Goal: Task Accomplishment & Management: Manage account settings

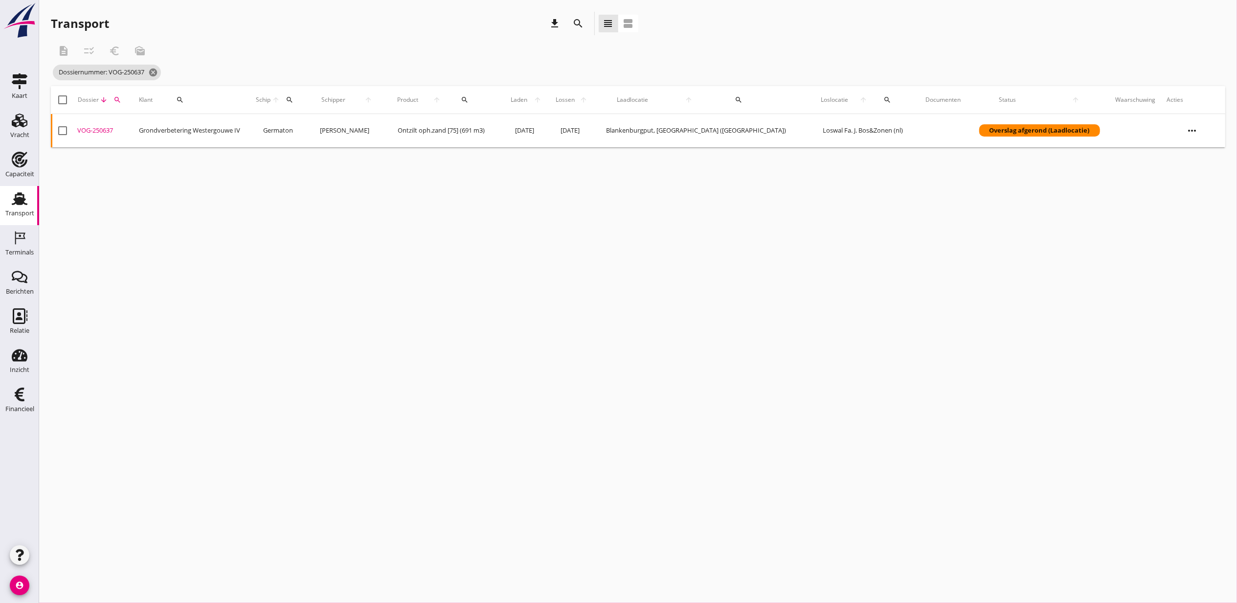
click at [97, 128] on div "VOG-250637" at bounding box center [104, 131] width 54 height 10
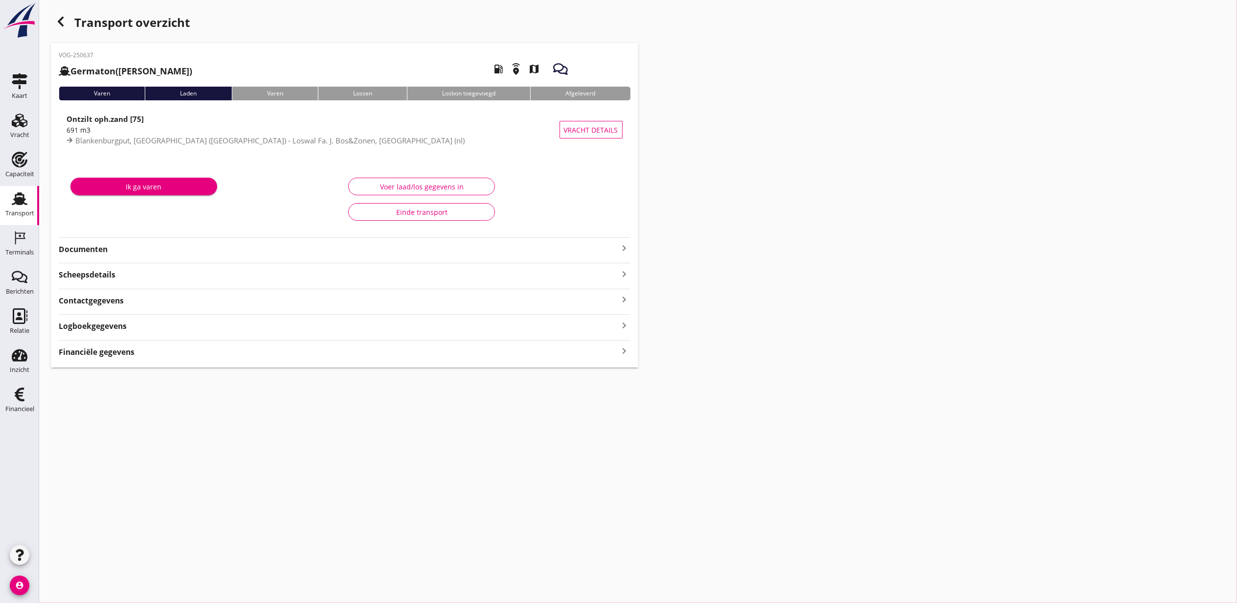
click at [118, 348] on div "VOG-250637 Germaton (Tonny Busker) local_gas_station emergency_share map Varen …" at bounding box center [345, 205] width 588 height 324
click at [317, 374] on div "Financiële gegevens keyboard_arrow_right" at bounding box center [345, 376] width 572 height 13
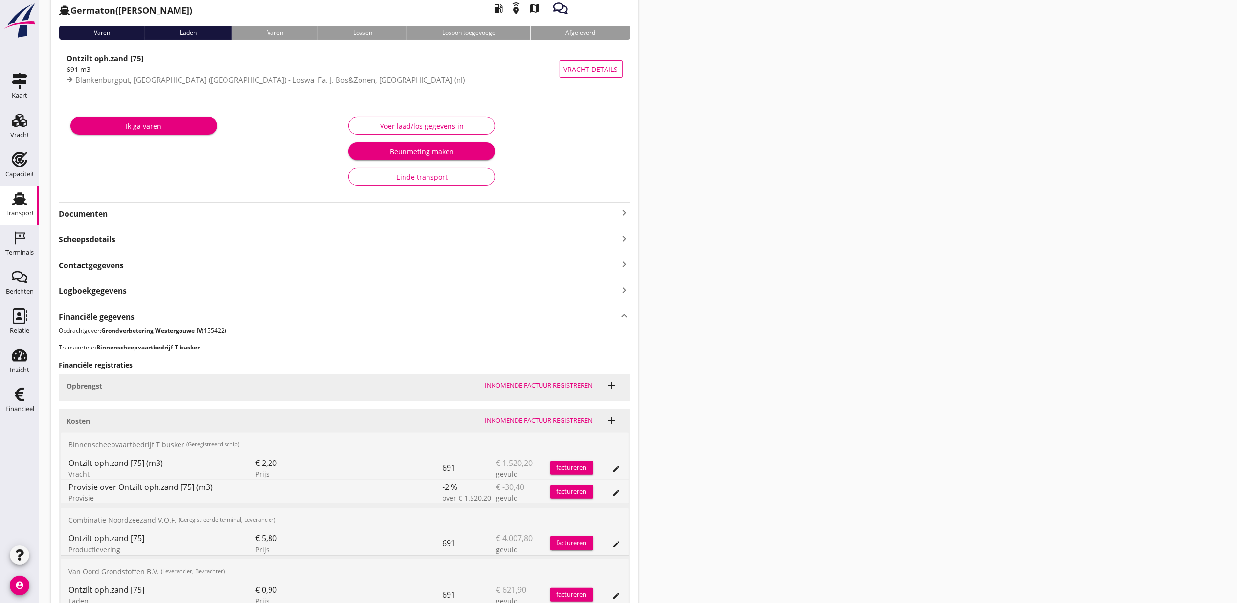
scroll to position [155, 0]
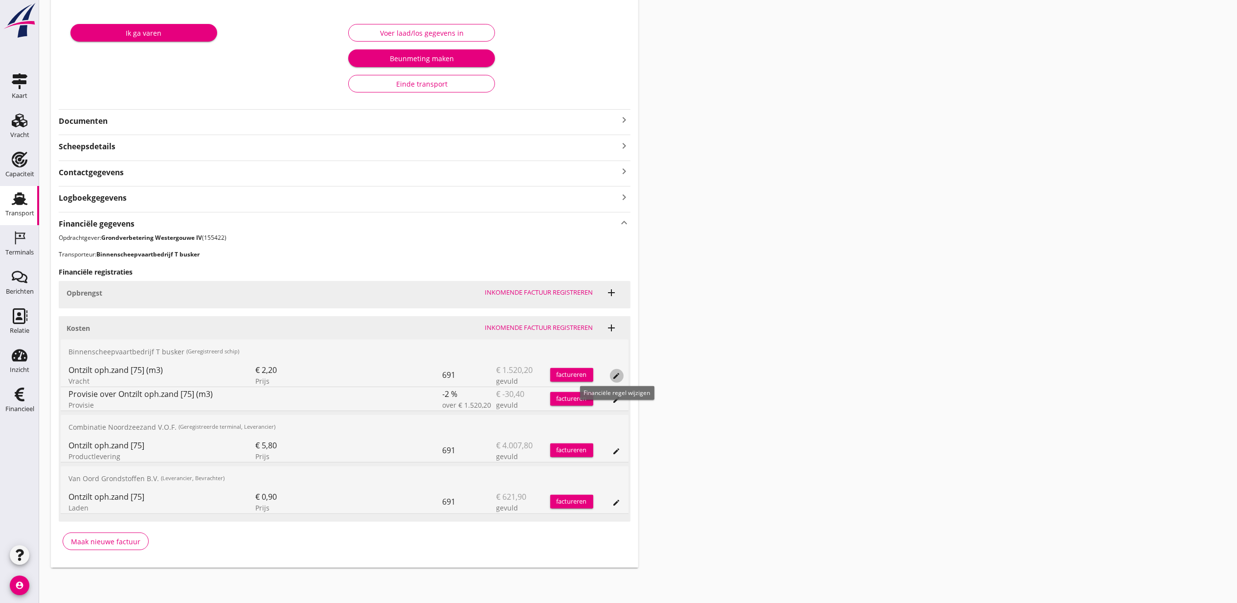
click at [615, 370] on button "edit" at bounding box center [617, 376] width 14 height 14
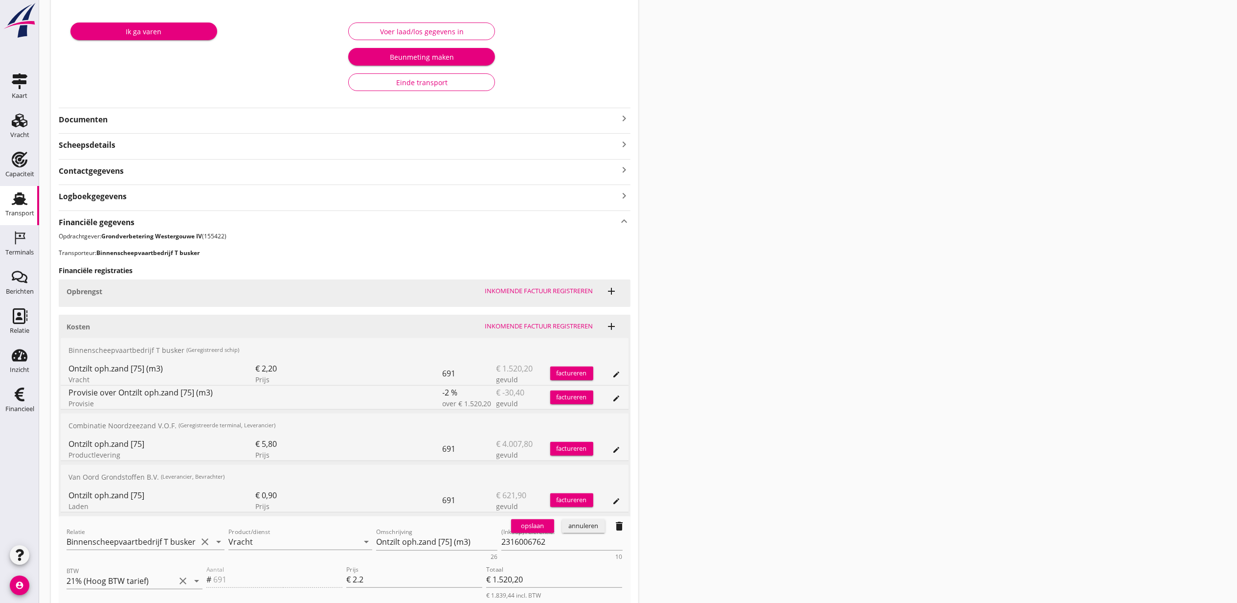
click at [593, 525] on div "annuleren" at bounding box center [583, 526] width 35 height 10
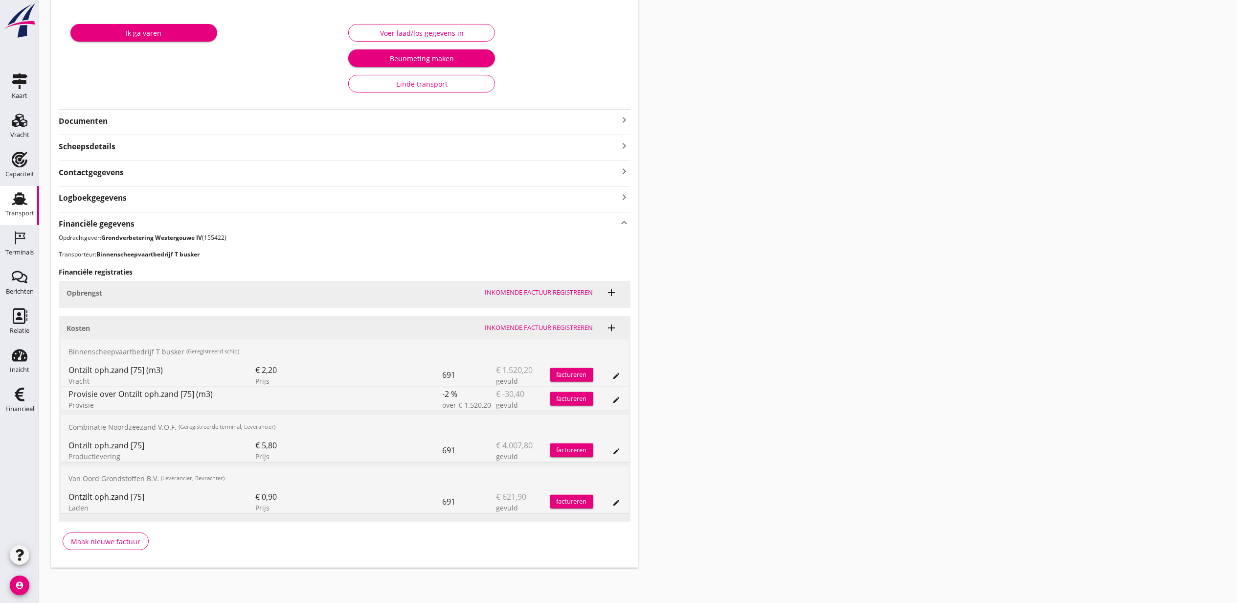
click at [616, 398] on icon "edit" at bounding box center [617, 400] width 8 height 8
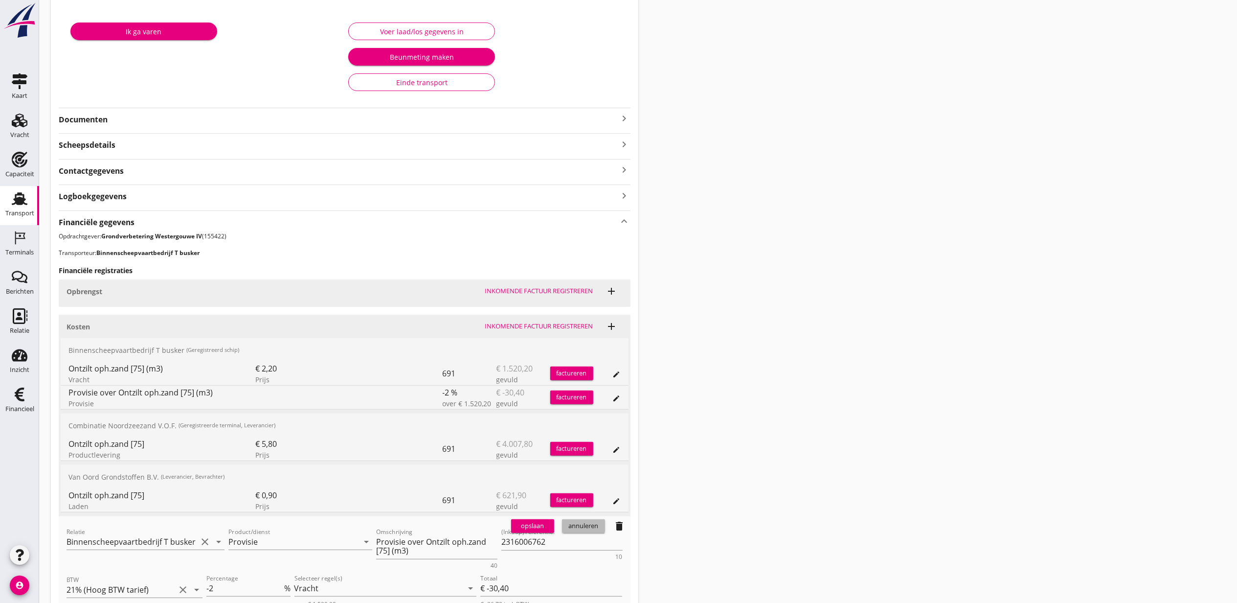
click at [594, 525] on div "annuleren" at bounding box center [583, 526] width 35 height 10
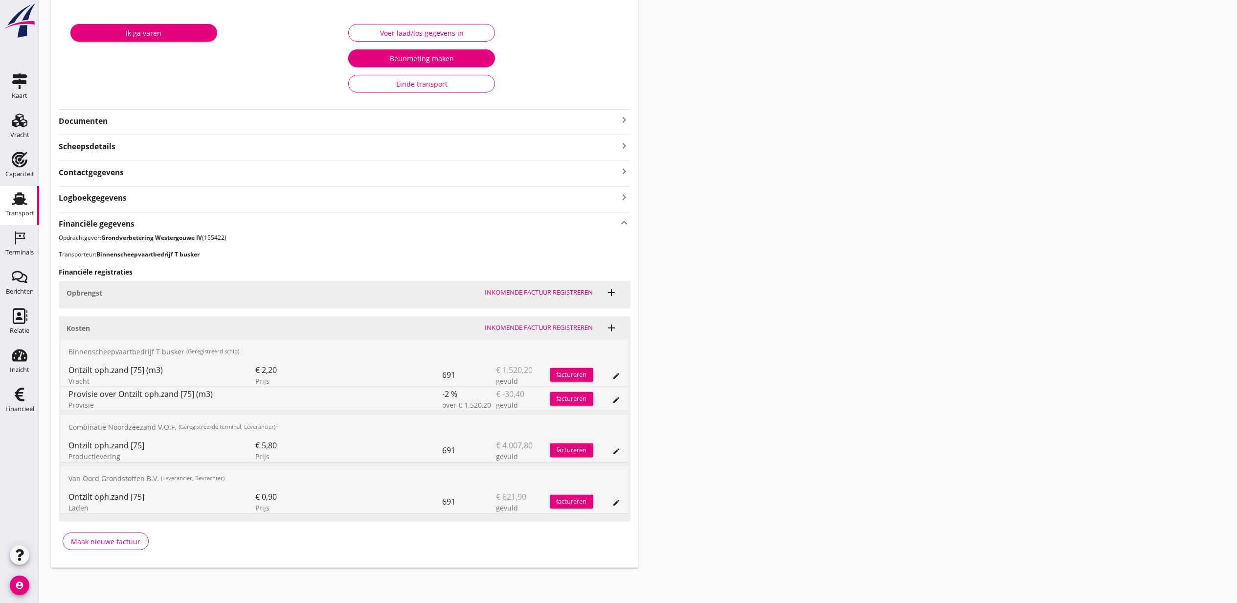
drag, startPoint x: 832, startPoint y: 238, endPoint x: 793, endPoint y: 220, distance: 43.4
click at [832, 238] on div "Transport overzicht VOG-250637 Germaton (Tonny Busker) local_gas_station emerge…" at bounding box center [638, 212] width 1198 height 733
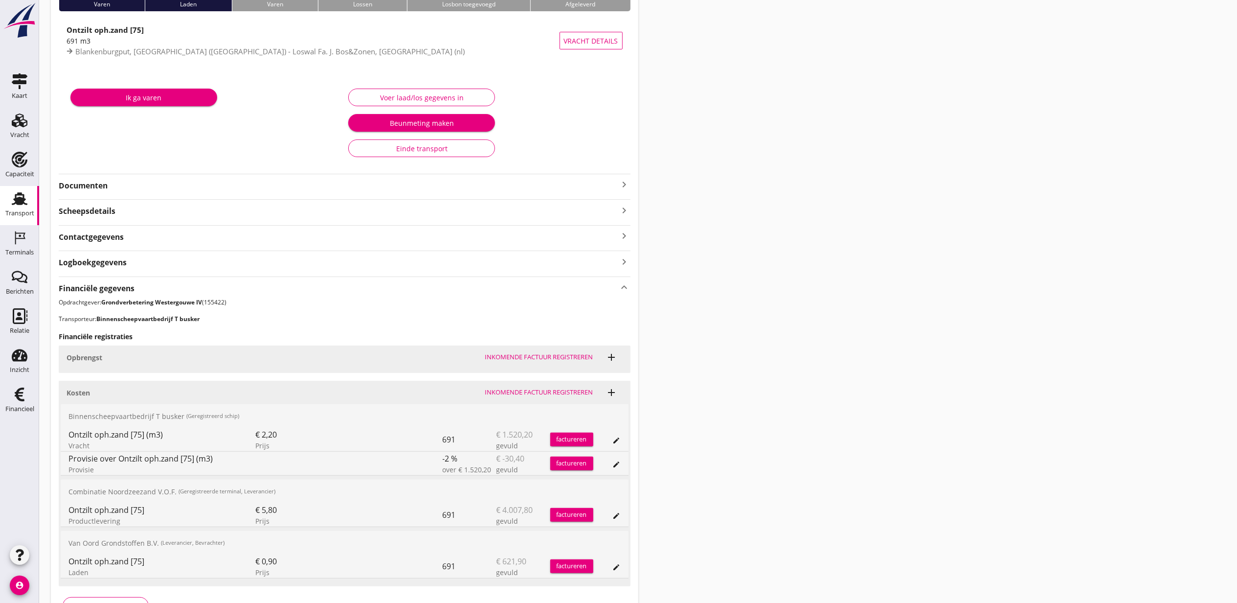
scroll to position [0, 0]
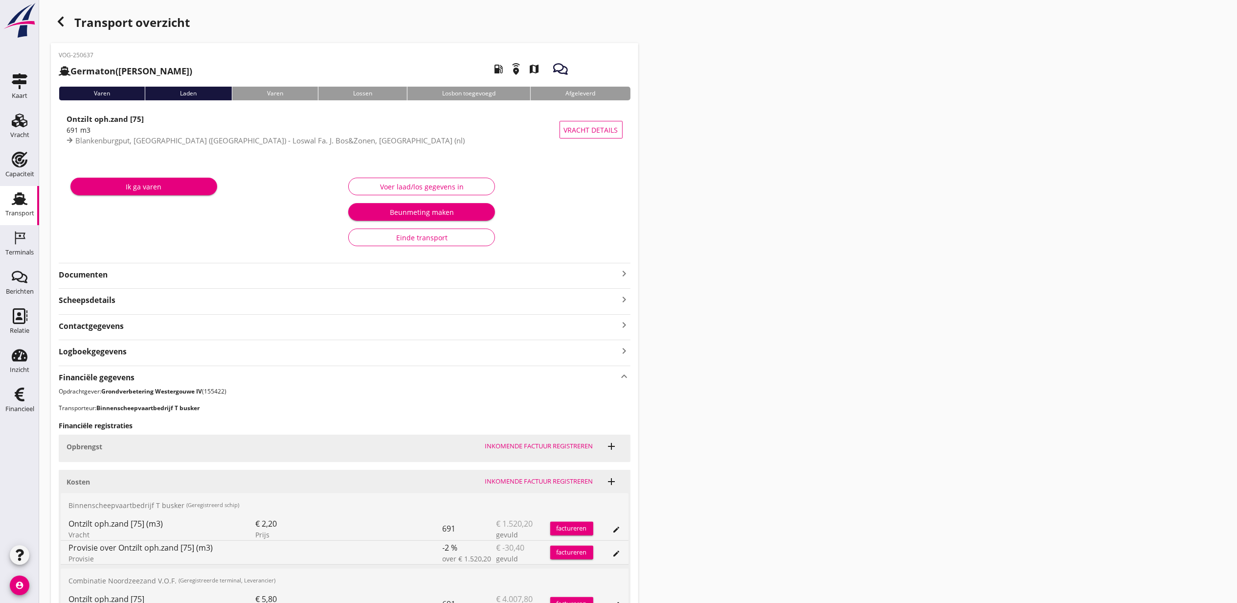
click at [64, 22] on icon "button" at bounding box center [61, 22] width 12 height 12
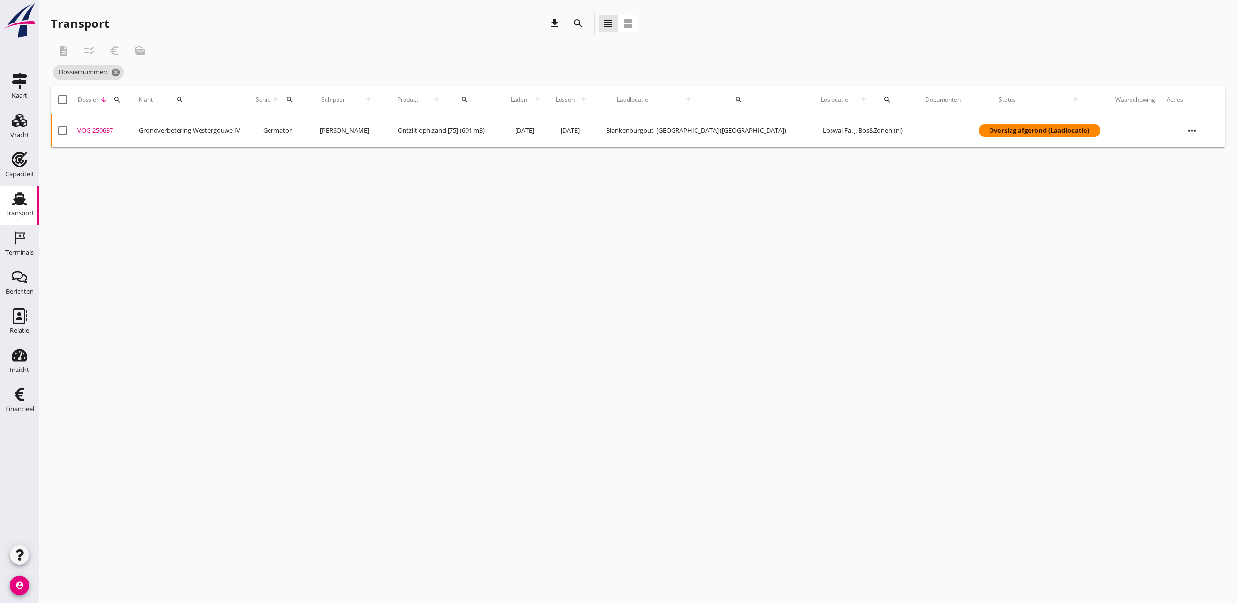
click at [120, 96] on icon "search" at bounding box center [118, 100] width 8 height 8
click at [147, 128] on input "Zoeken op dossiernummer..." at bounding box center [165, 128] width 102 height 16
paste input "VOG-250606"
click at [91, 131] on div "VOG-250606" at bounding box center [104, 131] width 54 height 10
click at [120, 104] on button "search" at bounding box center [117, 100] width 19 height 18
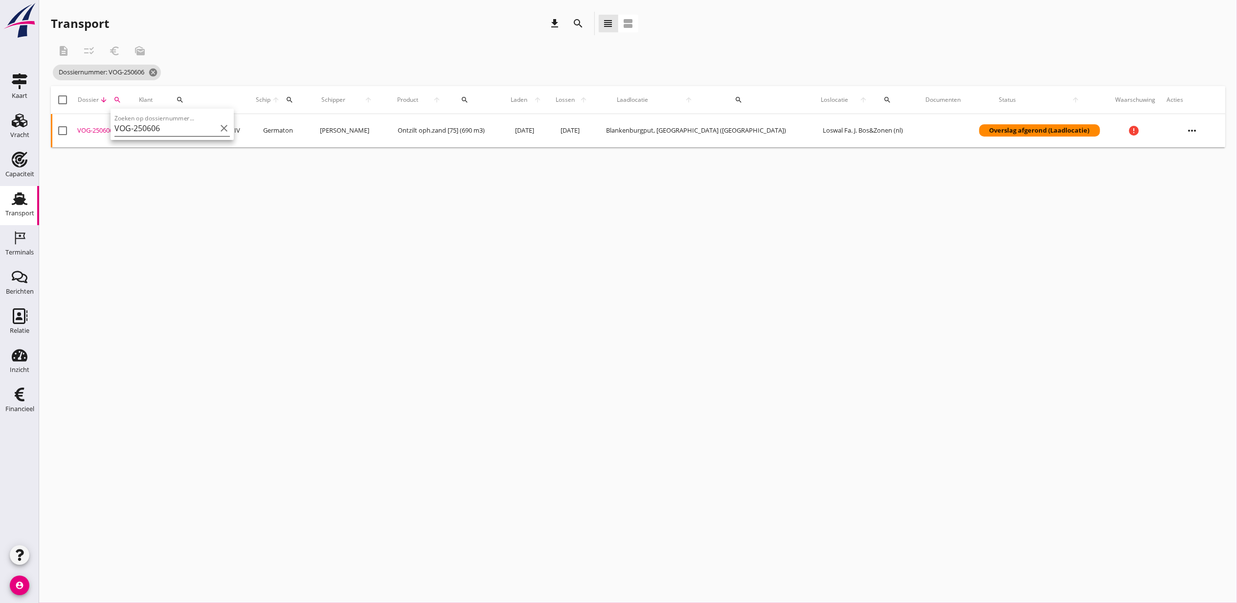
click at [152, 126] on input "VOG-250606" at bounding box center [165, 128] width 102 height 16
paste input "11"
click at [99, 130] on div "VOG-250611" at bounding box center [104, 131] width 54 height 10
click at [121, 98] on icon "search" at bounding box center [117, 100] width 8 height 8
click at [139, 124] on input "VOG-250611" at bounding box center [165, 128] width 102 height 16
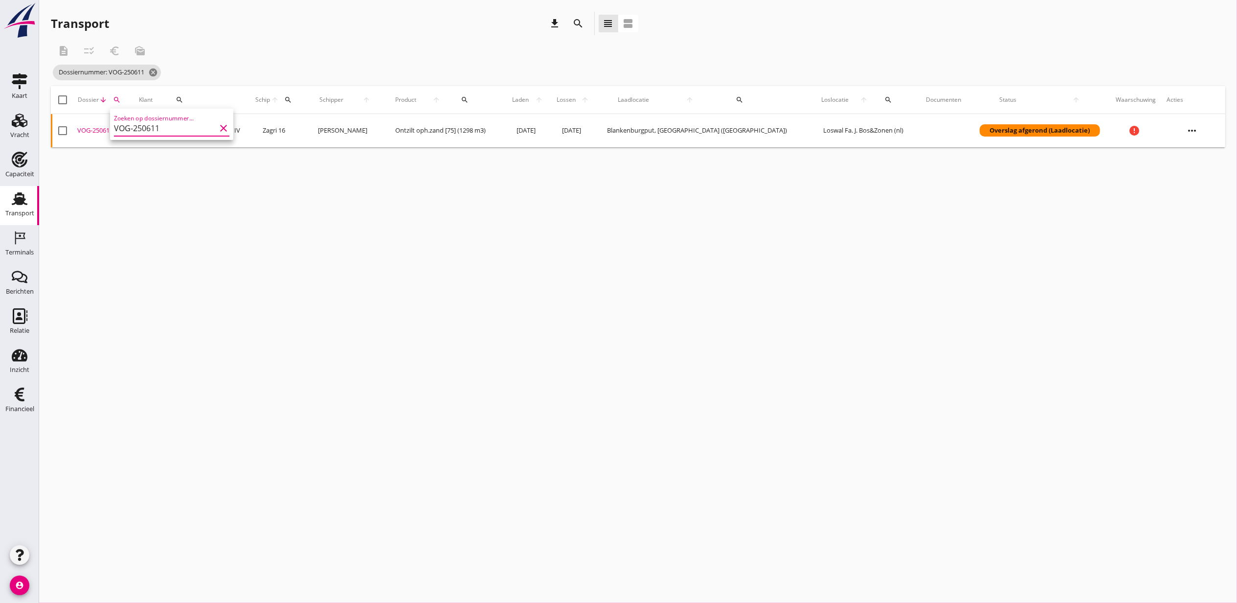
paste input "2"
type input "VOG-250612"
click at [94, 130] on div "VOG-250612" at bounding box center [103, 131] width 53 height 10
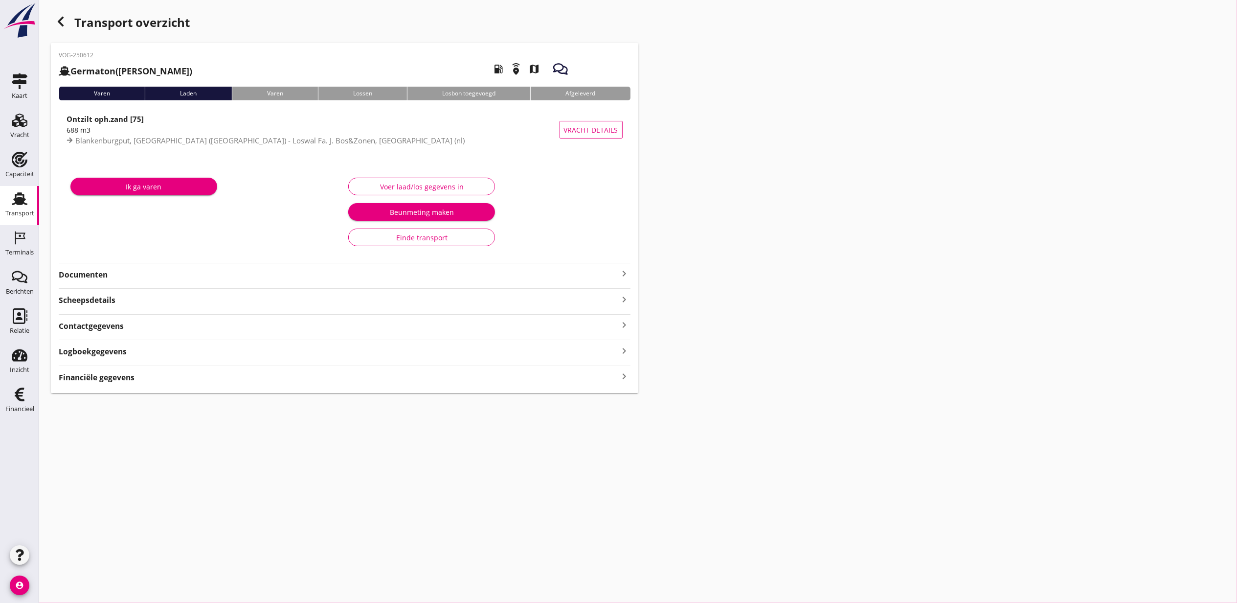
click at [124, 380] on strong "Financiële gegevens" at bounding box center [97, 377] width 76 height 11
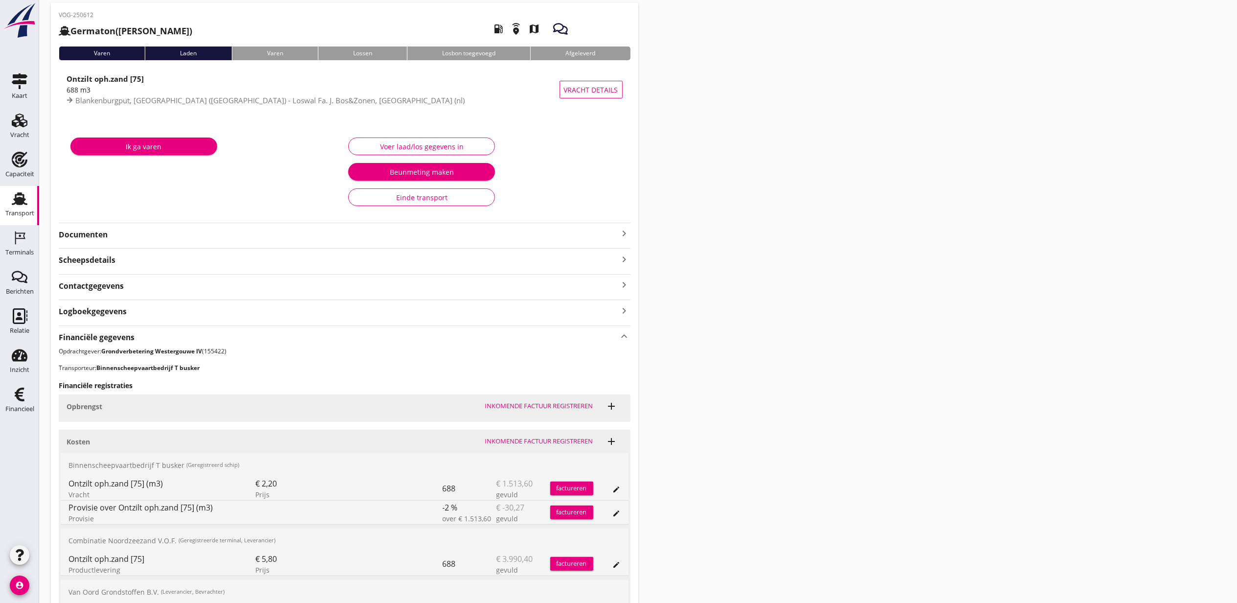
scroll to position [155, 0]
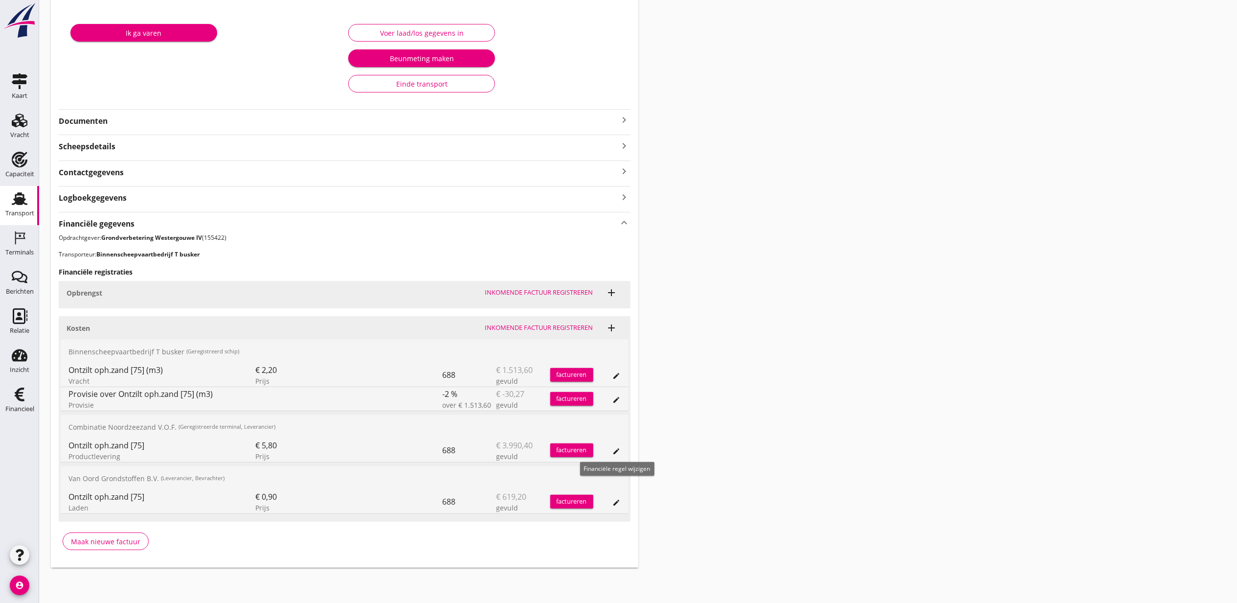
click at [613, 449] on icon "edit" at bounding box center [617, 451] width 8 height 8
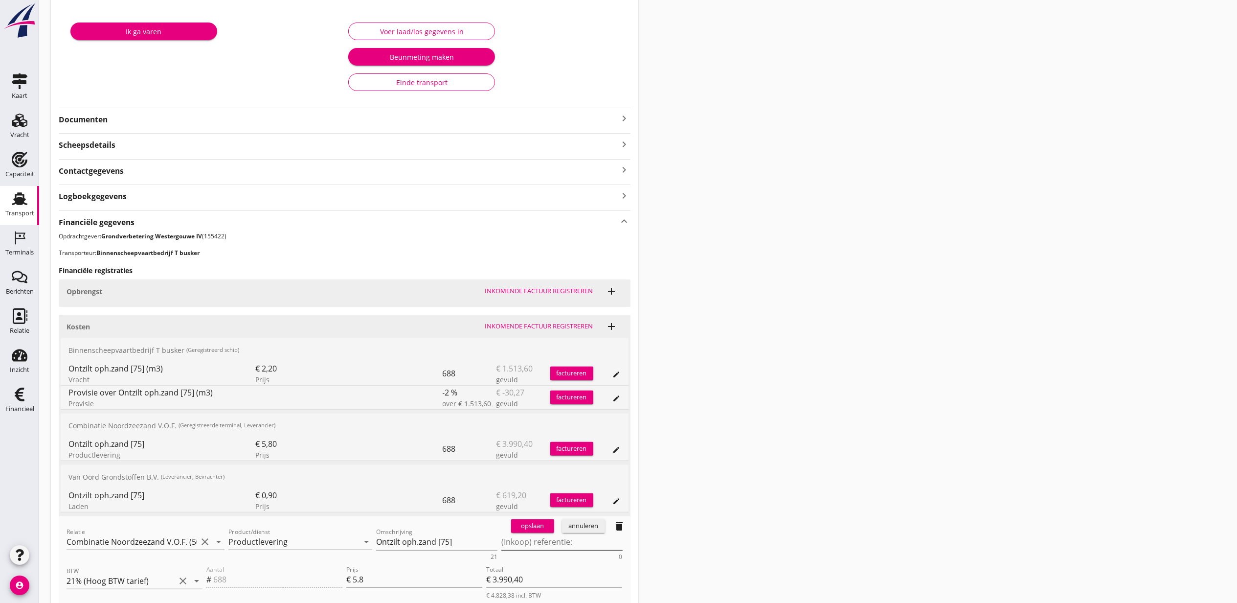
click at [572, 548] on textarea "(Inkoop) referentie:" at bounding box center [561, 542] width 121 height 16
paste textarea "2316006768"
type textarea "2316006768"
click at [538, 529] on div "opslaan" at bounding box center [532, 526] width 35 height 10
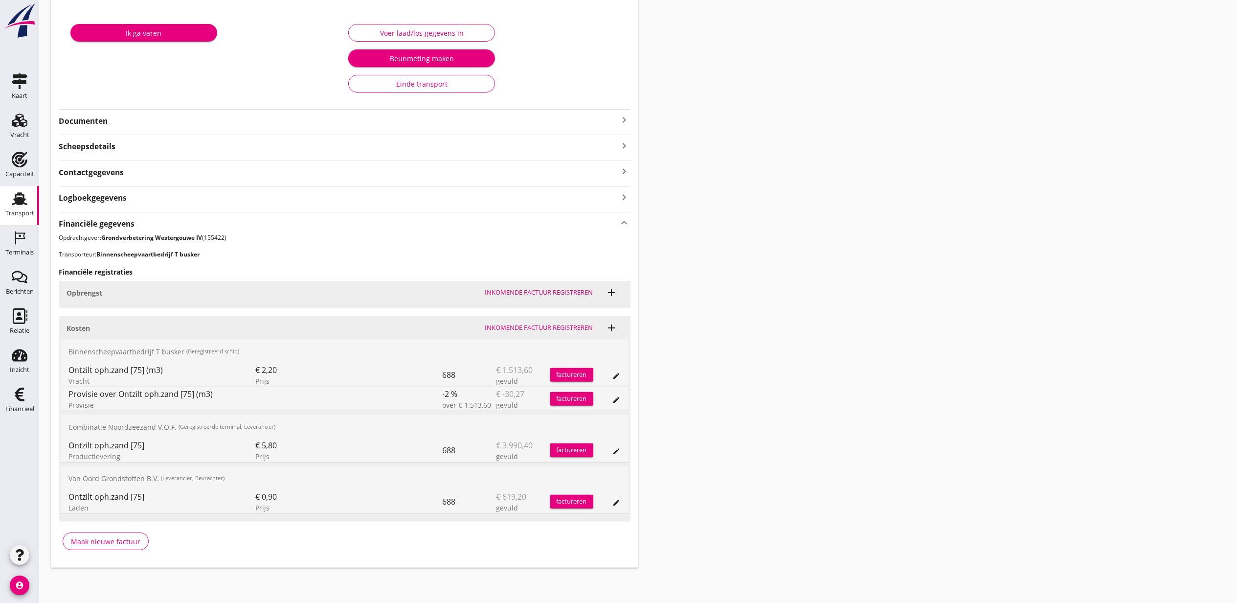
click at [750, 305] on div "Transport overzicht VOG-250612 Germaton (Tonny Busker) local_gas_station emerge…" at bounding box center [638, 212] width 1198 height 733
click at [617, 503] on icon "edit" at bounding box center [617, 503] width 8 height 8
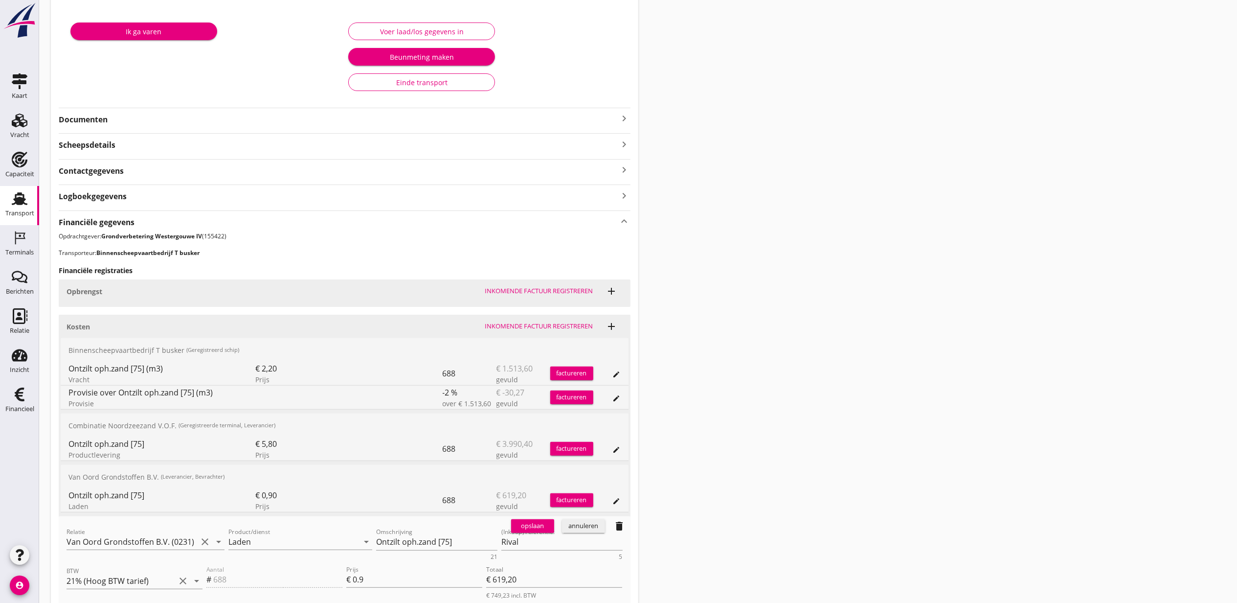
click at [603, 529] on button "annuleren" at bounding box center [583, 526] width 43 height 14
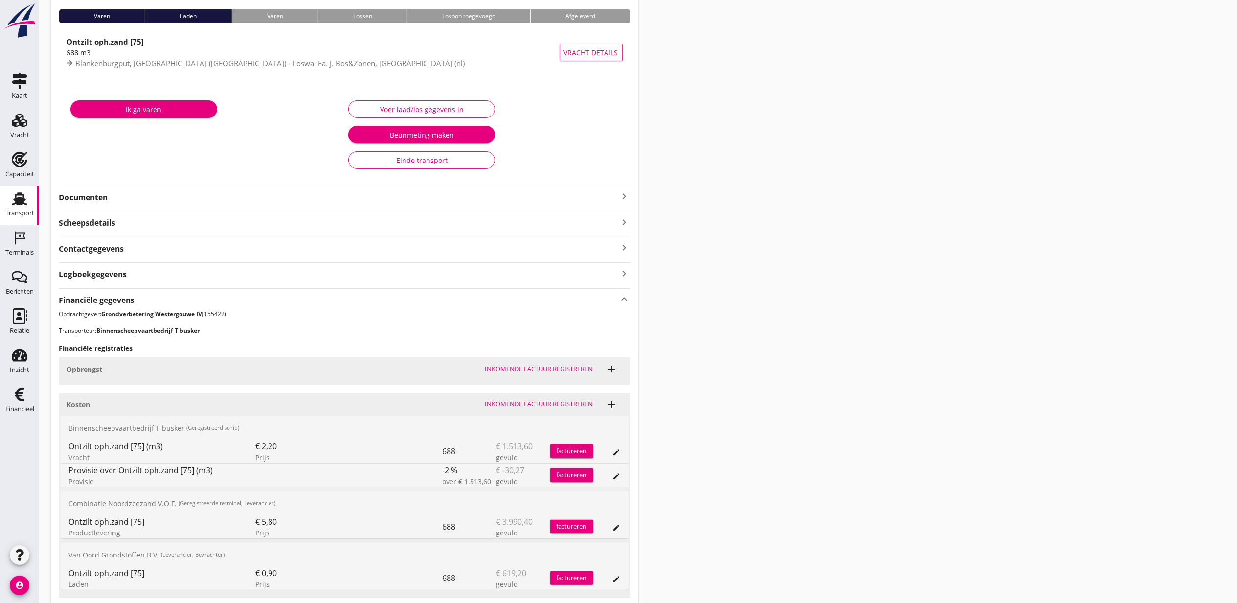
scroll to position [0, 0]
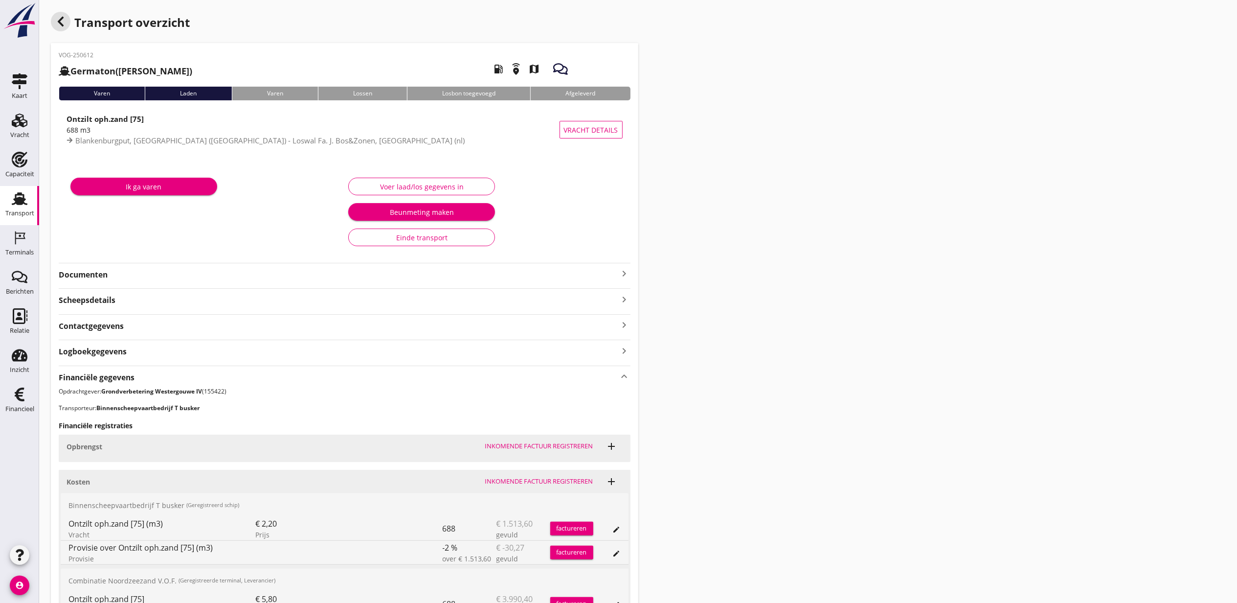
drag, startPoint x: 62, startPoint y: 15, endPoint x: 1241, endPoint y: 284, distance: 1210.0
click at [62, 15] on div "button" at bounding box center [61, 22] width 20 height 20
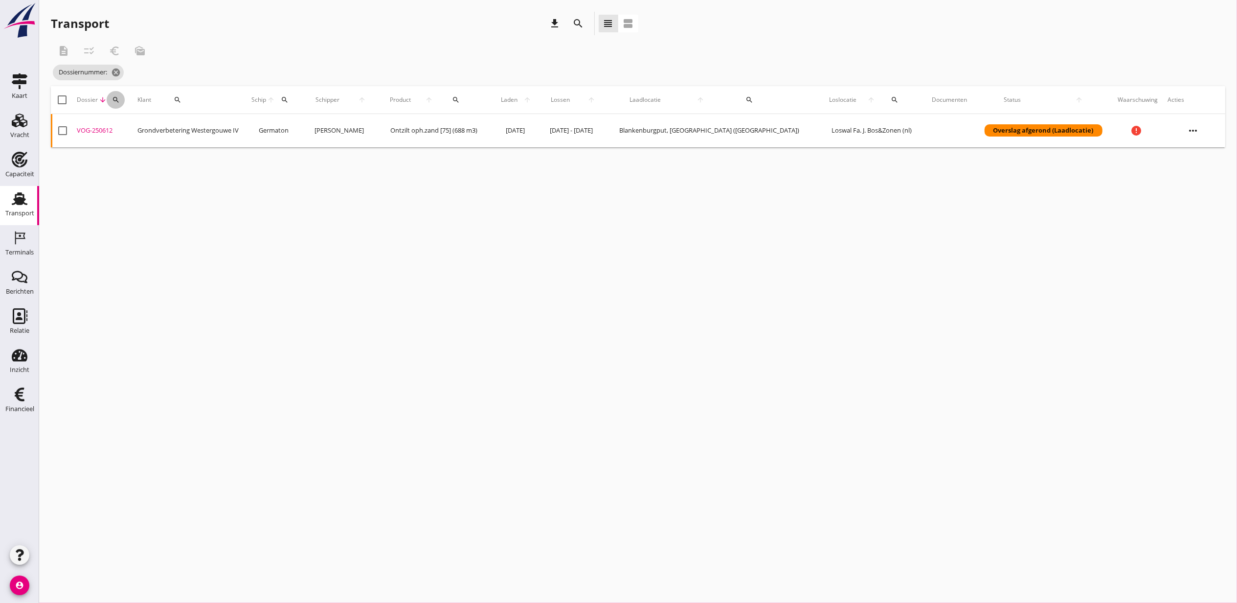
click at [114, 101] on div "search" at bounding box center [116, 100] width 18 height 8
click at [130, 125] on input "Zoeken op dossiernummer..." at bounding box center [164, 128] width 102 height 16
paste input "VOG-250613"
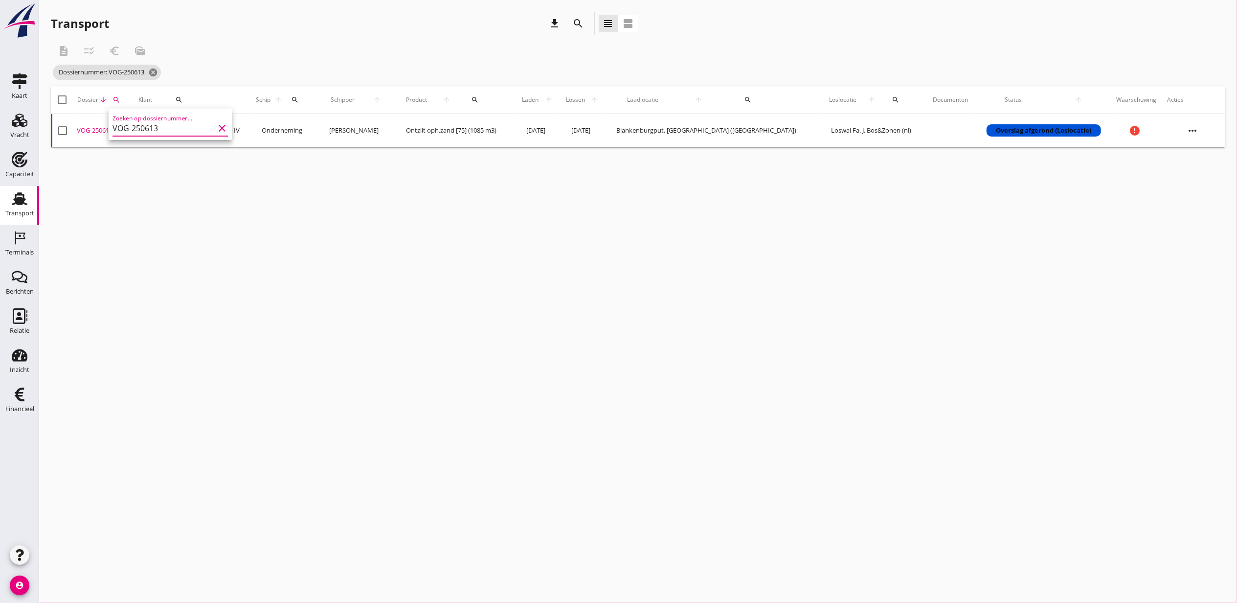
type input "VOG-250613"
click at [96, 133] on div "VOG-250613" at bounding box center [104, 131] width 54 height 10
drag, startPoint x: 121, startPoint y: 106, endPoint x: 144, endPoint y: 118, distance: 25.4
click at [121, 106] on button "search" at bounding box center [117, 100] width 19 height 18
click at [163, 123] on input "VOG-250613" at bounding box center [165, 128] width 102 height 16
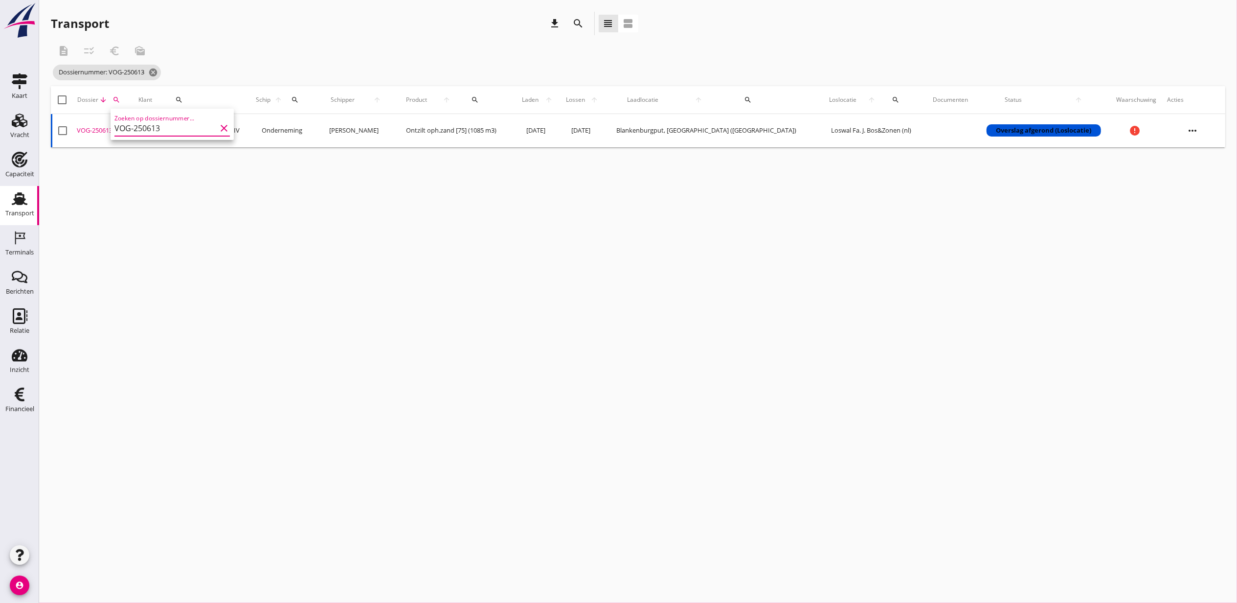
paste input "Zoeken op dossiernummer..."
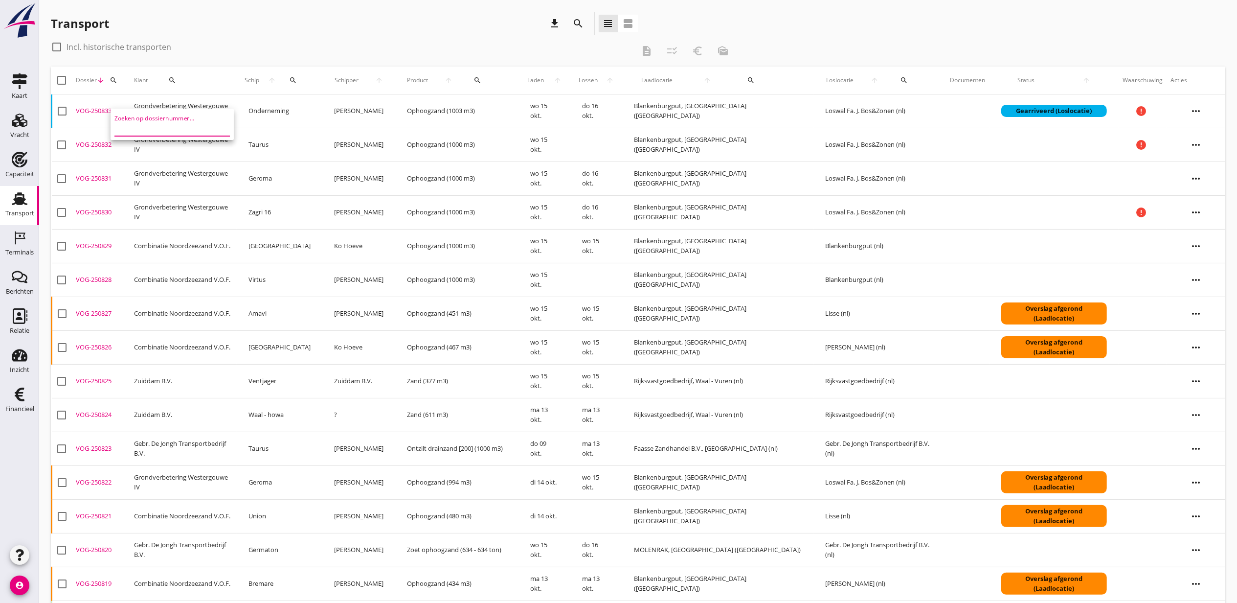
click at [254, 23] on div "Transport download search view_headline view_agenda" at bounding box center [345, 23] width 588 height 23
click at [115, 84] on button "search" at bounding box center [114, 80] width 18 height 18
drag, startPoint x: 179, startPoint y: 119, endPoint x: 175, endPoint y: 111, distance: 9.6
click at [179, 118] on div "Zoeken op dossiernummer..." at bounding box center [167, 104] width 123 height 31
click at [174, 109] on input "Zoeken op dossiernummer..." at bounding box center [161, 109] width 102 height 16
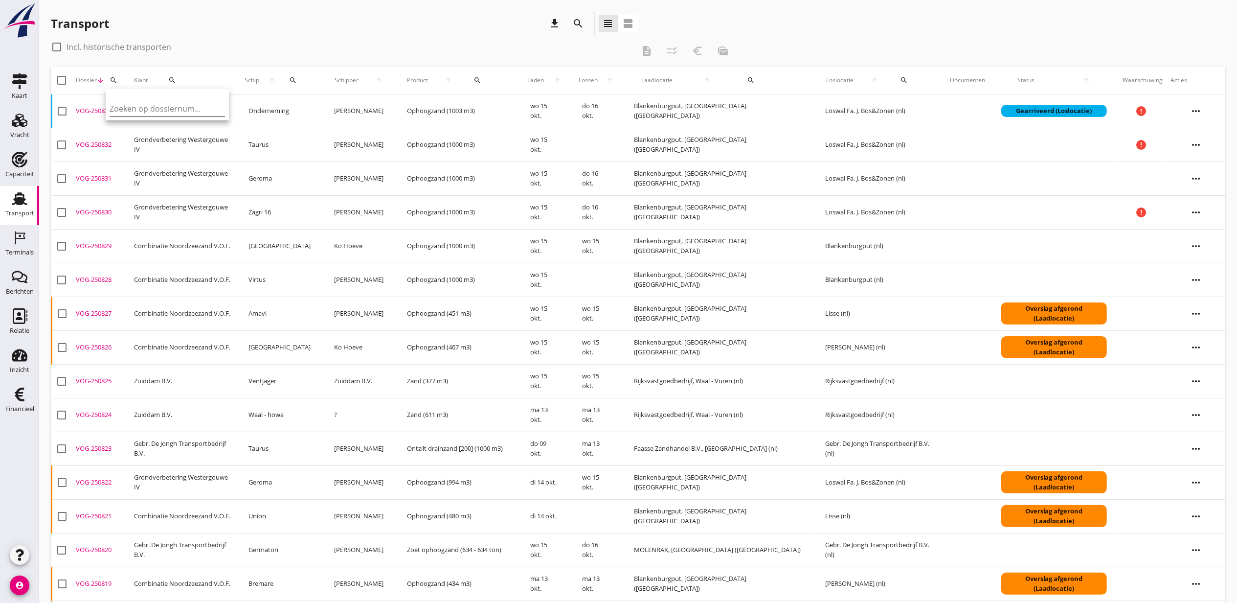
click at [173, 108] on input "Zoeken op dossiernummer..." at bounding box center [161, 109] width 102 height 16
paste input "VOG-250614"
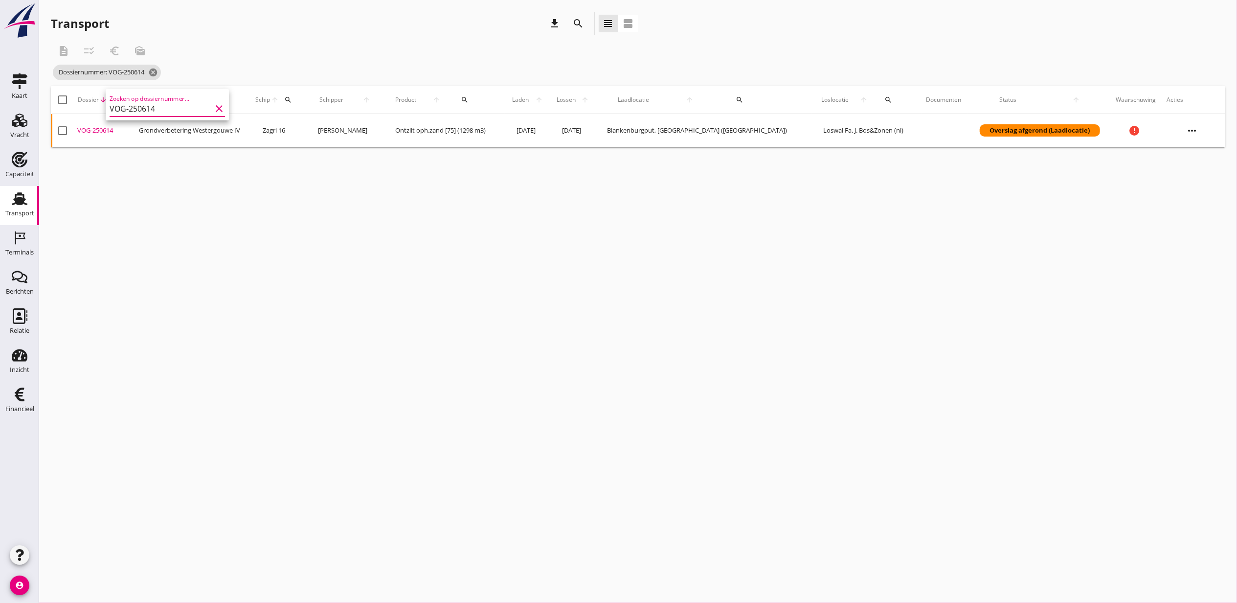
click at [110, 130] on div "VOG-250614" at bounding box center [104, 131] width 54 height 10
drag, startPoint x: 125, startPoint y: 96, endPoint x: 153, endPoint y: 113, distance: 32.5
click at [125, 96] on div "search" at bounding box center [117, 100] width 19 height 8
click at [191, 120] on input "VOG-250614" at bounding box center [165, 128] width 102 height 16
paste input "5"
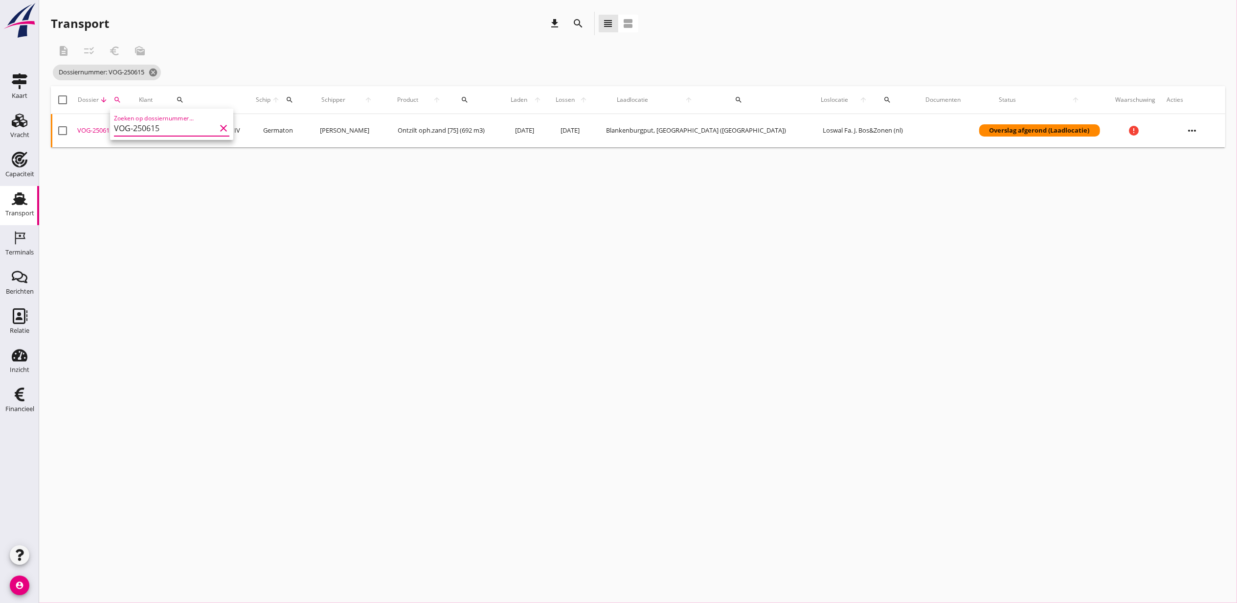
click at [94, 128] on div "VOG-250615" at bounding box center [104, 131] width 54 height 10
drag, startPoint x: 122, startPoint y: 100, endPoint x: 137, endPoint y: 115, distance: 21.8
click at [121, 100] on icon "search" at bounding box center [118, 100] width 8 height 8
click at [177, 136] on div "Zoeken op dossiernummer... VOG-250615 clear" at bounding box center [171, 128] width 115 height 16
paste input "6"
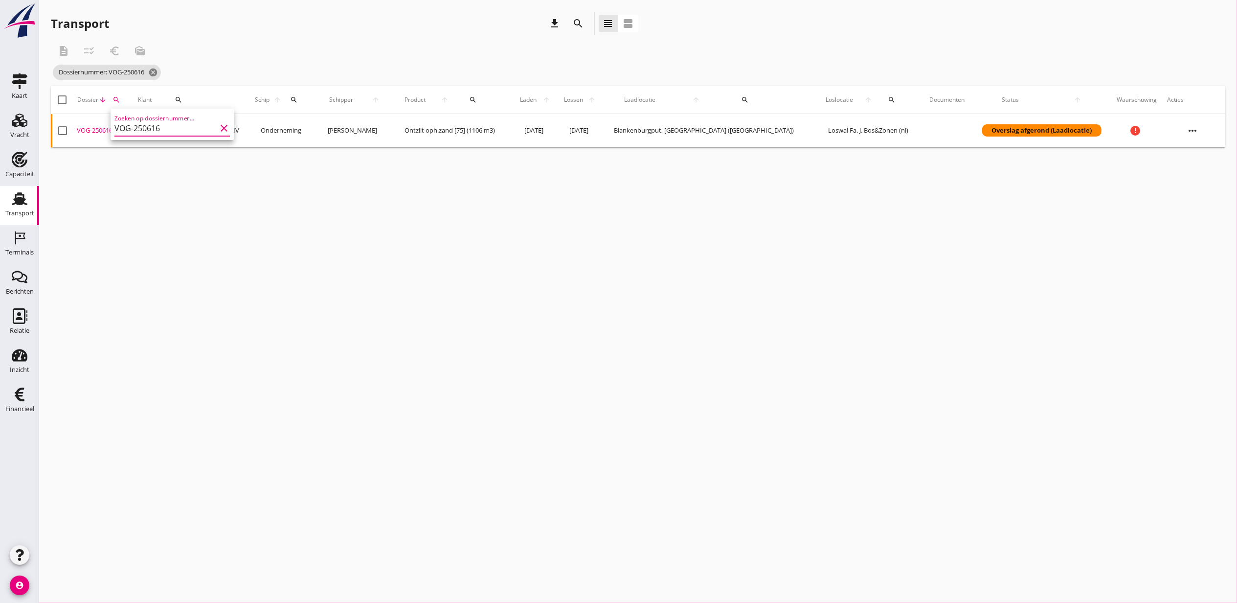
click at [106, 130] on div "VOG-250616" at bounding box center [103, 131] width 53 height 10
click at [120, 100] on icon "search" at bounding box center [117, 100] width 8 height 8
click at [161, 119] on div "Zoeken op dossiernummer... VOG-250616 clear" at bounding box center [171, 125] width 115 height 22
click at [167, 124] on input "VOG-250616" at bounding box center [165, 128] width 102 height 16
paste input "30"
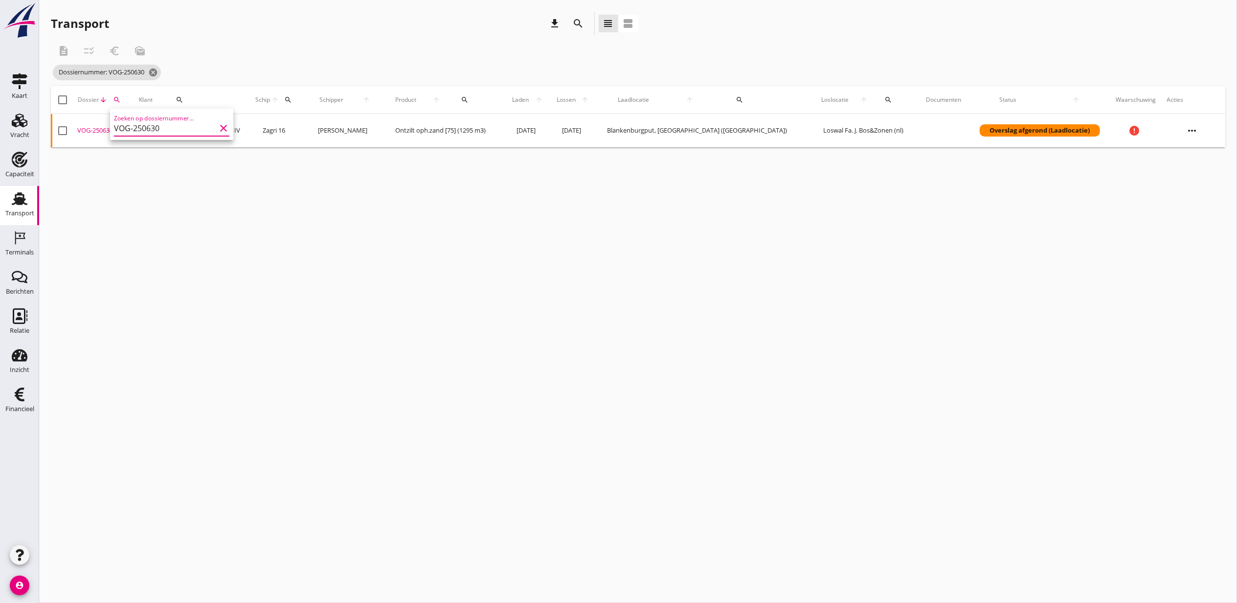
click at [95, 126] on div "VOG-250630" at bounding box center [104, 131] width 54 height 10
click at [118, 102] on icon "search" at bounding box center [117, 100] width 8 height 8
click at [192, 122] on input "VOG-250630" at bounding box center [165, 128] width 102 height 16
paste input "1"
click at [102, 131] on div "VOG-250631" at bounding box center [104, 131] width 54 height 10
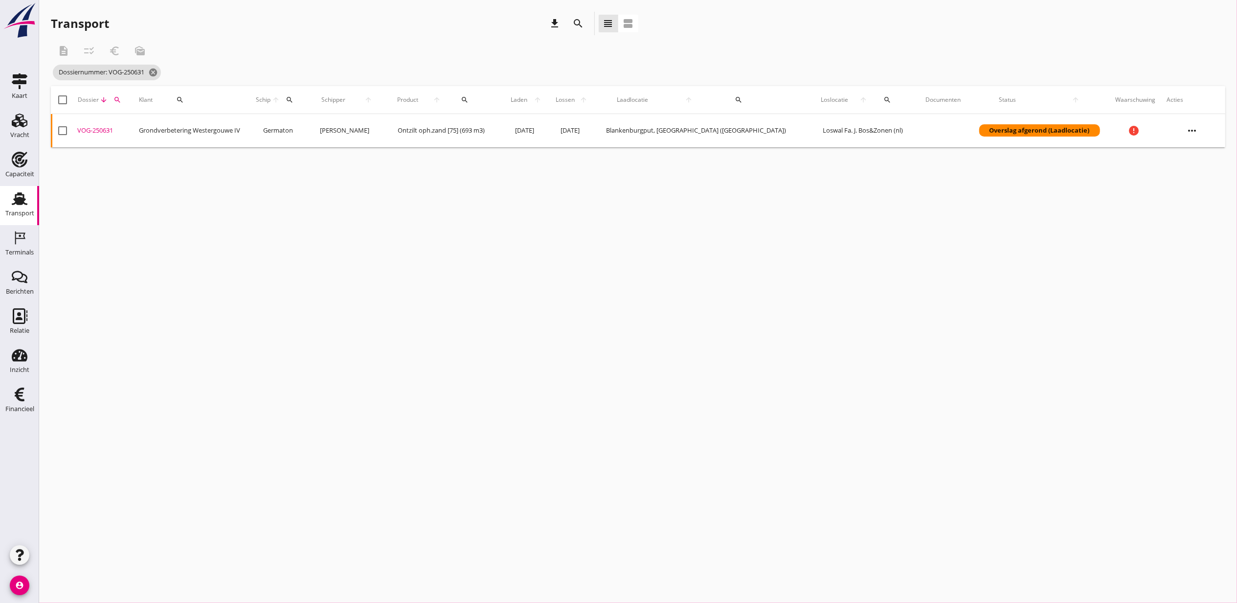
click at [116, 100] on div "search" at bounding box center [117, 100] width 19 height 8
click at [150, 124] on input "VOG-250631" at bounding box center [165, 128] width 102 height 16
paste input "2"
click at [100, 130] on div "VOG-250632" at bounding box center [104, 131] width 54 height 10
click at [125, 97] on div "search" at bounding box center [117, 100] width 19 height 8
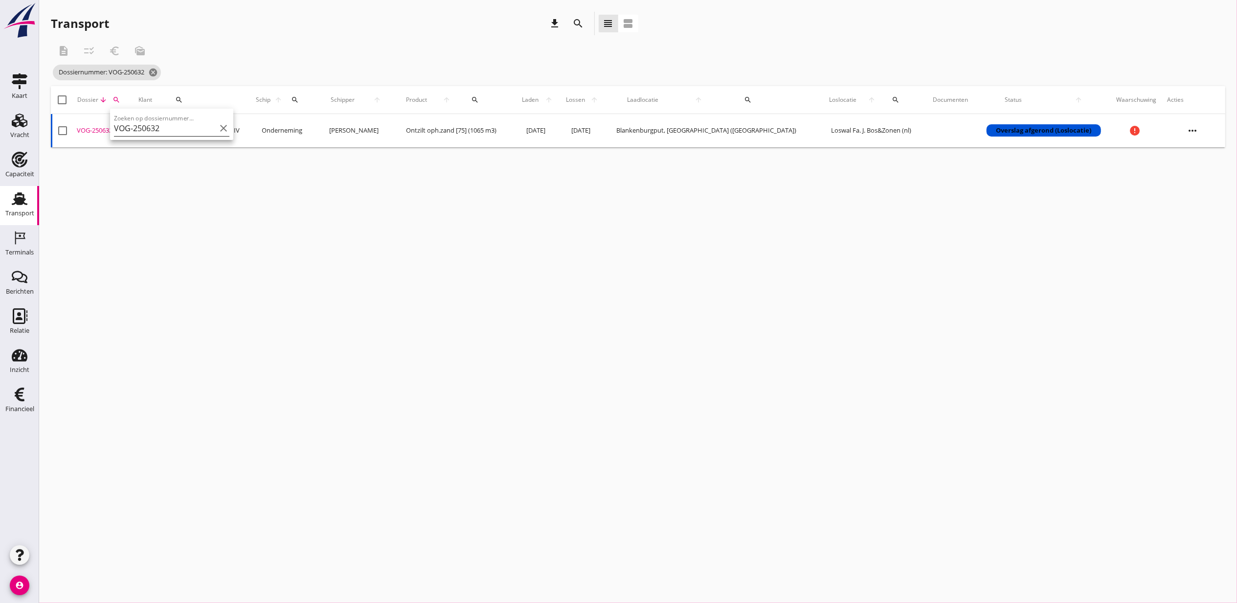
click at [149, 124] on input "VOG-250632" at bounding box center [165, 128] width 102 height 16
paste input "6"
click at [98, 131] on div "VOG-250636" at bounding box center [104, 131] width 54 height 10
click at [121, 96] on icon "search" at bounding box center [117, 100] width 8 height 8
click at [167, 126] on input "VOG-250636" at bounding box center [165, 128] width 102 height 16
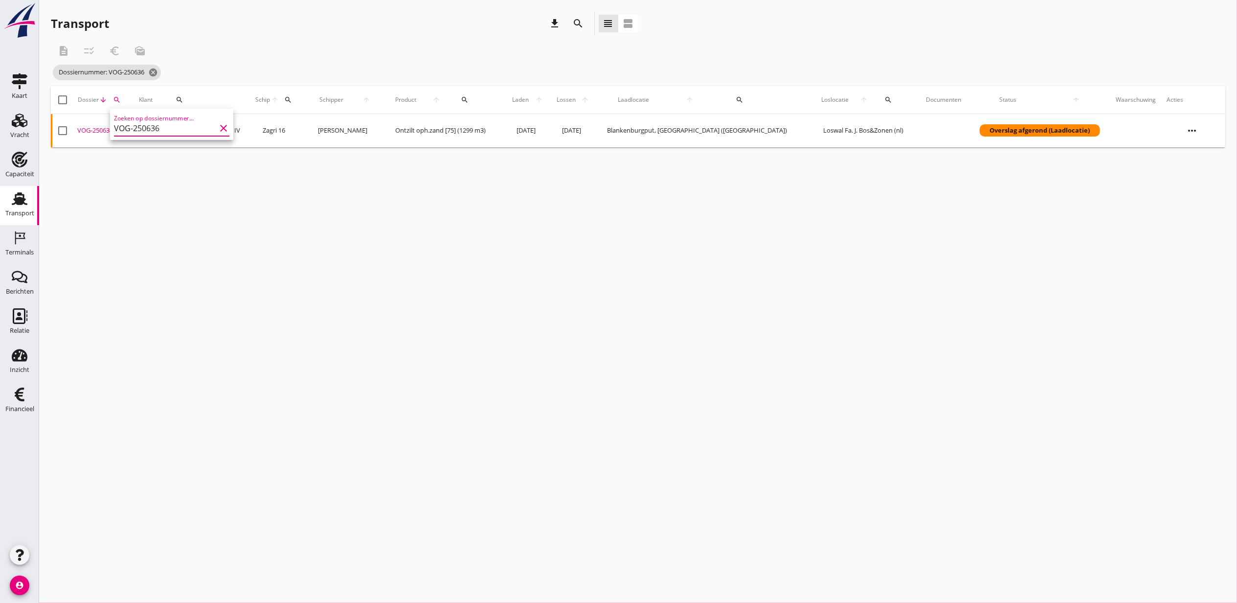
paste input "7"
click at [96, 129] on div "VOG-250637" at bounding box center [104, 131] width 54 height 10
drag, startPoint x: 121, startPoint y: 100, endPoint x: 137, endPoint y: 108, distance: 17.9
click at [121, 100] on icon "search" at bounding box center [118, 100] width 8 height 8
click at [161, 124] on input "VOG-250637" at bounding box center [165, 128] width 102 height 16
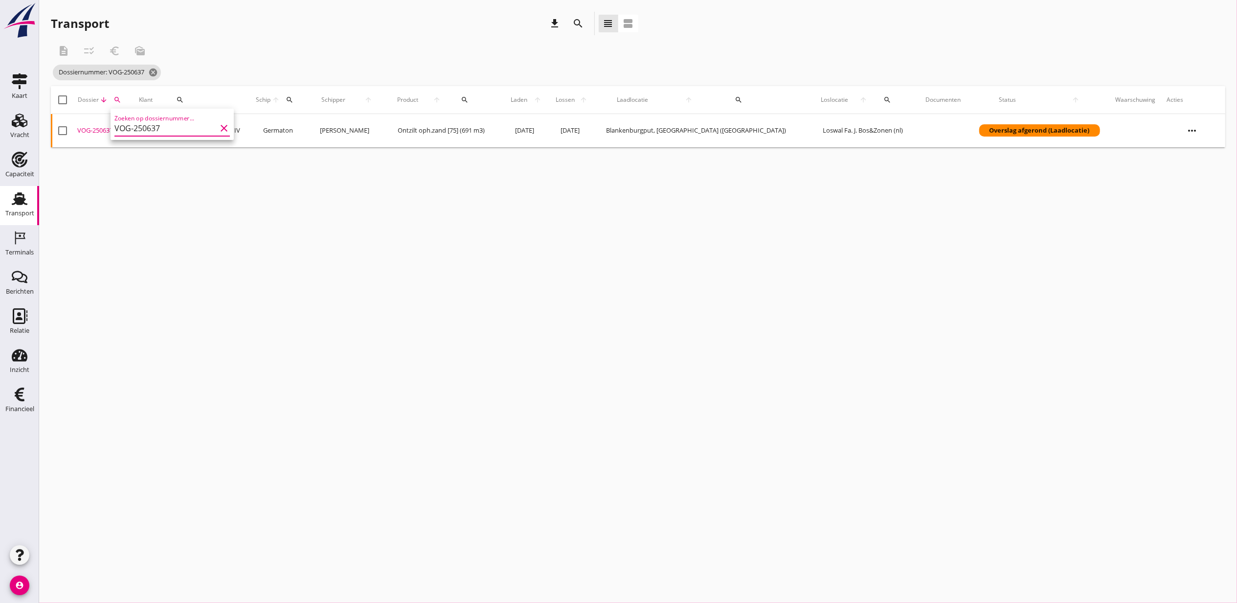
paste input "8"
click at [94, 131] on div "VOG-250638" at bounding box center [104, 131] width 54 height 10
click at [121, 101] on icon "search" at bounding box center [117, 100] width 8 height 8
click at [155, 128] on input "VOG-250638" at bounding box center [165, 128] width 102 height 16
paste input "44"
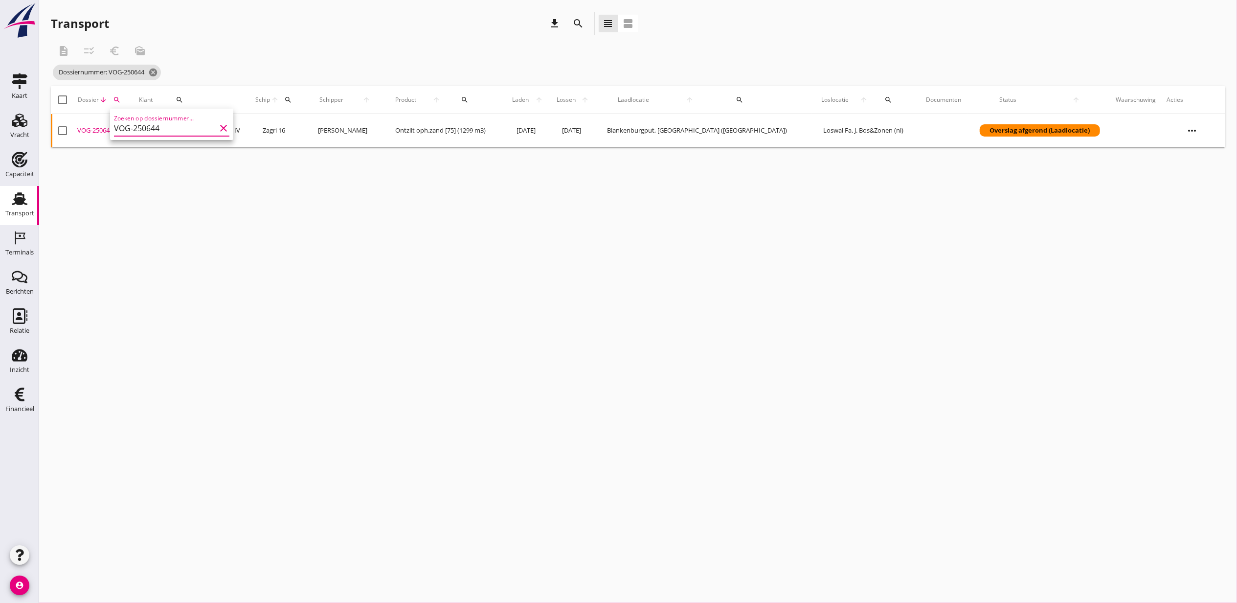
click at [100, 131] on div "VOG-250644" at bounding box center [104, 131] width 54 height 10
drag, startPoint x: 337, startPoint y: 250, endPoint x: 267, endPoint y: 177, distance: 100.7
click at [337, 250] on div "cancel You are impersonating another user. Transport download search view_headl…" at bounding box center [638, 301] width 1198 height 603
click at [155, 72] on icon "cancel" at bounding box center [153, 73] width 10 height 10
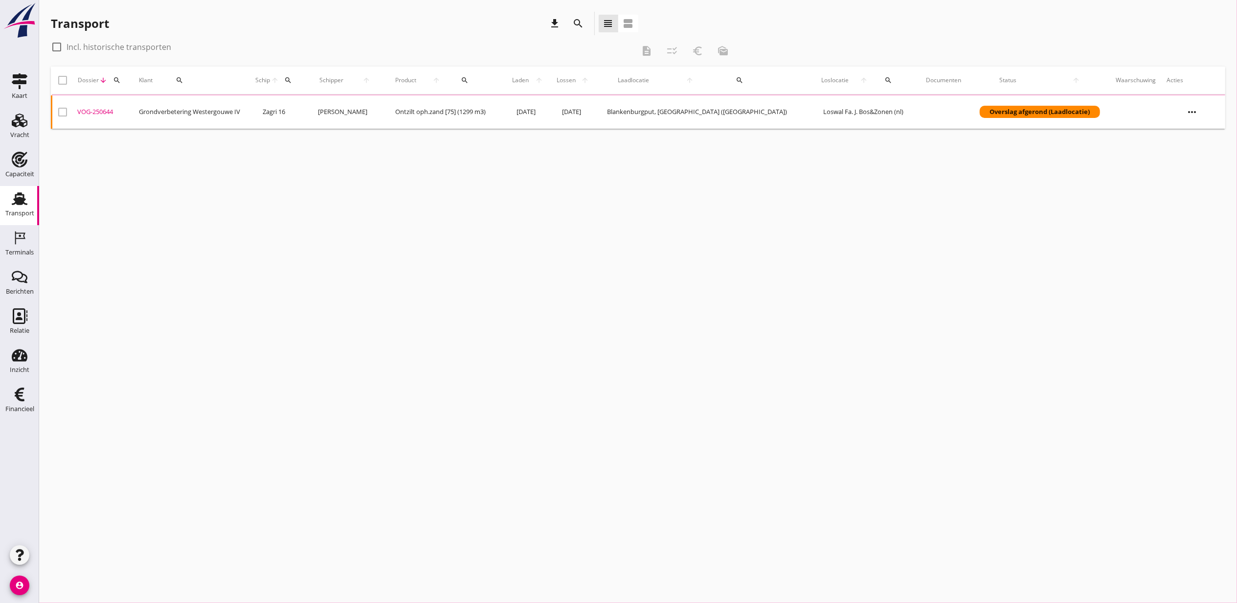
click at [125, 77] on div "search" at bounding box center [117, 80] width 19 height 8
click at [148, 99] on div "Zoeken op dossiernummer..." at bounding box center [171, 106] width 115 height 22
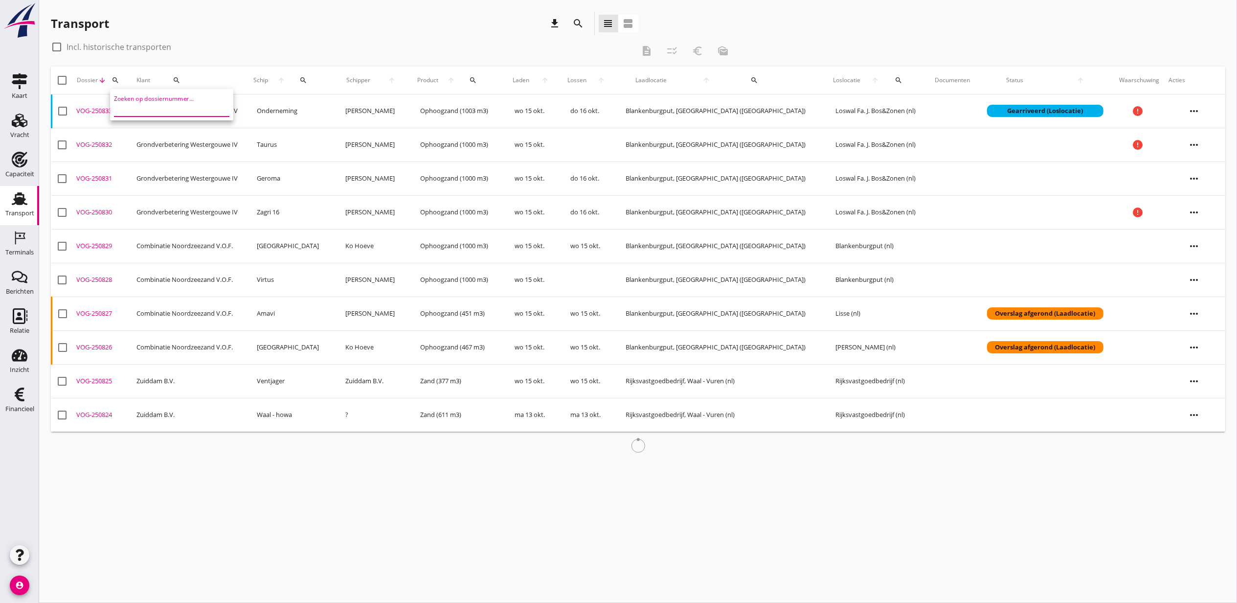
click at [157, 107] on input "Zoeken op dossiernummer..." at bounding box center [165, 109] width 102 height 16
paste input "VOG-250649"
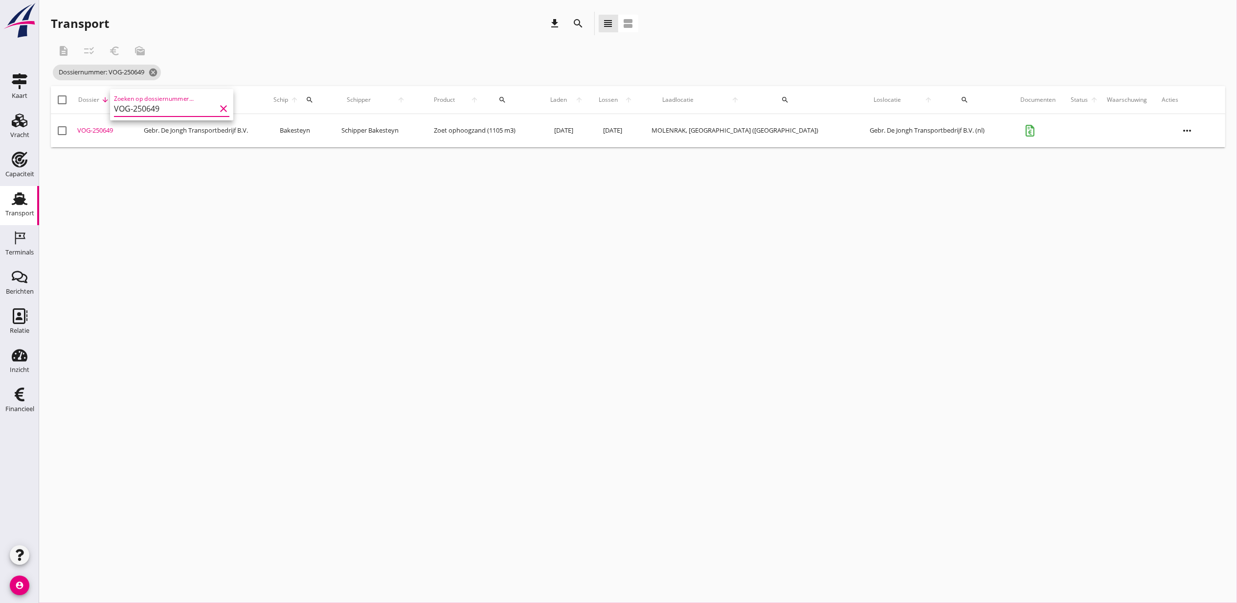
click at [109, 129] on div "VOG-250649" at bounding box center [106, 131] width 59 height 10
click at [155, 72] on icon "cancel" at bounding box center [153, 73] width 10 height 10
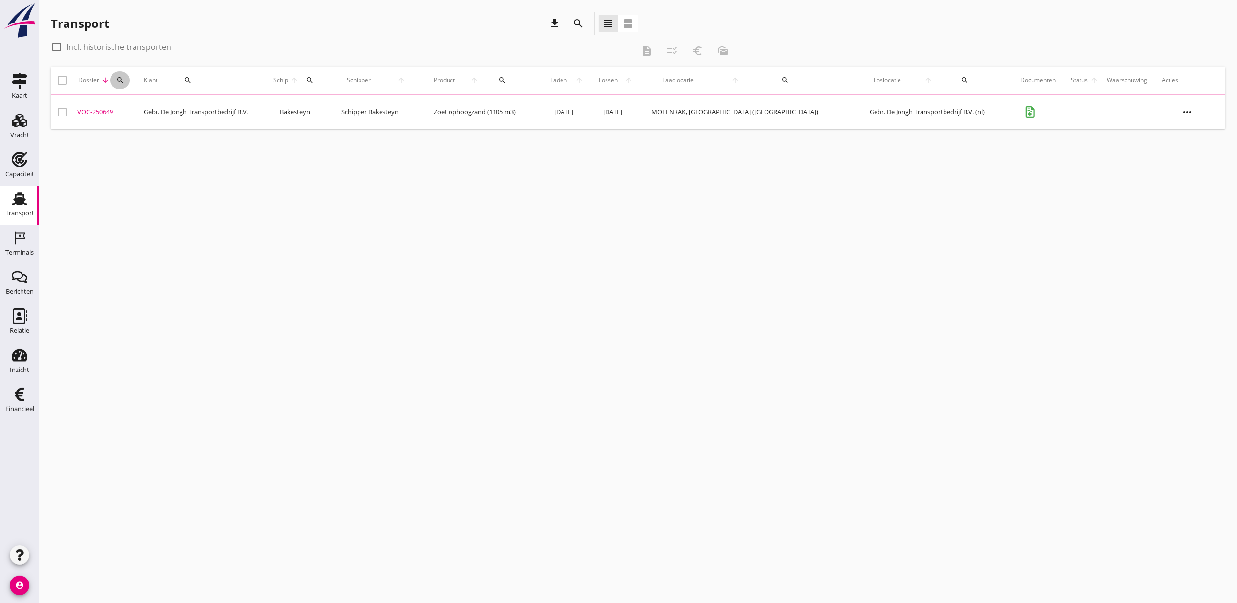
click at [121, 83] on icon "search" at bounding box center [120, 80] width 8 height 8
click at [157, 111] on input "Zoeken op dossiernummer..." at bounding box center [168, 109] width 102 height 16
paste input "VOG-250628"
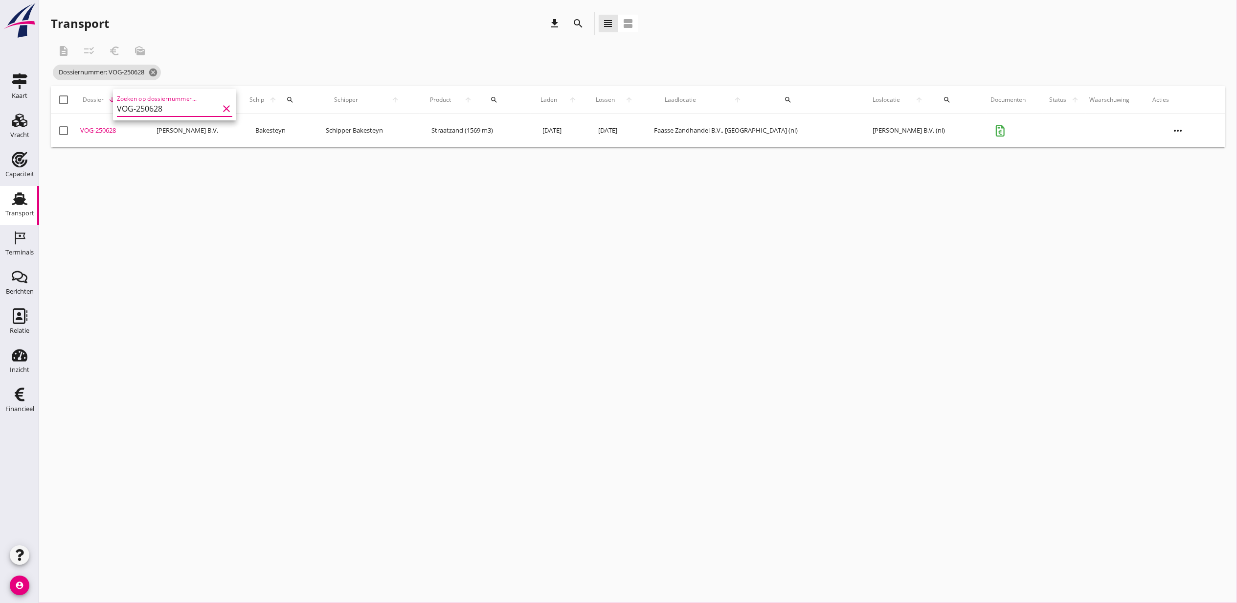
click at [102, 124] on td "VOG-250628 upload_file Drop hier uw bestand om het aan het dossier toe te voegen" at bounding box center [114, 130] width 76 height 33
click at [131, 100] on icon "search" at bounding box center [129, 100] width 8 height 8
click at [141, 128] on input "VOG-250628" at bounding box center [173, 128] width 102 height 16
paste input "9"
type input "VOG-250629"
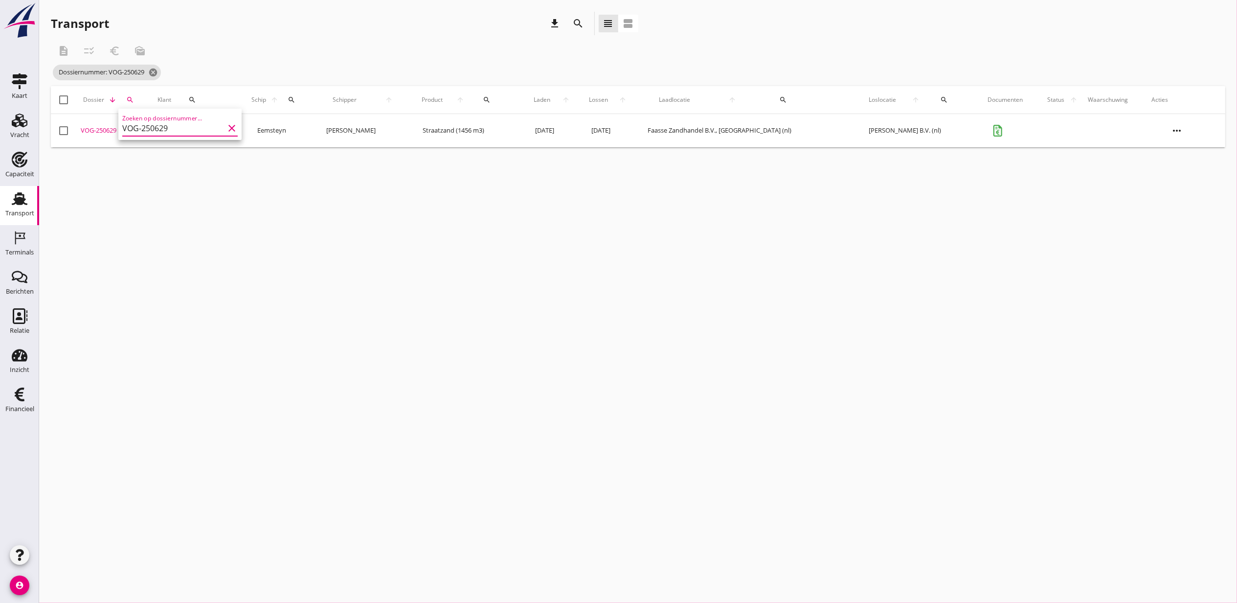
click at [97, 130] on div "VOG-250629" at bounding box center [115, 131] width 69 height 10
drag, startPoint x: 235, startPoint y: 265, endPoint x: 179, endPoint y: 133, distance: 143.1
click at [235, 265] on div "cancel You are impersonating another user. Transport download search view_headl…" at bounding box center [638, 301] width 1198 height 603
click at [154, 74] on icon "cancel" at bounding box center [153, 73] width 10 height 10
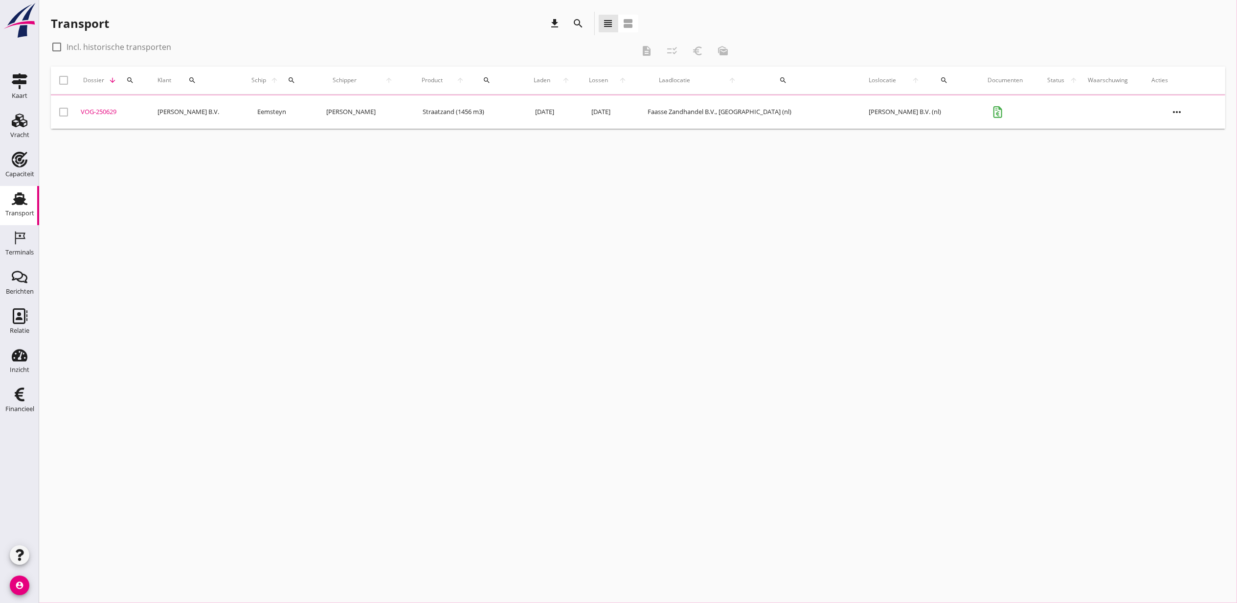
click at [127, 85] on button "search" at bounding box center [130, 80] width 23 height 18
click at [159, 104] on input "Zoeken op dossiernummer..." at bounding box center [174, 109] width 102 height 16
paste input "VOG-250645"
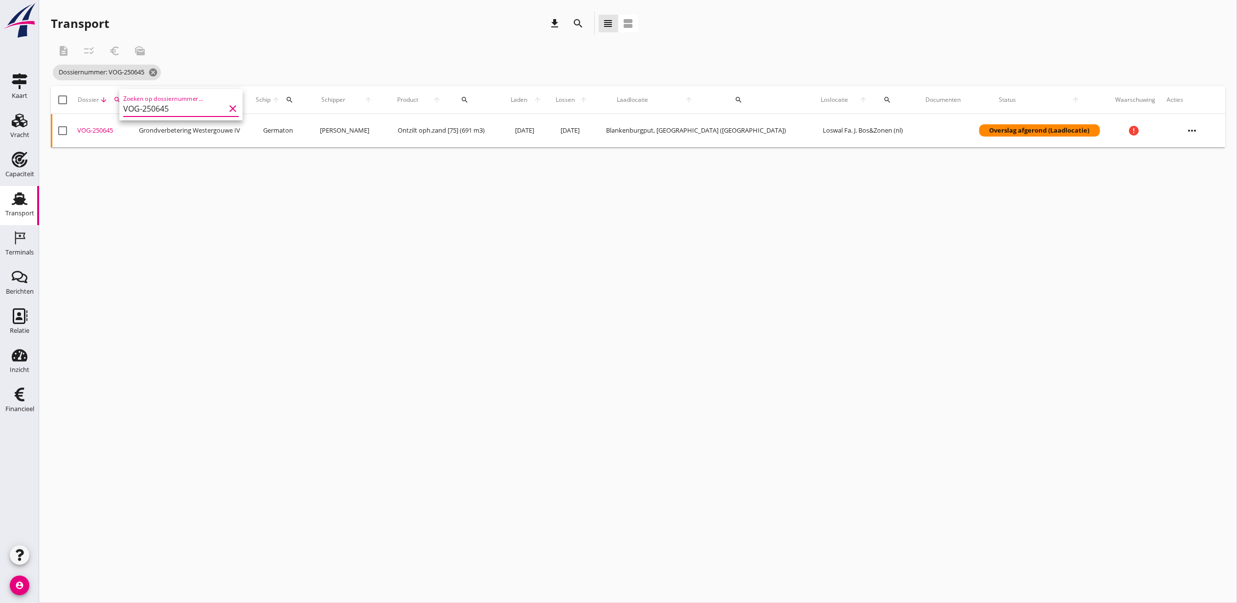
click at [108, 132] on div "VOG-250645" at bounding box center [104, 131] width 54 height 10
drag, startPoint x: 124, startPoint y: 98, endPoint x: 117, endPoint y: 114, distance: 16.4
click at [121, 98] on icon "search" at bounding box center [118, 100] width 8 height 8
click at [128, 128] on input "VOG-250645" at bounding box center [165, 128] width 102 height 16
paste input "8"
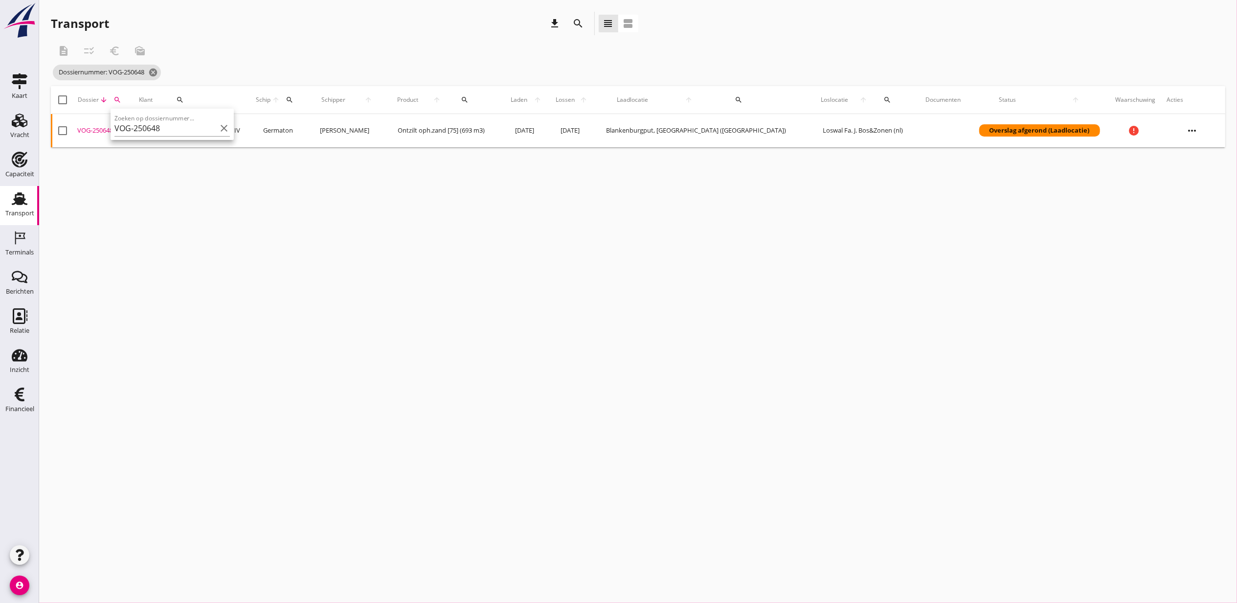
click at [101, 133] on div "VOG-250648" at bounding box center [104, 131] width 54 height 10
click at [118, 105] on button "search" at bounding box center [117, 100] width 19 height 18
click at [148, 124] on input "VOG-250648" at bounding box center [165, 128] width 102 height 16
paste input "54"
type input "VOG-250654"
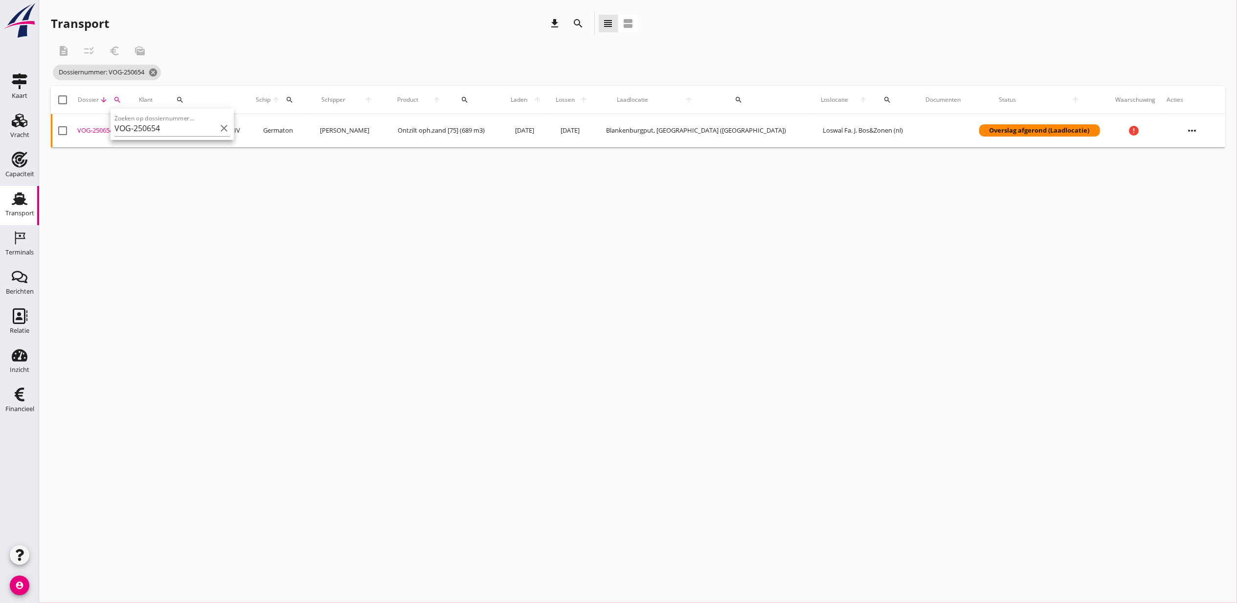
click at [100, 130] on div "VOG-250654" at bounding box center [104, 131] width 54 height 10
drag, startPoint x: 124, startPoint y: 96, endPoint x: 172, endPoint y: 125, distance: 56.6
click at [121, 96] on icon "search" at bounding box center [118, 100] width 8 height 8
click at [218, 135] on div "Zoeken op dossiernummer... VOG-250654 clear" at bounding box center [171, 128] width 115 height 16
paste input "87"
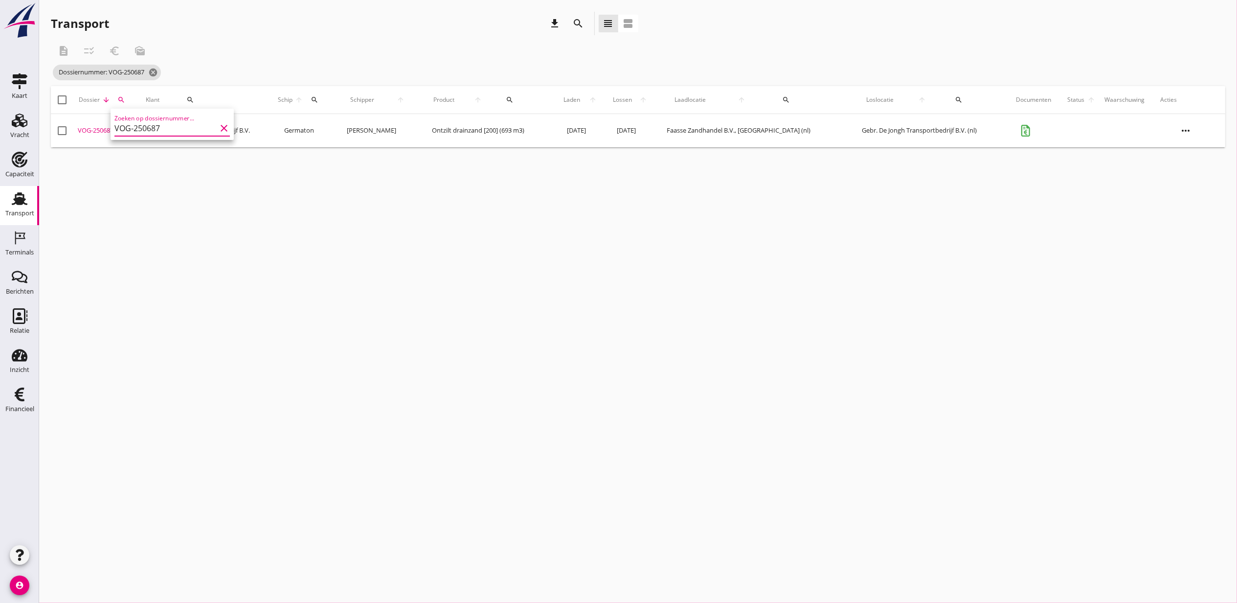
click at [101, 126] on div "VOG-250687" at bounding box center [108, 131] width 60 height 10
click at [119, 98] on icon "search" at bounding box center [121, 100] width 8 height 8
click at [192, 126] on input "VOG-250687" at bounding box center [166, 128] width 102 height 16
paste input "7"
type input "VOG-250677"
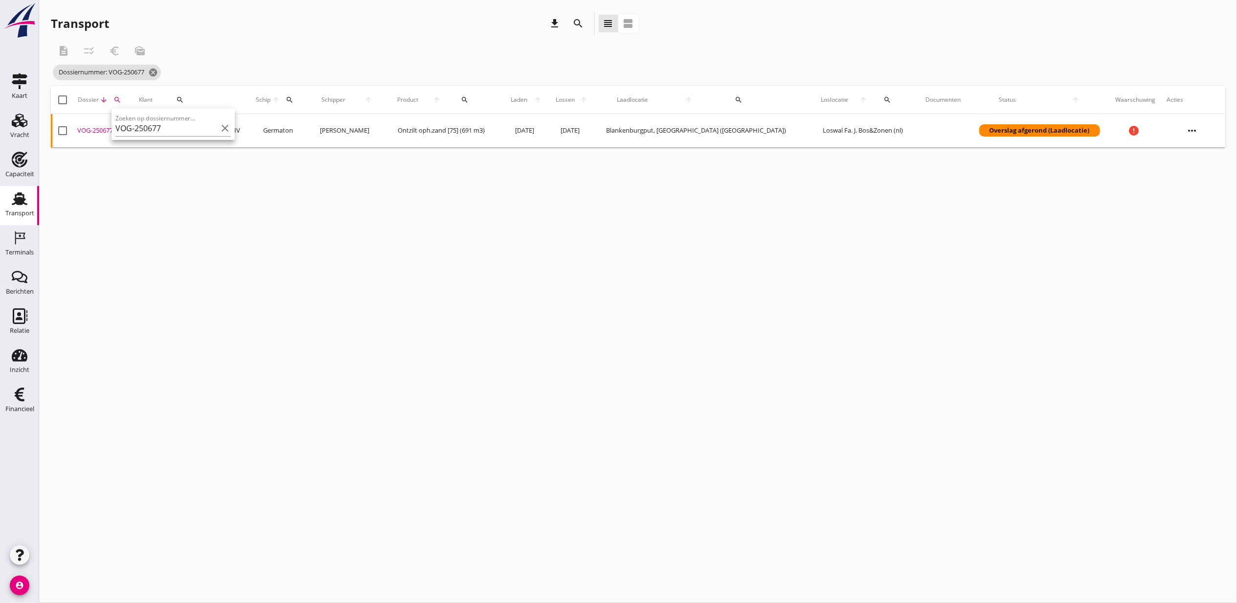
click at [91, 132] on div "VOG-250677" at bounding box center [104, 131] width 54 height 10
click at [156, 69] on icon "cancel" at bounding box center [153, 73] width 10 height 10
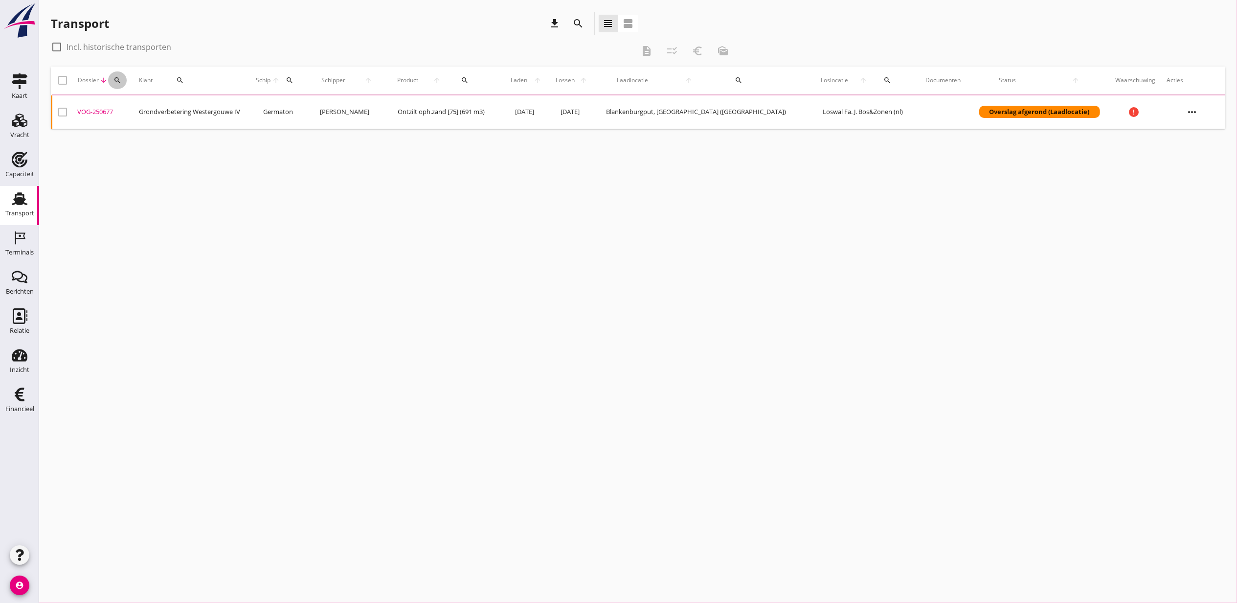
click at [118, 85] on button "search" at bounding box center [117, 80] width 19 height 18
click at [169, 101] on input "Zoeken op dossiernummer..." at bounding box center [165, 109] width 102 height 16
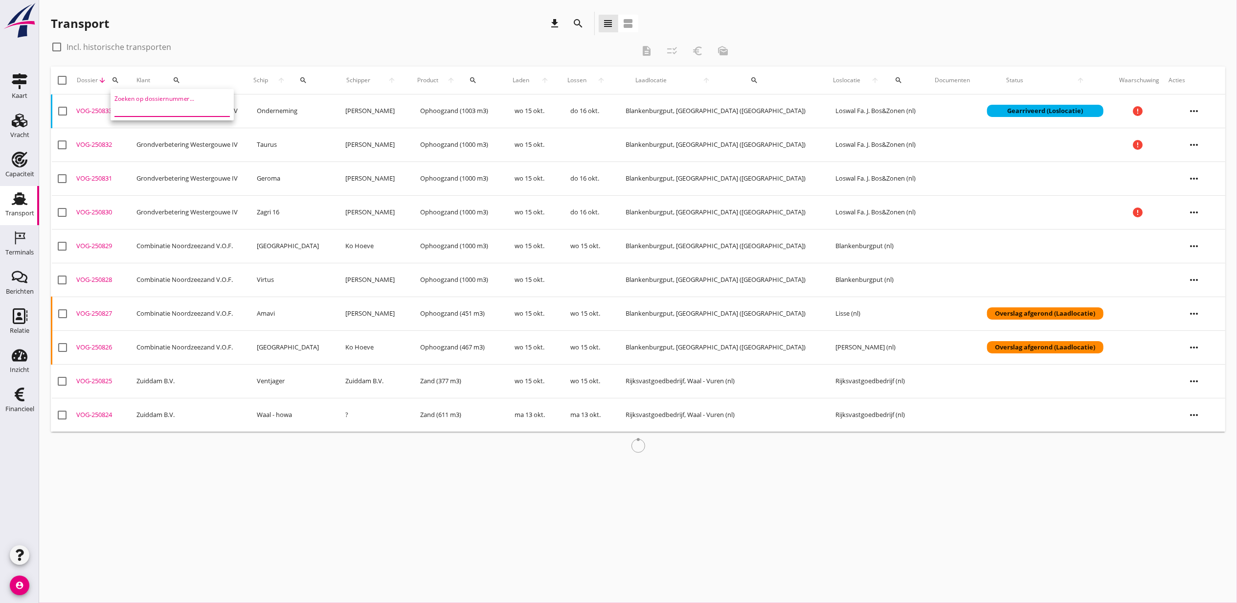
paste input "VOG-250646"
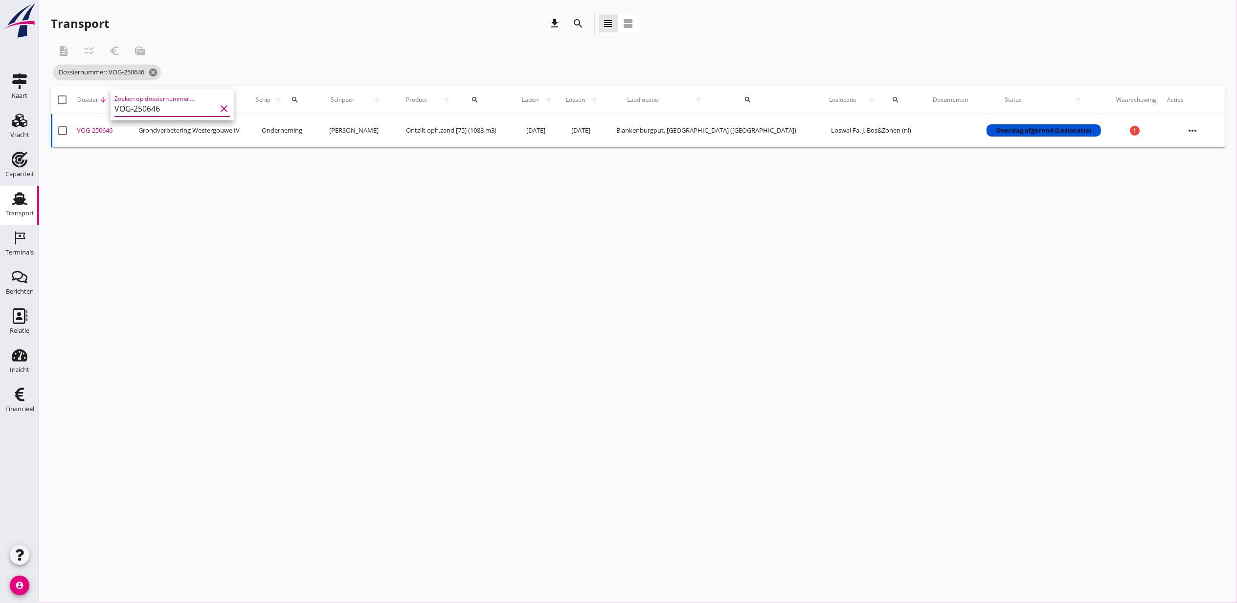
click at [105, 123] on td "VOG-250646 upload_file Drop hier uw bestand om het aan het dossier toe te voegen" at bounding box center [104, 130] width 62 height 33
click at [120, 100] on icon "search" at bounding box center [117, 100] width 8 height 8
click at [190, 128] on input "VOG-250646" at bounding box center [165, 128] width 102 height 16
paste input "5"
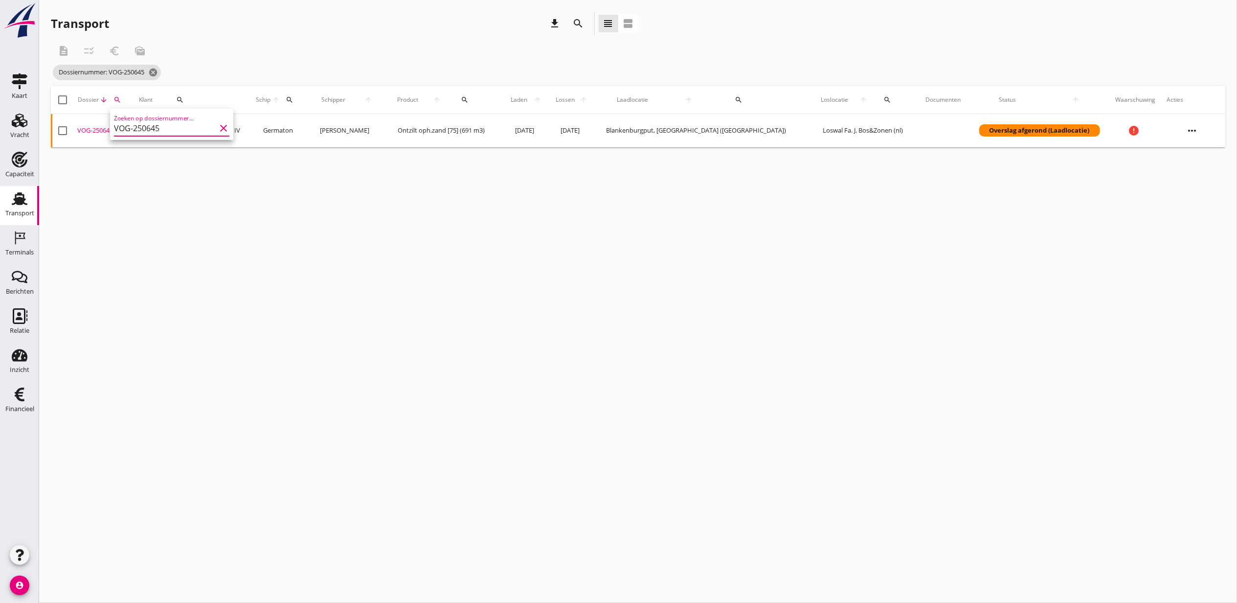
click at [106, 130] on div "VOG-250645" at bounding box center [104, 131] width 54 height 10
click at [121, 99] on icon "search" at bounding box center [118, 100] width 8 height 8
click at [128, 119] on div "Zoeken op dossiernummer... VOG-250645 clear" at bounding box center [171, 125] width 115 height 22
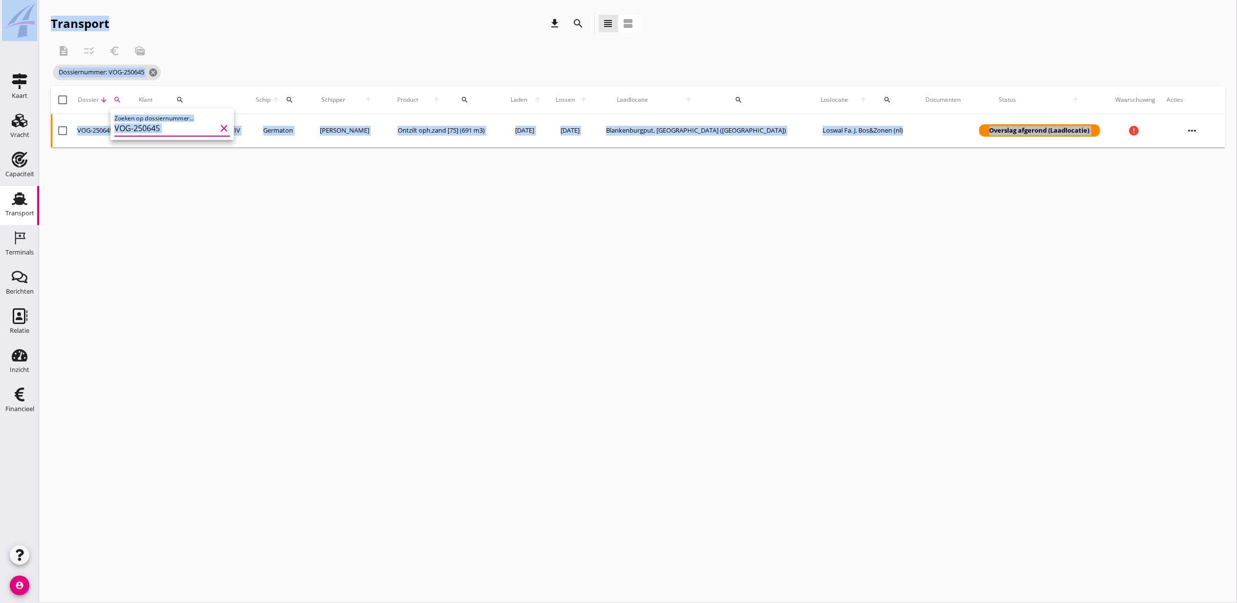
click at [140, 124] on input "VOG-250645" at bounding box center [165, 128] width 102 height 16
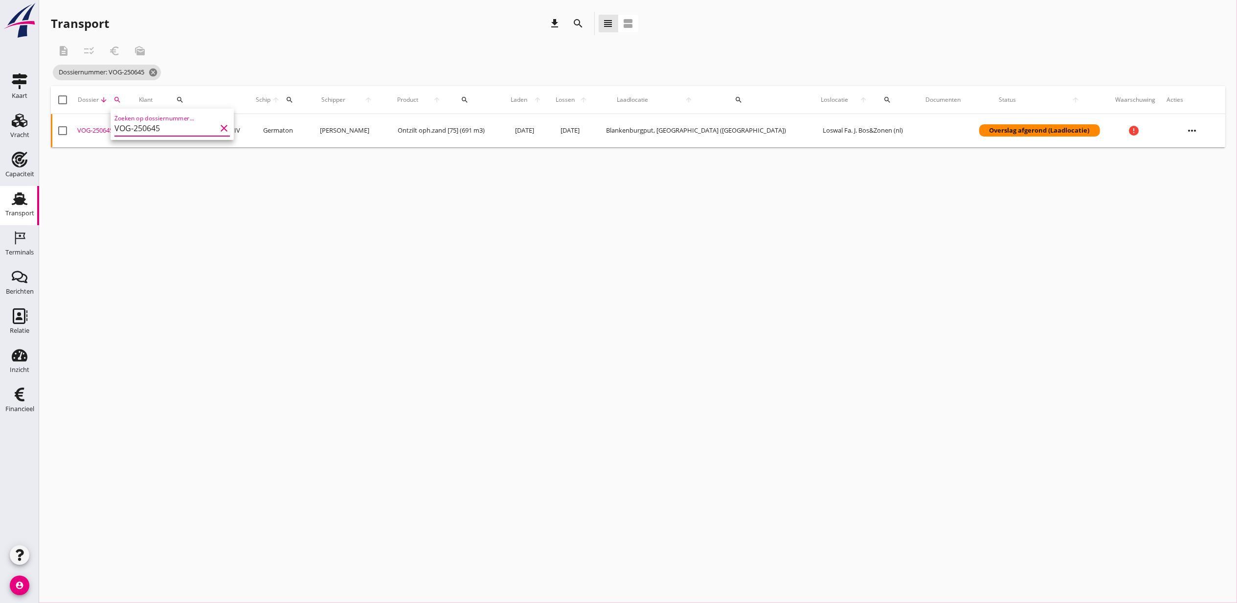
paste input "8"
click at [102, 130] on td "No data available" at bounding box center [638, 126] width 1175 height 23
click at [102, 130] on div "VOG-250648" at bounding box center [104, 131] width 54 height 10
click at [124, 102] on div "search" at bounding box center [117, 100] width 19 height 8
click at [168, 132] on input "VOG-250648" at bounding box center [165, 128] width 102 height 16
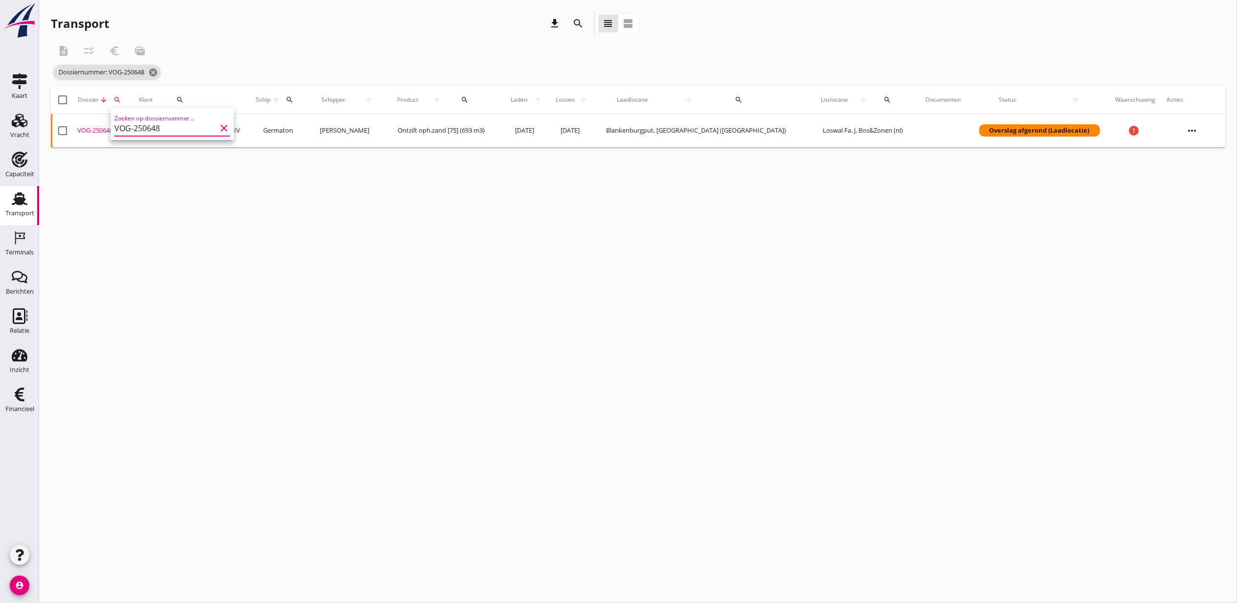
paste input "55"
click at [104, 128] on div "VOG-250655" at bounding box center [104, 131] width 54 height 10
click at [408, 282] on div "cancel You are impersonating another user. Transport download search view_headl…" at bounding box center [638, 301] width 1198 height 603
click at [122, 108] on button "search" at bounding box center [117, 100] width 19 height 18
click at [185, 129] on input "VOG-250655" at bounding box center [166, 128] width 102 height 16
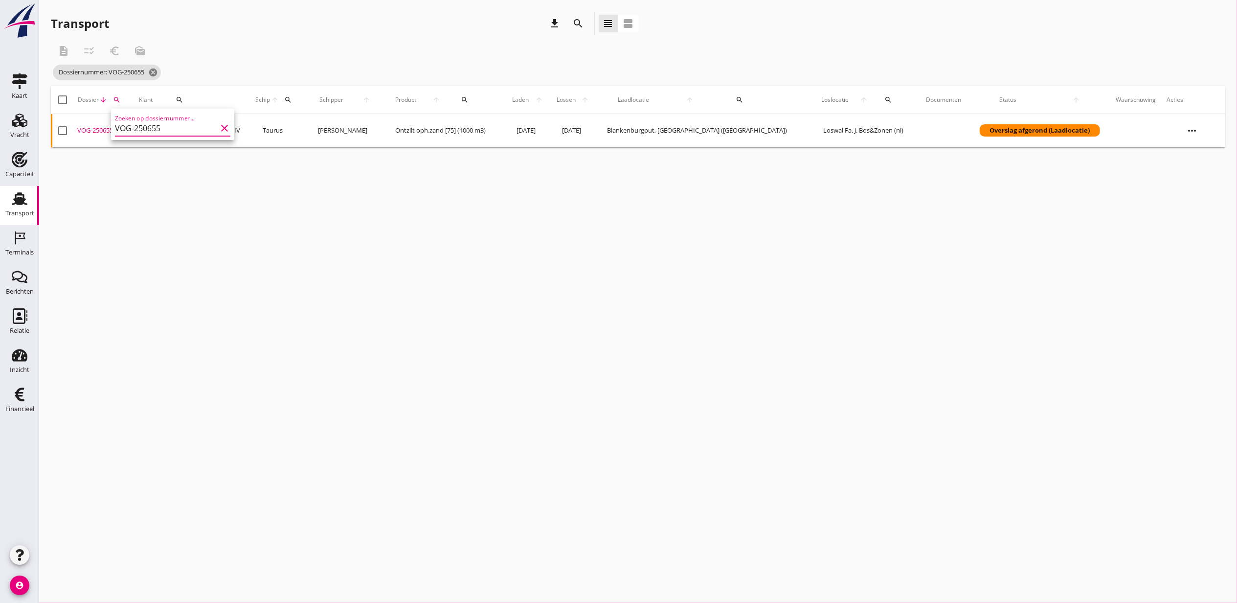
paste input "2"
click at [104, 130] on div "VOG-250652" at bounding box center [104, 131] width 54 height 10
click at [1207, 242] on div "cancel You are impersonating another user. Transport download search view_headl…" at bounding box center [638, 301] width 1198 height 603
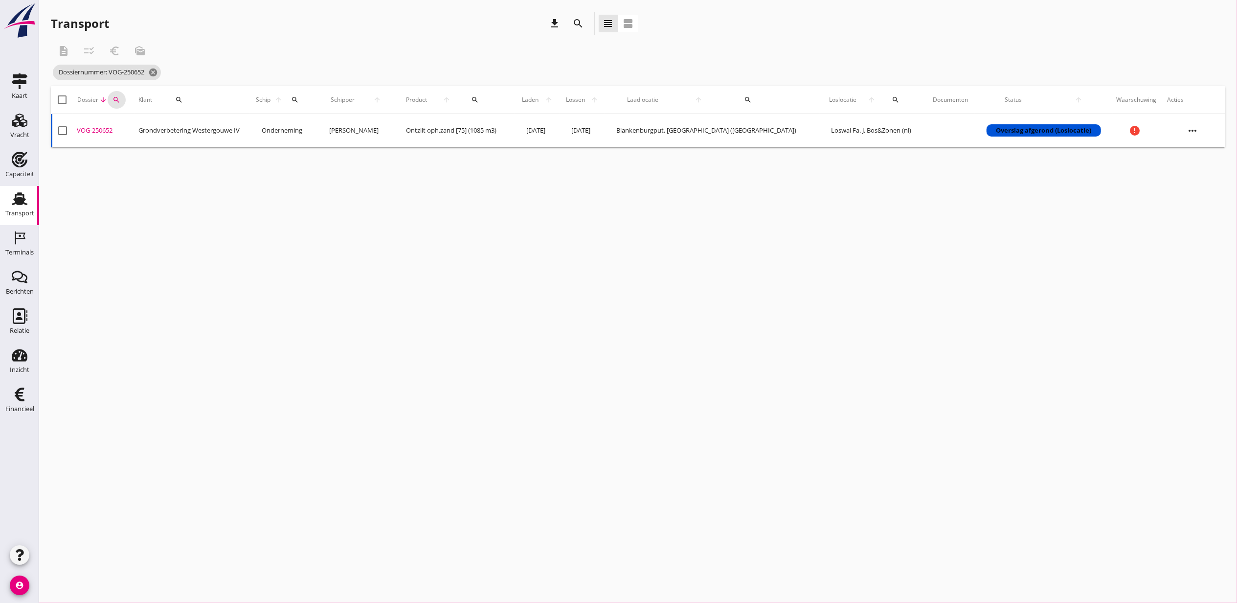
drag, startPoint x: 118, startPoint y: 103, endPoint x: 127, endPoint y: 112, distance: 13.1
click at [118, 103] on icon "search" at bounding box center [117, 100] width 8 height 8
click at [168, 132] on input "VOG-250652" at bounding box center [165, 128] width 102 height 16
paste input "6"
click at [94, 128] on div "VOG-250656" at bounding box center [104, 131] width 54 height 10
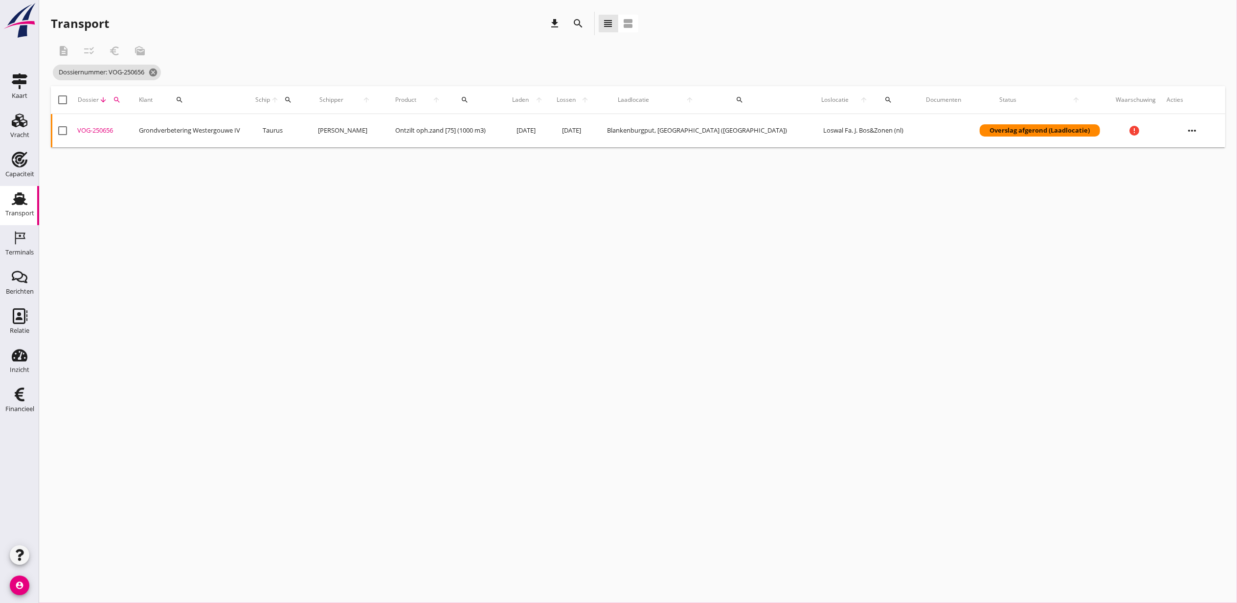
drag, startPoint x: 539, startPoint y: 372, endPoint x: 517, endPoint y: 356, distance: 27.0
click at [539, 372] on div "cancel You are impersonating another user. Transport download search view_headl…" at bounding box center [638, 301] width 1198 height 603
click at [124, 103] on button "search" at bounding box center [117, 100] width 19 height 18
click at [151, 126] on input "VOG-250656" at bounding box center [166, 128] width 102 height 16
paste input "4"
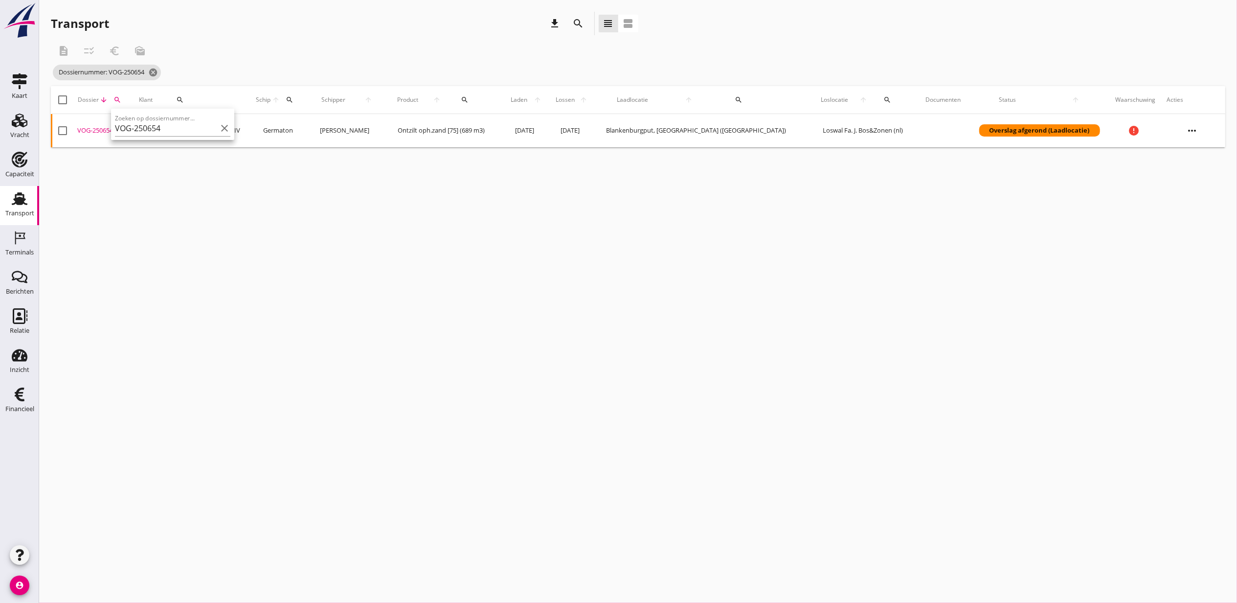
click at [102, 128] on div "VOG-250654" at bounding box center [104, 131] width 54 height 10
drag, startPoint x: 235, startPoint y: 249, endPoint x: 177, endPoint y: 200, distance: 76.4
click at [234, 244] on div "cancel You are impersonating another user. Transport download search view_headl…" at bounding box center [638, 301] width 1198 height 603
click at [123, 108] on div "Dossier arrow_downward search" at bounding box center [104, 99] width 54 height 23
click at [123, 104] on button "search" at bounding box center [117, 100] width 19 height 18
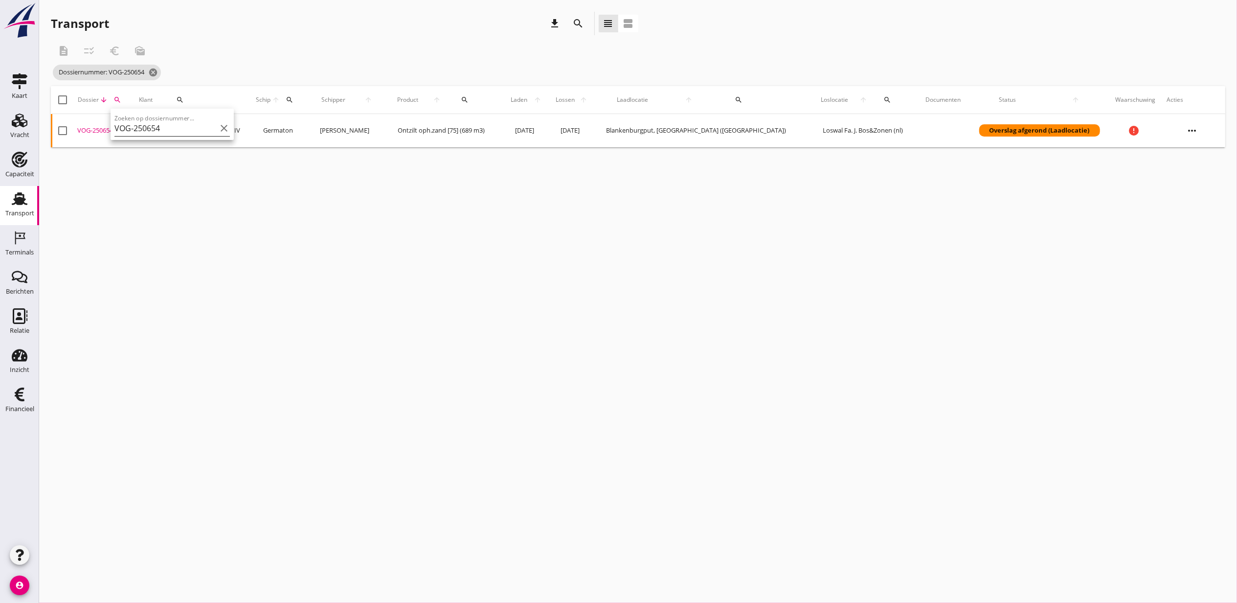
click at [161, 124] on input "VOG-250654" at bounding box center [165, 128] width 102 height 16
paste input "62"
click at [100, 128] on div "VOG-250662" at bounding box center [104, 131] width 54 height 10
drag, startPoint x: 660, startPoint y: 325, endPoint x: 363, endPoint y: 227, distance: 312.7
click at [660, 325] on div "cancel You are impersonating another user. Transport download search view_headl…" at bounding box center [638, 301] width 1198 height 603
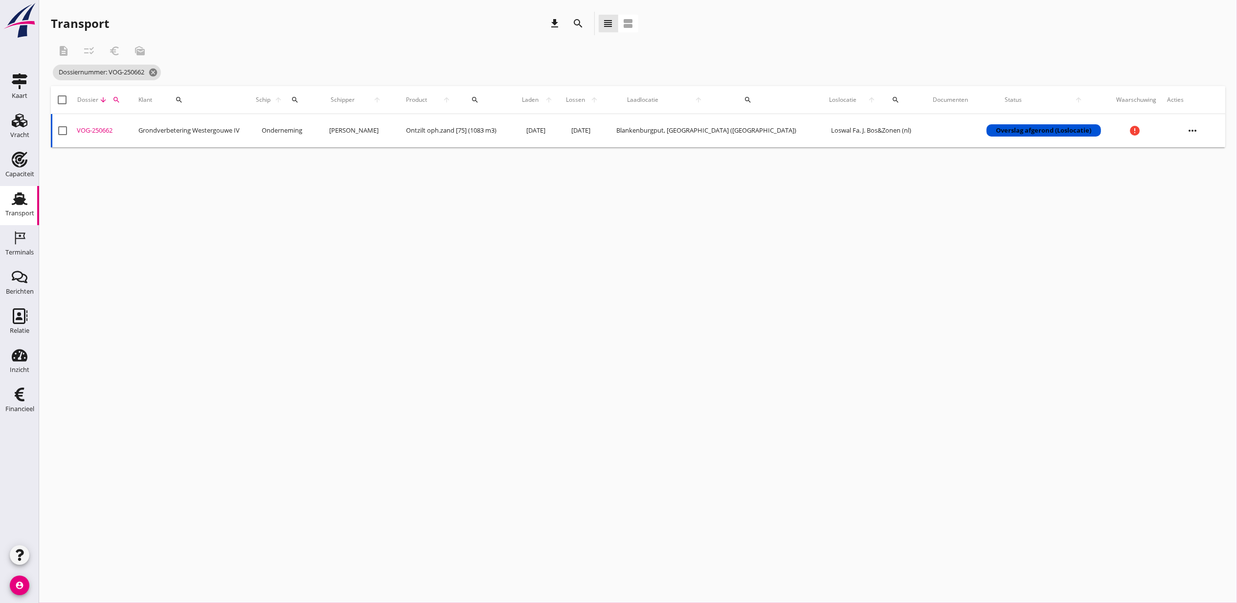
click at [125, 101] on div "search" at bounding box center [117, 100] width 19 height 8
click at [144, 126] on input "VOG-250662" at bounding box center [165, 128] width 102 height 16
paste input "1"
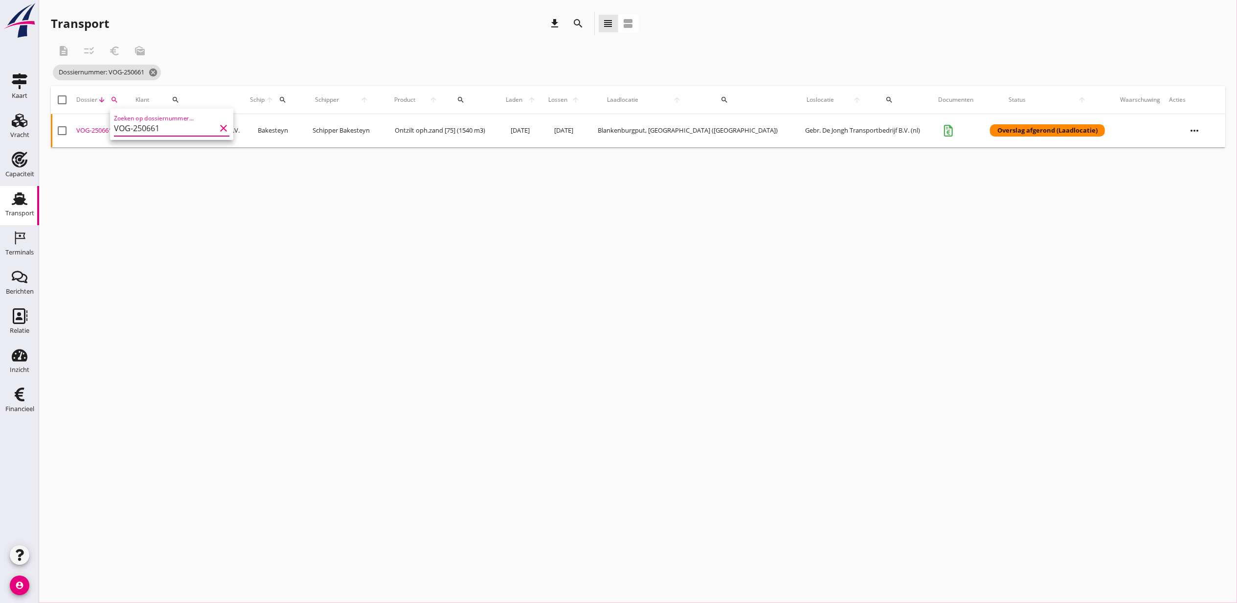
click at [104, 128] on div "VOG-250661" at bounding box center [101, 131] width 51 height 10
click at [685, 352] on div "cancel You are impersonating another user. Transport download search view_headl…" at bounding box center [638, 301] width 1198 height 603
click at [115, 106] on button "search" at bounding box center [115, 100] width 18 height 18
click at [137, 122] on input "VOG-250661" at bounding box center [163, 128] width 102 height 16
paste input "3"
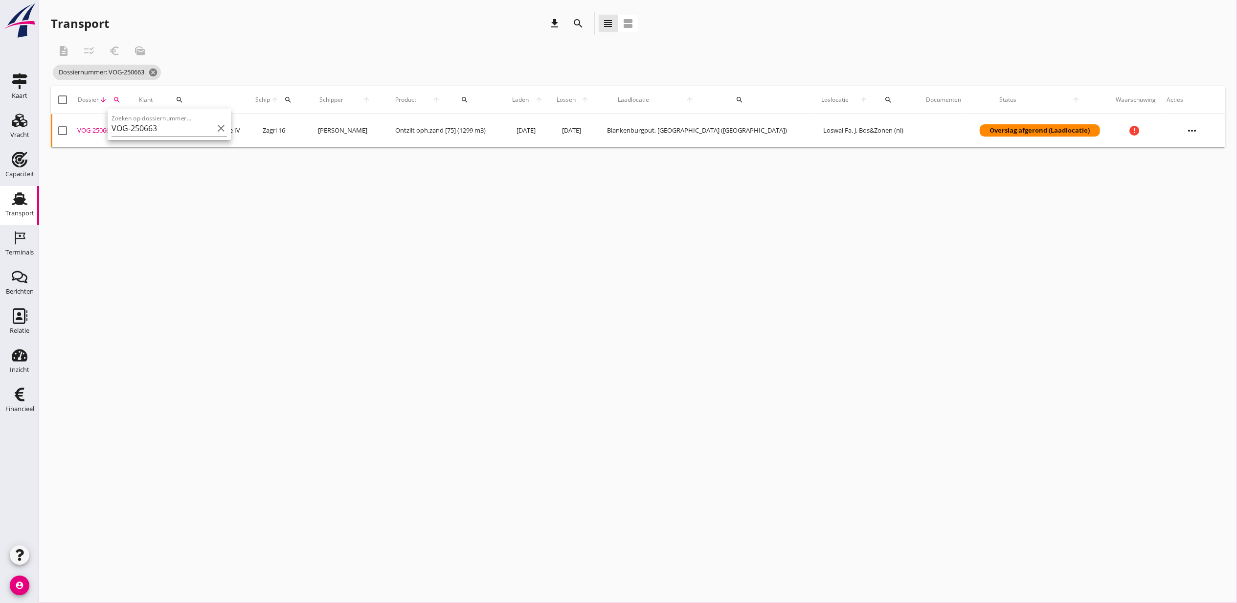
click at [96, 129] on div "VOG-250663" at bounding box center [104, 131] width 54 height 10
drag, startPoint x: 603, startPoint y: 328, endPoint x: 561, endPoint y: 293, distance: 54.9
click at [603, 328] on div "cancel You are impersonating another user. Transport download search view_headl…" at bounding box center [638, 301] width 1198 height 603
click at [119, 98] on icon "search" at bounding box center [117, 100] width 8 height 8
click at [138, 122] on input "VOG-250663" at bounding box center [165, 128] width 102 height 16
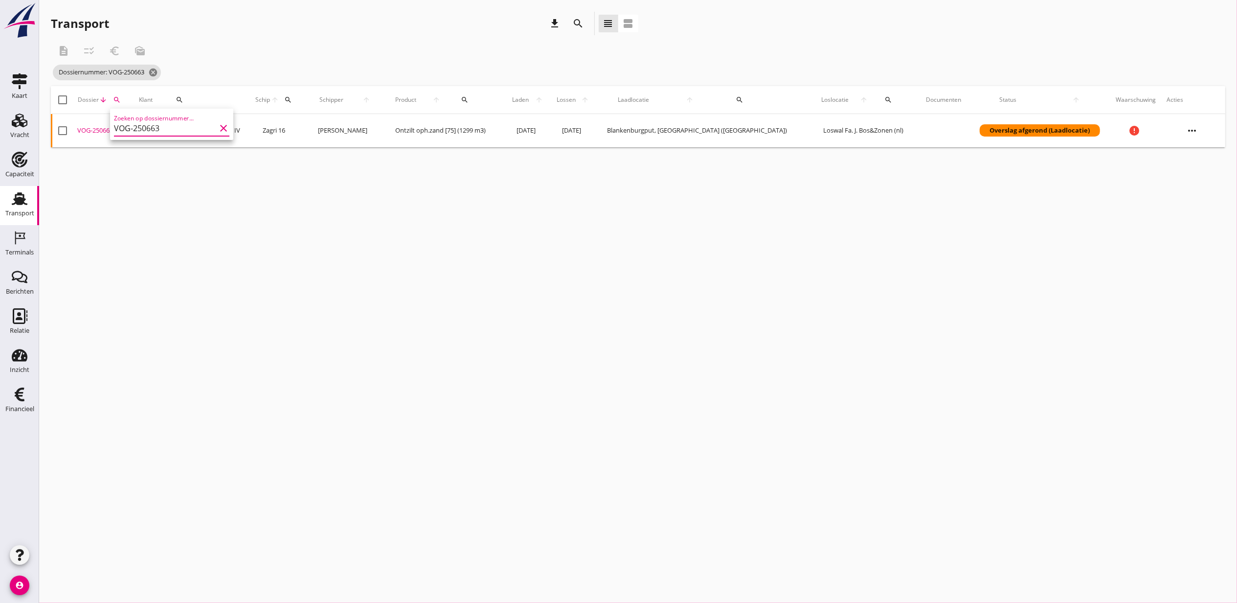
paste input "4"
click at [102, 128] on div "VOG-250664" at bounding box center [104, 131] width 54 height 10
drag, startPoint x: 548, startPoint y: 271, endPoint x: 517, endPoint y: 252, distance: 36.6
click at [548, 272] on div "cancel You are impersonating another user. Transport download search view_headl…" at bounding box center [638, 301] width 1198 height 603
click at [119, 98] on icon "search" at bounding box center [117, 100] width 8 height 8
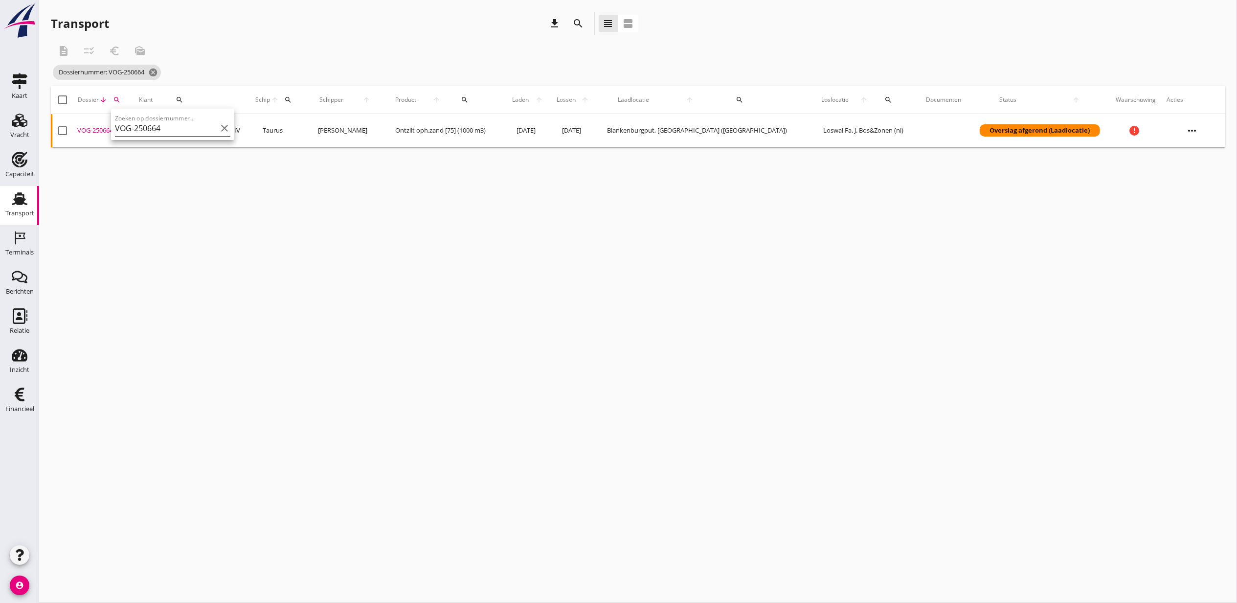
click at [161, 126] on input "VOG-250664" at bounding box center [166, 128] width 102 height 16
paste input "8"
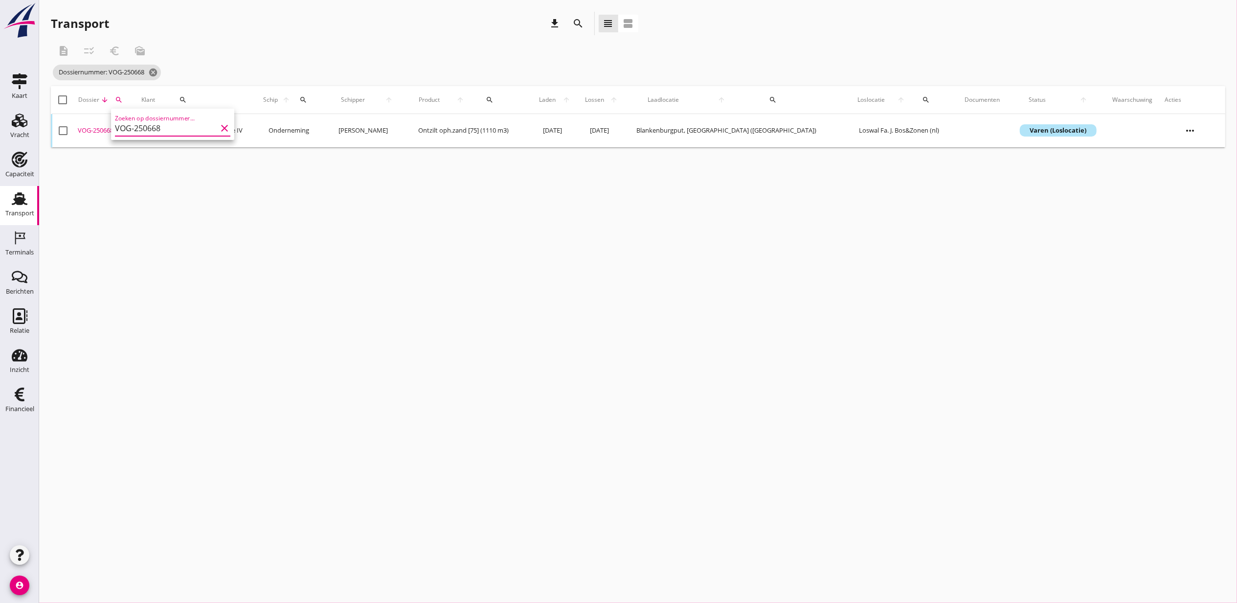
click at [94, 129] on div "VOG-250668" at bounding box center [106, 131] width 56 height 10
drag, startPoint x: 683, startPoint y: 327, endPoint x: 337, endPoint y: 229, distance: 360.4
click at [683, 327] on div "cancel You are impersonating another user. Transport download search view_headl…" at bounding box center [638, 301] width 1198 height 603
click at [126, 100] on div "search" at bounding box center [119, 100] width 19 height 8
click at [141, 132] on input "VOG-250668" at bounding box center [167, 128] width 102 height 16
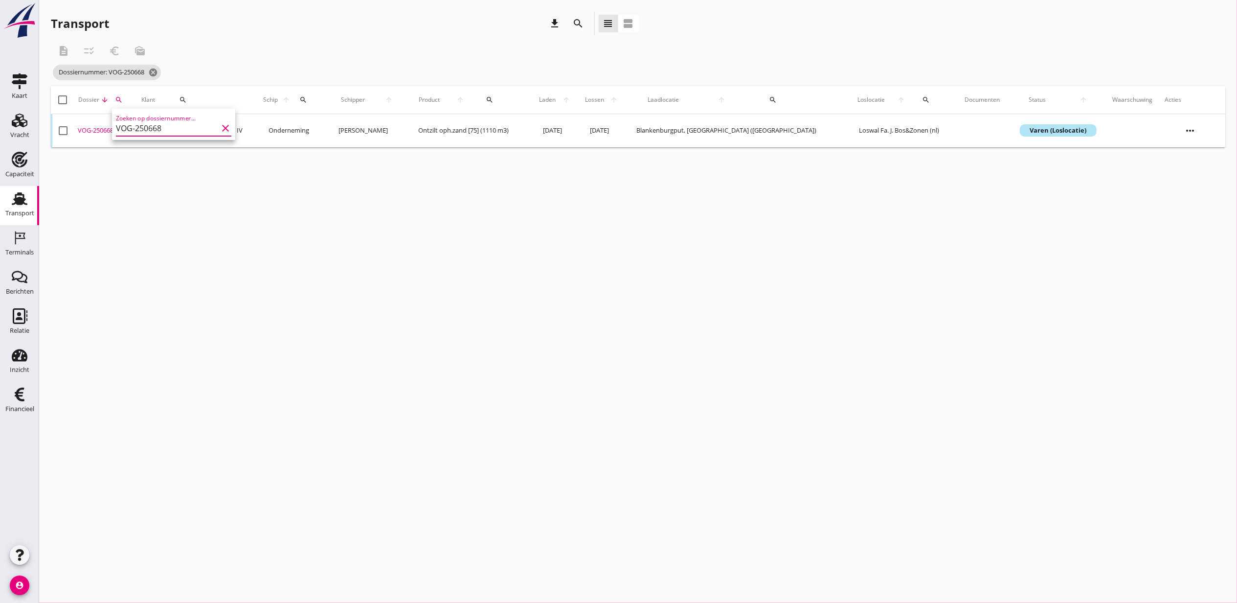
paste input "9"
click at [96, 128] on div "VOG-250669" at bounding box center [104, 131] width 54 height 10
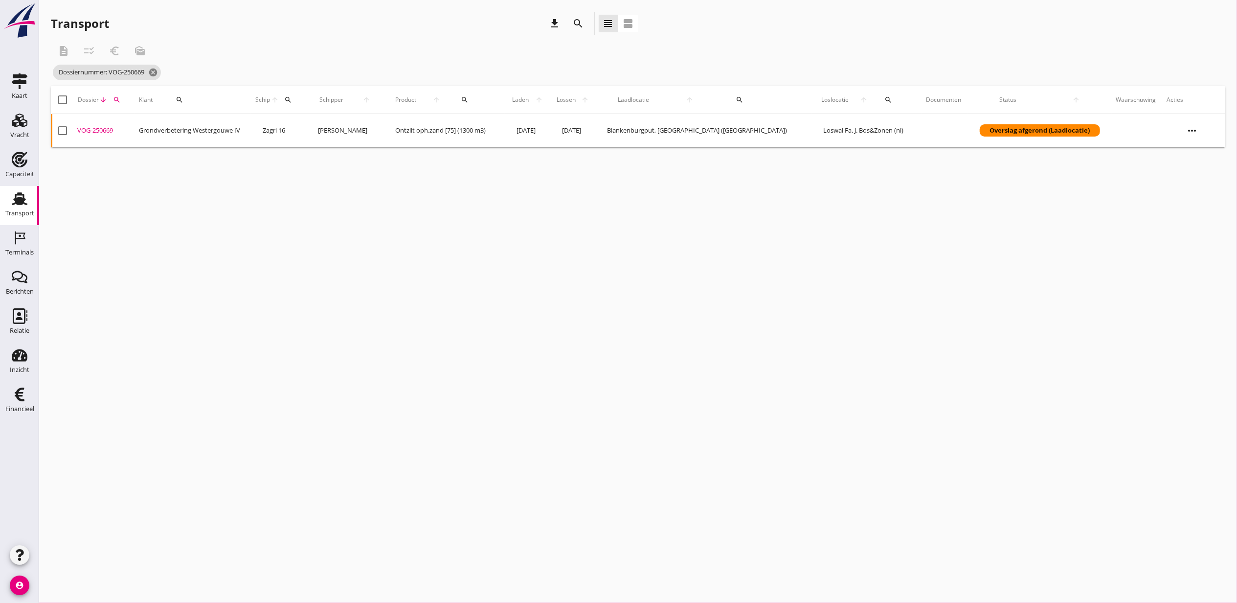
drag, startPoint x: 688, startPoint y: 316, endPoint x: 263, endPoint y: 194, distance: 442.3
click at [688, 316] on div "cancel You are impersonating another user. Transport download search view_headl…" at bounding box center [638, 301] width 1198 height 603
click at [126, 98] on div "search" at bounding box center [117, 100] width 19 height 8
click at [151, 133] on input "VOG-250669" at bounding box center [165, 128] width 102 height 16
paste input "70"
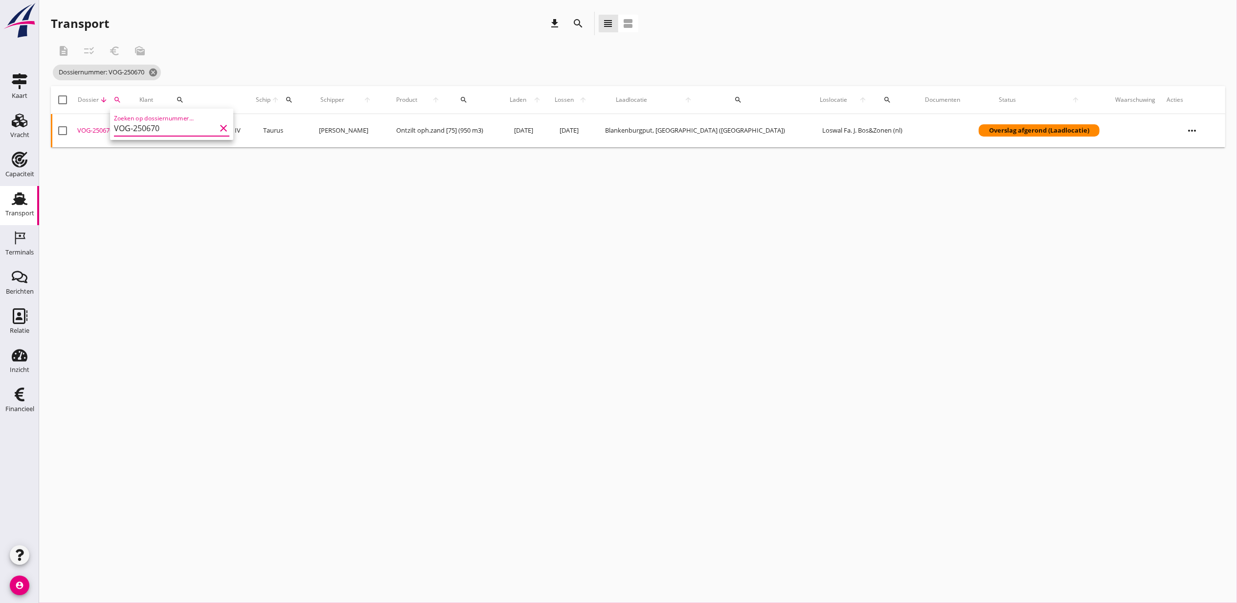
click at [94, 127] on div "VOG-250670" at bounding box center [104, 131] width 54 height 10
click at [304, 243] on div "cancel You are impersonating another user. Transport download search view_headl…" at bounding box center [638, 301] width 1198 height 603
click at [121, 101] on icon "search" at bounding box center [118, 100] width 8 height 8
click at [140, 118] on div "Zoeken op dossiernummer... VOG-250670 clear" at bounding box center [172, 125] width 115 height 22
click at [145, 122] on input "VOG-250670" at bounding box center [166, 128] width 102 height 16
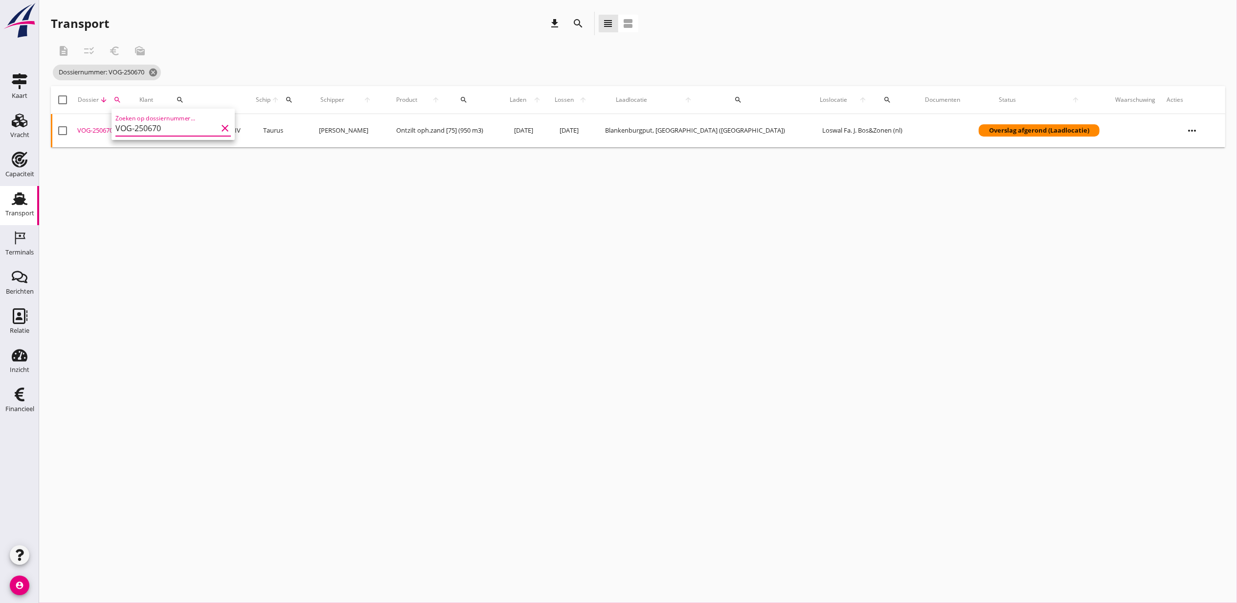
paste input "7"
click at [93, 128] on div "VOG-250677" at bounding box center [104, 131] width 54 height 10
drag, startPoint x: 842, startPoint y: 372, endPoint x: 326, endPoint y: 246, distance: 531.0
click at [842, 372] on div "cancel You are impersonating another user. Transport download search view_headl…" at bounding box center [638, 301] width 1198 height 603
click at [125, 103] on div "search" at bounding box center [117, 100] width 19 height 8
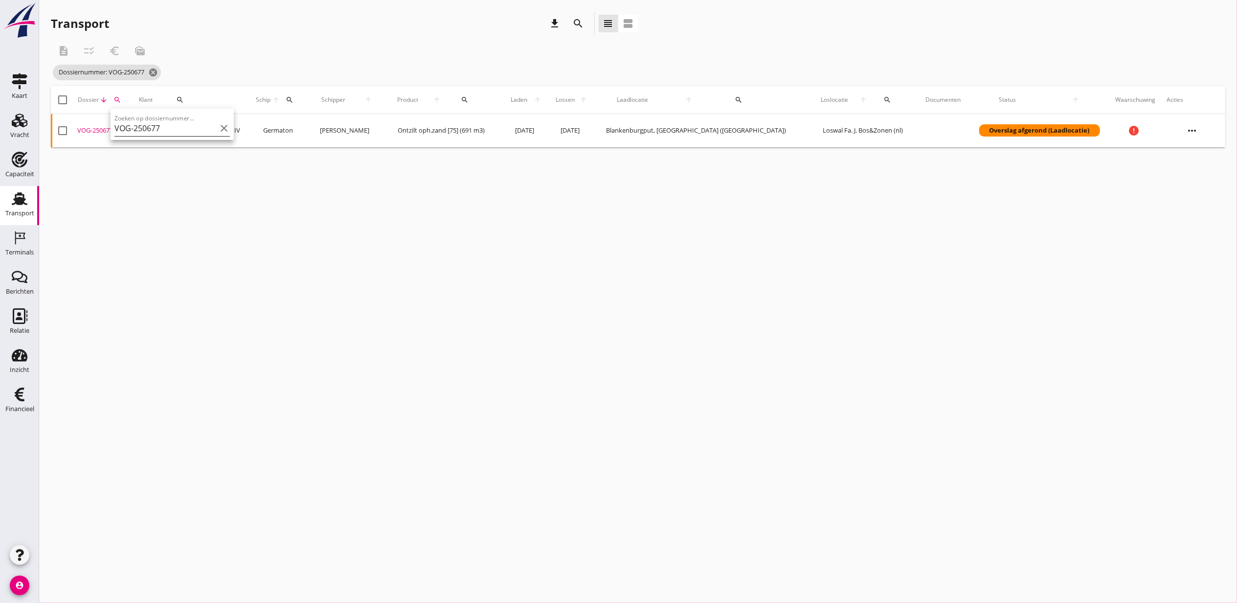
click at [146, 123] on input "VOG-250677" at bounding box center [165, 128] width 102 height 16
paste input "5"
click at [103, 132] on div "VOG-250675" at bounding box center [104, 131] width 54 height 10
click at [147, 73] on span "Dossiernummer: VOG-250675 cancel" at bounding box center [107, 73] width 108 height 16
click at [154, 72] on icon "cancel" at bounding box center [153, 73] width 10 height 10
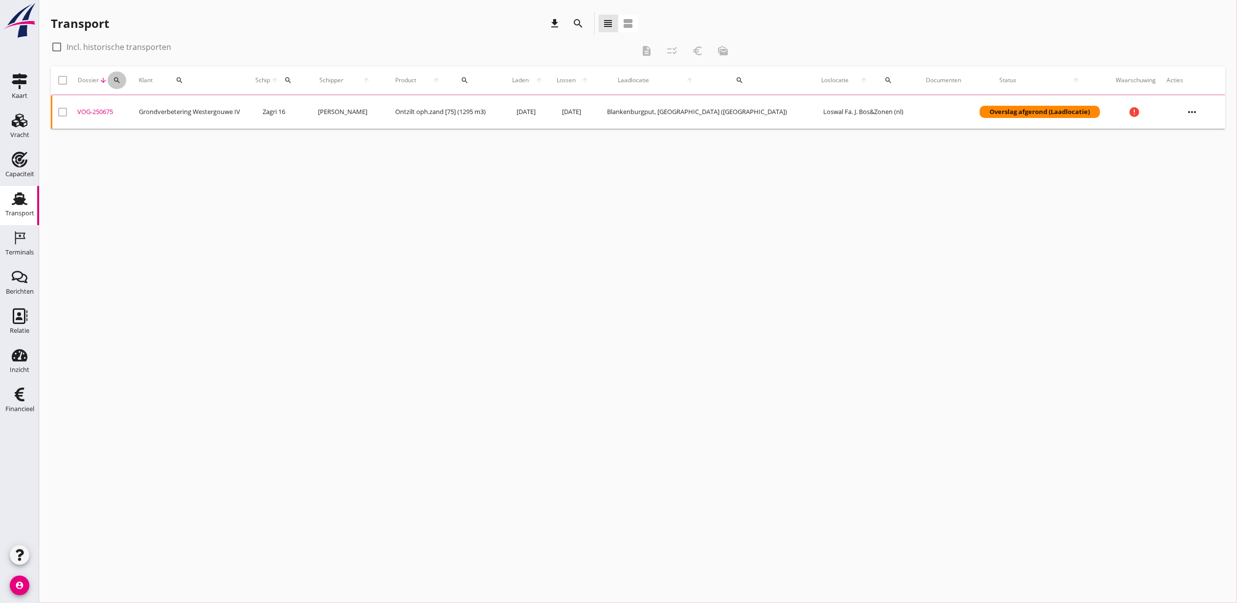
click at [126, 77] on div "search" at bounding box center [117, 80] width 19 height 8
click at [154, 105] on input "Zoeken op dossiernummer..." at bounding box center [165, 109] width 102 height 16
paste input "VOG-250686"
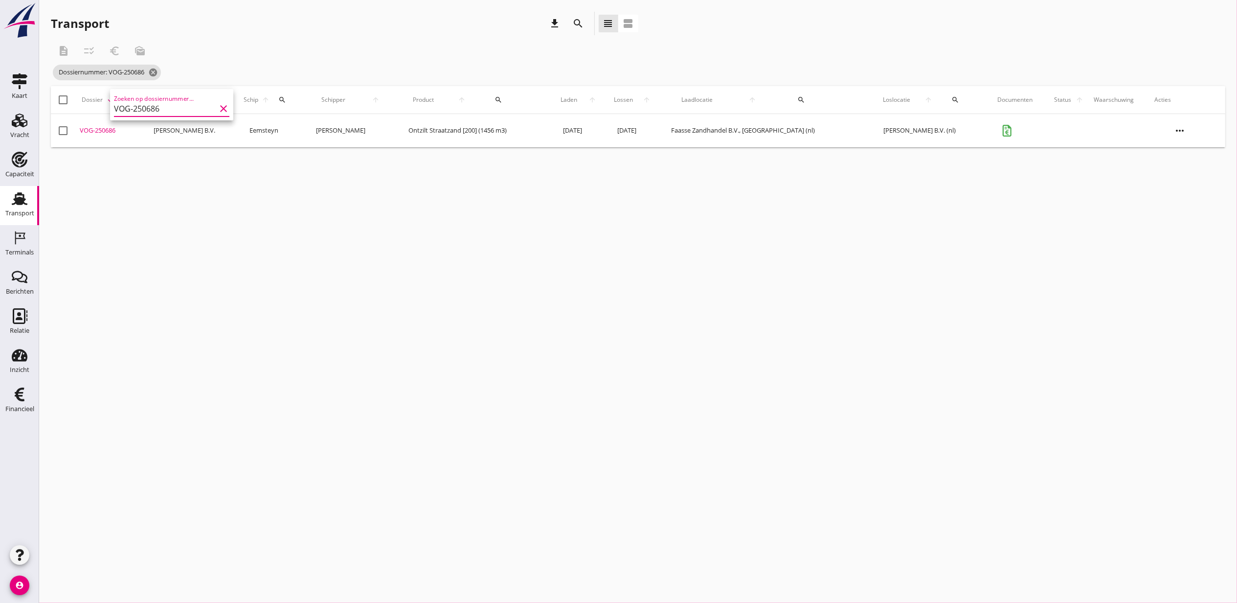
click at [102, 131] on div "VOG-250686" at bounding box center [113, 131] width 66 height 10
click at [133, 104] on button "search" at bounding box center [127, 100] width 22 height 18
click at [130, 125] on input "VOG-250686" at bounding box center [172, 128] width 102 height 16
paste input "7"
click at [106, 128] on div "VOG-250687" at bounding box center [108, 131] width 60 height 10
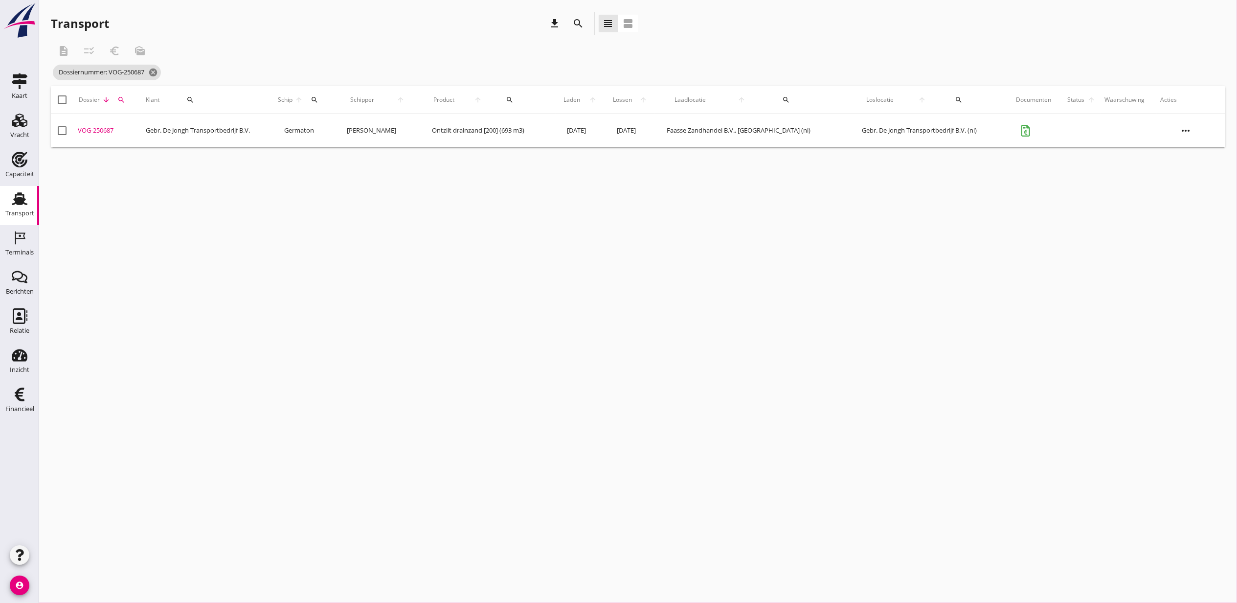
click at [152, 294] on div "cancel You are impersonating another user. Transport download search view_headl…" at bounding box center [638, 301] width 1198 height 603
click at [113, 101] on div "search" at bounding box center [122, 100] width 20 height 8
click at [137, 131] on input "VOG-250687" at bounding box center [166, 128] width 102 height 16
paste input "753"
click at [96, 131] on div "VOG-250753" at bounding box center [108, 131] width 61 height 10
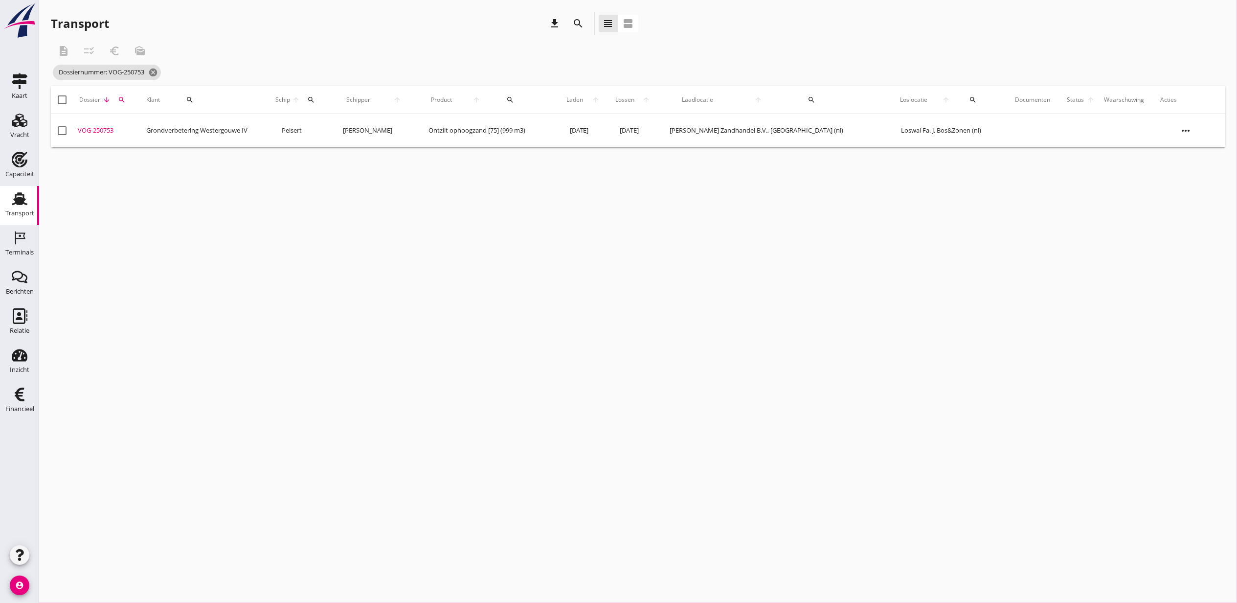
click at [116, 98] on div "search" at bounding box center [122, 100] width 20 height 8
click at [171, 126] on input "VOG-250753" at bounding box center [166, 128] width 102 height 16
paste input "686"
type input "VOG-250686"
click at [101, 128] on div "VOG-250686" at bounding box center [113, 131] width 66 height 10
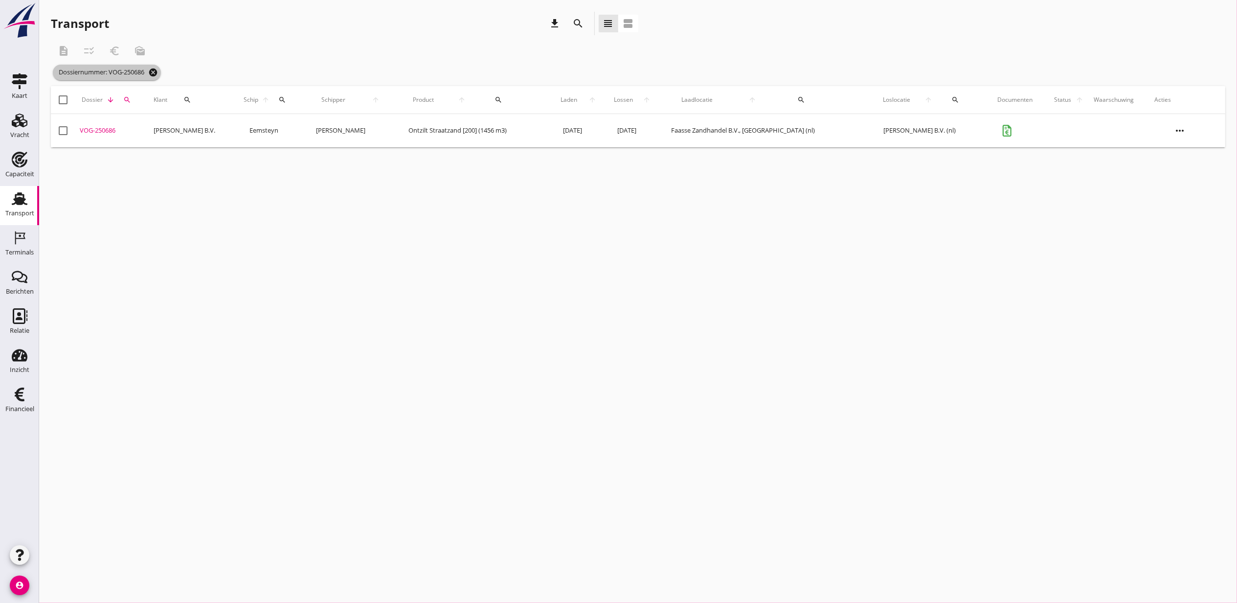
click at [156, 74] on icon "cancel" at bounding box center [153, 73] width 10 height 10
click at [131, 83] on icon "search" at bounding box center [127, 80] width 8 height 8
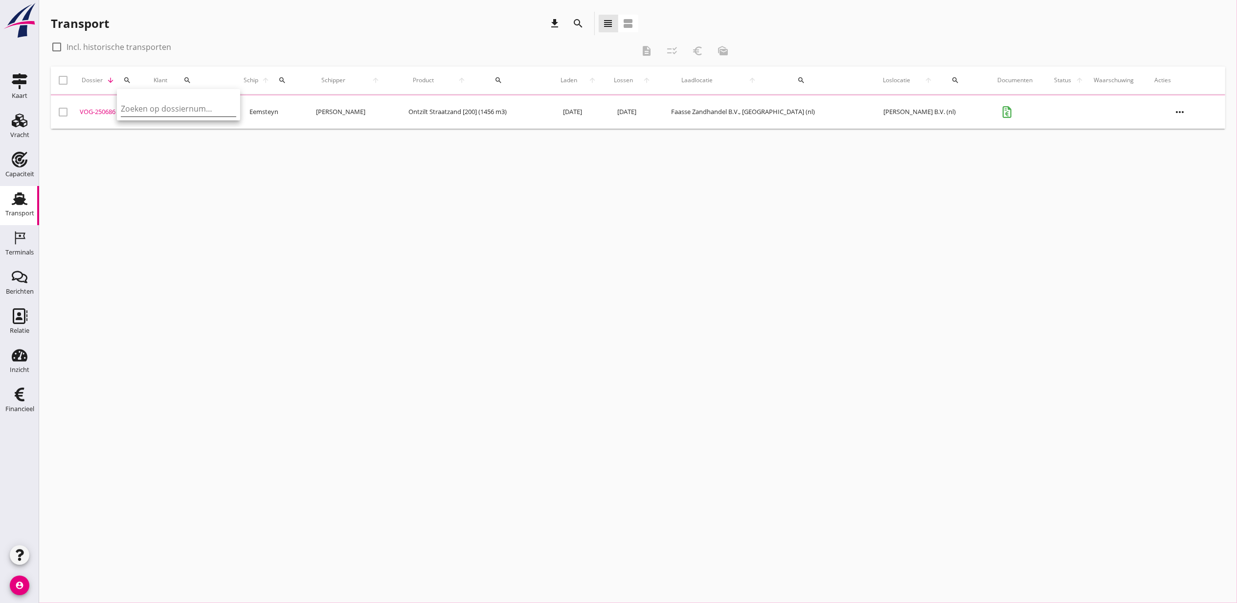
click at [182, 114] on input "Zoeken op dossiernummer..." at bounding box center [172, 109] width 102 height 16
paste input "VOG-250723"
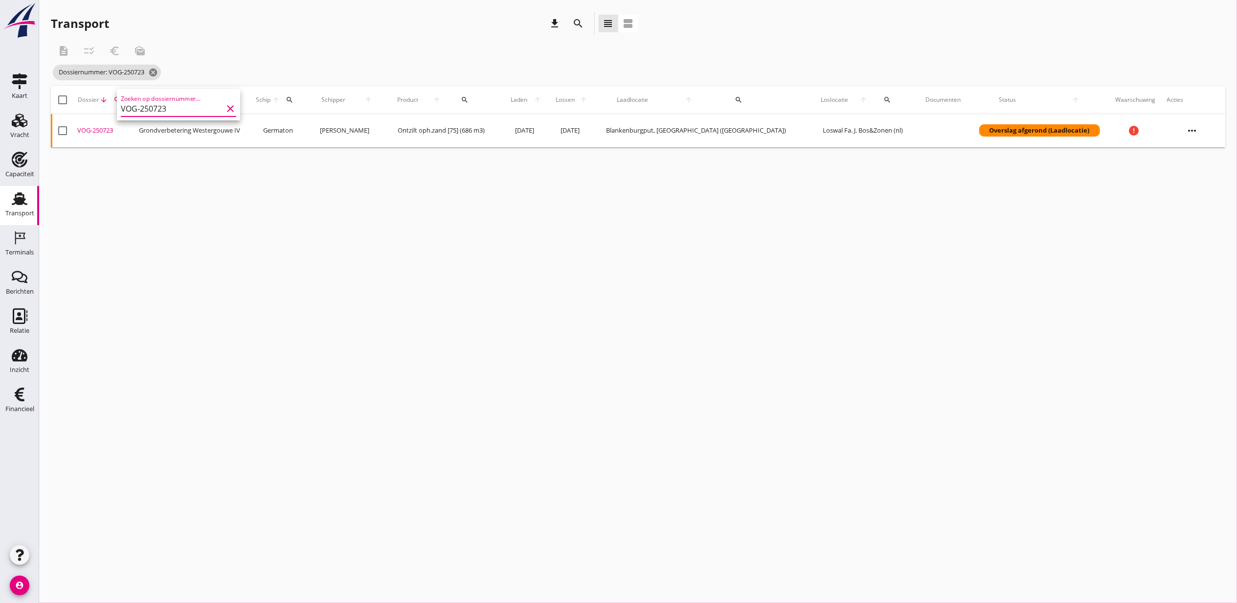
type input "VOG-250723"
click at [103, 127] on div "VOG-250723" at bounding box center [104, 131] width 54 height 10
click at [839, 284] on div "cancel You are impersonating another user. Transport download search view_headl…" at bounding box center [638, 301] width 1198 height 603
click at [158, 71] on icon "cancel" at bounding box center [153, 73] width 10 height 10
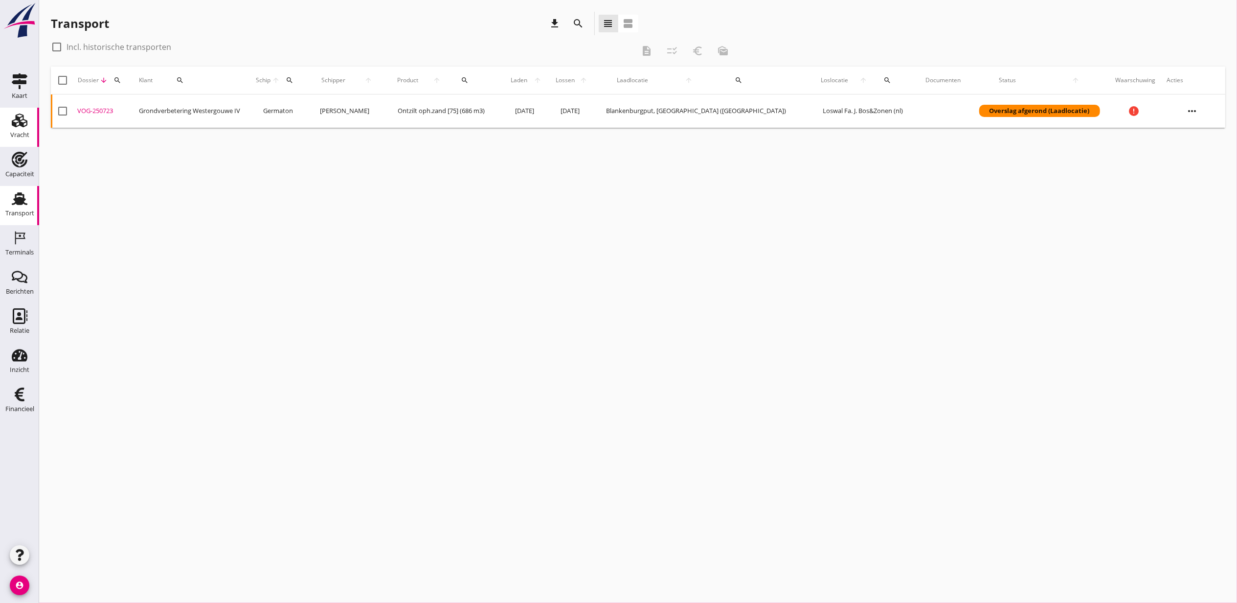
click at [25, 125] on use at bounding box center [20, 121] width 16 height 14
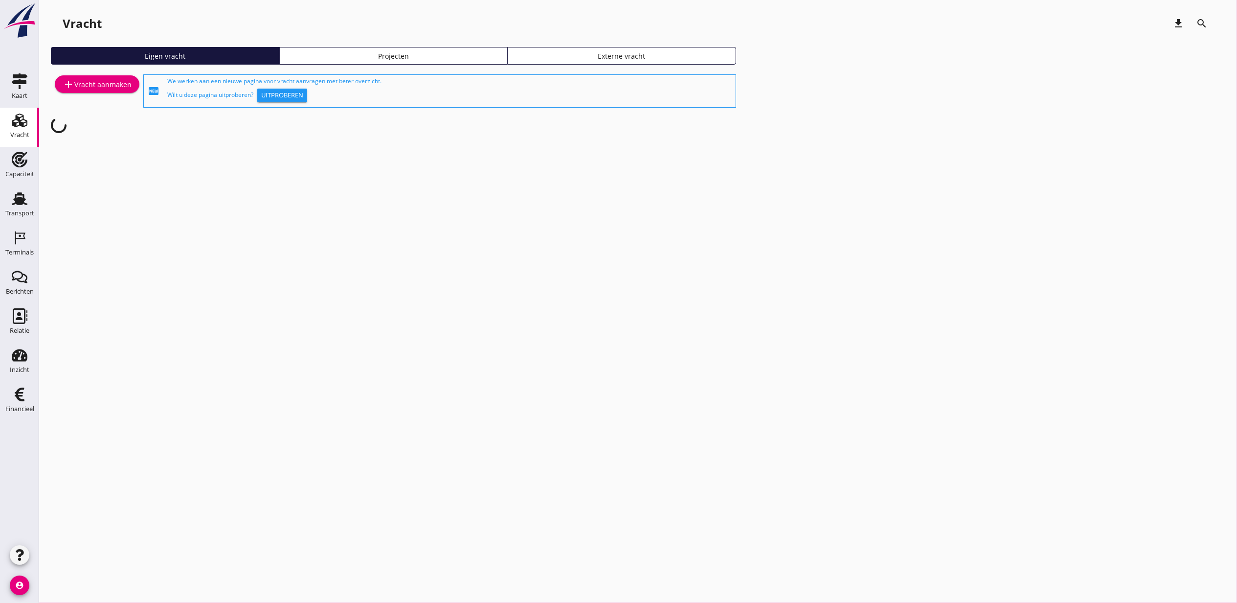
click at [465, 53] on div "Projecten" at bounding box center [394, 56] width 220 height 10
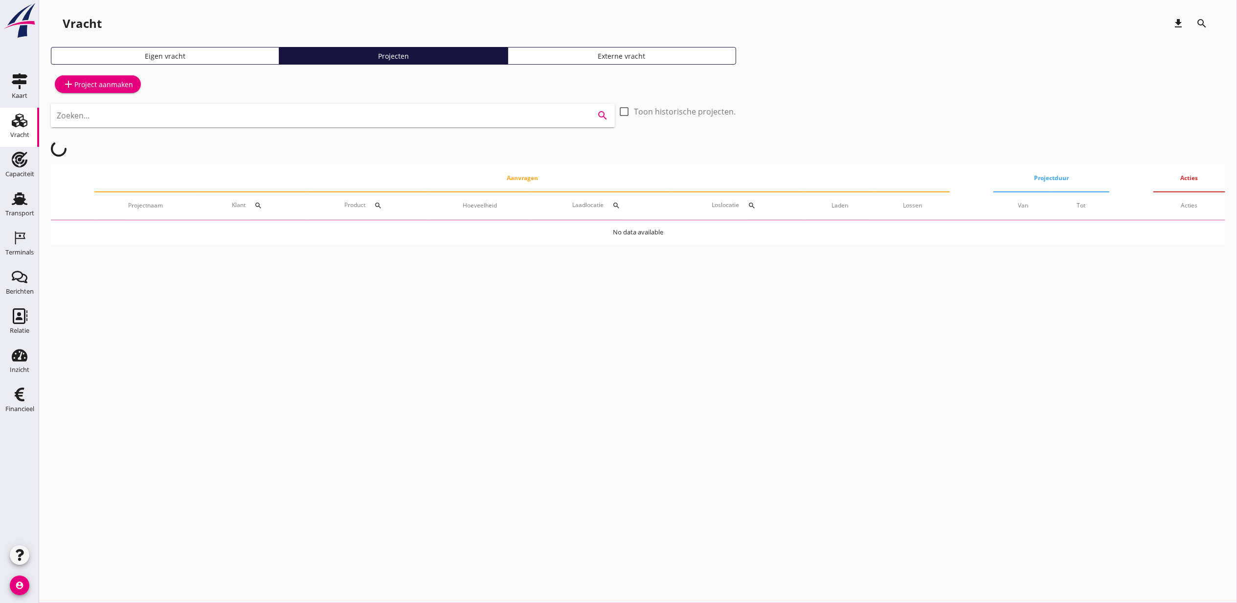
click at [318, 111] on input "Zoeken..." at bounding box center [319, 116] width 525 height 16
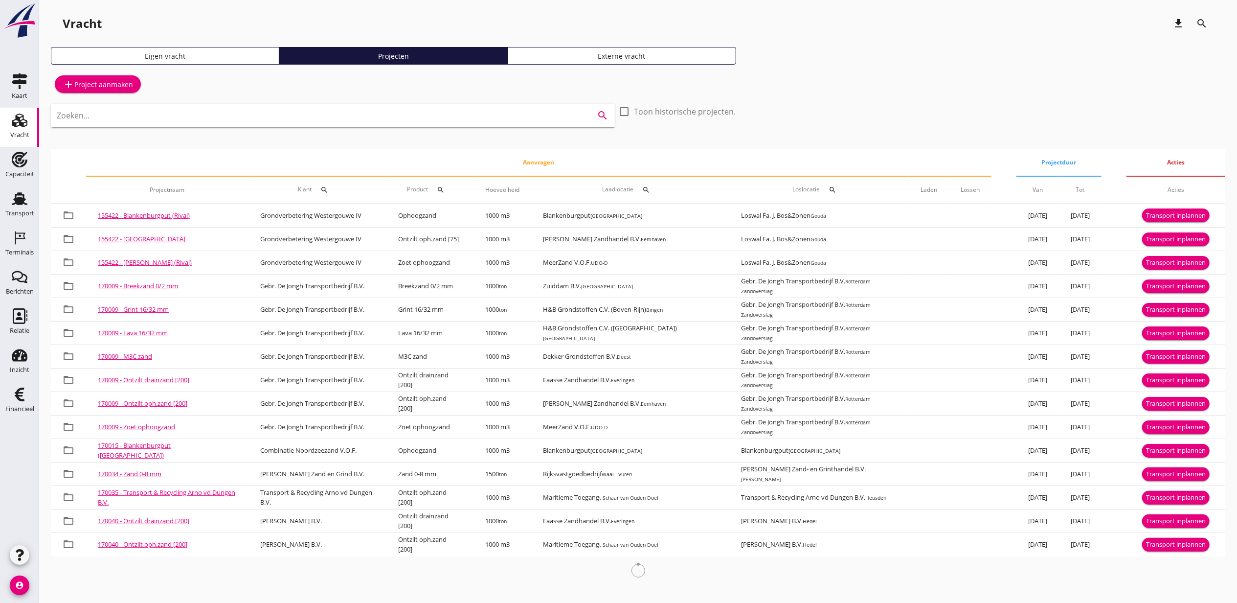
click at [326, 115] on input "Zoeken..." at bounding box center [319, 116] width 525 height 16
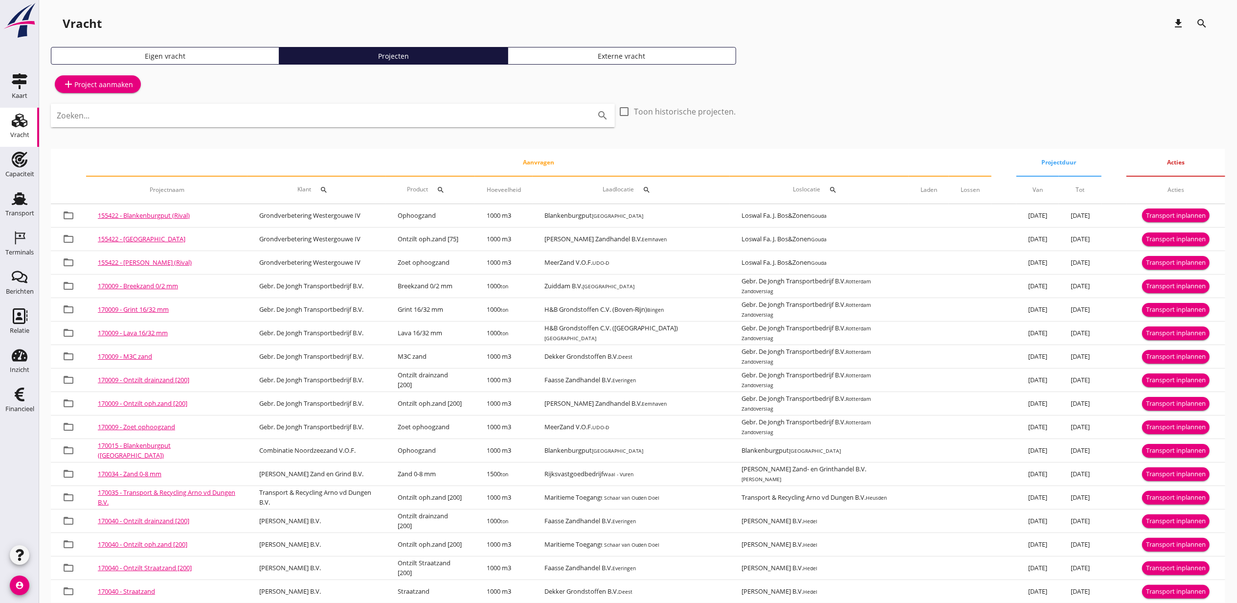
click at [412, 124] on div "Zoeken... search" at bounding box center [333, 115] width 564 height 23
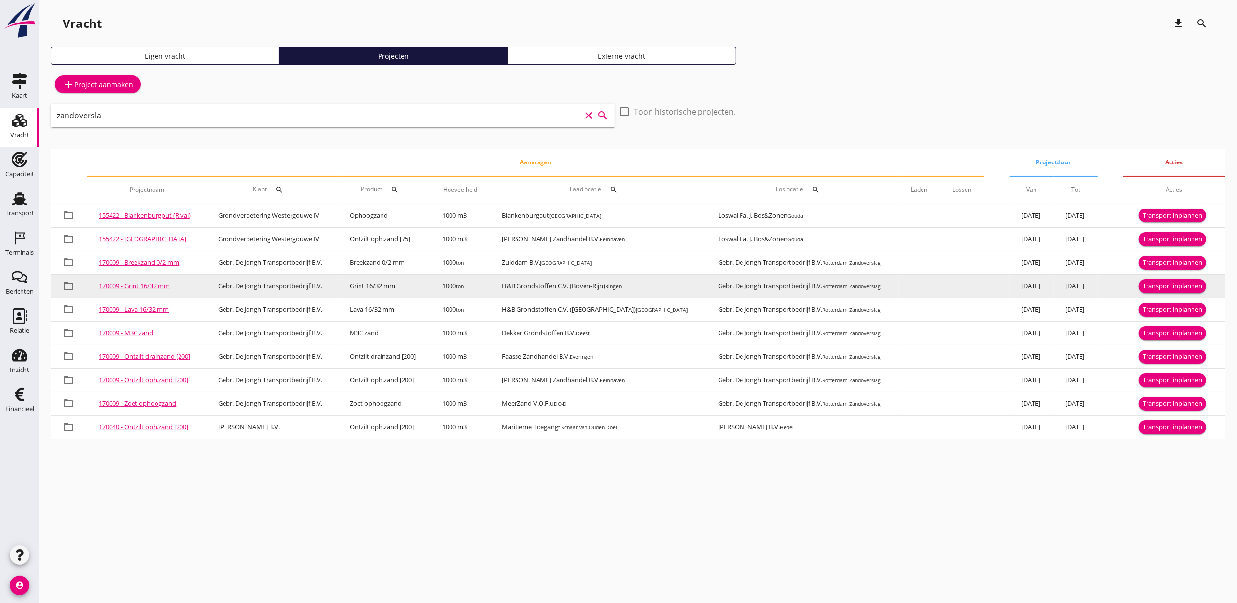
type input "zandoversla"
click at [1161, 286] on div "Transport inplannen" at bounding box center [1173, 286] width 60 height 10
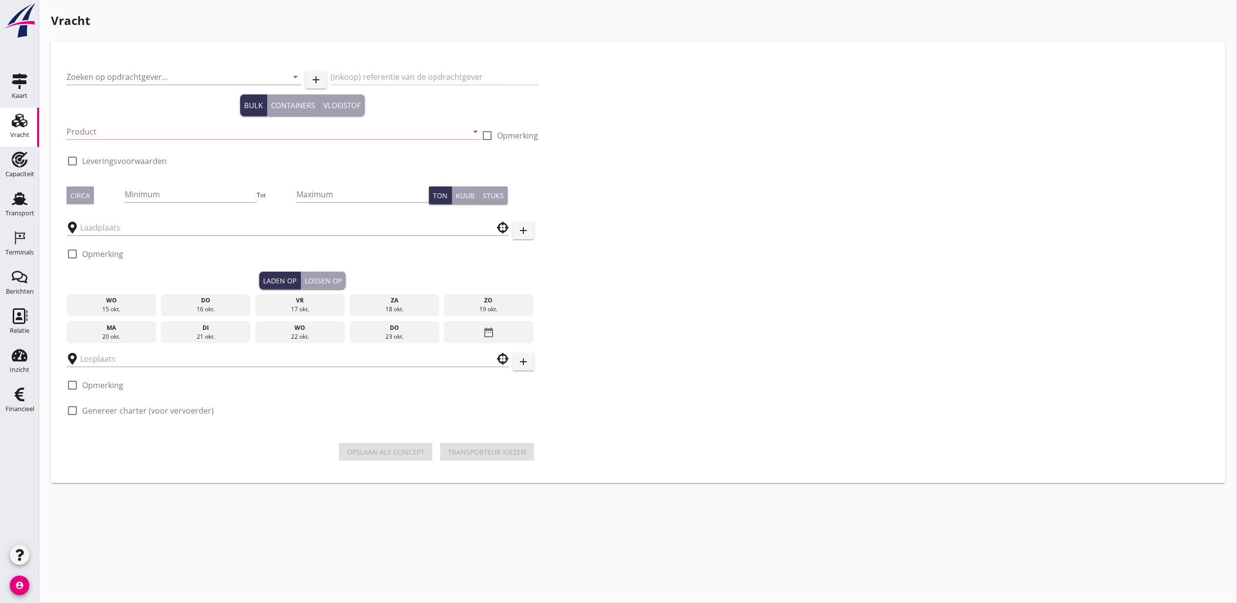
type input "Gebr. De Jongh Transportbedrijf B.V."
type input "Grint 16/32 mm (6120)"
type input "1000"
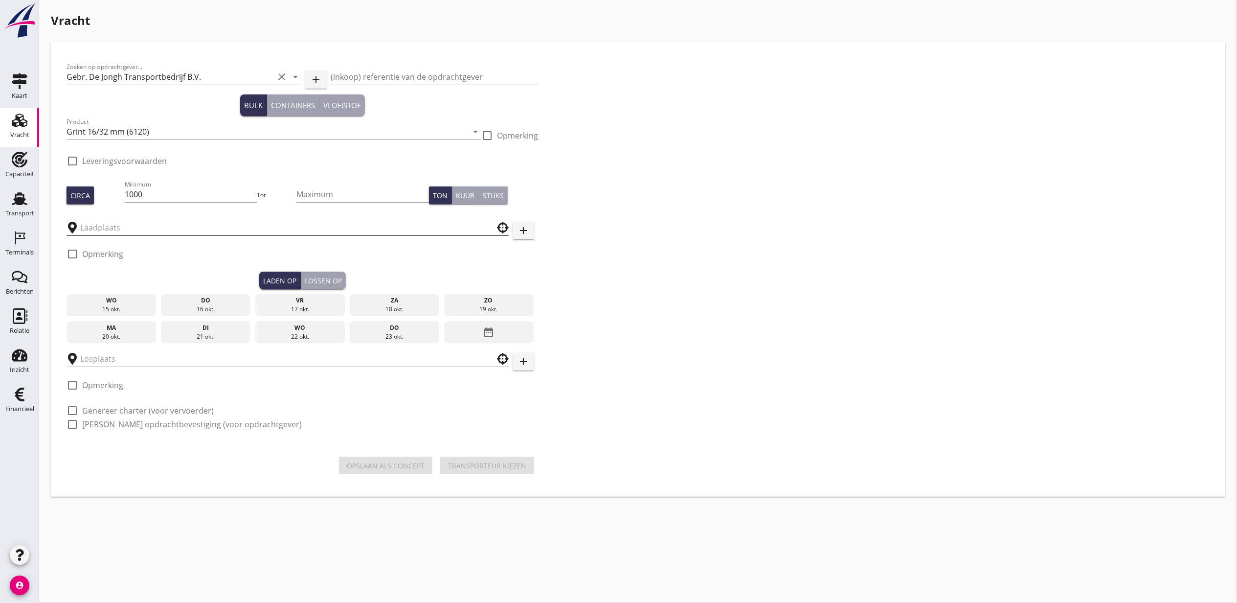
checkbox input "true"
type input "H&B Grondstoffen C.V. (Boven-Rijn)"
type input "Gebr. De Jongh Transportbedrijf B.V."
checkbox input "true"
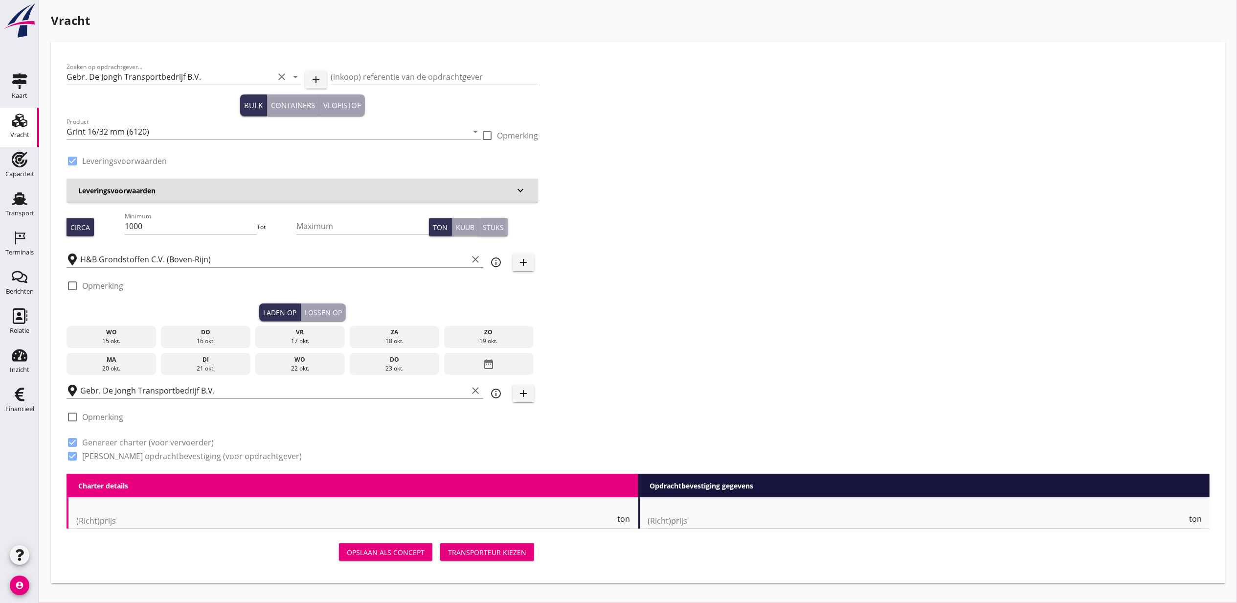
type input "19.25"
radio input "false"
type input "25"
radio input "false"
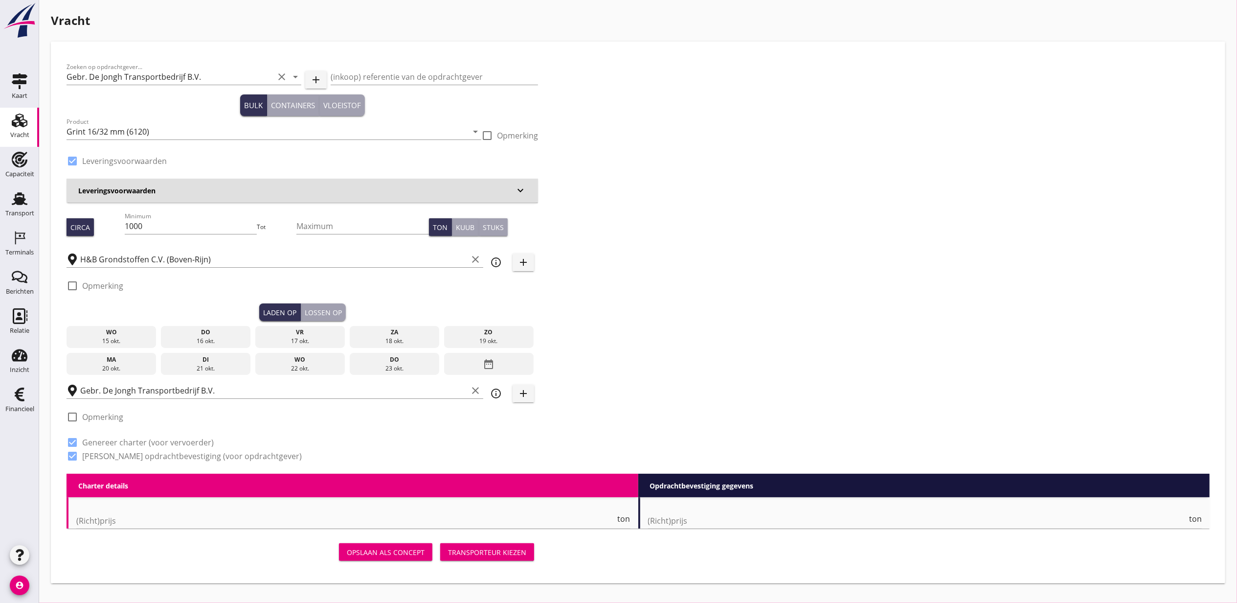
radio input "false"
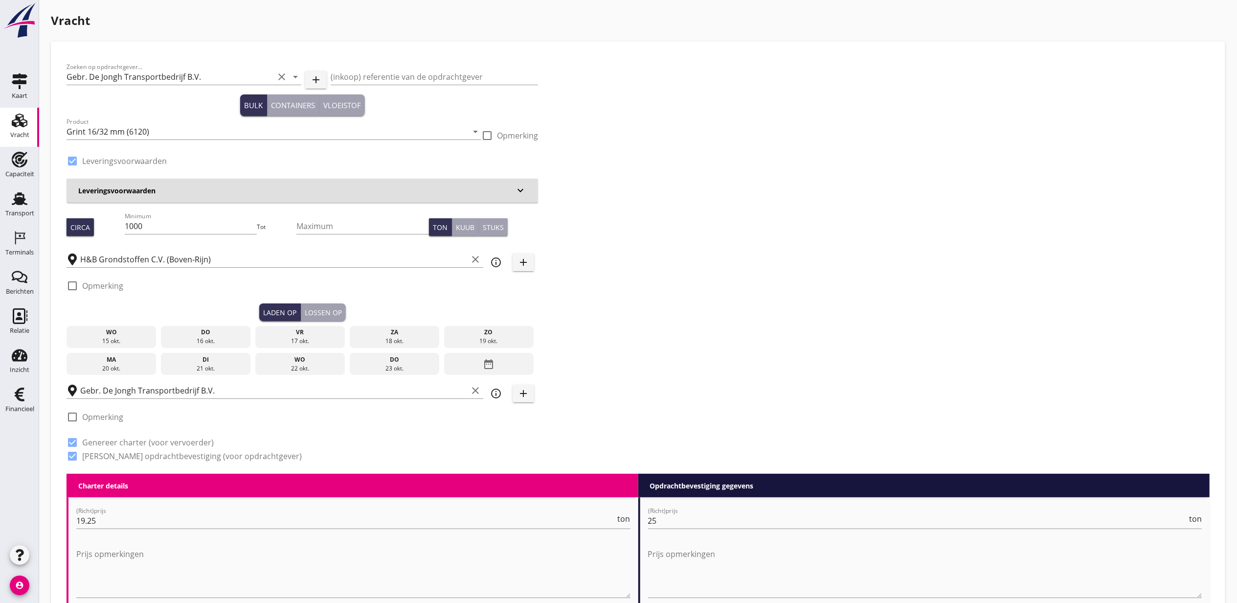
click at [481, 367] on div "date_range" at bounding box center [489, 364] width 90 height 23
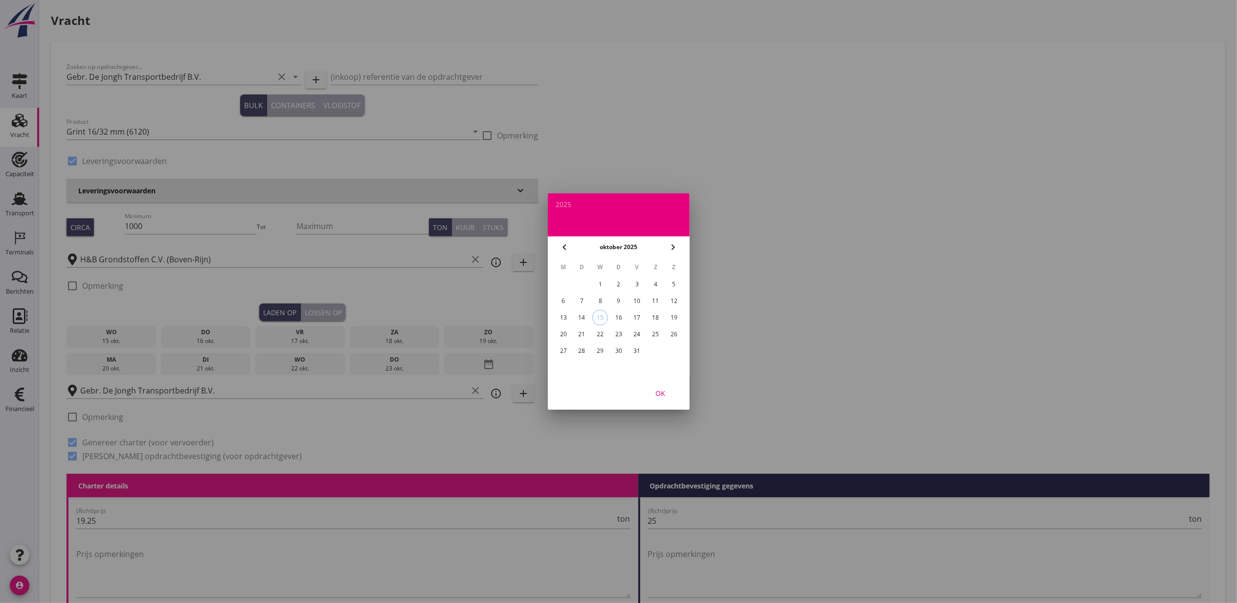
click at [579, 316] on div "14" at bounding box center [582, 318] width 16 height 16
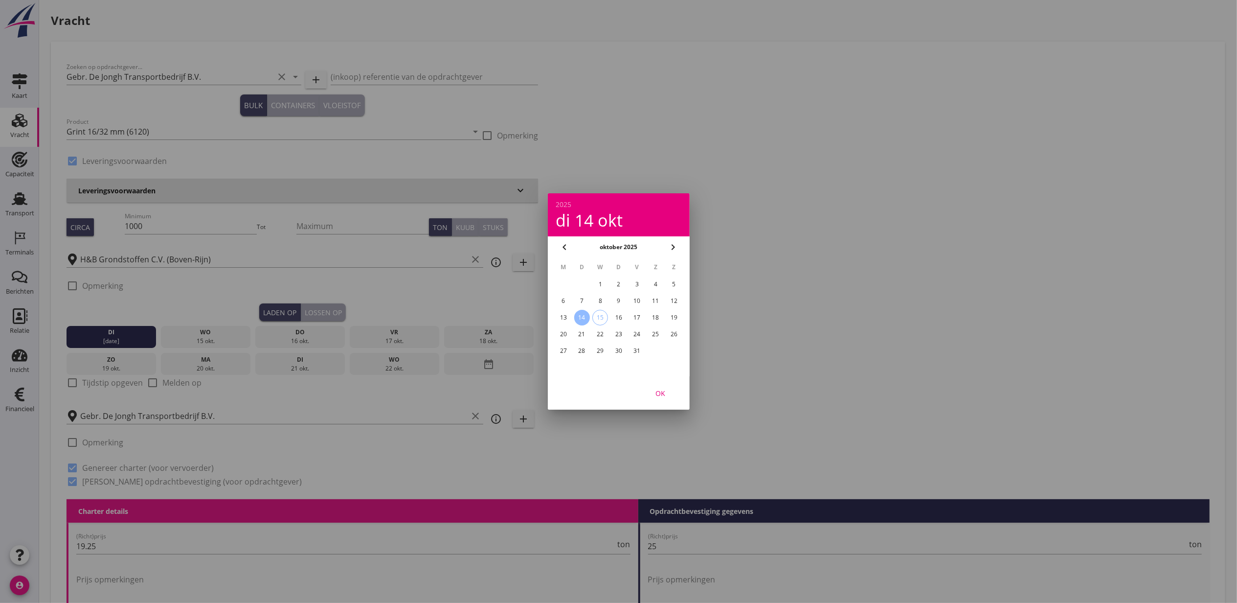
click at [664, 393] on div "OK" at bounding box center [660, 393] width 27 height 10
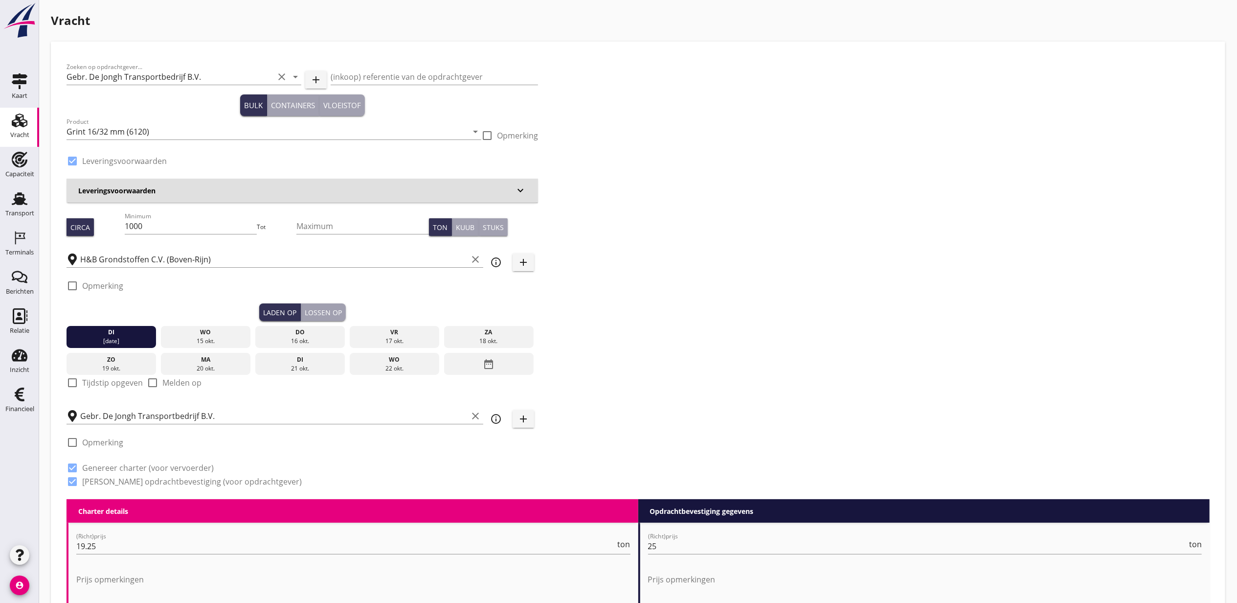
click at [334, 308] on div "Lossen op" at bounding box center [323, 312] width 37 height 10
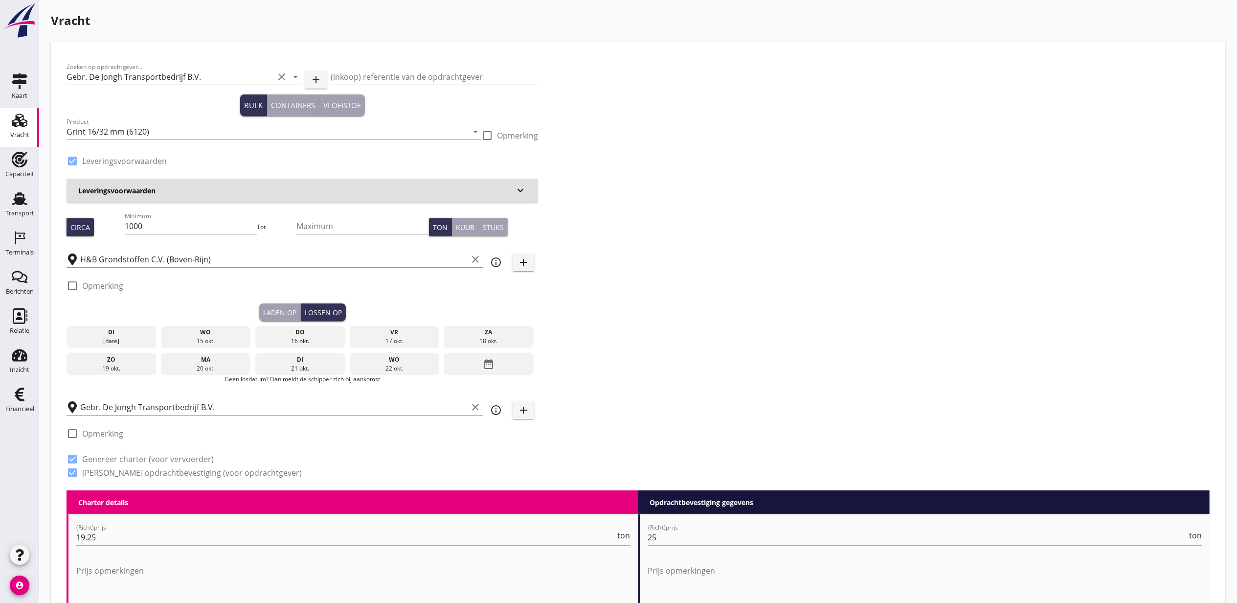
click at [109, 333] on div "di" at bounding box center [111, 332] width 85 height 9
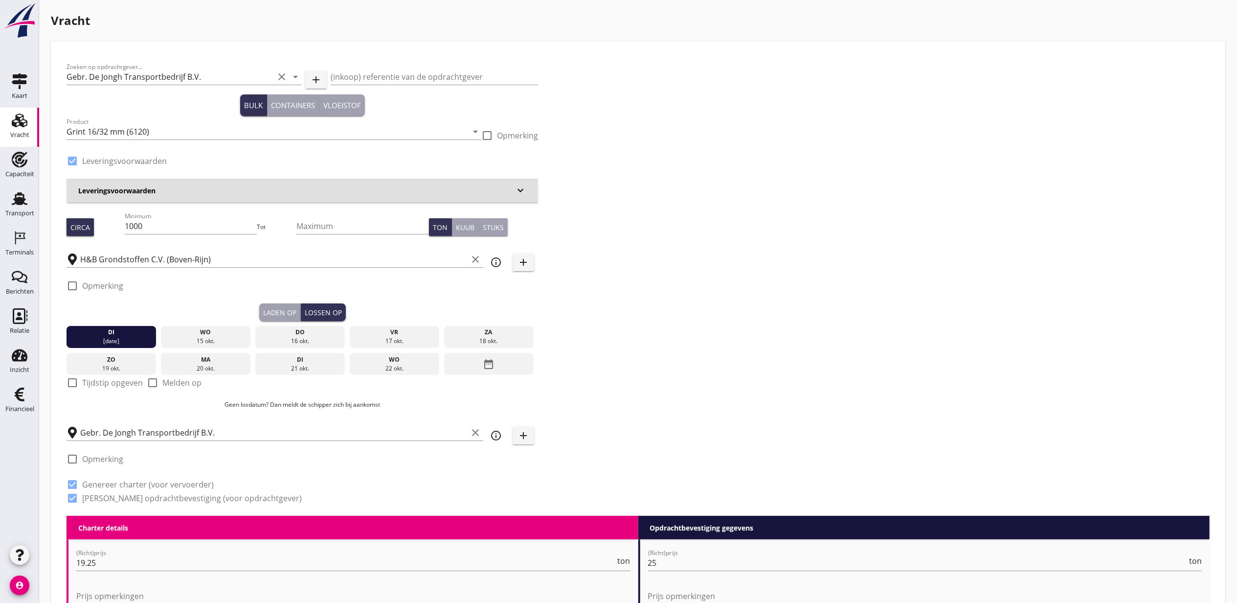
click at [109, 382] on label "Tijdstip opgeven" at bounding box center [112, 383] width 61 height 10
checkbox input "true"
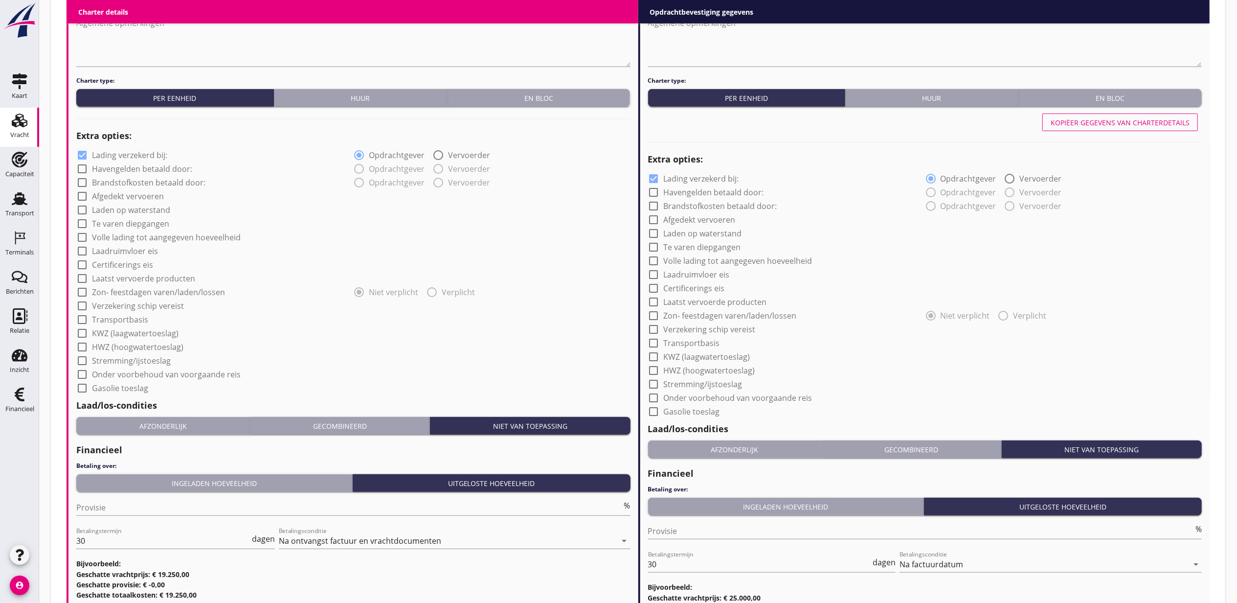
scroll to position [770, 0]
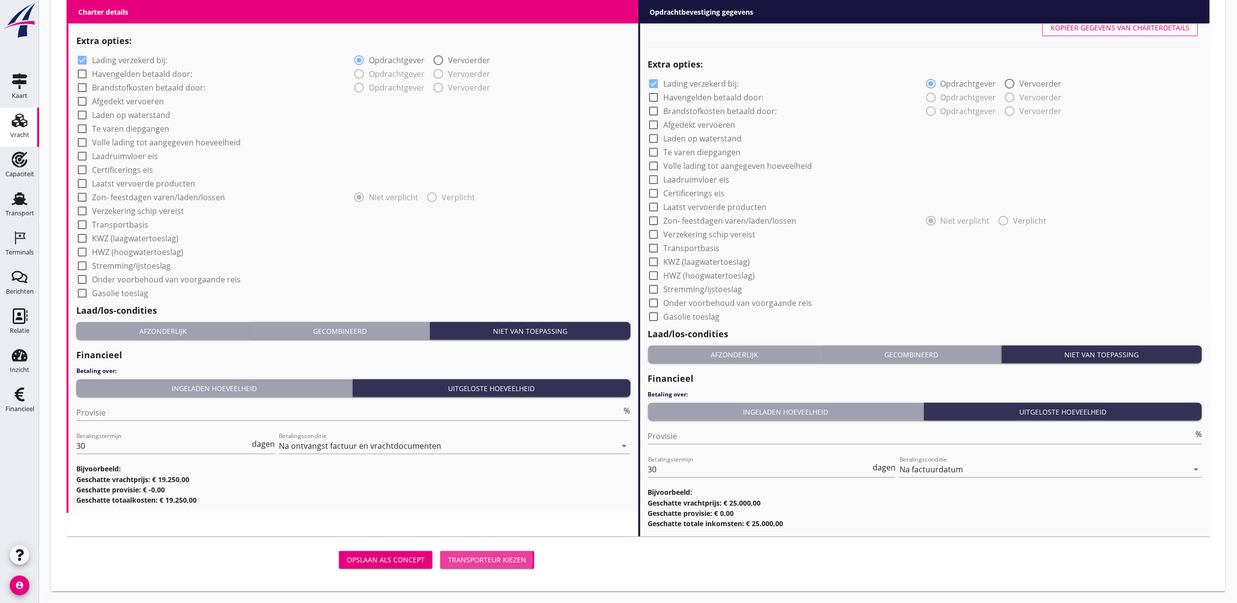
click at [500, 558] on div "Transporteur kiezen" at bounding box center [487, 559] width 78 height 10
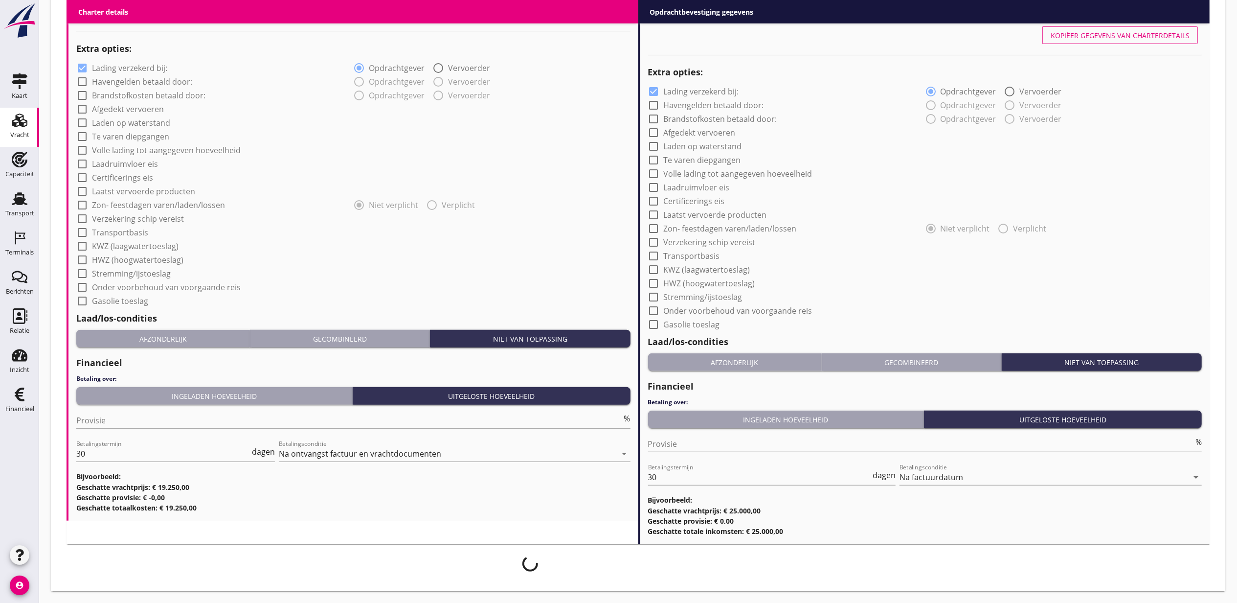
scroll to position [762, 0]
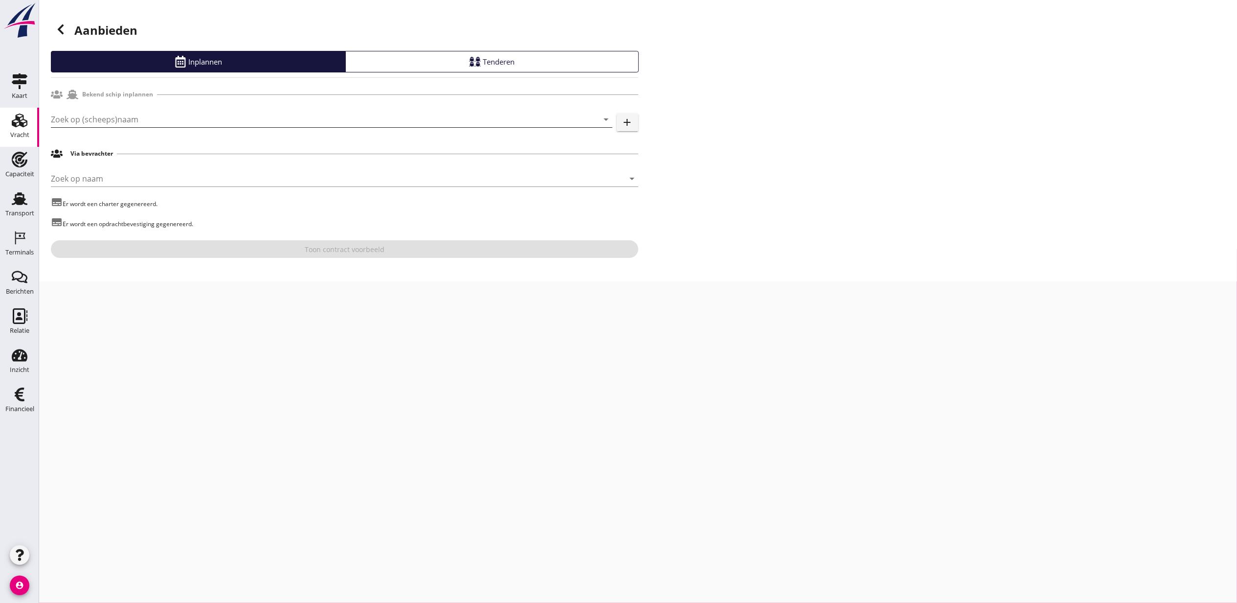
click at [145, 123] on input "Zoek op (scheeps)naam" at bounding box center [318, 120] width 534 height 16
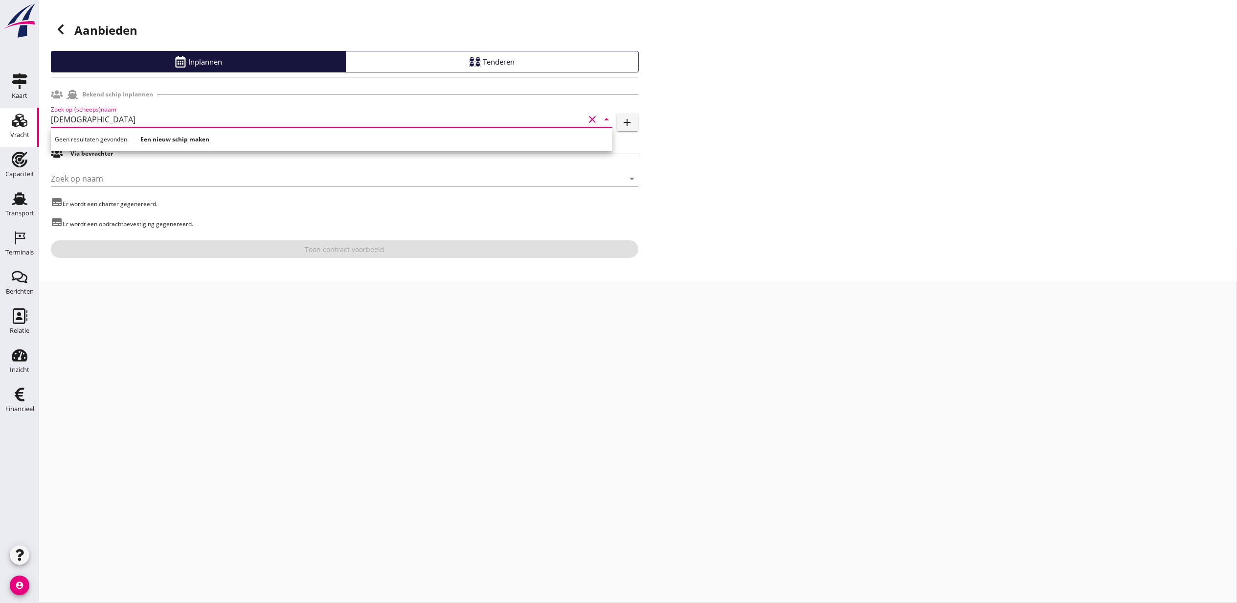
type input "isaiah"
drag, startPoint x: 703, startPoint y: 136, endPoint x: 634, endPoint y: 116, distance: 71.2
click at [701, 132] on div "Aanbieden Inplannen Tenderen Bekend schip inplannen Zoek op (scheeps)naam isaia…" at bounding box center [638, 140] width 1198 height 281
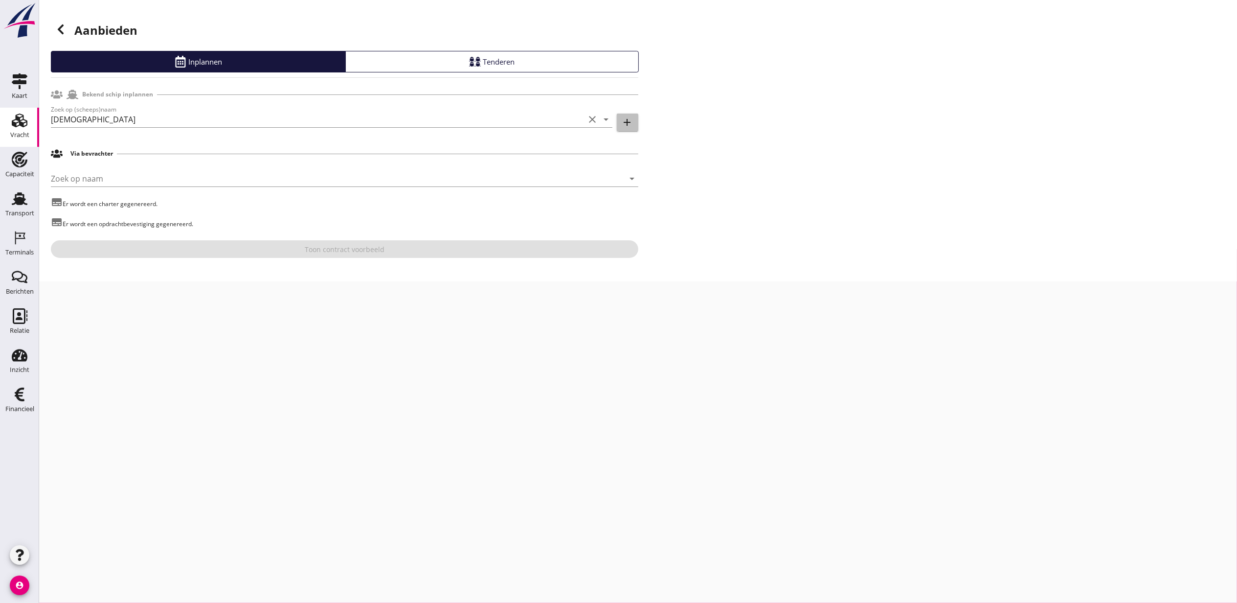
click at [633, 120] on icon "add" at bounding box center [628, 122] width 12 height 12
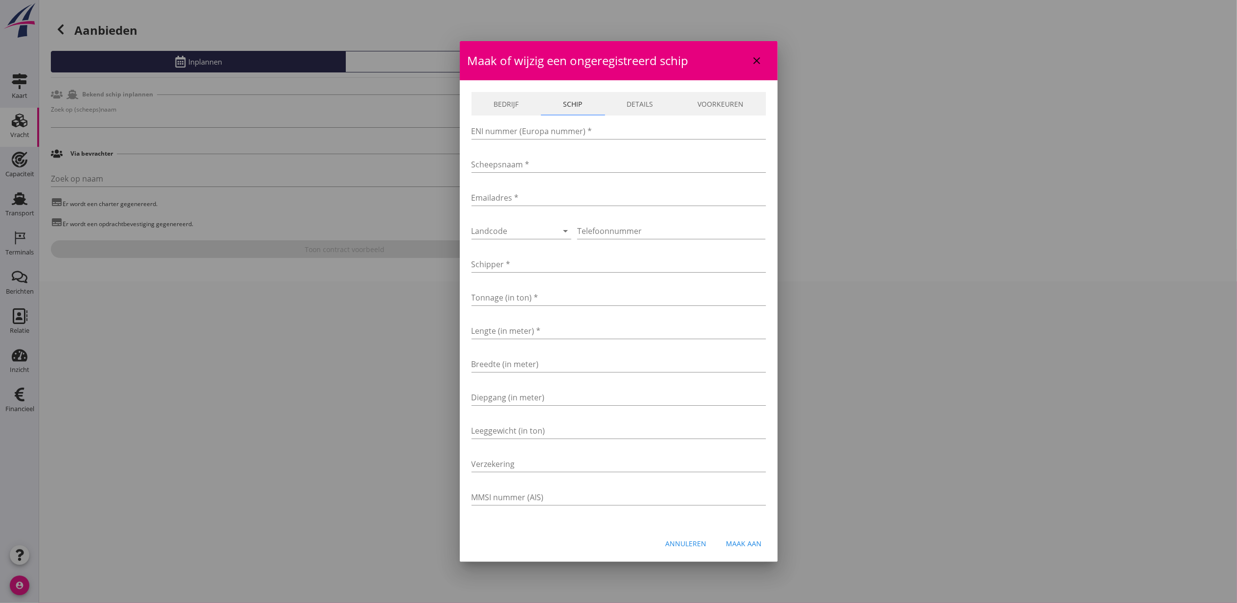
click at [503, 102] on link "Bedrijf" at bounding box center [506, 103] width 69 height 23
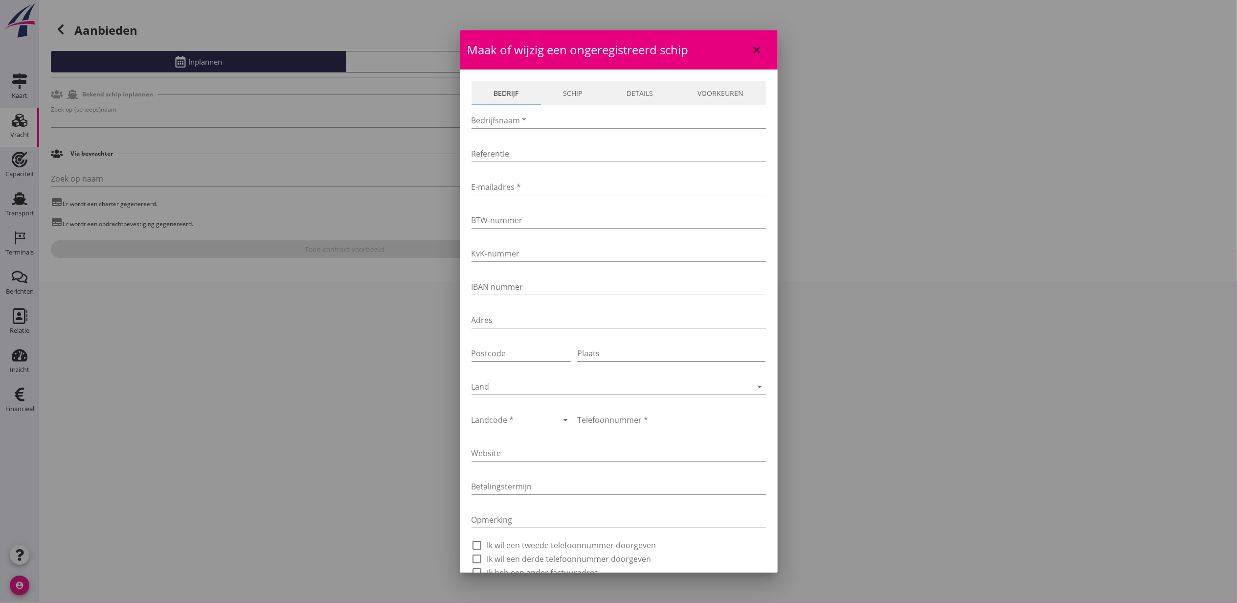
click at [557, 91] on link "Schip" at bounding box center [573, 92] width 64 height 23
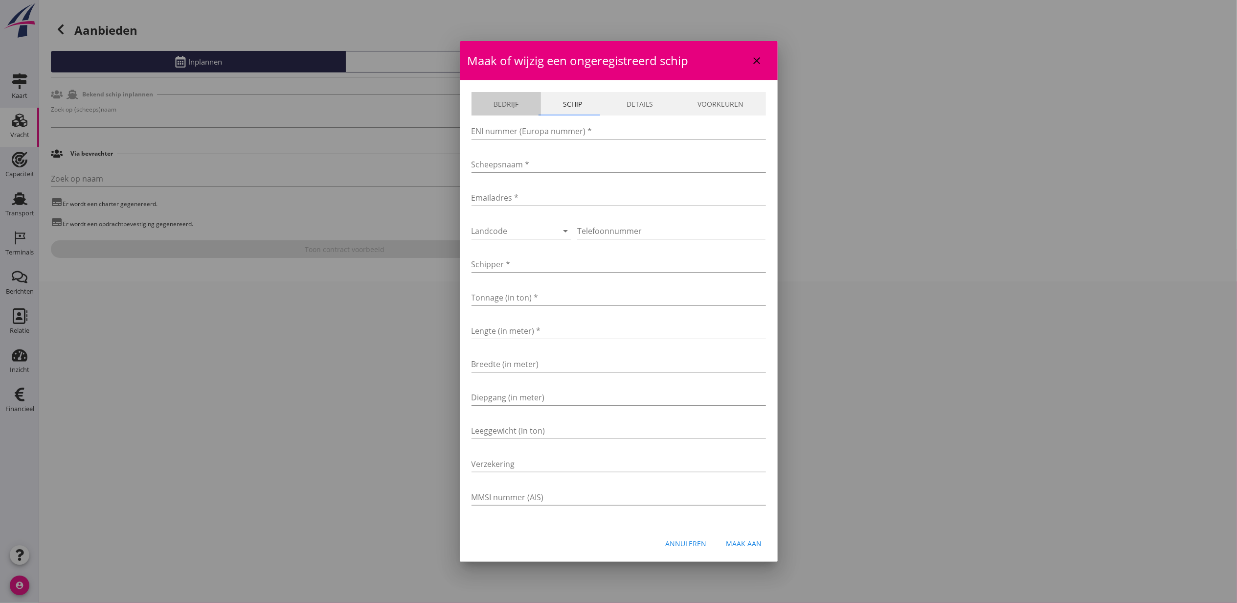
click at [512, 96] on link "Bedrijf" at bounding box center [506, 103] width 69 height 23
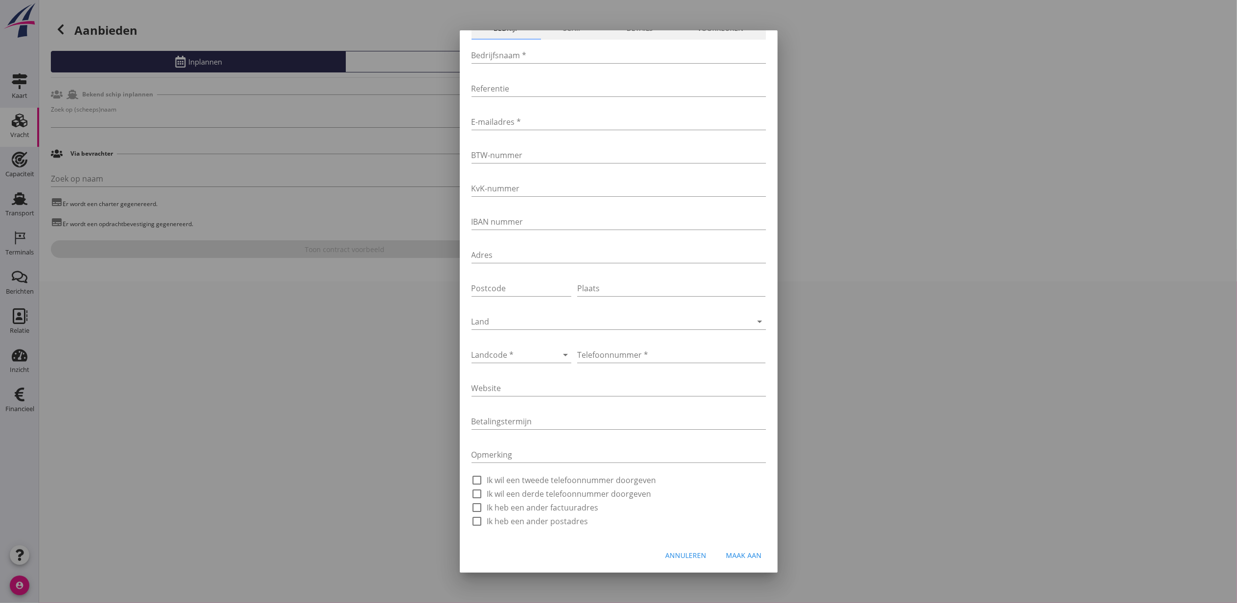
scroll to position [66, 0]
click at [388, 158] on div at bounding box center [618, 301] width 1237 height 603
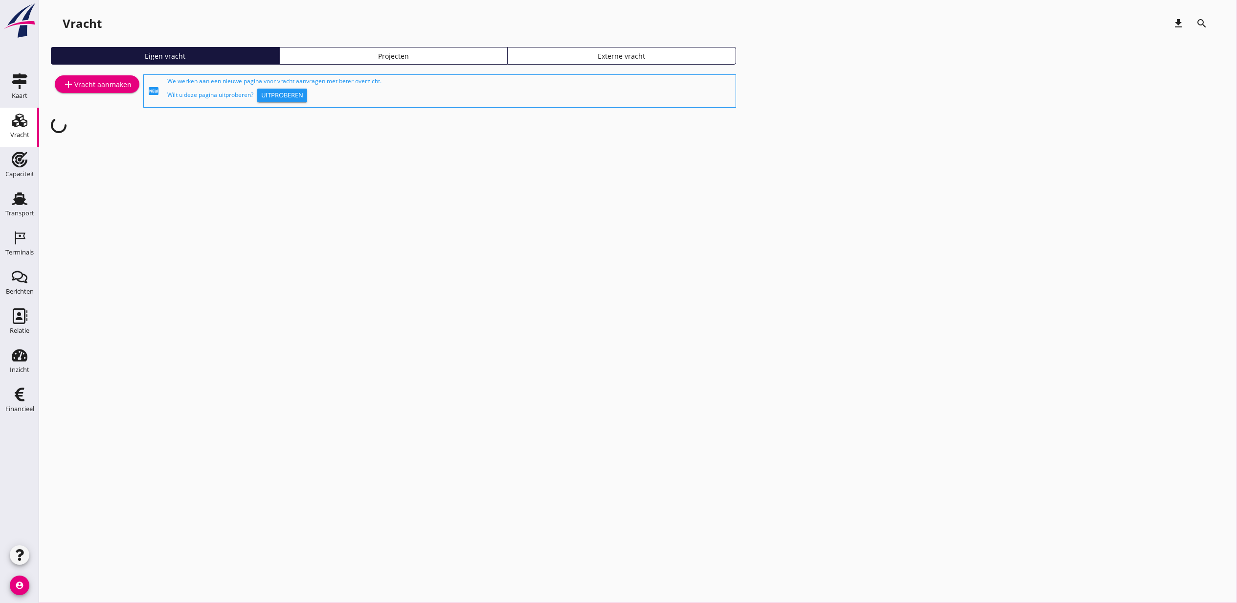
drag, startPoint x: 26, startPoint y: 202, endPoint x: 262, endPoint y: 128, distance: 247.1
click at [26, 202] on icon "Transport" at bounding box center [20, 199] width 16 height 16
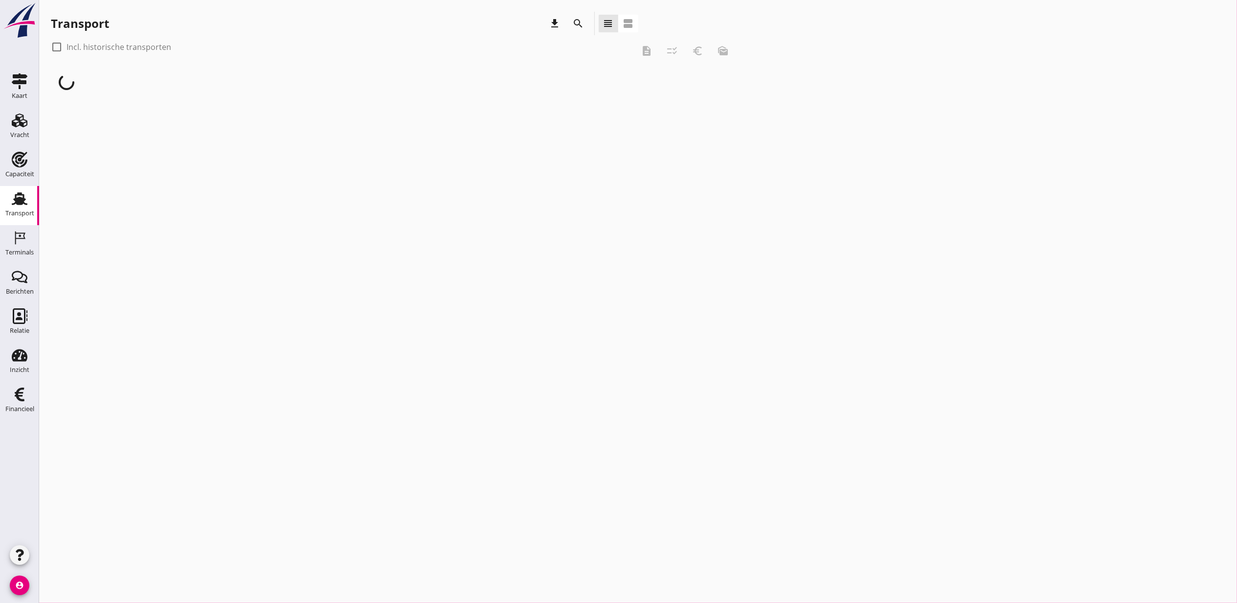
click at [386, 54] on div "check_box_outline_blank Incl. historische transporten" at bounding box center [343, 47] width 584 height 16
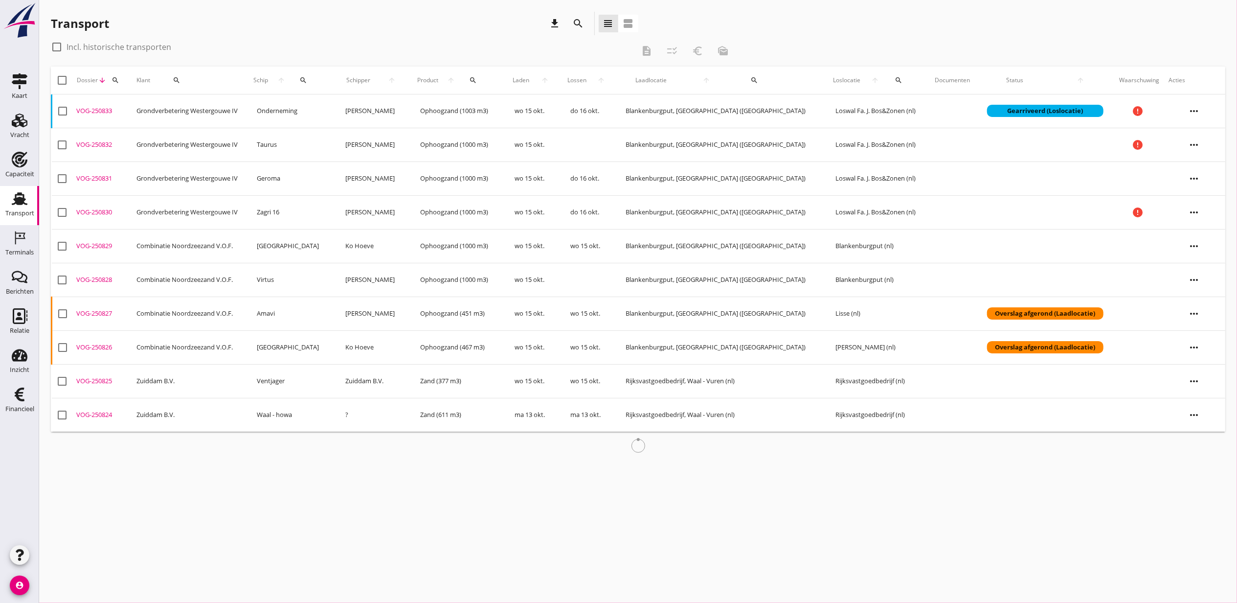
drag, startPoint x: 386, startPoint y: 54, endPoint x: 296, endPoint y: 44, distance: 90.1
click at [299, 44] on div "check_box_outline_blank Incl. historische transporten" at bounding box center [343, 47] width 584 height 16
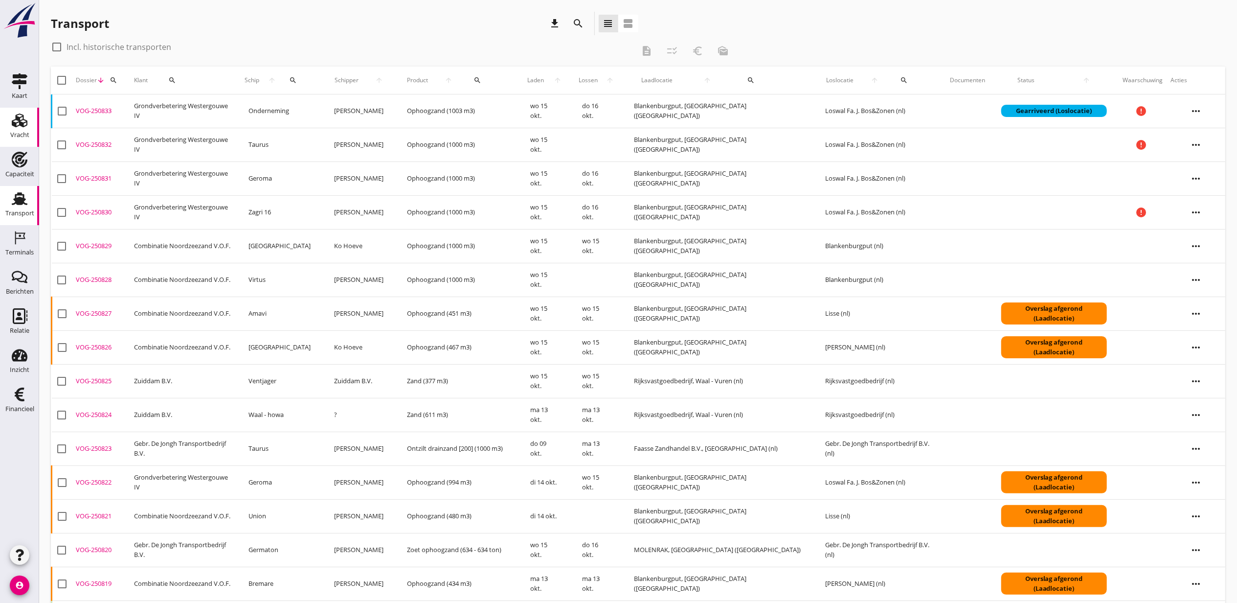
click at [23, 126] on use at bounding box center [20, 121] width 16 height 14
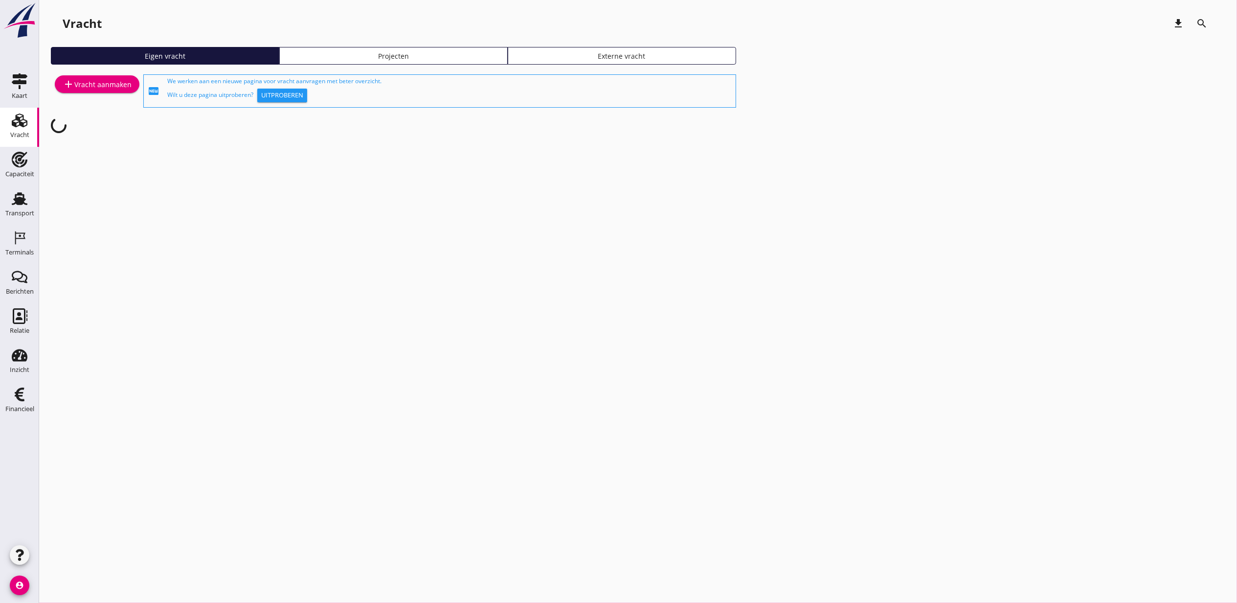
click at [431, 59] on div "Projecten" at bounding box center [394, 56] width 220 height 10
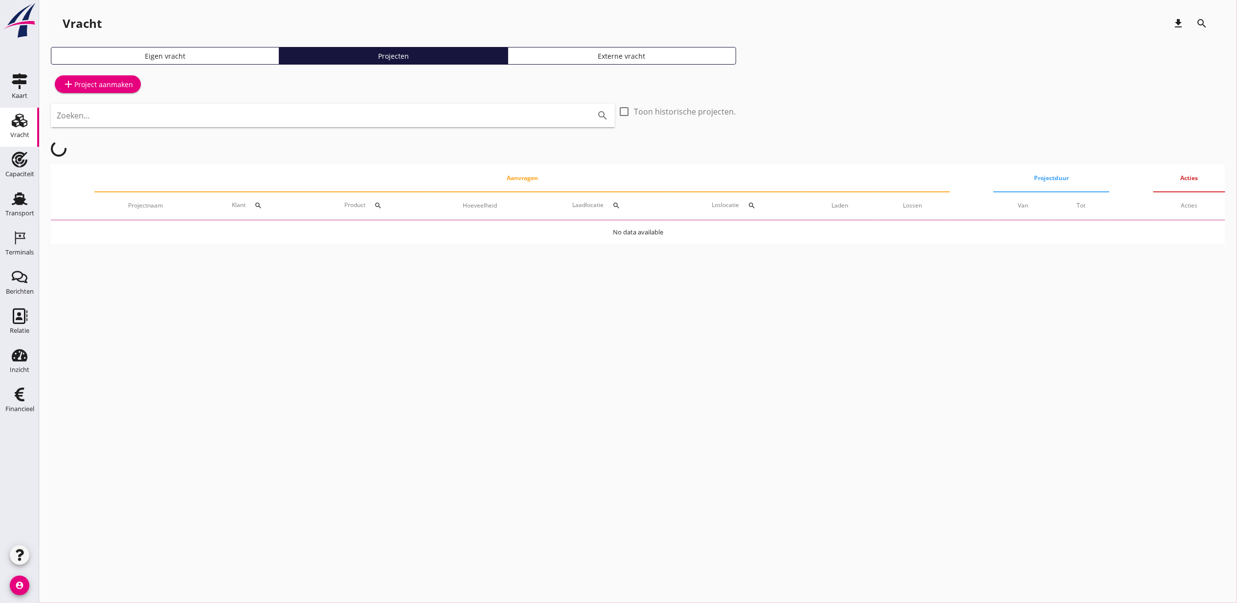
click at [434, 120] on input "Zoeken..." at bounding box center [319, 116] width 525 height 16
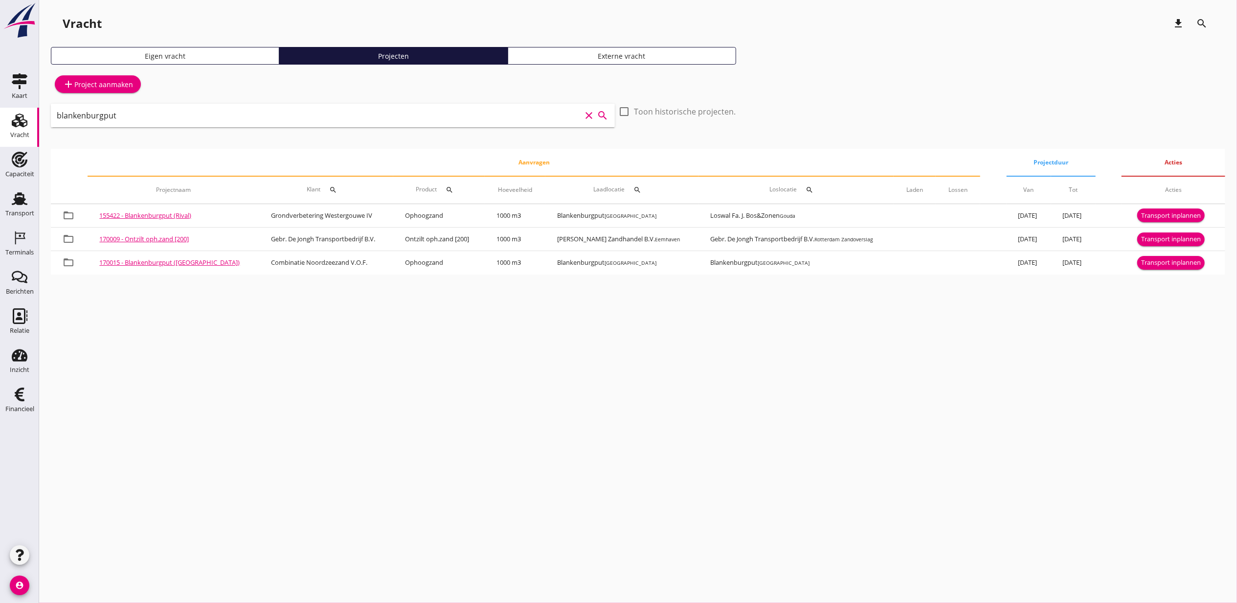
drag, startPoint x: 130, startPoint y: 114, endPoint x: -28, endPoint y: 118, distance: 158.6
click at [0, 118] on html "arrow_drop_down check H&B Grondstoffen C.V. (Boven-Rijn), Bingen Maritieme Toeg…" at bounding box center [618, 301] width 1237 height 603
type input "blankenburgput"
click at [12, 195] on icon "Transport" at bounding box center [20, 199] width 16 height 16
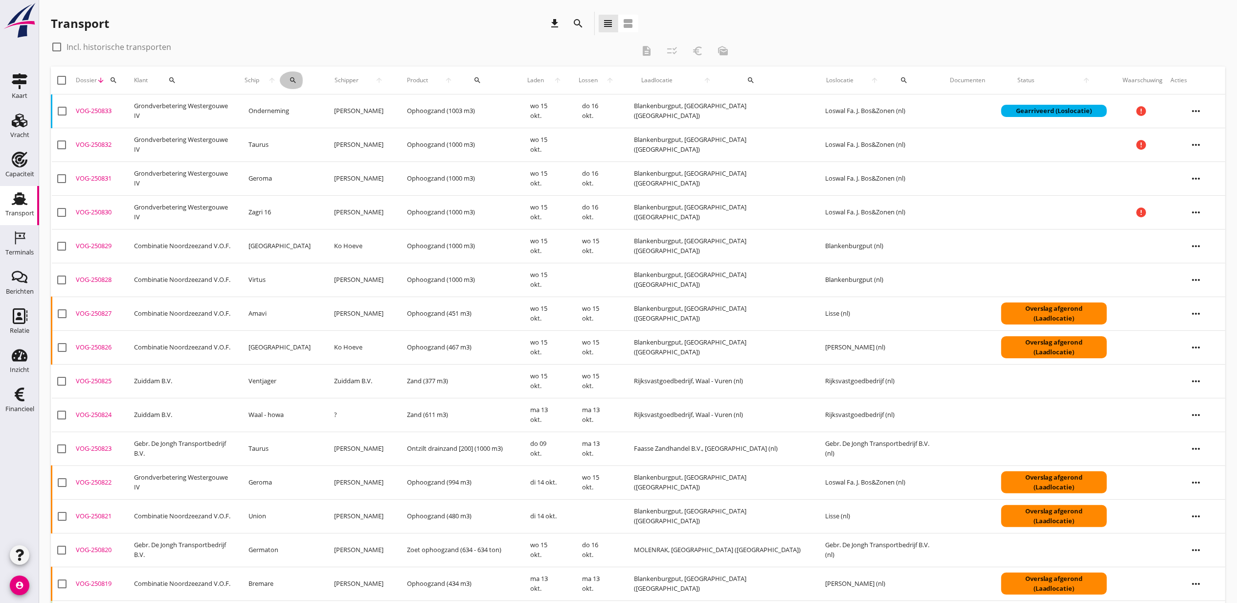
click at [301, 83] on div "search" at bounding box center [293, 80] width 26 height 8
click at [308, 109] on input "Zoek op (scheeps)naam" at bounding box center [340, 109] width 102 height 16
click at [347, 134] on div "ENI: 2313614 (L:65 x B:7.50)" at bounding box center [373, 139] width 99 height 10
click at [419, 114] on div "Zoek op (scheeps)naam Bremare clear arrow_drop_down check" at bounding box center [361, 109] width 153 height 41
click at [422, 110] on icon "check" at bounding box center [428, 108] width 12 height 12
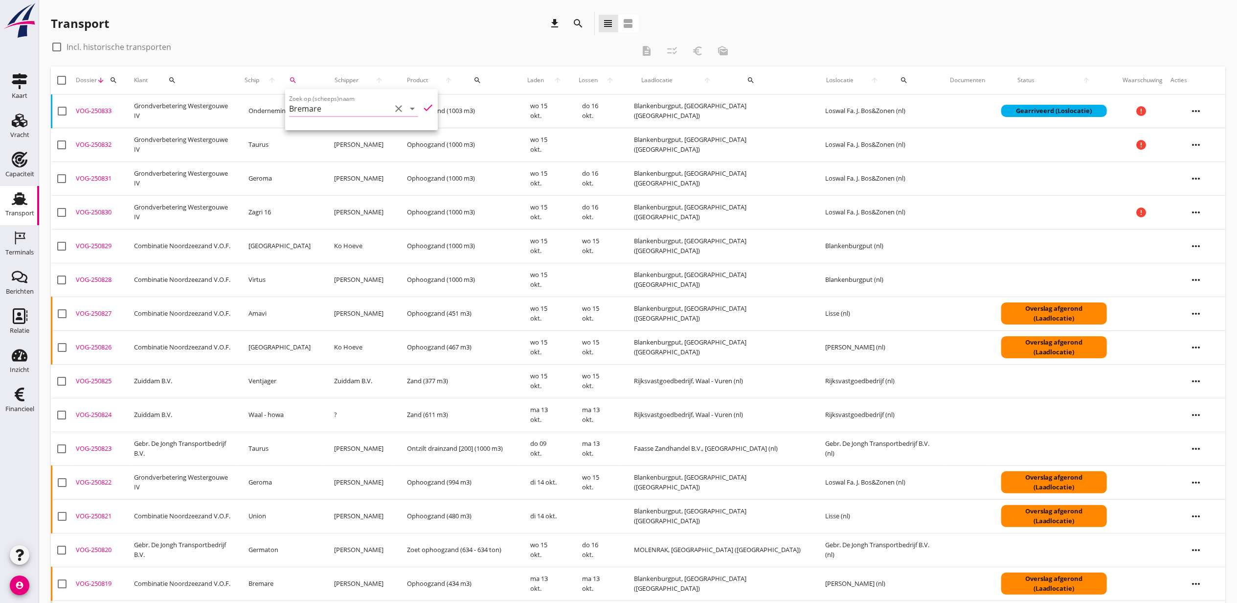
type input "Bremare"
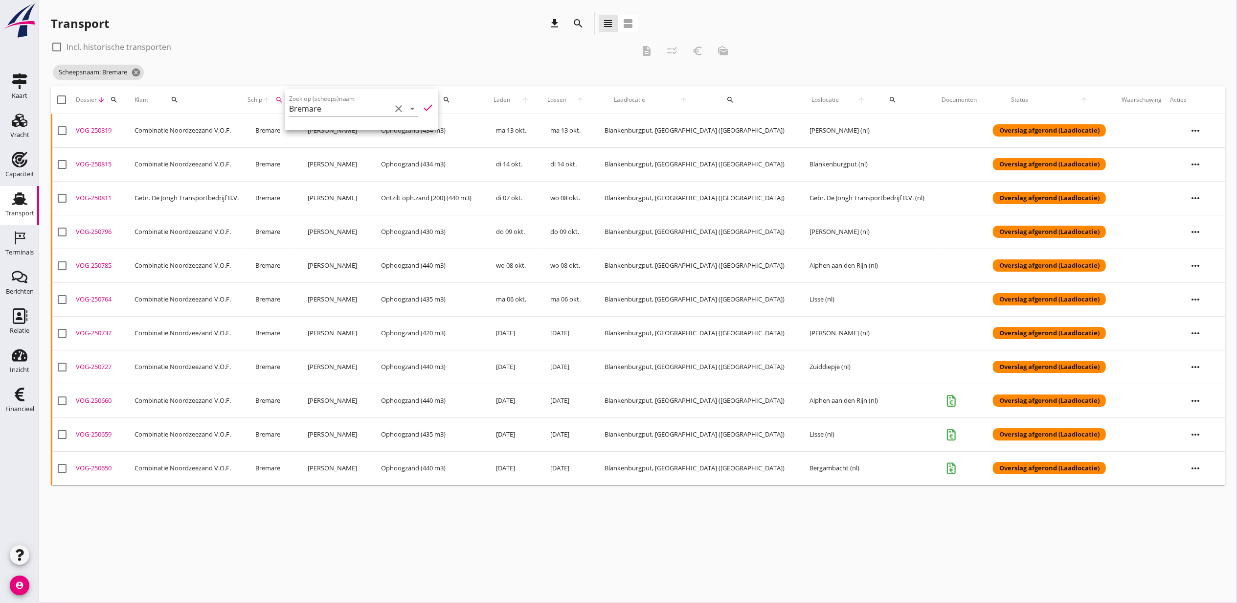
click at [96, 197] on div "VOG-250811" at bounding box center [101, 198] width 51 height 10
click at [1194, 202] on icon "more_horiz" at bounding box center [1195, 197] width 27 height 27
click at [1202, 322] on div "Vracht kopieeren" at bounding box center [1190, 322] width 70 height 12
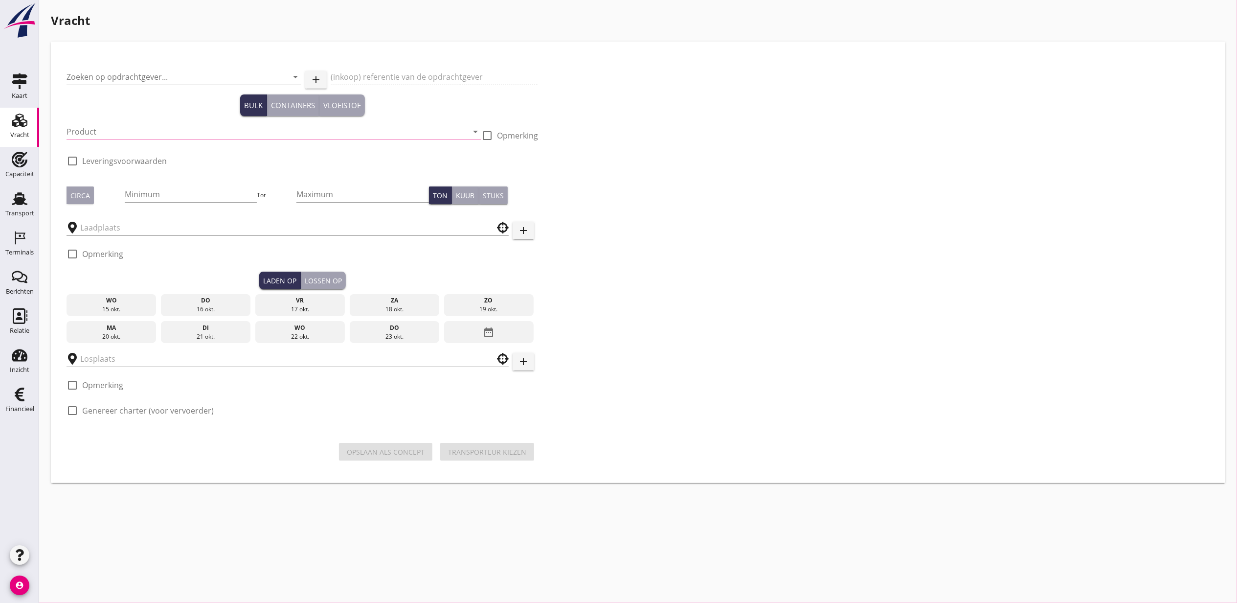
type input "Gebr. De Jongh Transportbedrijf B.V."
type input "Ontzilt oph.zand [200] (6120)"
type input "1000"
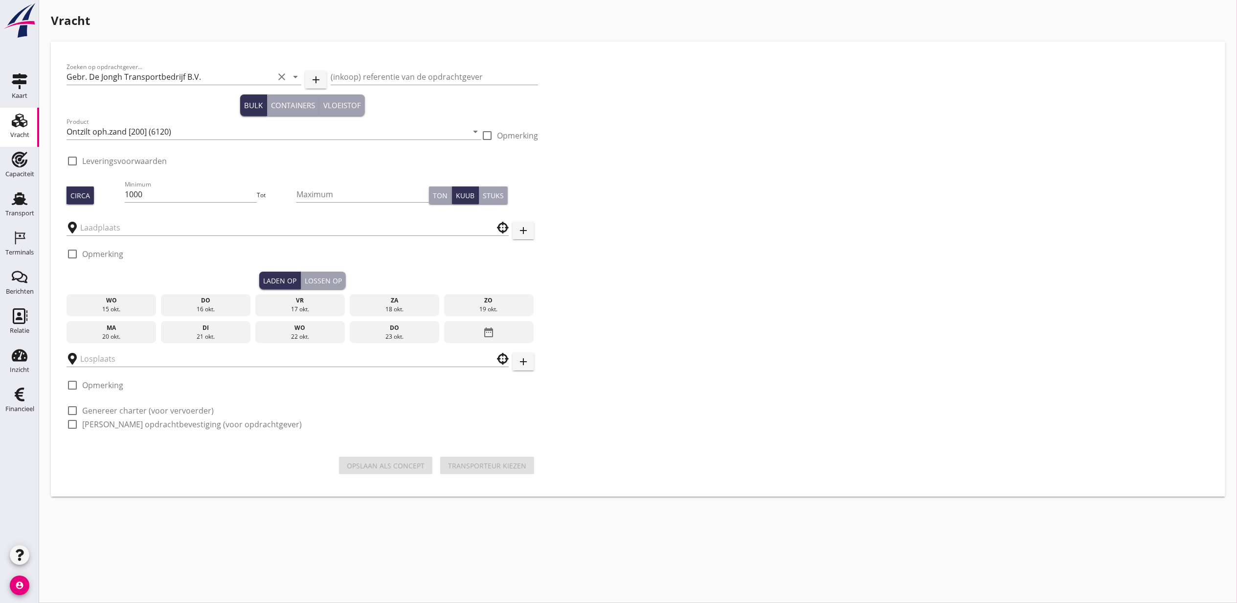
checkbox input "true"
type input "Blankenburgput"
type input "Gebr. De Jongh Transportbedrijf B.V."
checkbox input "true"
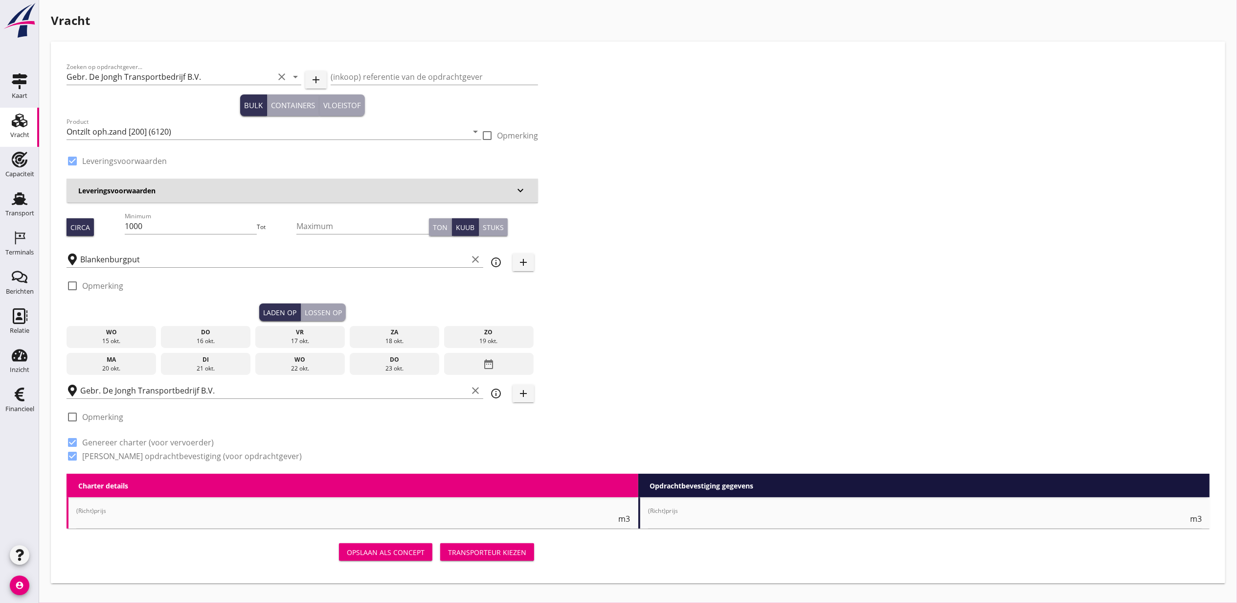
type input "2.3"
radio input "false"
type input "12.1"
radio input "false"
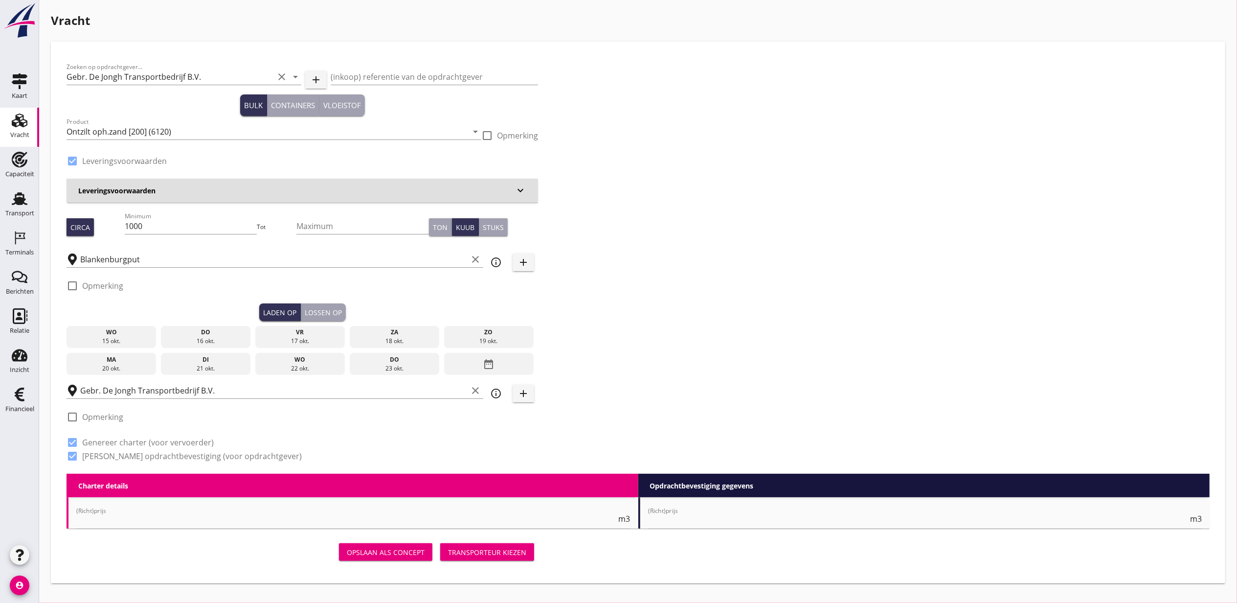
radio input "false"
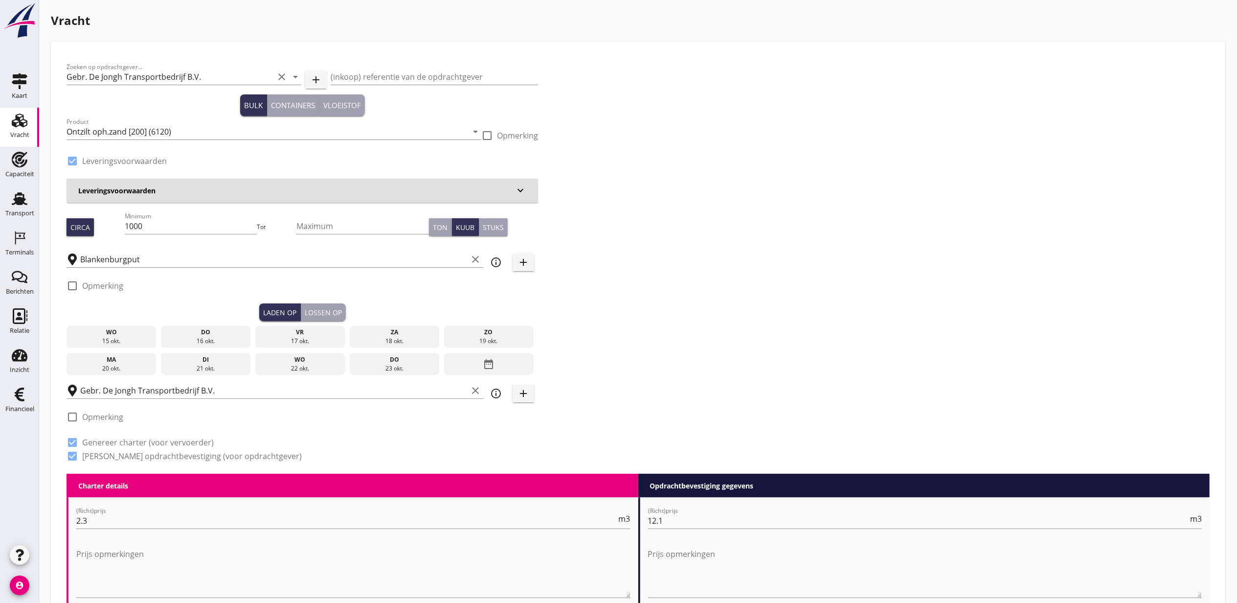
click at [128, 337] on div "15 okt." at bounding box center [111, 341] width 85 height 9
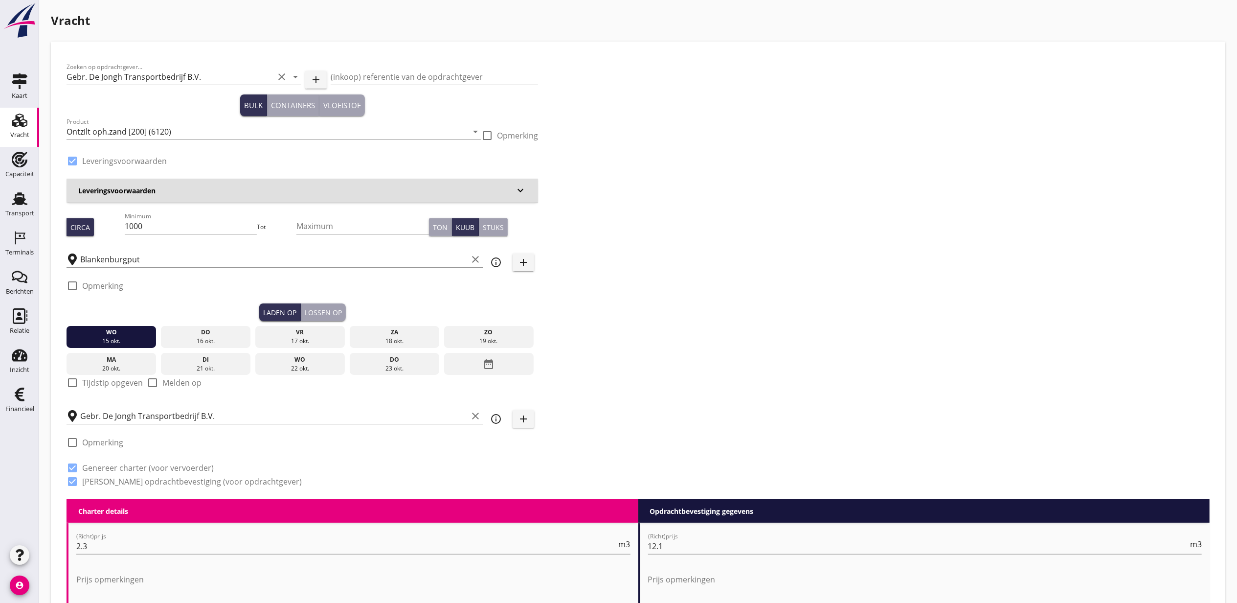
click at [83, 384] on label "Tijdstip opgeven" at bounding box center [112, 383] width 61 height 10
checkbox input "true"
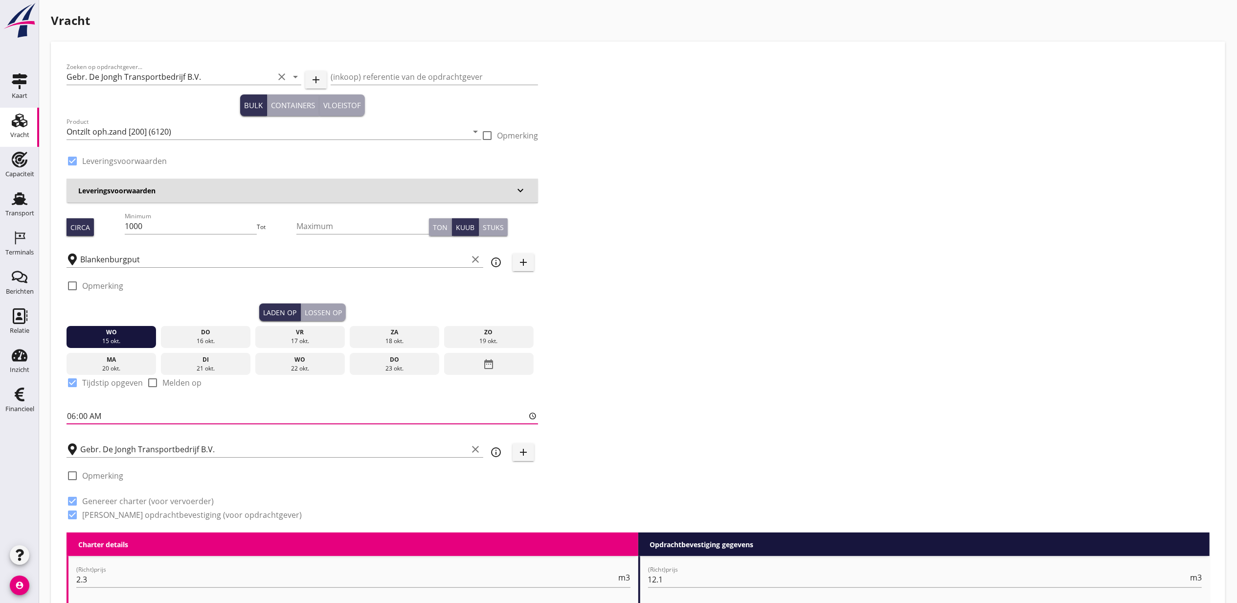
click at [77, 413] on input "06:00" at bounding box center [303, 416] width 472 height 16
type input "16:00"
click at [329, 307] on div "Lossen op" at bounding box center [323, 312] width 37 height 10
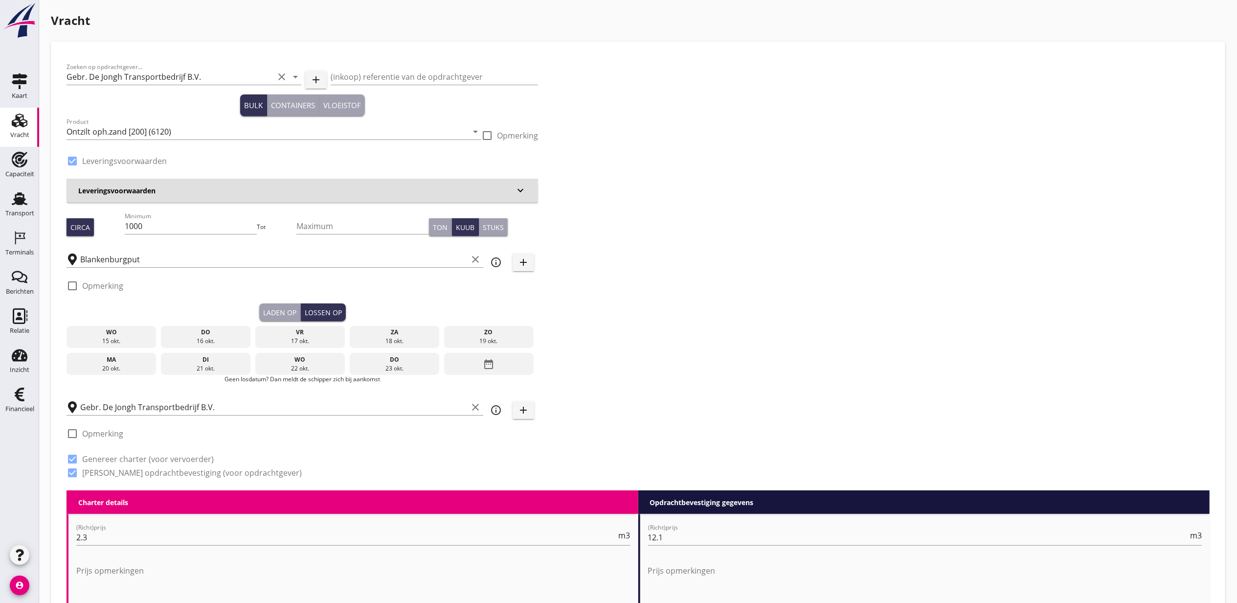
click at [193, 340] on div "16 okt." at bounding box center [205, 341] width 85 height 9
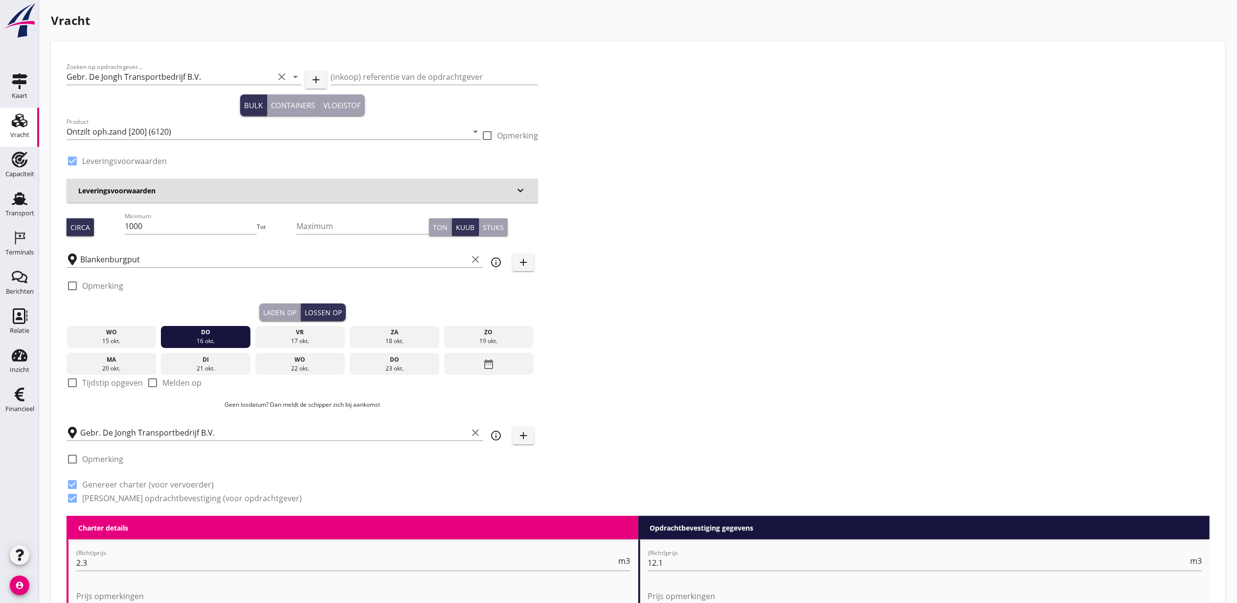
click at [66, 384] on div at bounding box center [72, 382] width 17 height 17
checkbox input "true"
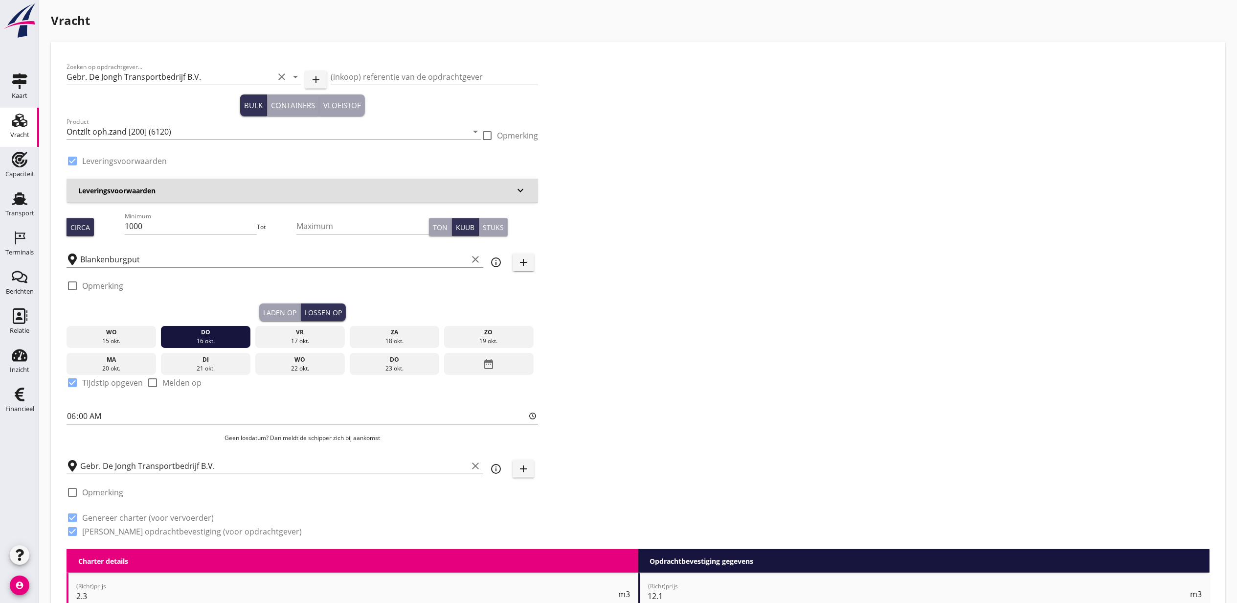
click at [76, 421] on input "06:00" at bounding box center [303, 416] width 472 height 16
type input "06:30"
click at [736, 407] on div "Zoeken op opdrachtgever... Gebr. De Jongh Transportbedrijf B.V. clear arrow_dro…" at bounding box center [638, 303] width 1151 height 492
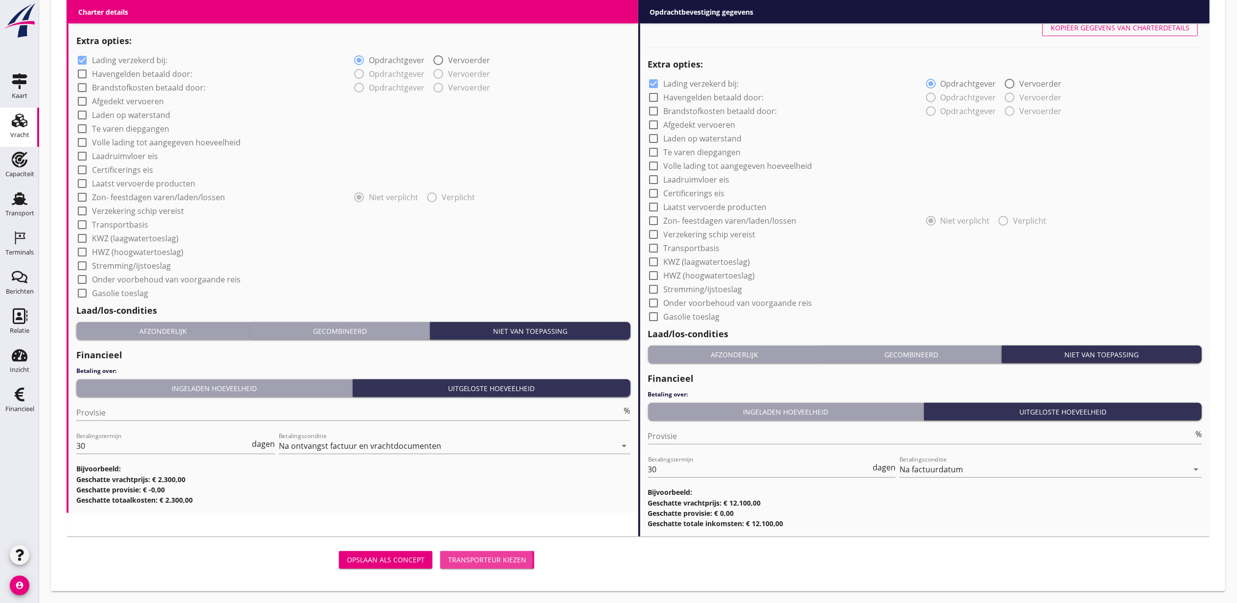
click at [521, 558] on div "Transporteur kiezen" at bounding box center [487, 559] width 78 height 10
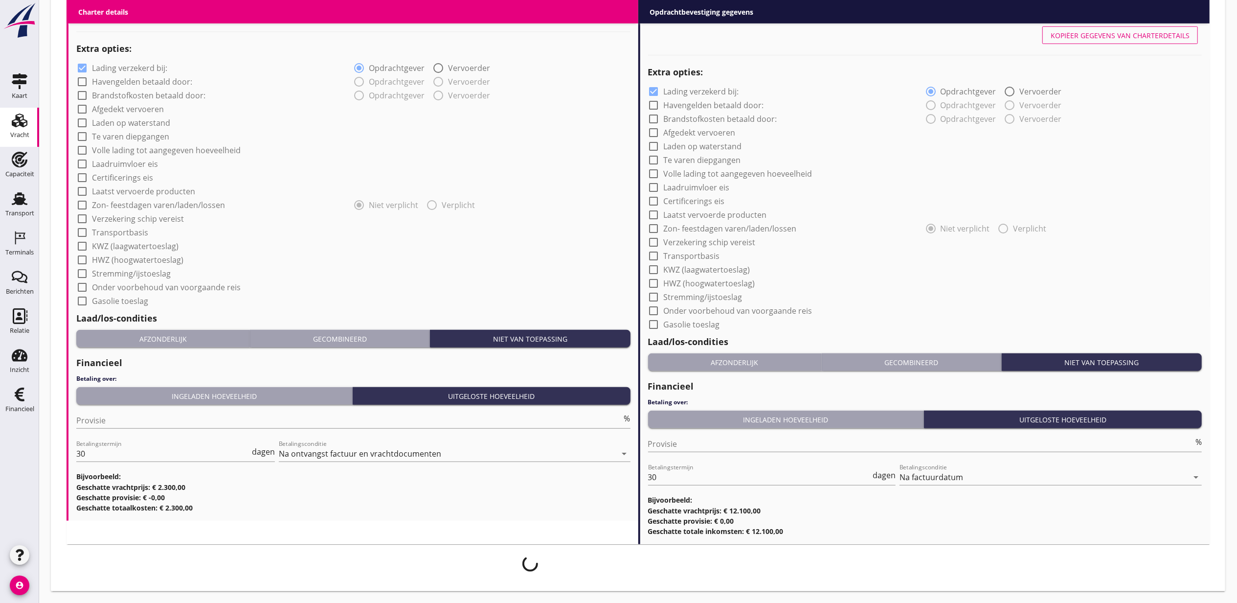
scroll to position [762, 0]
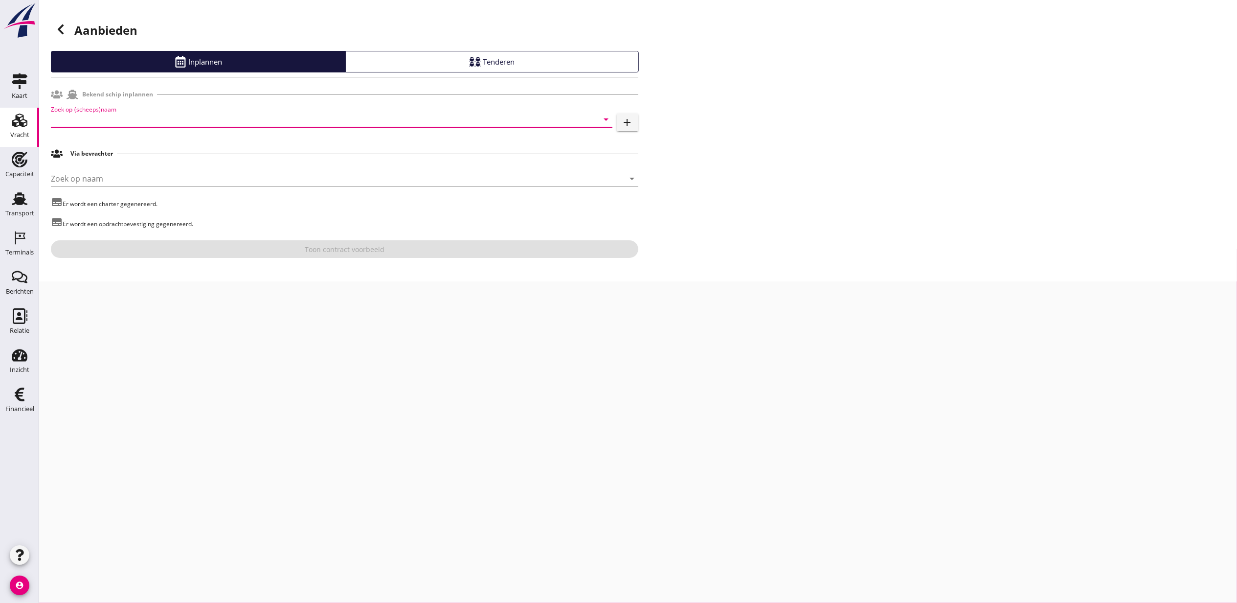
click at [151, 115] on input "Zoek op (scheeps)naam" at bounding box center [318, 120] width 534 height 16
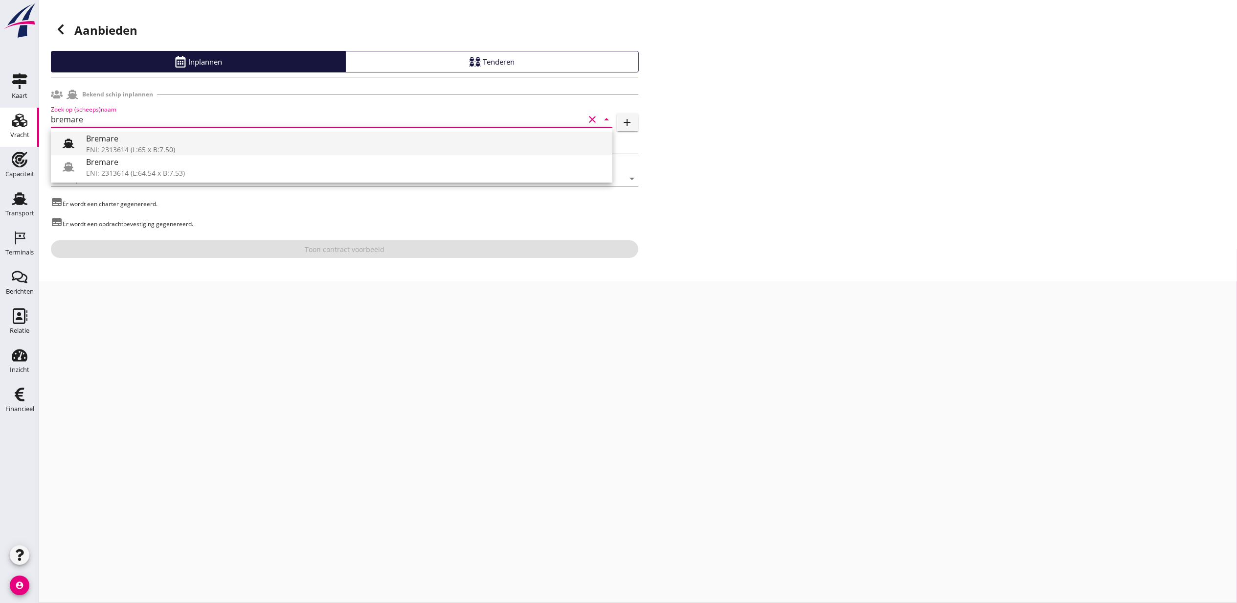
click at [171, 143] on div "Bremare" at bounding box center [345, 139] width 519 height 12
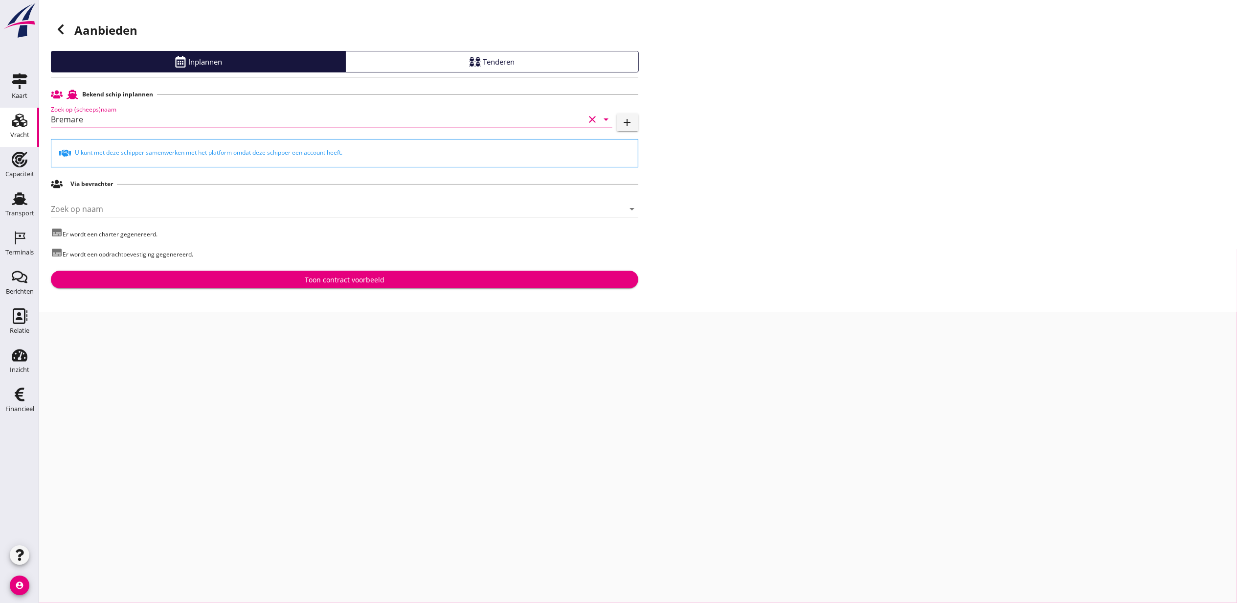
type input "Bremare"
click at [359, 265] on div "Bekend schip inplannen Zoek op (scheeps)naam Bremare clear arrow_drop_down add …" at bounding box center [345, 186] width 588 height 203
click at [364, 273] on button "Toon contract voorbeeld" at bounding box center [345, 280] width 588 height 18
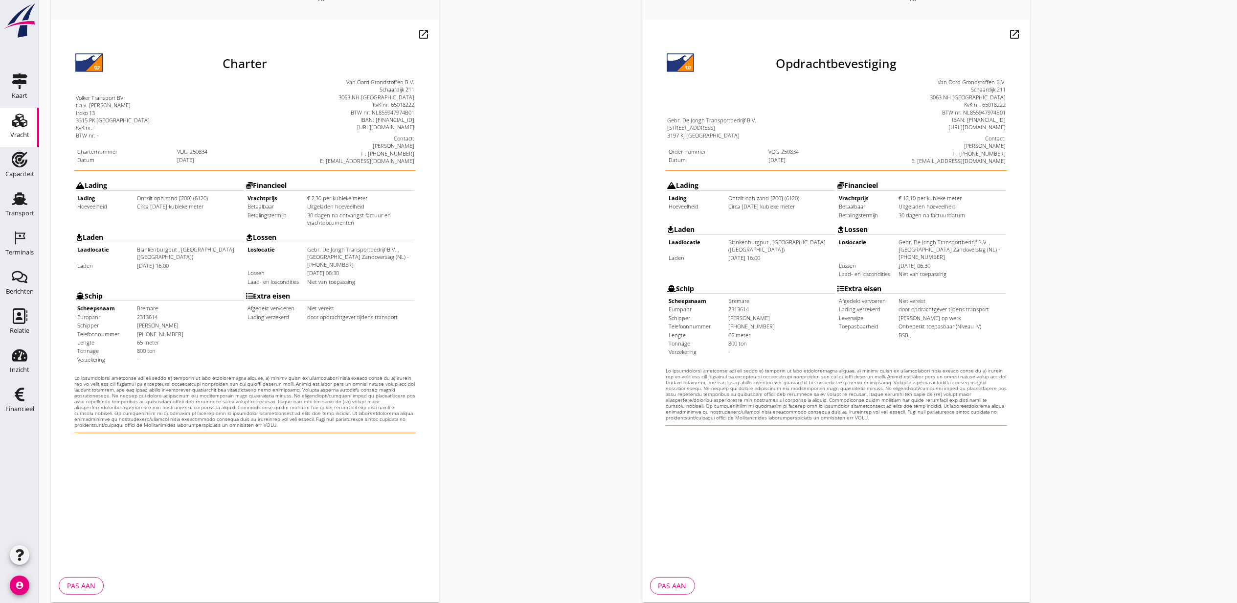
scroll to position [121, 0]
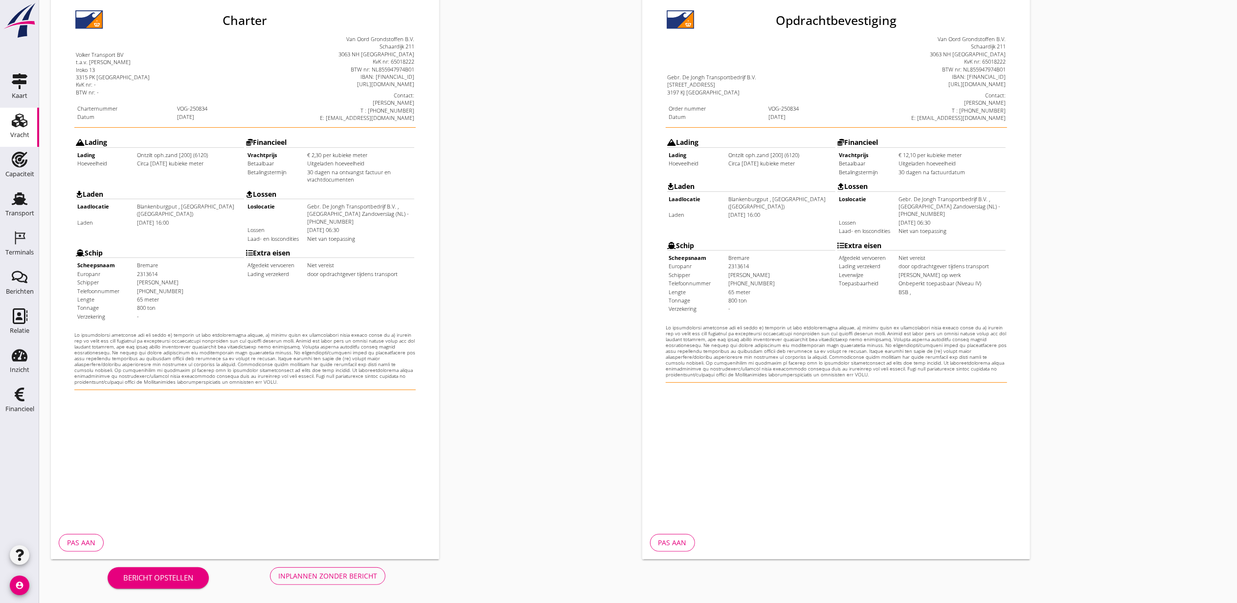
click at [315, 569] on button "Inplannen zonder bericht" at bounding box center [327, 576] width 115 height 18
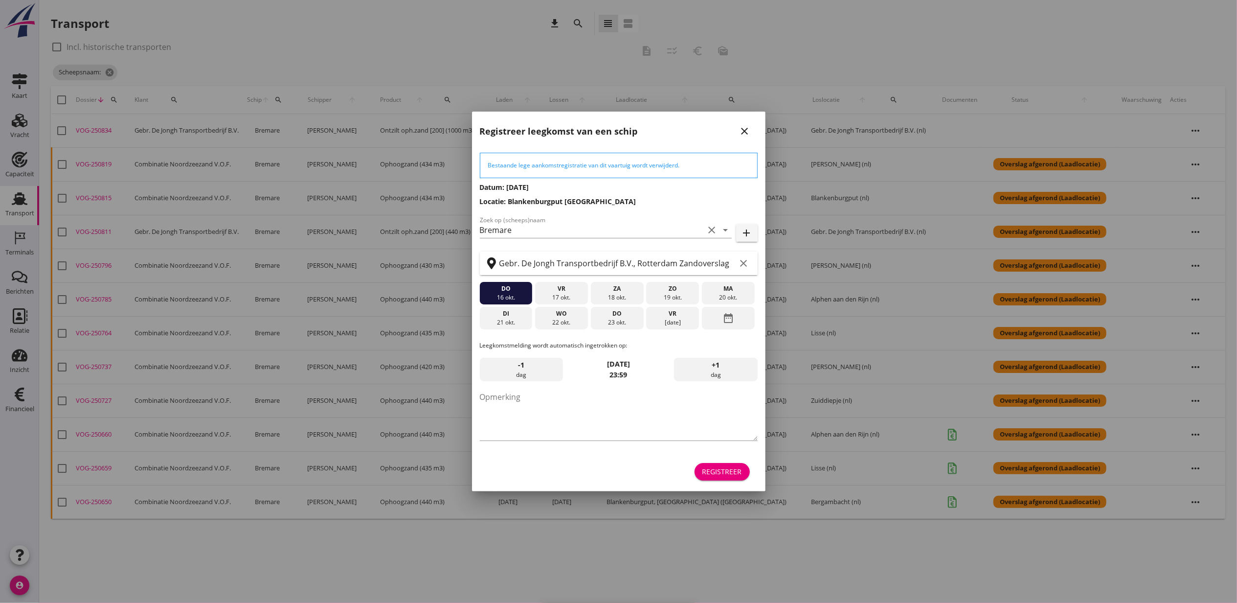
click at [720, 470] on div "Registreer" at bounding box center [723, 471] width 40 height 10
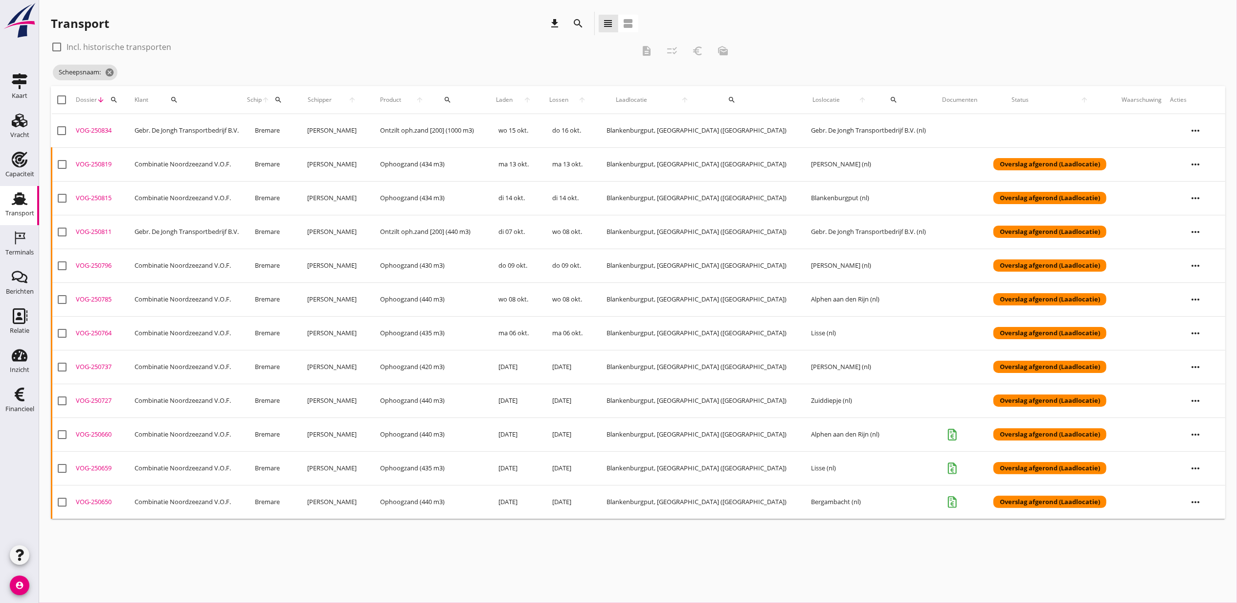
click at [104, 132] on div "VOG-250834" at bounding box center [101, 131] width 51 height 10
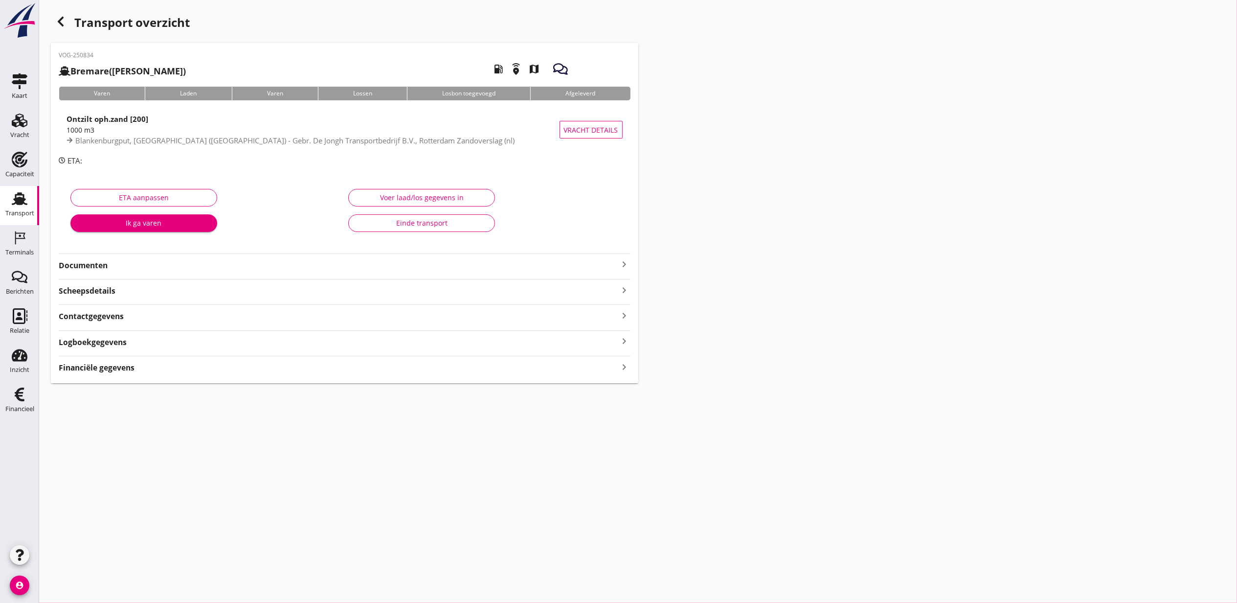
click at [278, 371] on div "Financiële gegevens keyboard_arrow_right" at bounding box center [345, 366] width 572 height 13
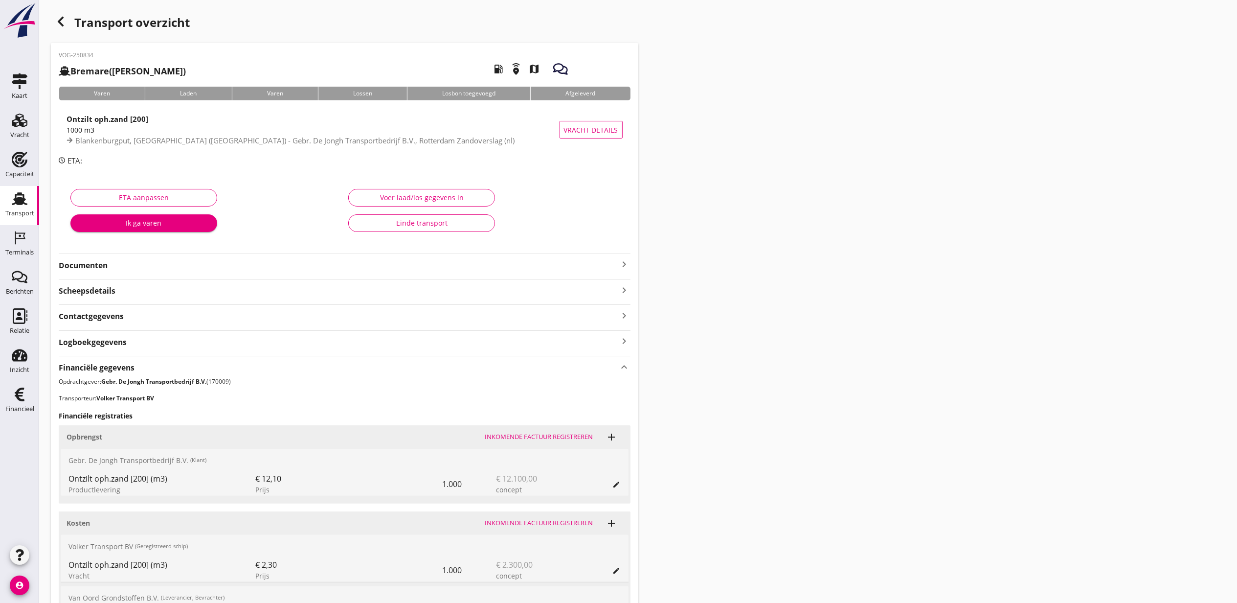
scroll to position [172, 0]
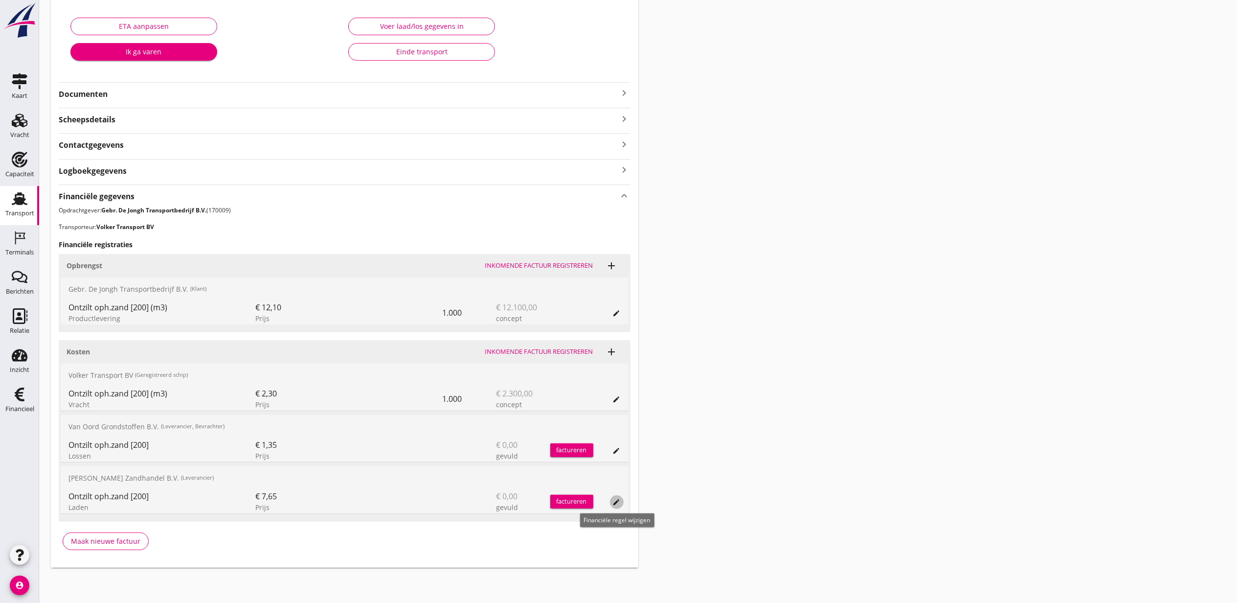
click at [615, 503] on icon "edit" at bounding box center [617, 502] width 8 height 8
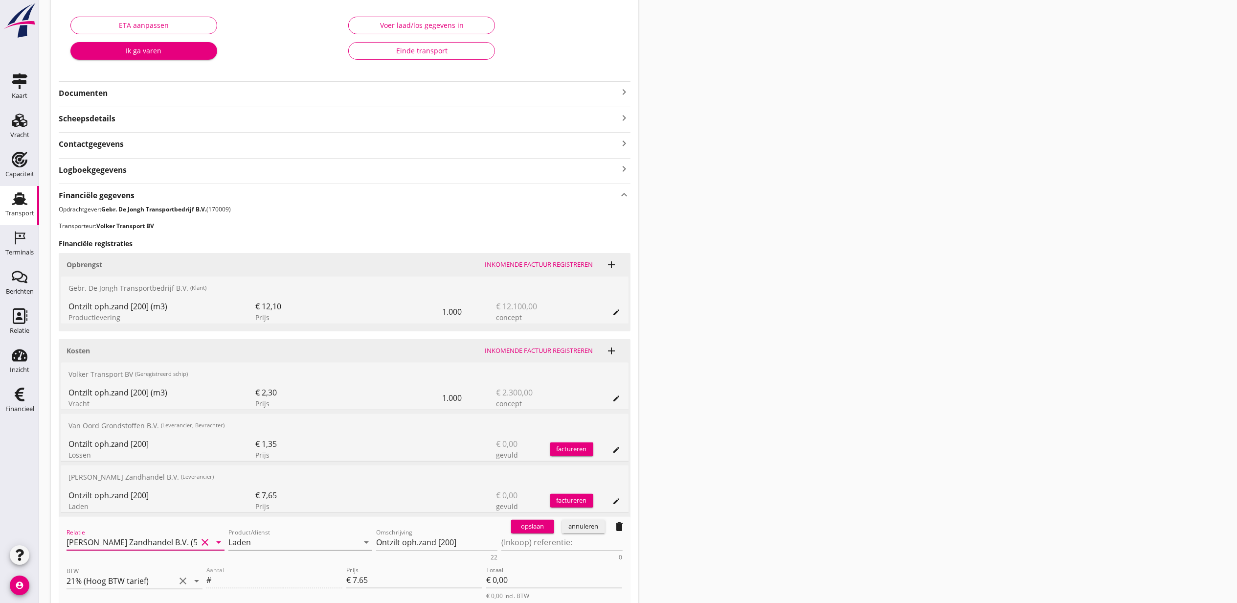
click at [141, 548] on input "M.J. de Groot Zandhandel B.V. (50026658)" at bounding box center [132, 542] width 131 height 16
click at [137, 566] on div "Van Oord Grondstoffen B.V." at bounding box center [145, 562] width 142 height 12
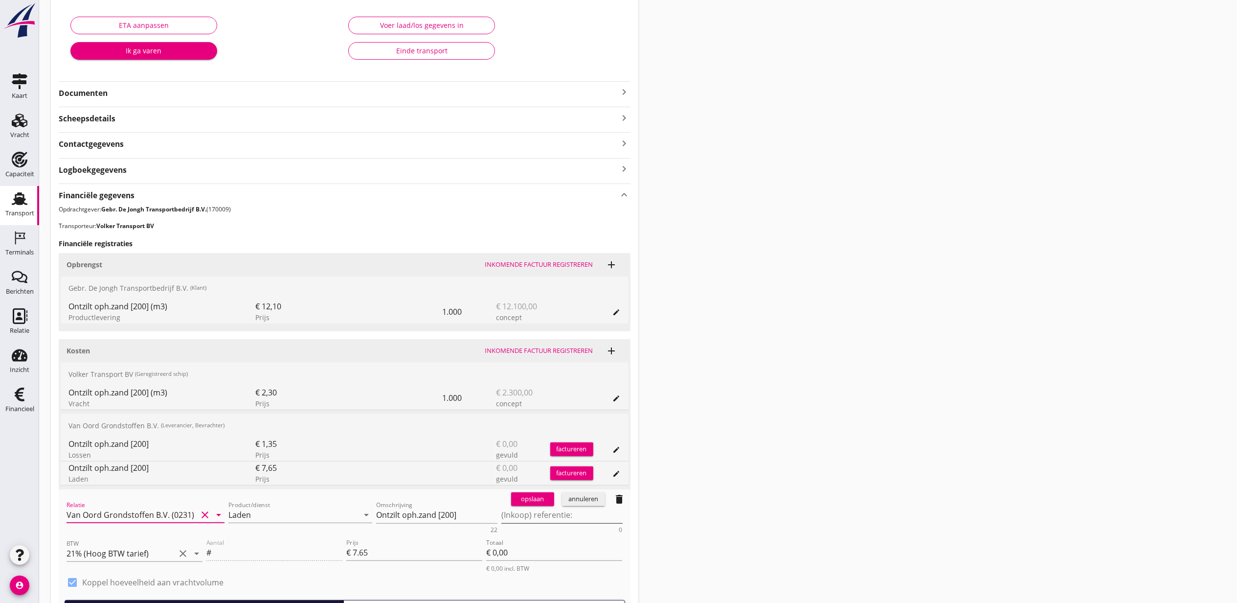
type input "Van Oord Grondstoffen B.V. (0231)"
click at [552, 521] on textarea "(Inkoop) referentie:" at bounding box center [561, 515] width 121 height 16
type textarea "Rival"
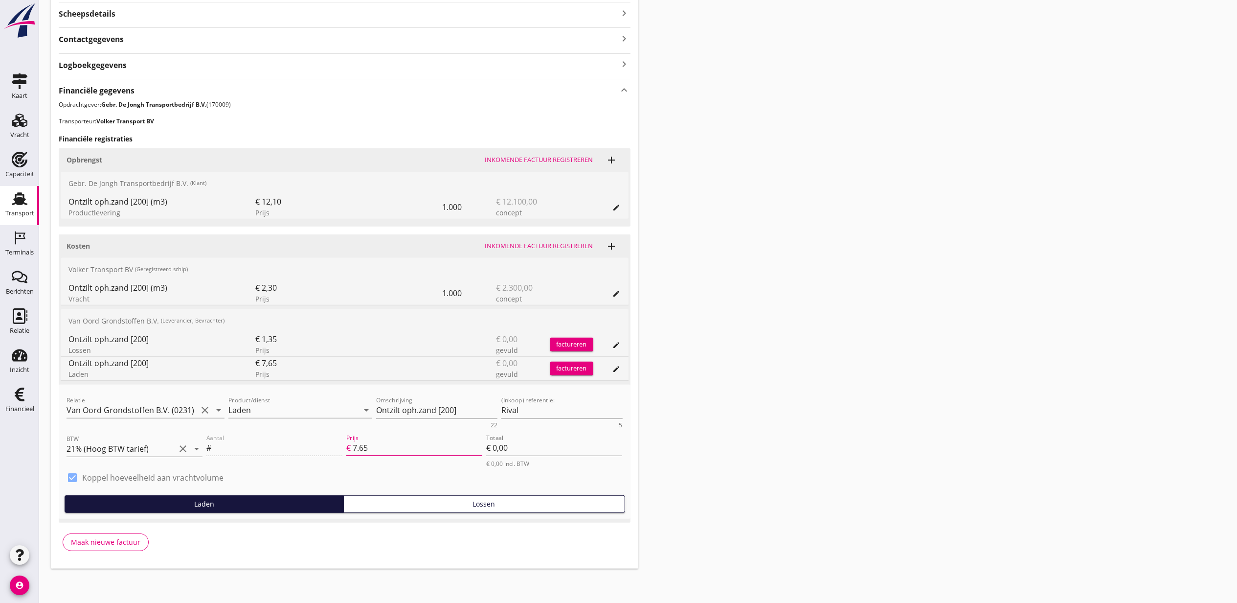
scroll to position [279, 0]
type input "0.90"
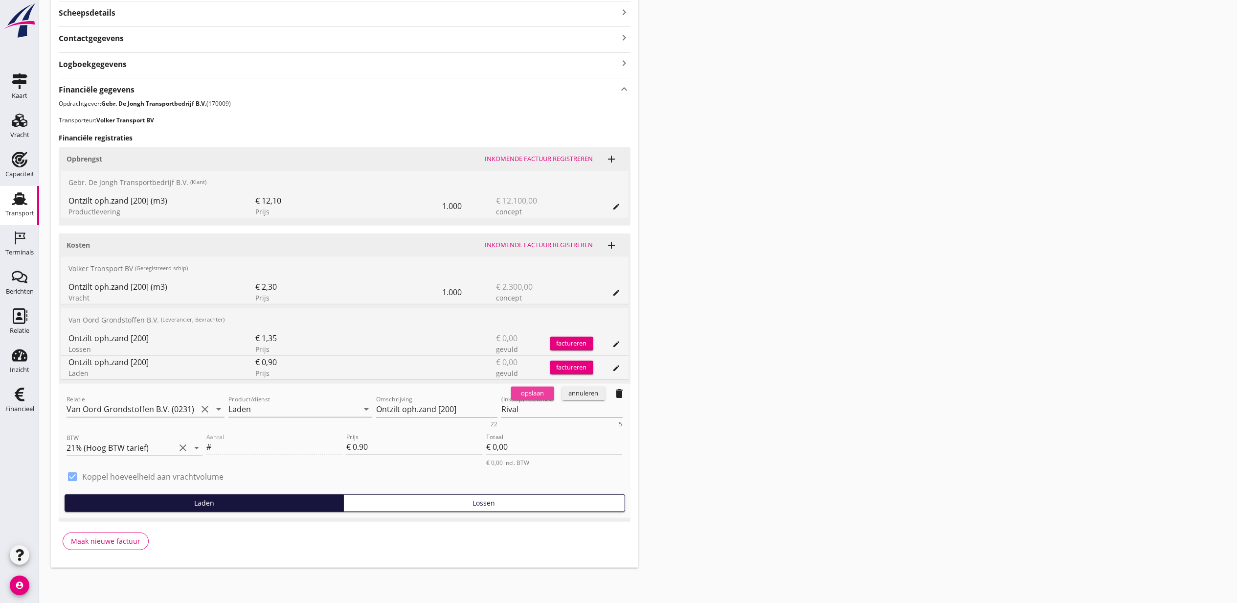
click at [516, 387] on button "opslaan" at bounding box center [532, 394] width 43 height 14
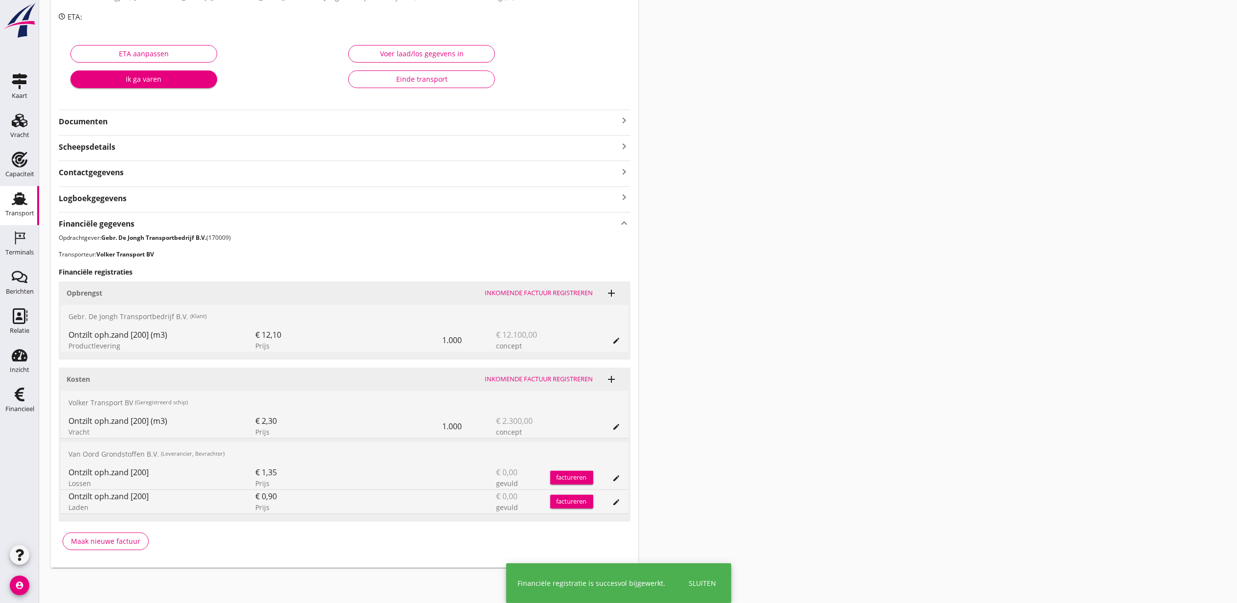
scroll to position [145, 0]
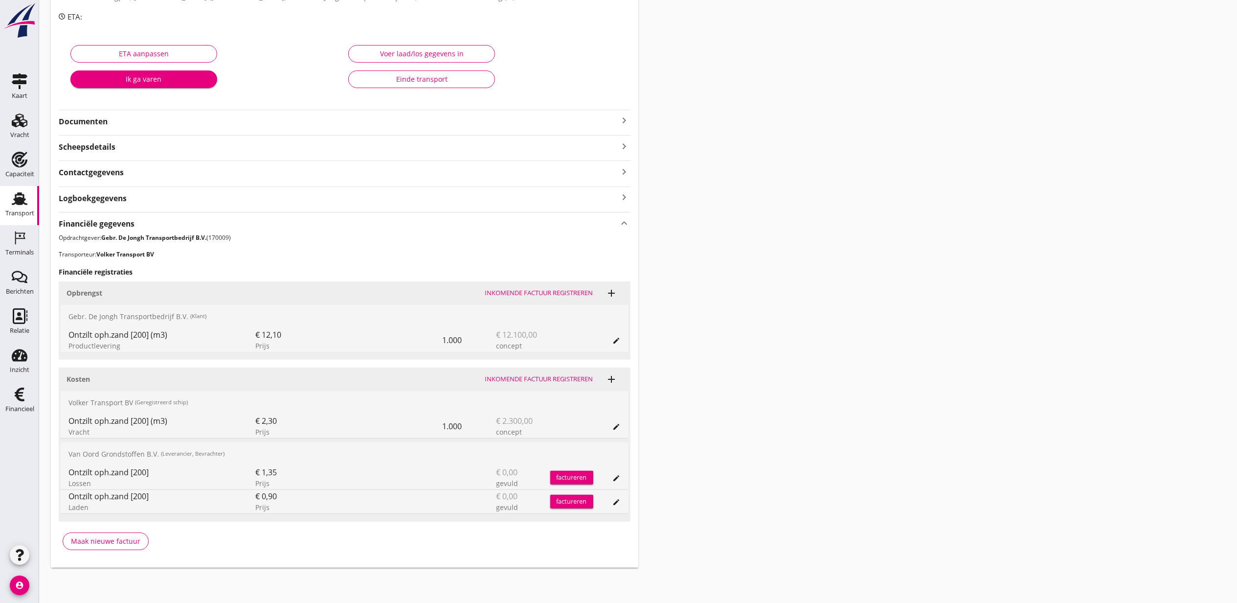
click at [613, 377] on icon "add" at bounding box center [612, 379] width 12 height 12
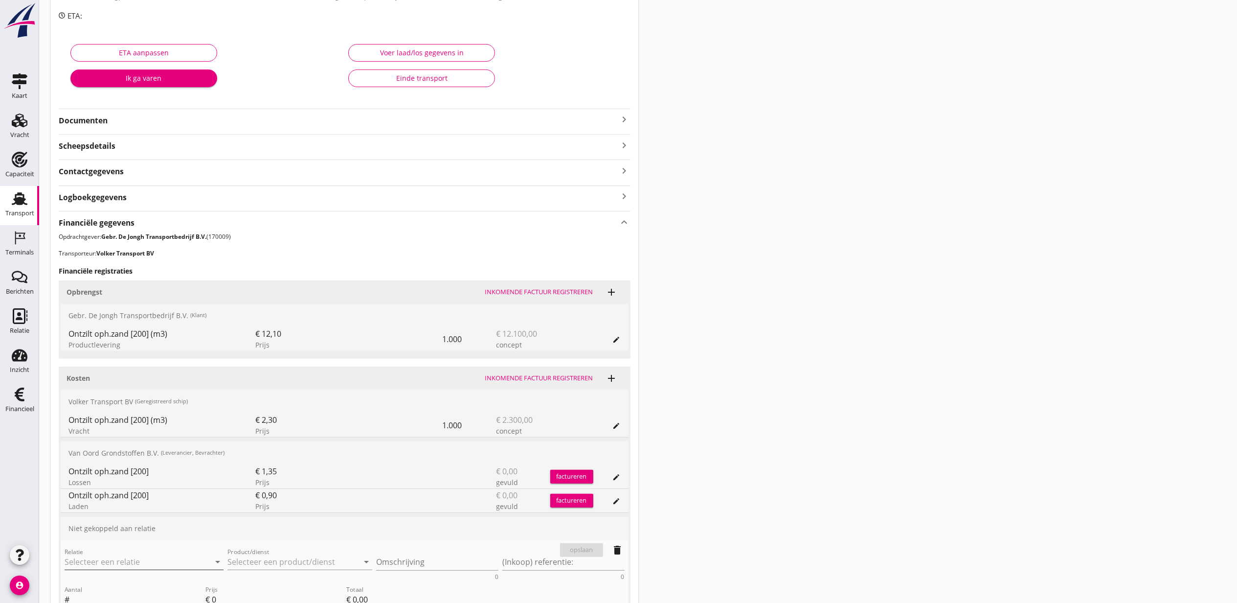
click at [142, 561] on input "Relatie" at bounding box center [131, 562] width 132 height 16
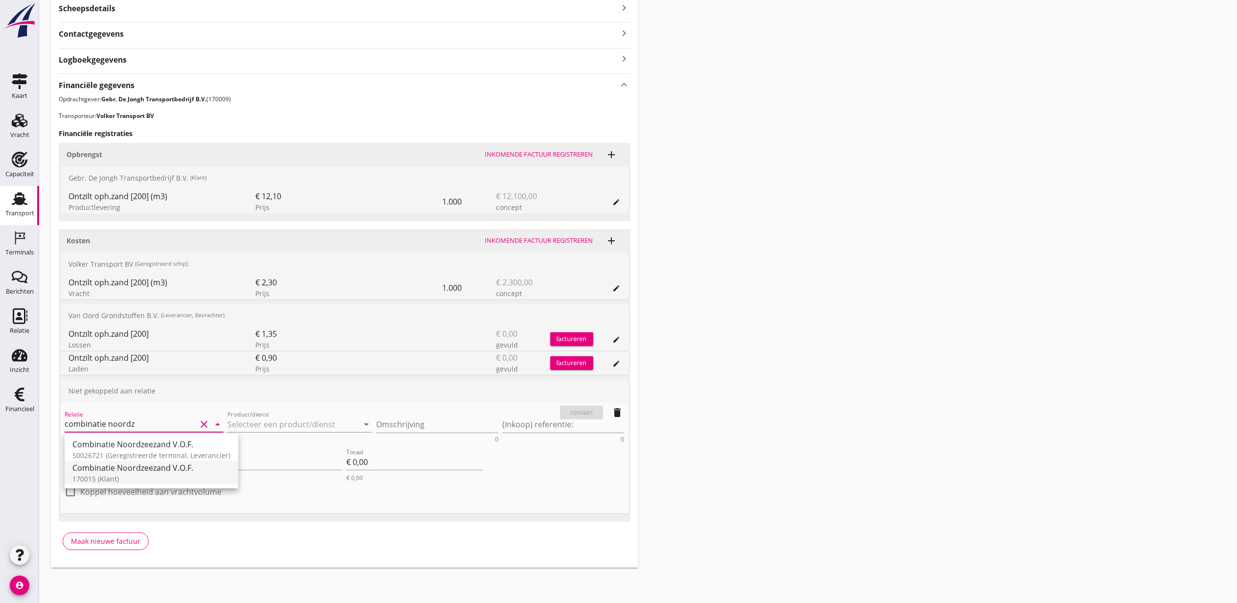
scroll to position [284, 0]
click at [192, 466] on div "Combinatie Noordzeezand V.O.F." at bounding box center [151, 468] width 158 height 12
type input "Combinatie Noordzeezand V.O.F. (170015)"
click at [279, 429] on input "Product/dienst" at bounding box center [294, 424] width 132 height 16
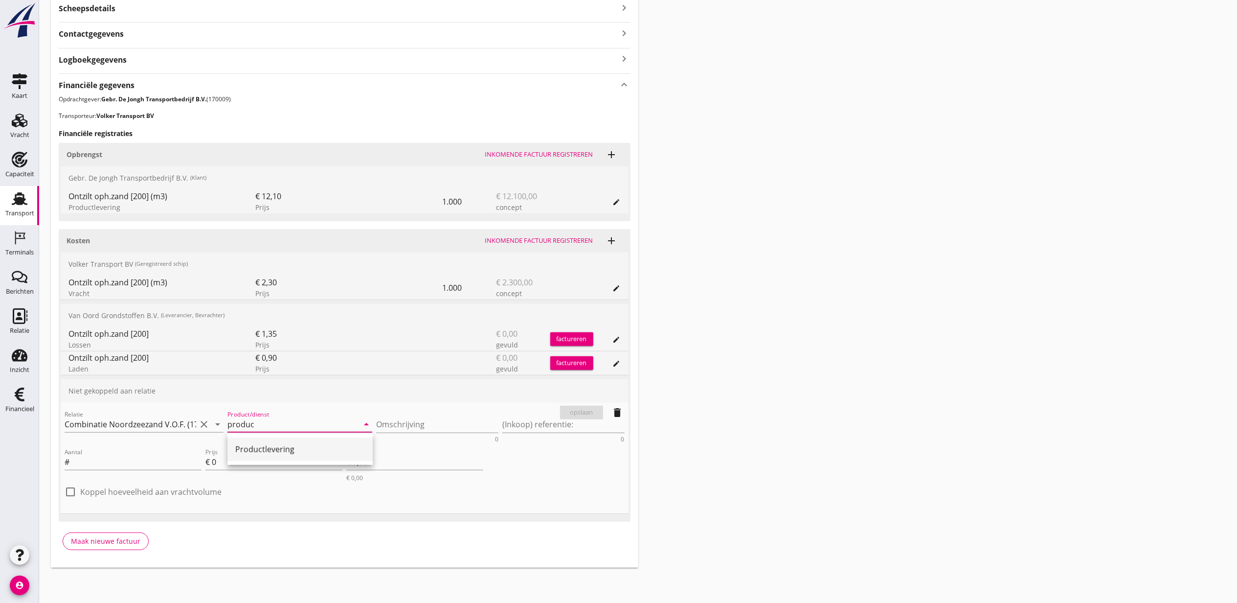
click at [282, 443] on div "Productlevering" at bounding box center [300, 449] width 130 height 12
type input "Productlevering"
click at [450, 420] on textarea "Omschrijving" at bounding box center [437, 424] width 122 height 16
click at [533, 425] on textarea "(Inkoop) referentie:" at bounding box center [563, 424] width 122 height 16
click at [132, 458] on input "Aantal" at bounding box center [136, 462] width 130 height 16
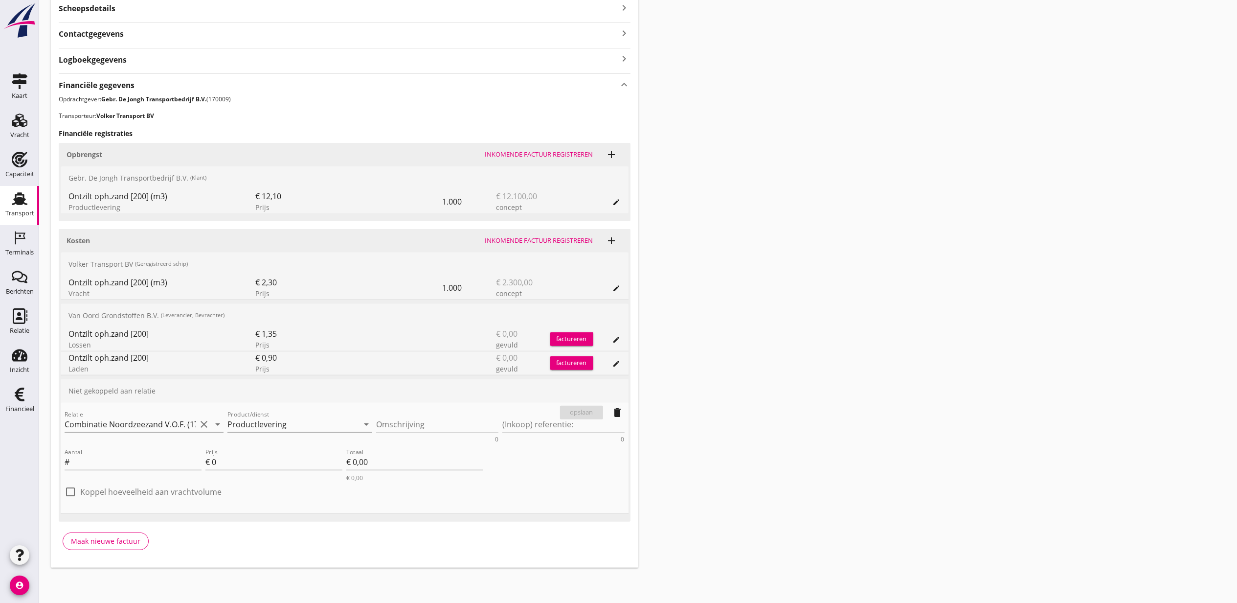
click at [151, 496] on label "Koppel hoeveelheid aan vrachtvolume" at bounding box center [150, 492] width 141 height 10
checkbox input "true"
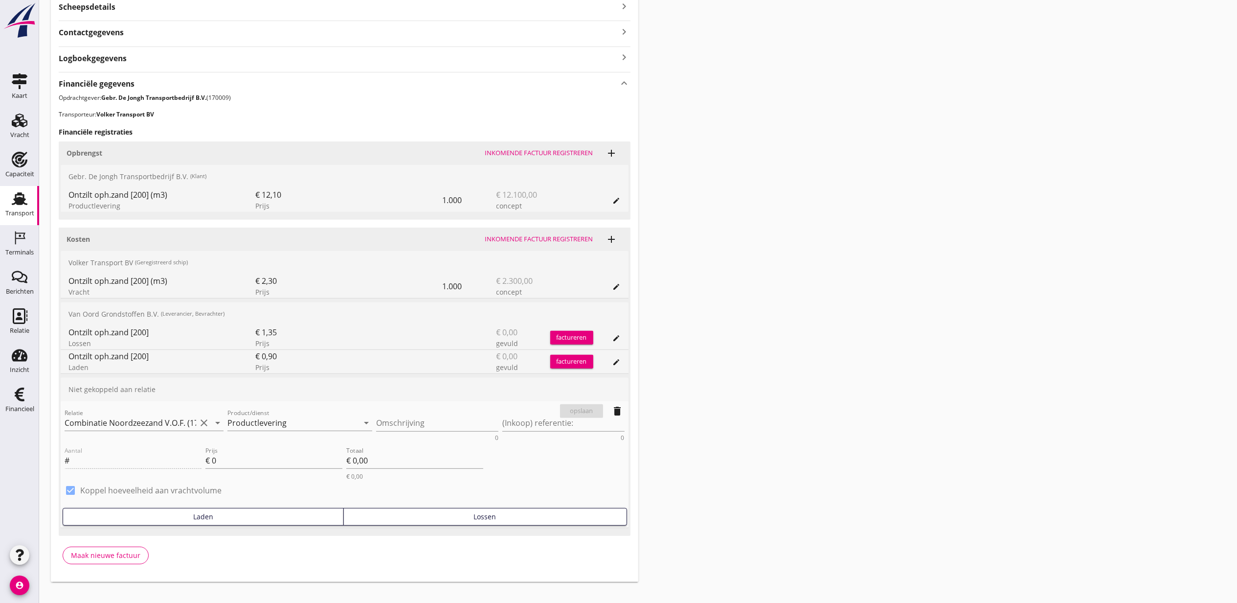
click at [388, 510] on button "Lossen" at bounding box center [485, 517] width 284 height 18
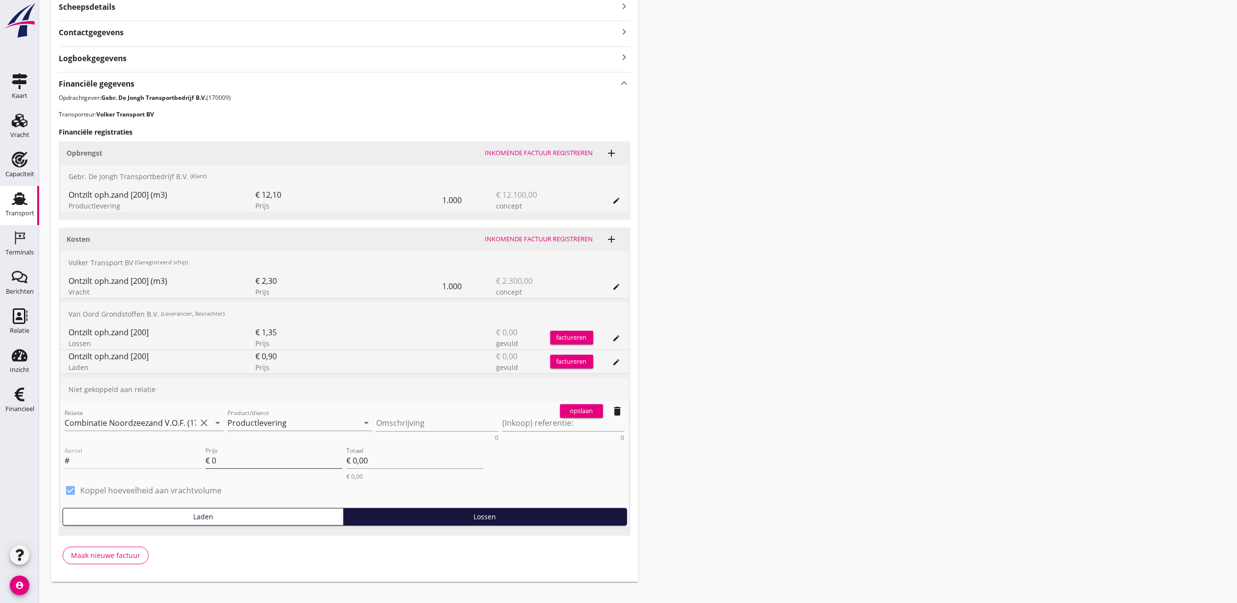
click at [267, 468] on div "Prijs € 0" at bounding box center [273, 461] width 137 height 16
type input "7"
type input "6.25"
drag, startPoint x: 584, startPoint y: 415, endPoint x: 588, endPoint y: 409, distance: 6.8
click at [587, 412] on div "opslaan" at bounding box center [581, 411] width 35 height 10
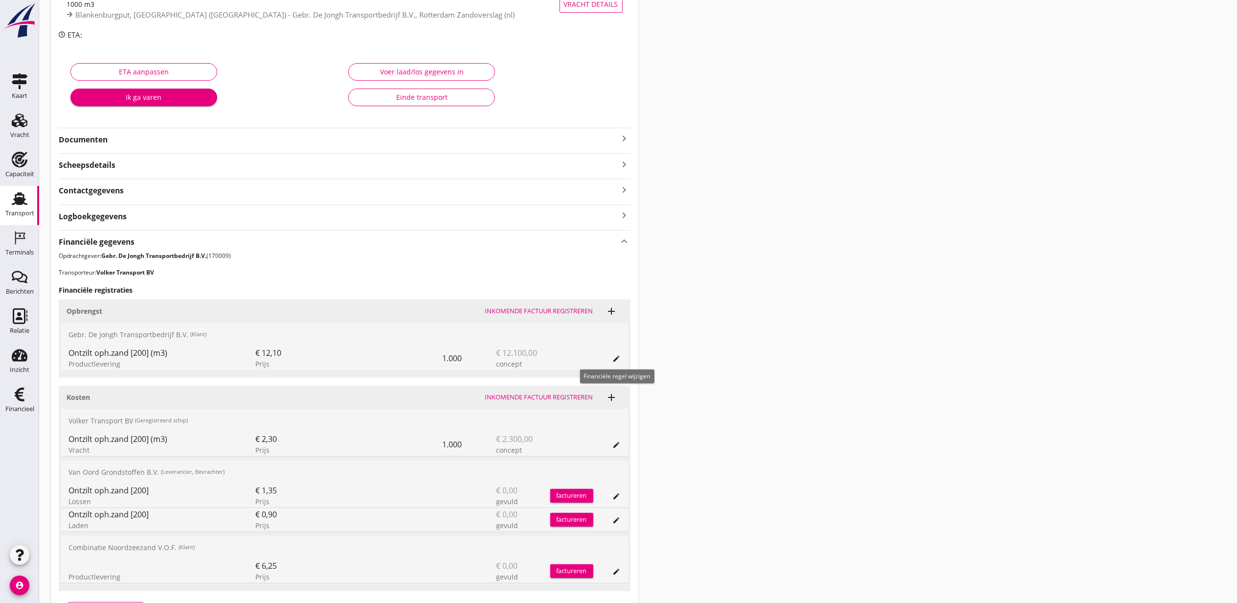
scroll to position [130, 0]
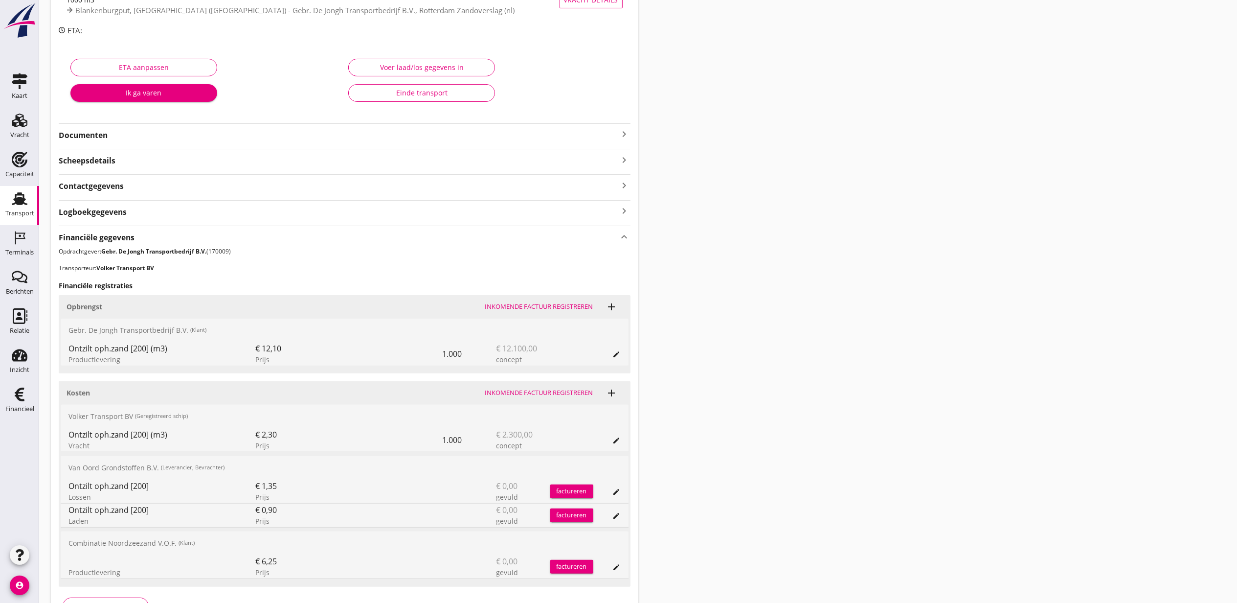
click at [440, 62] on div "Voer laad/los gegevens in" at bounding box center [422, 67] width 130 height 10
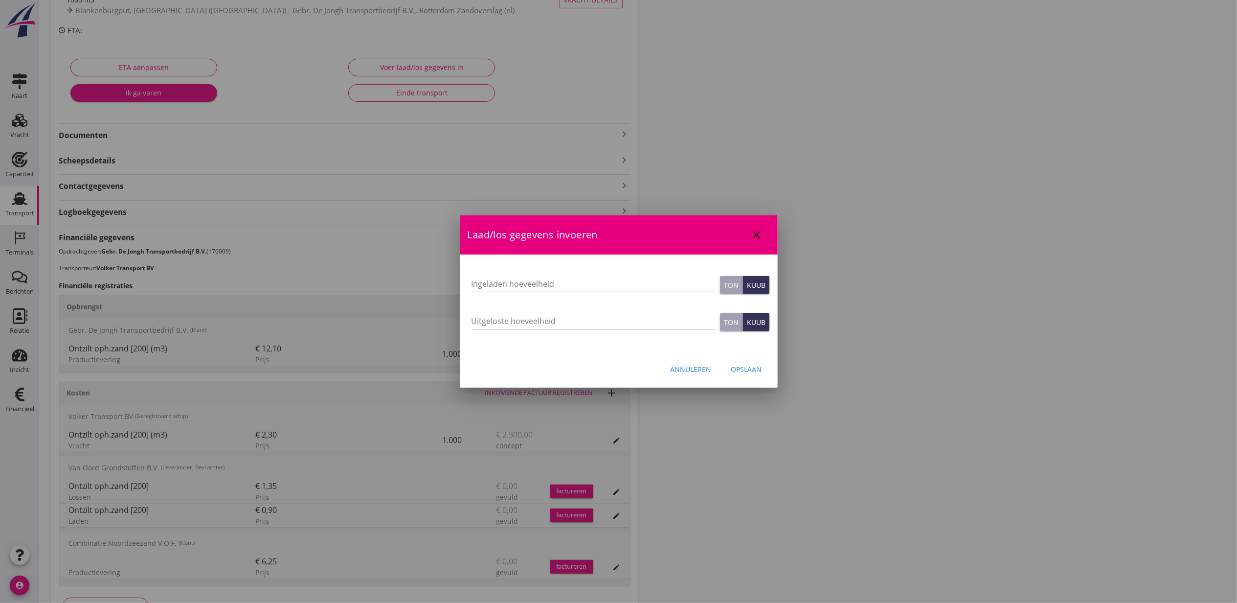
click at [537, 292] on div "Ingeladen hoeveelheid" at bounding box center [594, 284] width 245 height 16
type input "400"
type button "ton"
type button "cubic"
click at [744, 364] on div "Opslaan" at bounding box center [746, 369] width 31 height 10
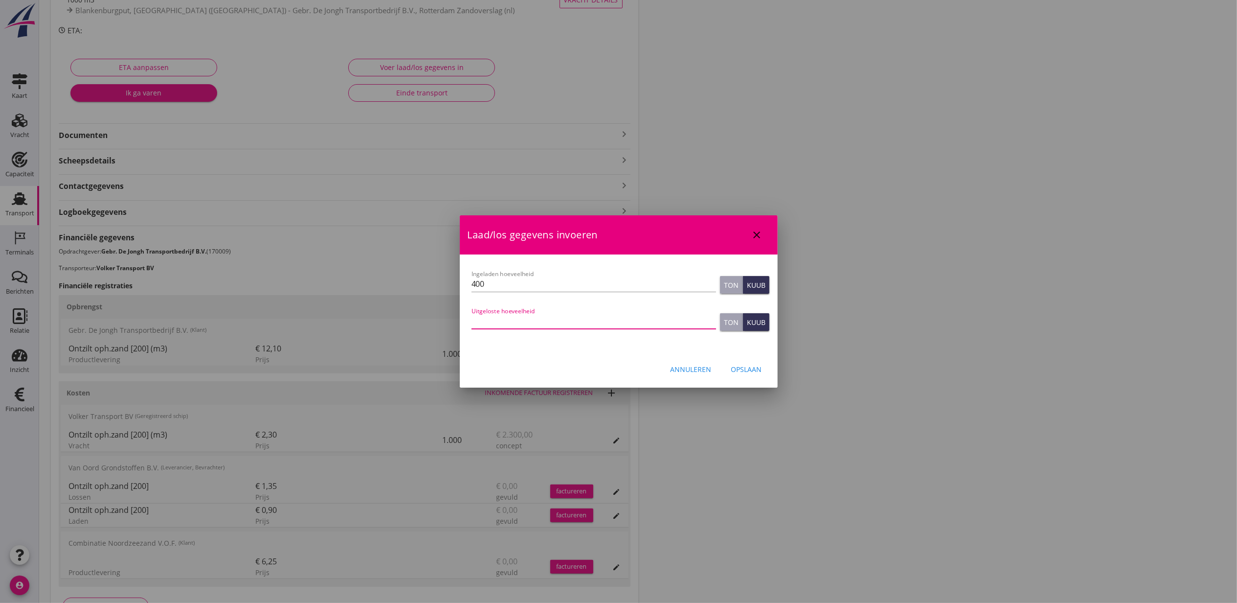
type input "0"
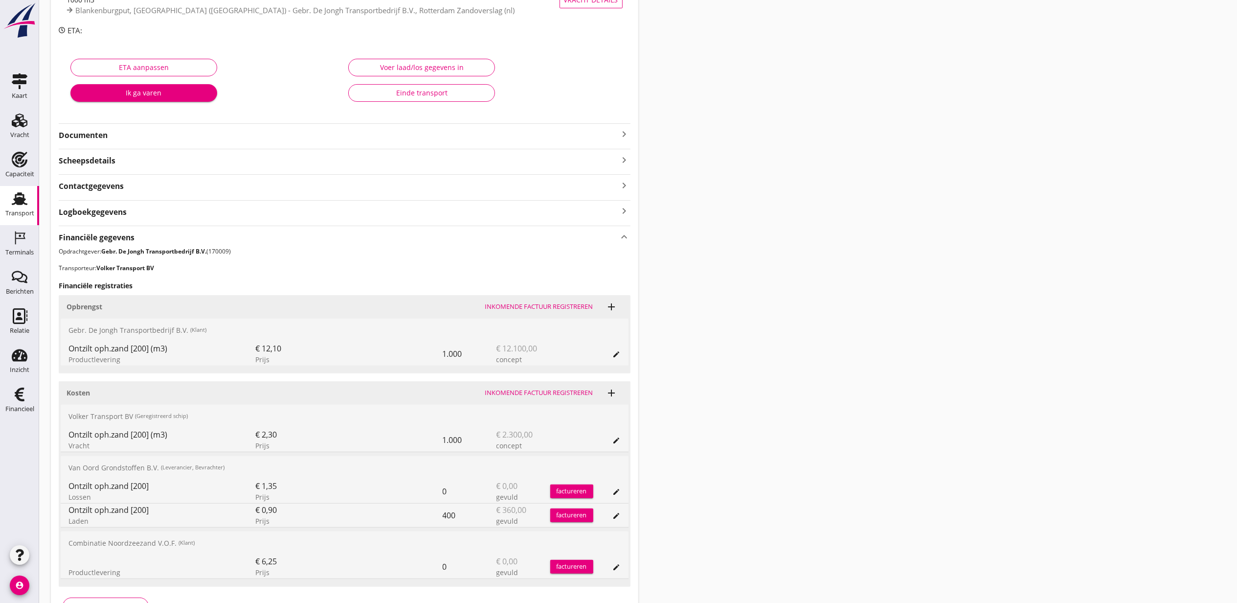
scroll to position [0, 0]
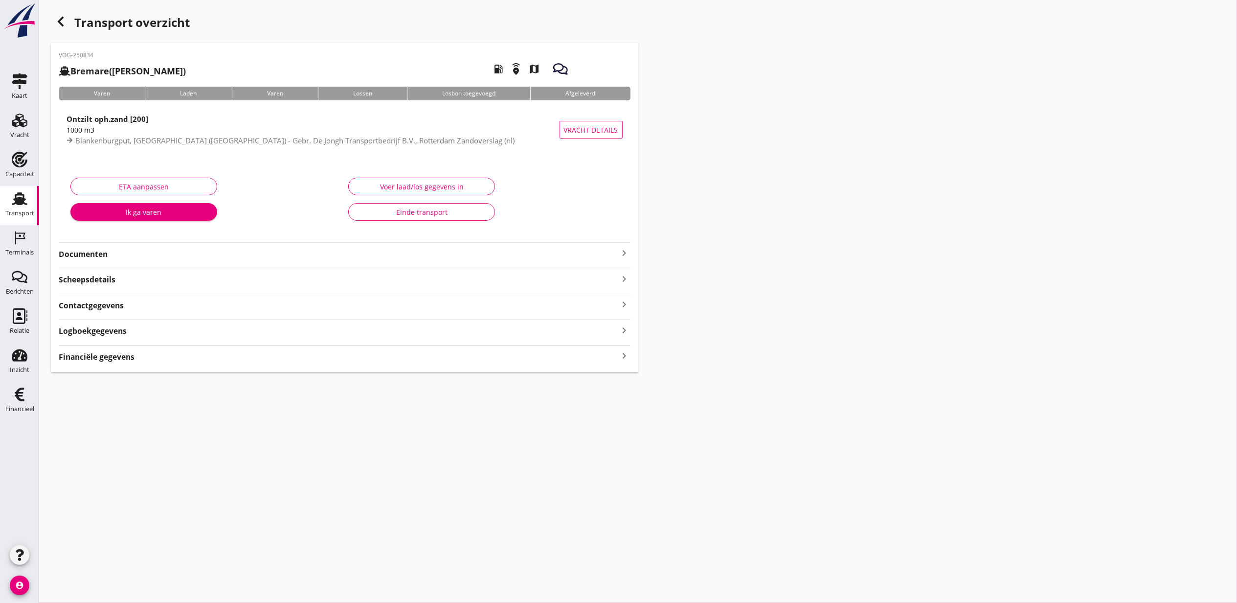
click at [374, 364] on div "VOG-250834 Bremare (Lex Volker) local_gas_station emergency_share map Varen Lad…" at bounding box center [345, 207] width 588 height 329
click at [404, 360] on div "Financiële gegevens keyboard_arrow_right" at bounding box center [345, 355] width 572 height 13
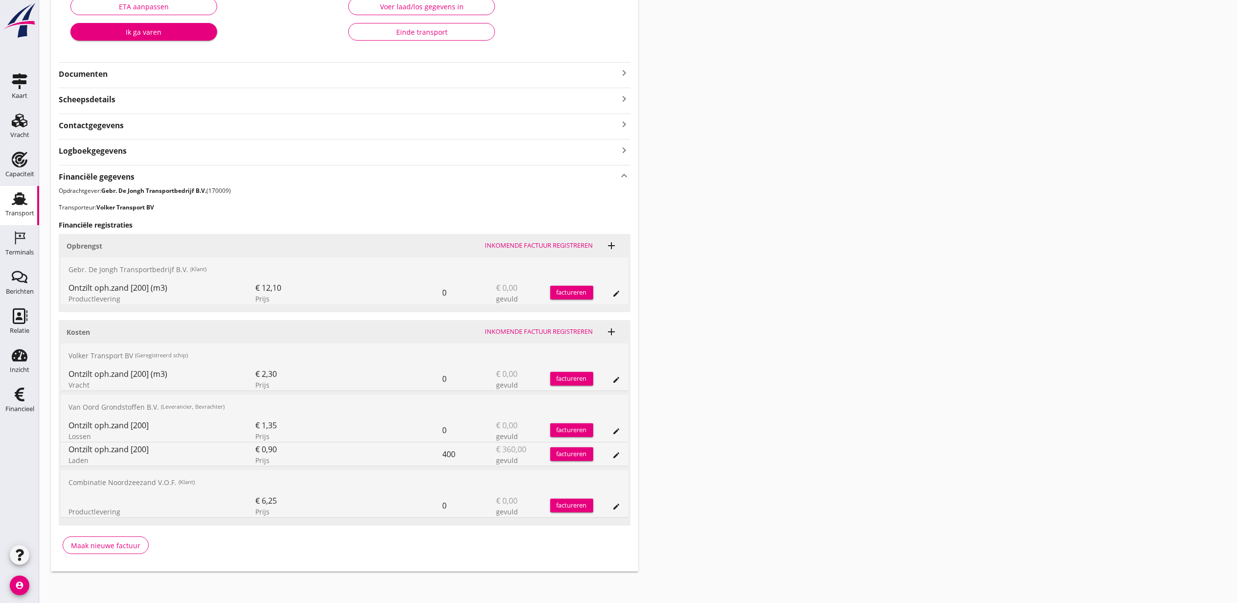
scroll to position [185, 0]
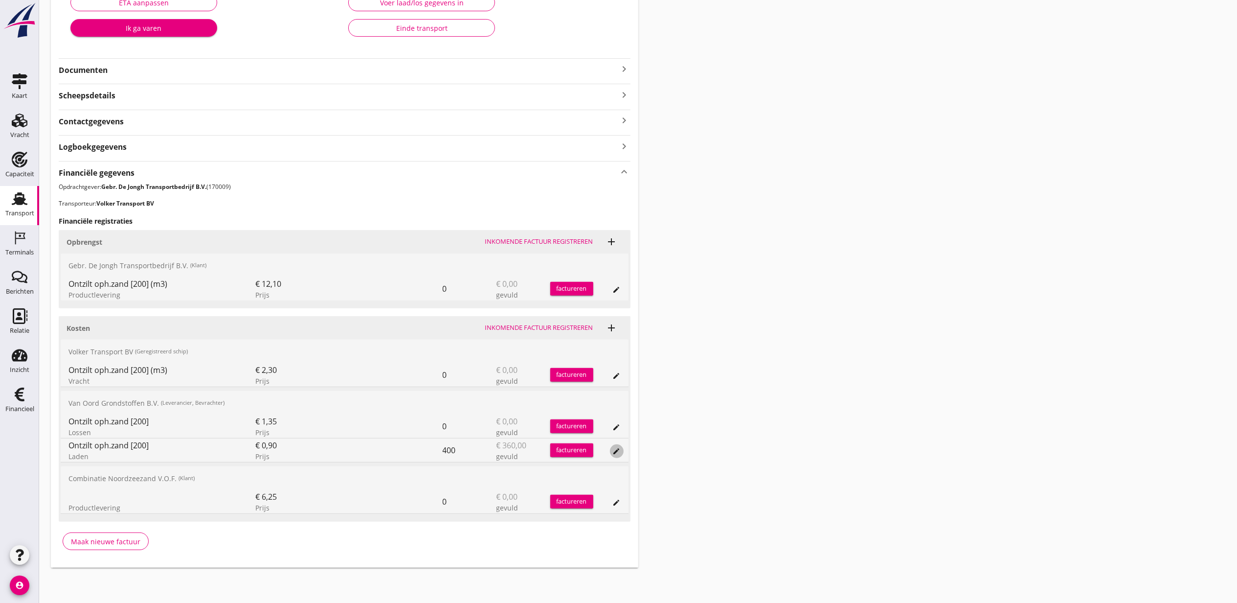
click at [612, 450] on div "edit" at bounding box center [617, 451] width 14 height 8
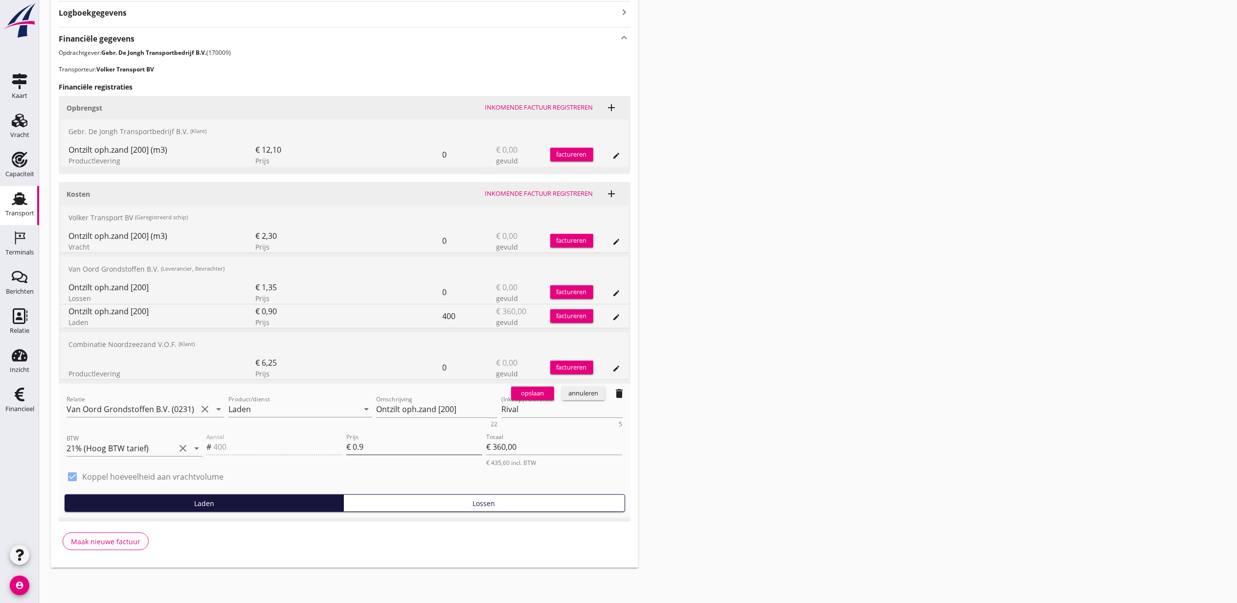
scroll to position [319, 0]
click at [451, 500] on div "Lossen" at bounding box center [484, 503] width 273 height 10
type input "0"
type input "€ 0,00"
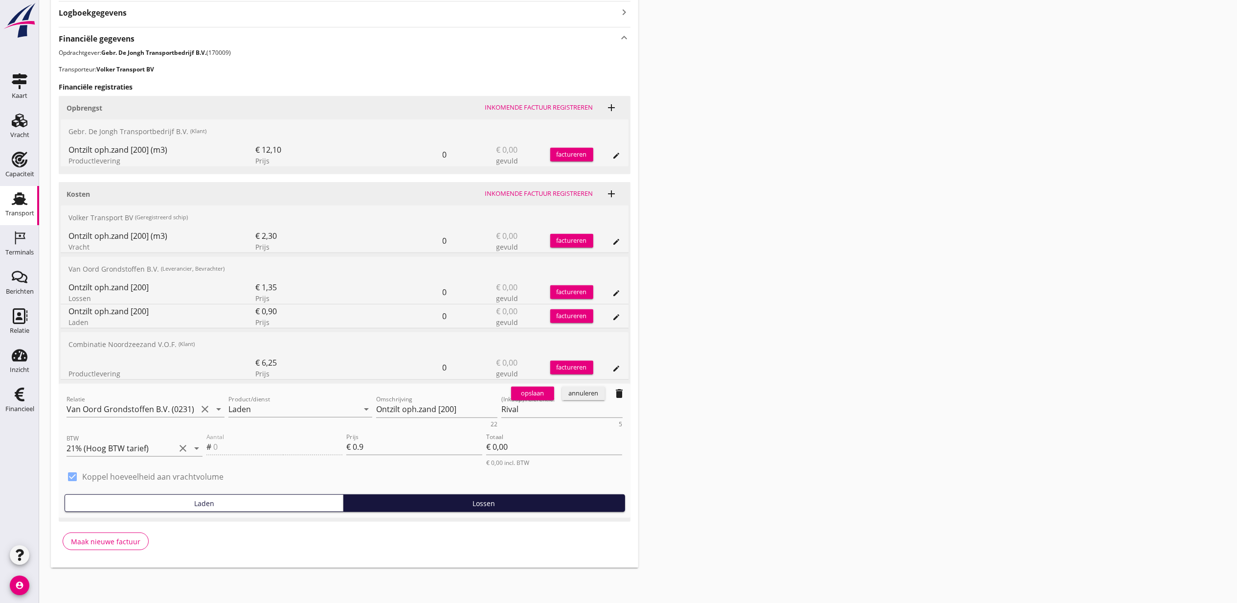
click at [525, 388] on div "opslaan" at bounding box center [532, 393] width 35 height 10
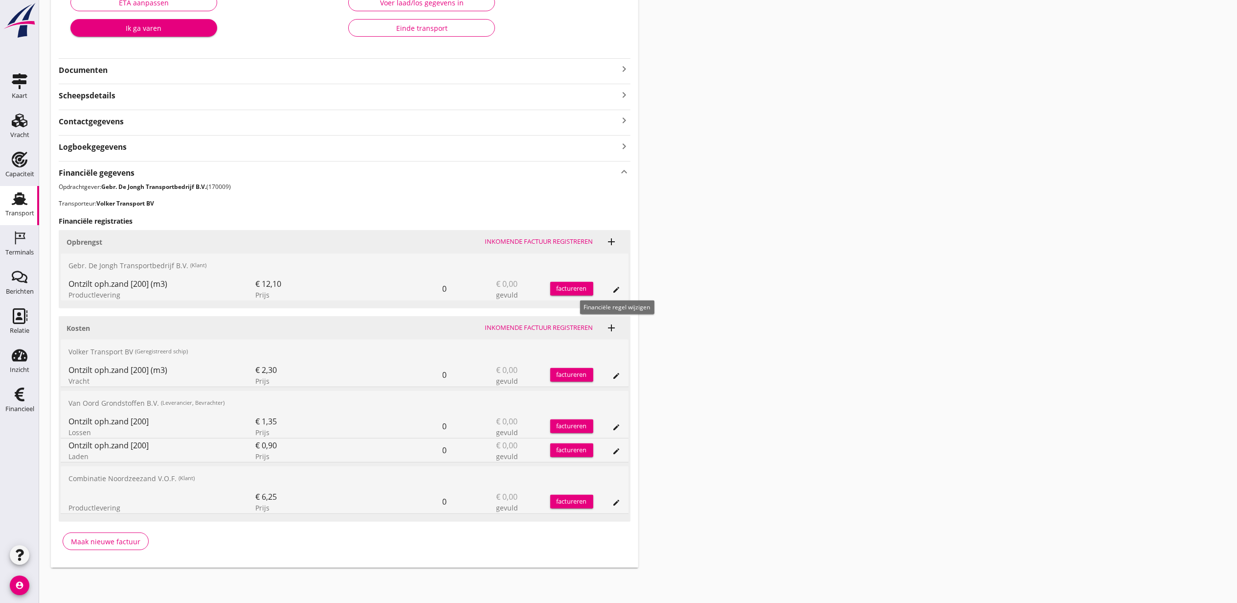
click at [618, 288] on icon "edit" at bounding box center [617, 290] width 8 height 8
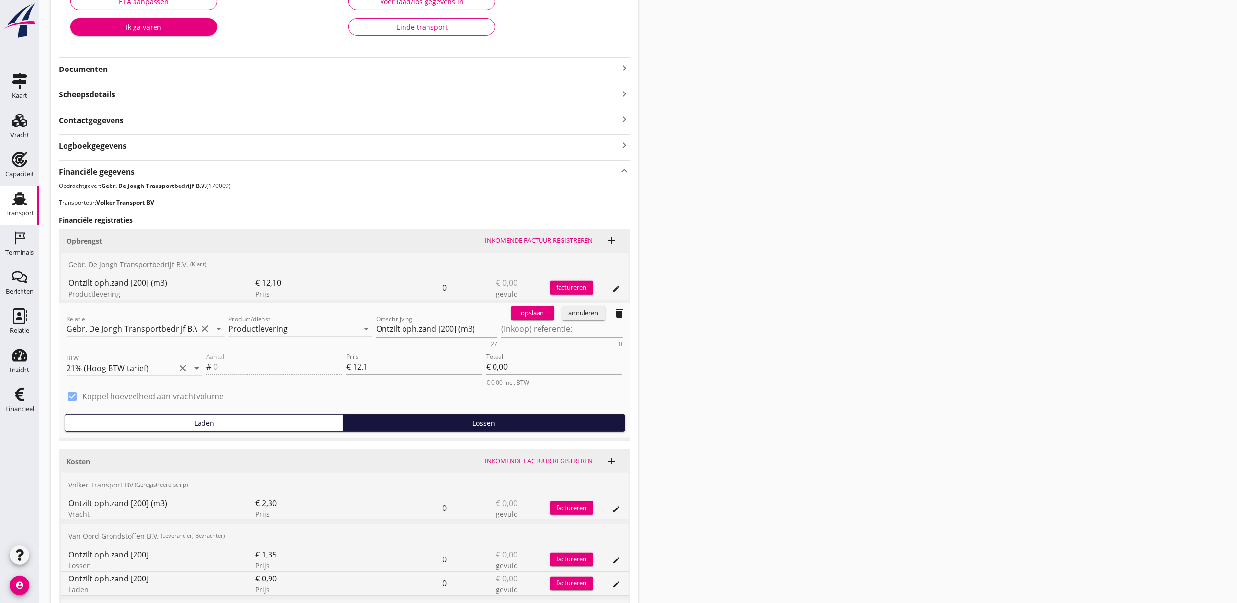
click at [591, 314] on div "annuleren" at bounding box center [583, 313] width 35 height 10
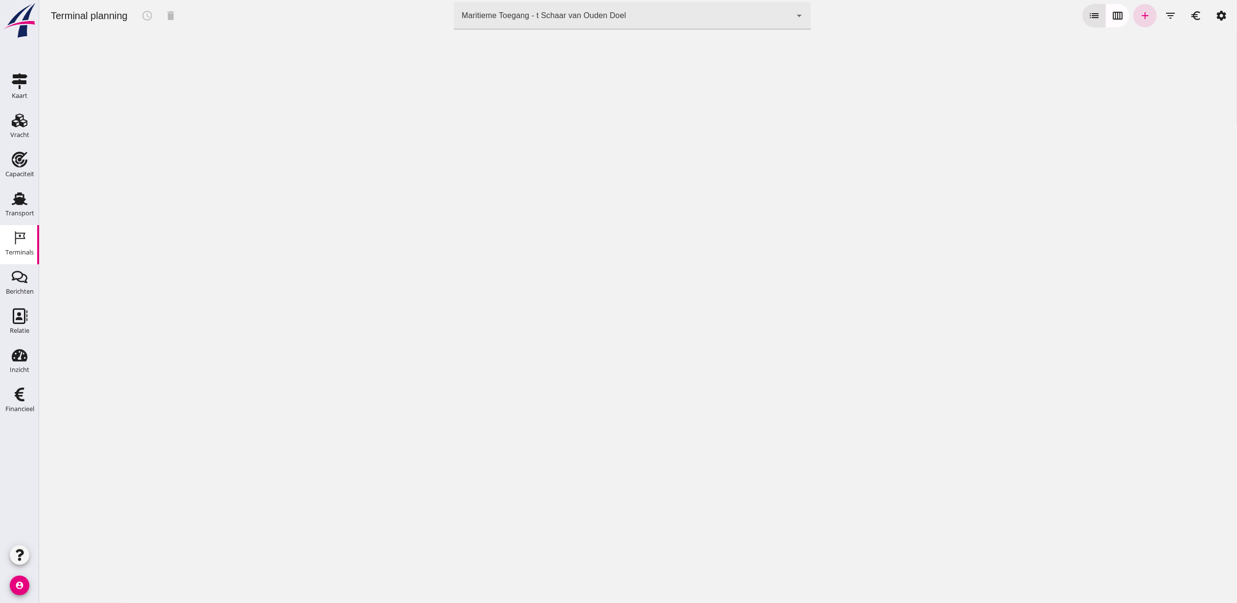
click at [533, 22] on div "Maritieme Toegang - t Schaar van Ouden Doel 453b08e2-5afb-49e8-a076-b9bc6000f457" at bounding box center [623, 15] width 338 height 27
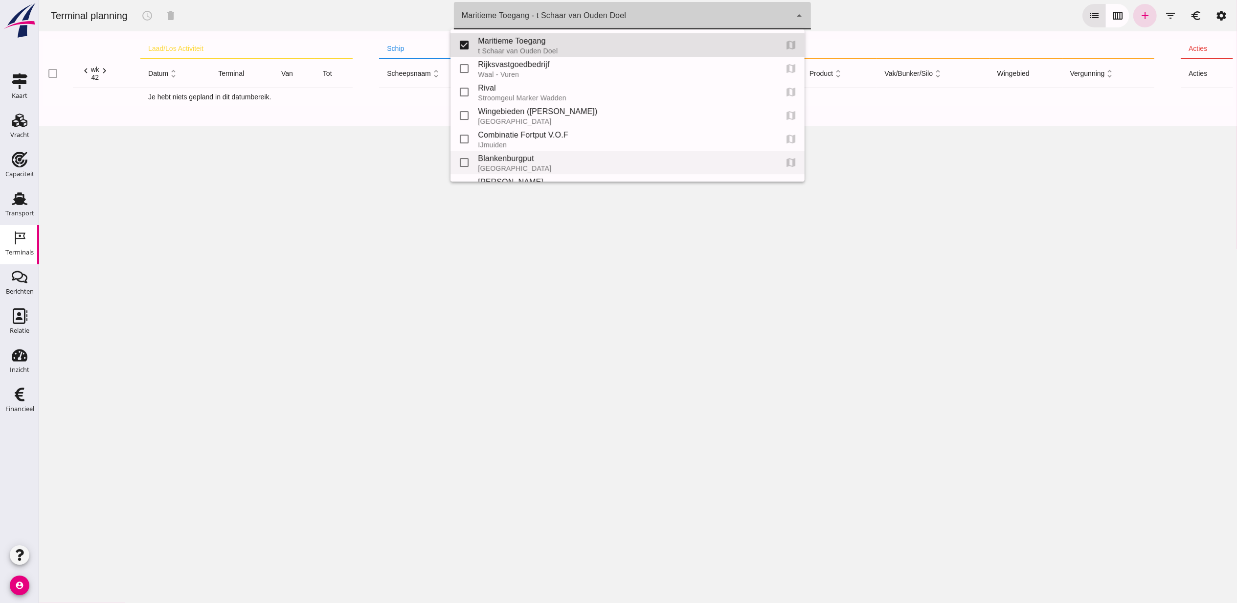
click at [526, 157] on div "Blankenburgput" at bounding box center [624, 159] width 292 height 12
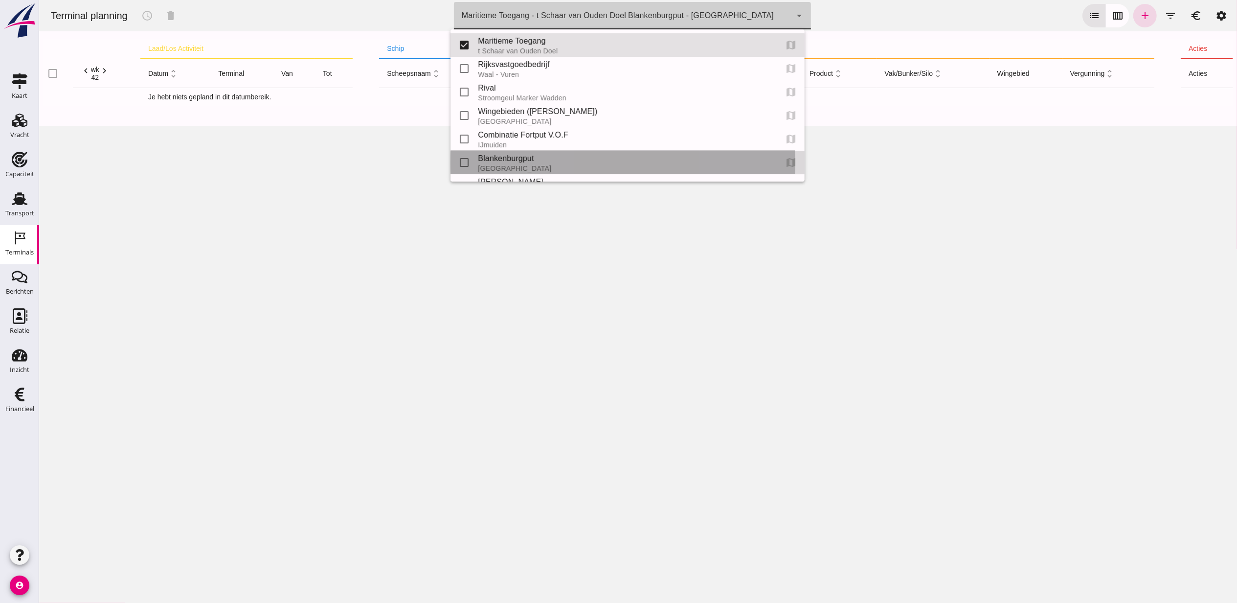
type input "e6c78bfd-e3f1-4bb9-b01e-b37ce3668b52"
checkbox input "false"
checkbox input "true"
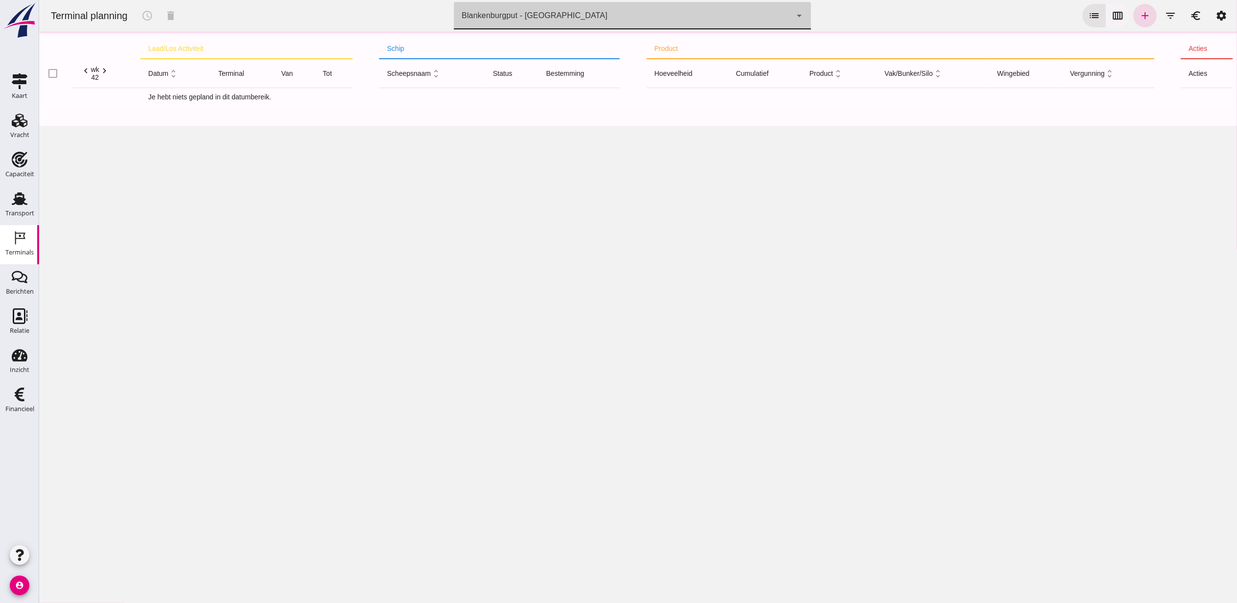
click at [1112, 18] on icon "calendar_view_week" at bounding box center [1118, 16] width 12 height 12
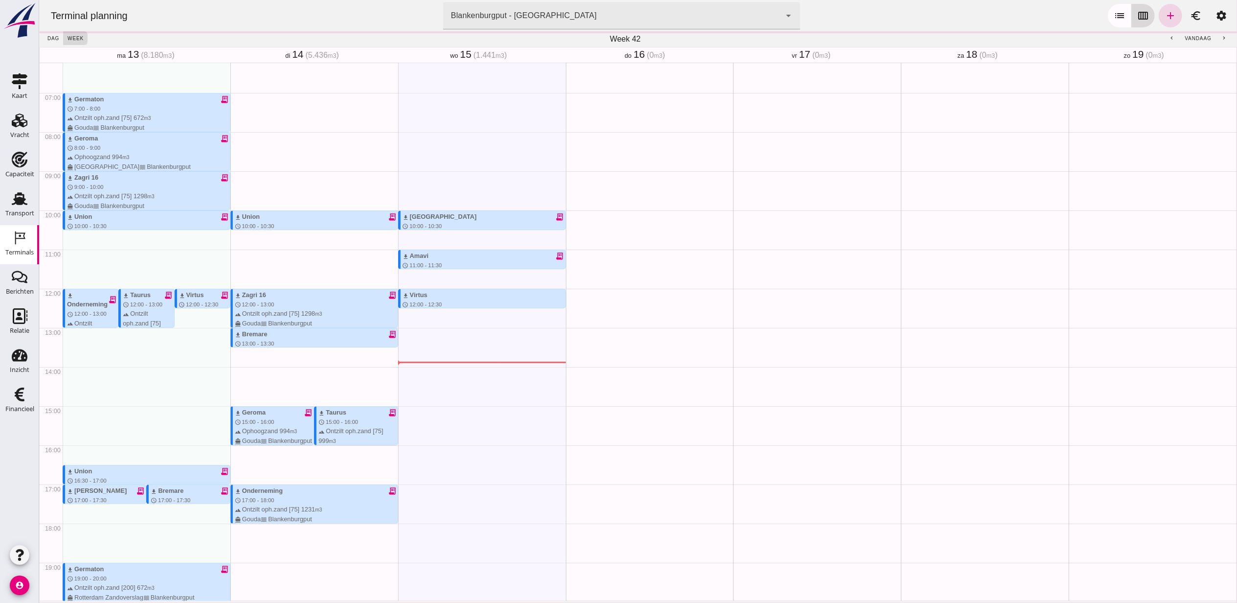
scroll to position [401, 0]
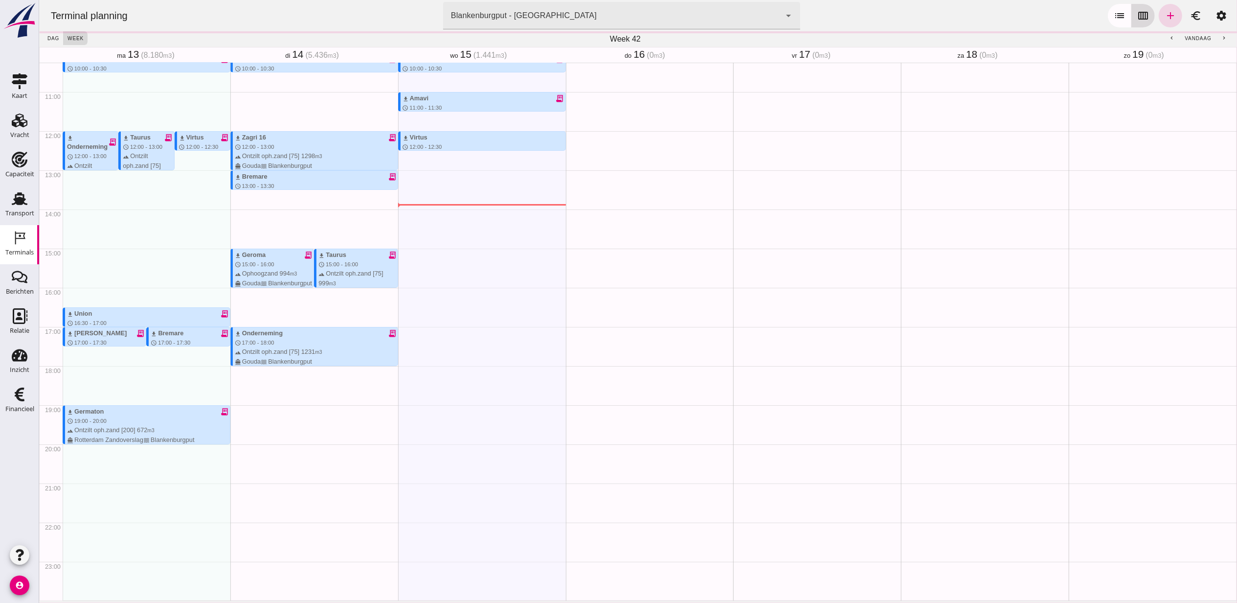
click at [1137, 16] on icon "calendar_view_week" at bounding box center [1143, 16] width 12 height 12
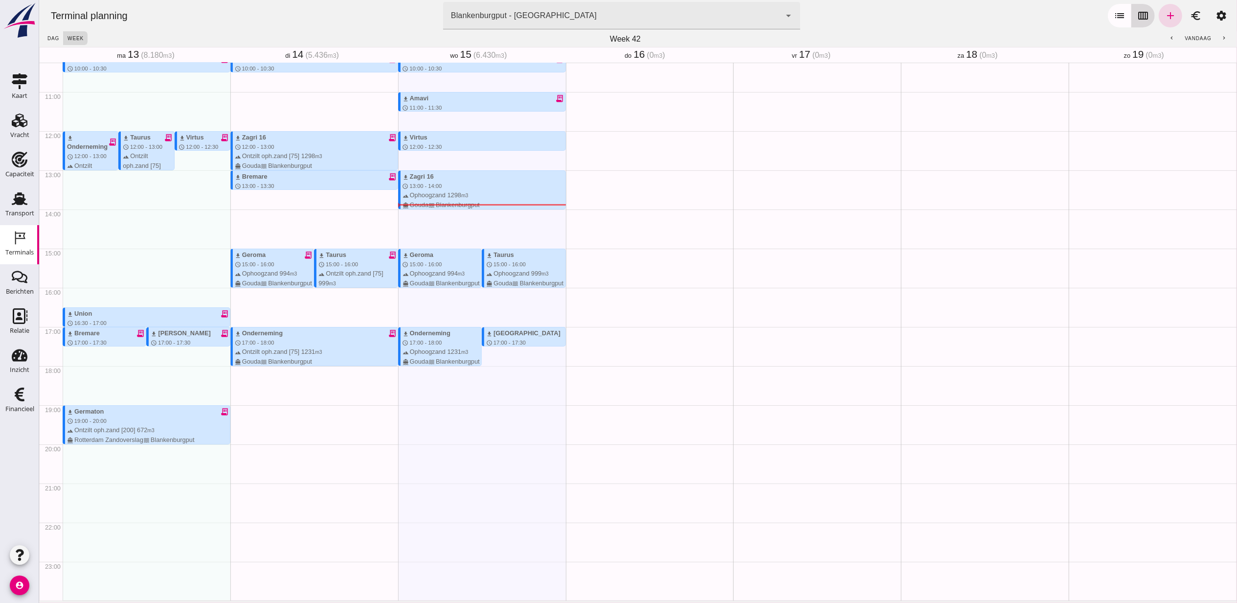
click at [1137, 17] on icon "calendar_view_week" at bounding box center [1143, 16] width 12 height 12
click at [1164, 15] on icon "add" at bounding box center [1170, 16] width 12 height 12
type input "Combinatie Noordzeezand V.O.F."
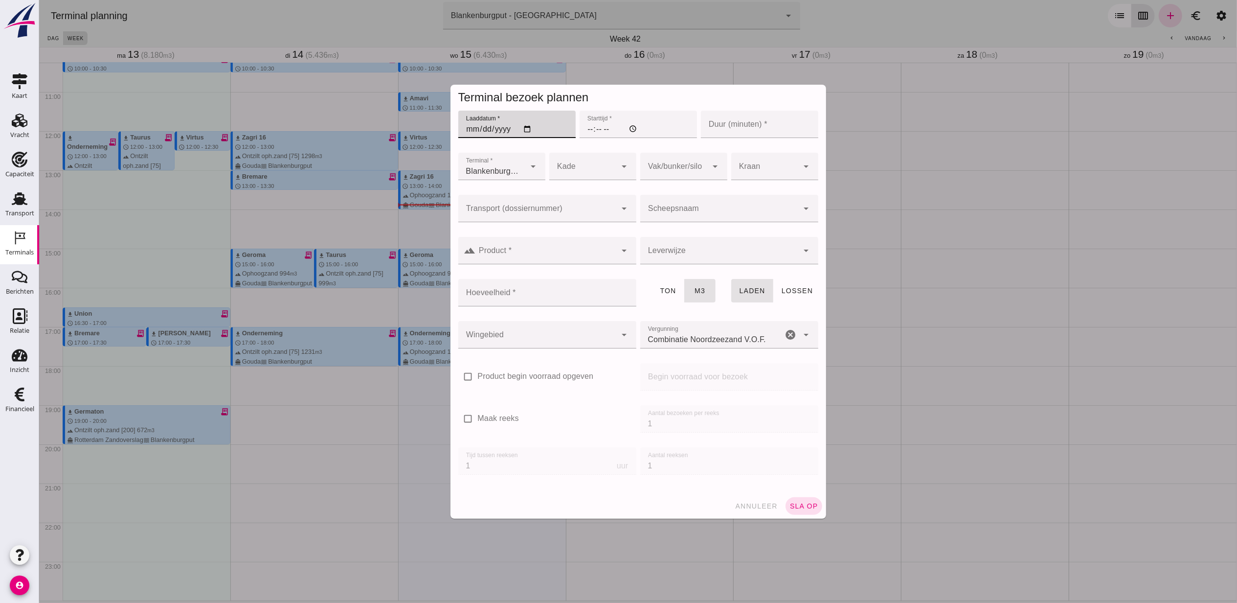
click at [522, 128] on input "Laaddatum *" at bounding box center [516, 124] width 117 height 27
type input "2025-10-15"
click at [589, 132] on input "Starttijd *" at bounding box center [637, 124] width 117 height 27
type input "16:00"
type input "30"
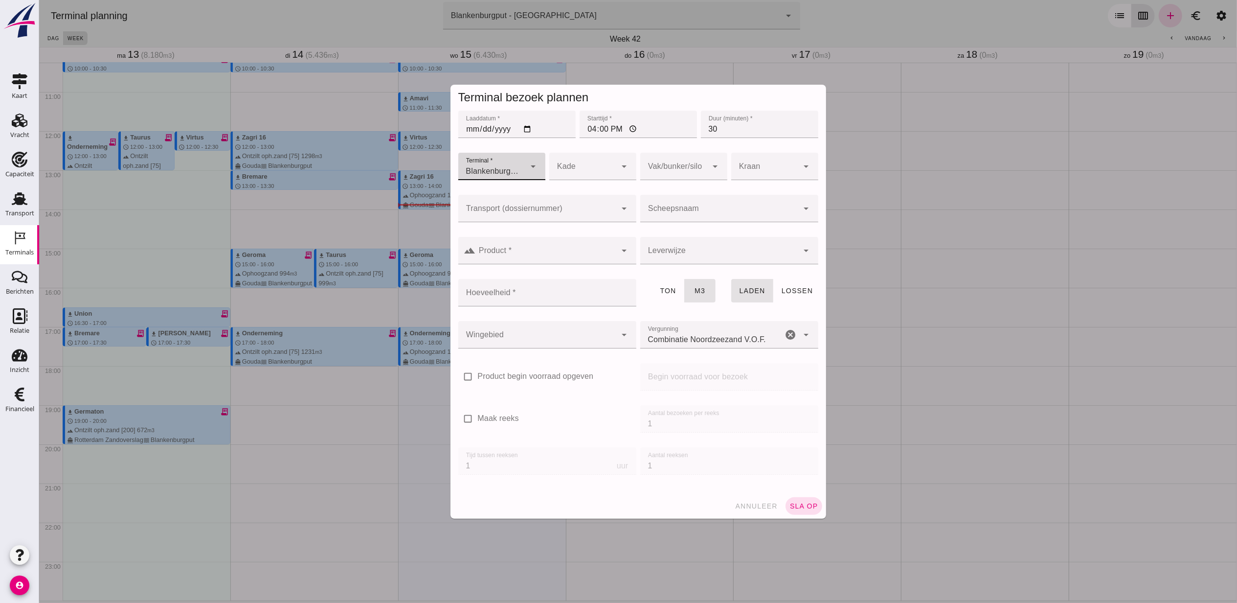
click at [560, 211] on input "Transport (dossiernummer)" at bounding box center [537, 213] width 159 height 12
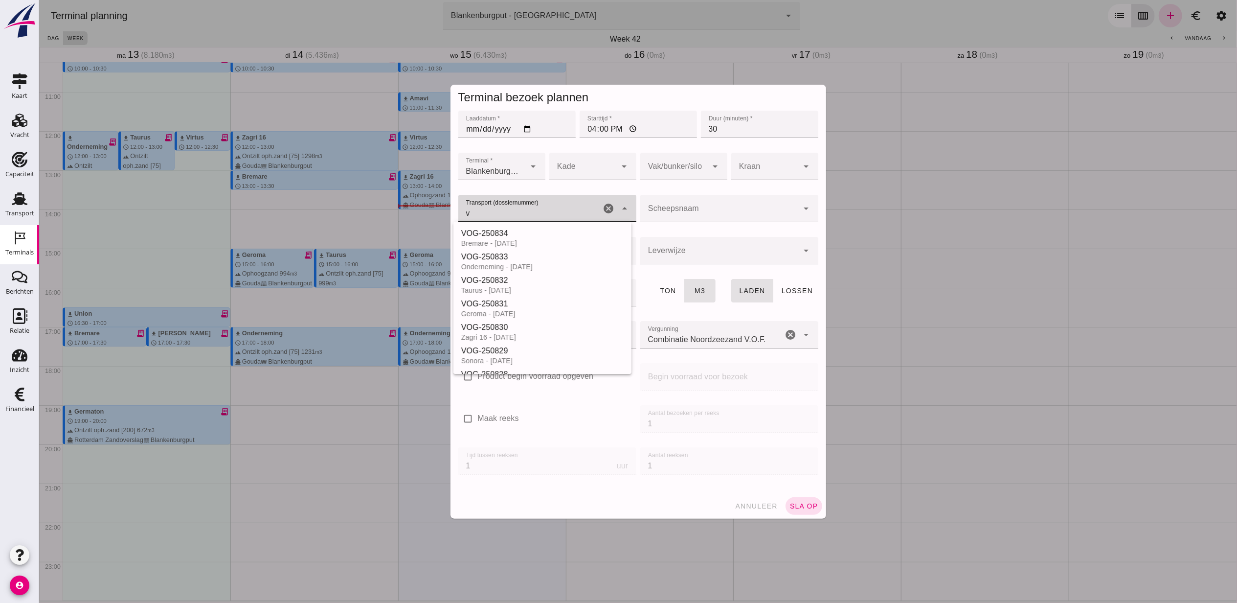
click at [557, 235] on div "VOG-250834" at bounding box center [542, 234] width 162 height 12
type input "VOG-250834"
type input "franco_at_work"
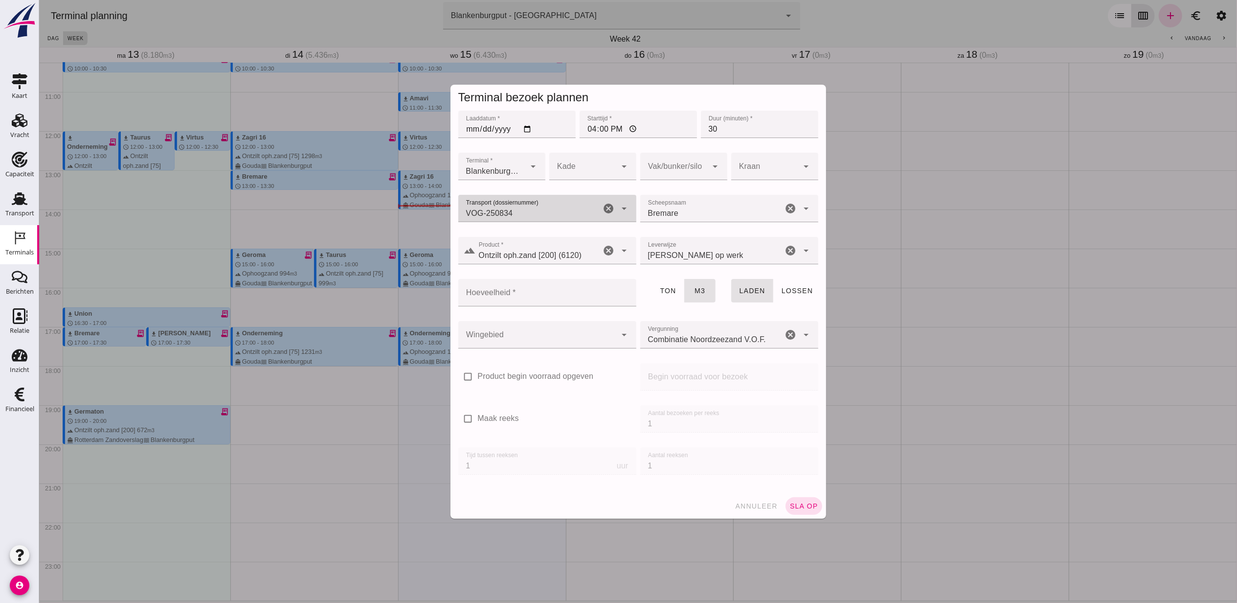
type input "VOG-250834"
click at [666, 167] on div at bounding box center [674, 166] width 68 height 27
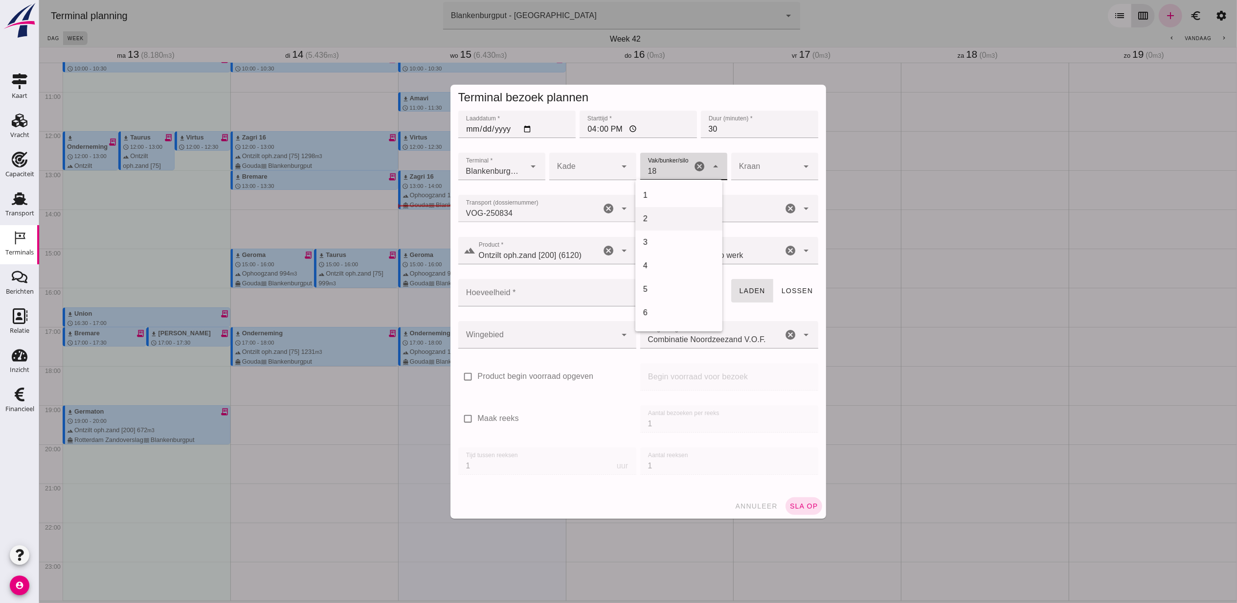
scroll to position [399, 0]
click at [658, 199] on div "18" at bounding box center [678, 195] width 71 height 12
type input "366"
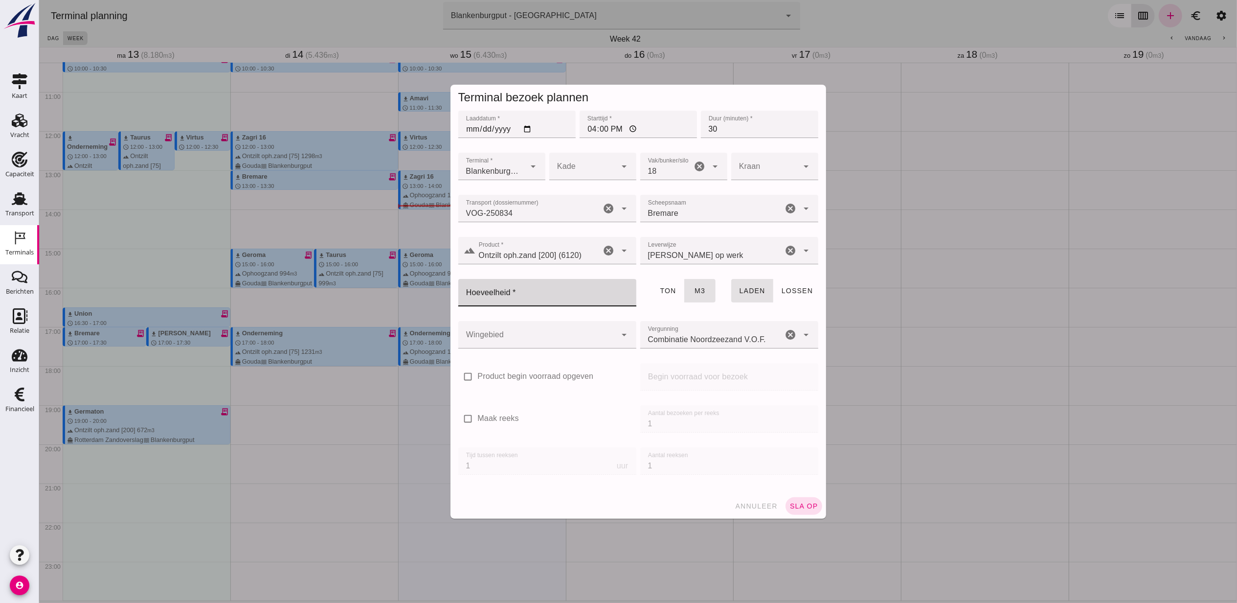
click at [546, 304] on input "Hoeveelheid *" at bounding box center [544, 292] width 172 height 27
click at [523, 284] on input "Hoeveelheid *" at bounding box center [544, 292] width 172 height 27
type input "434"
click at [549, 328] on div at bounding box center [537, 334] width 159 height 27
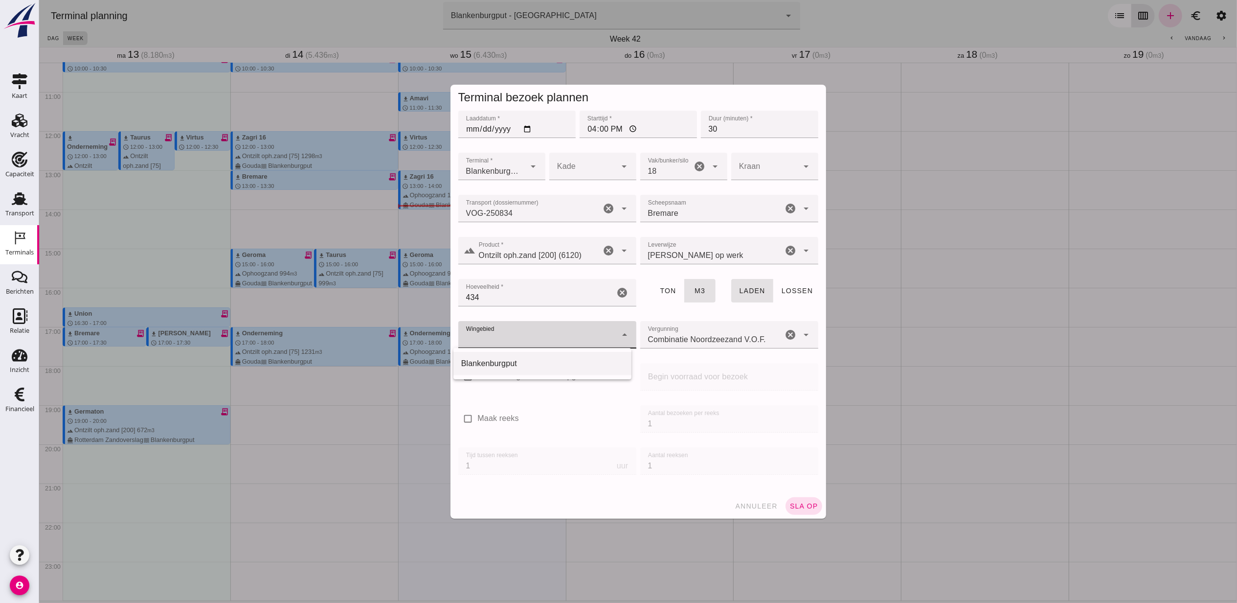
click at [542, 363] on div "Blankenburgput" at bounding box center [542, 364] width 162 height 12
type input "333"
click at [800, 507] on span "sla op" at bounding box center [803, 506] width 29 height 8
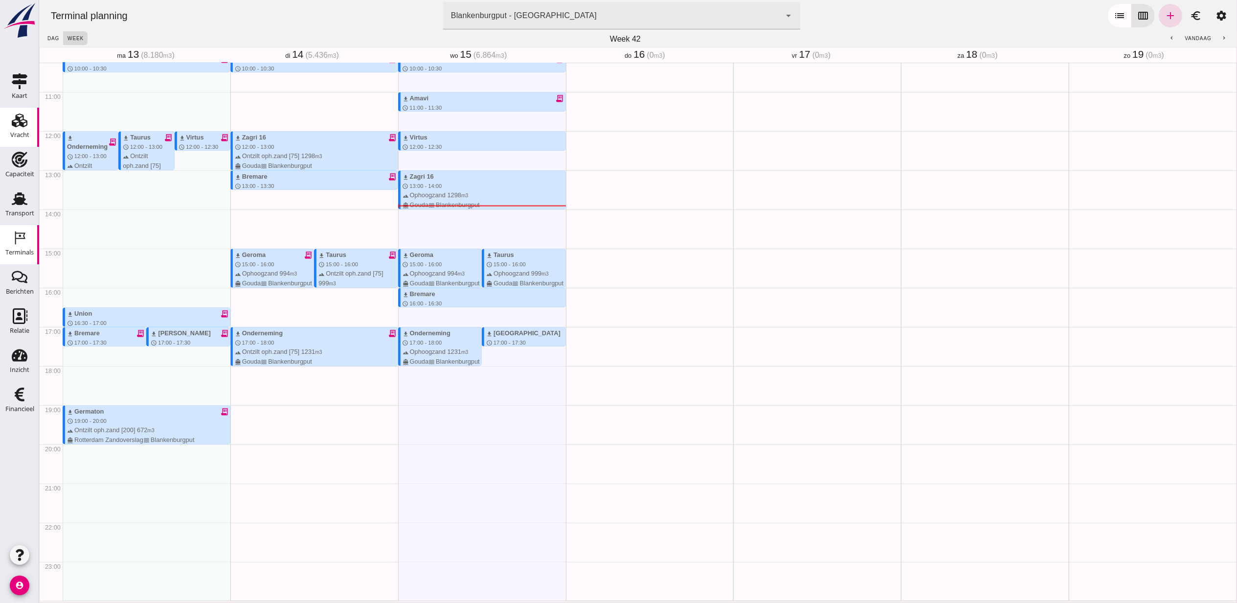
drag, startPoint x: 10, startPoint y: 132, endPoint x: 26, endPoint y: 131, distance: 15.7
click at [10, 132] on div "Vracht" at bounding box center [19, 135] width 19 height 6
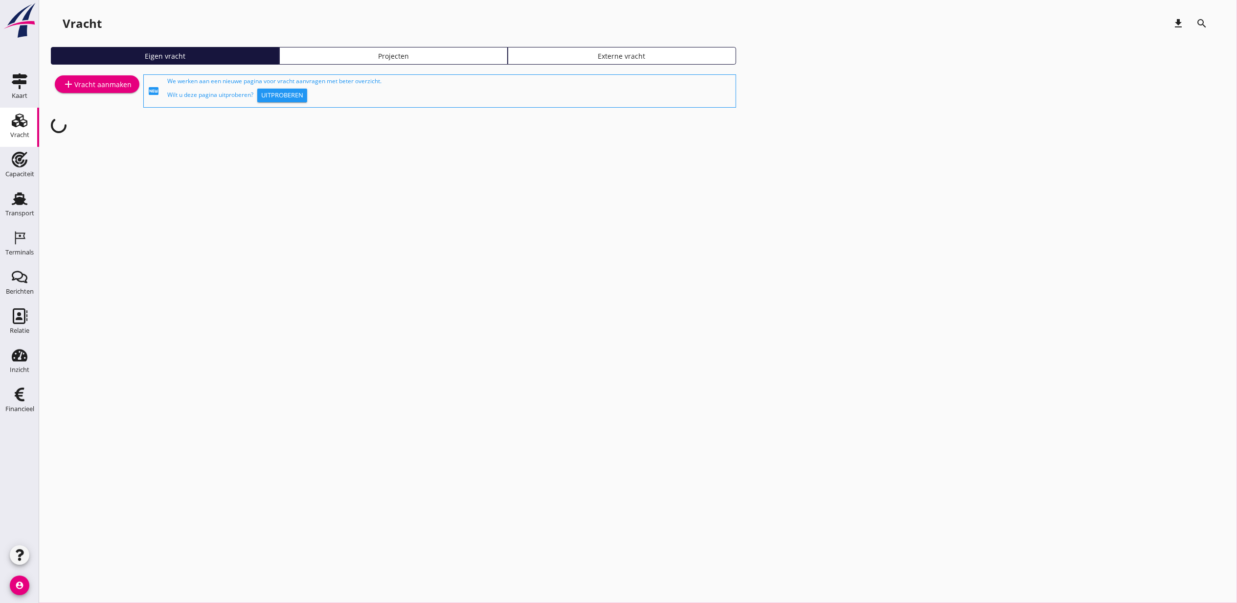
click at [429, 49] on link "Projecten" at bounding box center [393, 56] width 228 height 18
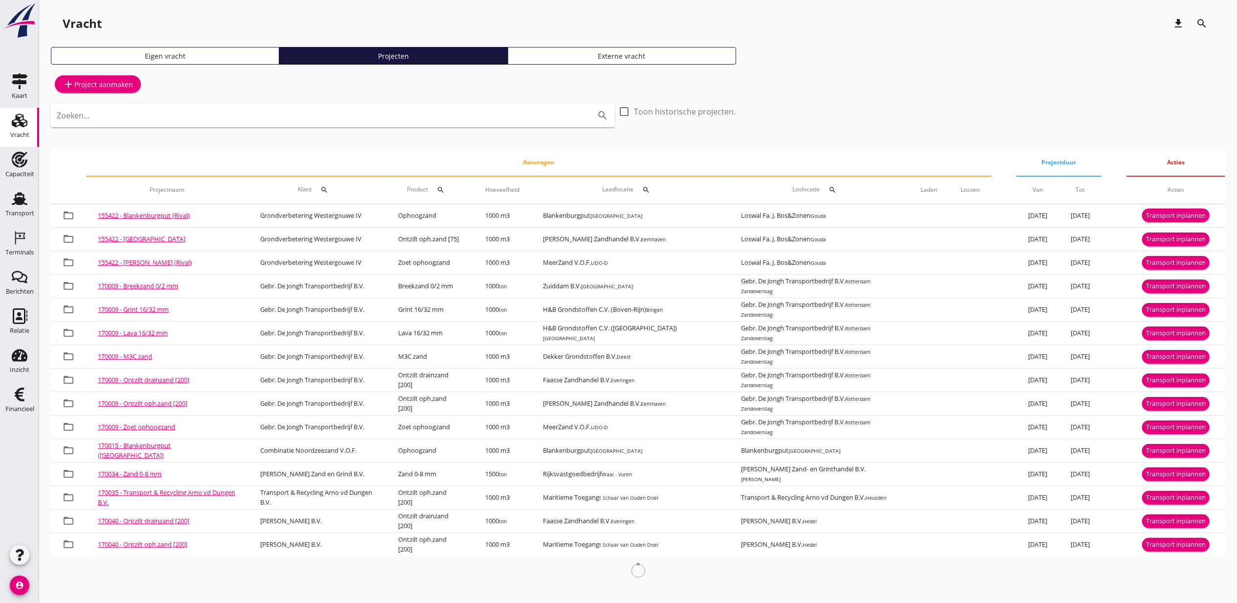
click at [263, 124] on div "Zoeken... search" at bounding box center [333, 115] width 564 height 23
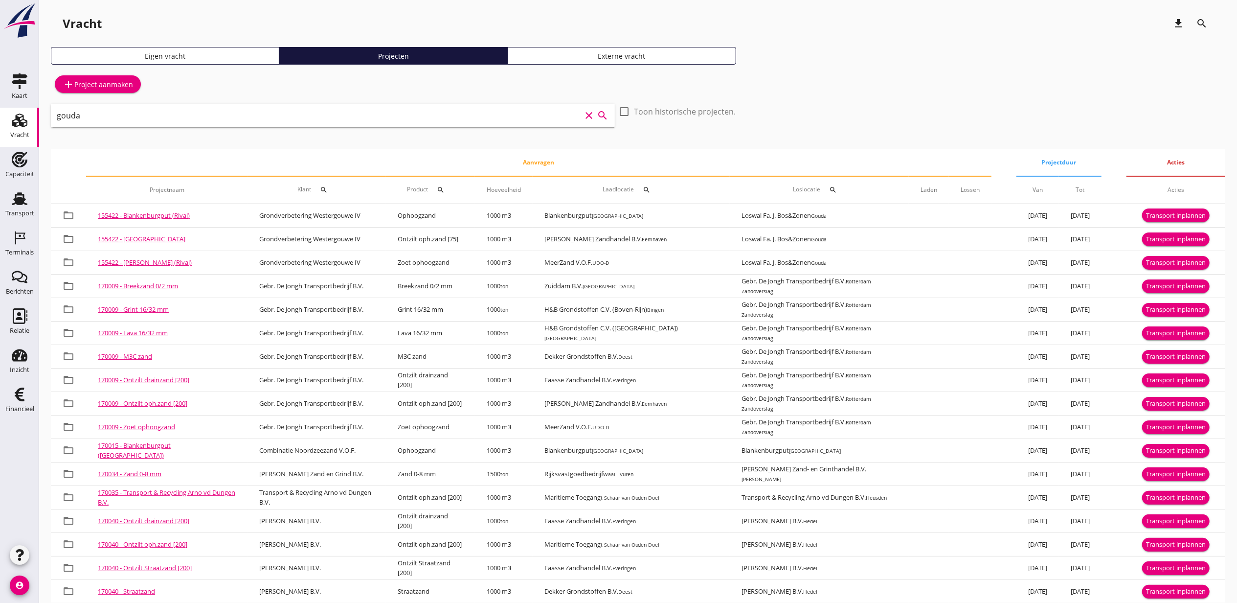
type input "gouda"
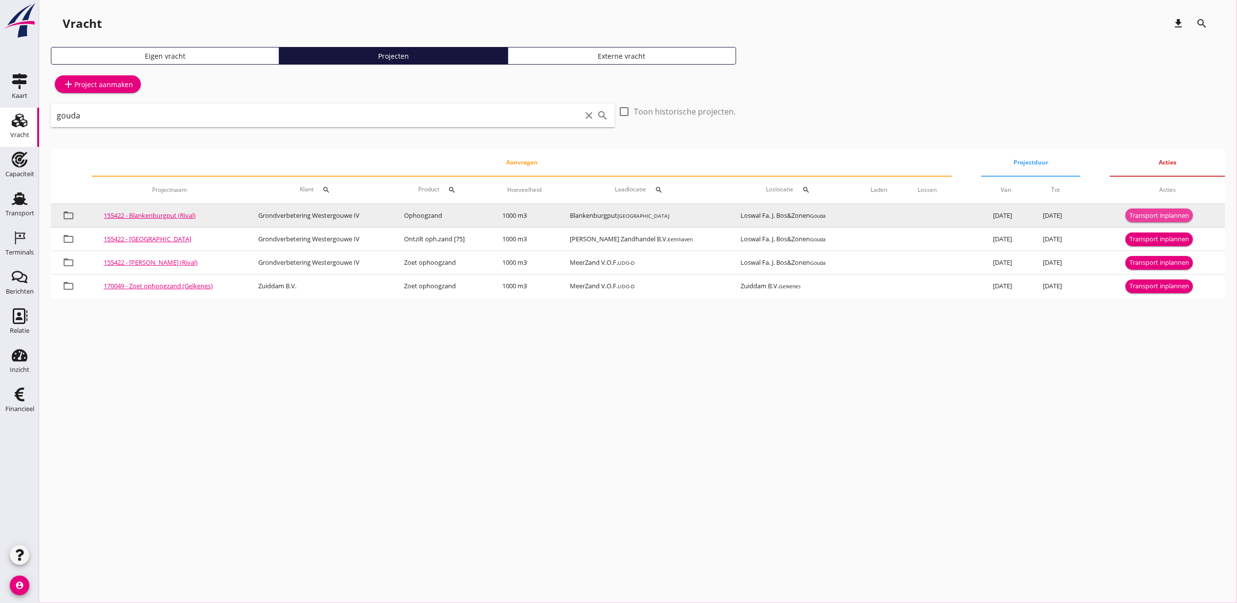
click at [1160, 216] on div "Transport inplannen" at bounding box center [1160, 216] width 60 height 10
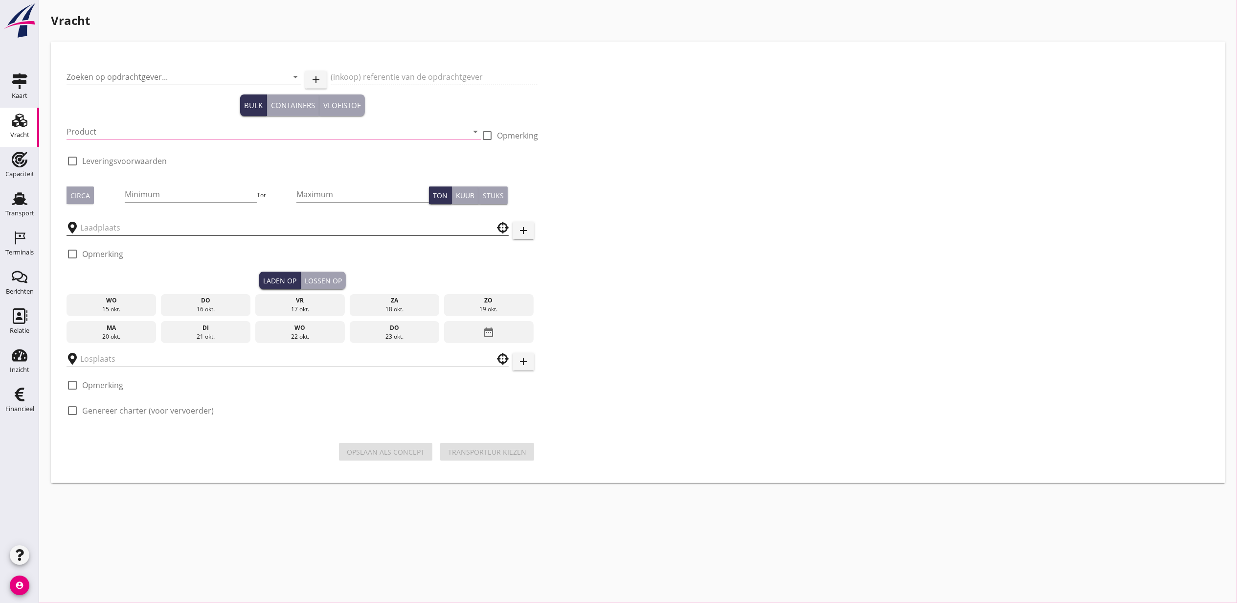
type input "Grondverbetering Westergouwe IV"
type input "Ophoogzand"
type input "1000"
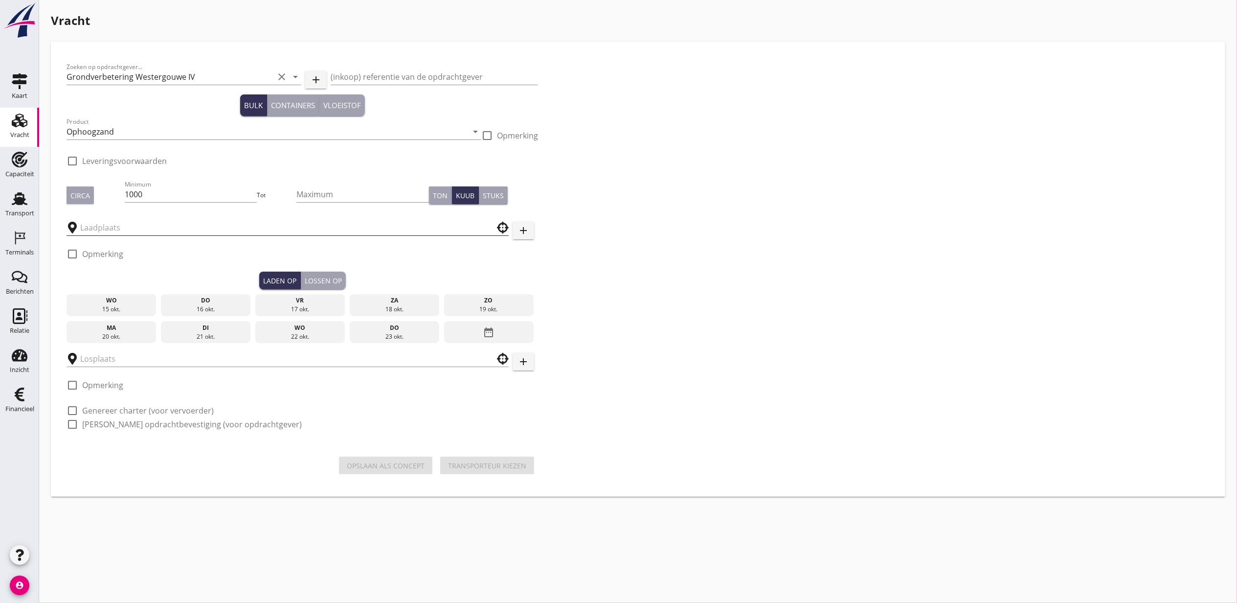
checkbox input "true"
type input "Blankenburgput"
type input "Loswal Fa. J. Bos&Zonen"
checkbox input "true"
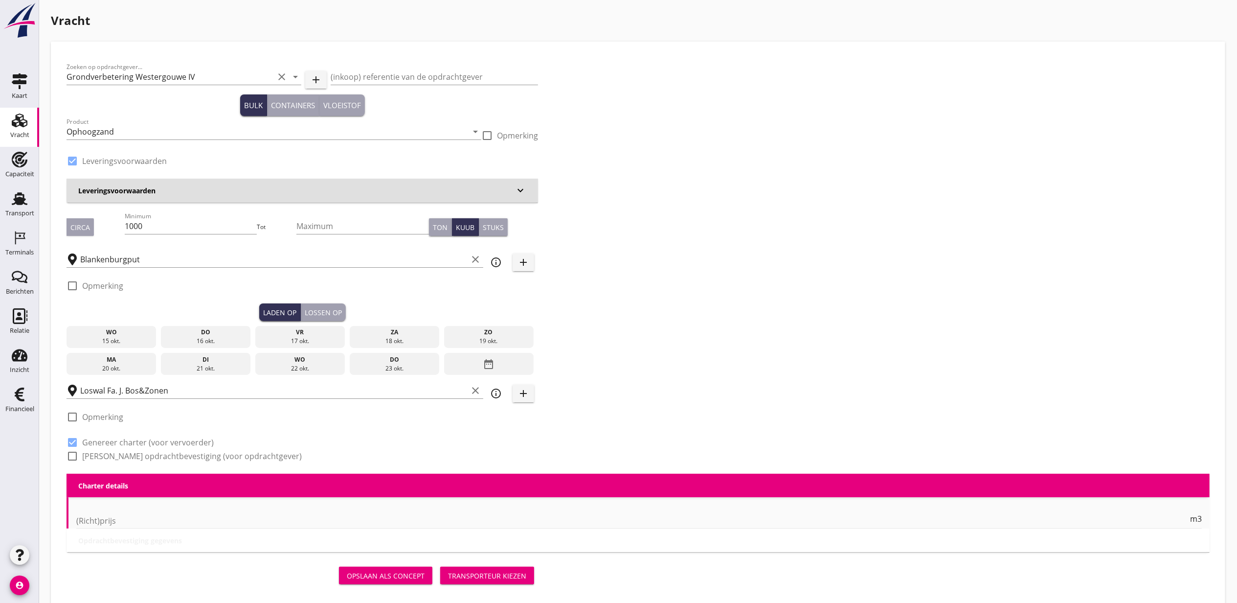
type input "2.2"
radio input "false"
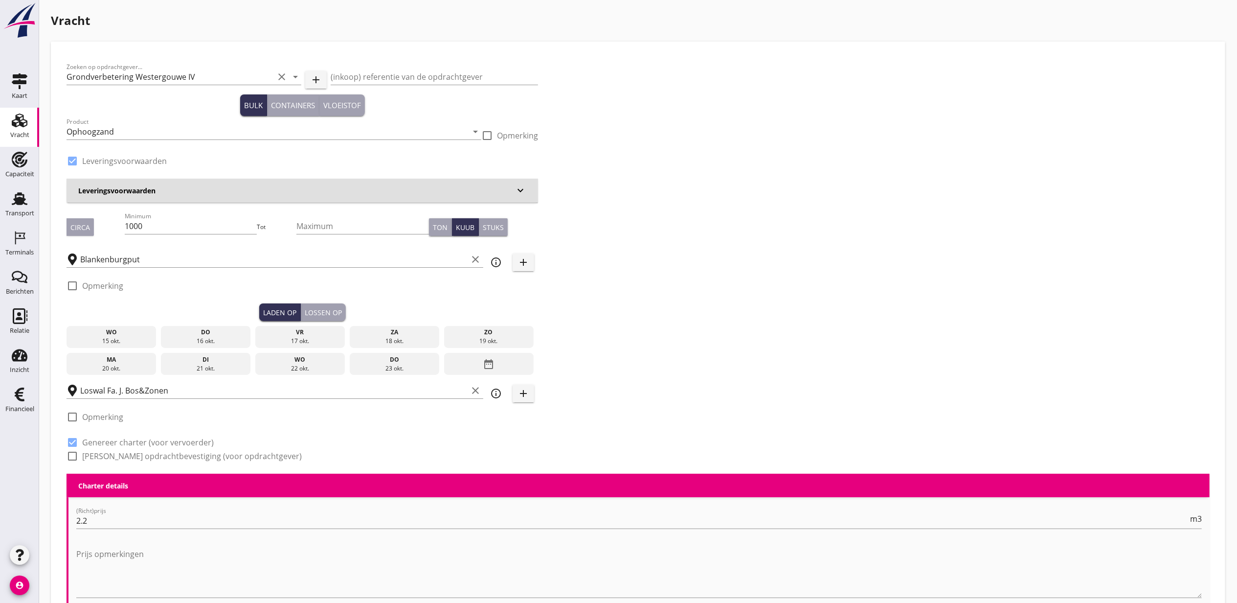
click at [228, 336] on div "do" at bounding box center [205, 332] width 85 height 9
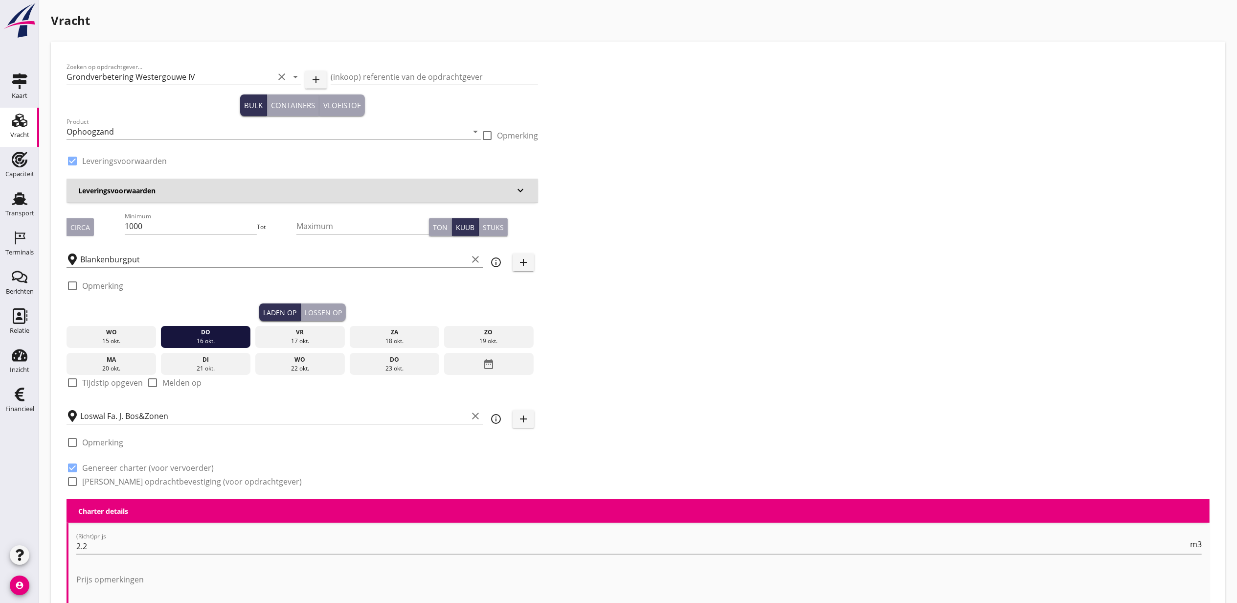
click at [92, 386] on label "Tijdstip opgeven" at bounding box center [112, 383] width 61 height 10
checkbox input "true"
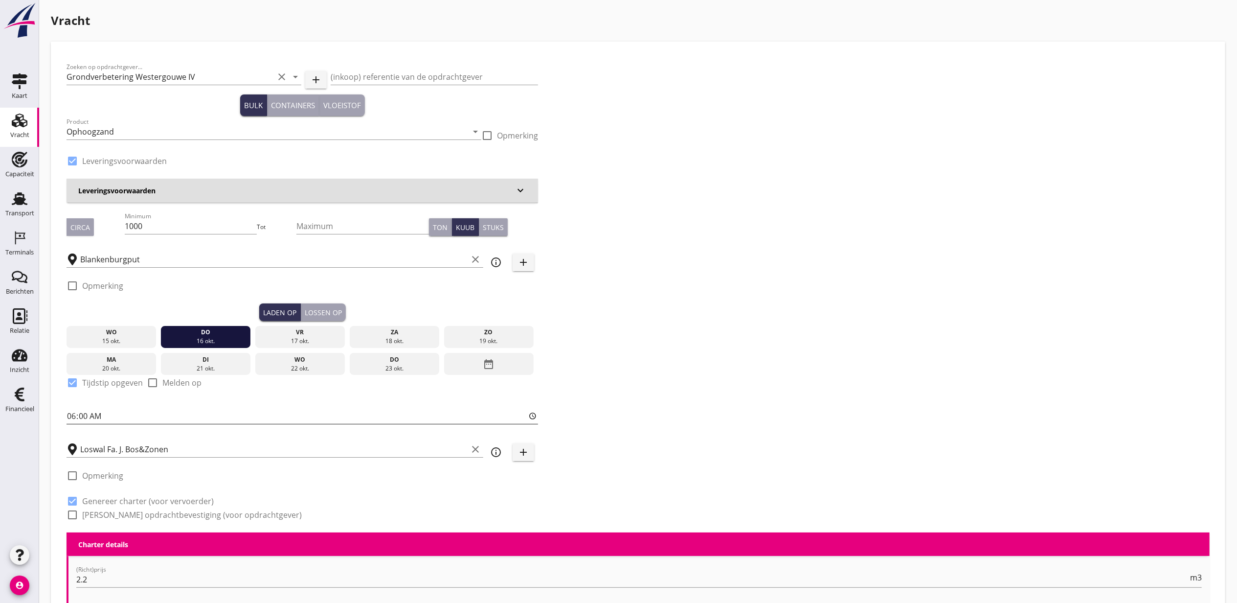
click at [73, 418] on input "06:00" at bounding box center [303, 416] width 472 height 16
type input "13:00"
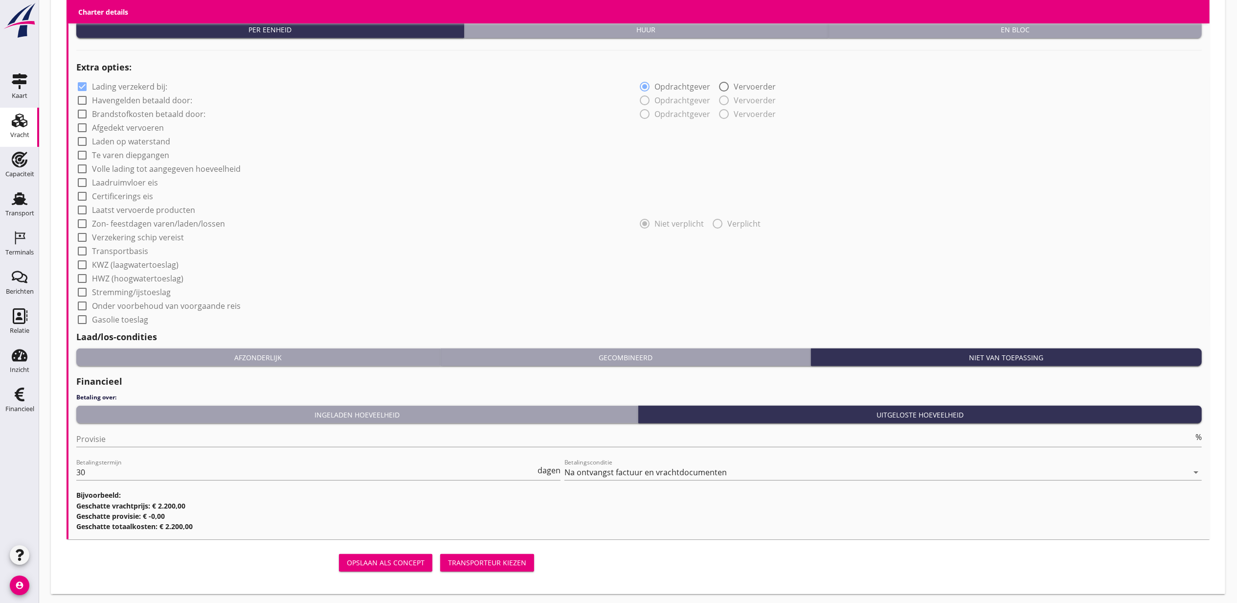
scroll to position [730, 0]
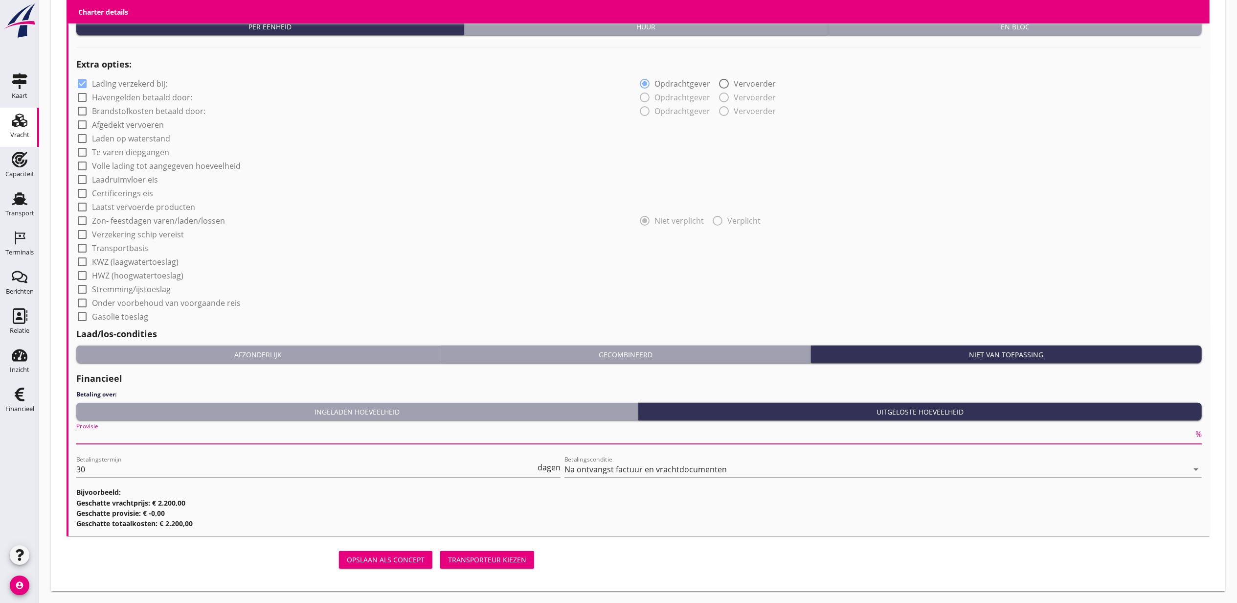
click at [132, 437] on input "Provisie" at bounding box center [634, 436] width 1117 height 16
type input "2"
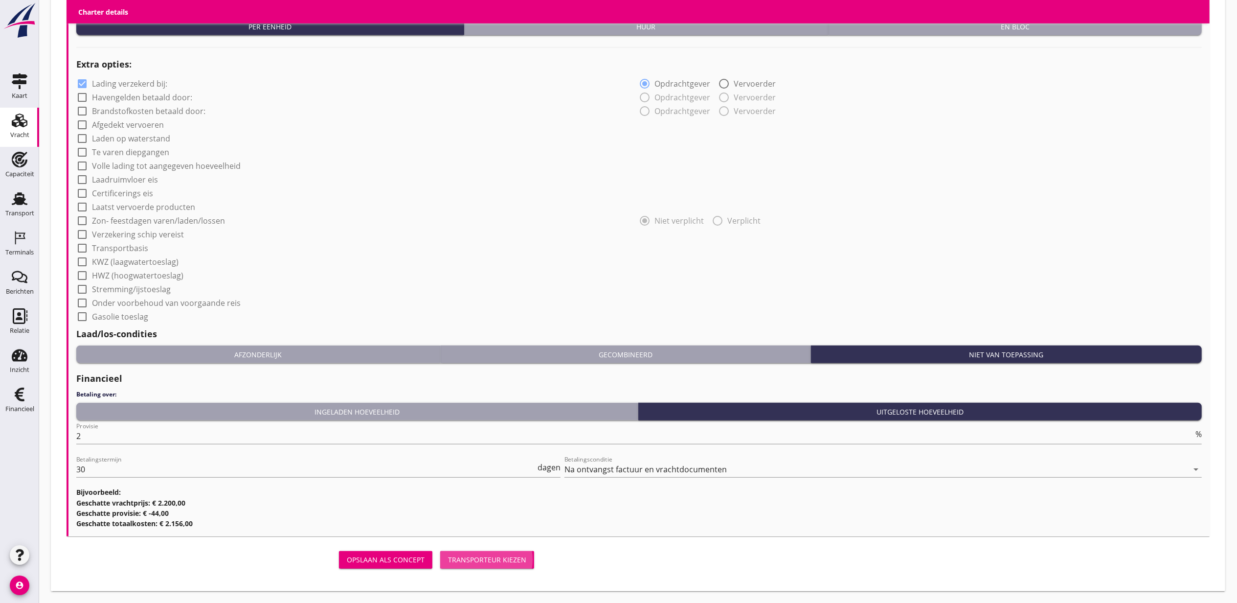
click at [490, 558] on div "Transporteur kiezen" at bounding box center [487, 559] width 78 height 10
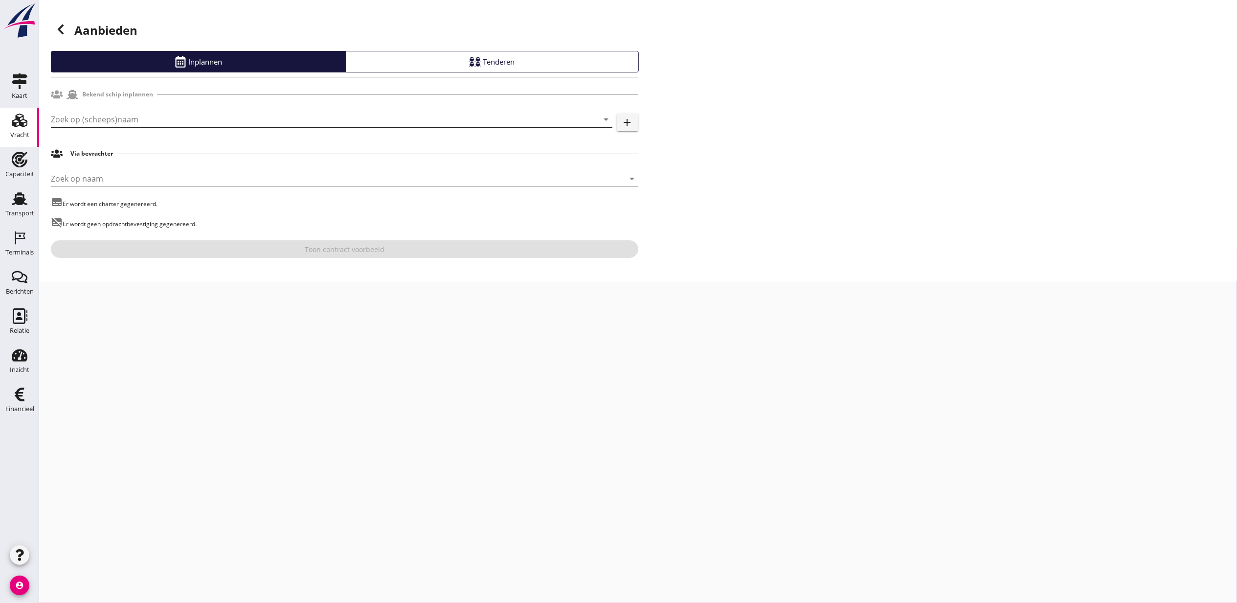
click at [119, 118] on input "Zoek op (scheeps)naam" at bounding box center [318, 120] width 534 height 16
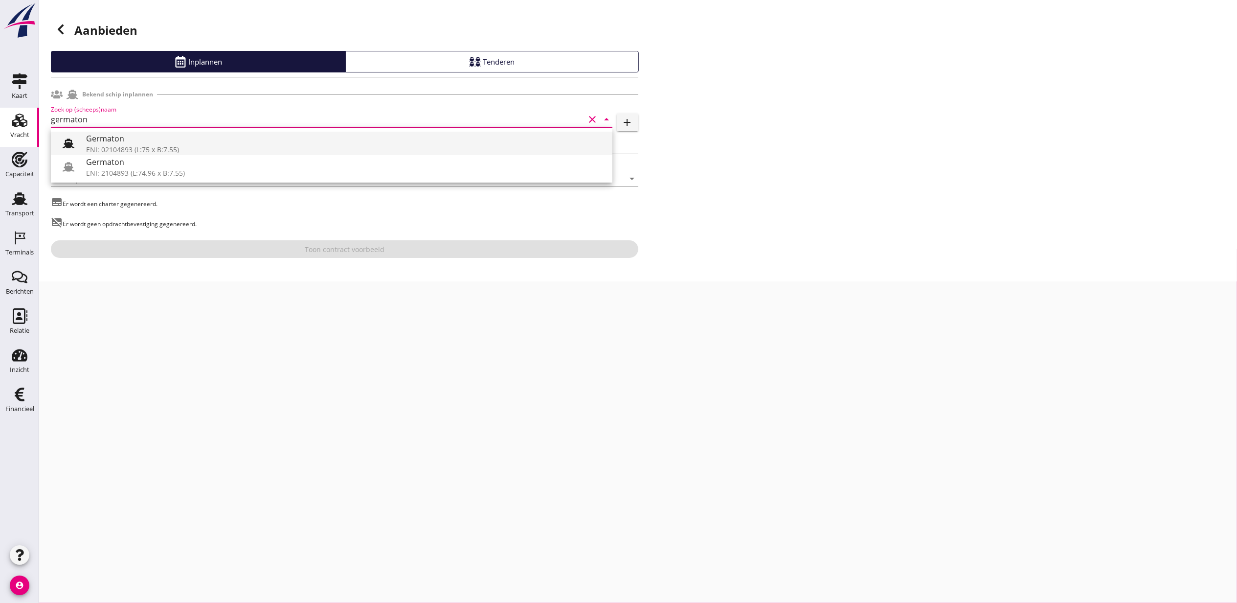
click at [136, 143] on div "Germaton" at bounding box center [345, 139] width 519 height 12
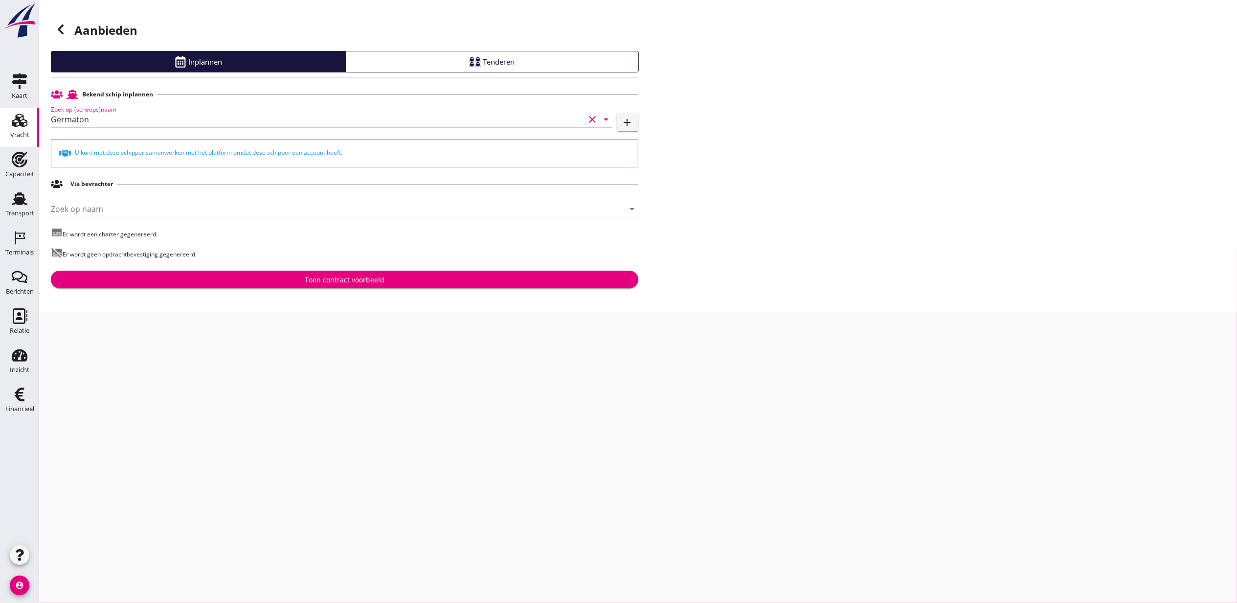
type input "Germaton"
click at [367, 285] on button "Toon contract voorbeeld" at bounding box center [345, 280] width 588 height 18
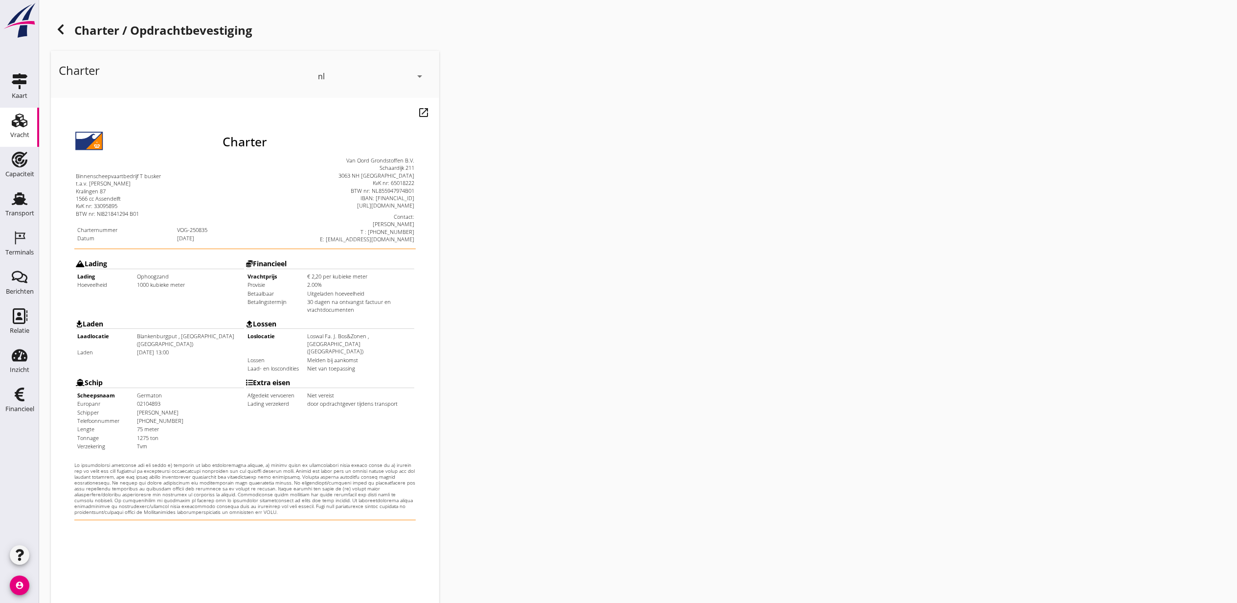
scroll to position [121, 0]
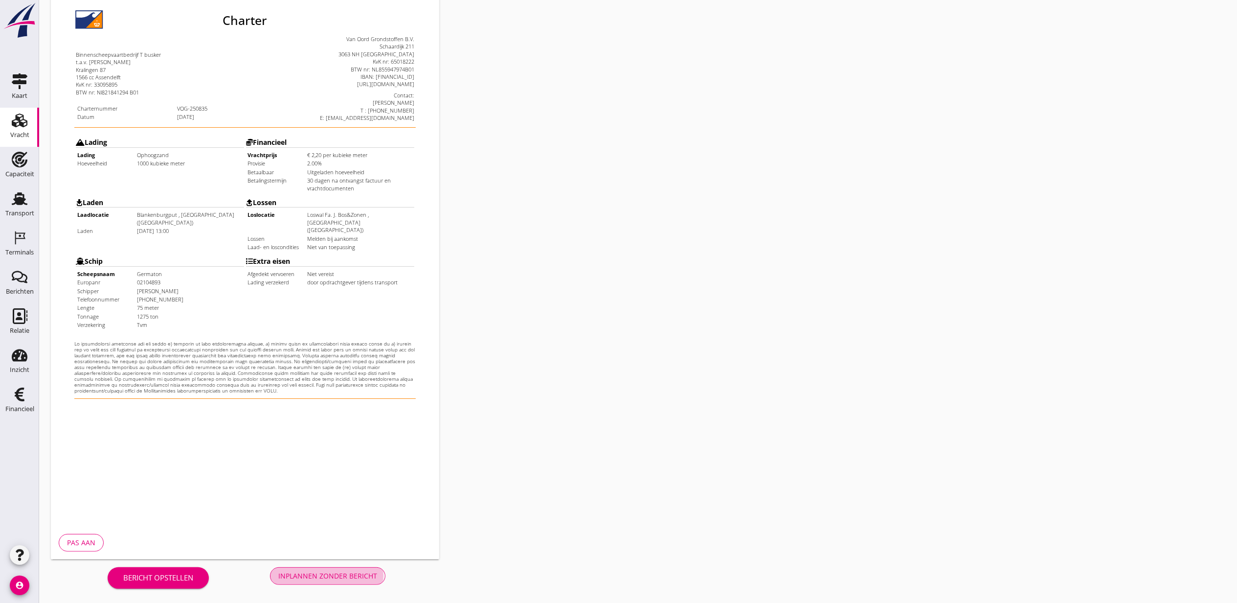
click at [317, 570] on div "Inplannen zonder bericht" at bounding box center [327, 575] width 99 height 10
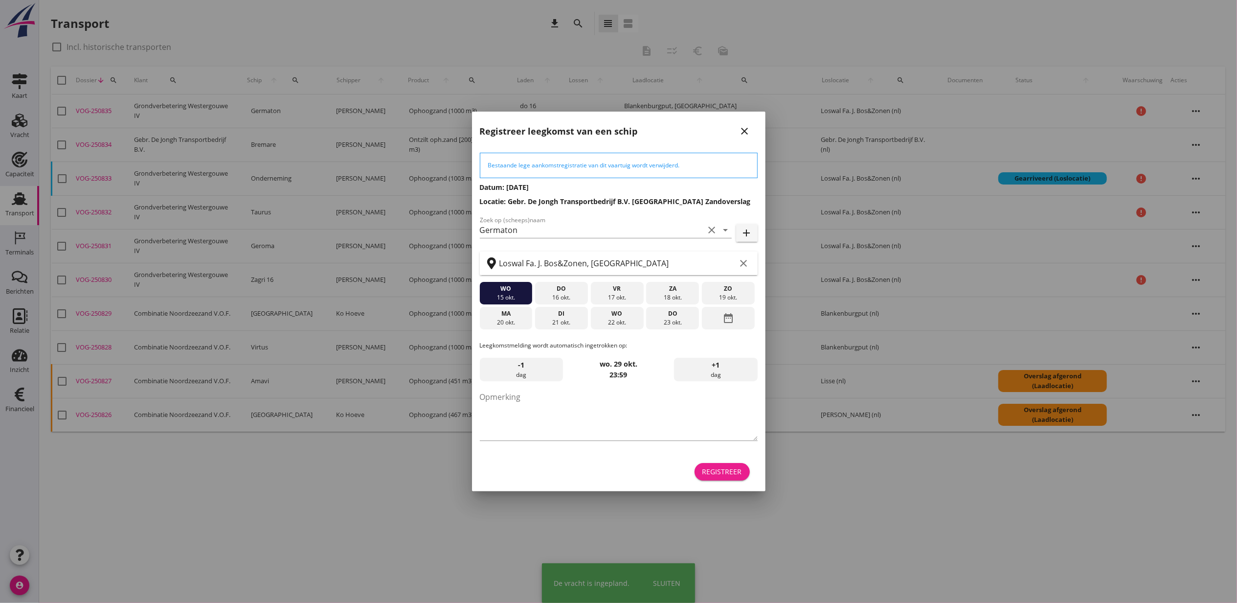
click at [733, 477] on button "Registreer" at bounding box center [722, 472] width 55 height 18
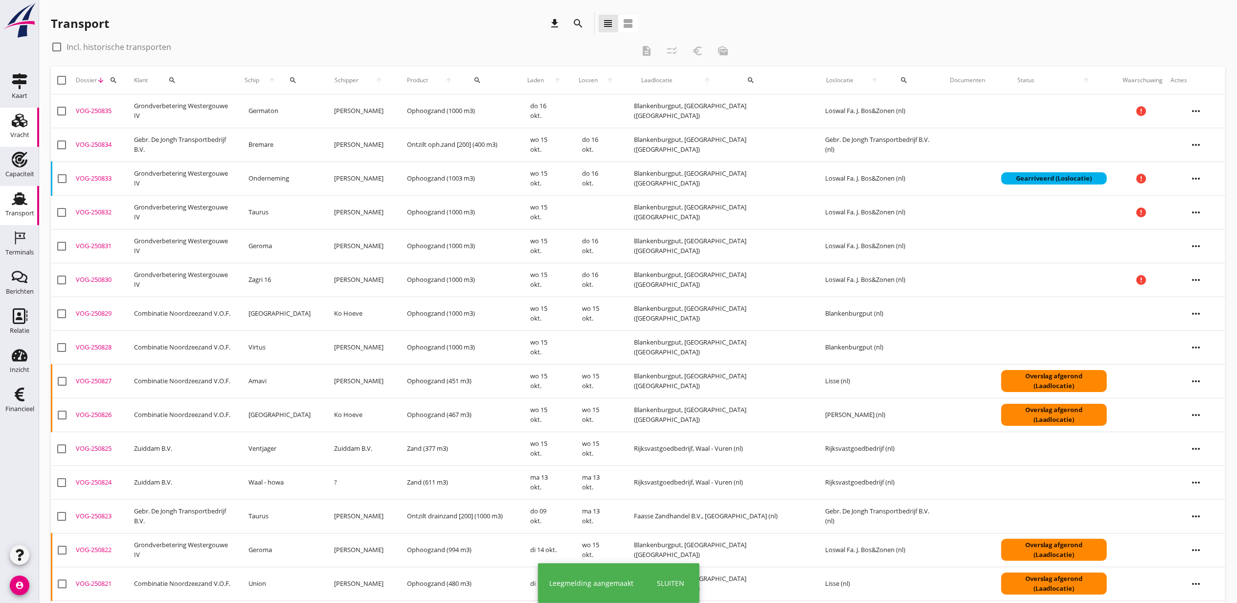
click at [18, 126] on use at bounding box center [20, 121] width 16 height 14
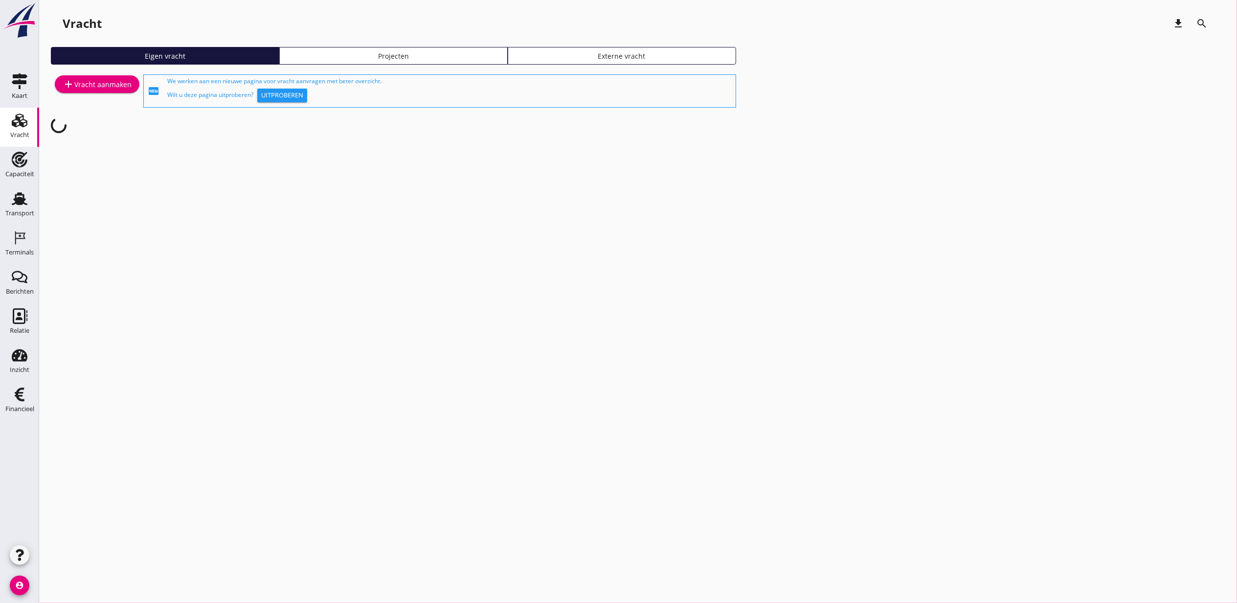
click at [427, 51] on div "Projecten" at bounding box center [394, 56] width 220 height 10
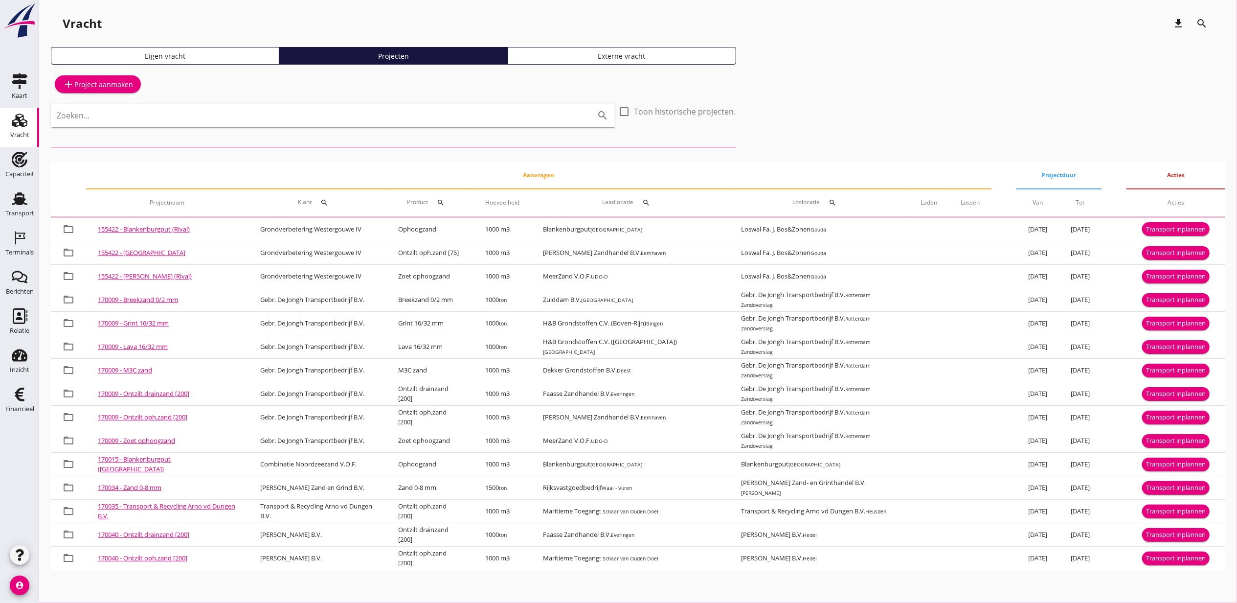
click at [251, 118] on input "Zoeken..." at bounding box center [319, 116] width 525 height 16
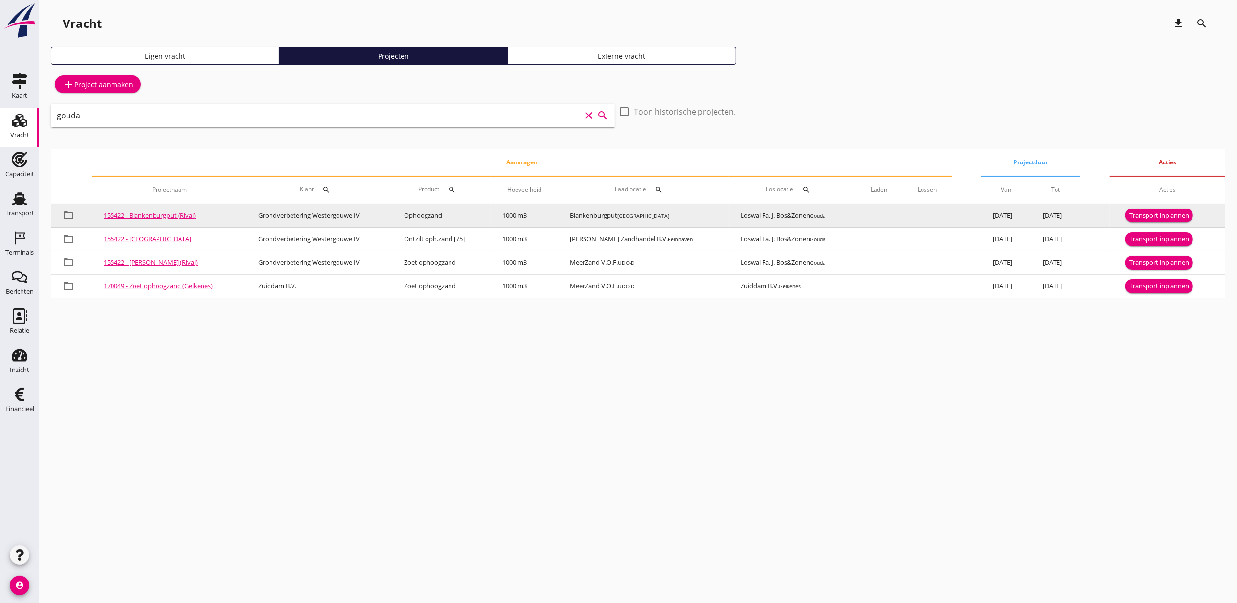
type input "gouda"
click at [1155, 214] on div "Transport inplannen" at bounding box center [1160, 216] width 60 height 10
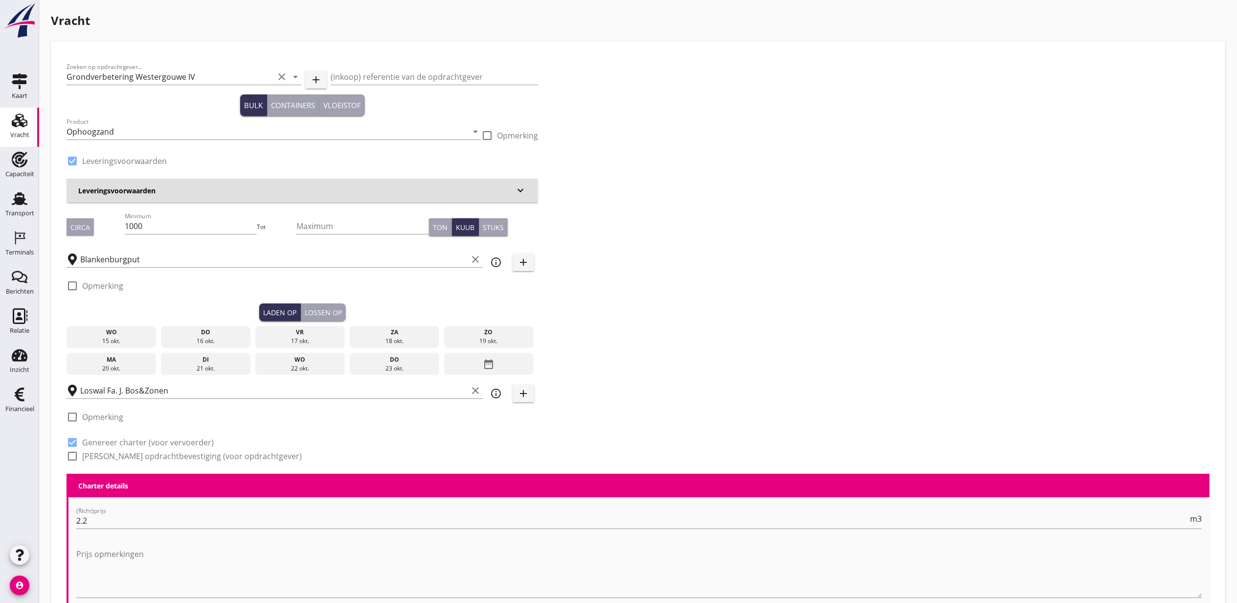
click at [203, 339] on div "16 okt." at bounding box center [205, 341] width 85 height 9
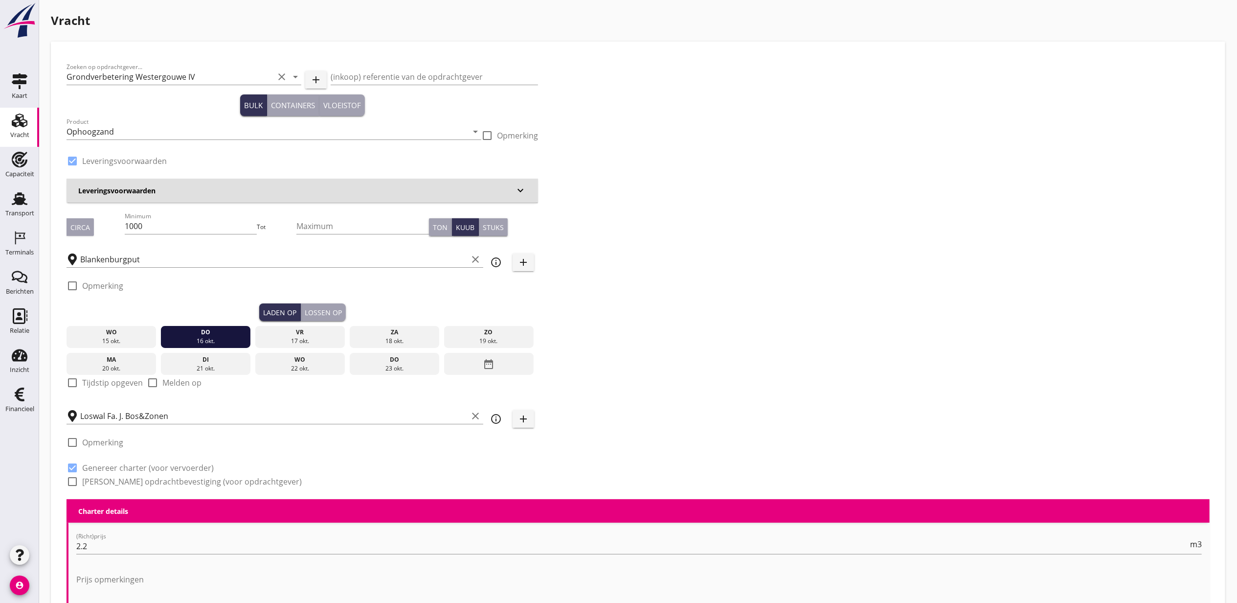
click at [108, 380] on label "Tijdstip opgeven" at bounding box center [112, 383] width 61 height 10
checkbox input "true"
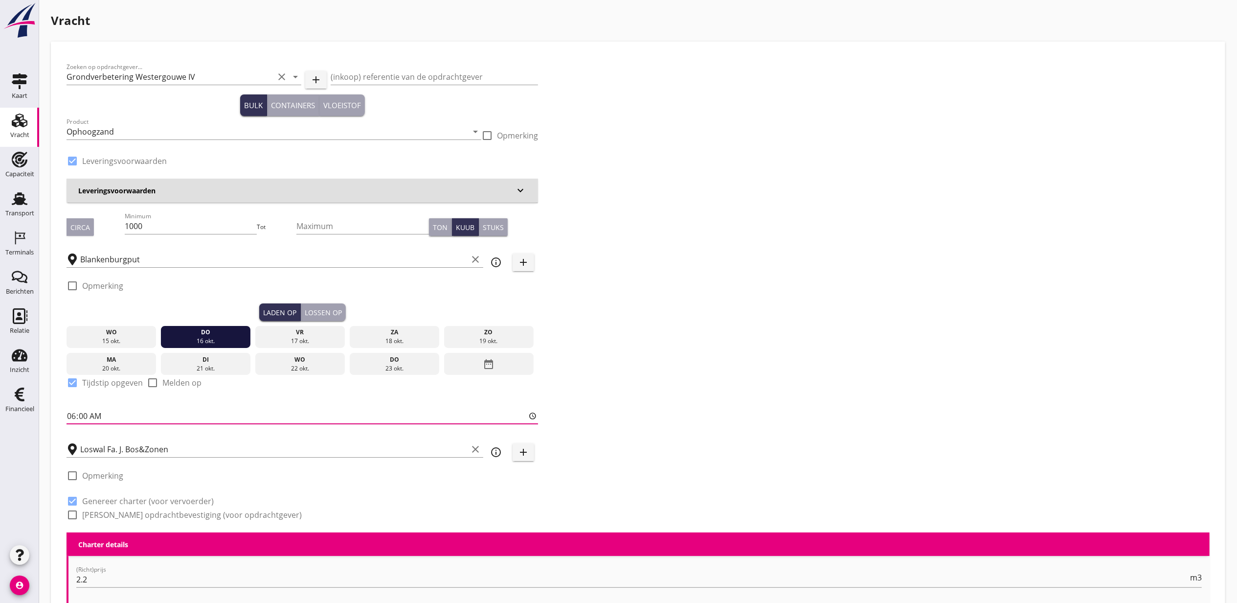
click at [69, 415] on input "06:00" at bounding box center [303, 416] width 472 height 16
type input "15:00"
click at [314, 303] on button "Lossen op" at bounding box center [323, 312] width 45 height 18
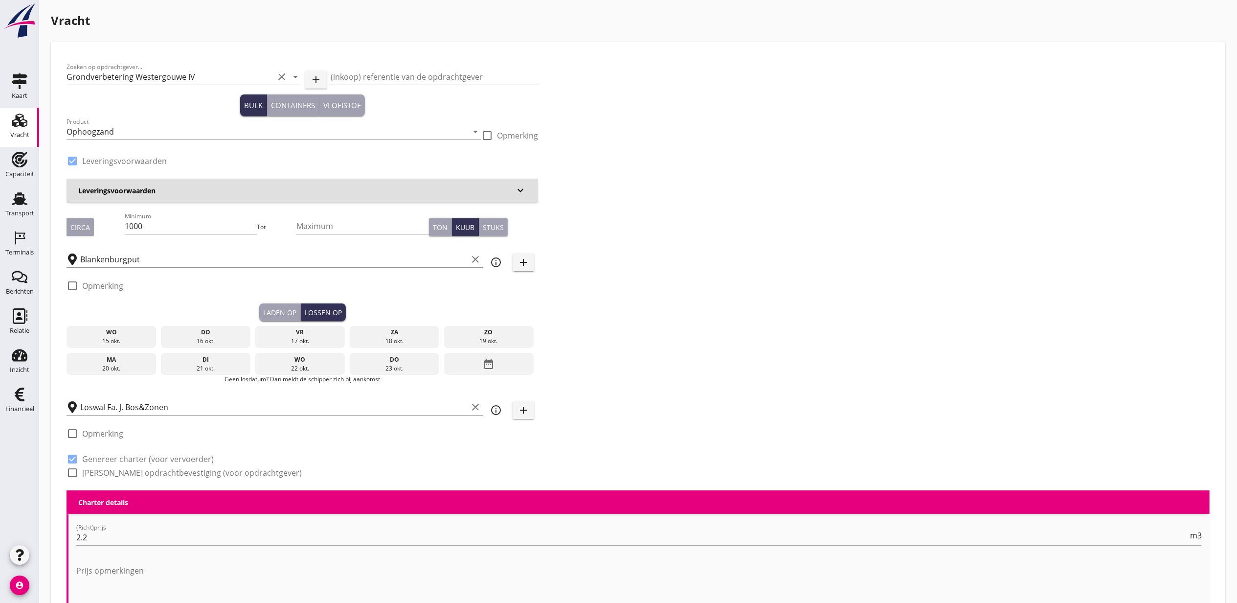
click at [308, 331] on div "vr" at bounding box center [300, 332] width 85 height 9
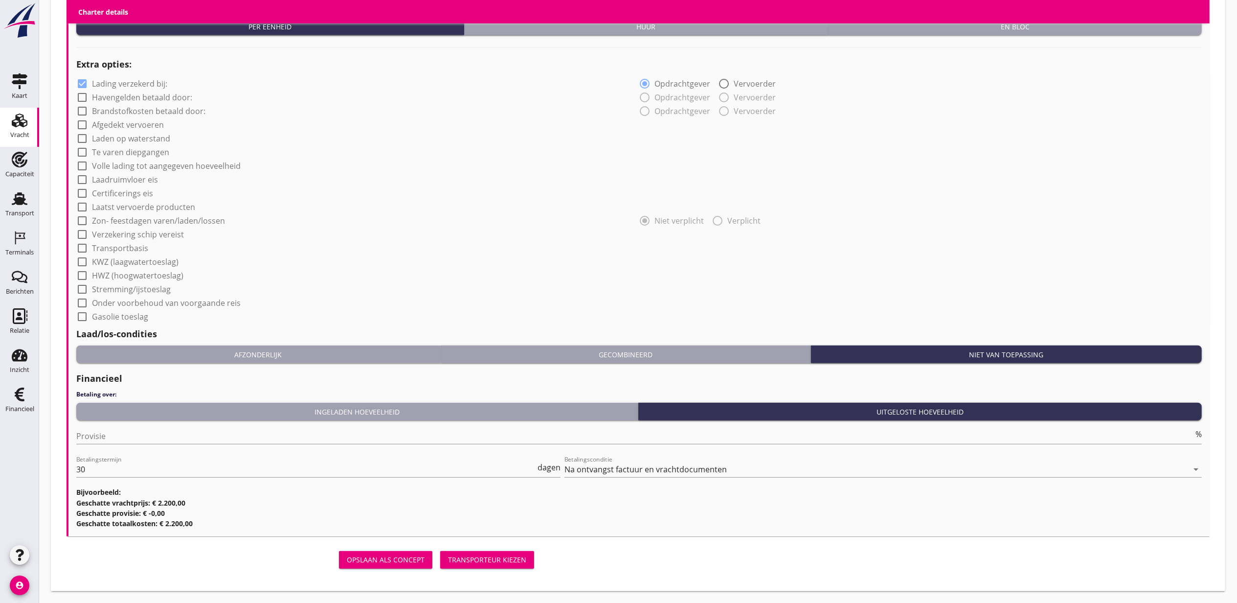
click at [515, 565] on button "Transporteur kiezen" at bounding box center [487, 560] width 94 height 18
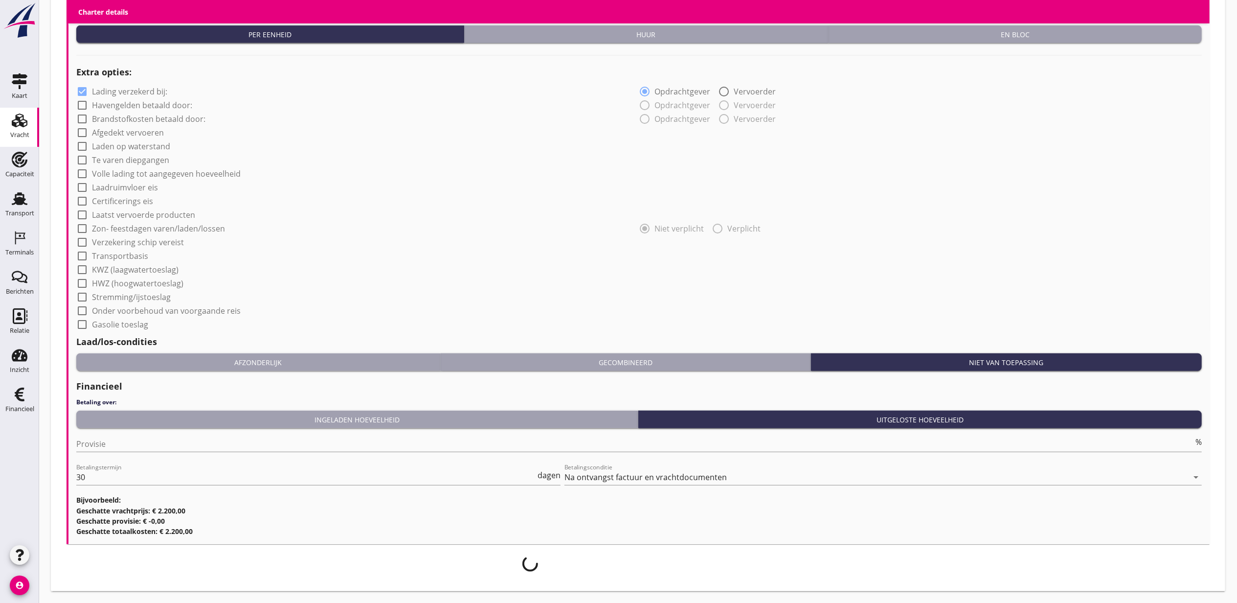
scroll to position [706, 0]
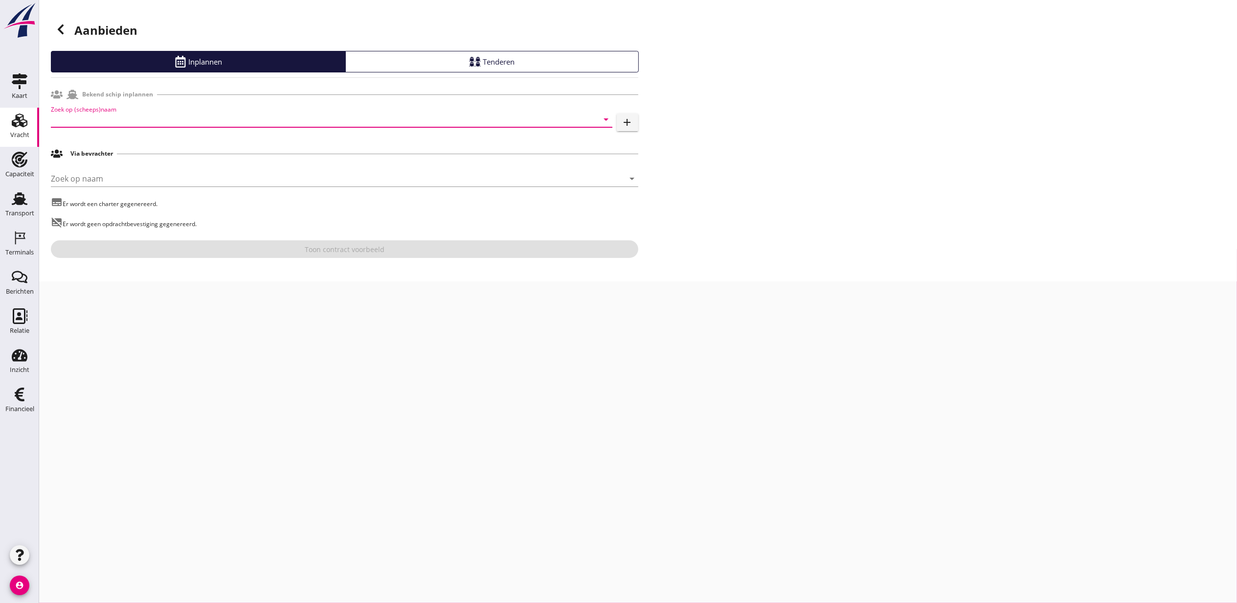
click at [130, 120] on input "Zoek op (scheeps)naam" at bounding box center [318, 120] width 534 height 16
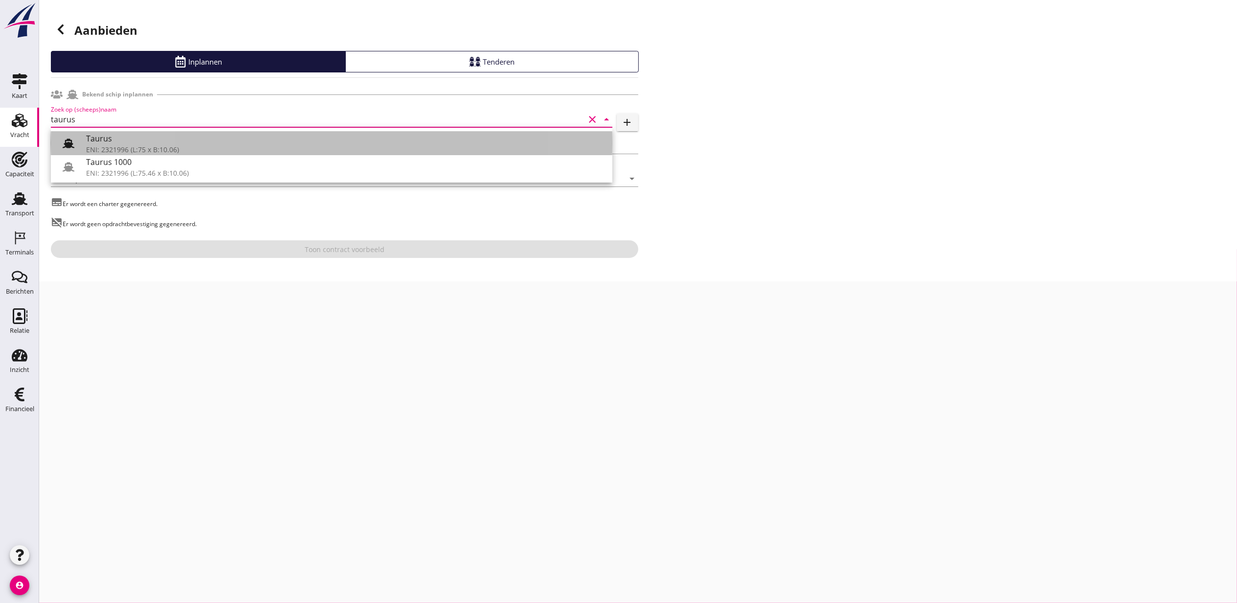
click at [143, 143] on div "Taurus" at bounding box center [345, 139] width 519 height 12
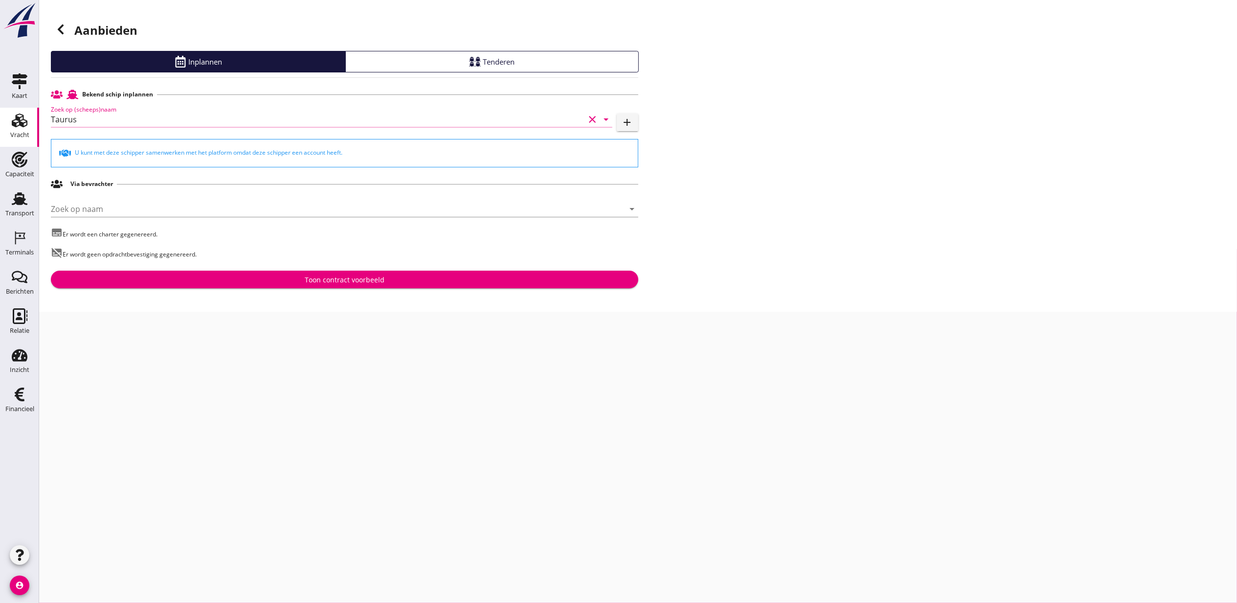
type input "Taurus"
click at [353, 275] on div "Toon contract voorbeeld" at bounding box center [345, 279] width 80 height 10
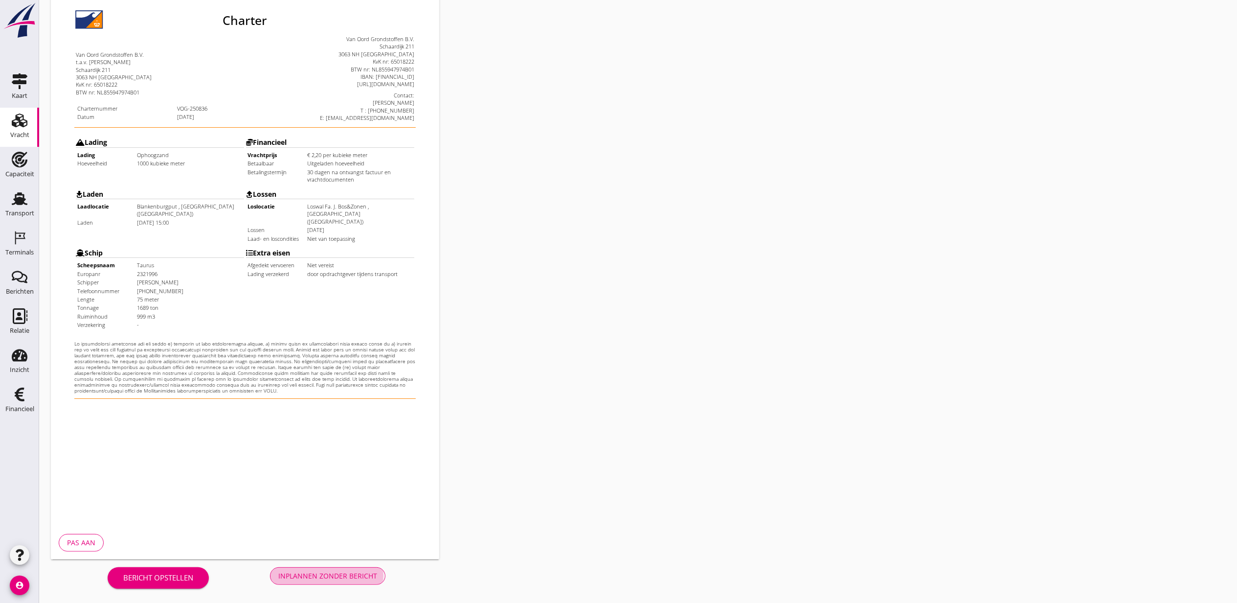
click at [326, 584] on button "Inplannen zonder bericht" at bounding box center [327, 576] width 115 height 18
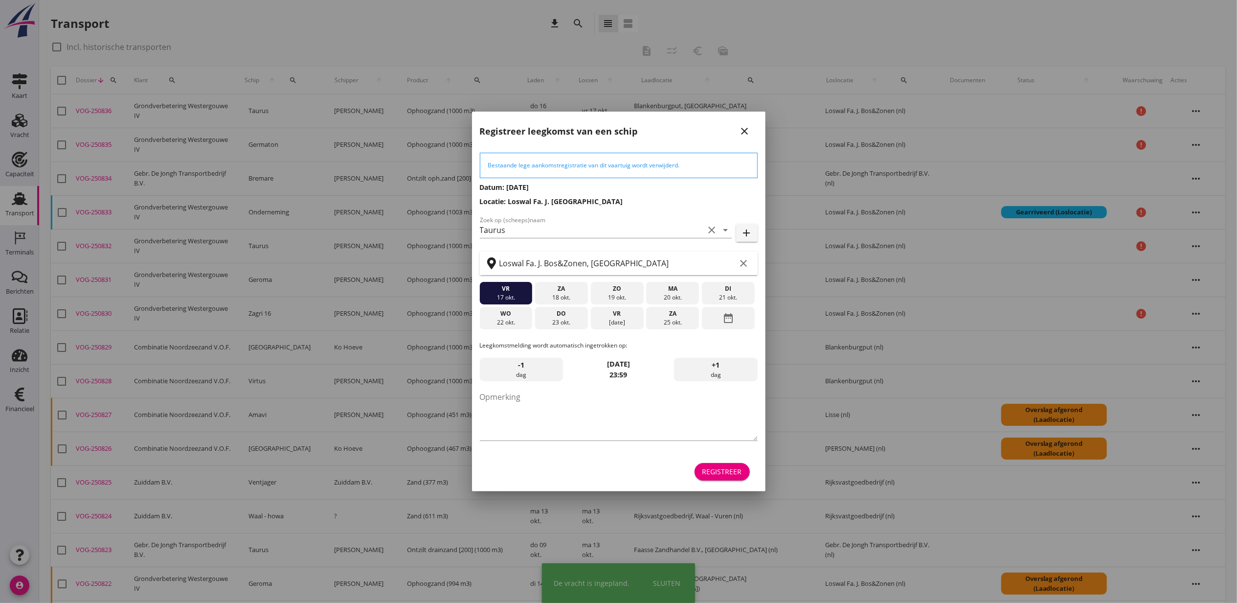
click at [752, 472] on div "Registreer" at bounding box center [619, 471] width 278 height 23
click at [721, 470] on div "Registreer" at bounding box center [723, 471] width 40 height 10
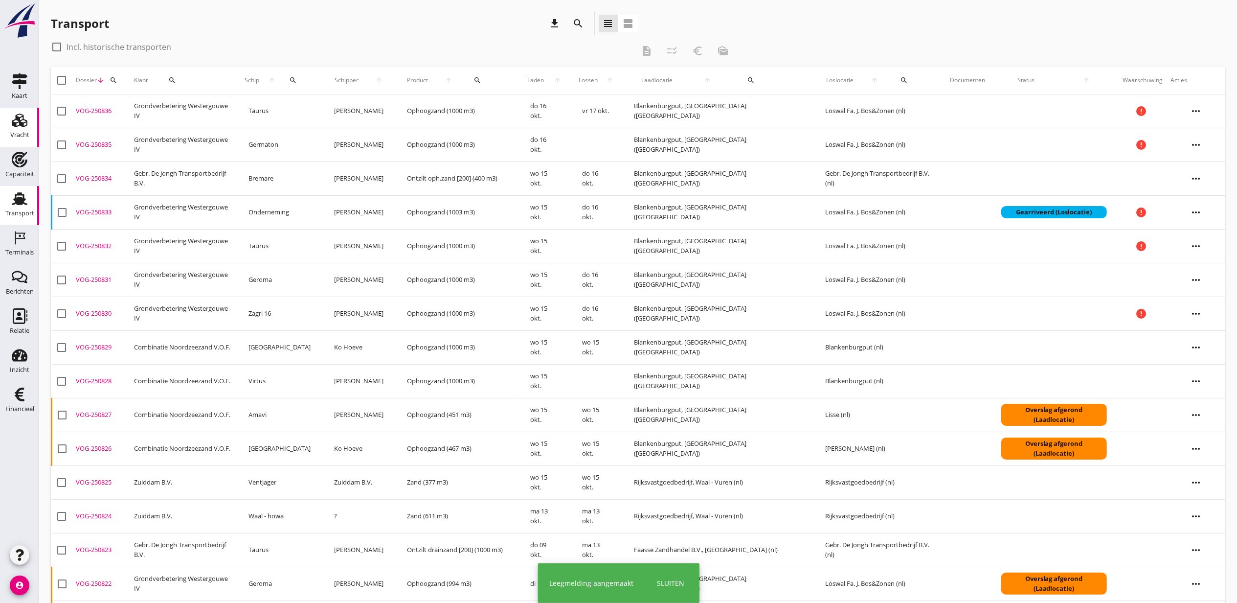
click at [30, 118] on div "Vracht" at bounding box center [19, 121] width 23 height 16
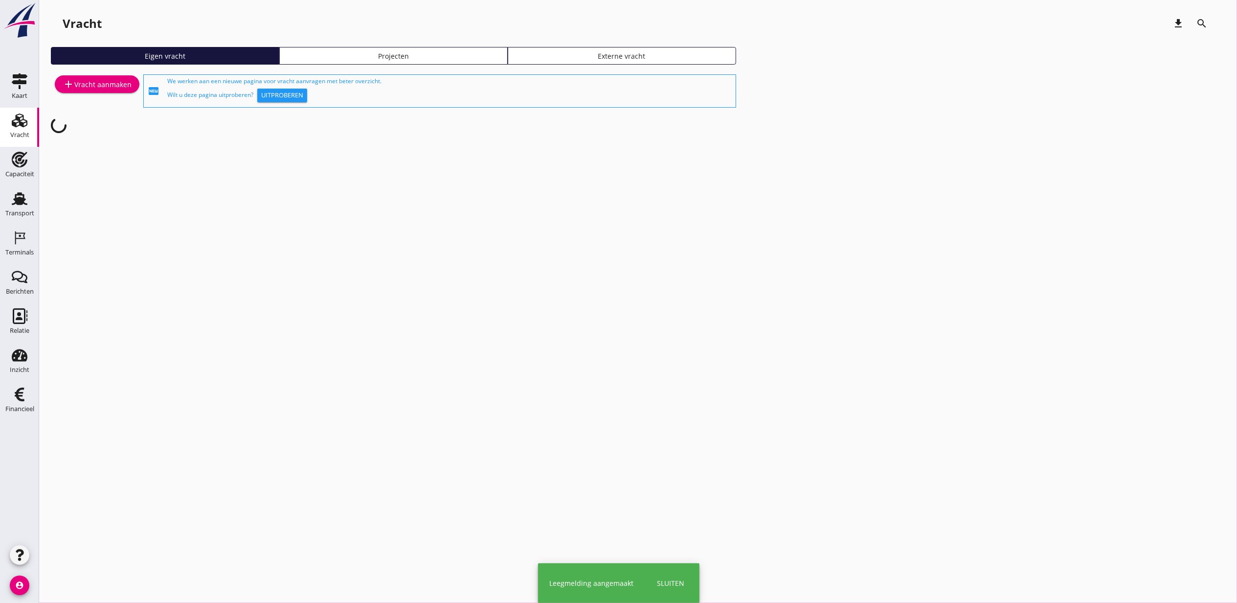
click at [439, 56] on div "Projecten" at bounding box center [394, 56] width 220 height 10
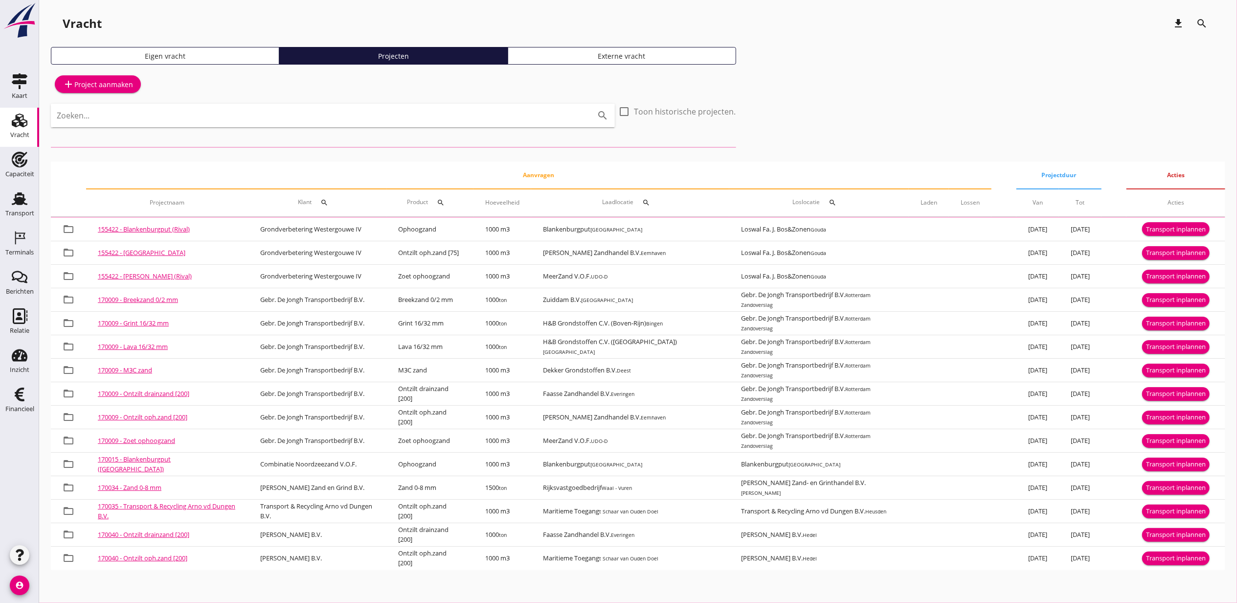
click at [139, 122] on input "Zoeken..." at bounding box center [319, 116] width 525 height 16
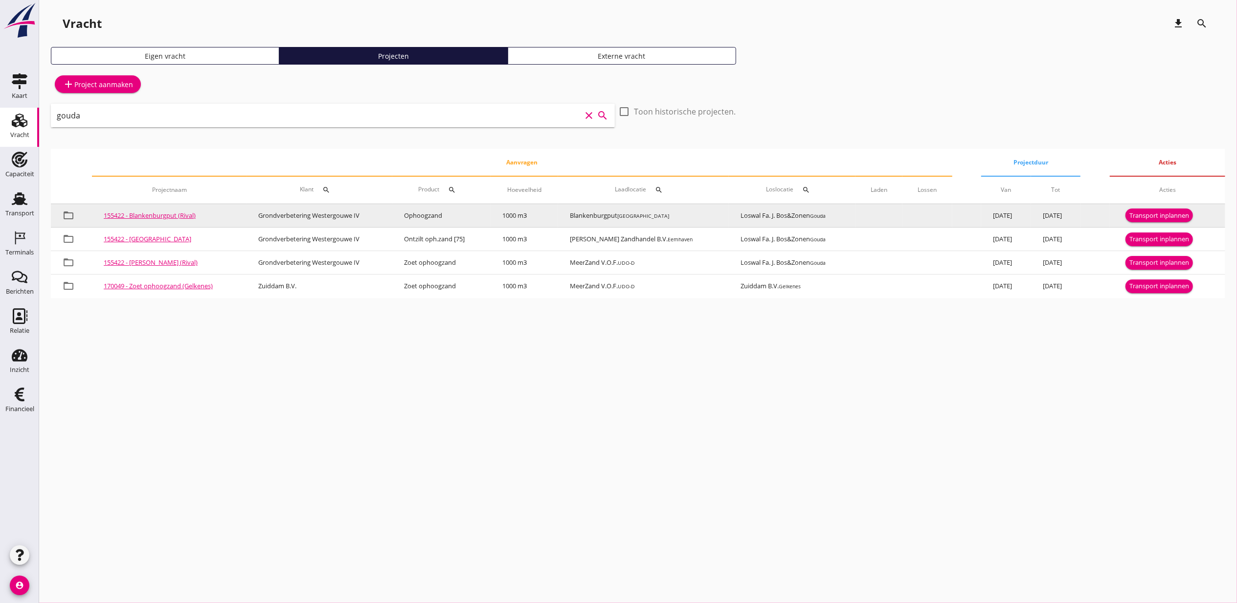
type input "gouda"
click at [1172, 214] on div "Transport inplannen" at bounding box center [1160, 216] width 60 height 10
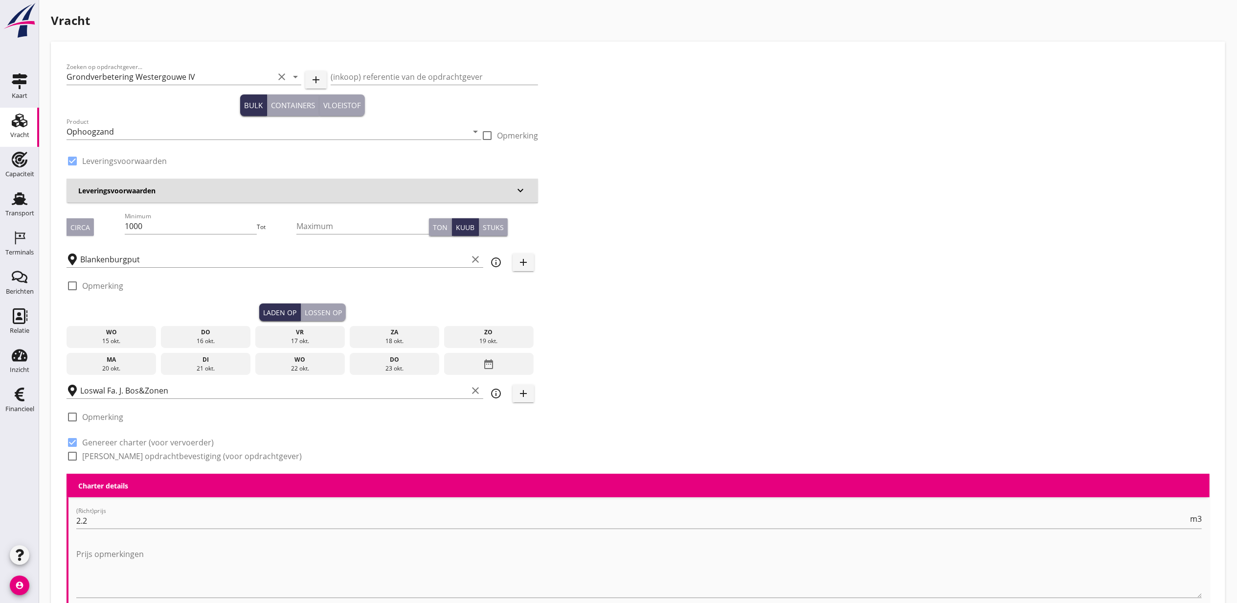
click at [191, 335] on div "do" at bounding box center [205, 332] width 85 height 9
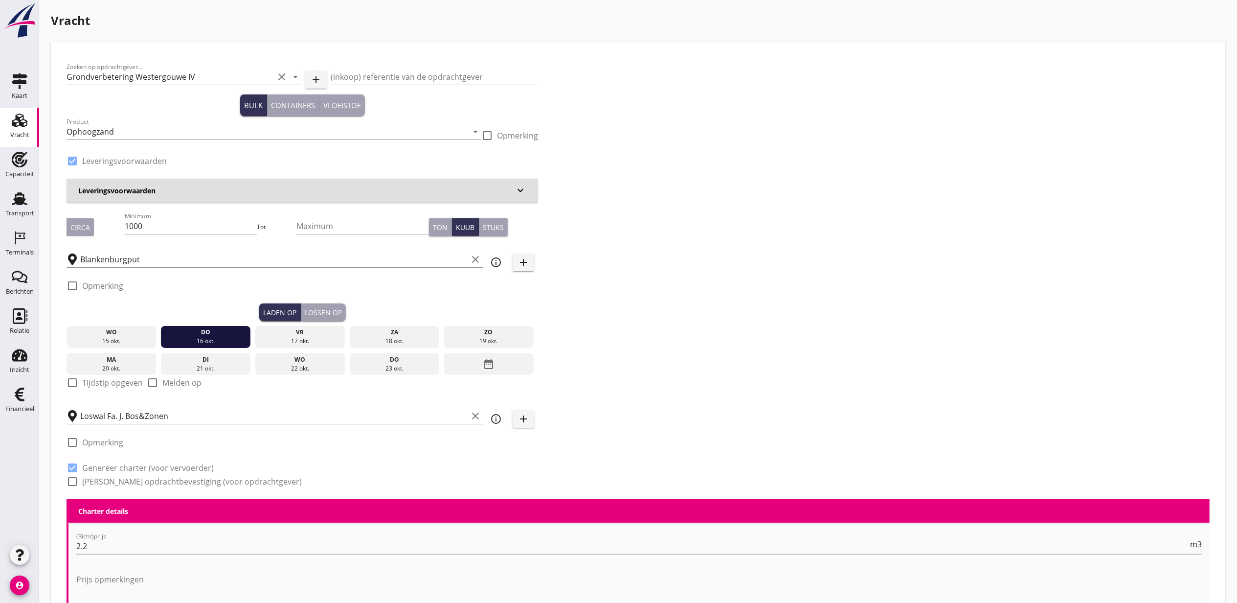
click at [341, 312] on div "Lossen op" at bounding box center [323, 312] width 37 height 10
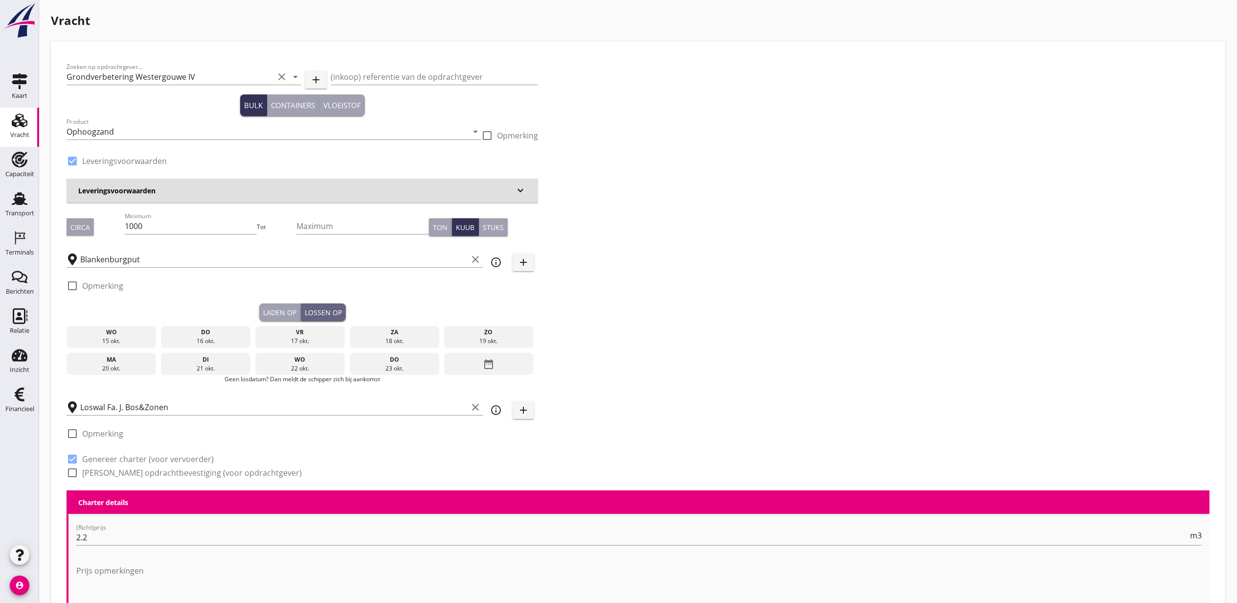
click at [330, 330] on div "vr" at bounding box center [300, 332] width 85 height 9
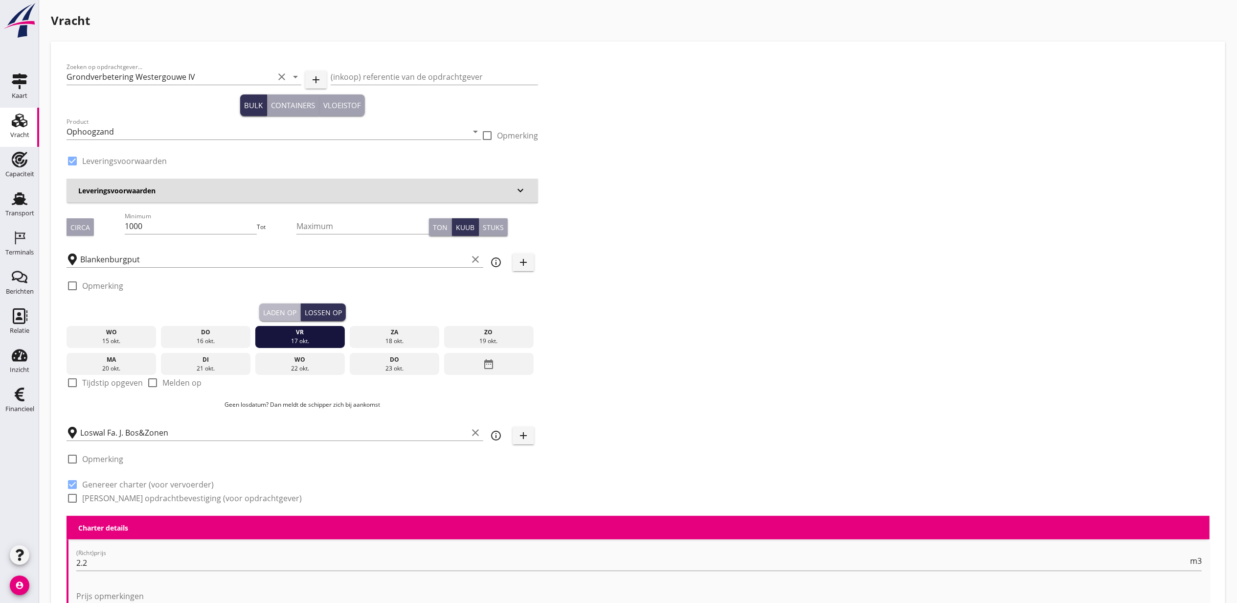
click at [294, 314] on div "Laden op" at bounding box center [279, 312] width 33 height 10
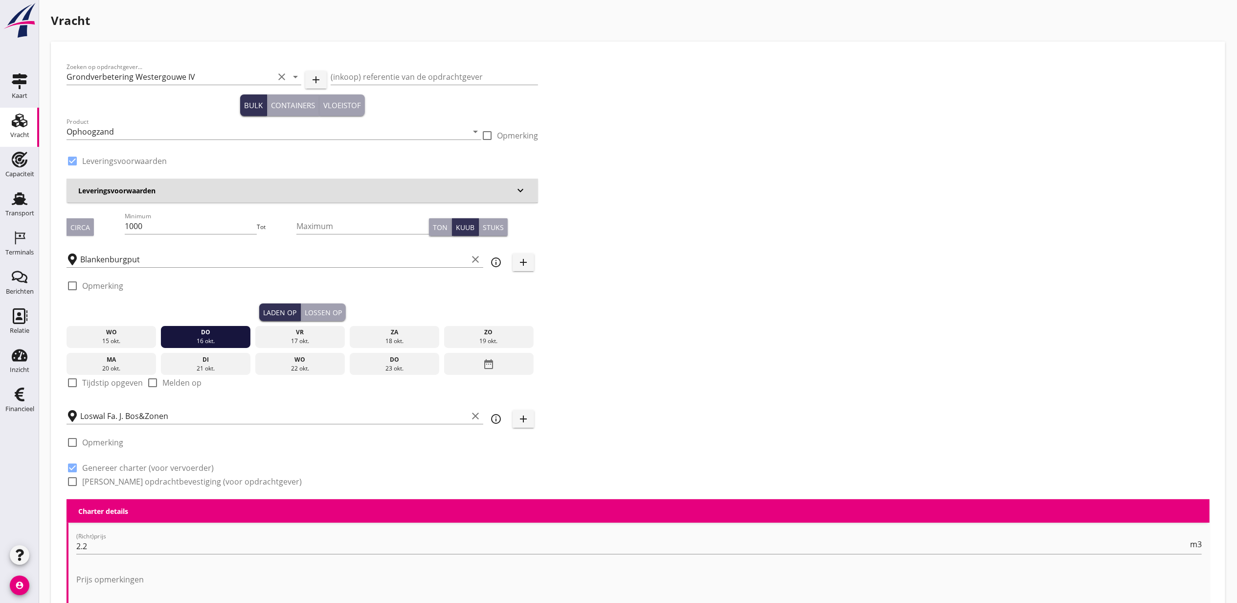
click at [116, 384] on label "Tijdstip opgeven" at bounding box center [112, 383] width 61 height 10
checkbox input "true"
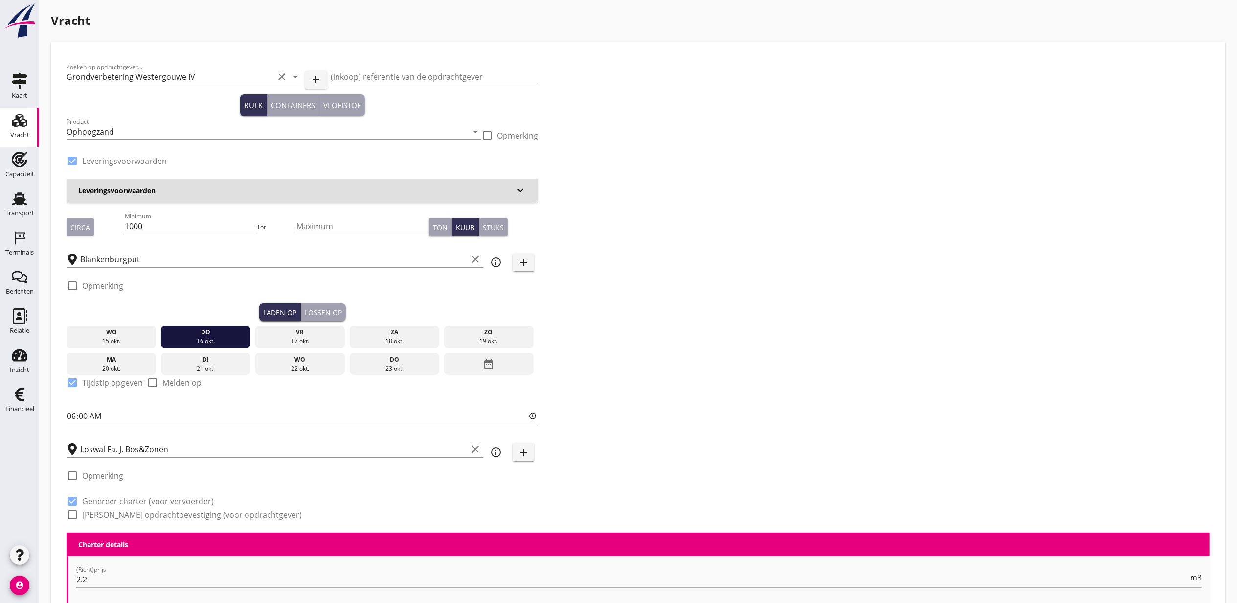
click at [63, 423] on div "Zoeken op opdrachtgever... Grondverbetering Westergouwe IV clear arrow_drop_dow…" at bounding box center [302, 294] width 479 height 475
click at [68, 419] on input "06:00" at bounding box center [303, 416] width 472 height 16
type input "17:00"
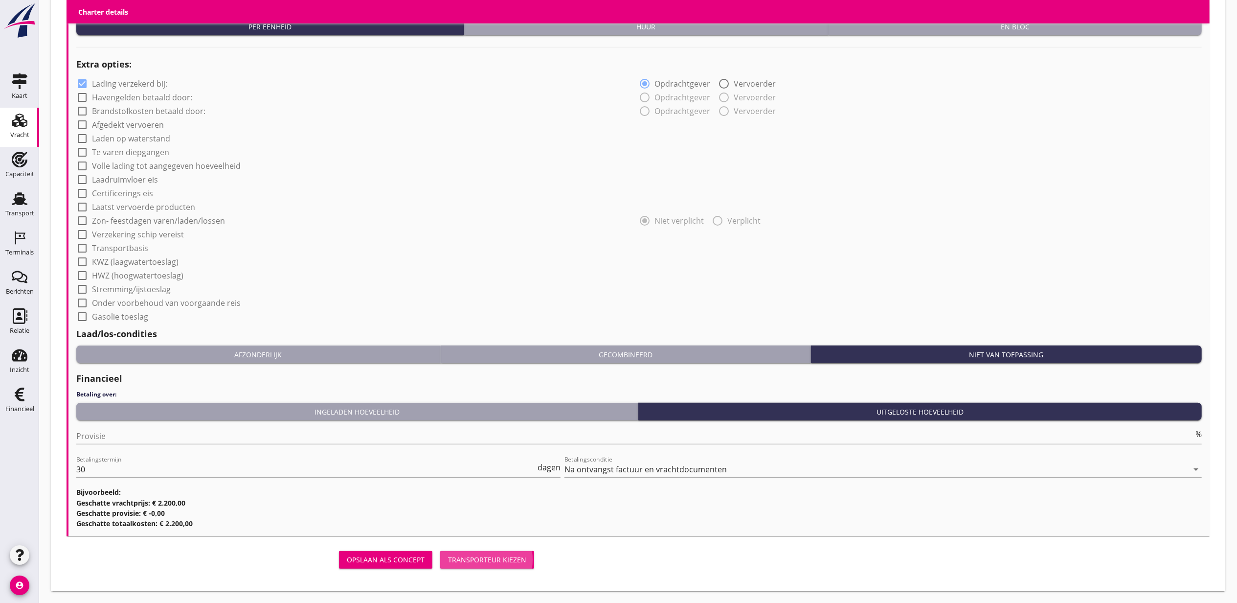
click at [480, 564] on div "Transporteur kiezen" at bounding box center [487, 559] width 78 height 10
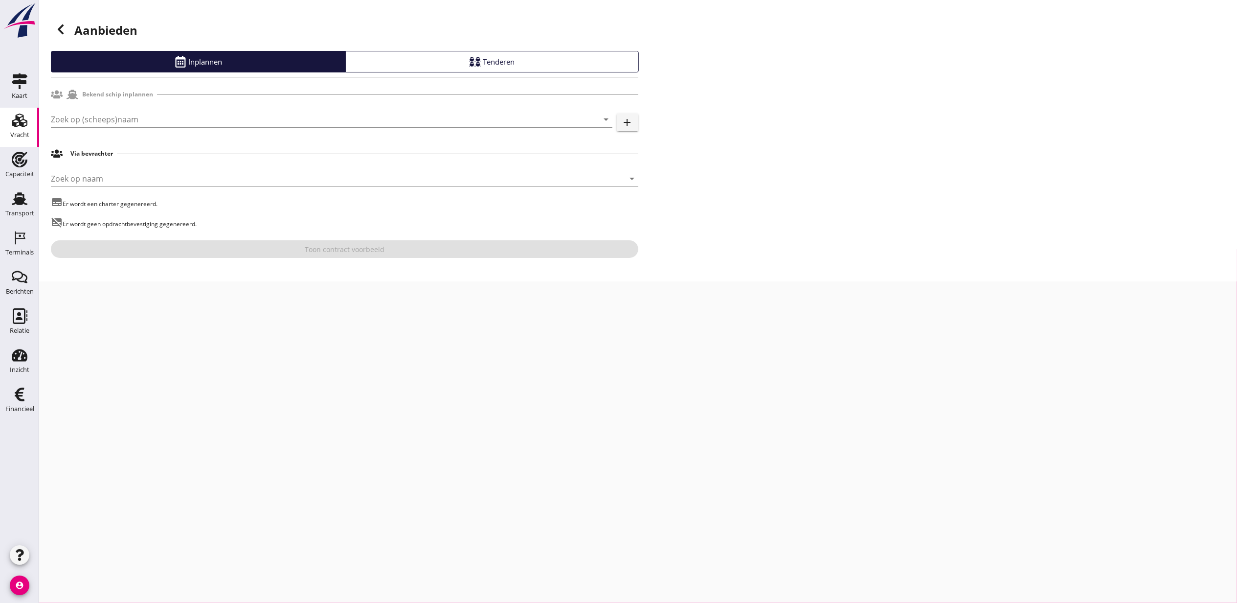
click at [133, 103] on div "Bekend schip inplannen" at bounding box center [345, 94] width 588 height 19
click at [150, 123] on input "Zoek op (scheeps)naam" at bounding box center [318, 120] width 534 height 16
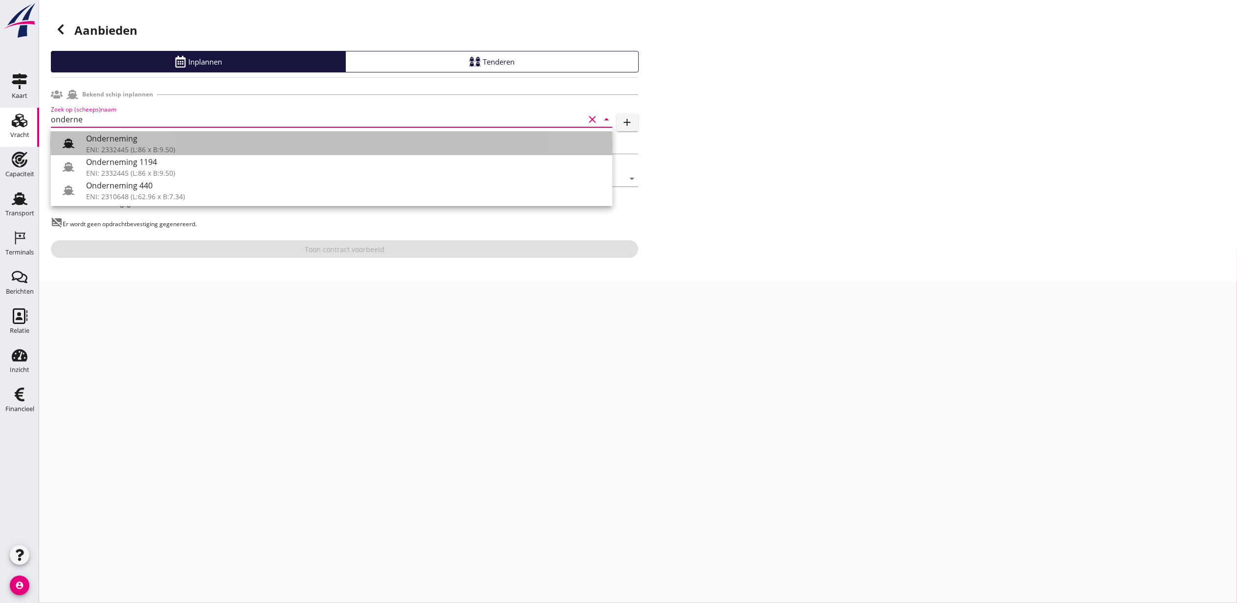
click at [174, 134] on div "Onderneming" at bounding box center [345, 139] width 519 height 12
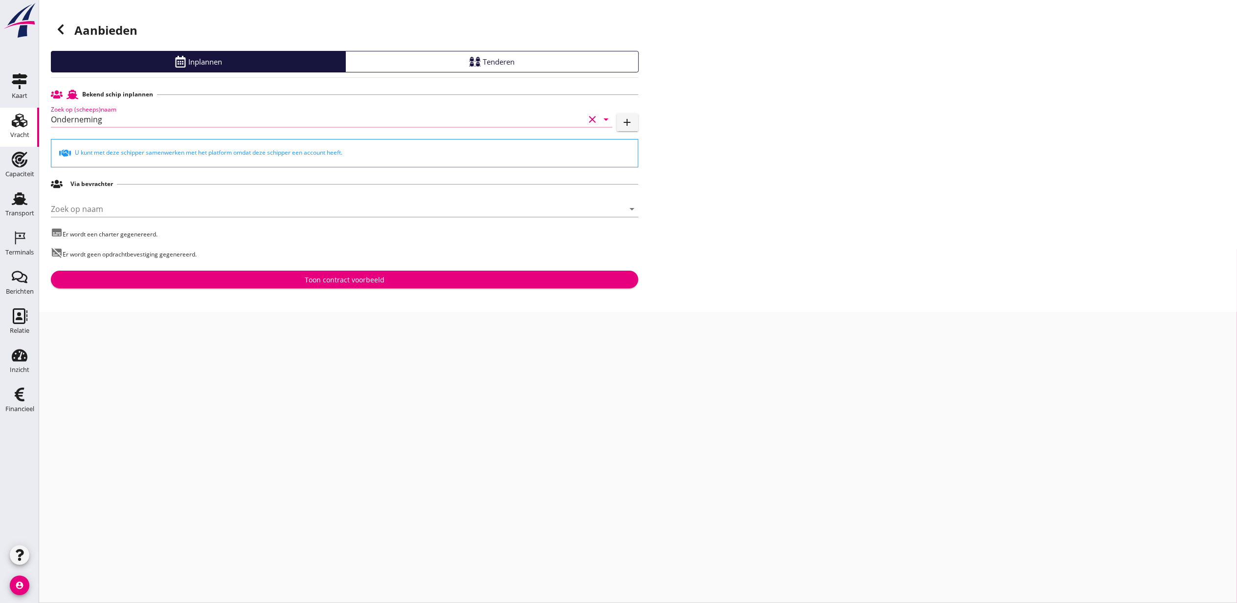
type input "Onderneming"
click at [297, 282] on div "Toon contract voorbeeld" at bounding box center [345, 279] width 572 height 10
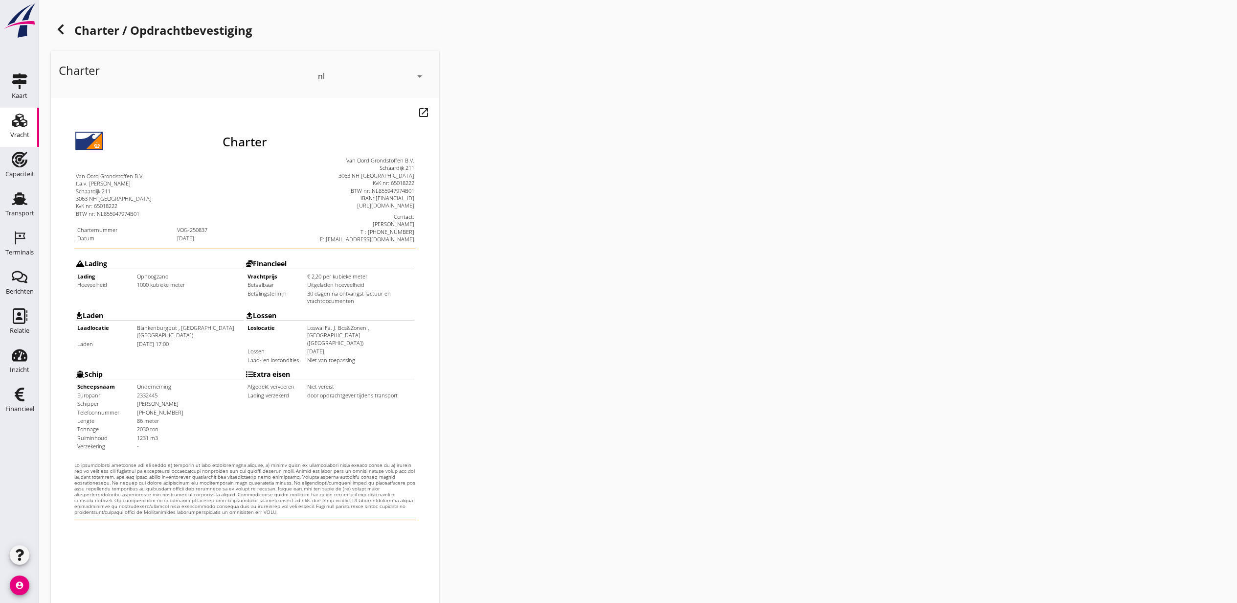
scroll to position [121, 0]
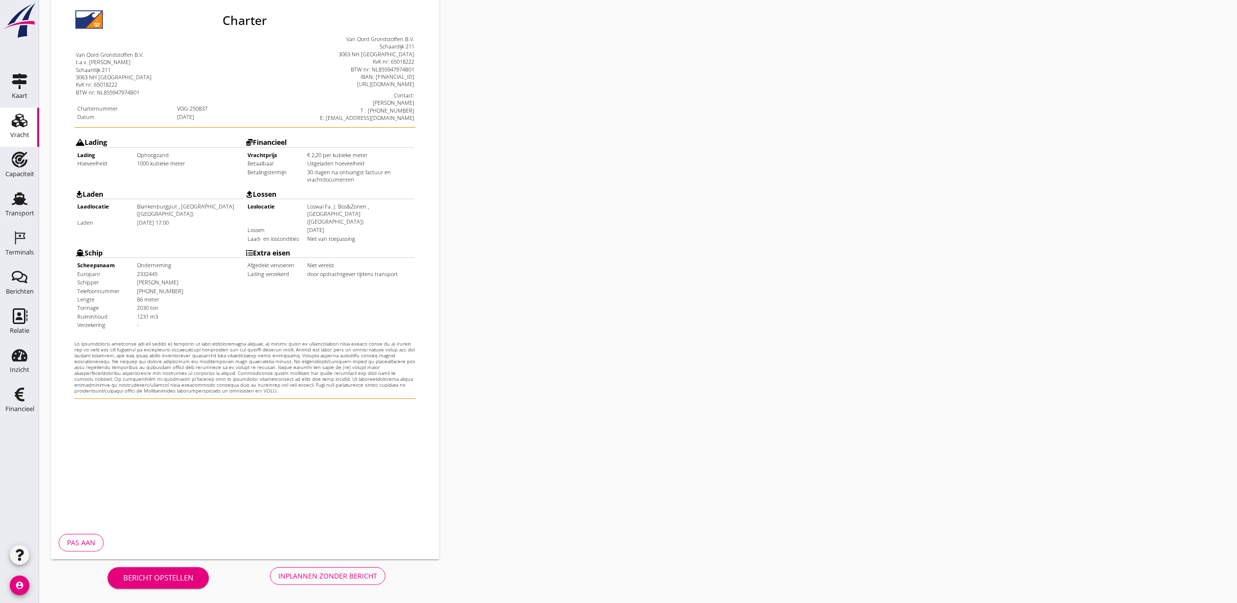
click at [307, 574] on div "Inplannen zonder bericht" at bounding box center [327, 575] width 99 height 10
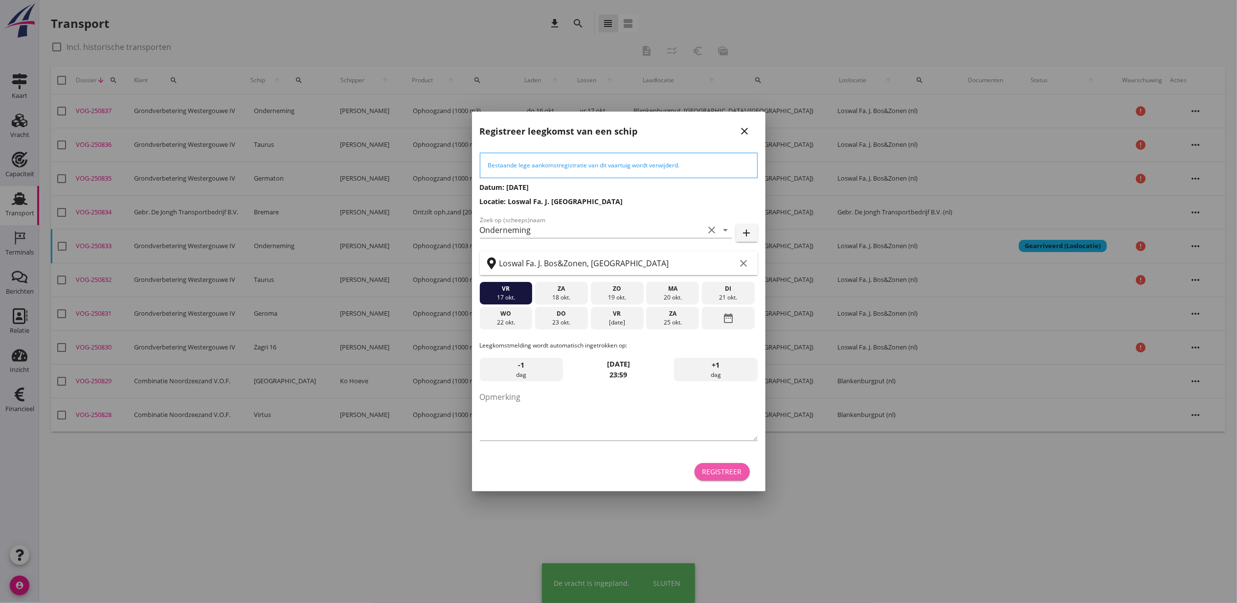
click at [737, 465] on button "Registreer" at bounding box center [722, 472] width 55 height 18
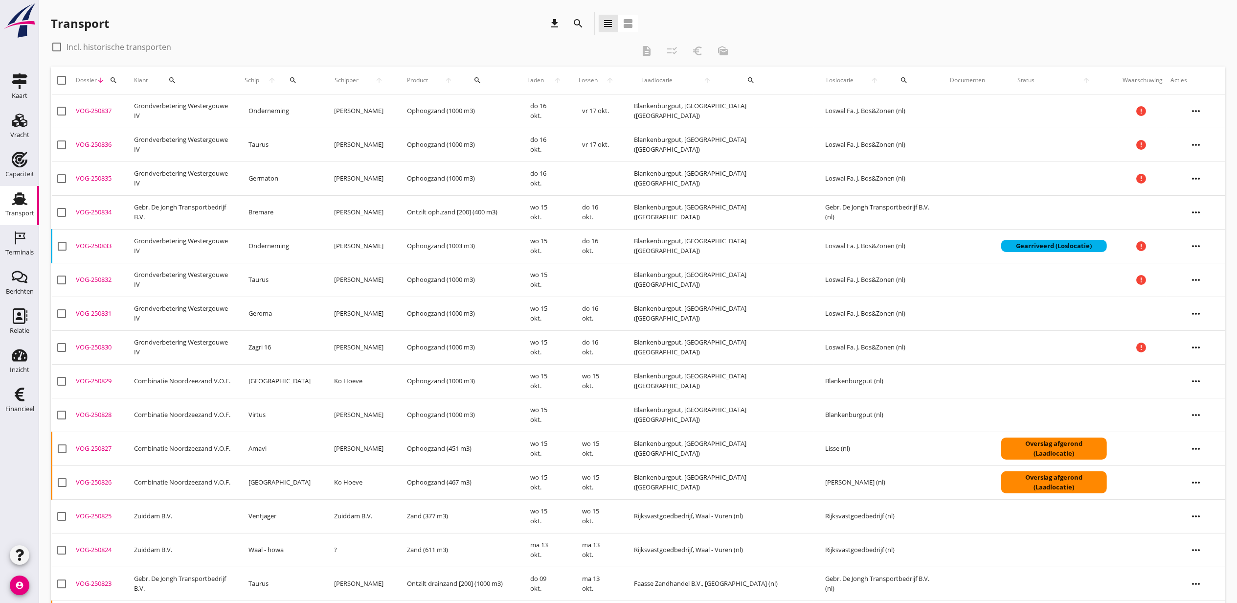
click at [96, 181] on div "VOG-250835" at bounding box center [101, 179] width 50 height 10
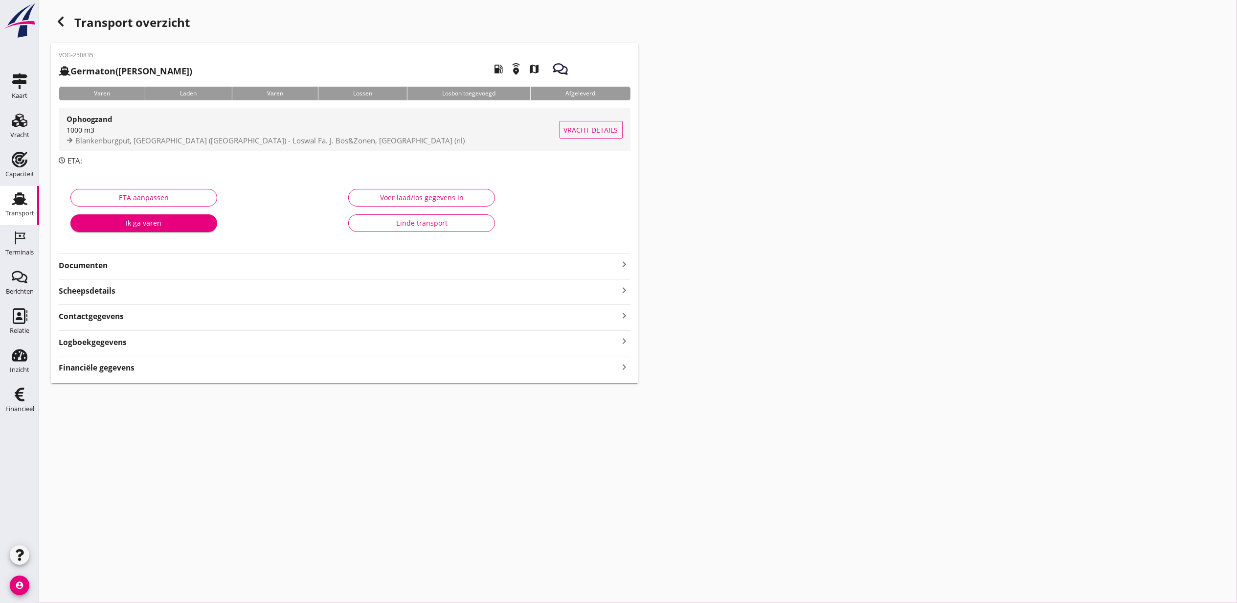
click at [595, 136] on button "Vracht details" at bounding box center [591, 130] width 63 height 18
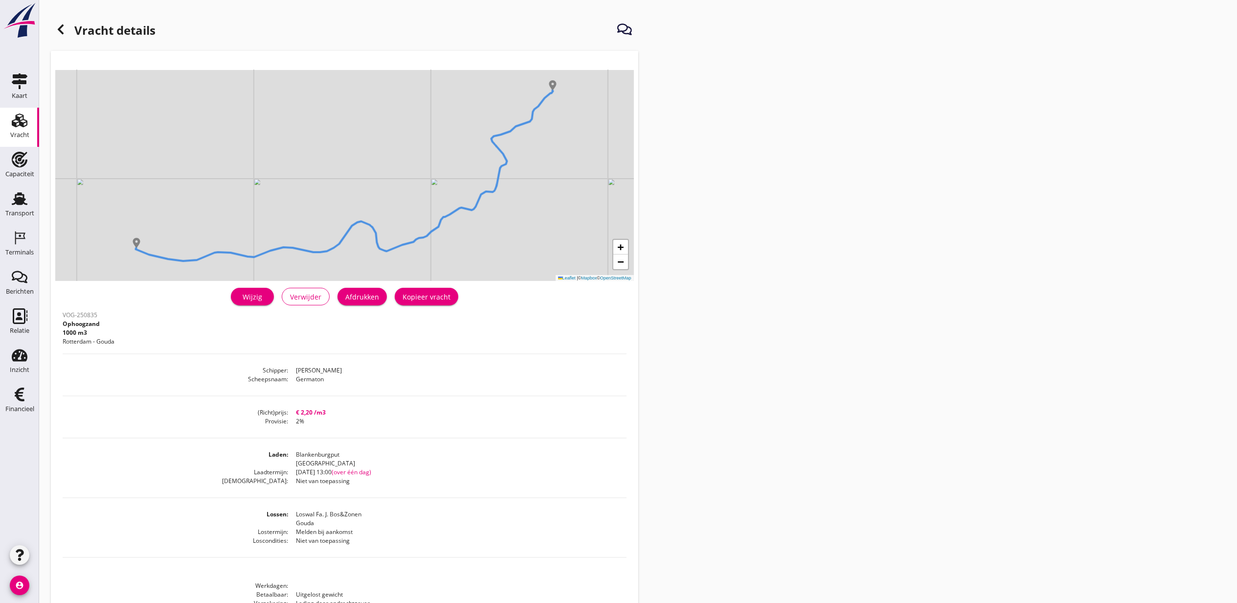
click at [249, 300] on div "Wijzig" at bounding box center [252, 297] width 27 height 10
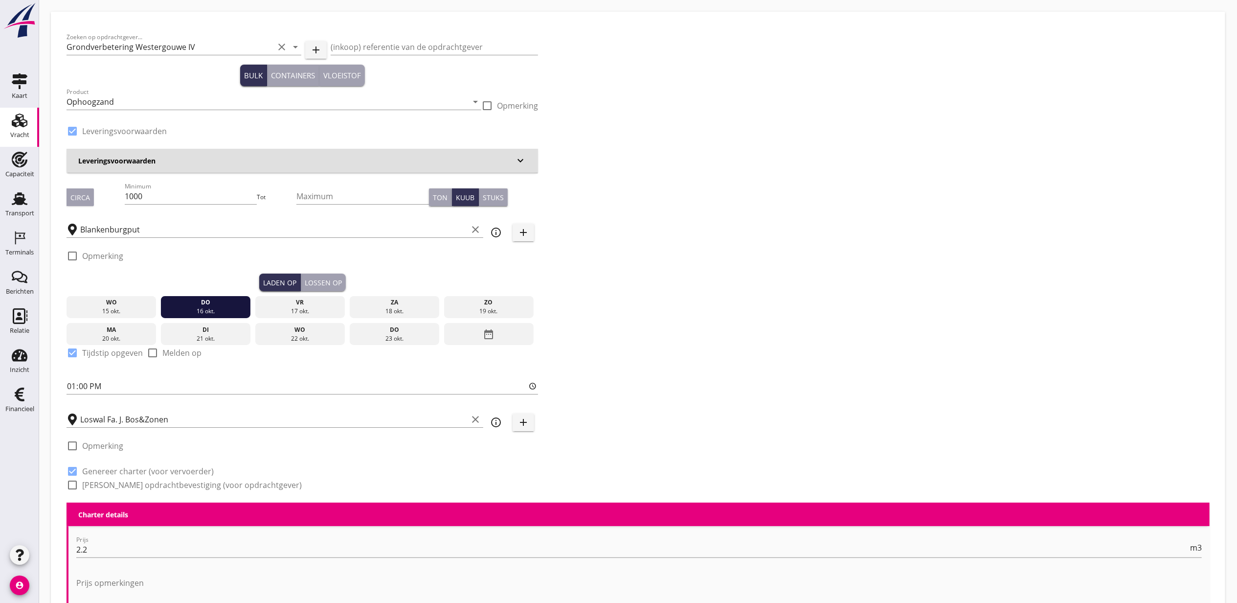
click at [329, 279] on div "Lossen op" at bounding box center [323, 282] width 37 height 10
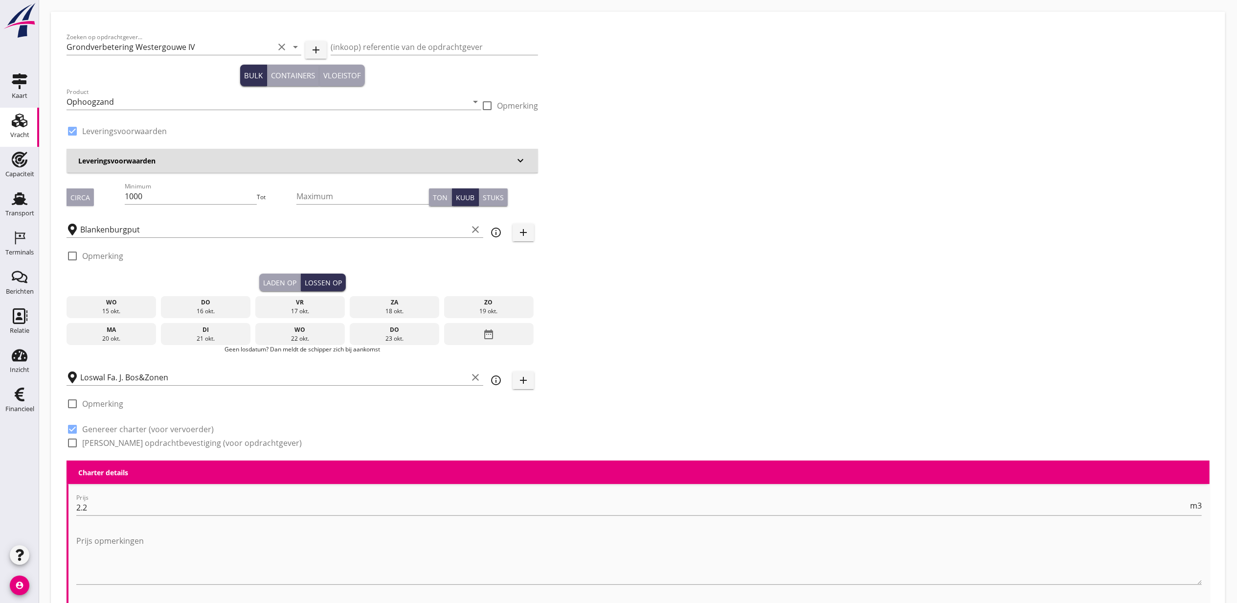
click at [274, 307] on div "17 okt." at bounding box center [300, 311] width 85 height 9
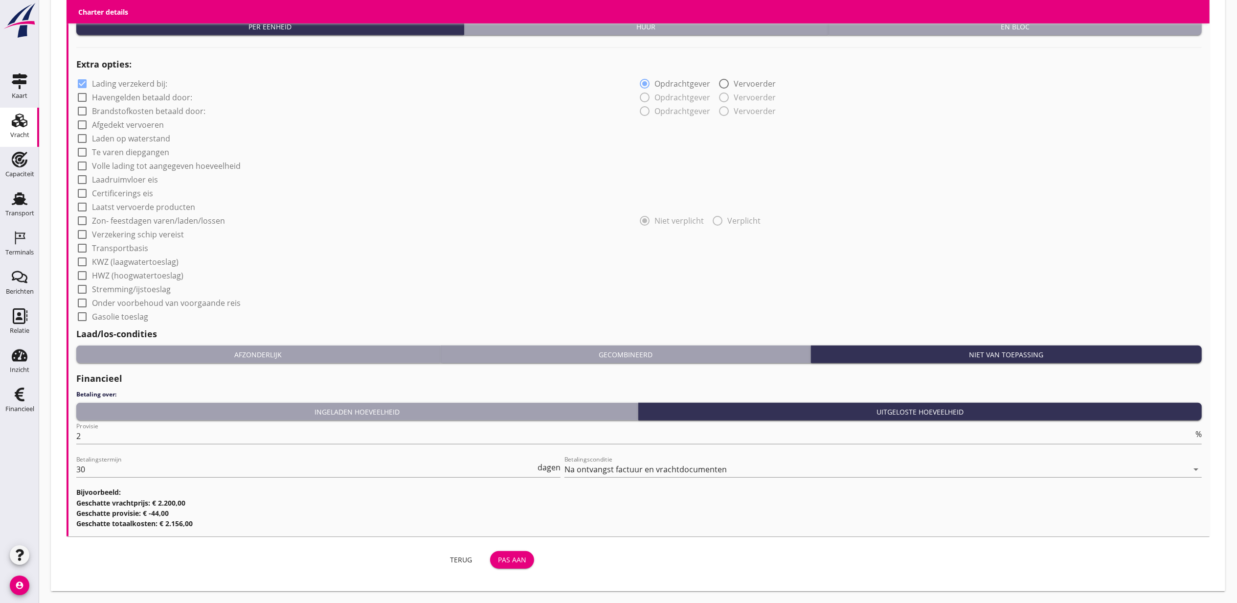
click at [528, 552] on button "Pas aan" at bounding box center [512, 560] width 44 height 18
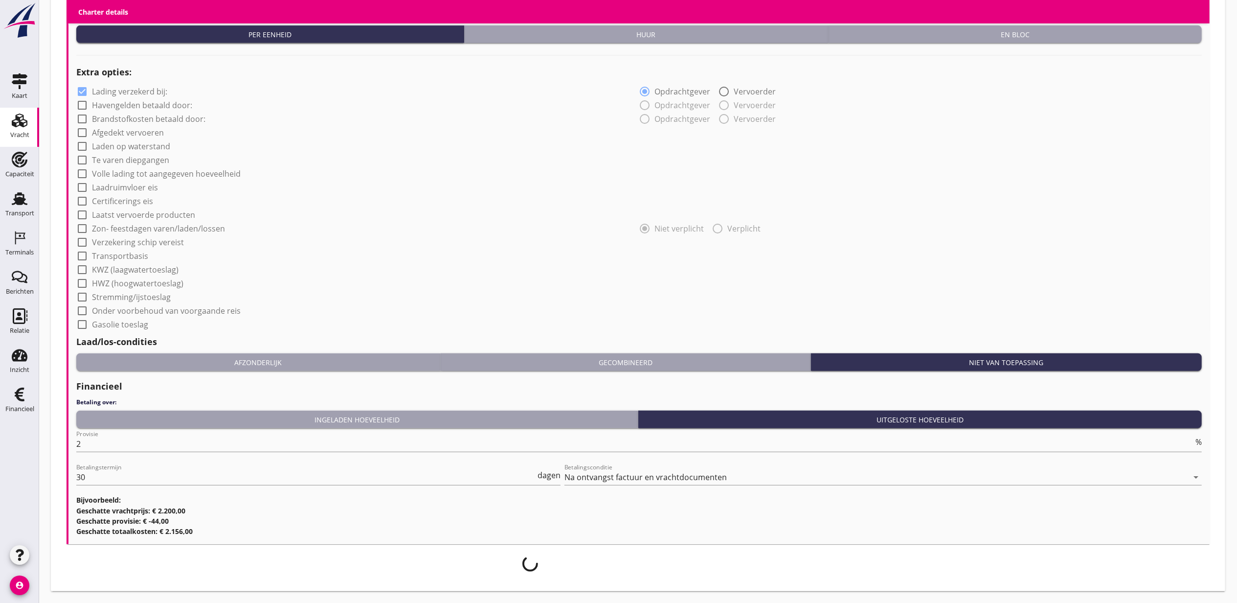
scroll to position [676, 0]
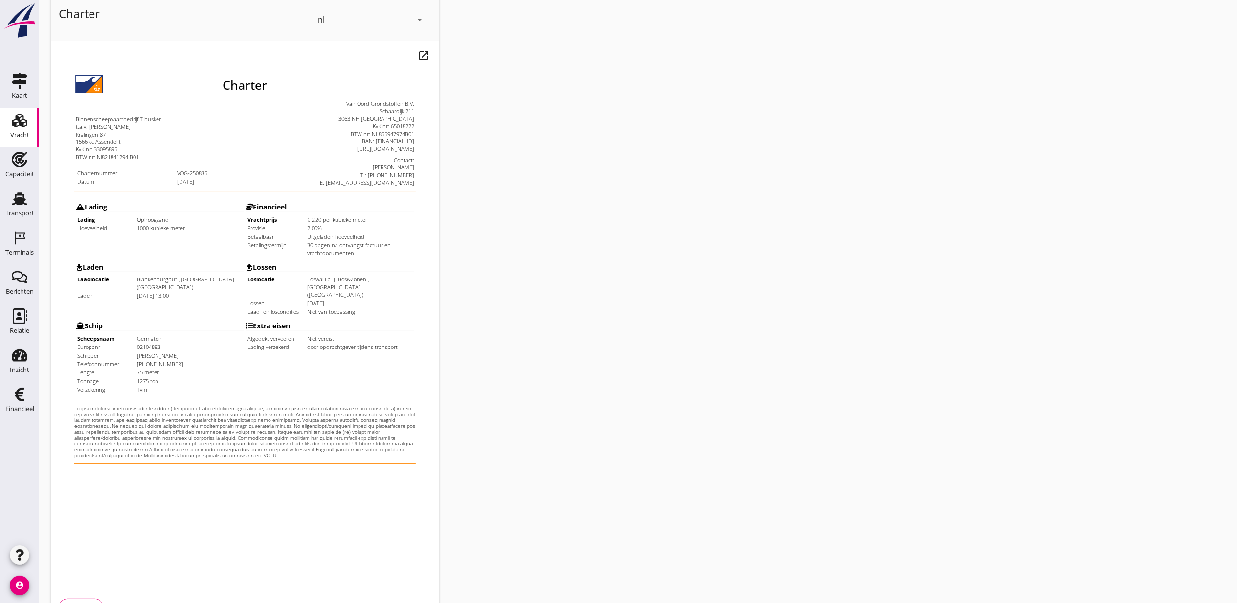
scroll to position [121, 0]
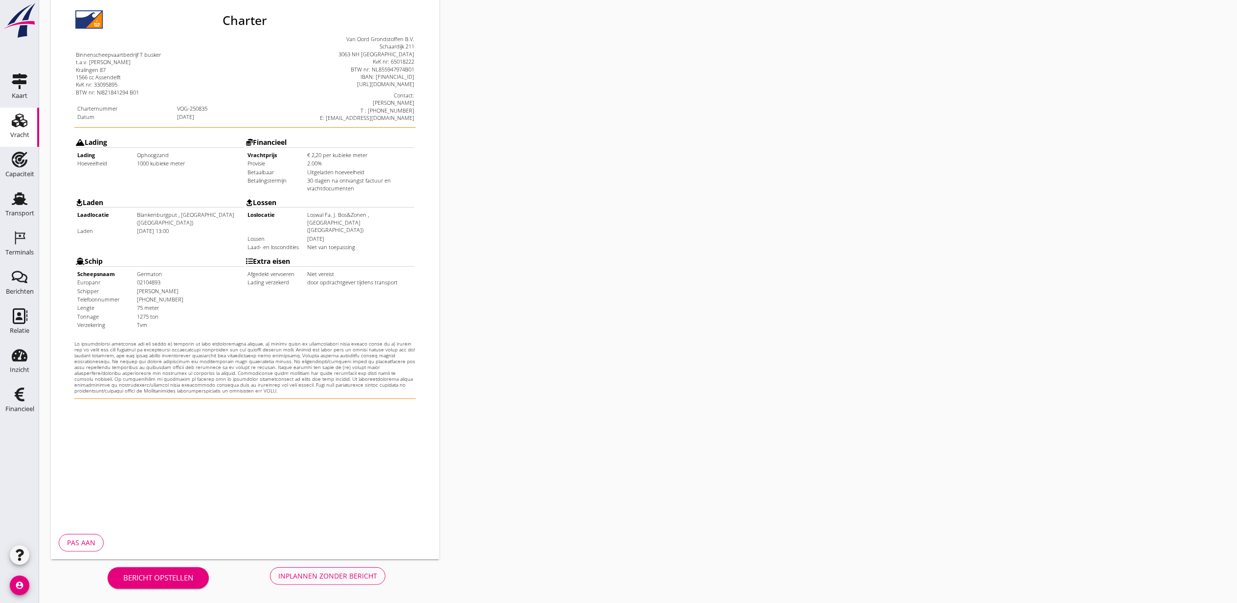
click at [345, 576] on div "Inplannen zonder bericht" at bounding box center [327, 575] width 99 height 10
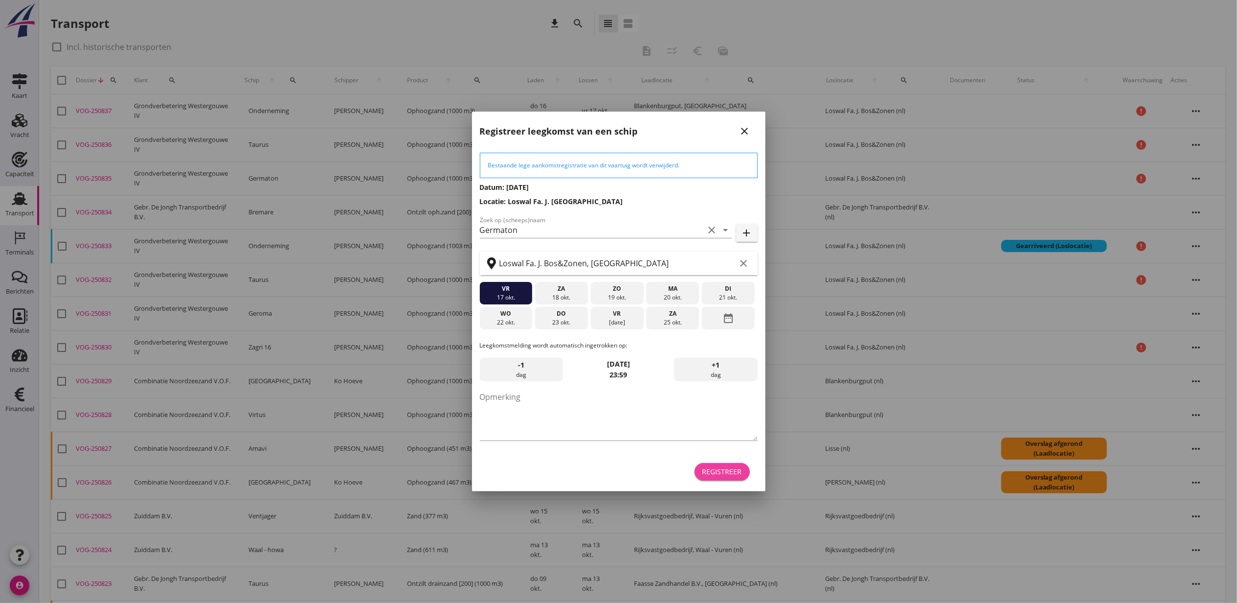
click at [742, 470] on div "Registreer" at bounding box center [723, 471] width 40 height 10
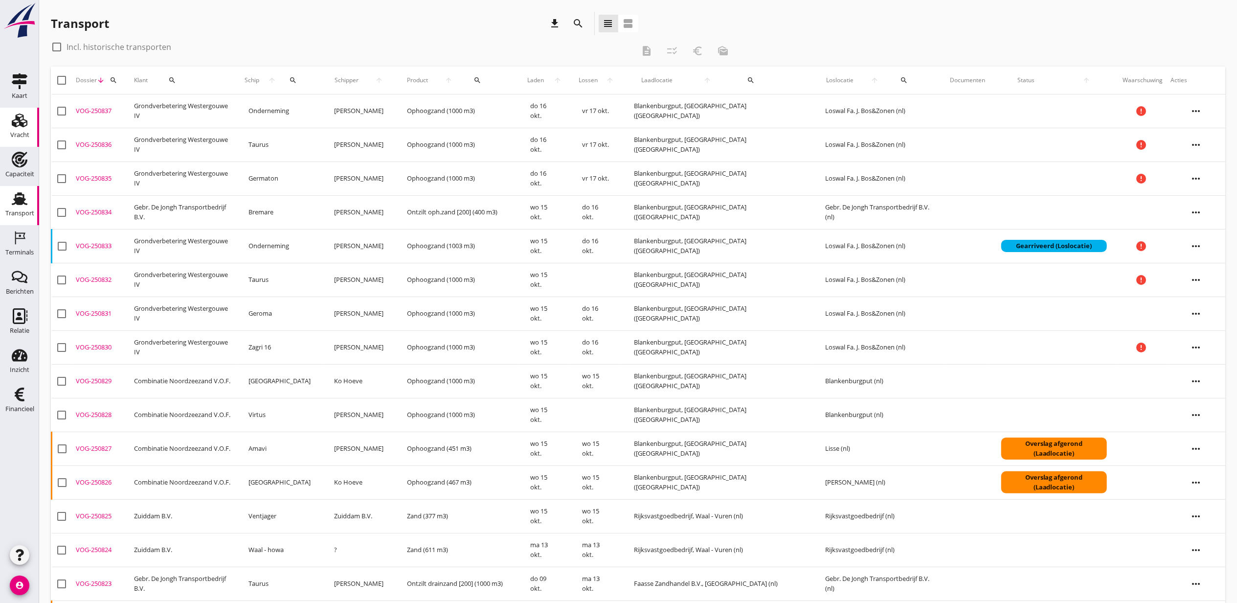
click at [25, 124] on icon "Vracht" at bounding box center [20, 121] width 16 height 16
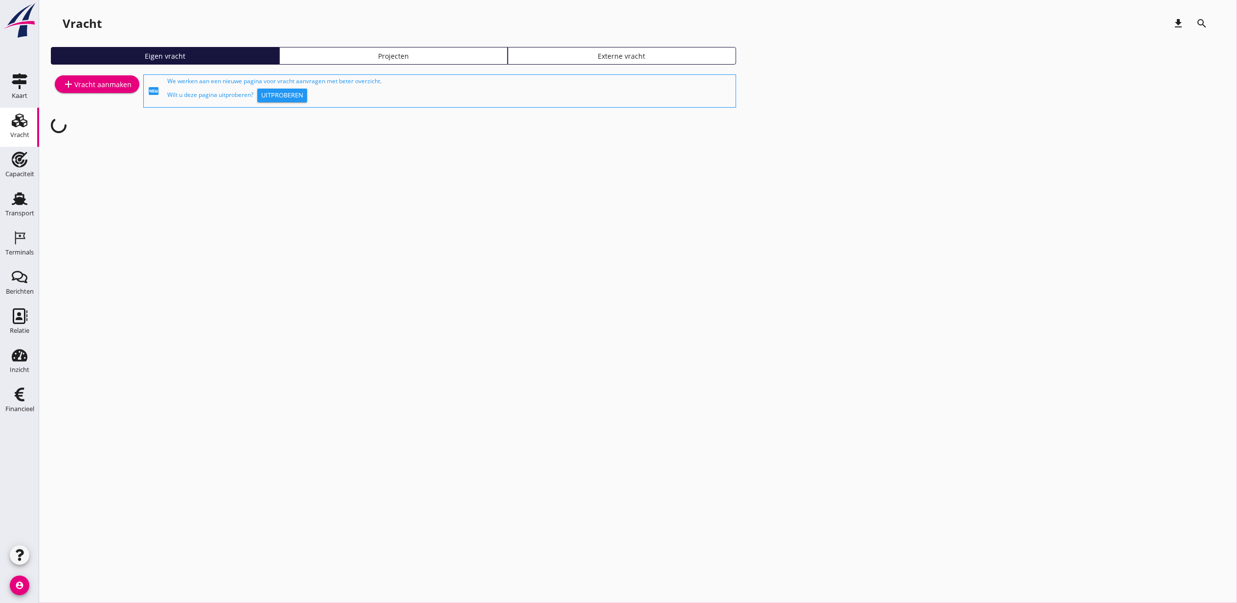
click at [456, 61] on div "Projecten" at bounding box center [394, 56] width 220 height 10
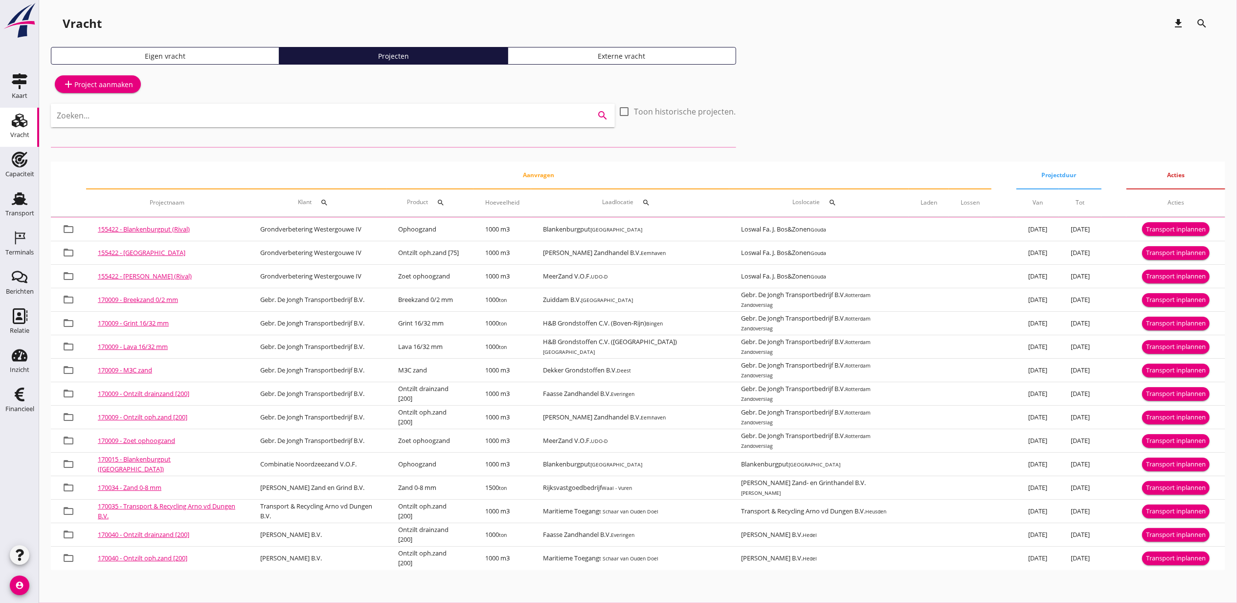
click at [400, 112] on input "Zoeken..." at bounding box center [319, 116] width 525 height 16
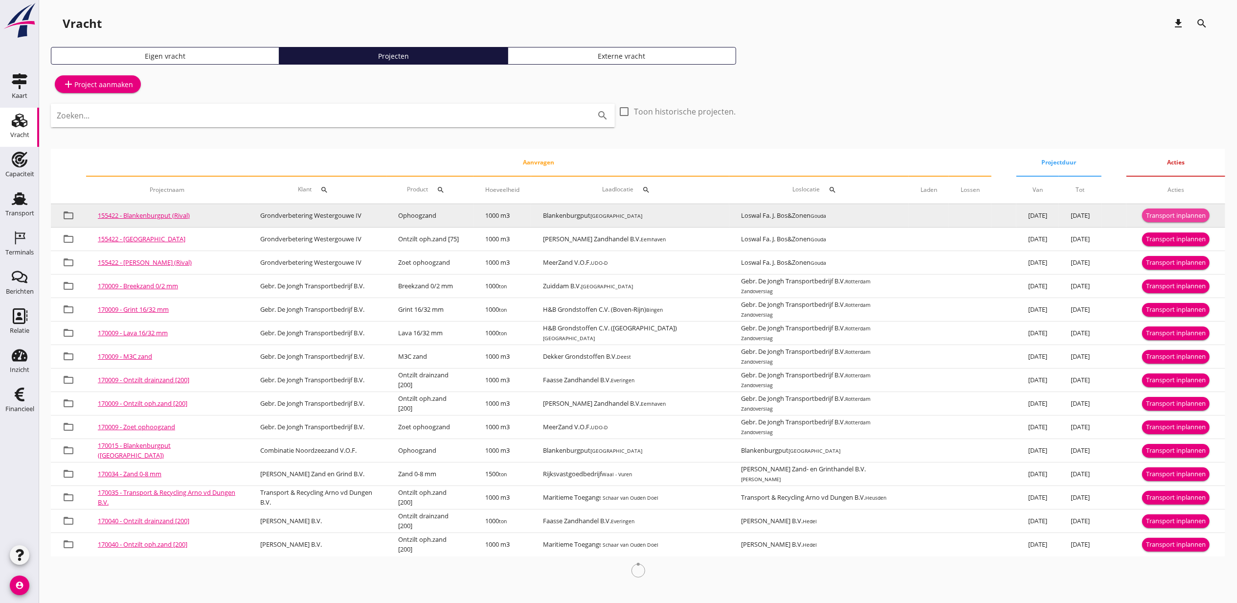
click at [1184, 216] on div "Transport inplannen" at bounding box center [1176, 216] width 60 height 10
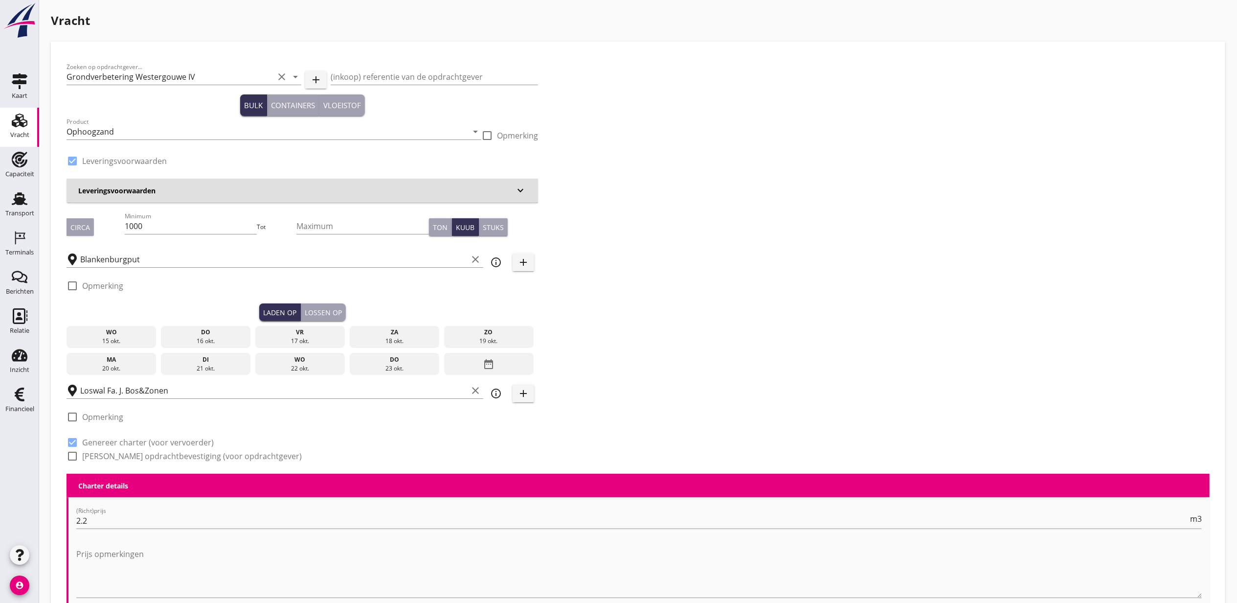
click at [198, 338] on div "16 okt." at bounding box center [205, 341] width 85 height 9
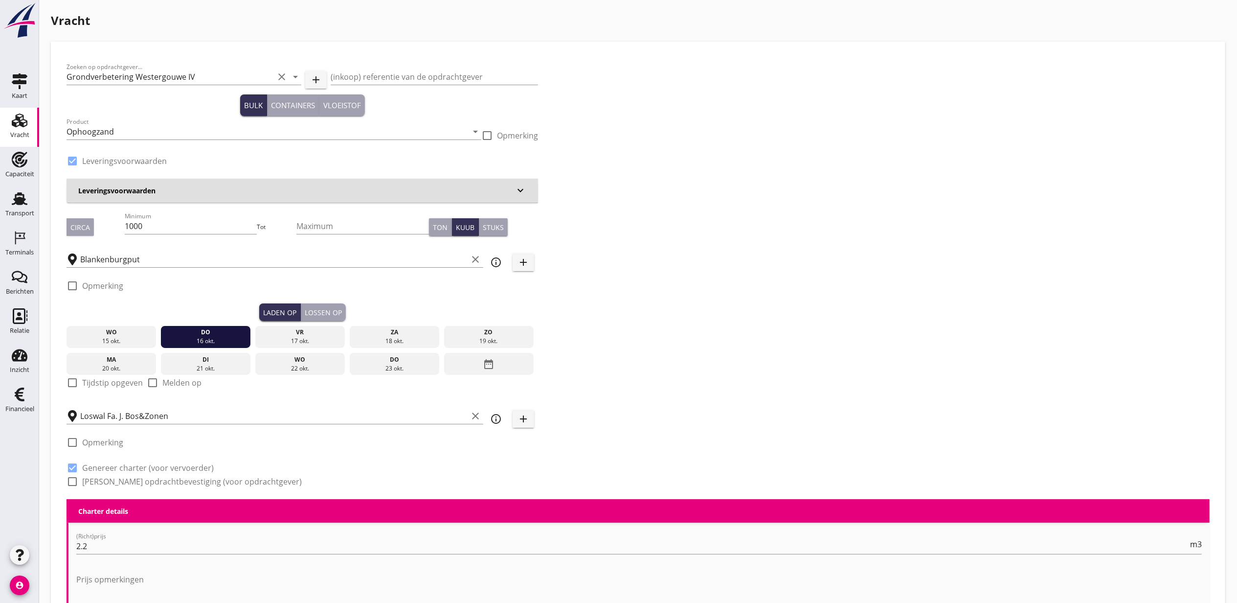
click at [131, 380] on label "Tijdstip opgeven" at bounding box center [112, 383] width 61 height 10
checkbox input "true"
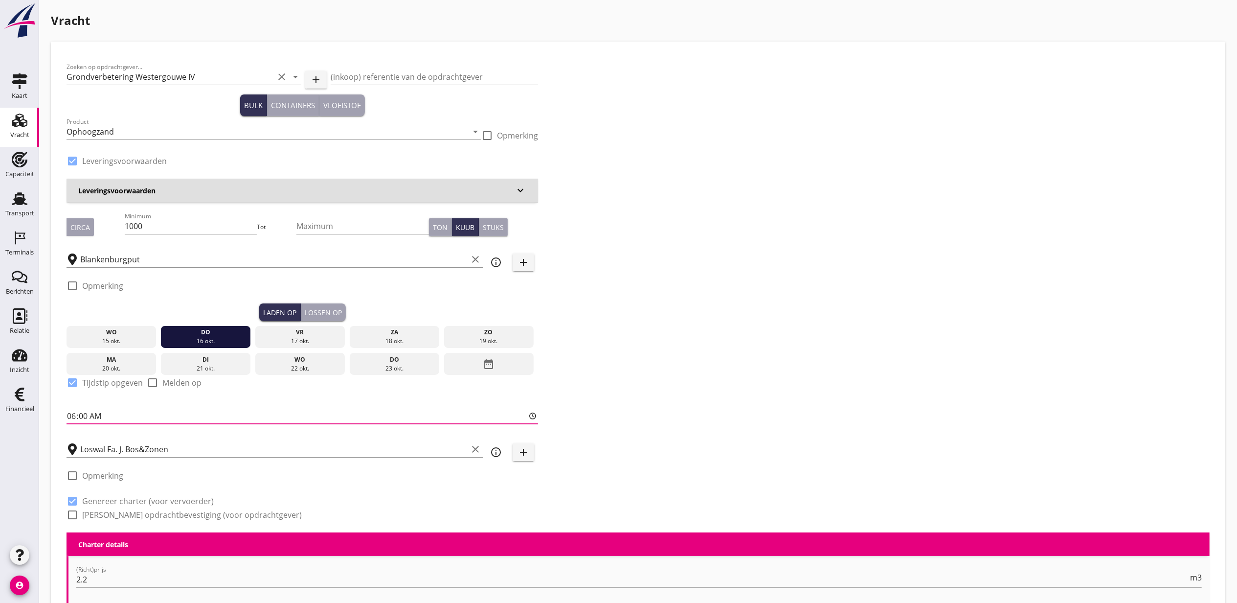
click at [75, 417] on input "06:00" at bounding box center [303, 416] width 472 height 16
type input "18:00"
click at [311, 307] on div "Lossen op" at bounding box center [323, 312] width 37 height 10
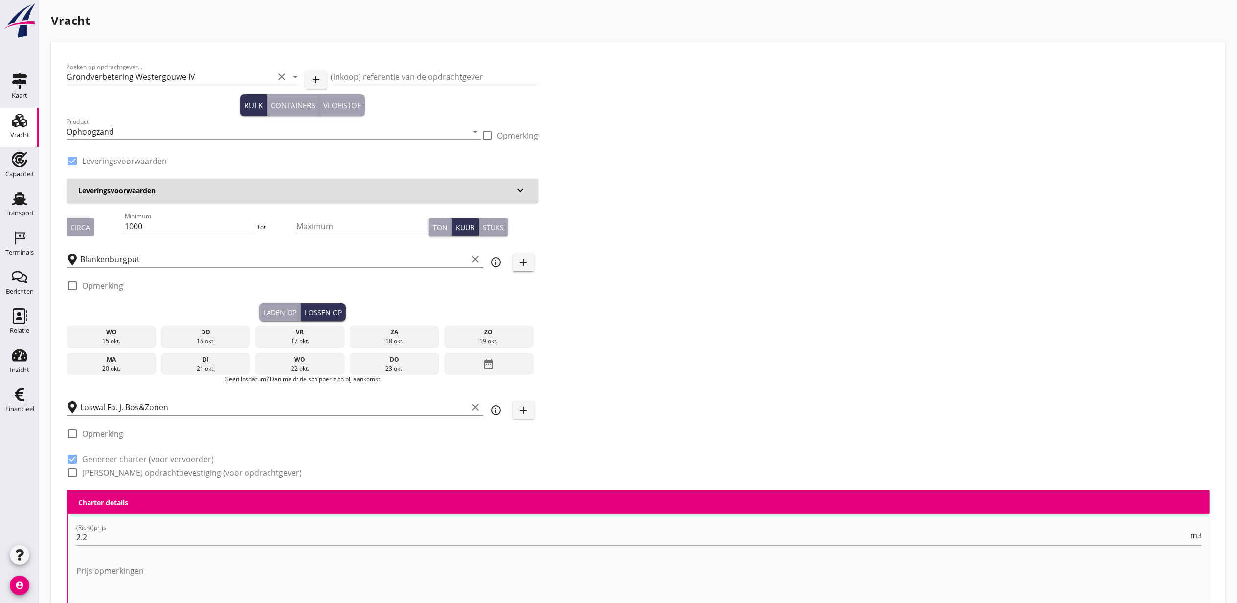
click at [315, 341] on div "17 okt." at bounding box center [300, 341] width 85 height 9
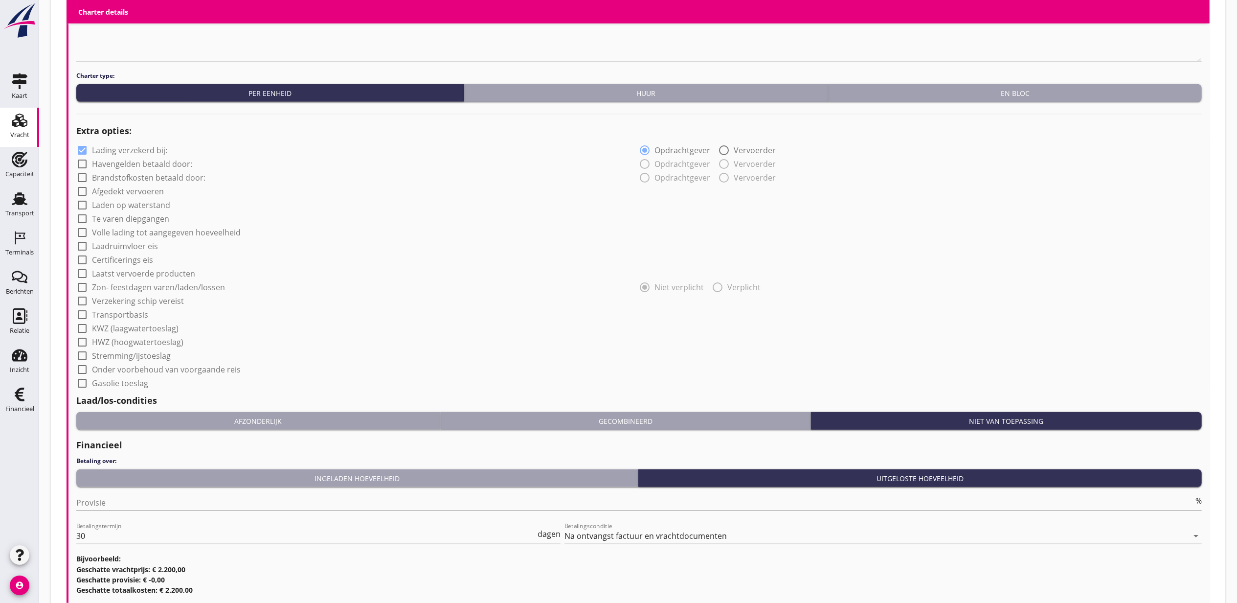
scroll to position [713, 0]
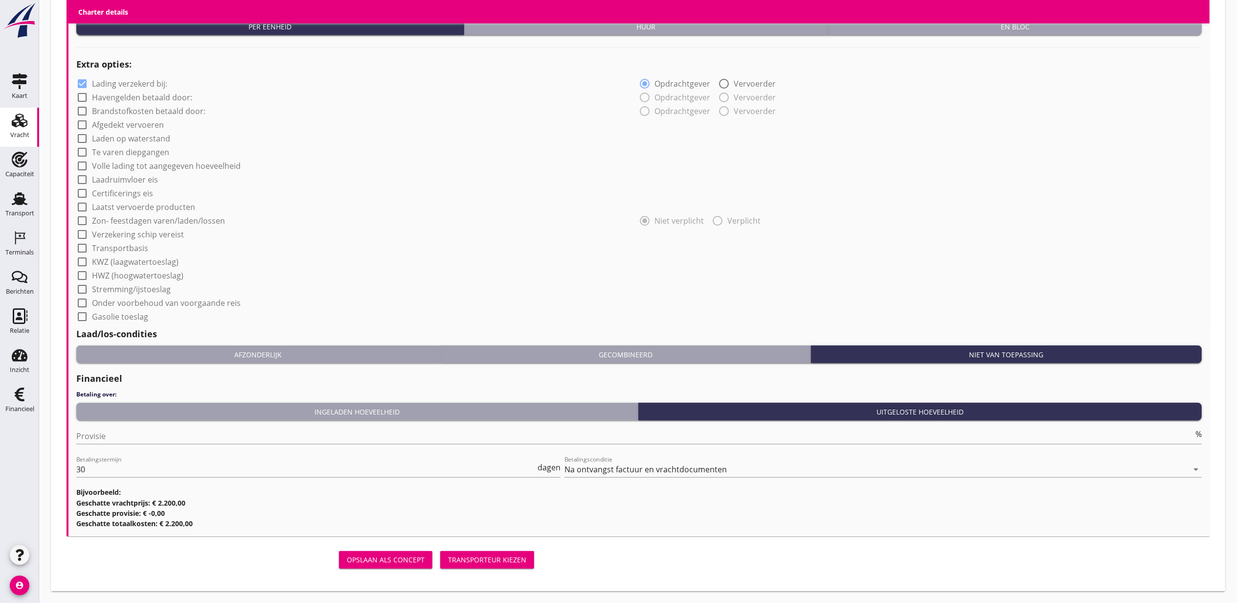
click at [524, 563] on div "Transporteur kiezen" at bounding box center [487, 559] width 78 height 10
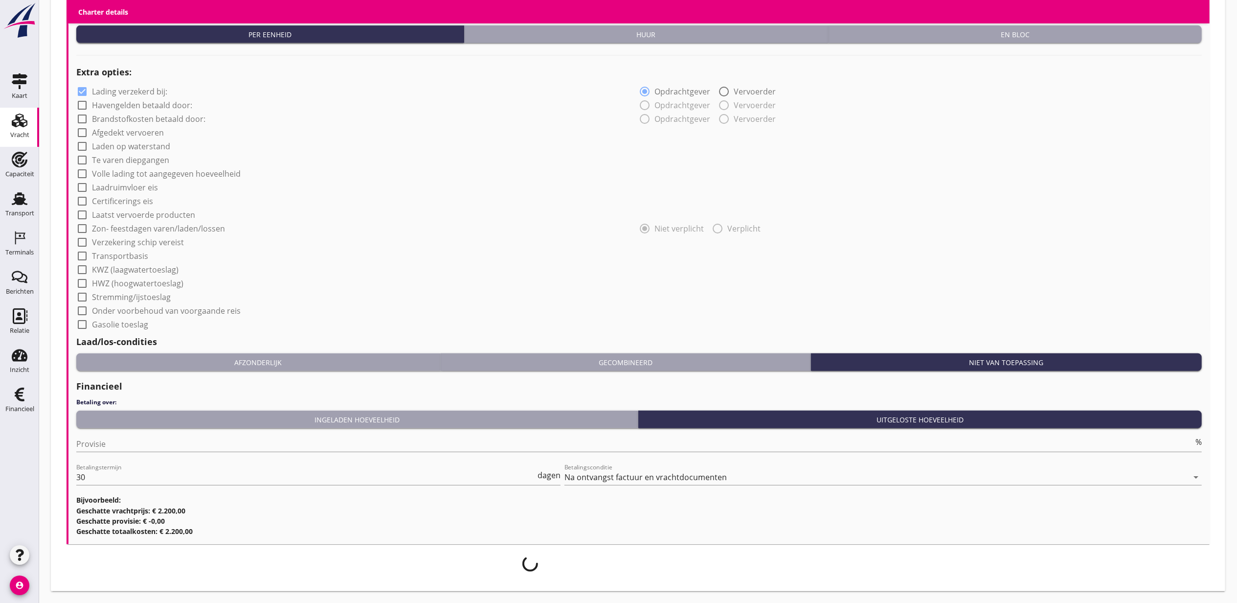
scroll to position [706, 0]
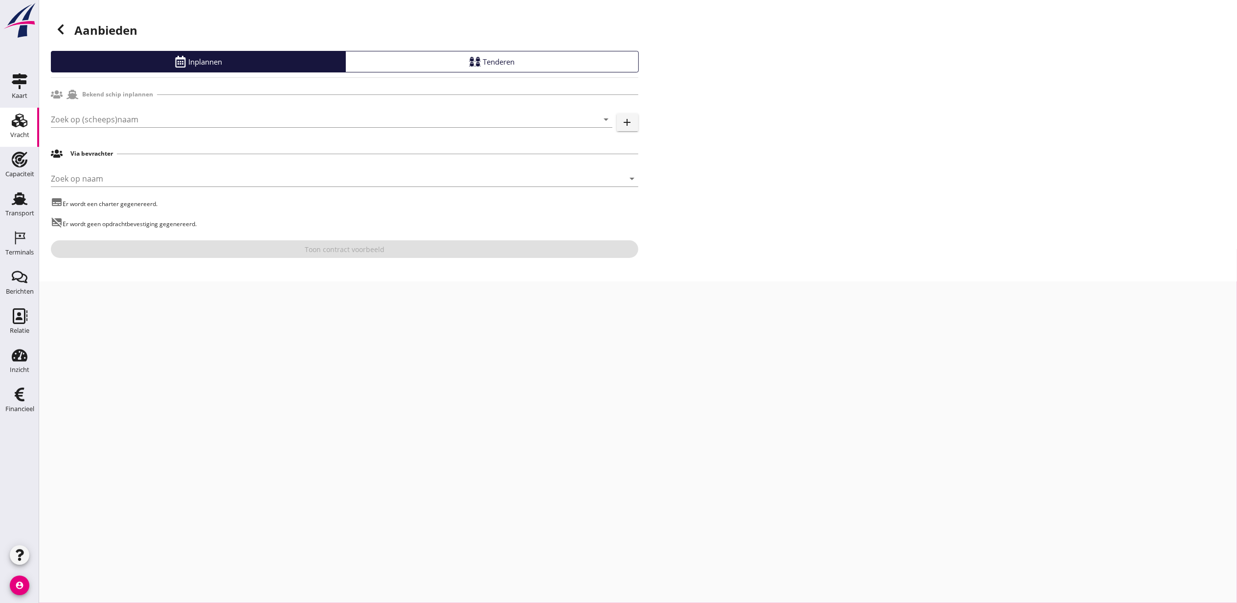
click at [135, 128] on div "Zoek op (scheeps)naam arrow_drop_down" at bounding box center [332, 124] width 562 height 25
click at [135, 122] on input "Zoek op (scheeps)naam" at bounding box center [318, 120] width 534 height 16
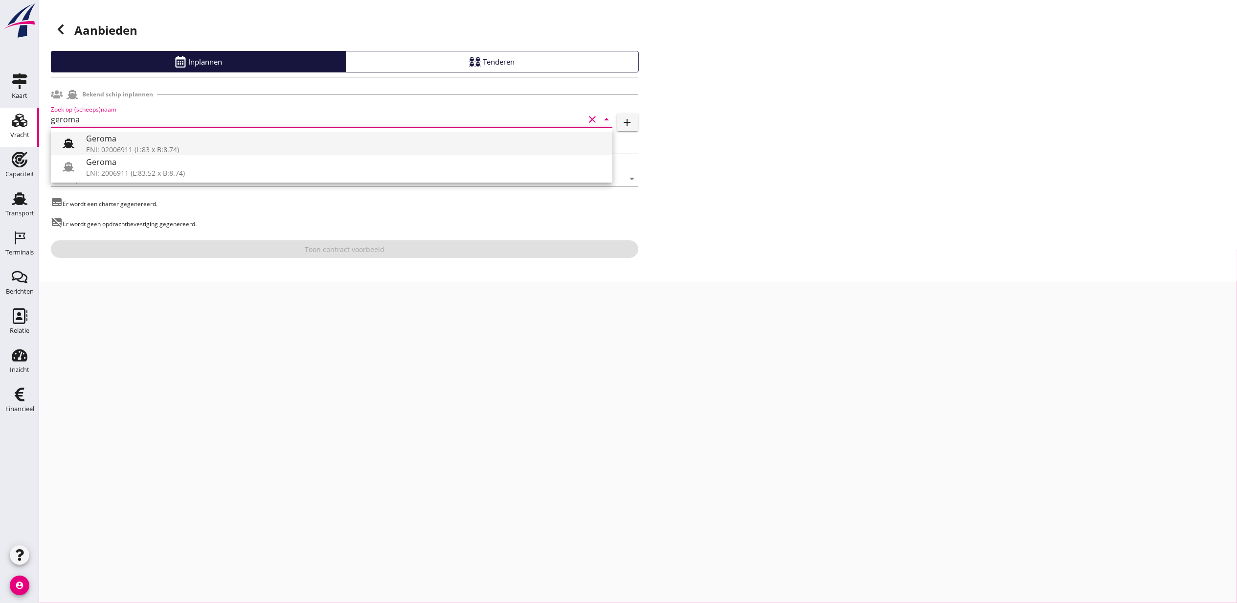
click at [145, 136] on div "Geroma" at bounding box center [345, 139] width 519 height 12
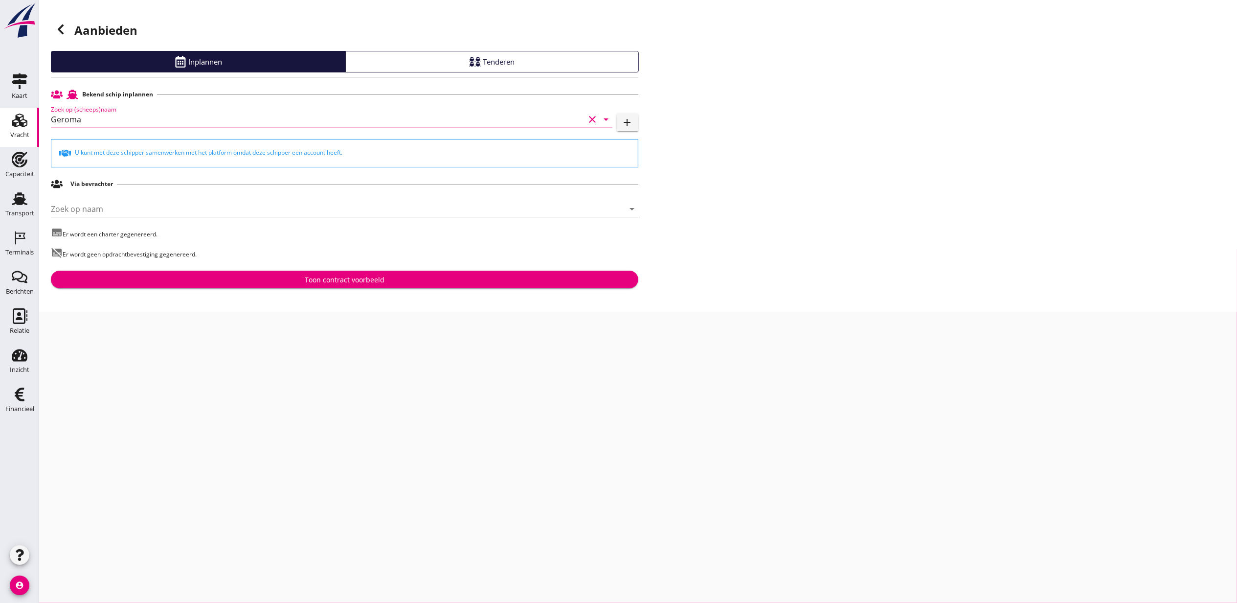
type input "Geroma"
click at [361, 286] on button "Toon contract voorbeeld" at bounding box center [345, 280] width 588 height 18
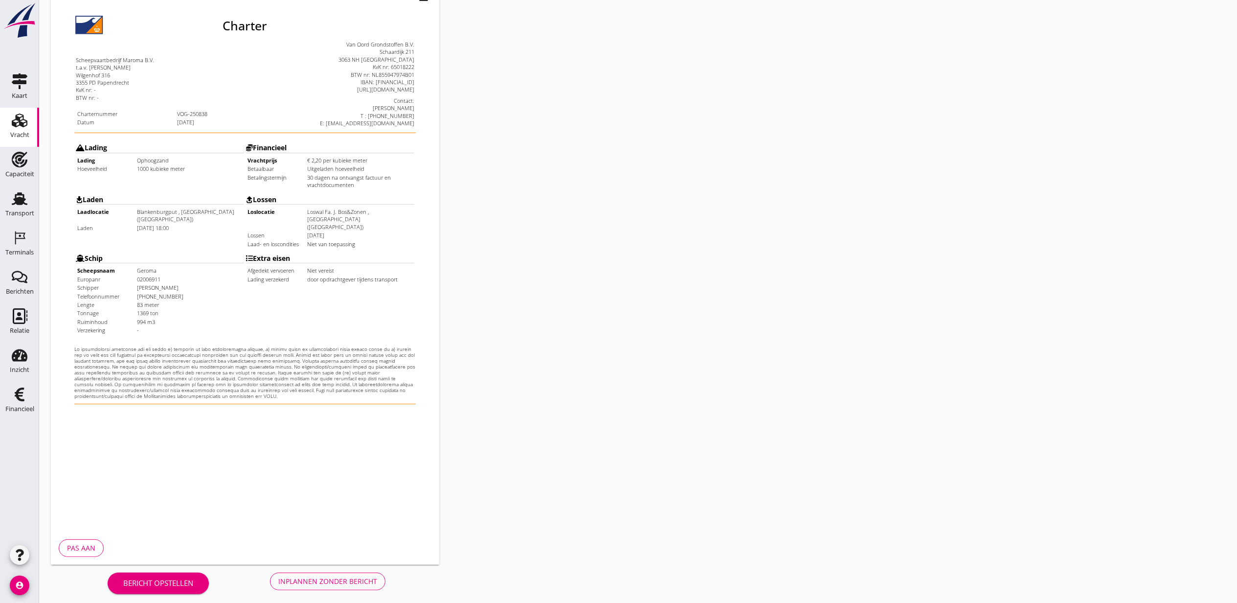
scroll to position [121, 0]
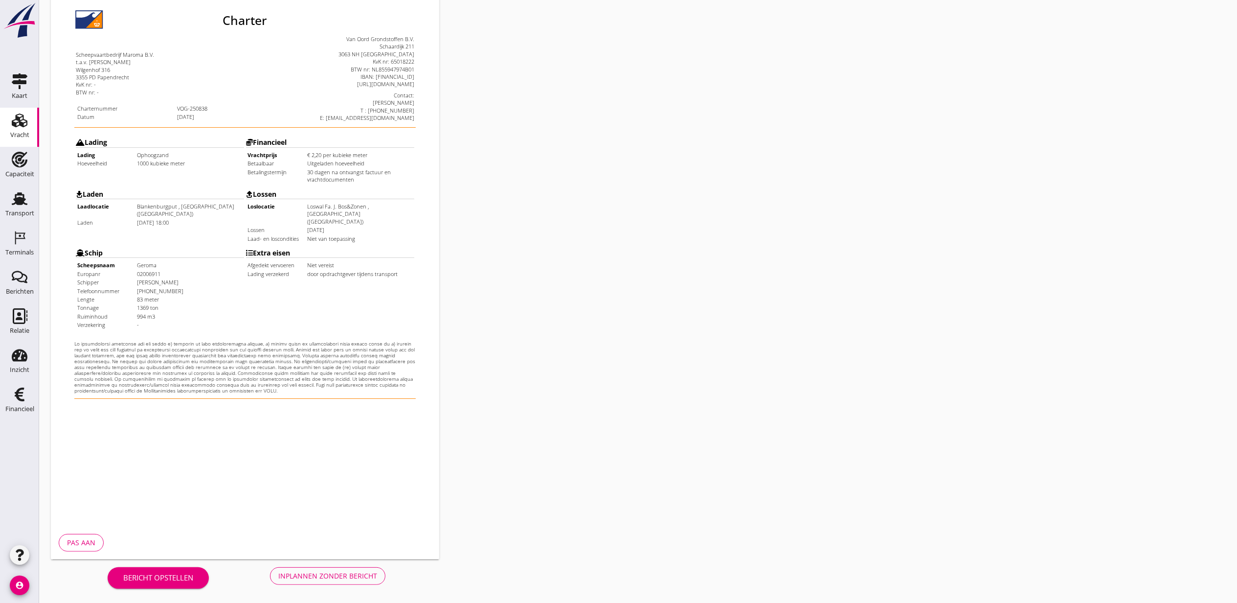
click at [326, 582] on button "Inplannen zonder bericht" at bounding box center [327, 576] width 115 height 18
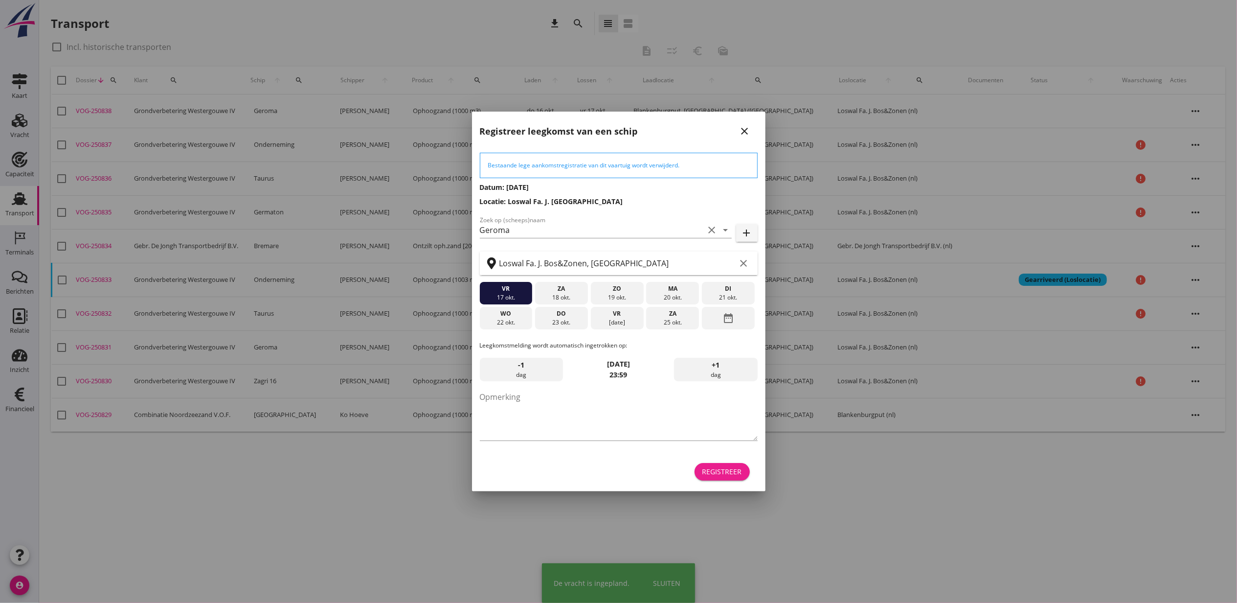
click at [744, 467] on button "Registreer" at bounding box center [722, 472] width 55 height 18
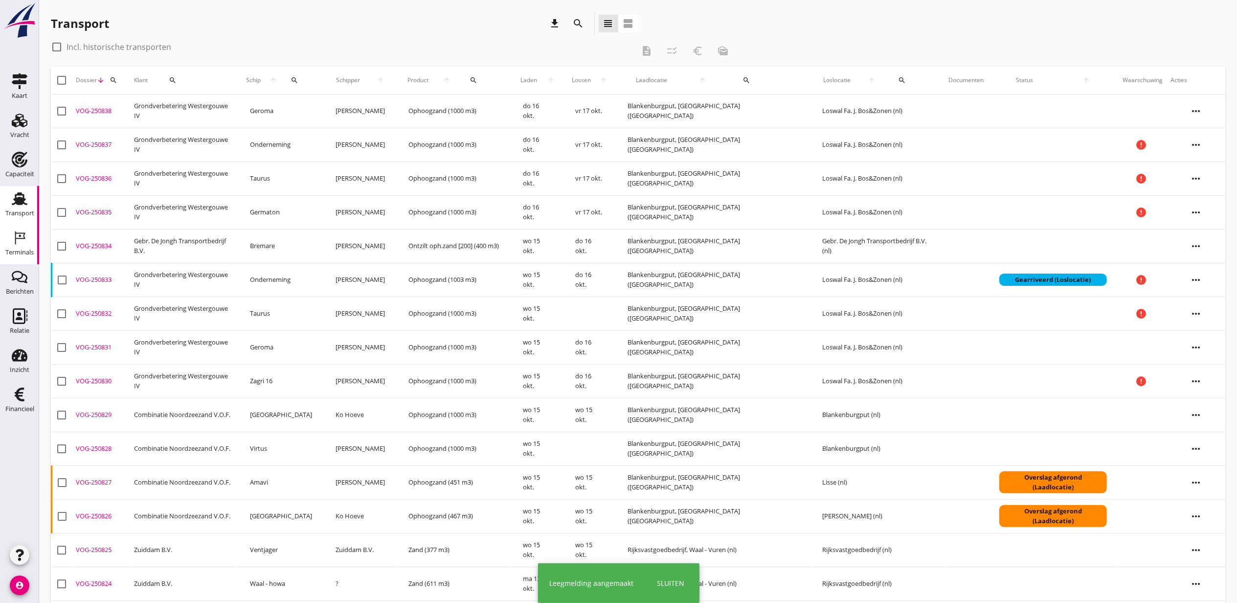
click at [8, 242] on div "Terminals" at bounding box center [19, 238] width 23 height 16
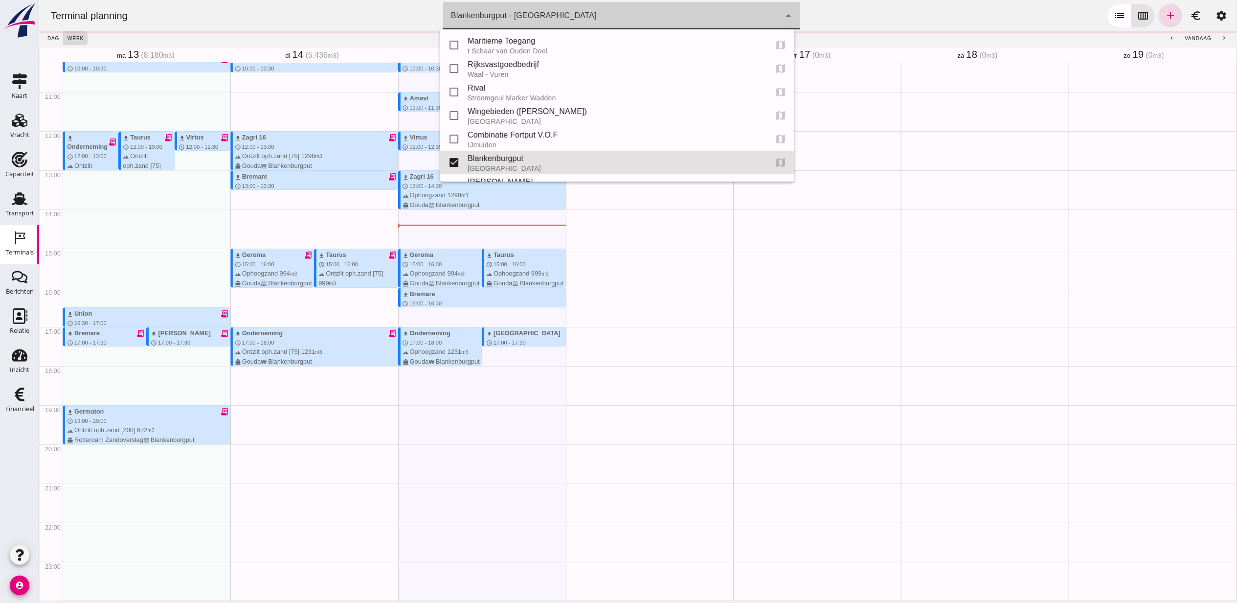
click at [592, 20] on div "Blankenburgput - Rotterdam e6c78bfd-e3f1-4bb9-b01e-b37ce3668b52" at bounding box center [612, 15] width 338 height 27
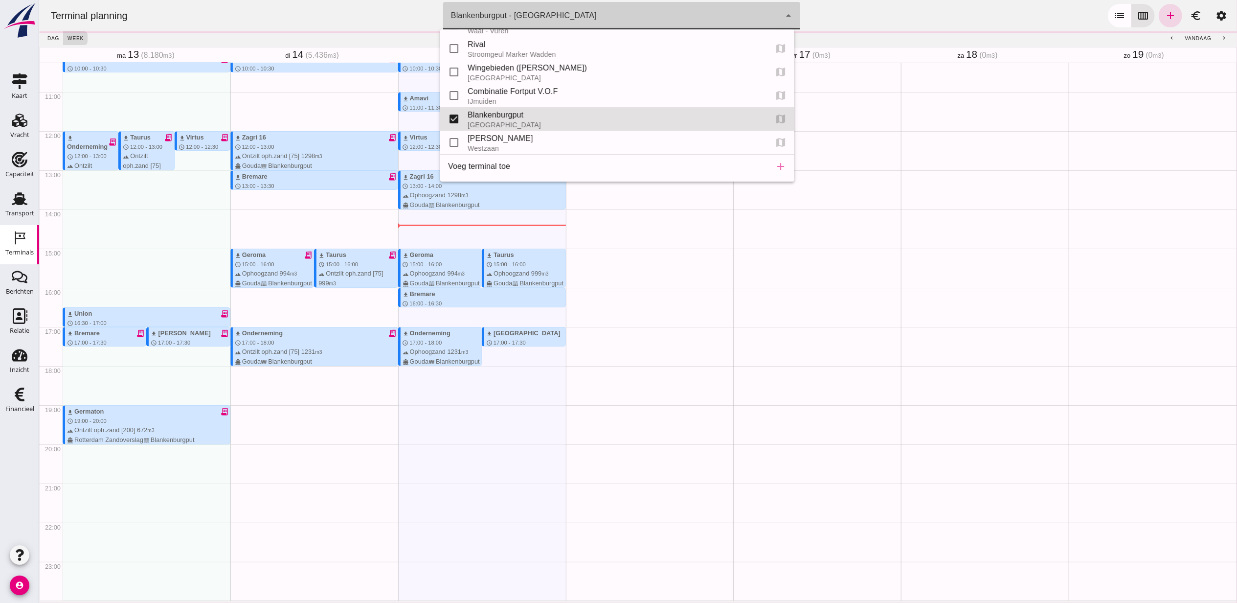
click at [592, 20] on div "Blankenburgput - Rotterdam e6c78bfd-e3f1-4bb9-b01e-b37ce3668b52" at bounding box center [612, 15] width 338 height 27
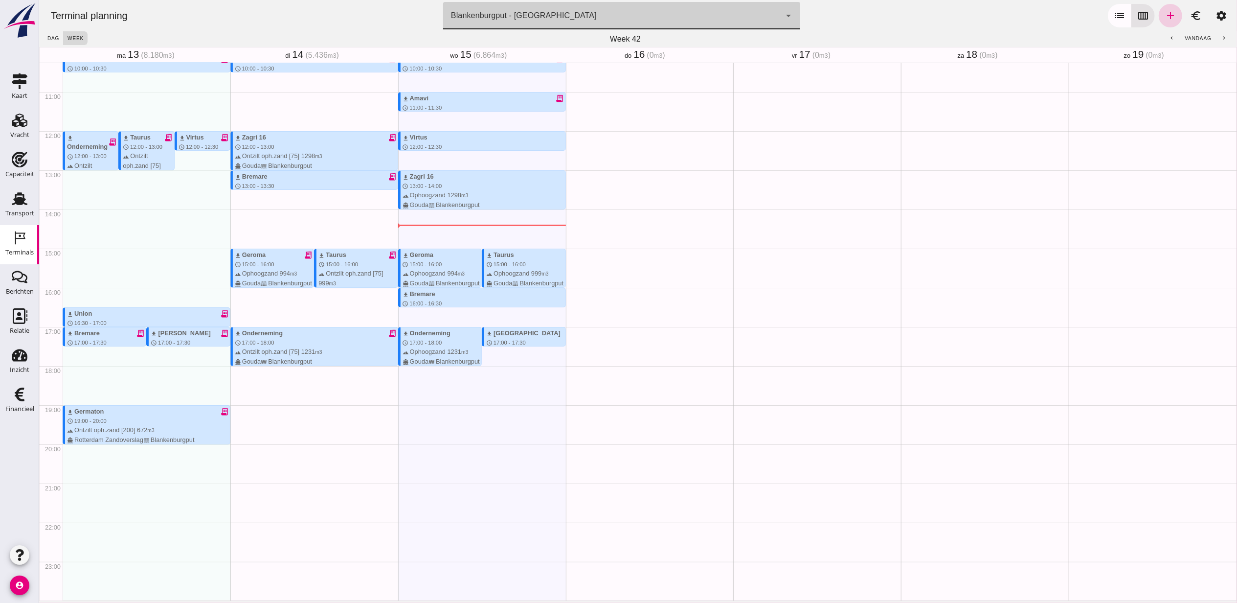
click at [1164, 18] on icon "add" at bounding box center [1170, 16] width 12 height 12
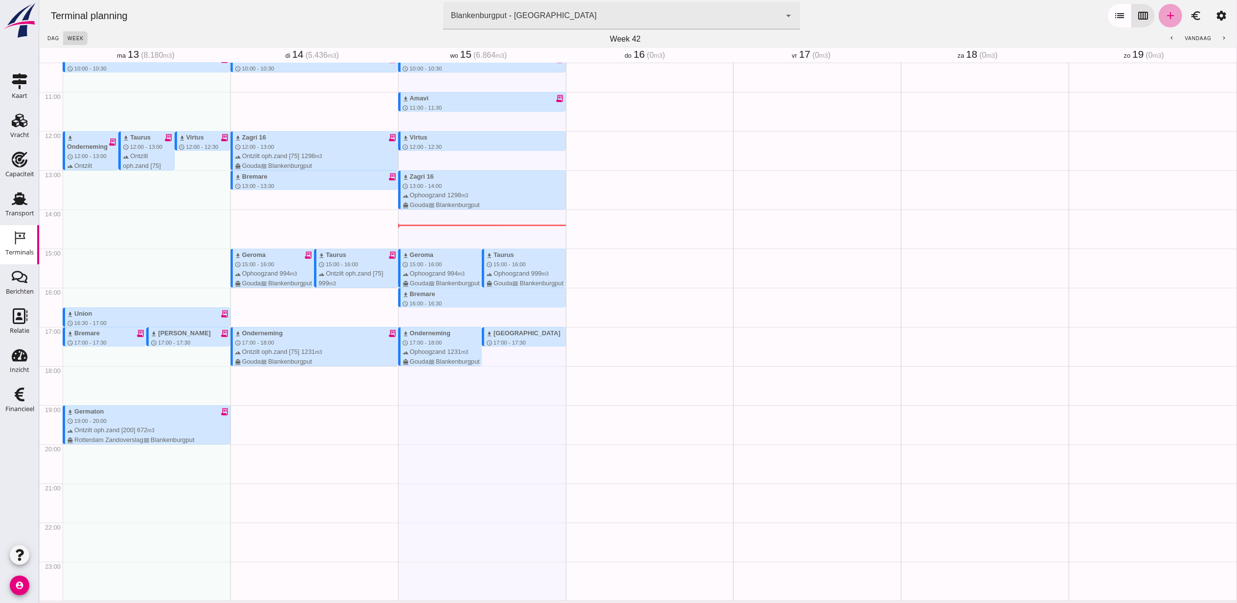
type input "Combinatie Noordzeezand V.O.F."
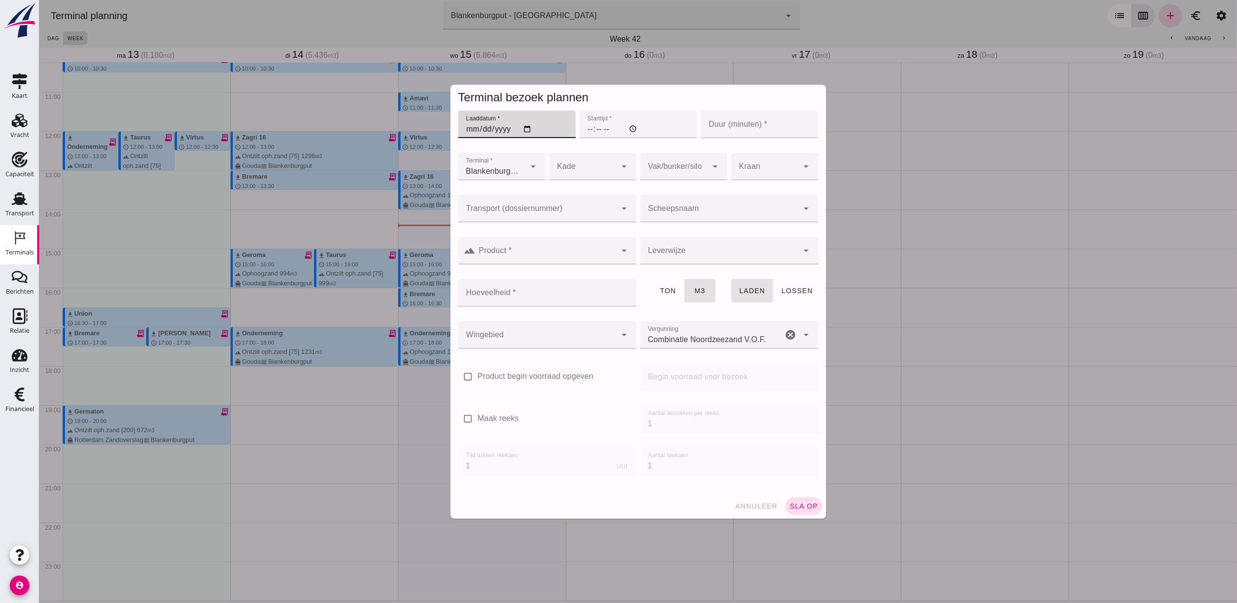
click at [524, 130] on input "Laaddatum *" at bounding box center [516, 124] width 117 height 27
type input "2025-10-16"
click at [586, 128] on input "Starttijd *" at bounding box center [637, 124] width 117 height 27
type input "13:00"
type input "60"
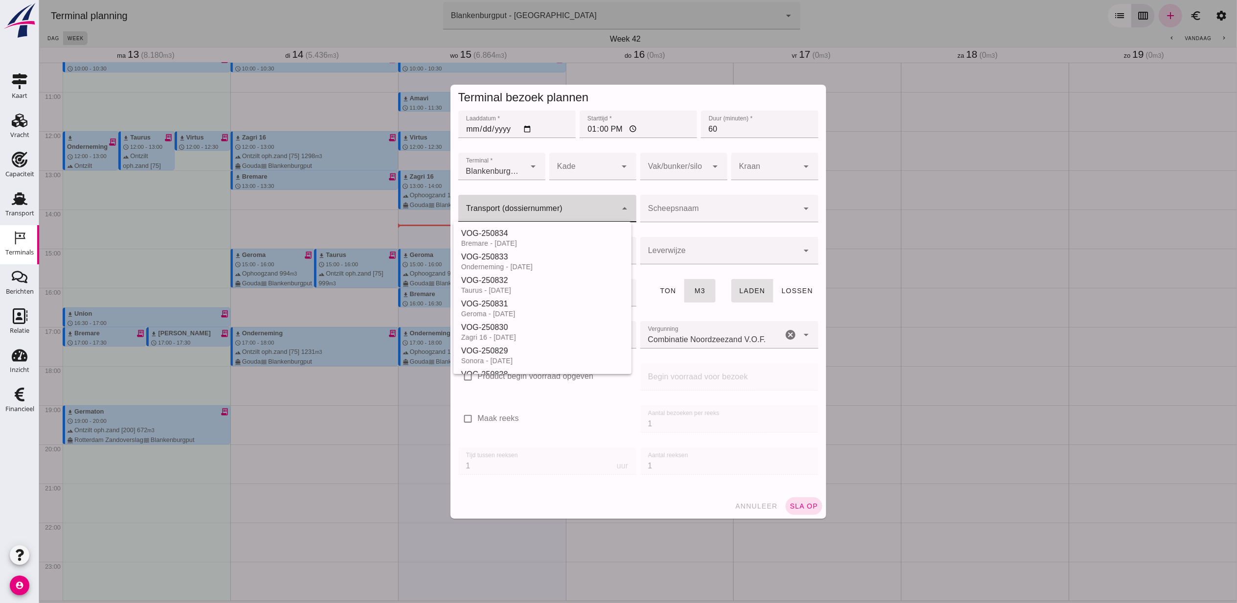
click at [566, 206] on div at bounding box center [537, 208] width 159 height 27
click at [554, 306] on div "VOG-250835" at bounding box center [542, 304] width 162 height 12
type input "VOG-250835"
type input "franco_on_shore"
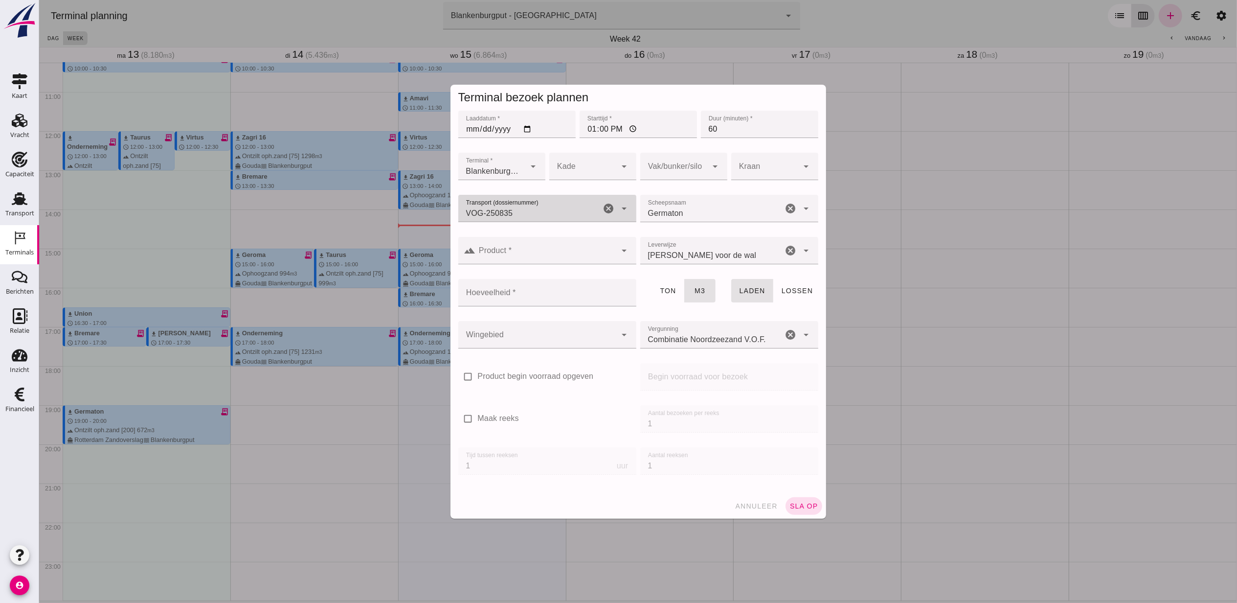
type input "VOG-250835"
click at [656, 161] on div at bounding box center [674, 166] width 68 height 27
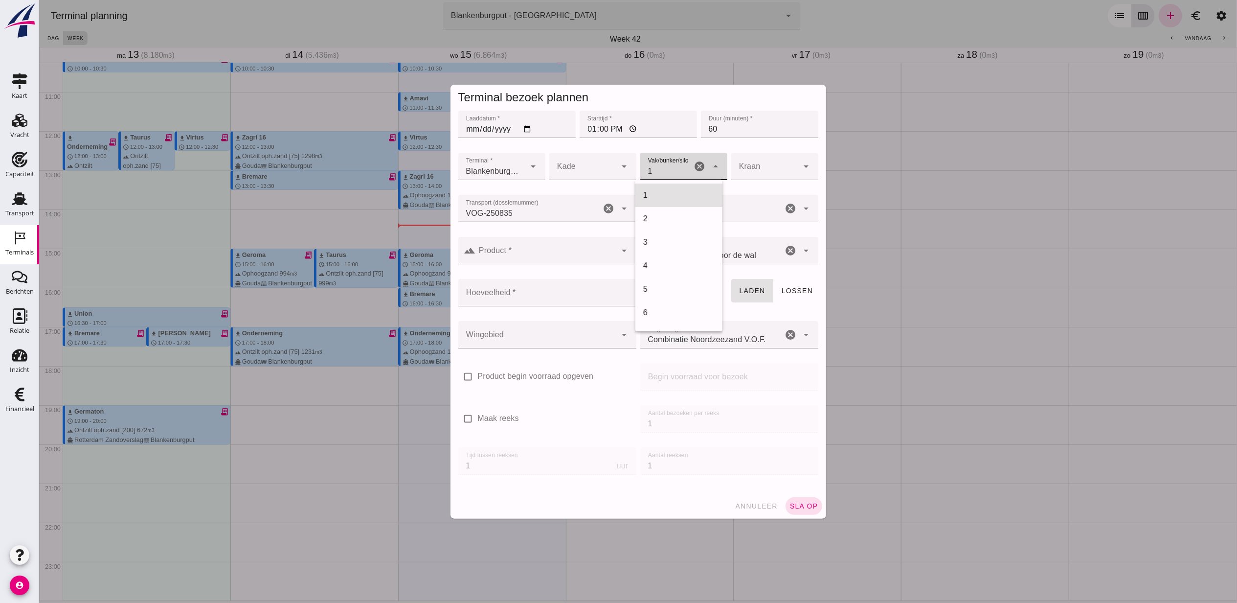
scroll to position [399, 0]
click at [682, 190] on div "18" at bounding box center [678, 195] width 71 height 12
click at [552, 288] on input "Hoeveelheid *" at bounding box center [544, 292] width 172 height 27
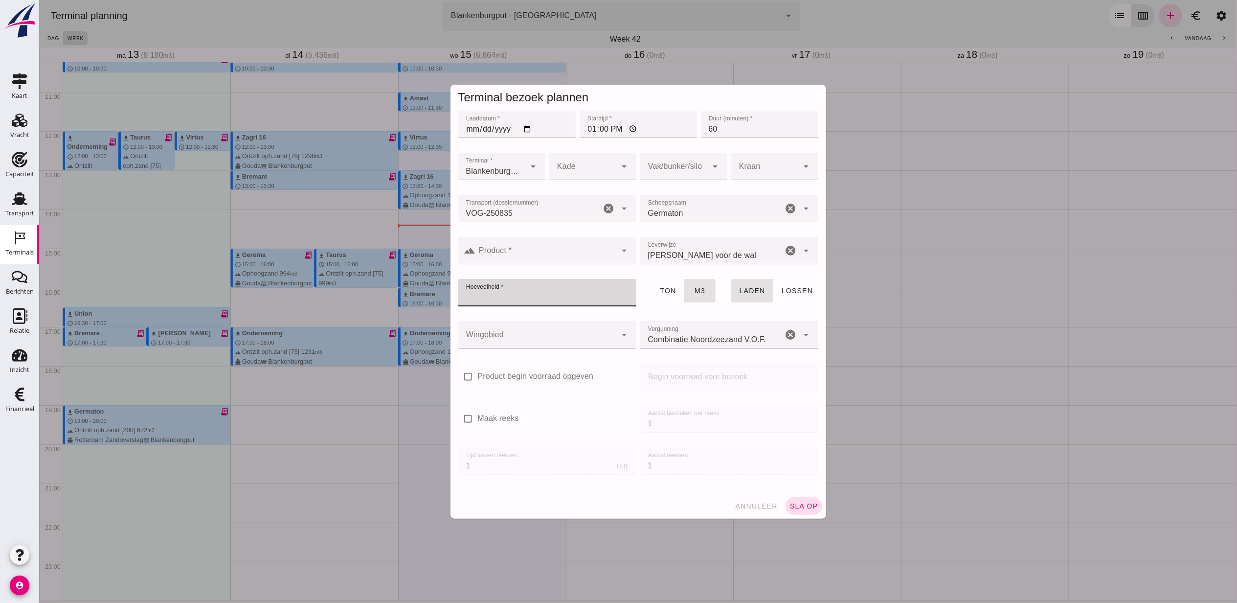
click at [661, 173] on div at bounding box center [674, 166] width 68 height 27
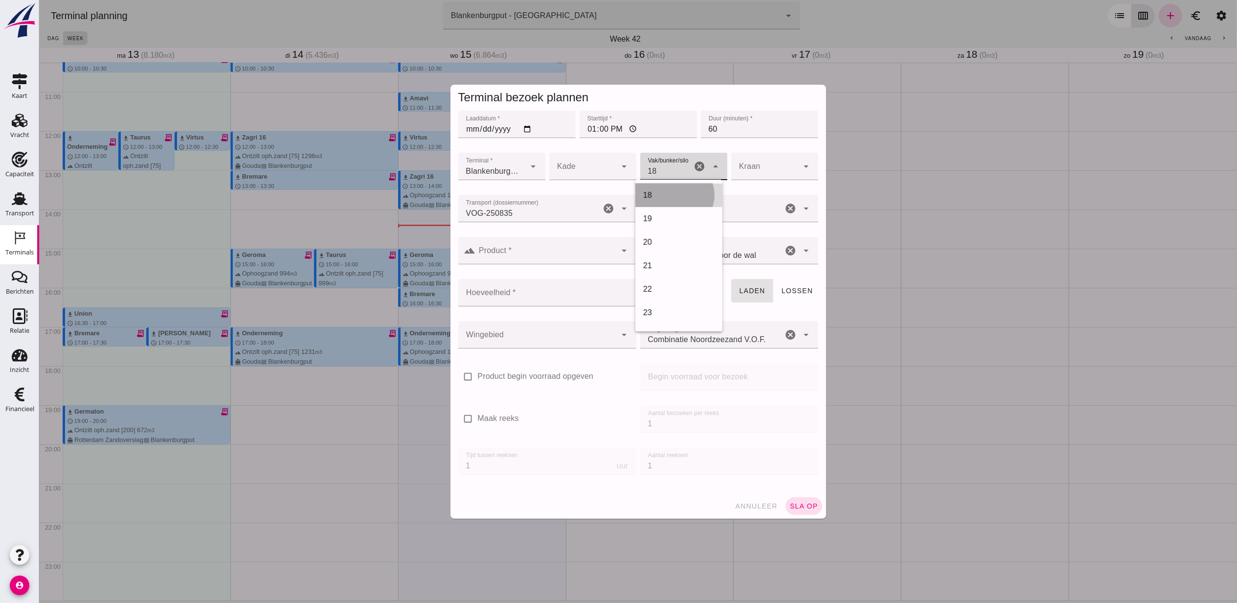
click at [669, 190] on div "18" at bounding box center [678, 195] width 71 height 12
type input "366"
click at [552, 297] on input "Hoeveelheid *" at bounding box center [544, 292] width 172 height 27
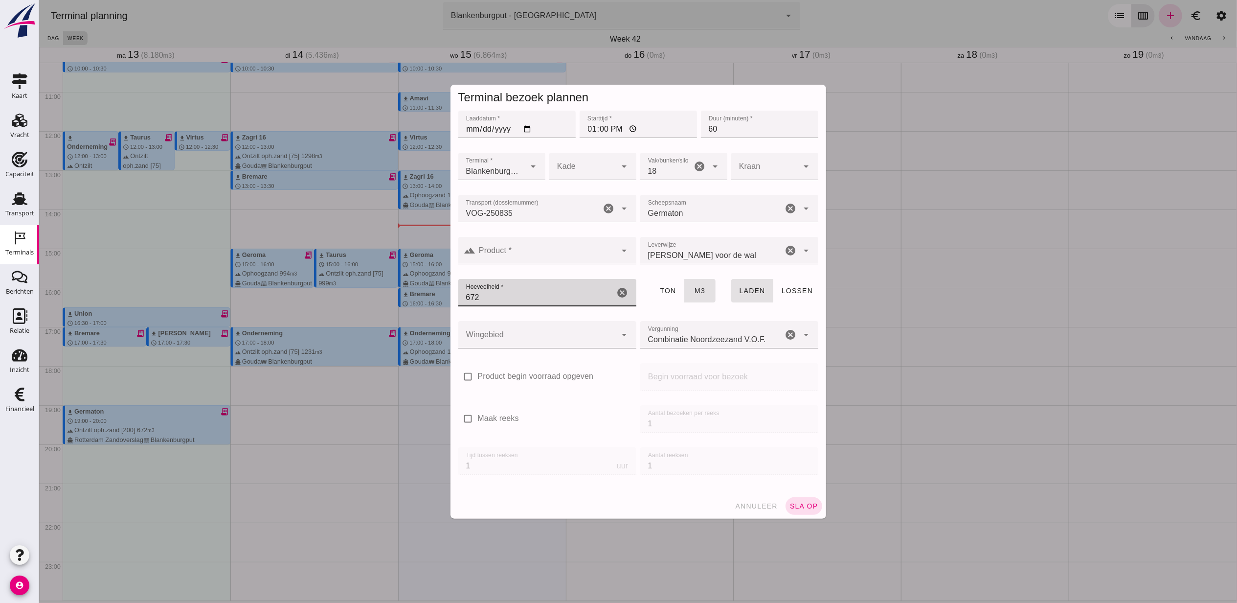
type input "672"
click at [544, 244] on div at bounding box center [546, 250] width 141 height 27
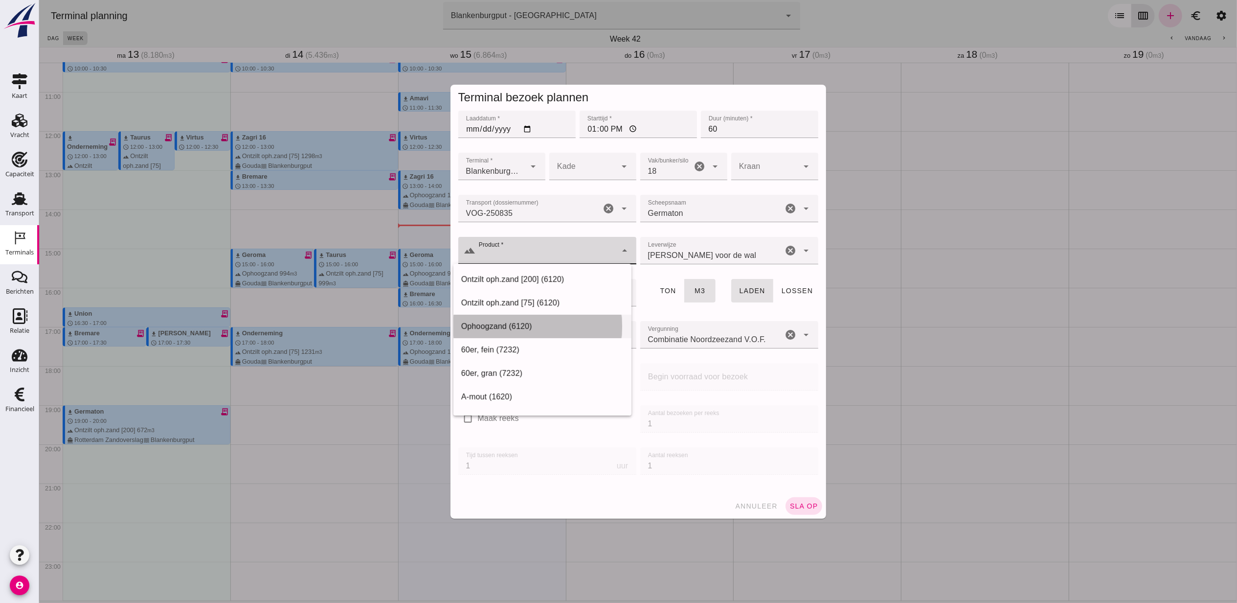
click at [538, 322] on div "Ophoogzand (6120)" at bounding box center [542, 326] width 162 height 12
type input "Ophoogzand (6120)"
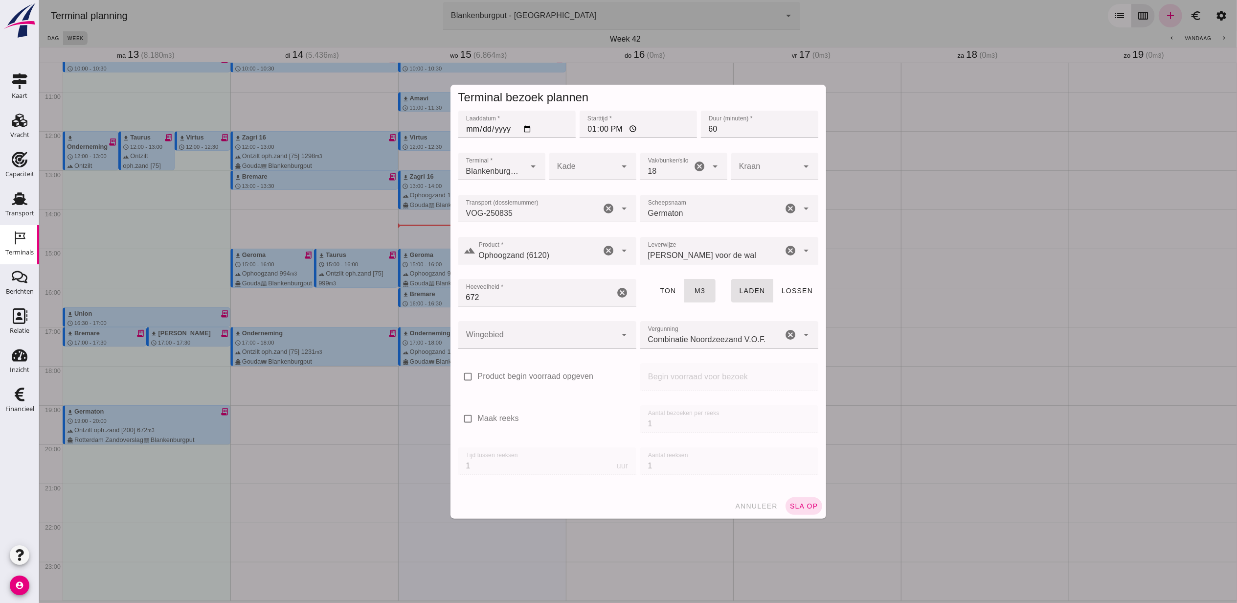
click at [559, 319] on div "Wingebied Wingebied cancel arrow_drop_down" at bounding box center [547, 340] width 182 height 42
click at [560, 325] on div at bounding box center [537, 334] width 159 height 27
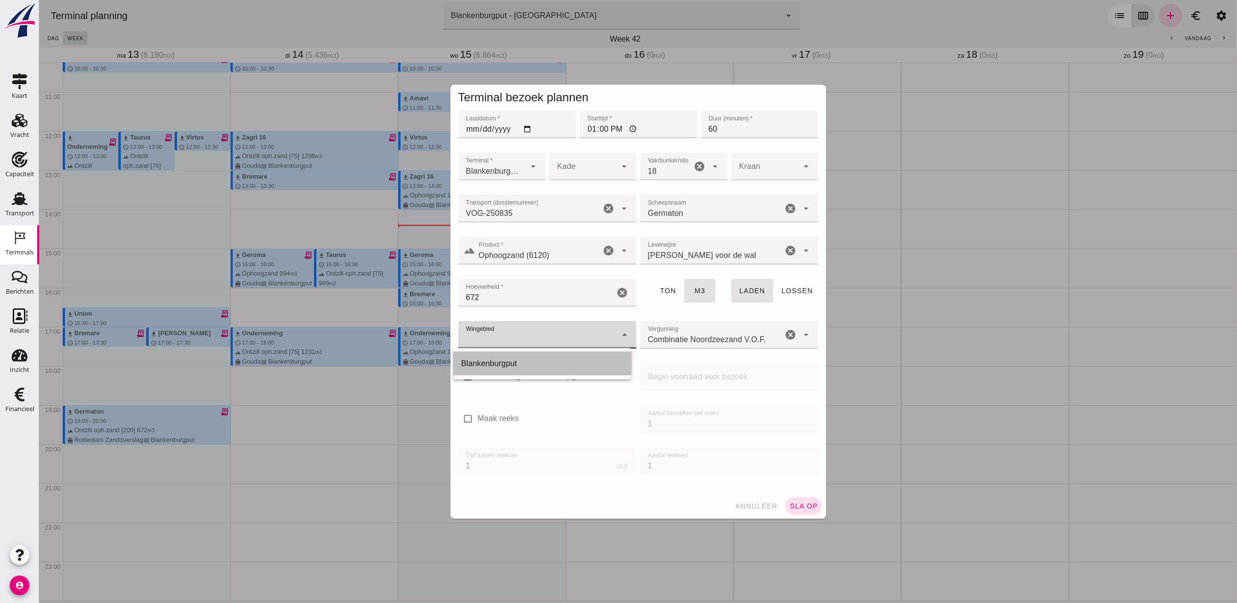
click at [554, 358] on div "Blankenburgput" at bounding box center [542, 364] width 162 height 12
type input "333"
click at [804, 503] on span "sla op" at bounding box center [803, 506] width 29 height 8
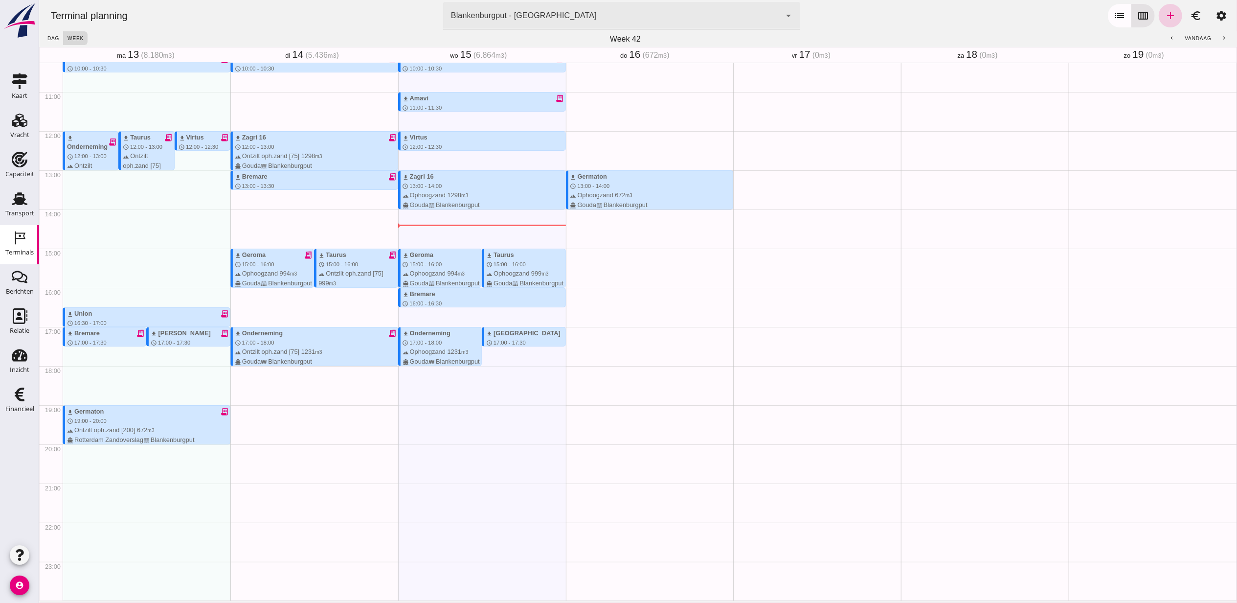
click at [1164, 12] on icon "add" at bounding box center [1170, 16] width 12 height 12
type input "Combinatie Noordzeezand V.O.F."
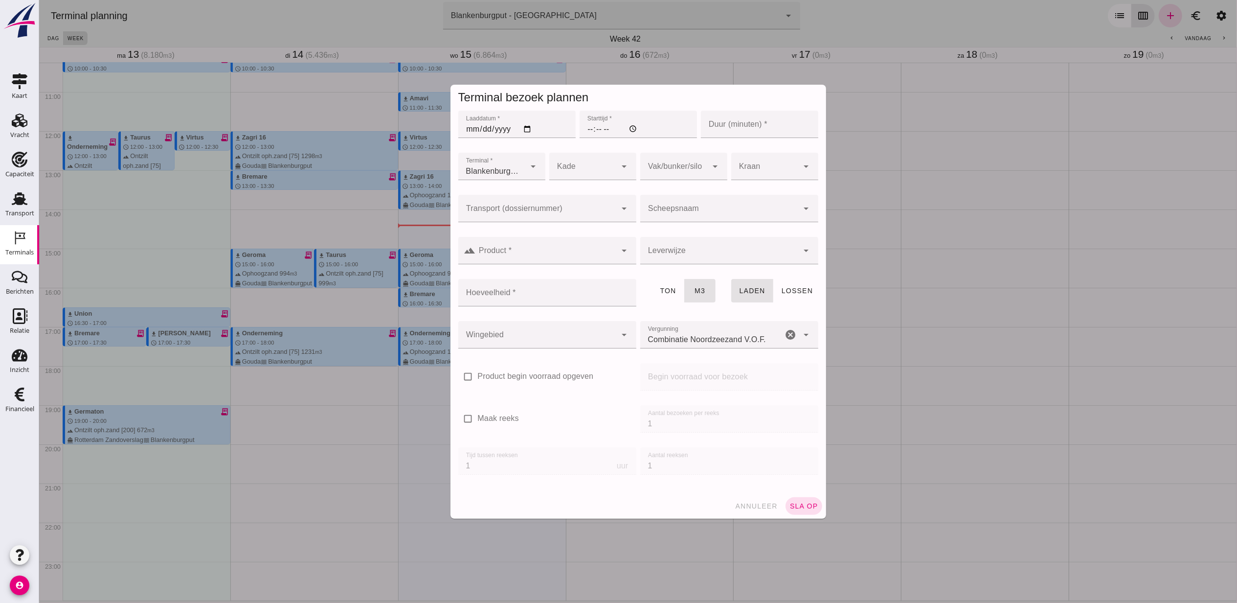
click at [526, 130] on input "Laaddatum *" at bounding box center [516, 124] width 117 height 27
type input "2025-10-16"
click at [591, 126] on input "Starttijd *" at bounding box center [637, 124] width 117 height 27
type input "15:00"
type input "60"
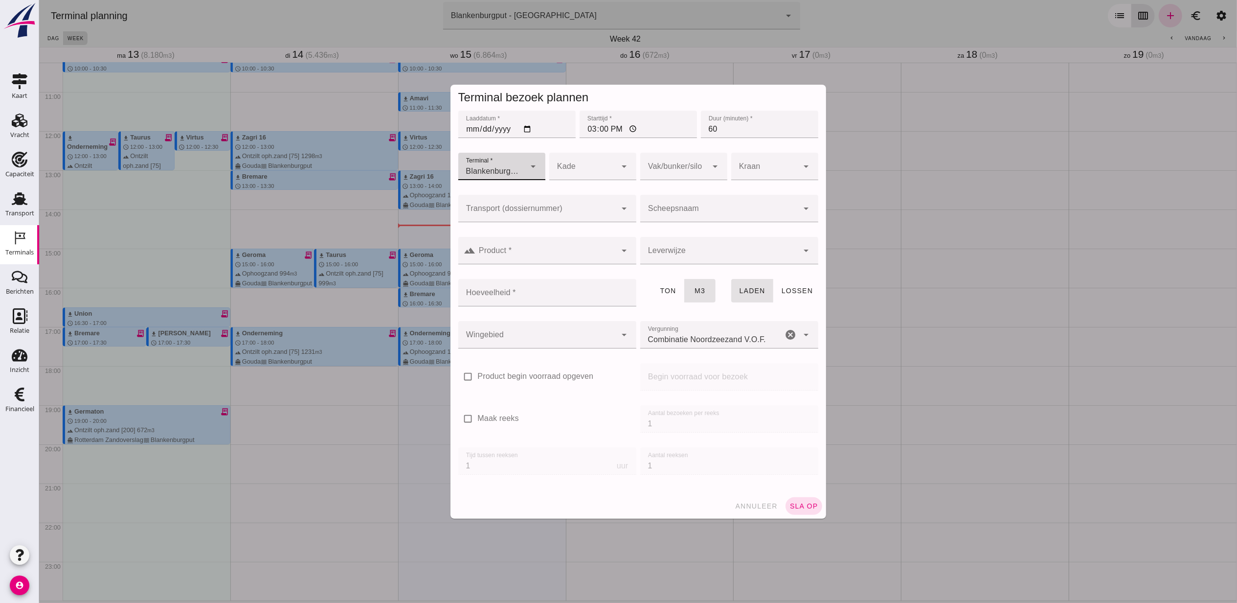
click at [581, 195] on div at bounding box center [537, 208] width 159 height 27
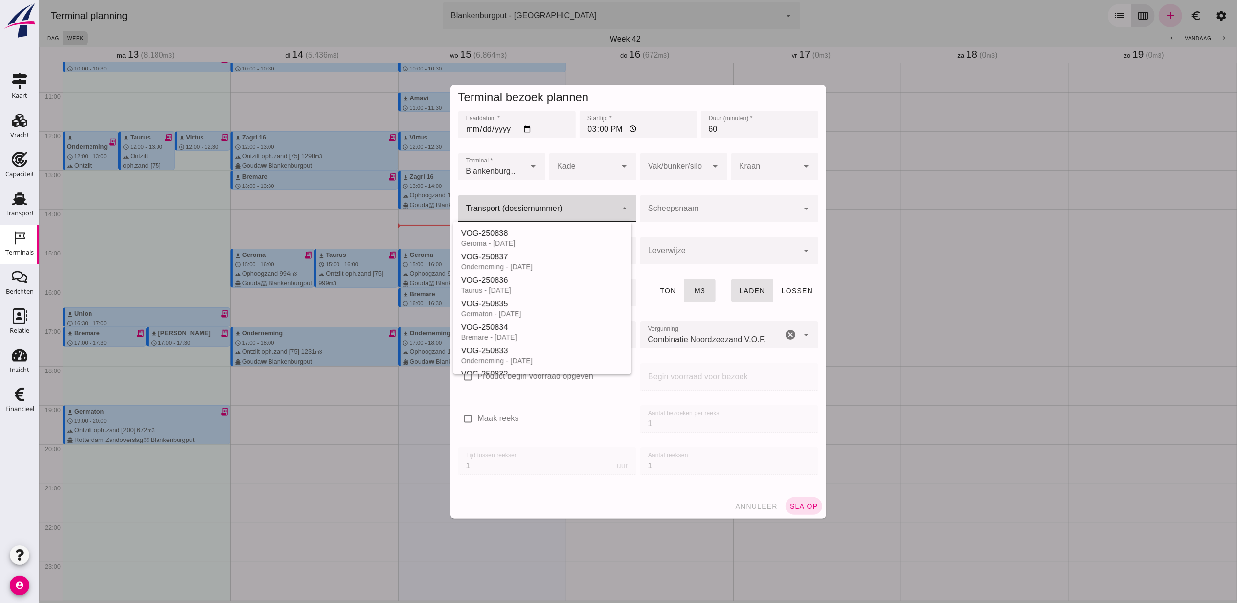
click at [583, 204] on div at bounding box center [537, 208] width 159 height 27
click at [556, 282] on div "VOG-250836" at bounding box center [542, 280] width 162 height 12
type input "VOG-250836"
type input "franco_on_shore"
type input "999"
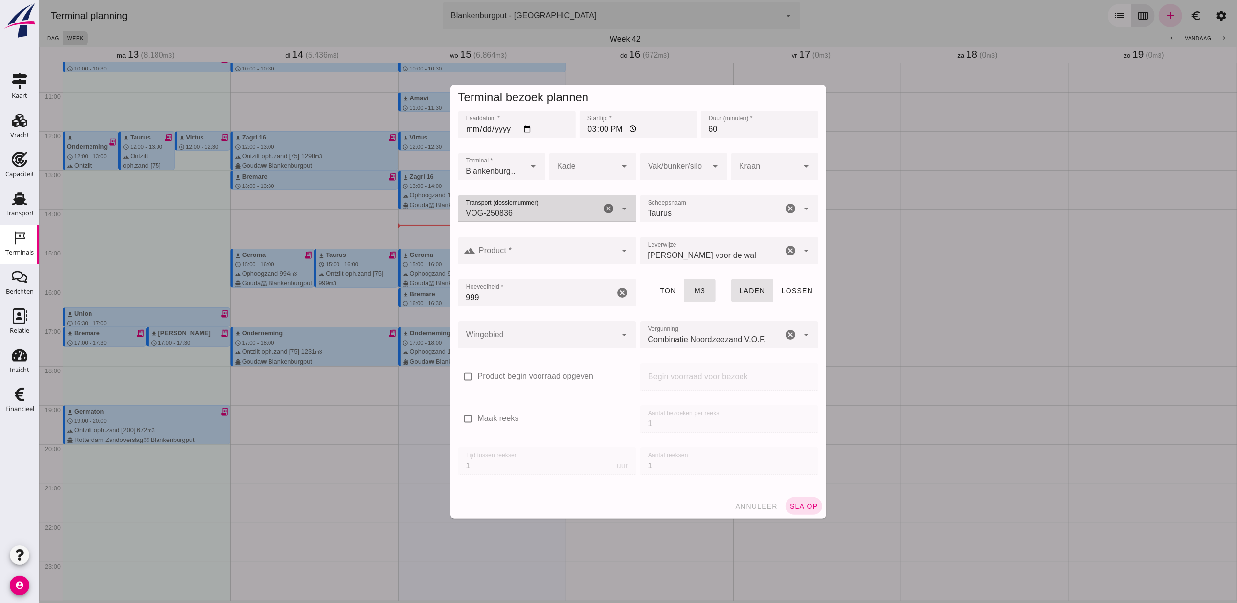
click at [653, 163] on div at bounding box center [674, 166] width 68 height 27
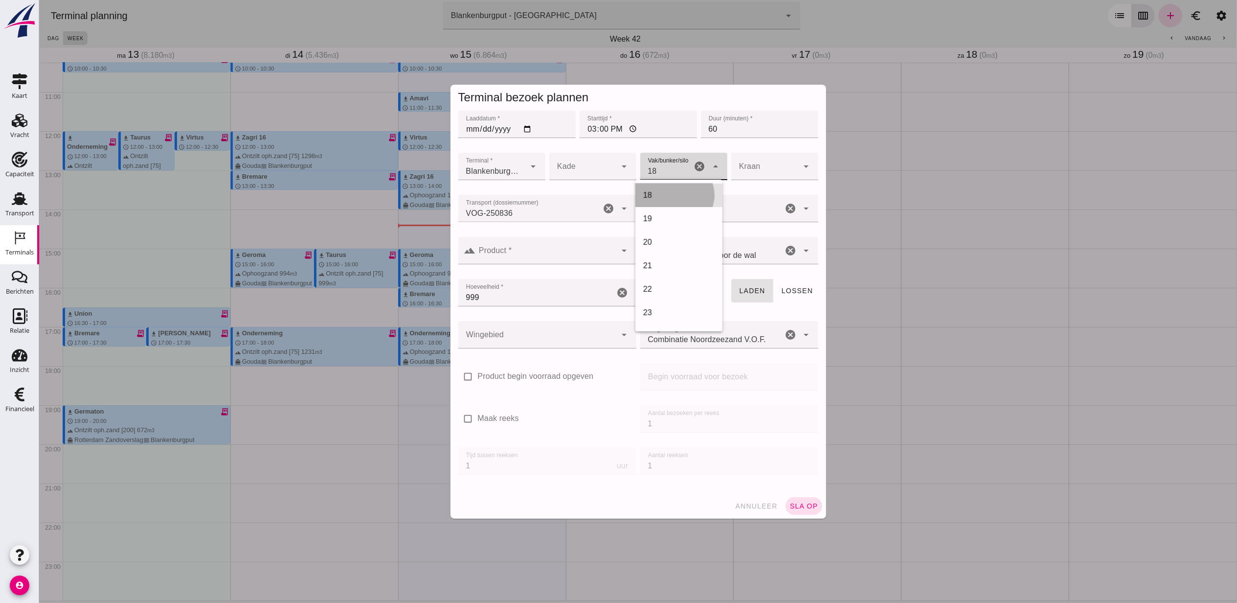
click at [673, 191] on div "18" at bounding box center [678, 195] width 71 height 12
type input "366"
click at [531, 319] on div "Wingebied Wingebied cancel arrow_drop_down" at bounding box center [547, 340] width 182 height 42
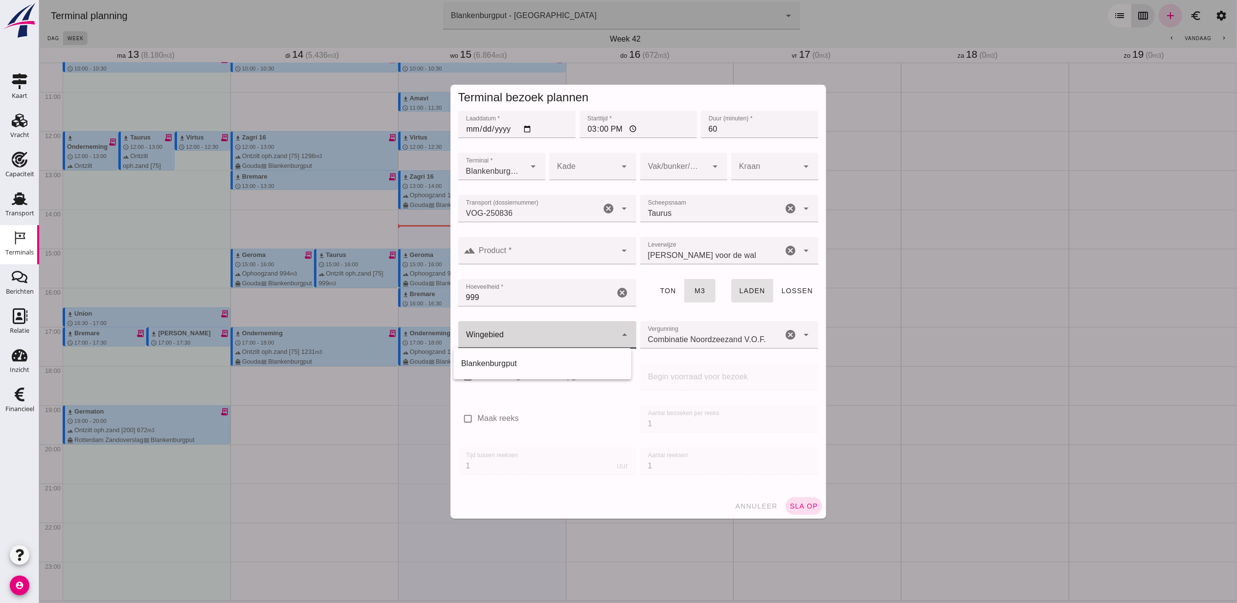
click at [536, 327] on div at bounding box center [537, 334] width 159 height 27
click at [535, 355] on div "Blankenburgput" at bounding box center [542, 363] width 178 height 23
type input "333"
click at [797, 503] on span "sla op" at bounding box center [803, 506] width 29 height 8
click at [568, 251] on input "Product *" at bounding box center [546, 256] width 141 height 12
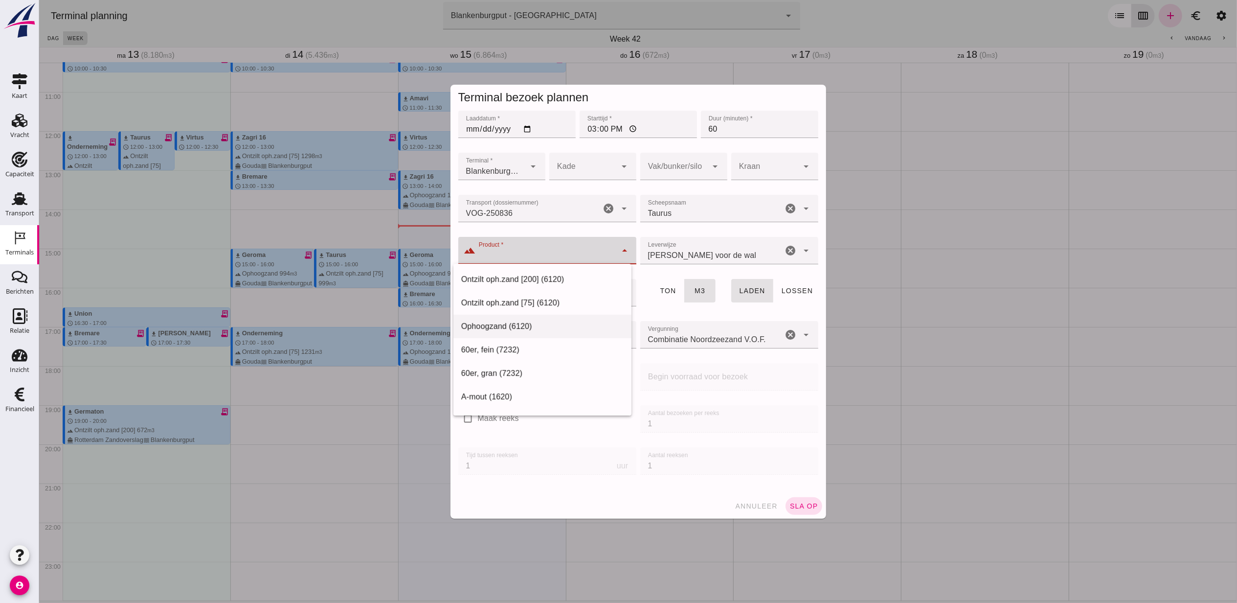
click at [543, 333] on div "Ophoogzand (6120)" at bounding box center [542, 326] width 178 height 23
type input "Ophoogzand (6120)"
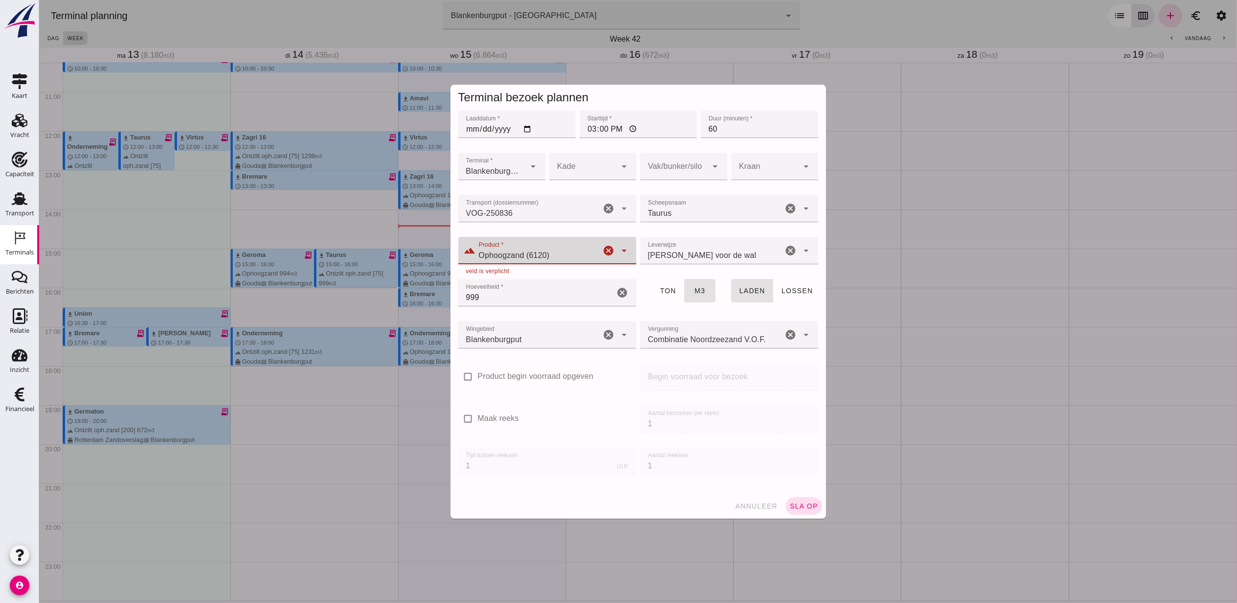
click at [808, 496] on div "annuleer sla op" at bounding box center [638, 505] width 376 height 25
click at [810, 502] on span "sla op" at bounding box center [803, 506] width 29 height 8
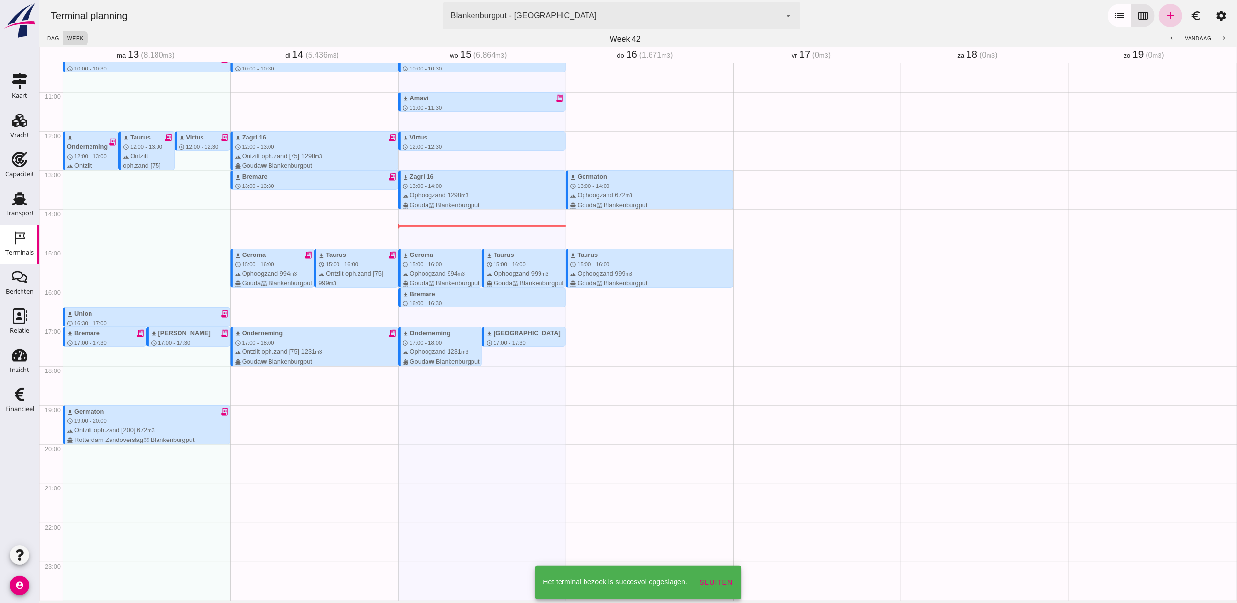
click at [1159, 22] on link "add" at bounding box center [1170, 15] width 23 height 23
type input "Combinatie Noordzeezand V.O.F."
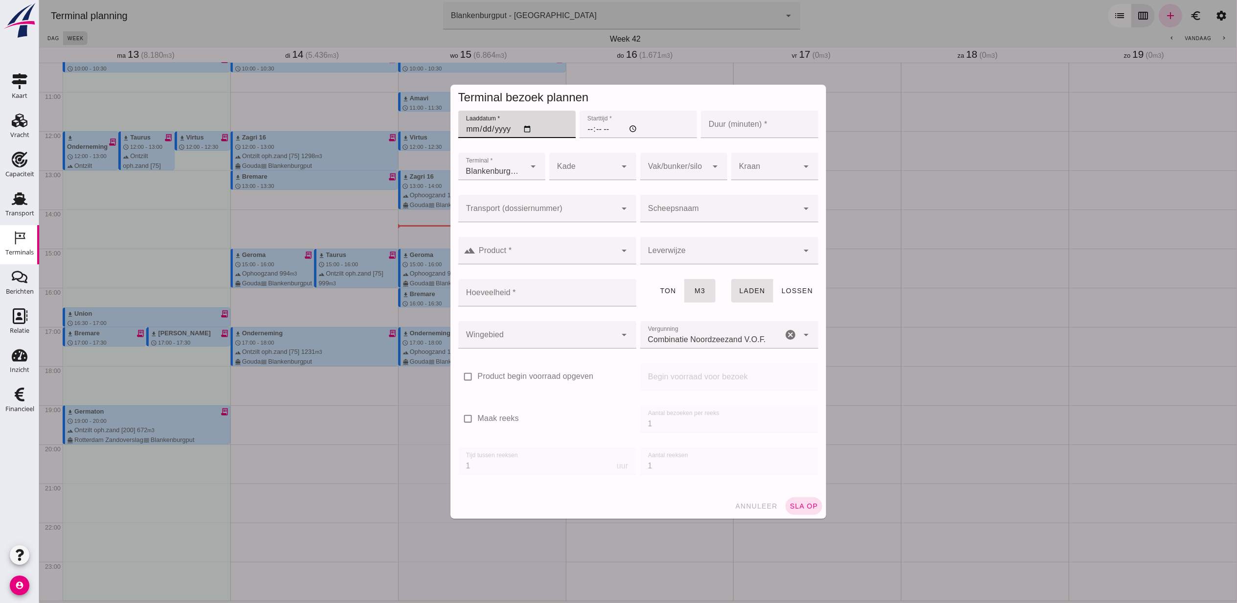
drag, startPoint x: 533, startPoint y: 126, endPoint x: 528, endPoint y: 129, distance: 5.3
click at [528, 129] on input "Laaddatum *" at bounding box center [516, 124] width 117 height 27
click at [524, 128] on input "Laaddatum *" at bounding box center [516, 124] width 117 height 27
type input "2025-10-16"
click at [587, 128] on input "Starttijd *" at bounding box center [637, 124] width 117 height 27
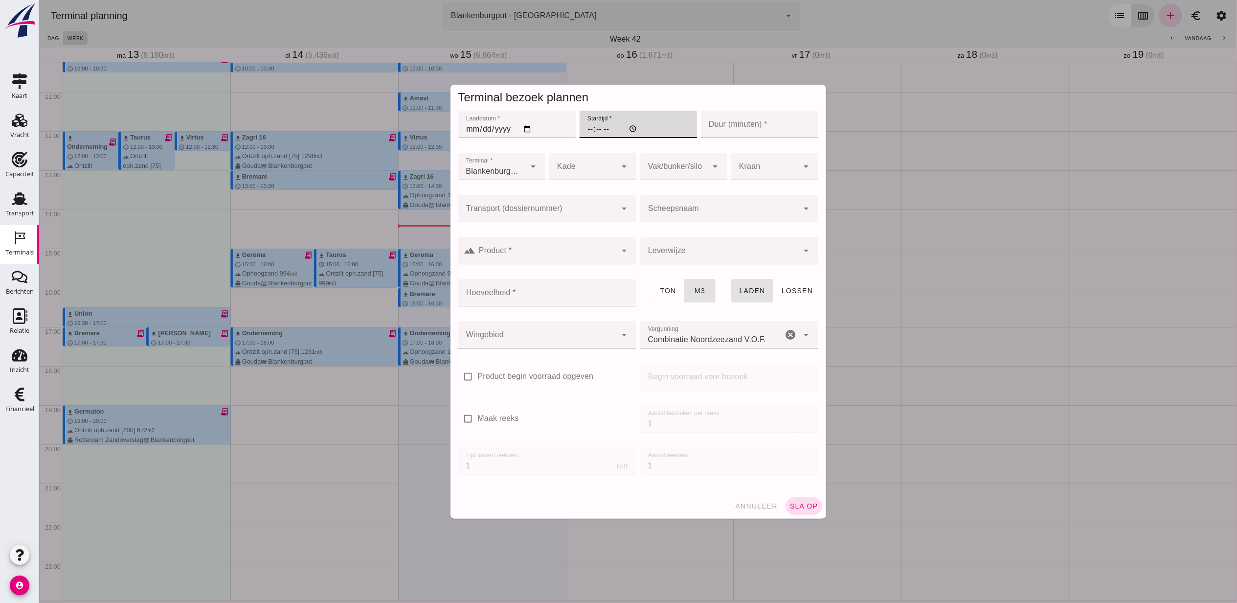
type input "17:00"
type input "60"
click at [552, 205] on div at bounding box center [537, 208] width 159 height 27
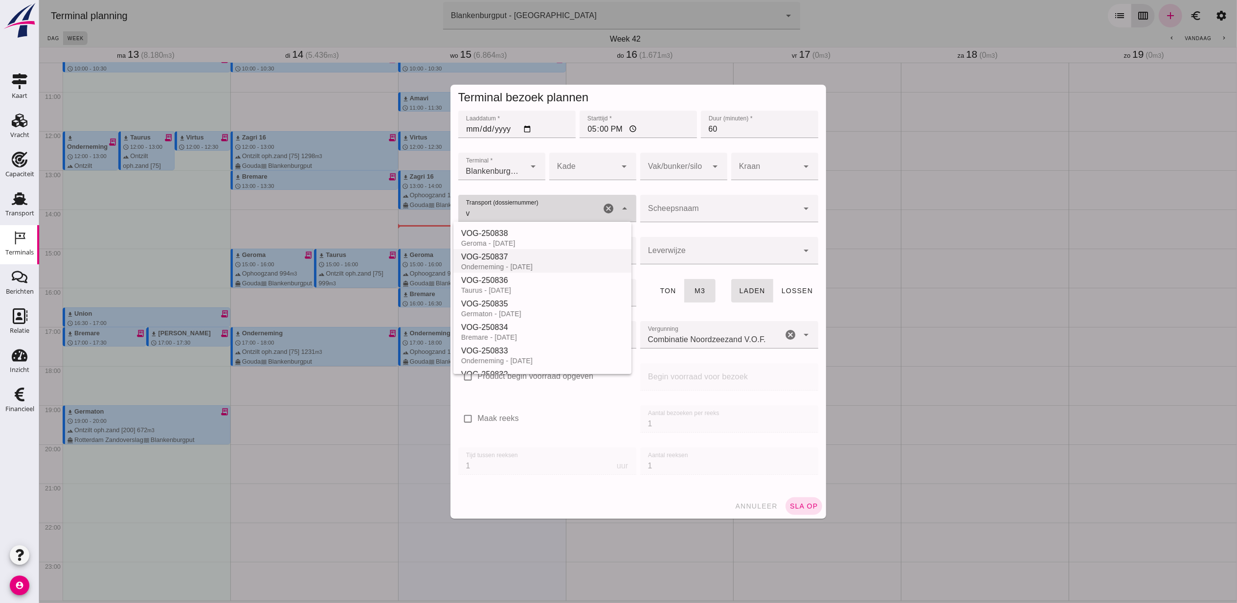
click at [540, 259] on div "VOG-250837" at bounding box center [542, 257] width 162 height 12
type input "VOG-250837"
type input "franco_on_shore"
type input "1231"
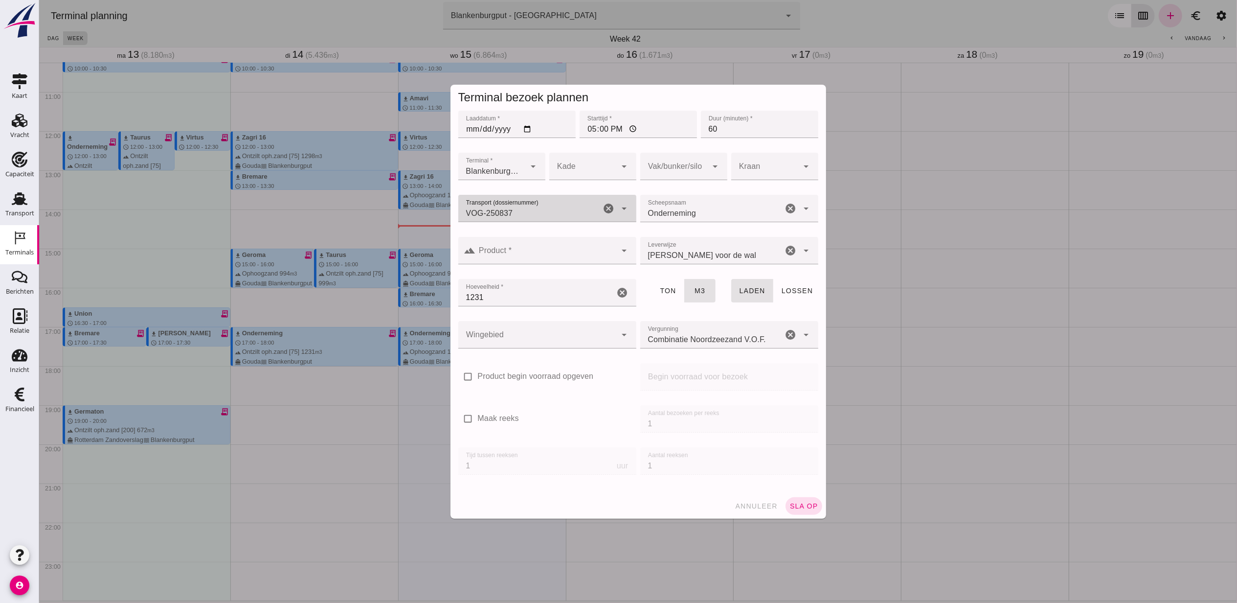
type input "VOG-250837"
click at [666, 165] on div at bounding box center [674, 166] width 68 height 27
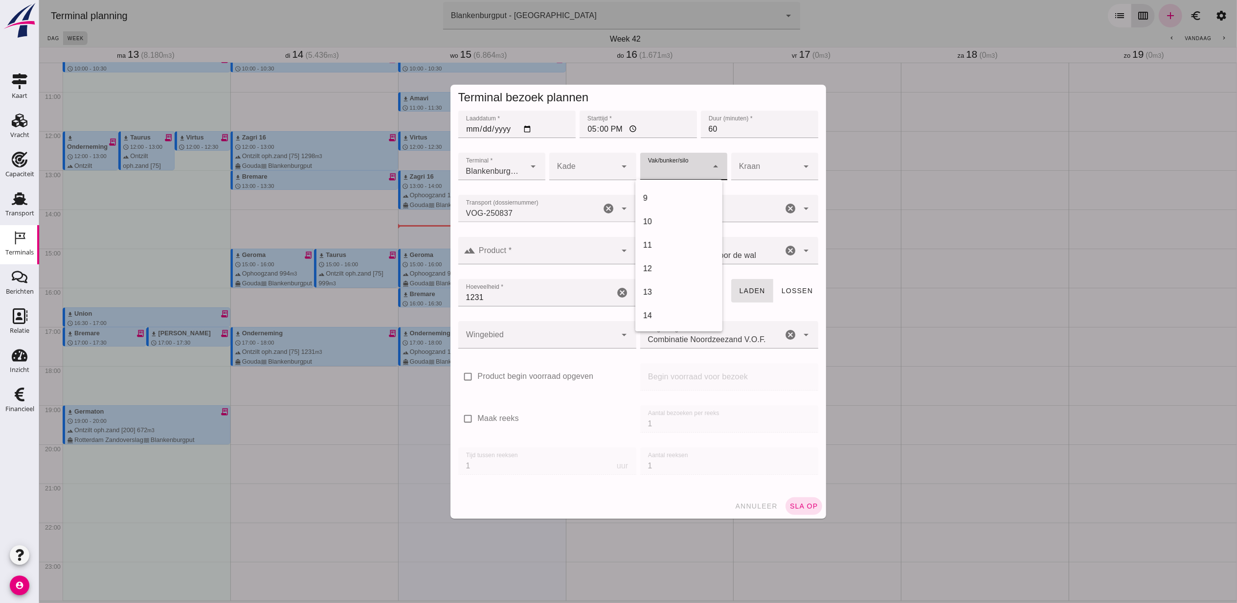
scroll to position [391, 0]
click at [667, 207] on div "18" at bounding box center [678, 203] width 71 height 12
click at [560, 333] on div at bounding box center [537, 334] width 159 height 27
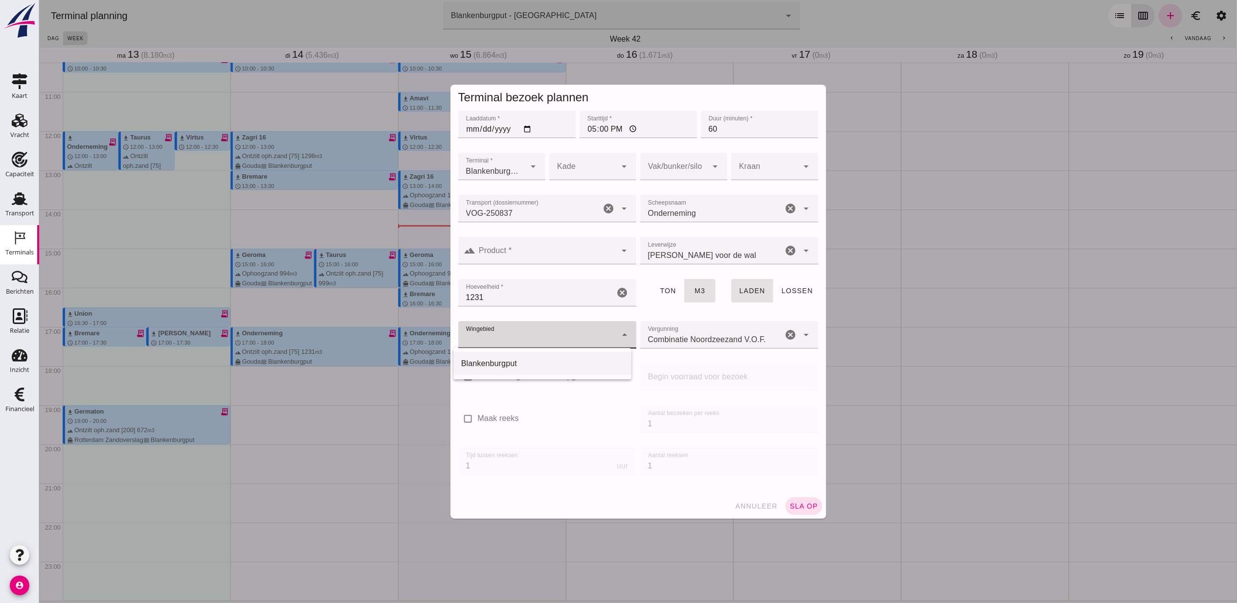
click at [555, 362] on div "Blankenburgput" at bounding box center [542, 364] width 162 height 12
type input "333"
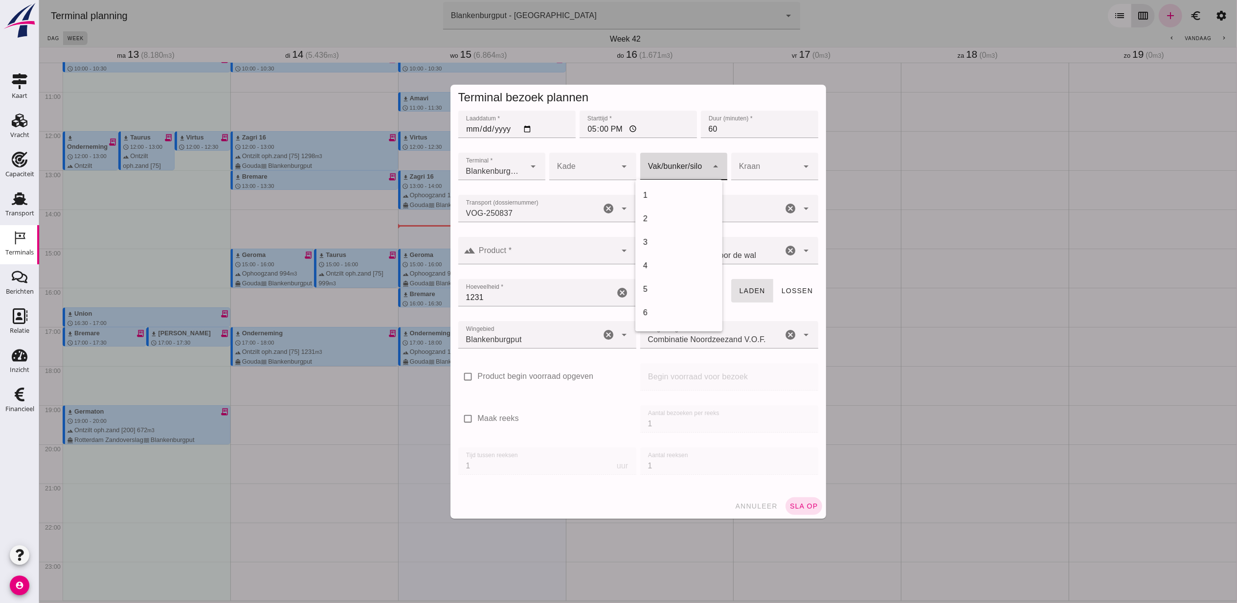
click at [678, 170] on div at bounding box center [674, 166] width 68 height 27
click at [665, 208] on div "18" at bounding box center [678, 203] width 71 height 12
type input "366"
click at [563, 251] on input "Product *" at bounding box center [546, 256] width 141 height 12
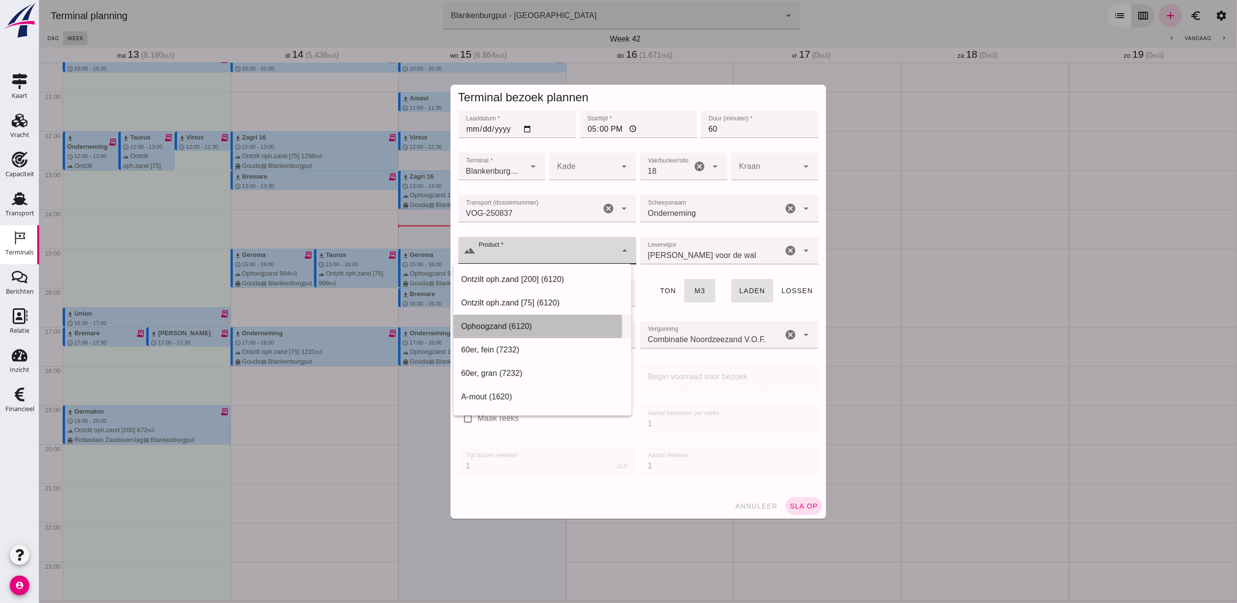
click at [521, 327] on div "Ophoogzand (6120)" at bounding box center [542, 326] width 162 height 12
type input "Ophoogzand (6120)"
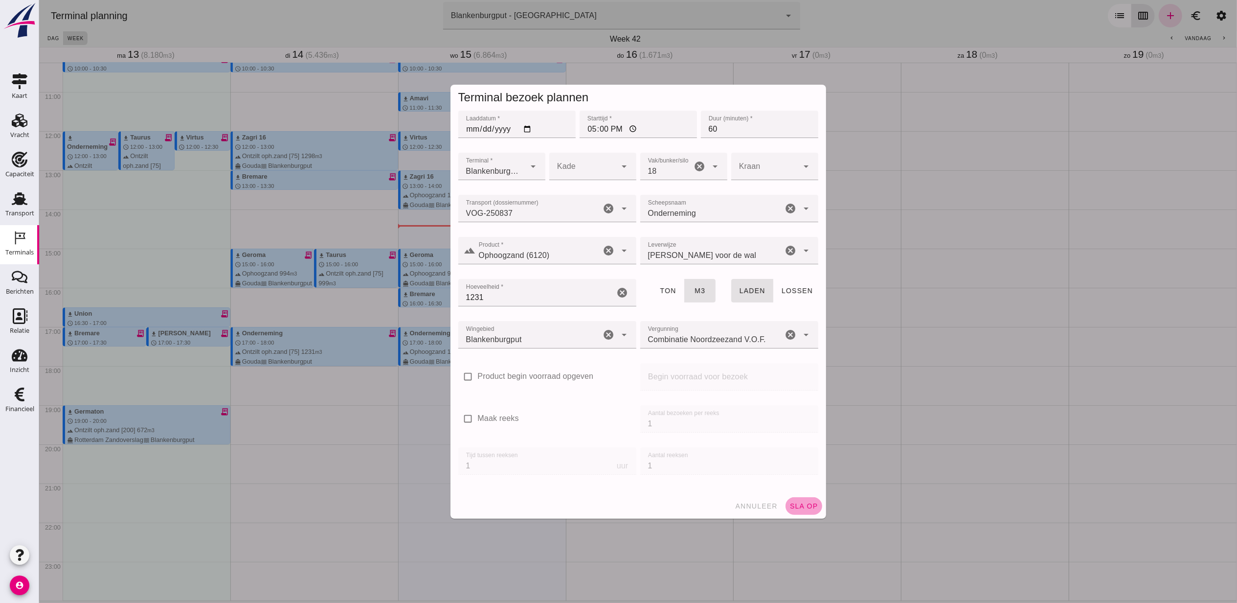
click at [797, 497] on button "sla op" at bounding box center [803, 506] width 37 height 18
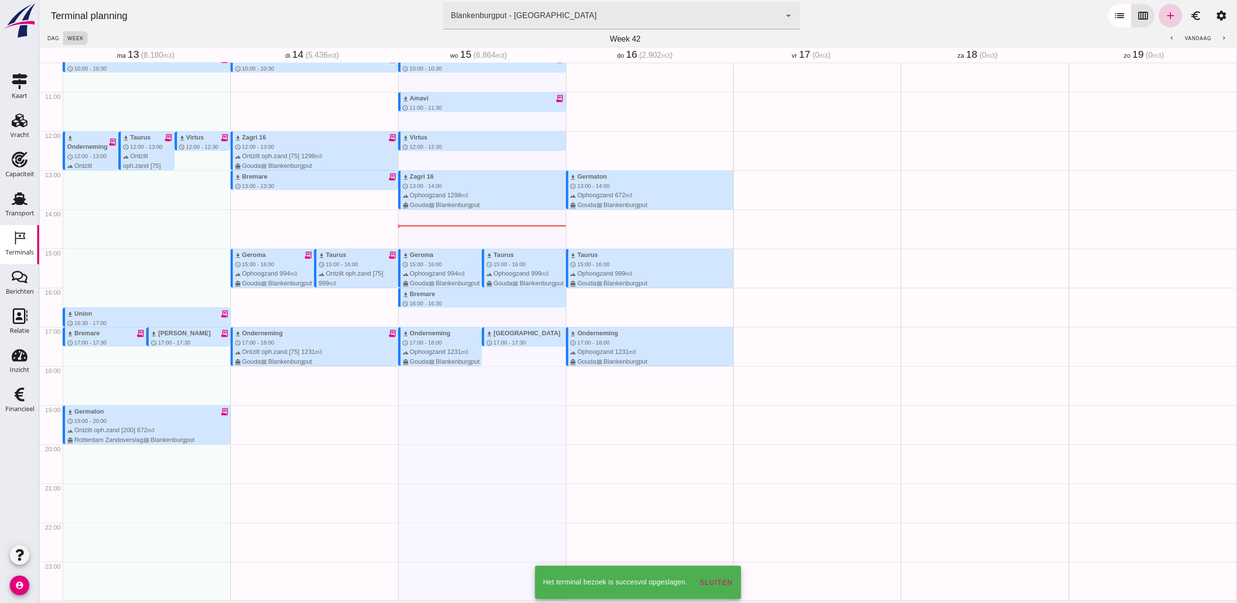
click at [1164, 17] on icon "add" at bounding box center [1170, 16] width 12 height 12
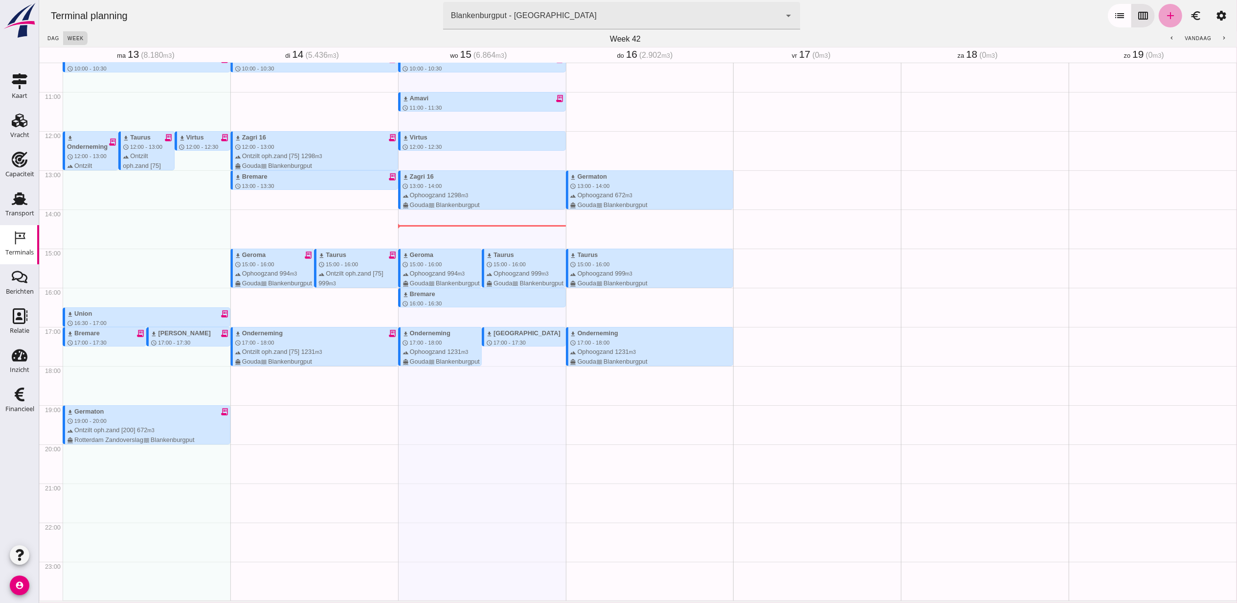
type input "Combinatie Noordzeezand V.O.F."
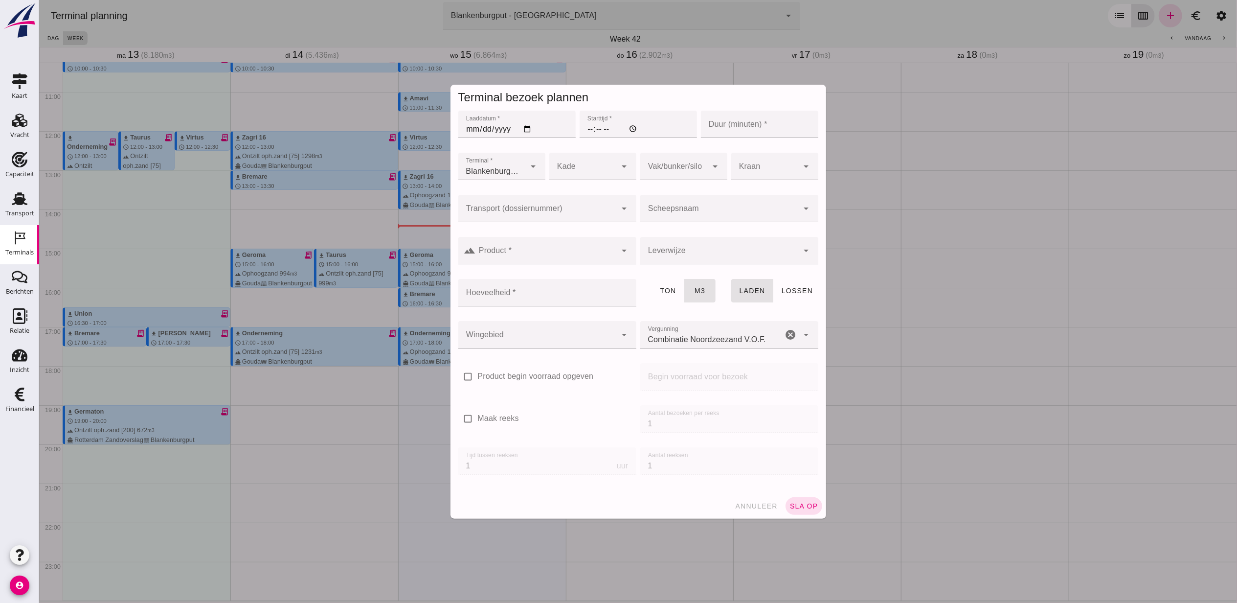
click at [526, 129] on input "Laaddatum *" at bounding box center [516, 124] width 117 height 27
type input "2025-10-16"
click at [582, 128] on input "Starttijd *" at bounding box center [637, 124] width 117 height 27
type input "18:00"
type input "60"
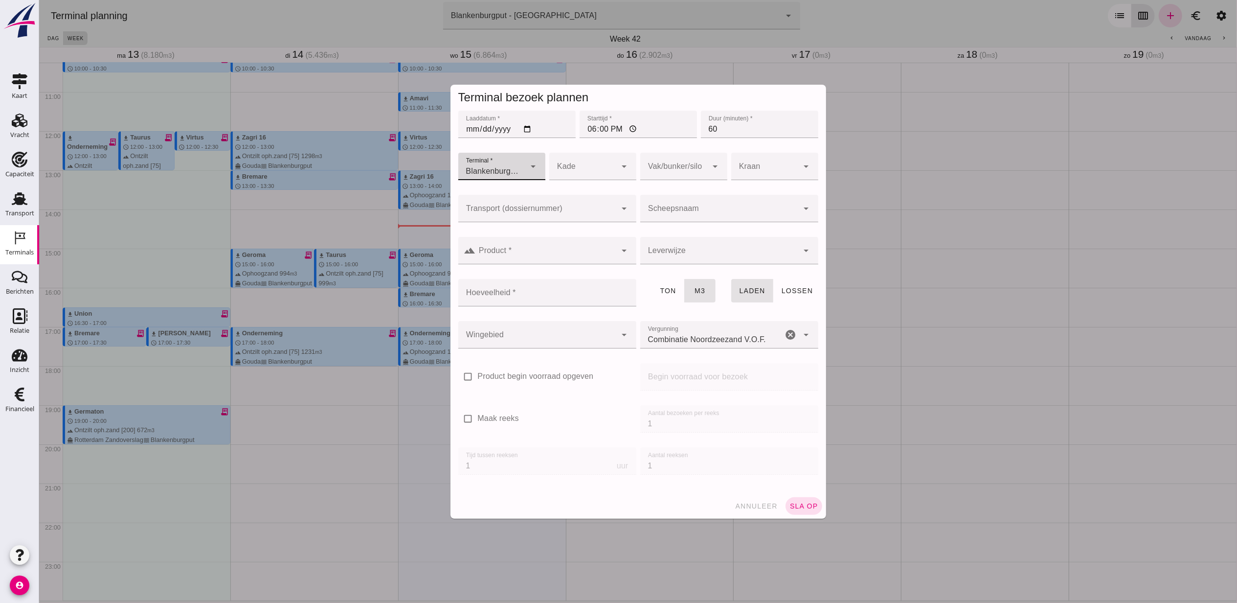
click at [546, 207] on input "Transport (dossiernummer)" at bounding box center [537, 213] width 159 height 12
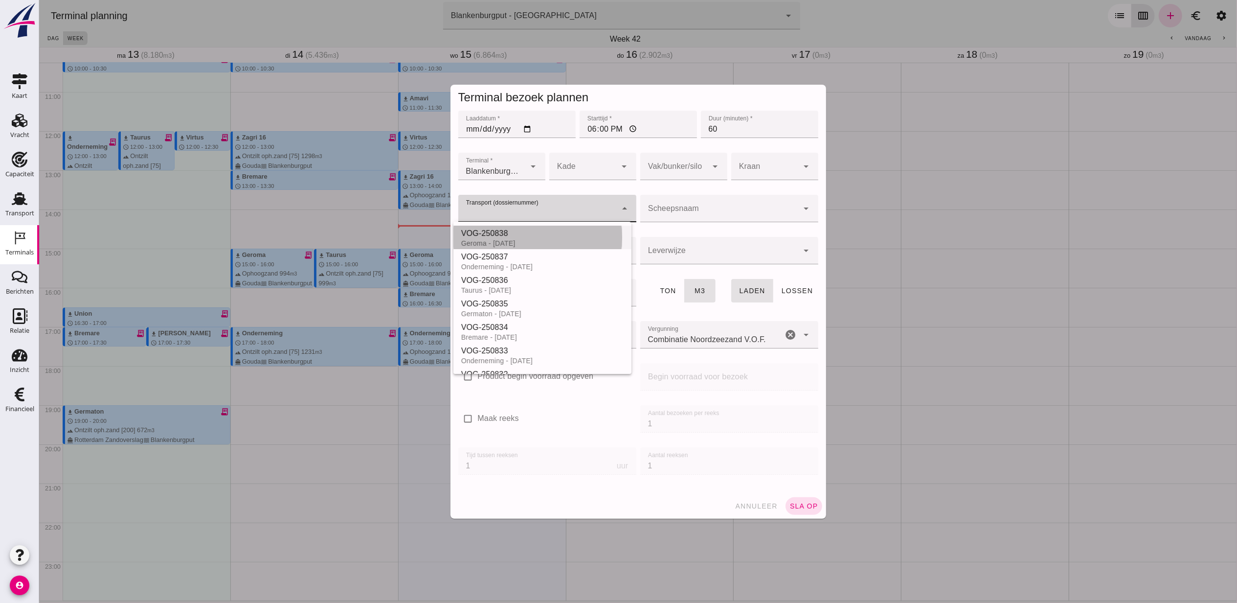
click at [538, 233] on div "VOG-250838" at bounding box center [542, 234] width 162 height 12
type input "VOG-250838"
type input "franco_on_shore"
type input "994"
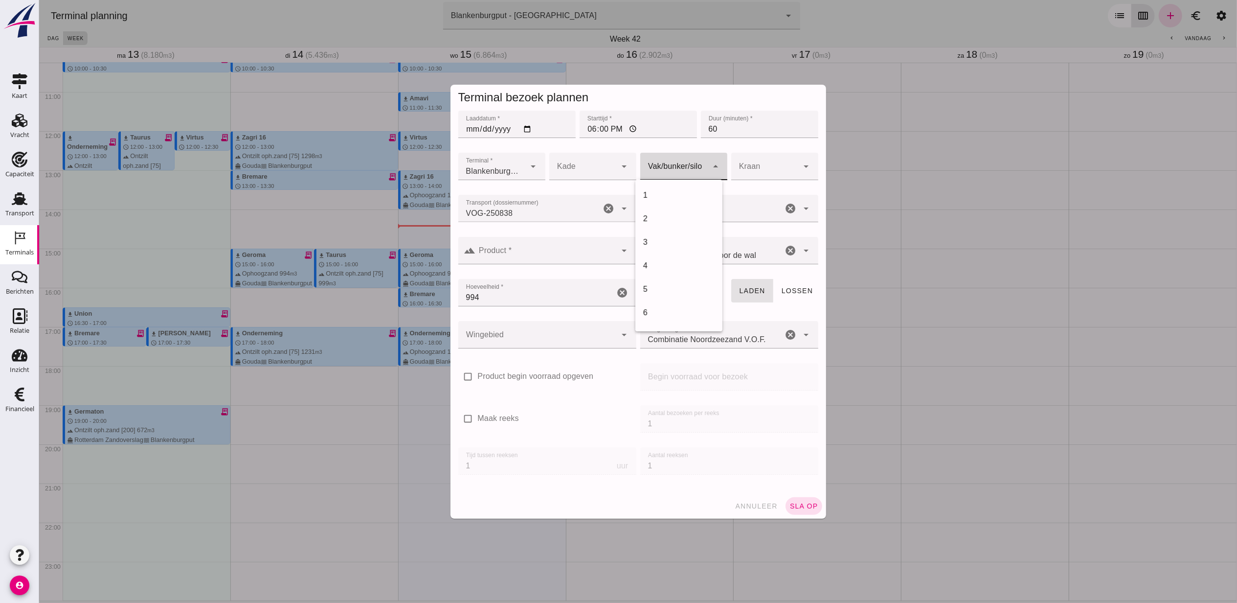
click at [668, 159] on div at bounding box center [674, 166] width 68 height 27
click at [683, 189] on div "18" at bounding box center [678, 195] width 71 height 12
type input "366"
click at [546, 333] on div at bounding box center [537, 334] width 159 height 27
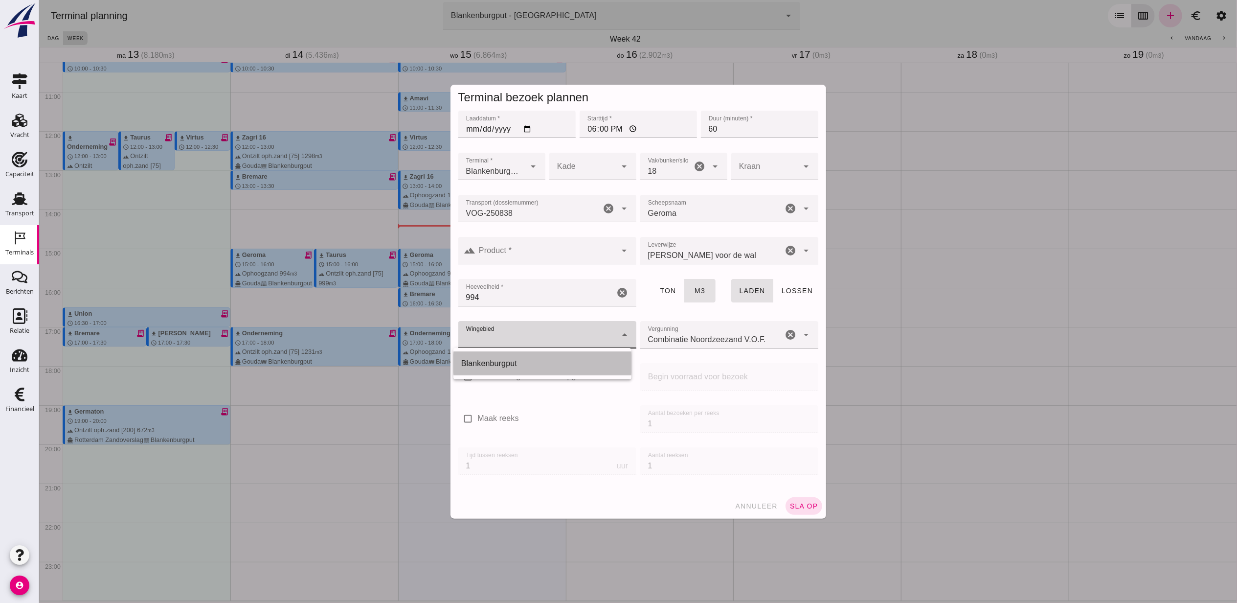
click at [521, 363] on div "Blankenburgput" at bounding box center [542, 364] width 162 height 12
type input "333"
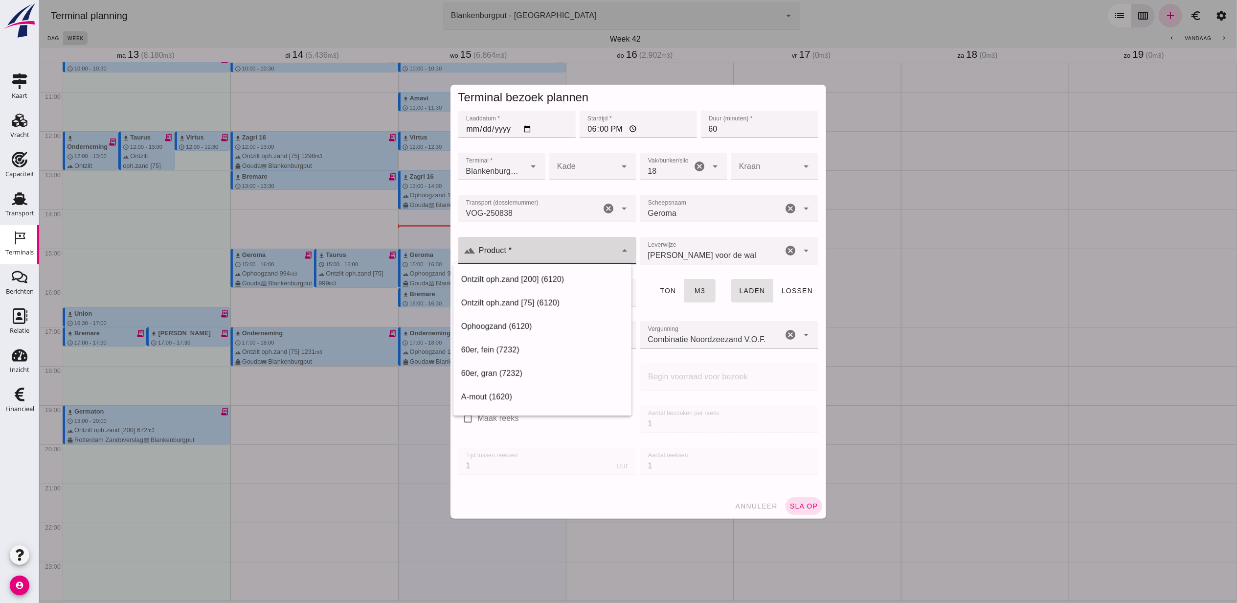
click at [535, 257] on input "Product *" at bounding box center [546, 256] width 141 height 12
click at [531, 330] on div "Ophoogzand (6120)" at bounding box center [542, 326] width 162 height 12
type input "Ophoogzand (6120)"
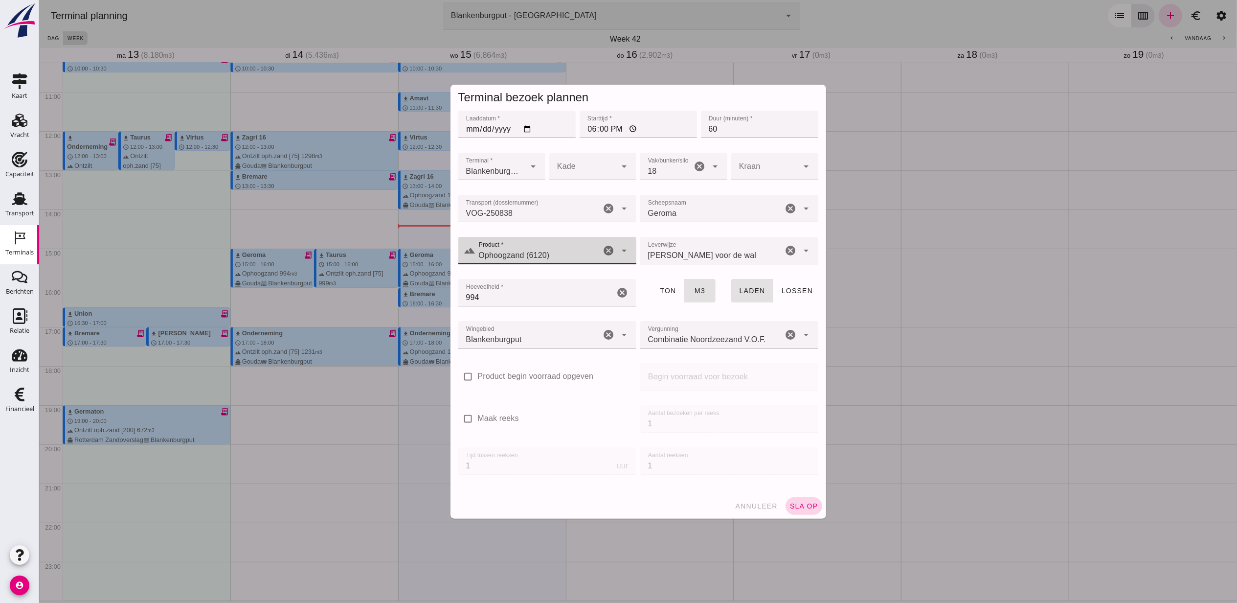
click at [813, 508] on button "sla op" at bounding box center [803, 506] width 37 height 18
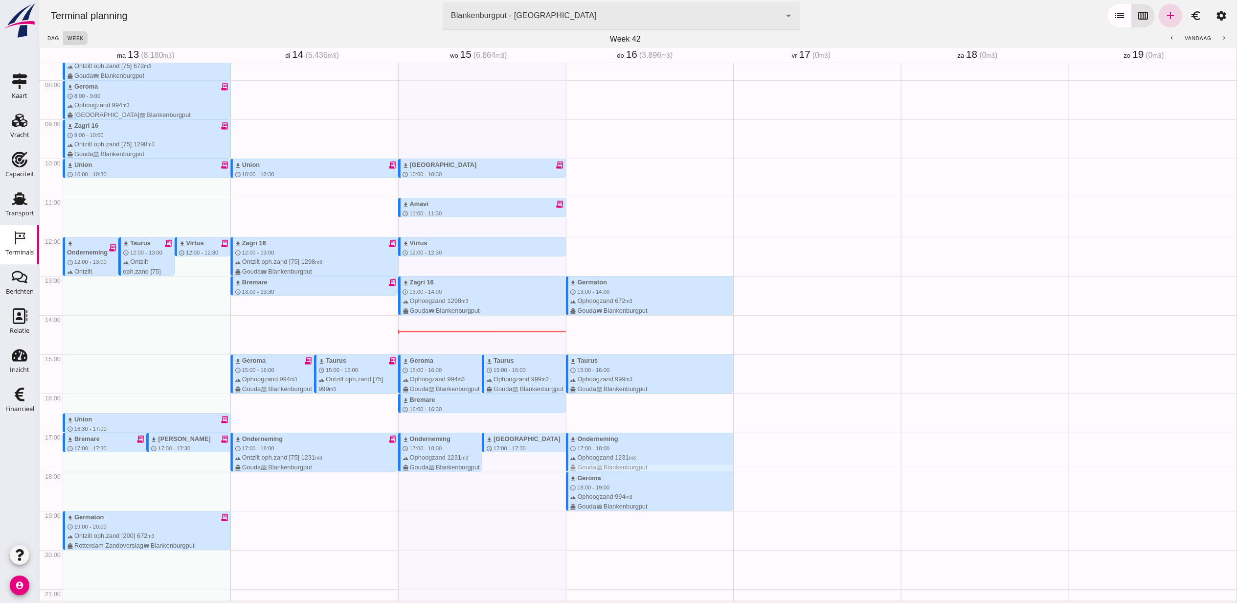
scroll to position [271, 0]
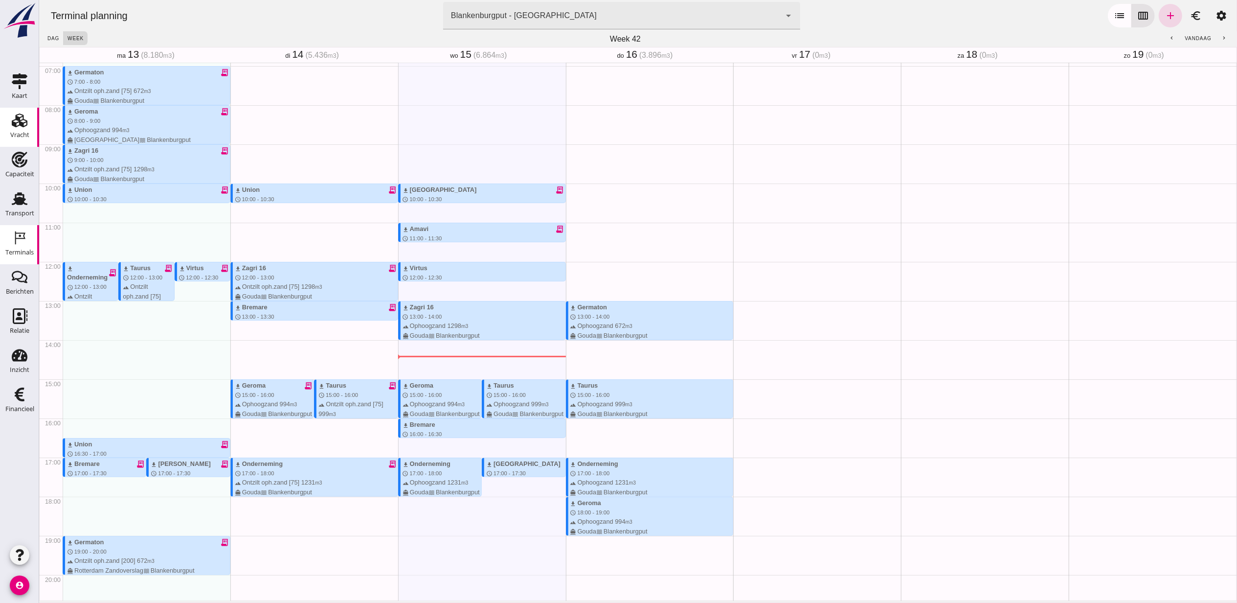
click at [24, 129] on div "Vracht" at bounding box center [19, 135] width 19 height 14
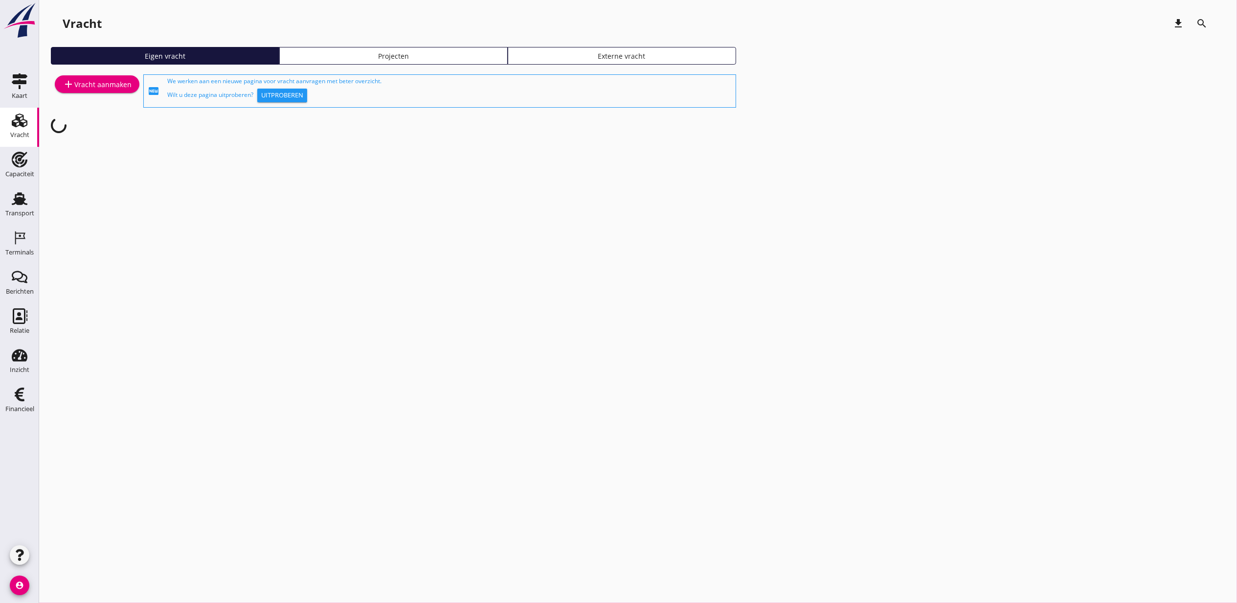
click at [459, 45] on div "Vracht download search Eigen vracht Projecten Externe vracht add Vracht aanmake…" at bounding box center [638, 80] width 1198 height 160
click at [472, 56] on div "Projecten" at bounding box center [394, 56] width 220 height 10
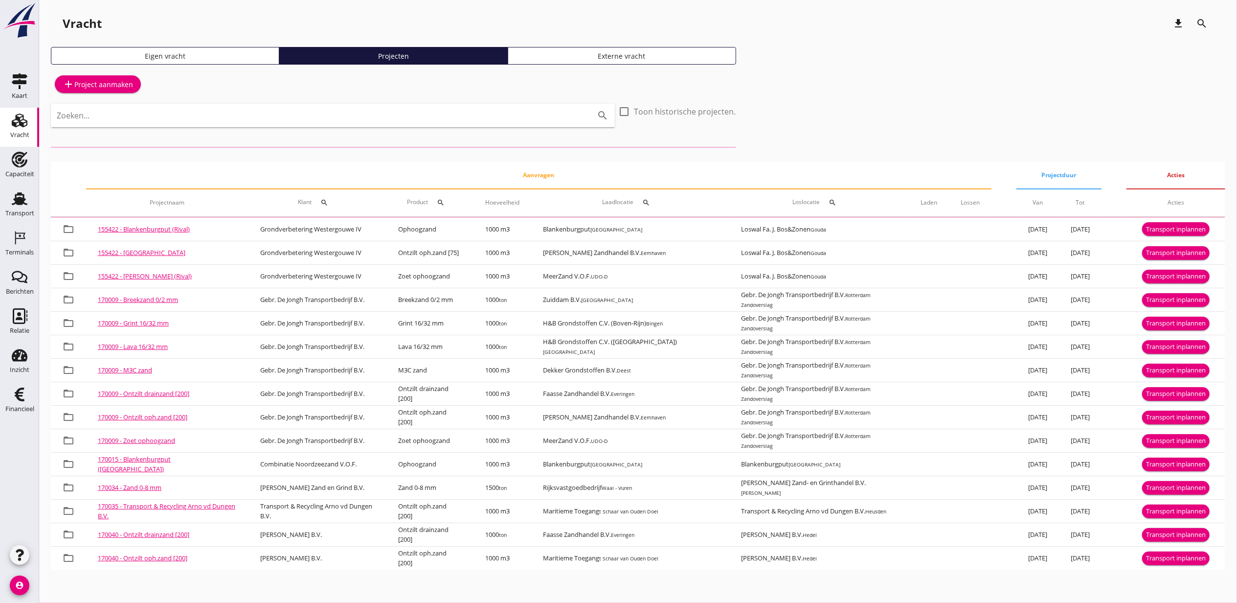
click at [453, 120] on input "Zoeken..." at bounding box center [319, 116] width 525 height 16
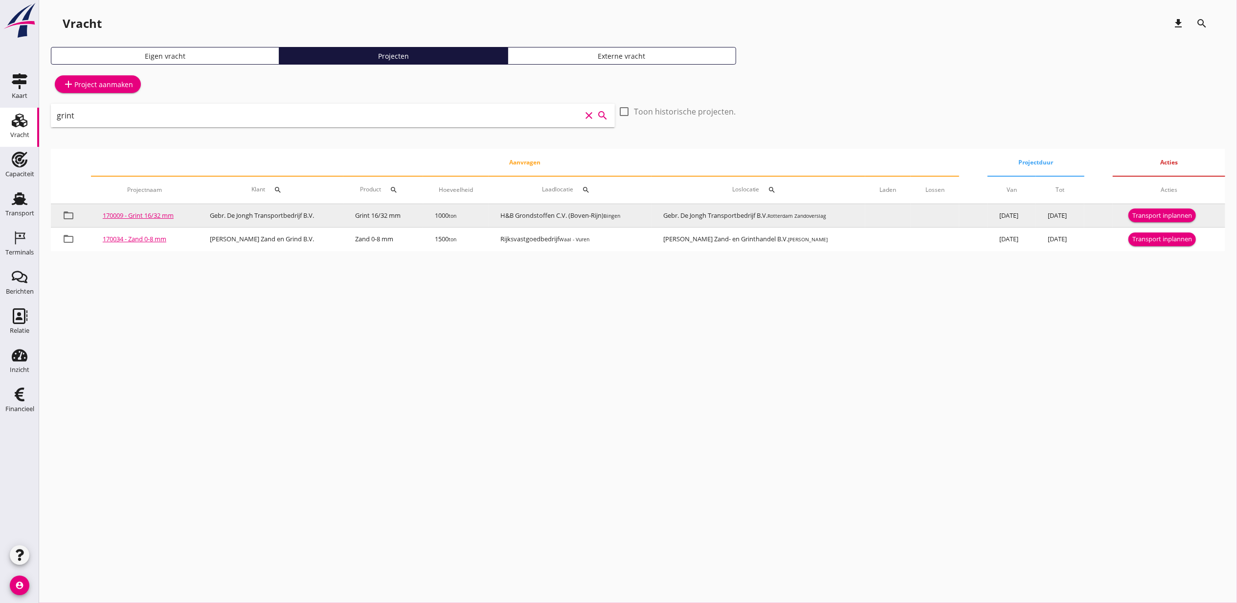
type input "grint"
click at [1169, 216] on div "Transport inplannen" at bounding box center [1163, 216] width 60 height 10
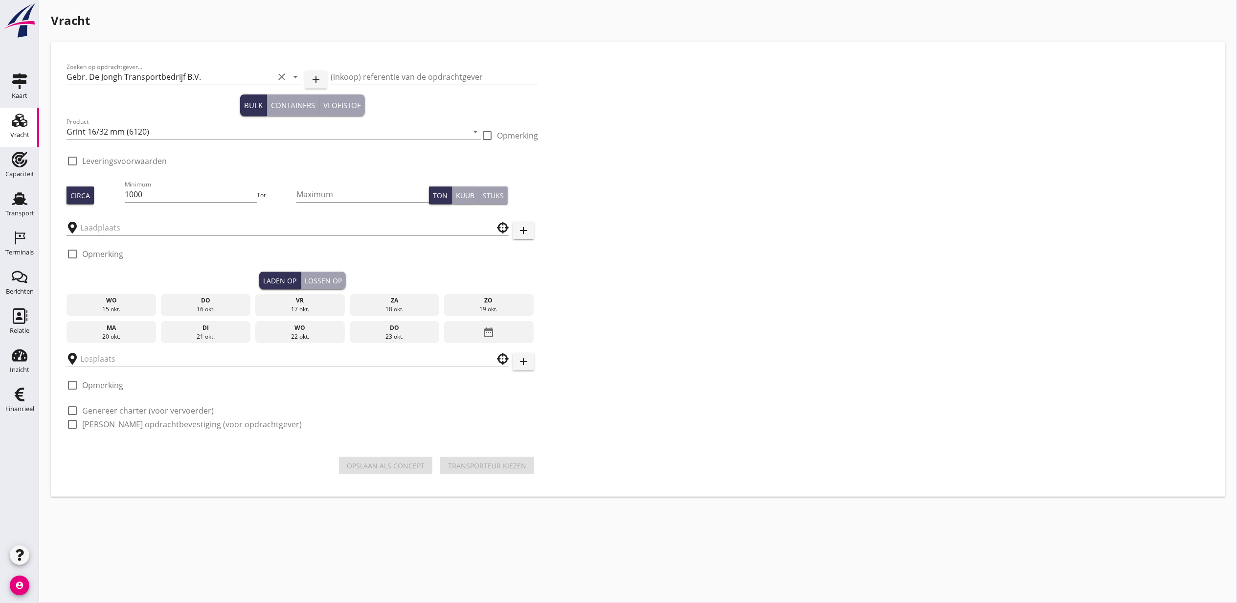
checkbox input "true"
type input "H&B Grondstoffen C.V. (Boven-Rijn)"
type input "Gebr. De Jongh Transportbedrijf B.V."
checkbox input "true"
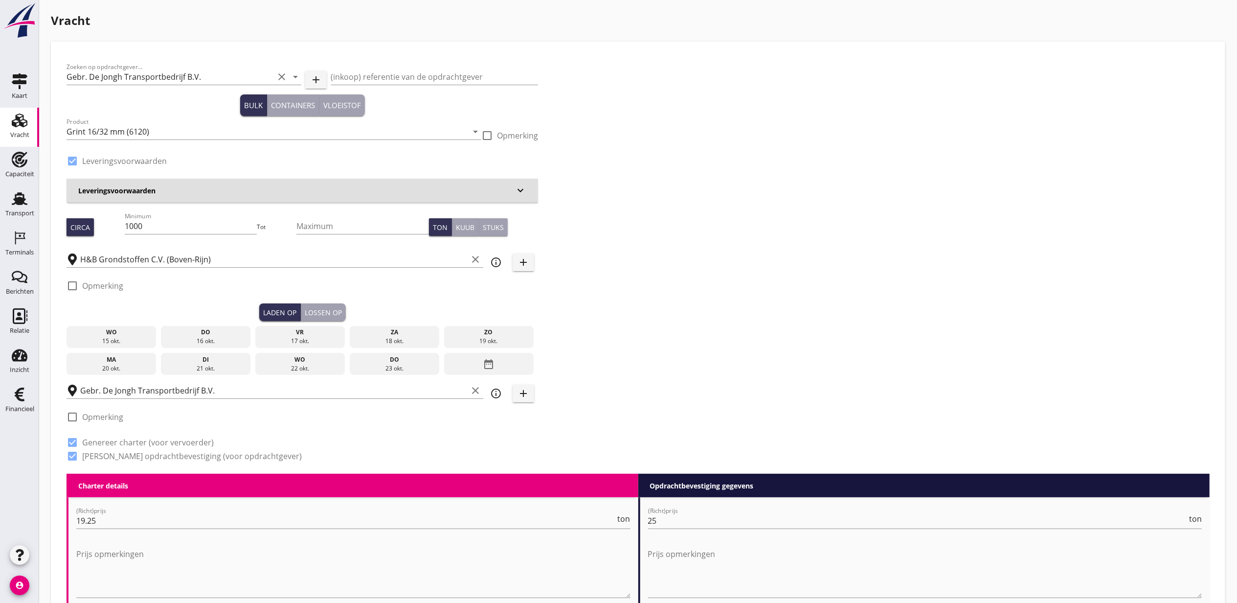
click at [522, 368] on div "date_range" at bounding box center [489, 364] width 90 height 23
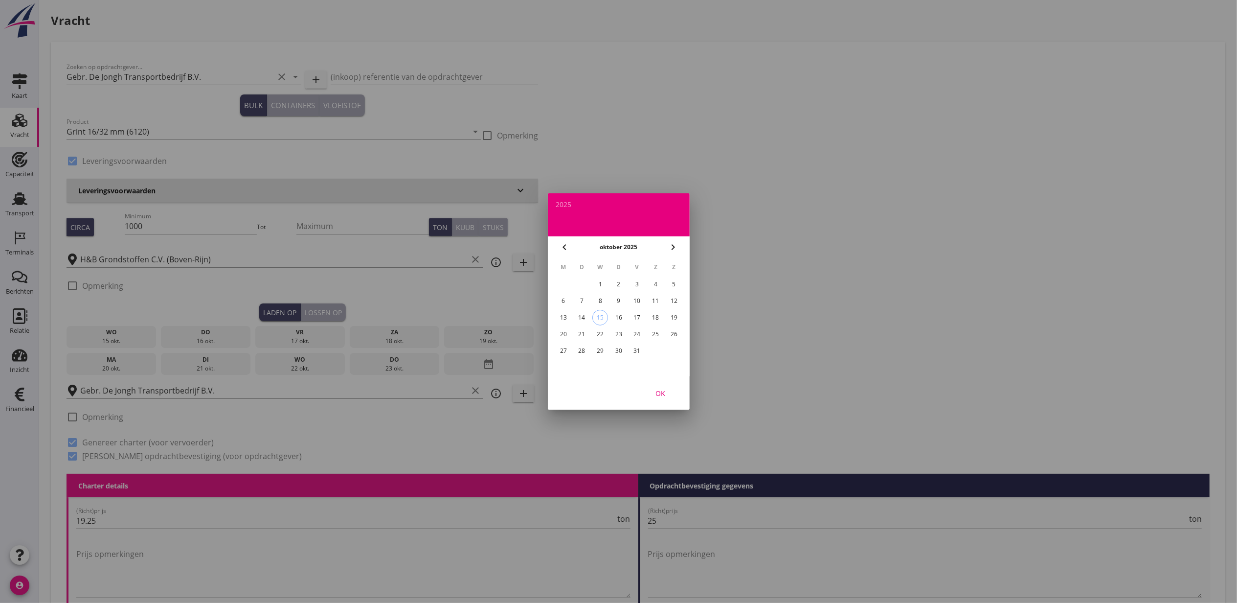
click at [578, 316] on div "14" at bounding box center [582, 318] width 16 height 16
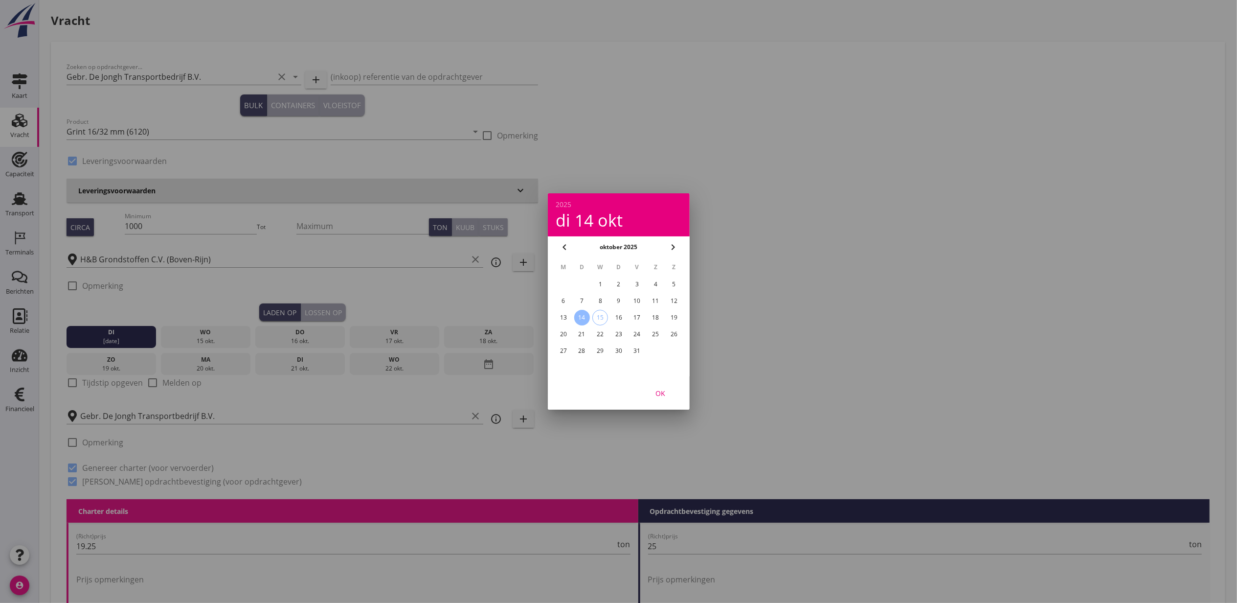
click at [658, 385] on button "OK" at bounding box center [660, 393] width 43 height 18
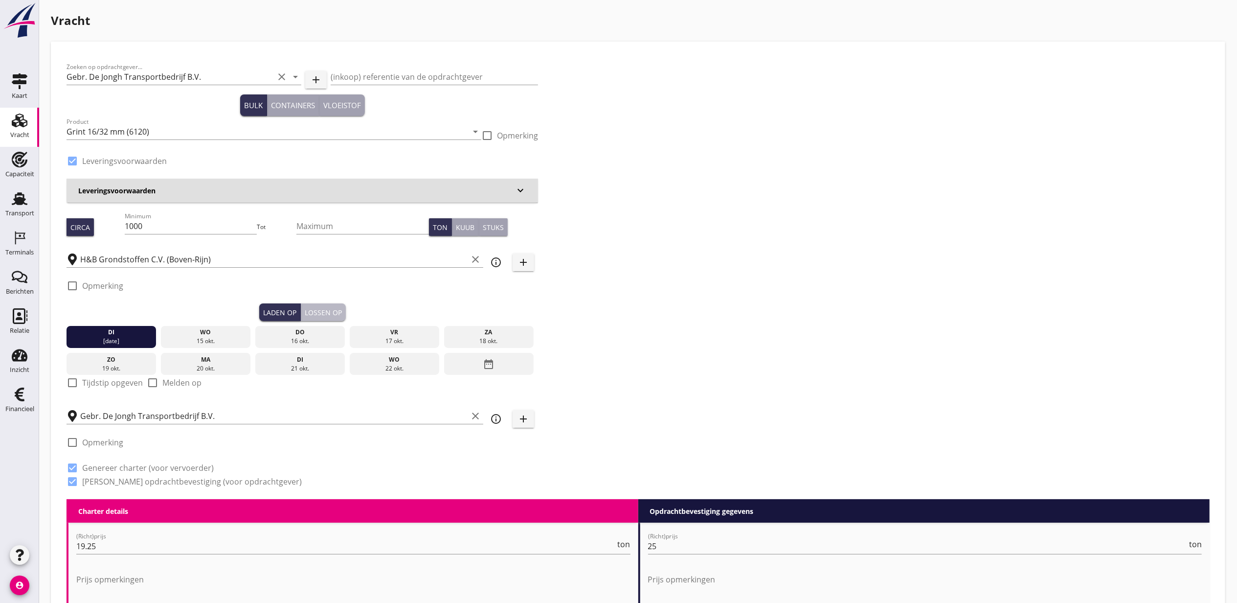
click at [335, 314] on div "Lossen op" at bounding box center [323, 312] width 37 height 10
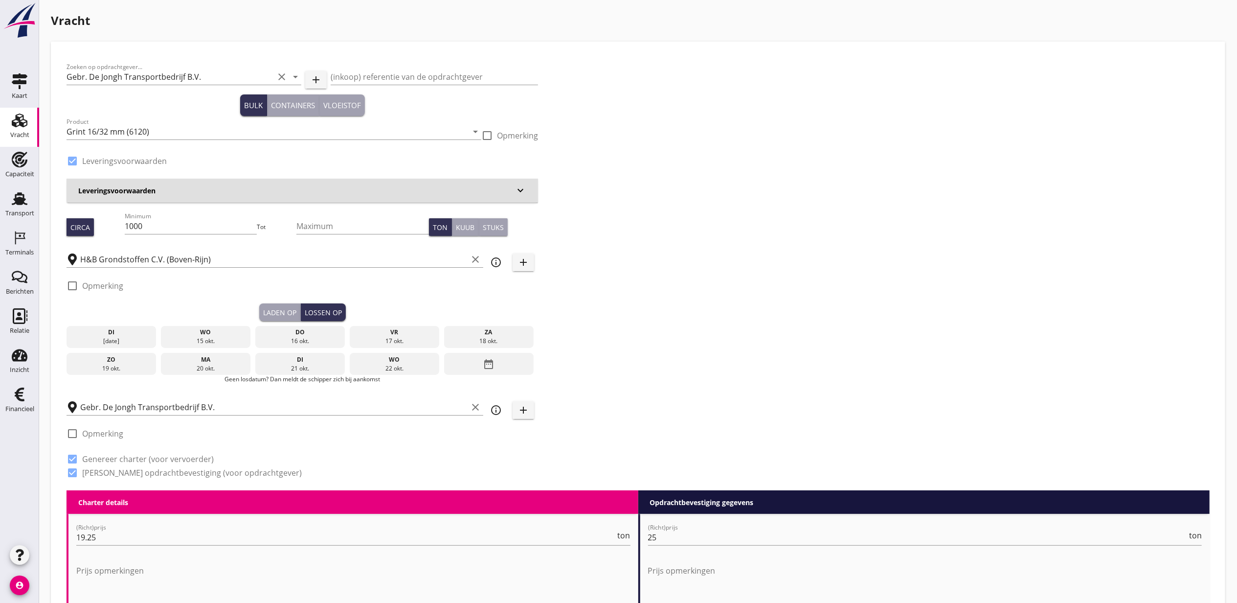
click at [139, 335] on div "di" at bounding box center [111, 332] width 85 height 9
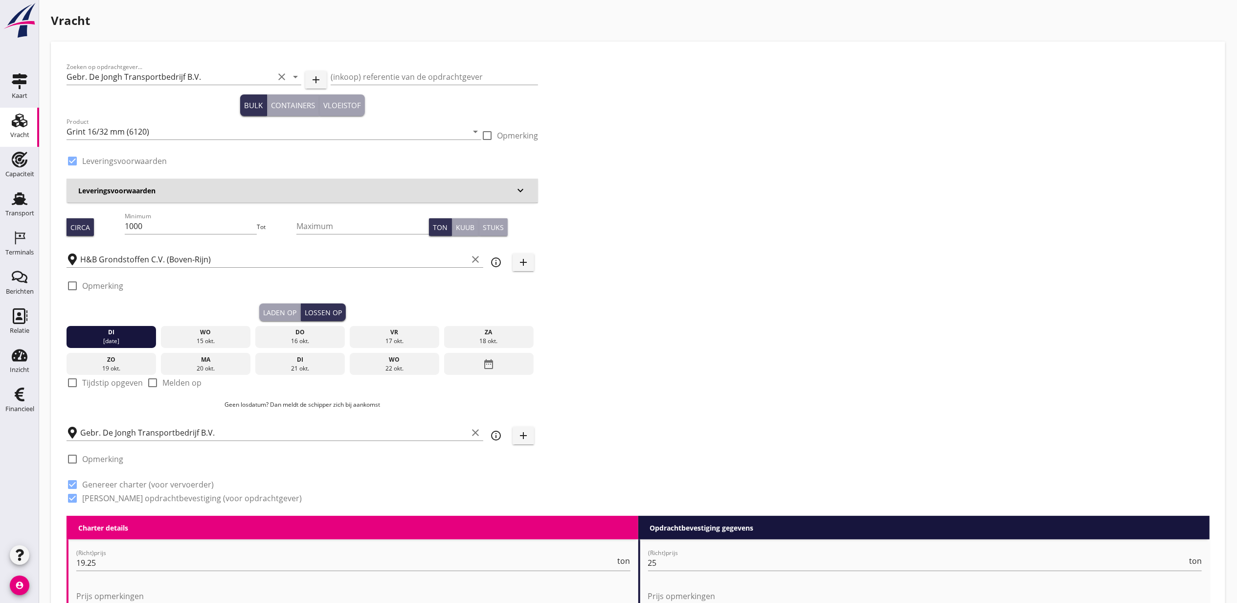
click at [101, 381] on label "Tijdstip opgeven" at bounding box center [112, 383] width 61 height 10
checkbox input "true"
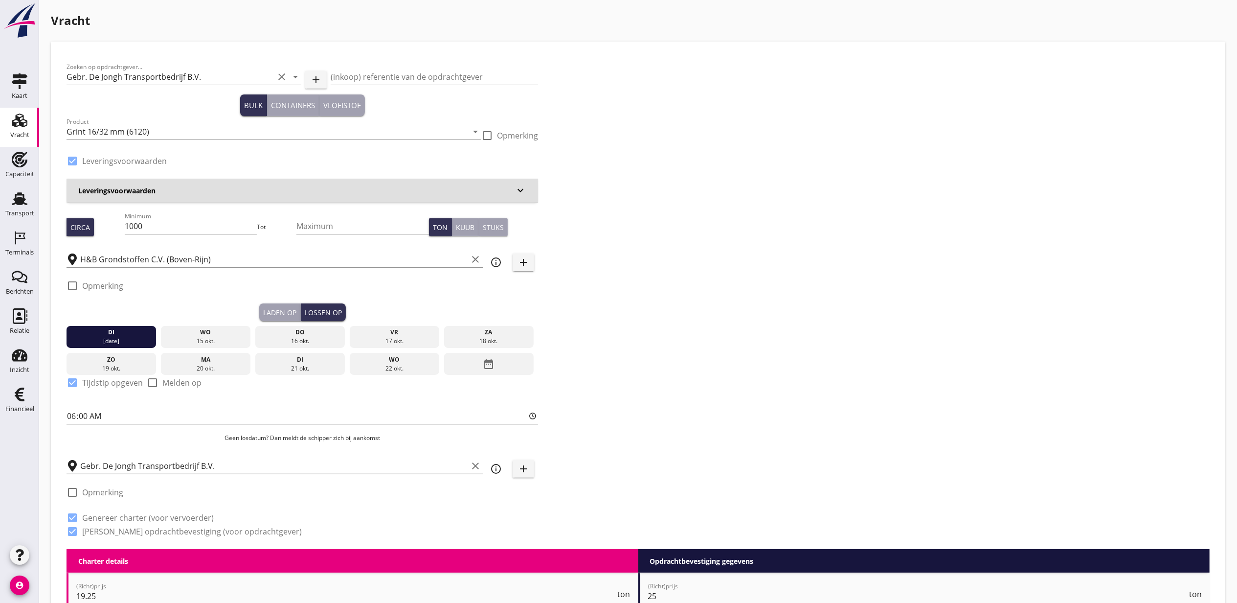
click at [84, 412] on input "06:00" at bounding box center [303, 416] width 472 height 16
click at [663, 315] on div "Zoeken op opdrachtgever... Gebr. De Jongh Transportbedrijf B.V. clear arrow_dro…" at bounding box center [638, 303] width 1151 height 492
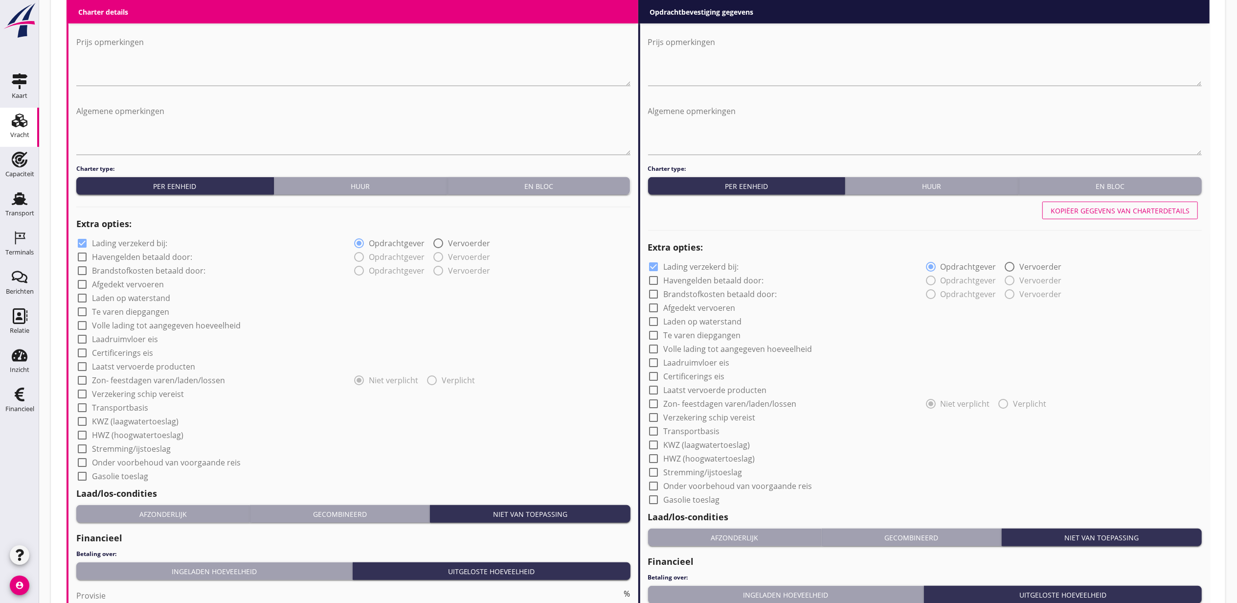
scroll to position [770, 0]
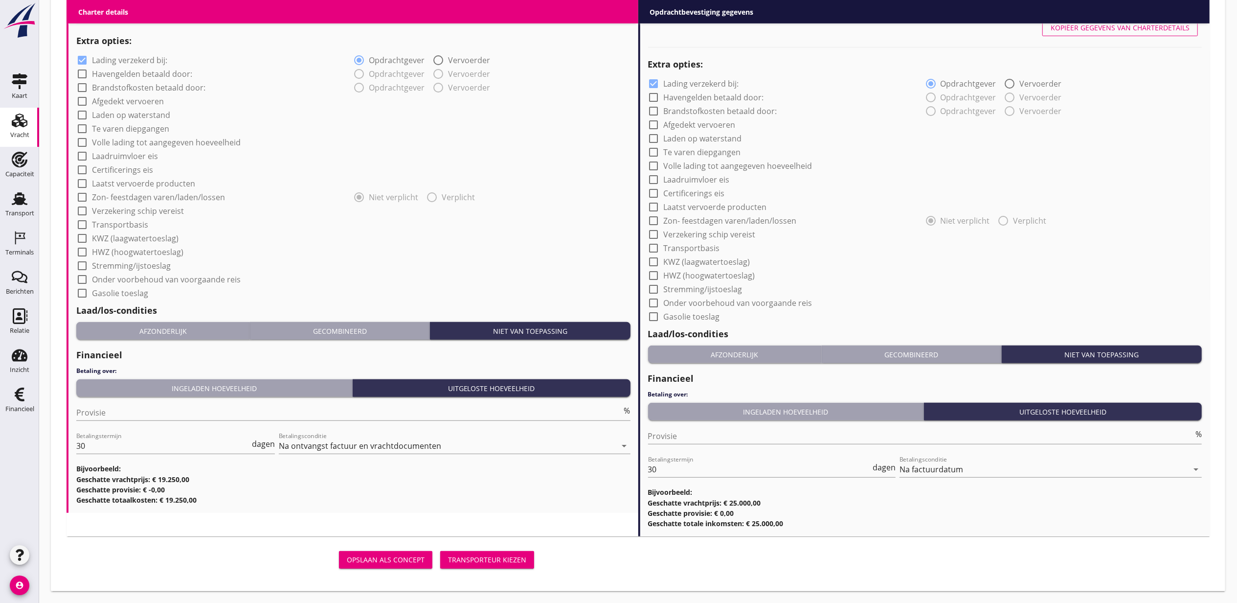
click at [503, 558] on div "Transporteur kiezen" at bounding box center [487, 559] width 78 height 10
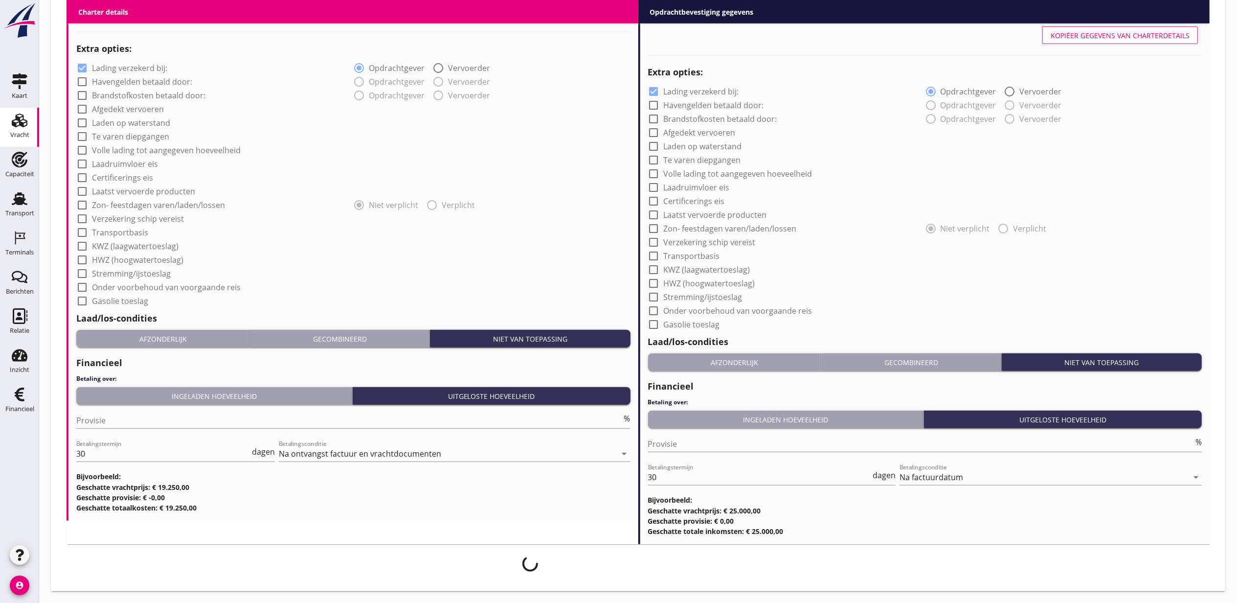
scroll to position [762, 0]
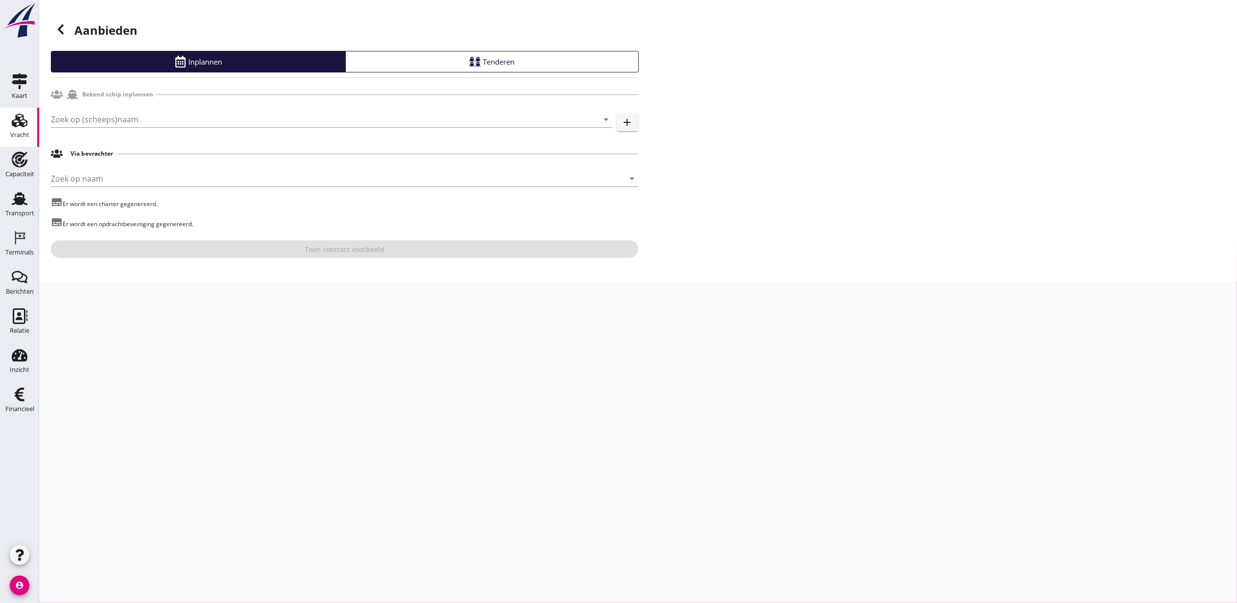
click at [625, 120] on icon "add" at bounding box center [628, 122] width 12 height 12
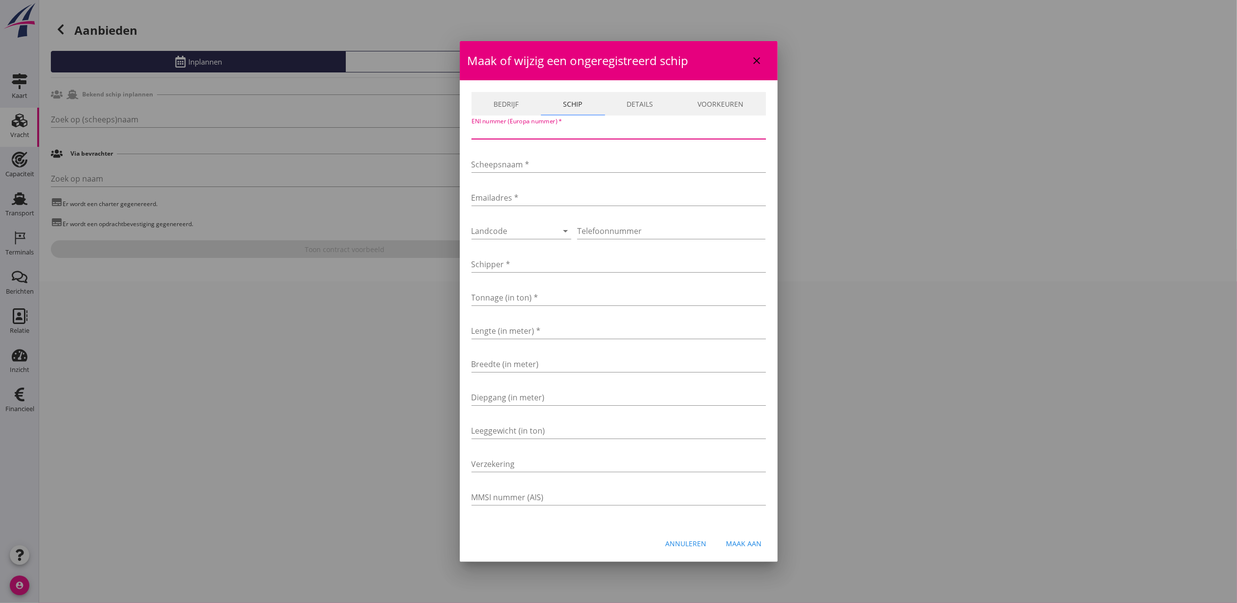
click at [564, 136] on input "ENI nummer (Europa nummer) *" at bounding box center [619, 131] width 295 height 16
click at [568, 132] on input "ENI nummer (Europa nummer) *" at bounding box center [619, 131] width 295 height 16
paste input "06003748"
type input "06003748"
type input "Isaiah"
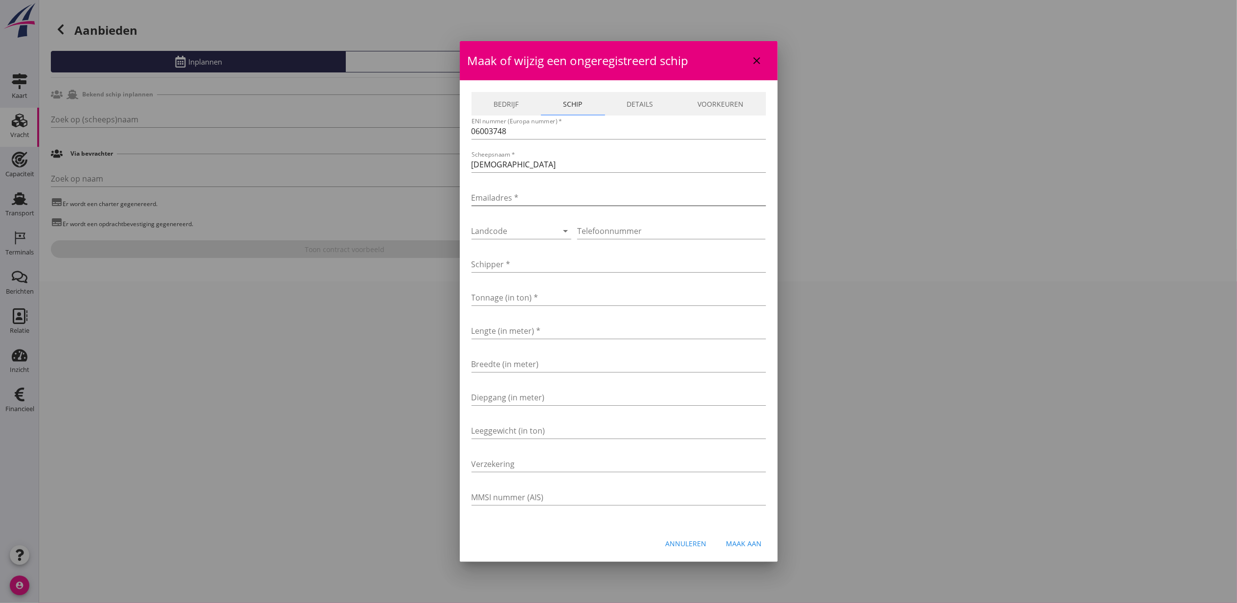
click at [531, 193] on input "Emailadres *" at bounding box center [619, 198] width 295 height 16
paste input "ronnyemans@live.de"
type input "ronnyemans@live.de"
click at [526, 229] on div at bounding box center [508, 231] width 73 height 16
click at [544, 259] on div "+32(BE)" at bounding box center [529, 262] width 100 height 12
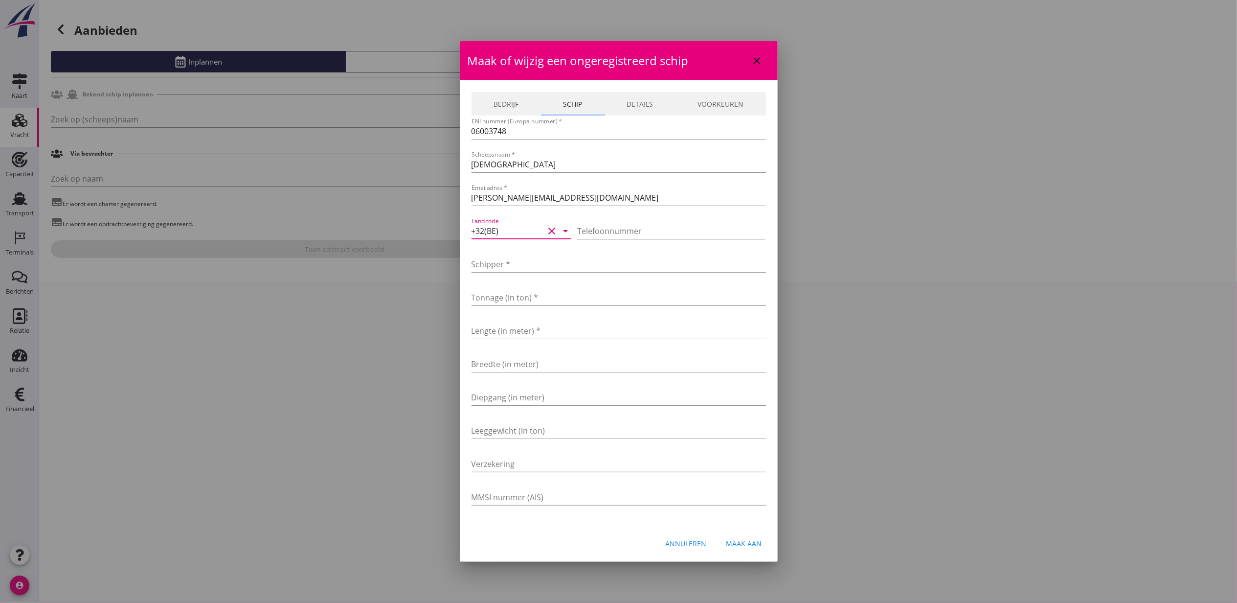
click at [621, 228] on input "Telefoonnummer" at bounding box center [671, 231] width 188 height 16
paste input "484766524"
type input "484766524"
click at [522, 269] on input "Schipper *" at bounding box center [619, 264] width 295 height 16
paste input "R. Emans"
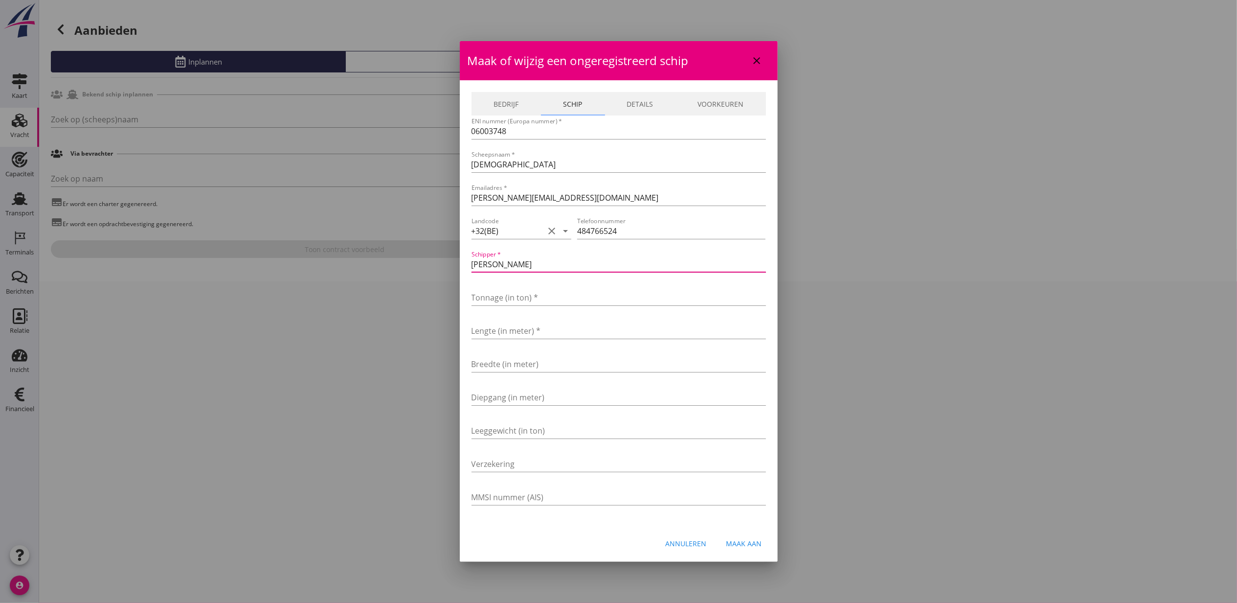
click at [572, 261] on input "R. Emans" at bounding box center [619, 264] width 295 height 16
type input "R. Emans"
type input "1060"
type input "75"
type input "7.25"
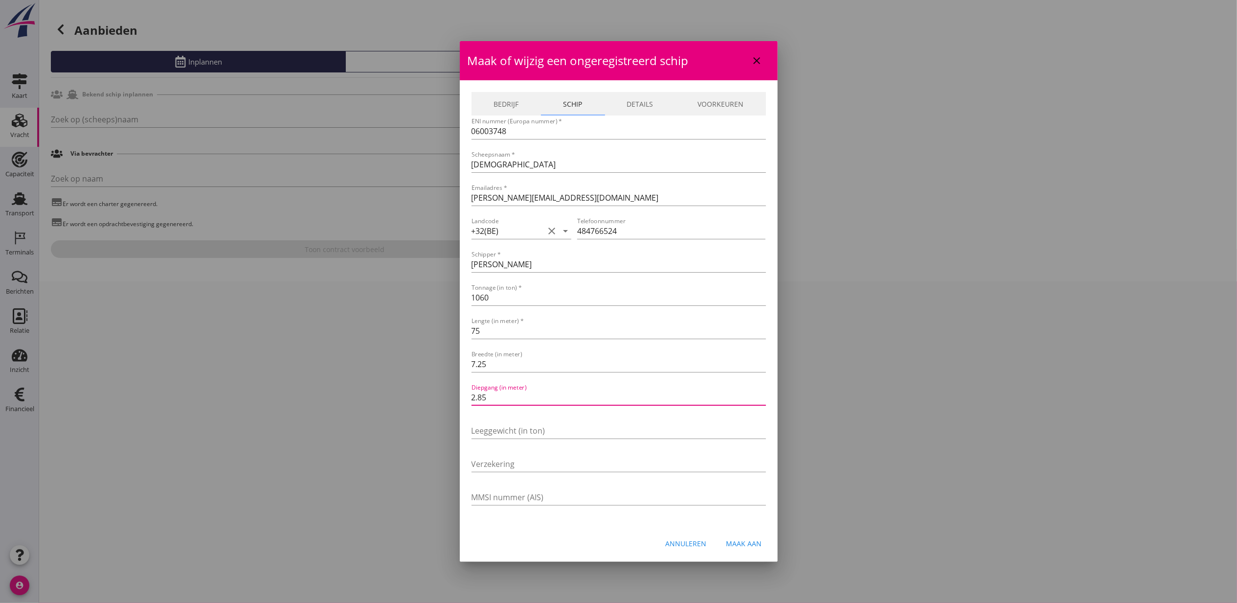
type input "2.85"
drag, startPoint x: 592, startPoint y: 193, endPoint x: 412, endPoint y: 184, distance: 180.3
click at [412, 184] on div "Ja Nee Liever niet Ja Nee Liever niet Ja Nee Liever niet Ja Nee Liever niet Ja …" at bounding box center [618, 301] width 1237 height 603
click at [504, 99] on link "Bedrijf" at bounding box center [506, 103] width 69 height 23
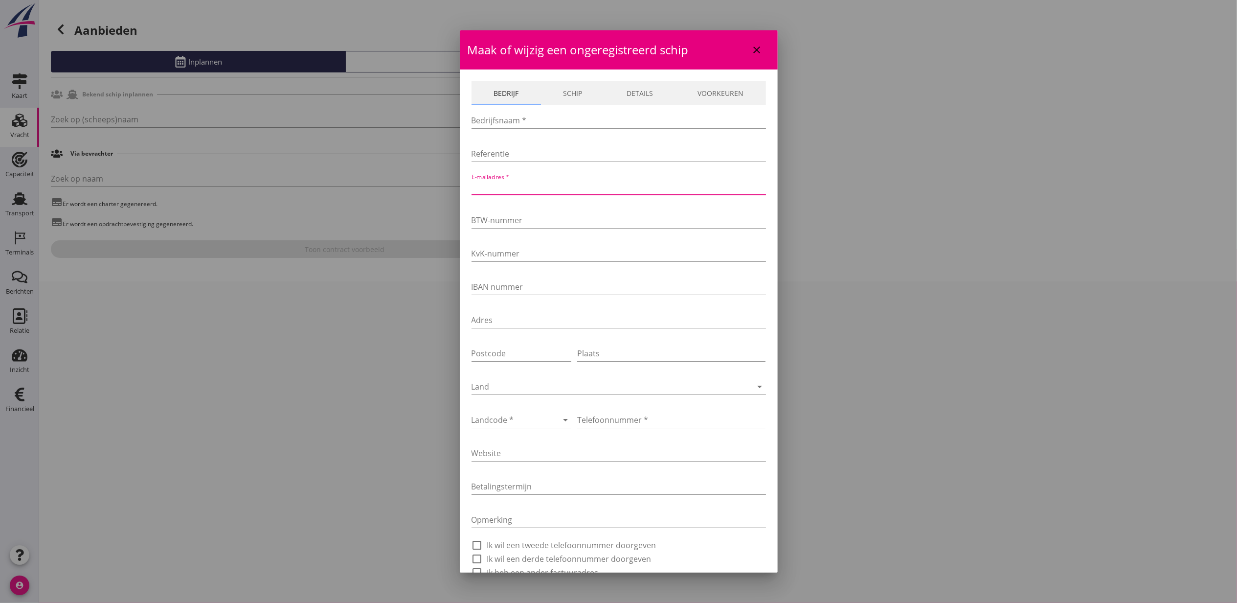
click at [549, 185] on input "E-mailadres *" at bounding box center [619, 187] width 295 height 16
paste input "ronnyemans@live.de"
type input "ronnyemans@live.de"
click at [562, 94] on link "Schip" at bounding box center [573, 92] width 64 height 23
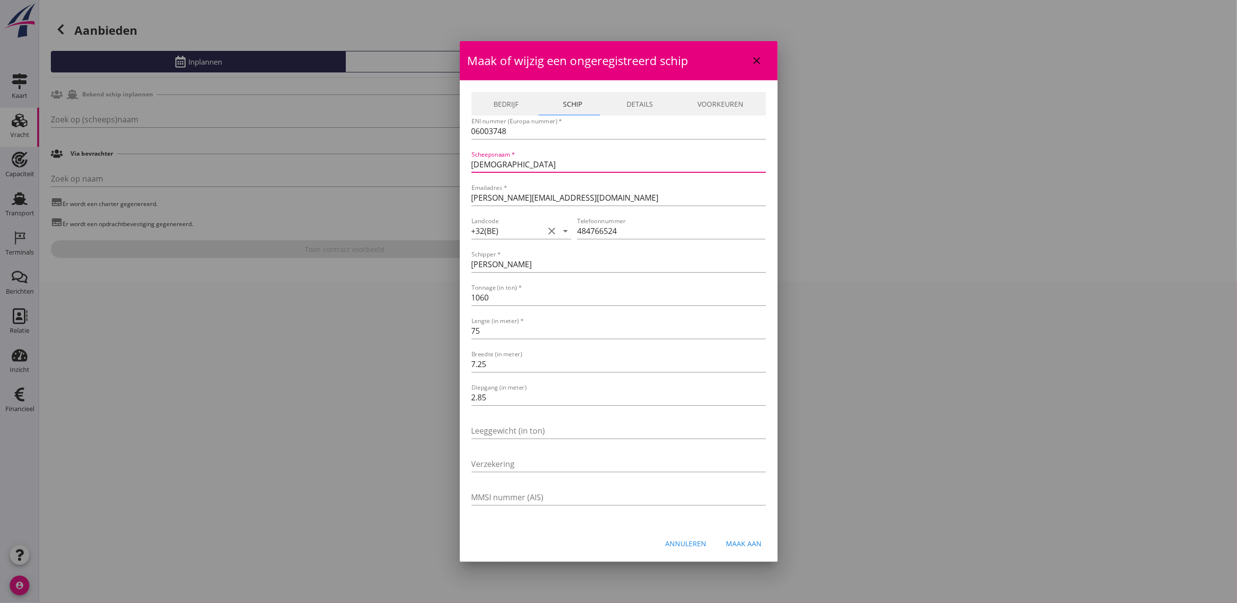
drag, startPoint x: 517, startPoint y: 164, endPoint x: 434, endPoint y: 149, distance: 83.6
click at [462, 157] on div "Bedrijf Schip Details Voorkeuren Bedrijfsnaam * Referentie E-mailadres * ronnye…" at bounding box center [619, 303] width 318 height 446
click at [516, 102] on link "Bedrijf" at bounding box center [506, 103] width 69 height 23
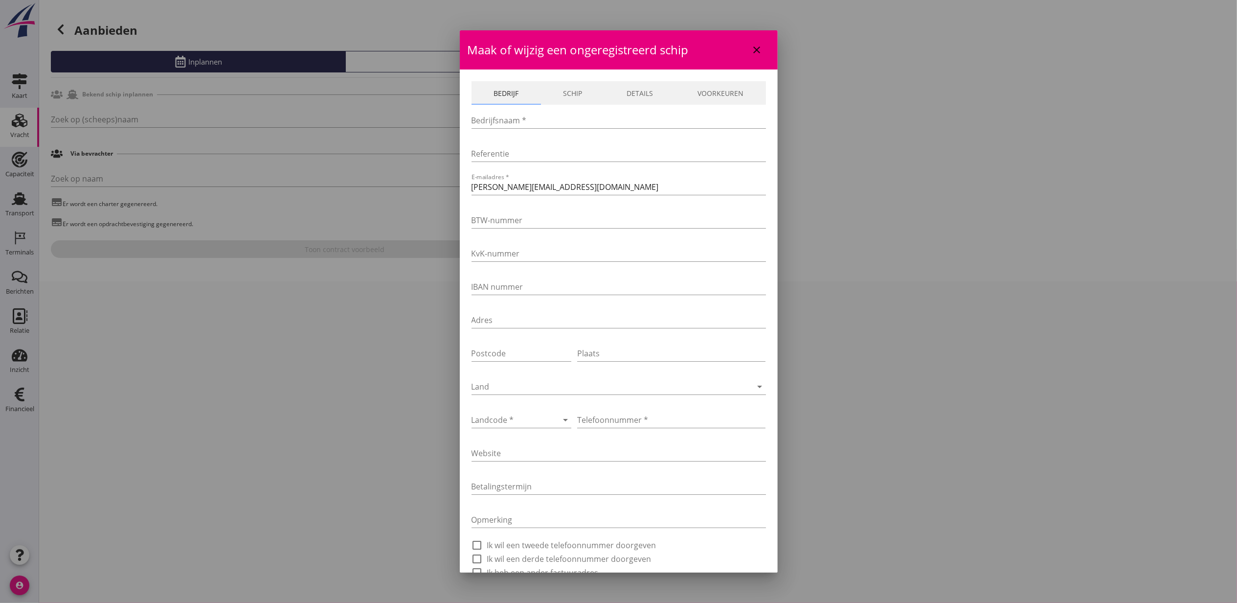
click at [519, 145] on div "Referentie" at bounding box center [619, 155] width 295 height 31
click at [519, 115] on input "Bedrijfsnaam *" at bounding box center [619, 121] width 295 height 16
paste input "Isaiah"
type input "Isaiah"
click at [540, 418] on div at bounding box center [508, 420] width 73 height 16
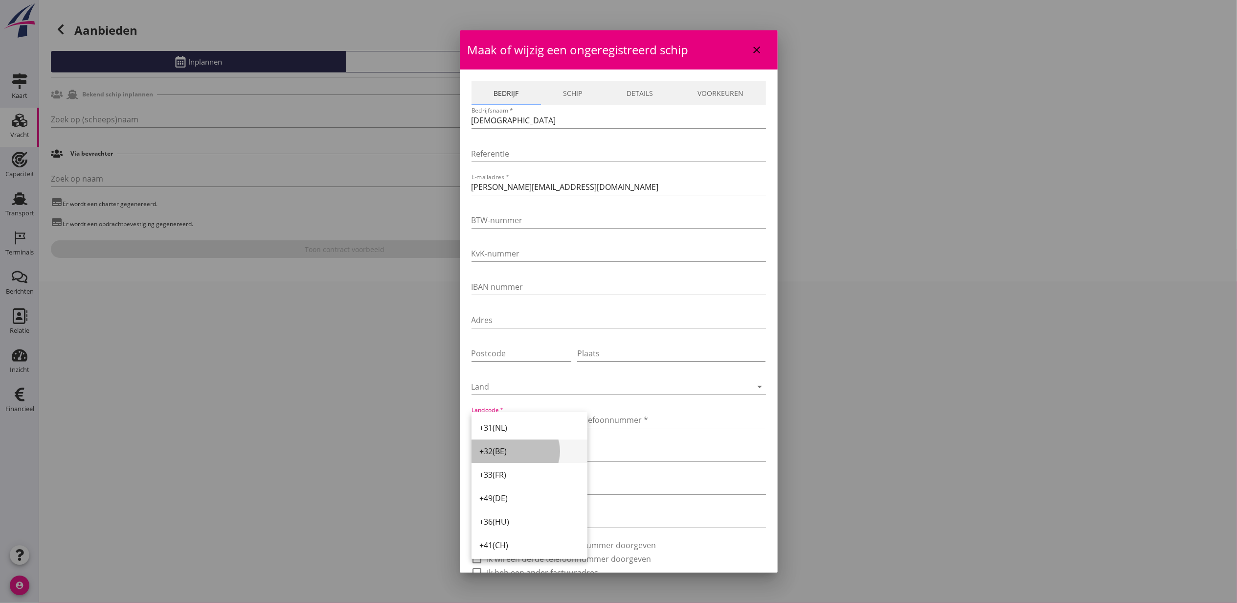
click at [533, 451] on div "+32(BE)" at bounding box center [529, 451] width 100 height 12
click at [628, 418] on input "Telefoonnummer *" at bounding box center [671, 420] width 188 height 16
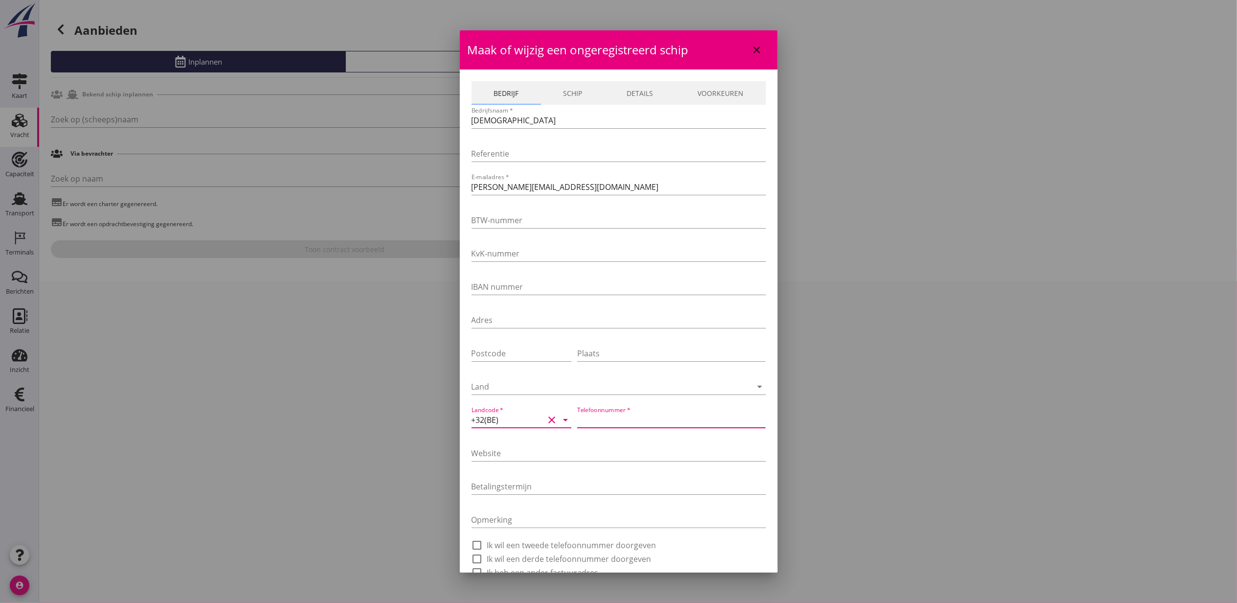
paste input "484766524"
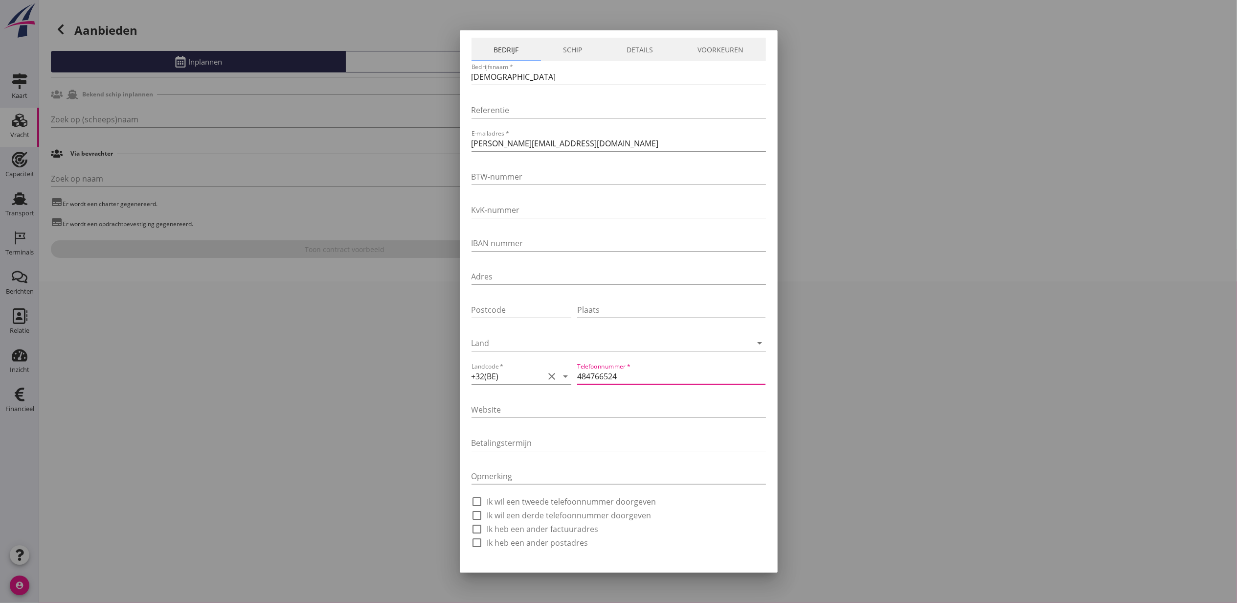
scroll to position [66, 0]
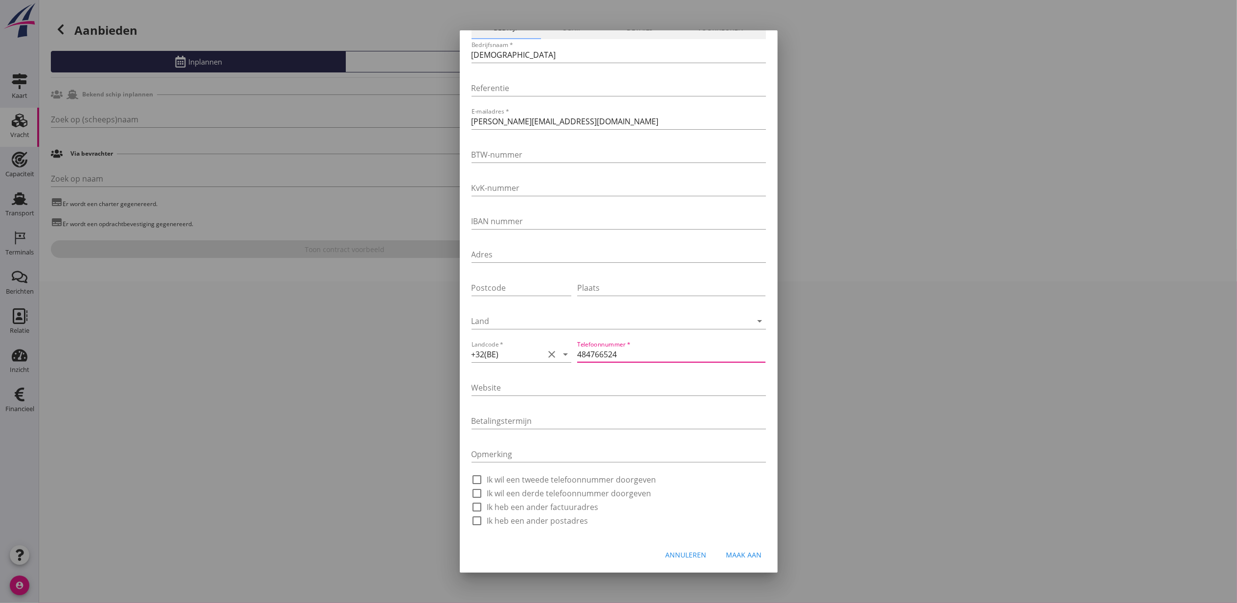
type input "484766524"
click at [747, 547] on button "Maak aan" at bounding box center [744, 555] width 51 height 18
type input "Isaiah"
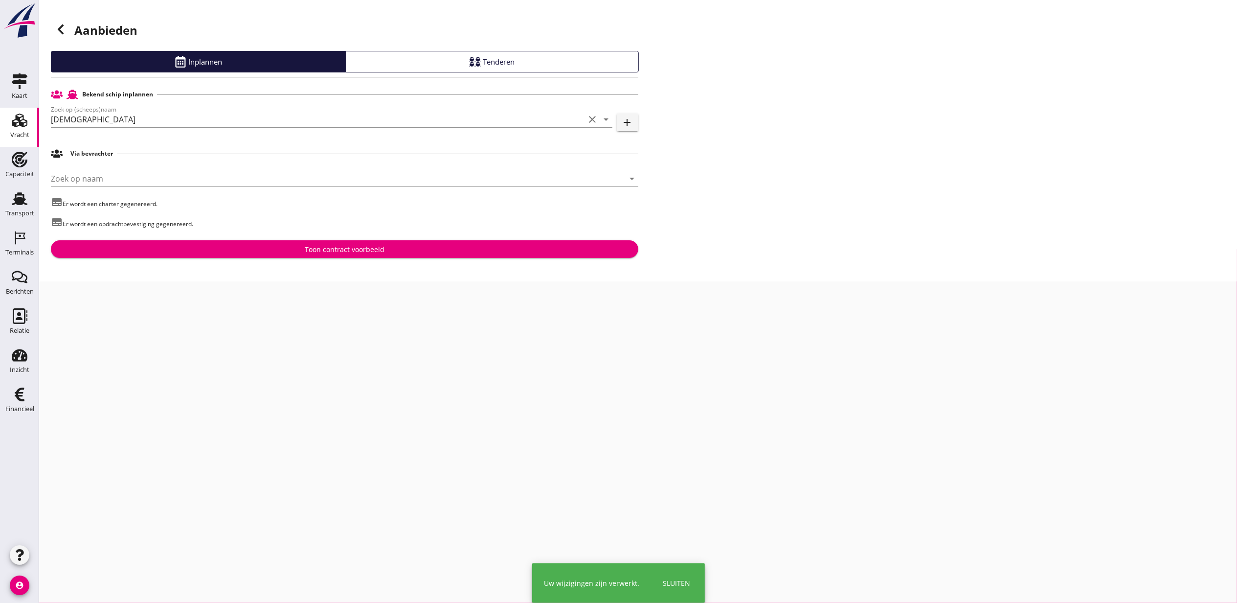
click at [275, 250] on div "Toon contract voorbeeld" at bounding box center [345, 249] width 572 height 10
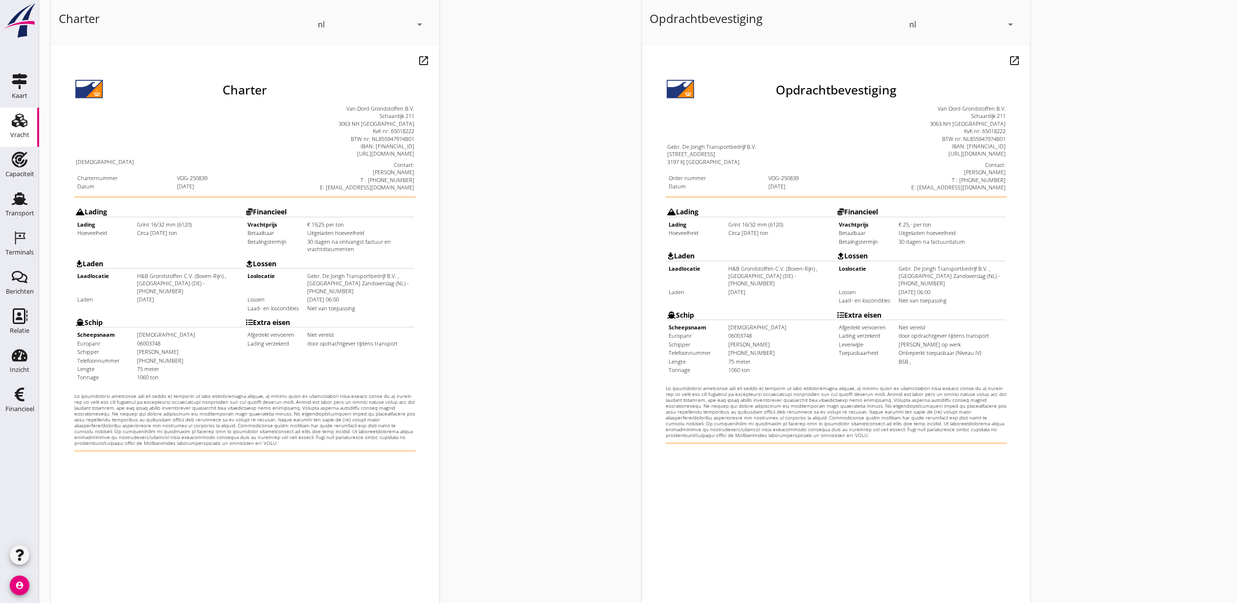
scroll to position [121, 0]
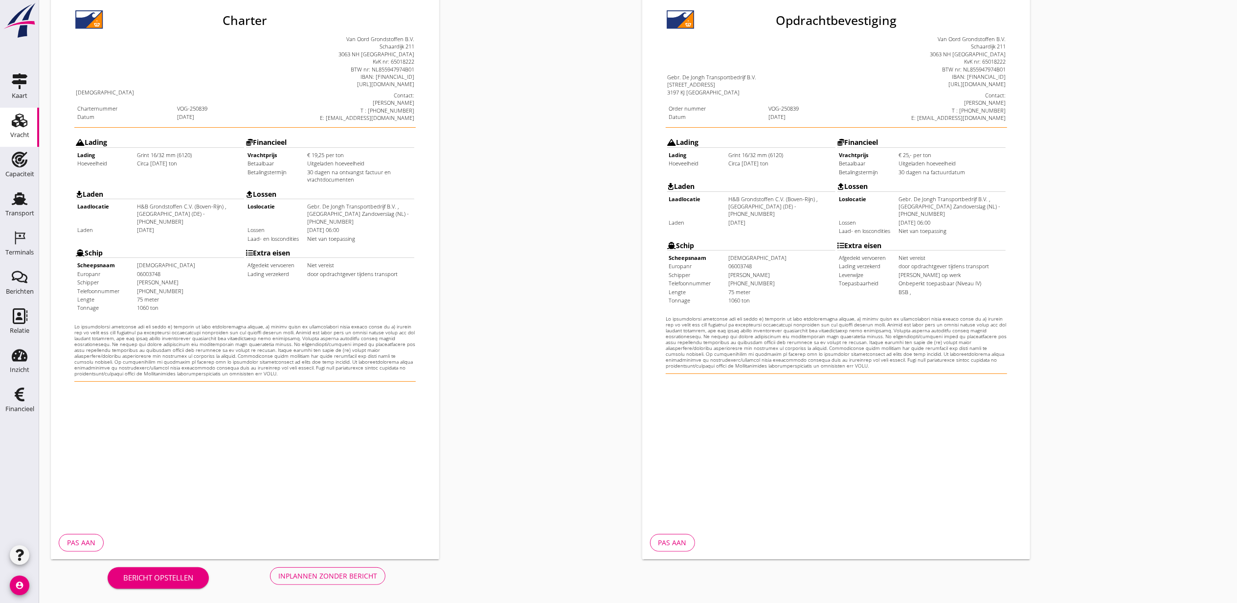
click at [358, 568] on button "Inplannen zonder bericht" at bounding box center [327, 576] width 115 height 18
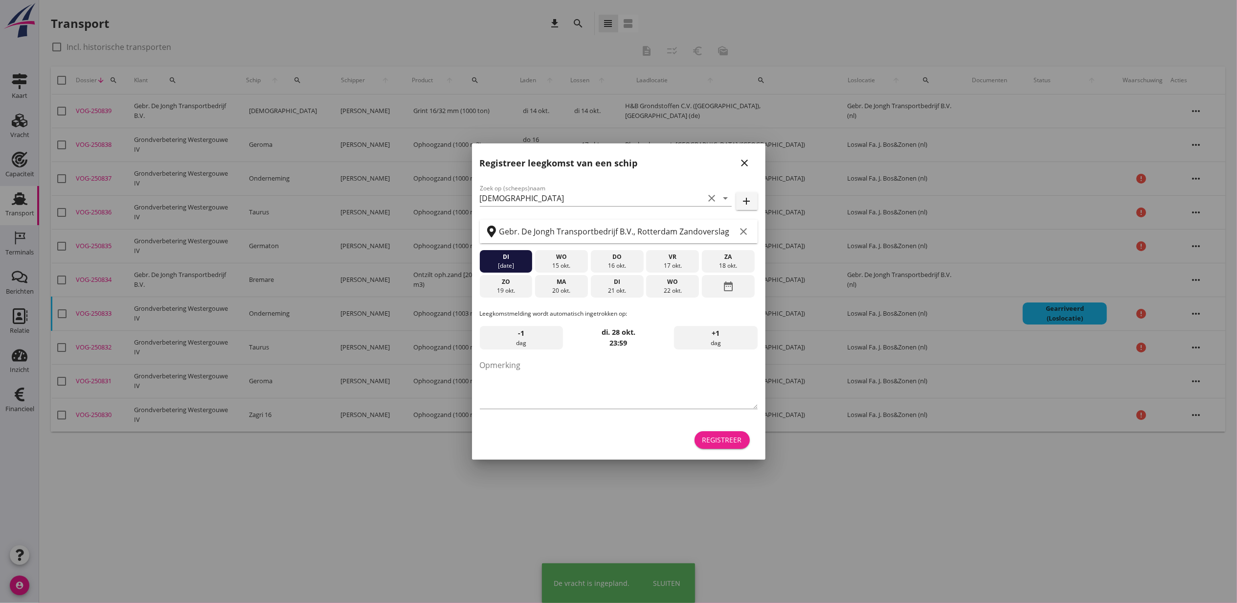
click at [721, 434] on div "Registreer" at bounding box center [723, 439] width 40 height 10
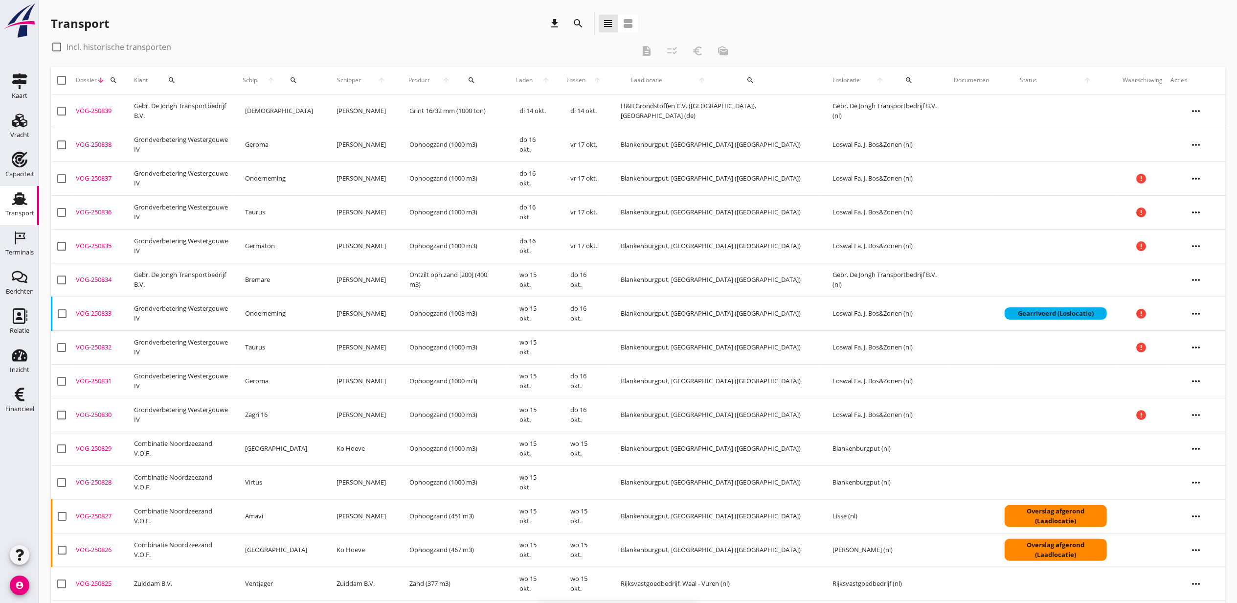
click at [94, 108] on div "VOG-250839" at bounding box center [101, 111] width 50 height 10
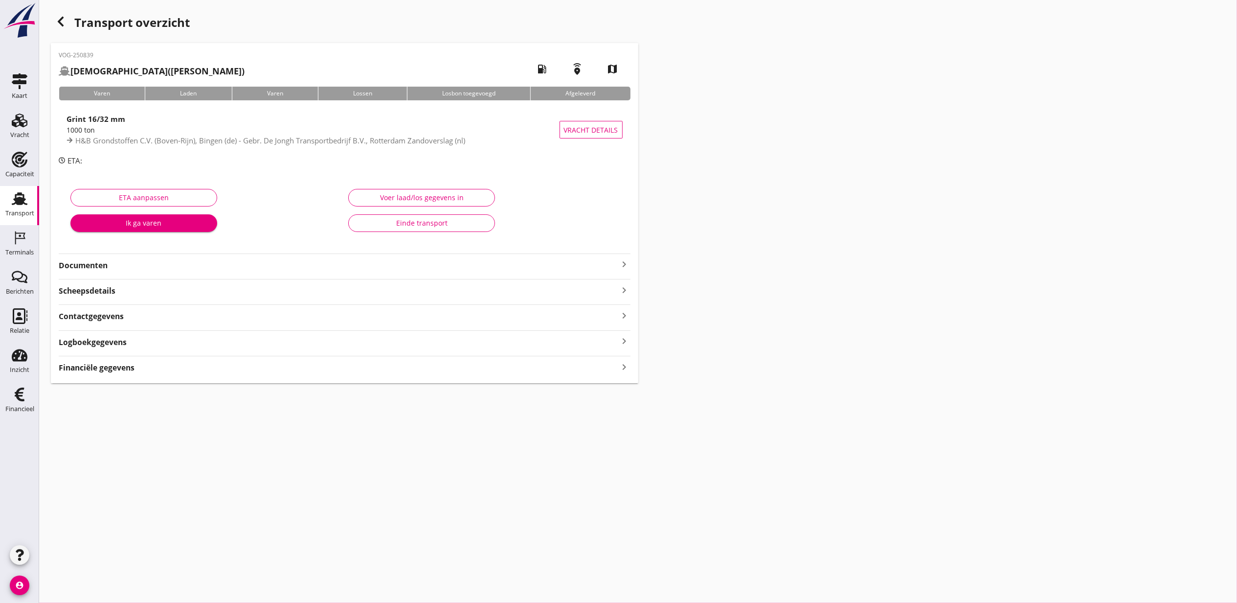
click at [339, 368] on div "Financiële gegevens keyboard_arrow_right" at bounding box center [345, 366] width 572 height 13
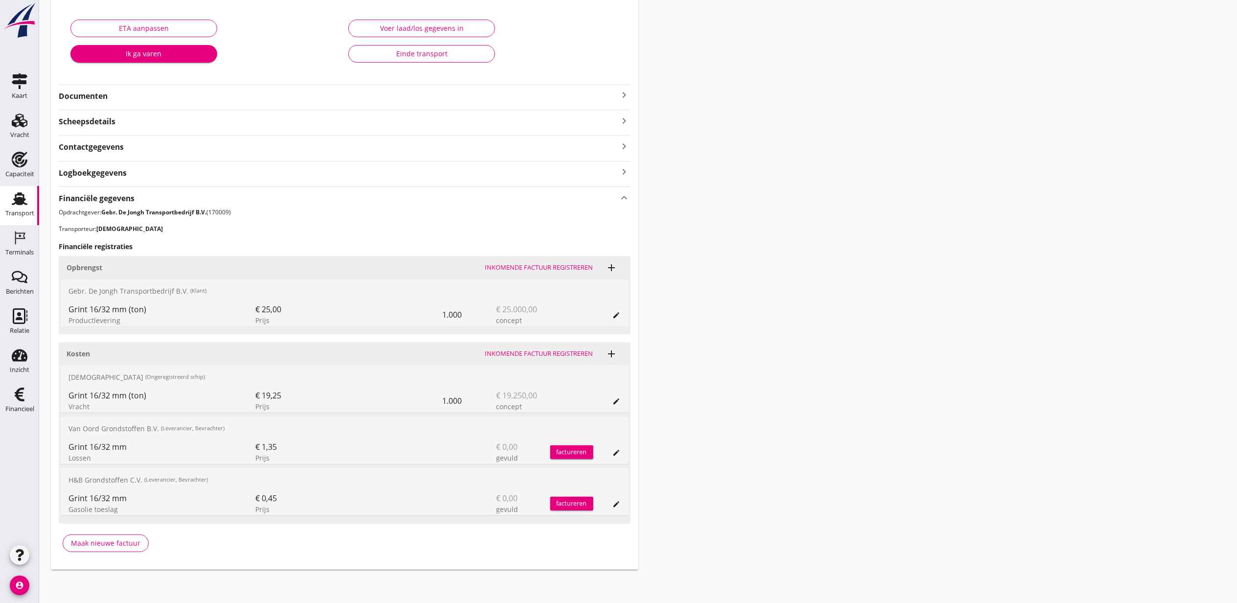
scroll to position [172, 0]
click at [617, 314] on icon "edit" at bounding box center [617, 313] width 8 height 8
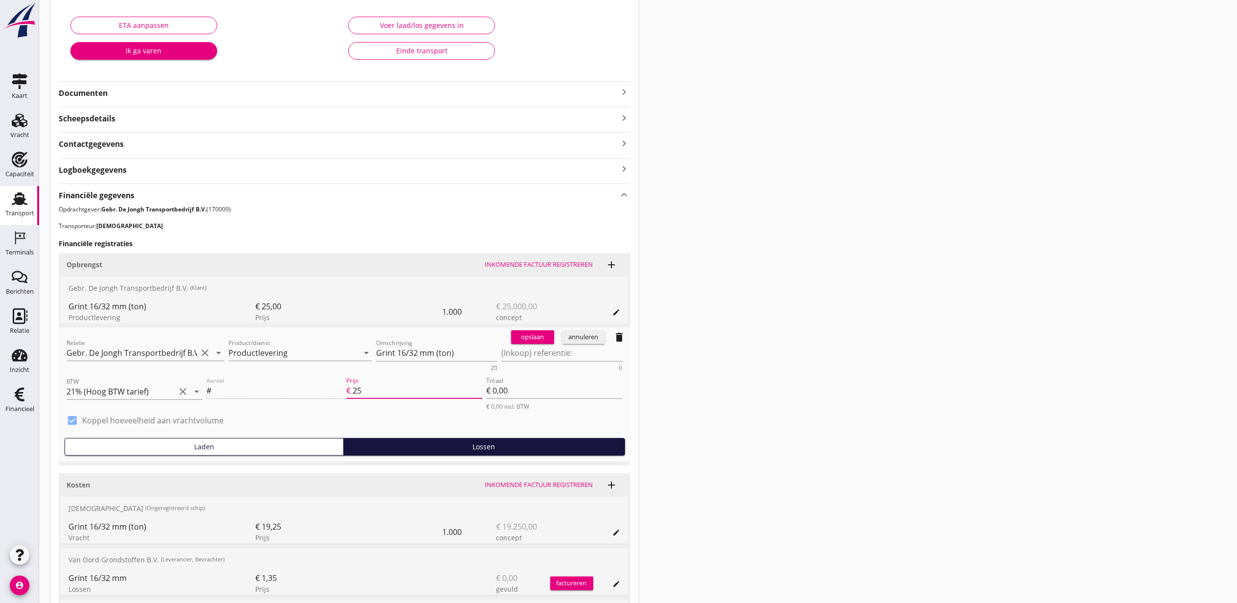
drag, startPoint x: 378, startPoint y: 385, endPoint x: 343, endPoint y: 386, distance: 35.3
click at [343, 386] on div "Aantal # Prijs € 25 Totaal € 0,00 € 0,00 incl. BTW" at bounding box center [415, 393] width 420 height 40
type input "23.65"
click at [527, 340] on div "opslaan" at bounding box center [532, 337] width 35 height 10
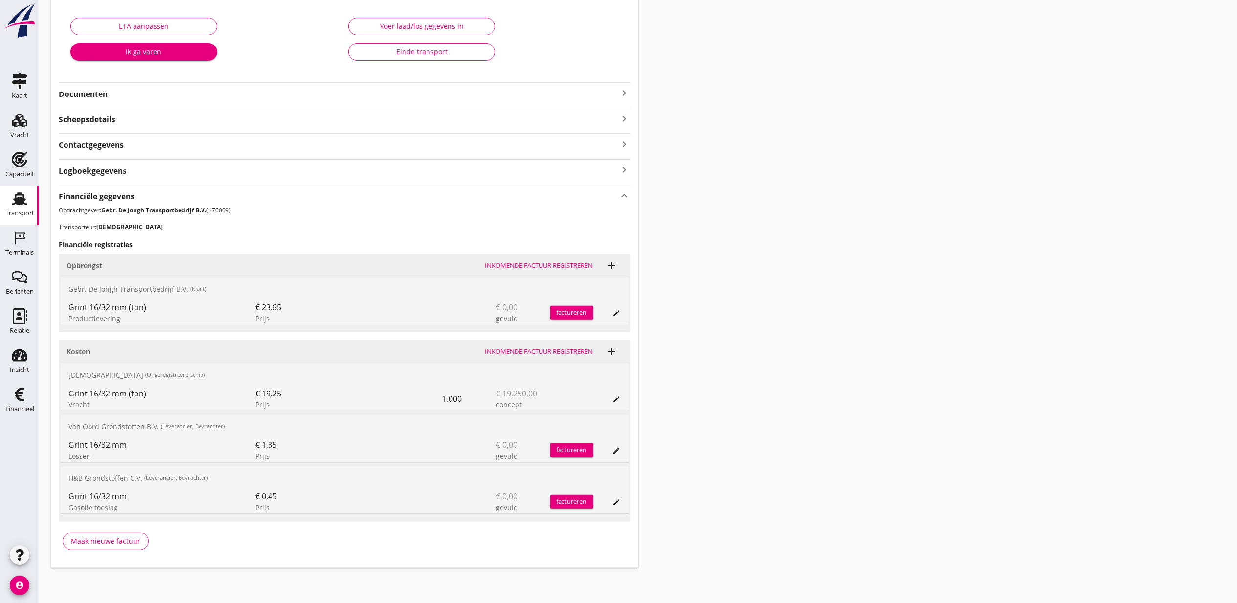
click at [618, 500] on icon "edit" at bounding box center [617, 502] width 8 height 8
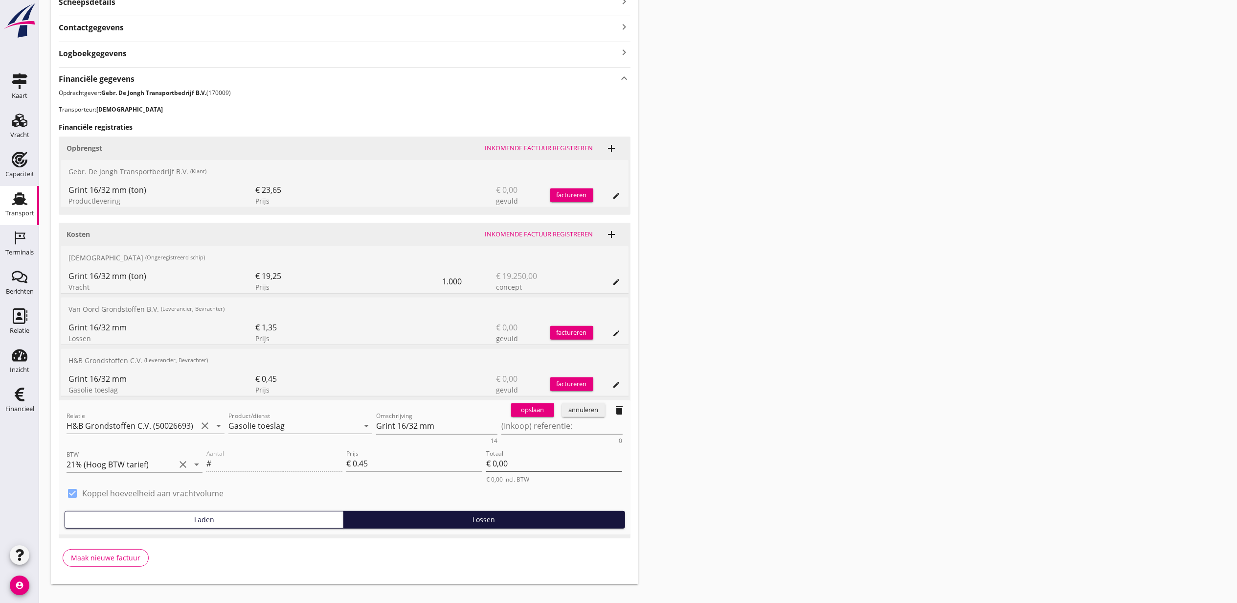
scroll to position [306, 0]
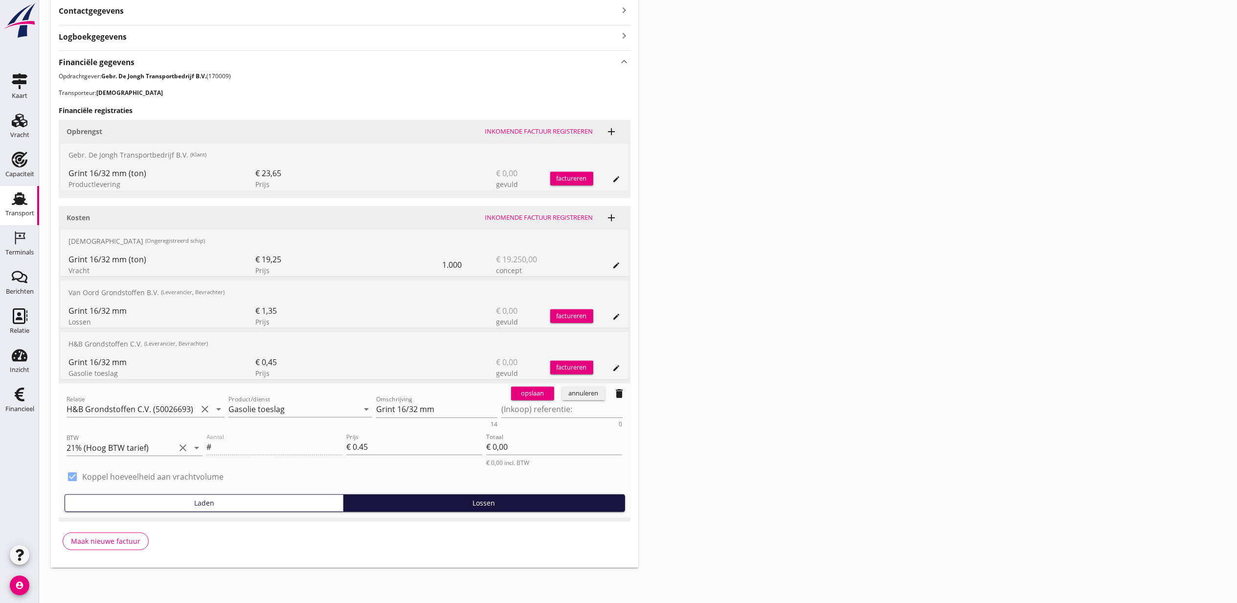
click at [616, 396] on icon "delete" at bounding box center [620, 393] width 12 height 12
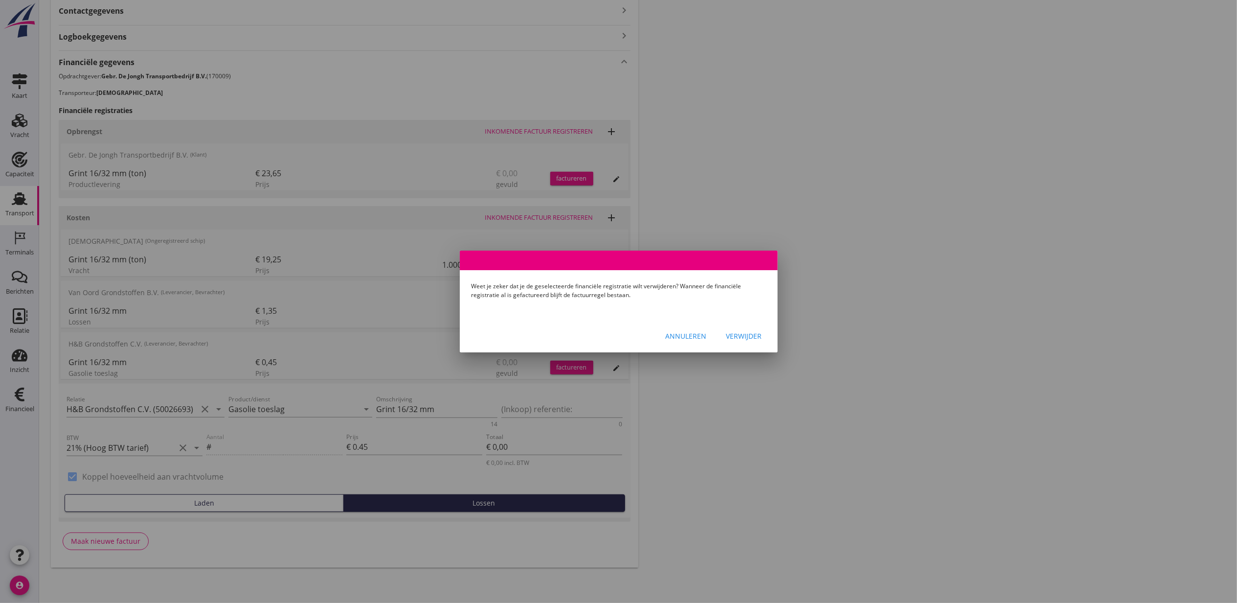
click at [753, 333] on div "Verwijder" at bounding box center [745, 336] width 36 height 10
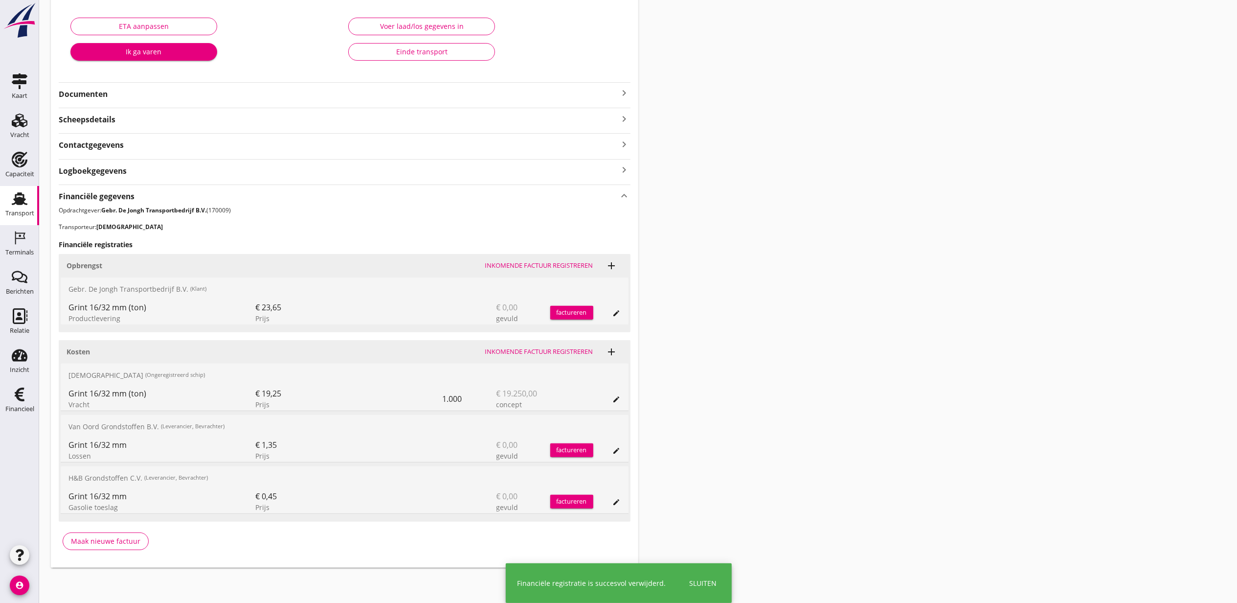
scroll to position [120, 0]
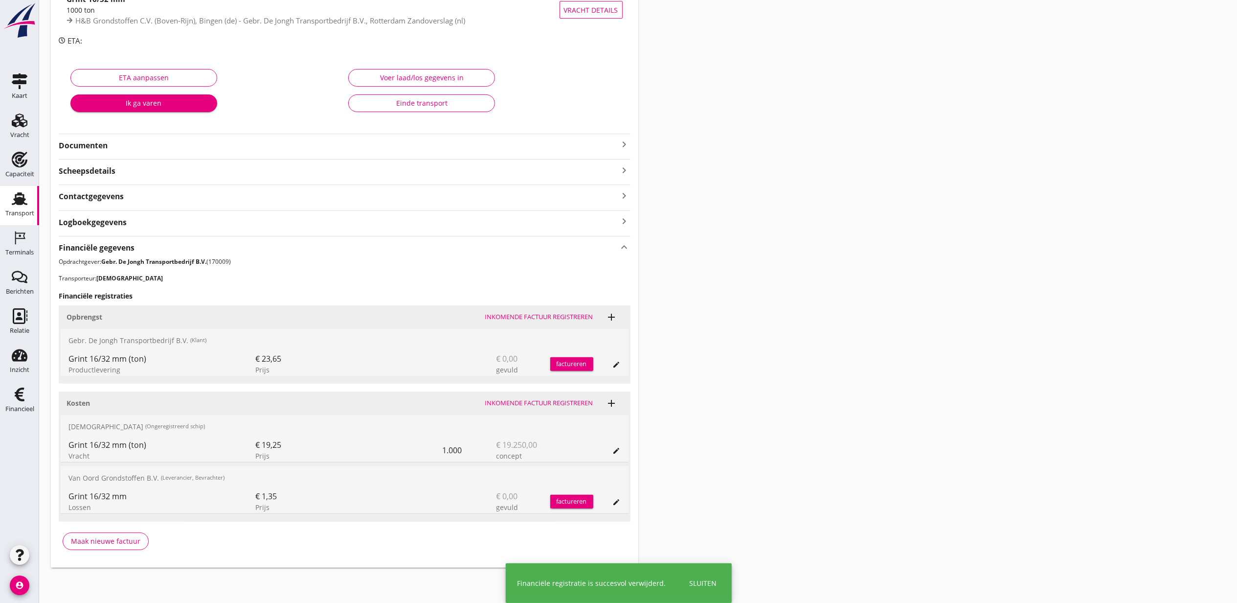
click at [618, 394] on span "add" at bounding box center [612, 403] width 22 height 20
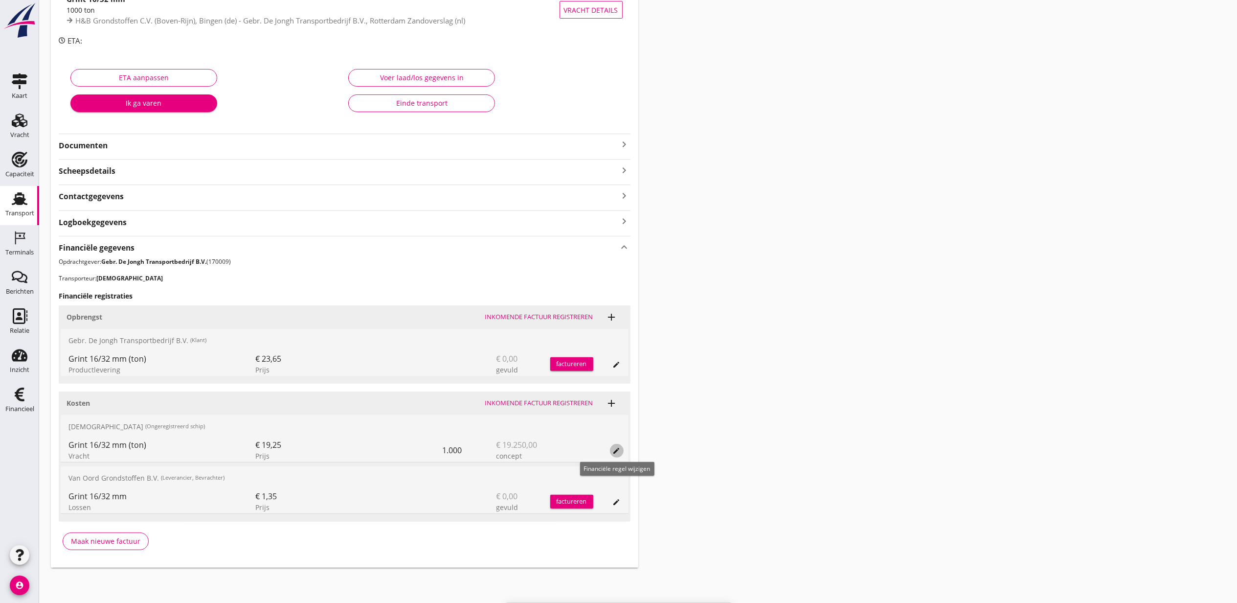
click at [617, 447] on icon "edit" at bounding box center [617, 451] width 8 height 8
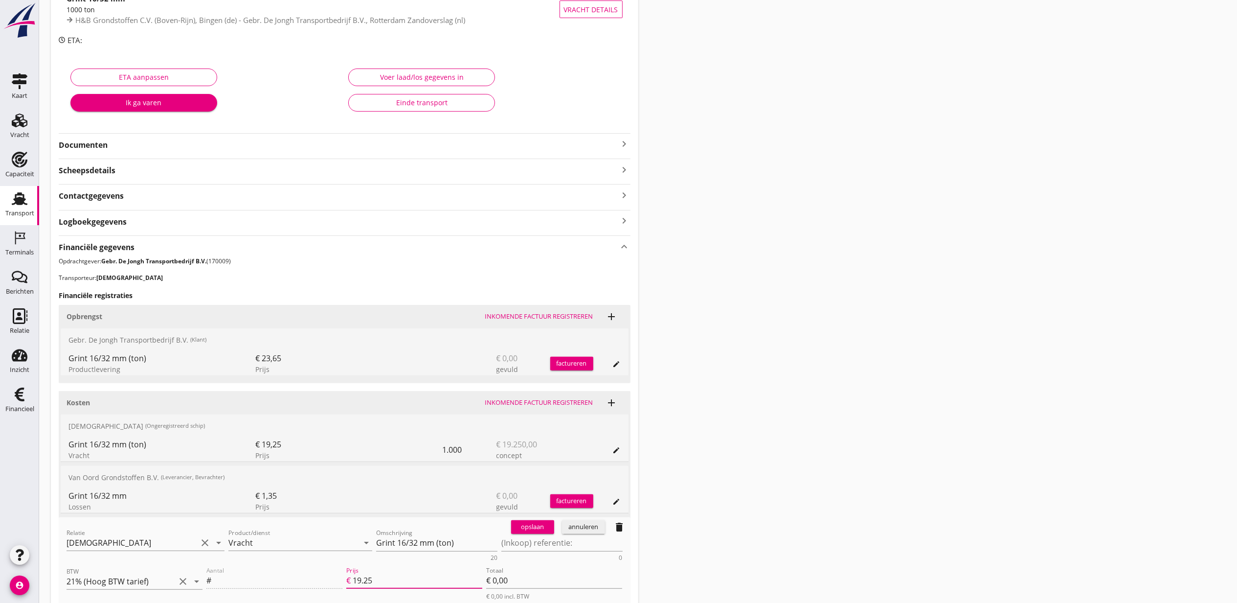
drag, startPoint x: 386, startPoint y: 574, endPoint x: 317, endPoint y: 580, distance: 69.2
click at [318, 580] on div "Aantal # Prijs € 19.25 Totaal € 0,00 € 0,00 incl. BTW" at bounding box center [415, 583] width 420 height 40
type input "23.85"
click at [525, 531] on div "opslaan" at bounding box center [532, 527] width 35 height 10
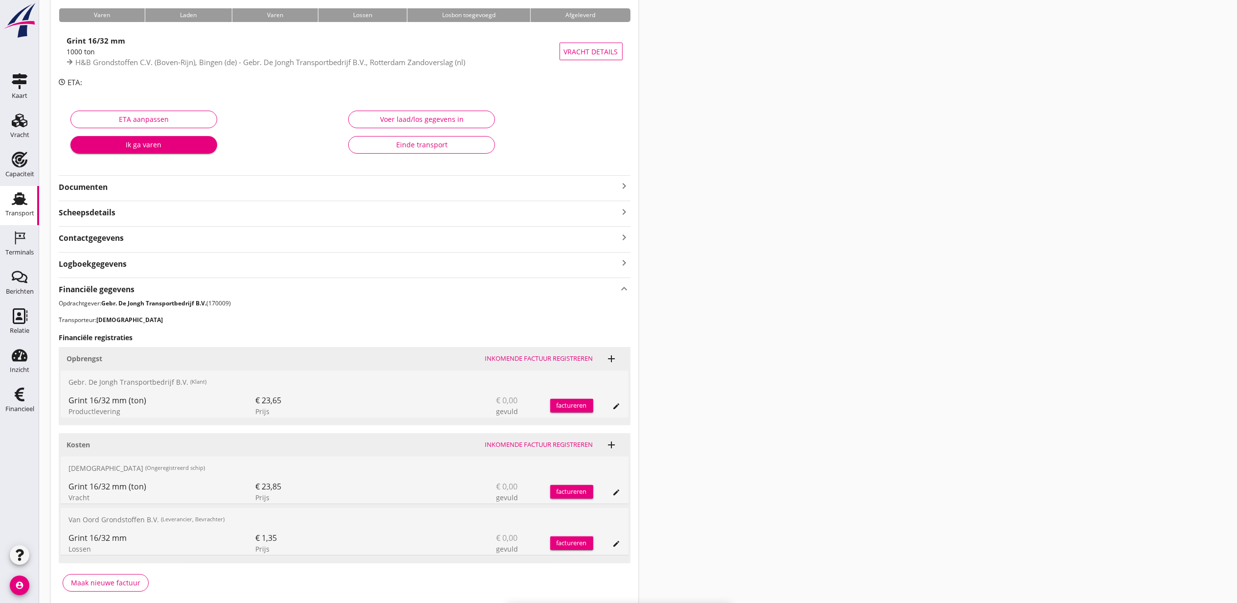
scroll to position [55, 0]
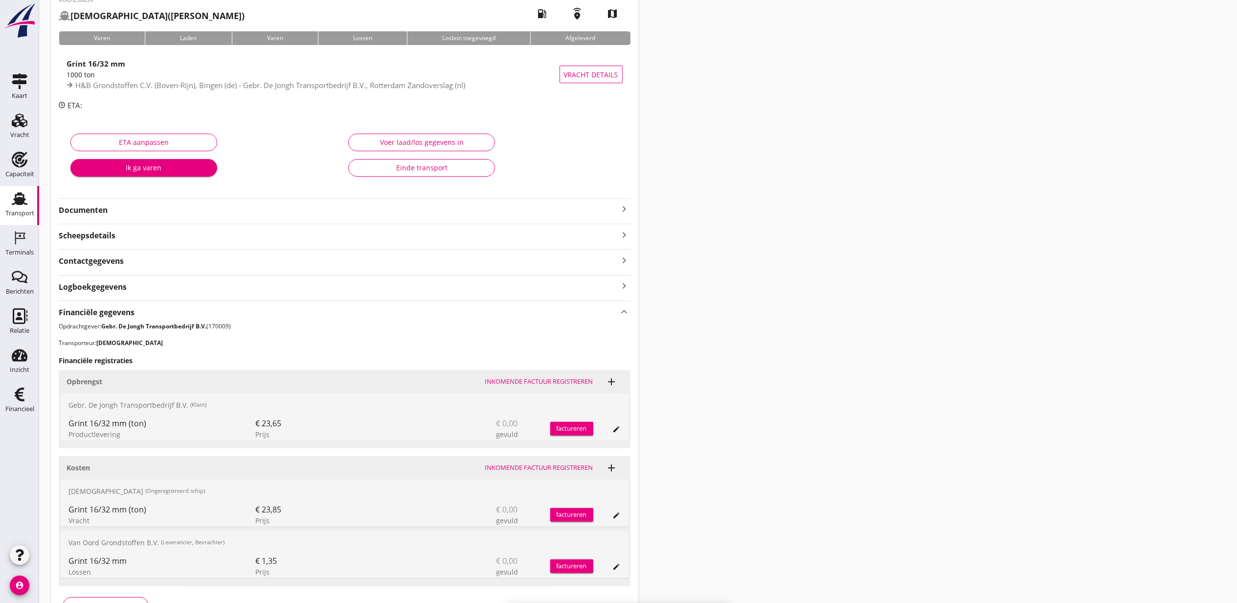
click at [459, 145] on div "Voer laad/los gegevens in" at bounding box center [422, 142] width 130 height 10
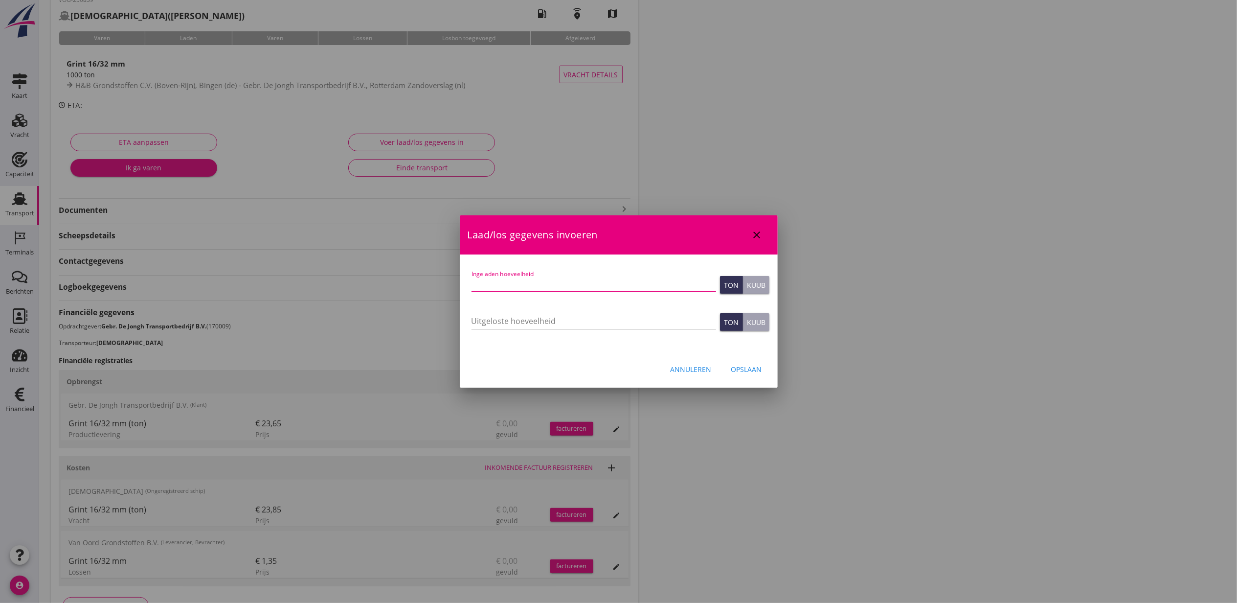
drag, startPoint x: 611, startPoint y: 283, endPoint x: 622, endPoint y: 287, distance: 12.4
click at [611, 282] on input "Ingeladen hoeveelheid" at bounding box center [594, 284] width 245 height 16
type input "1049"
type button "ton"
type button "cubic"
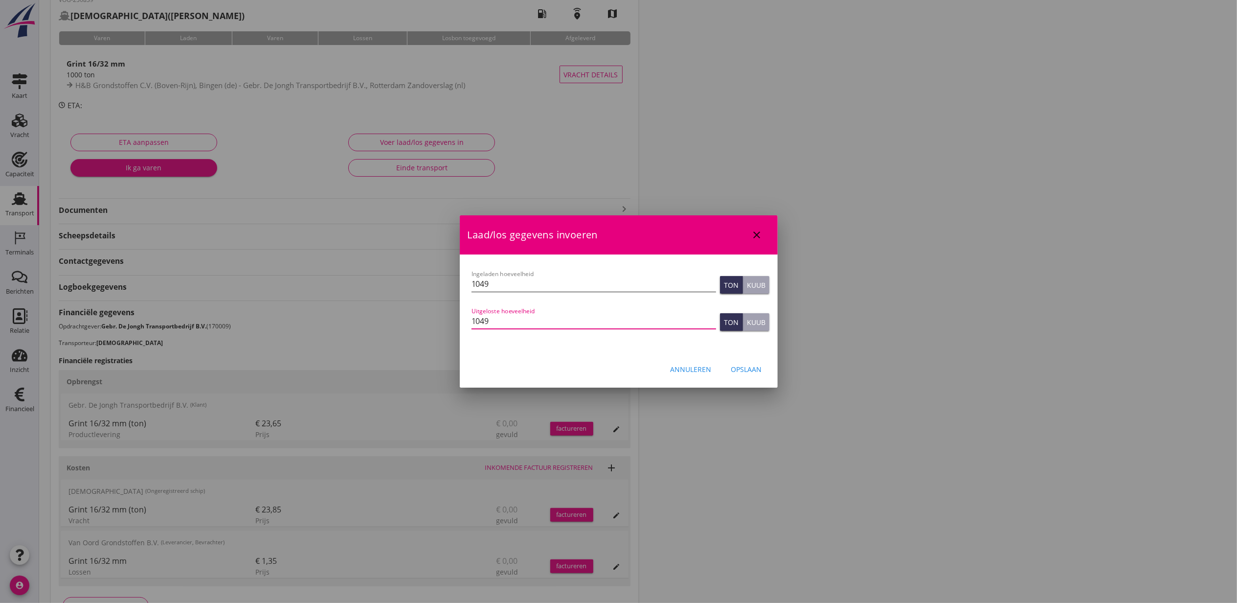
type input "1049"
type button "ton"
click at [759, 362] on button "Opslaan" at bounding box center [747, 369] width 46 height 18
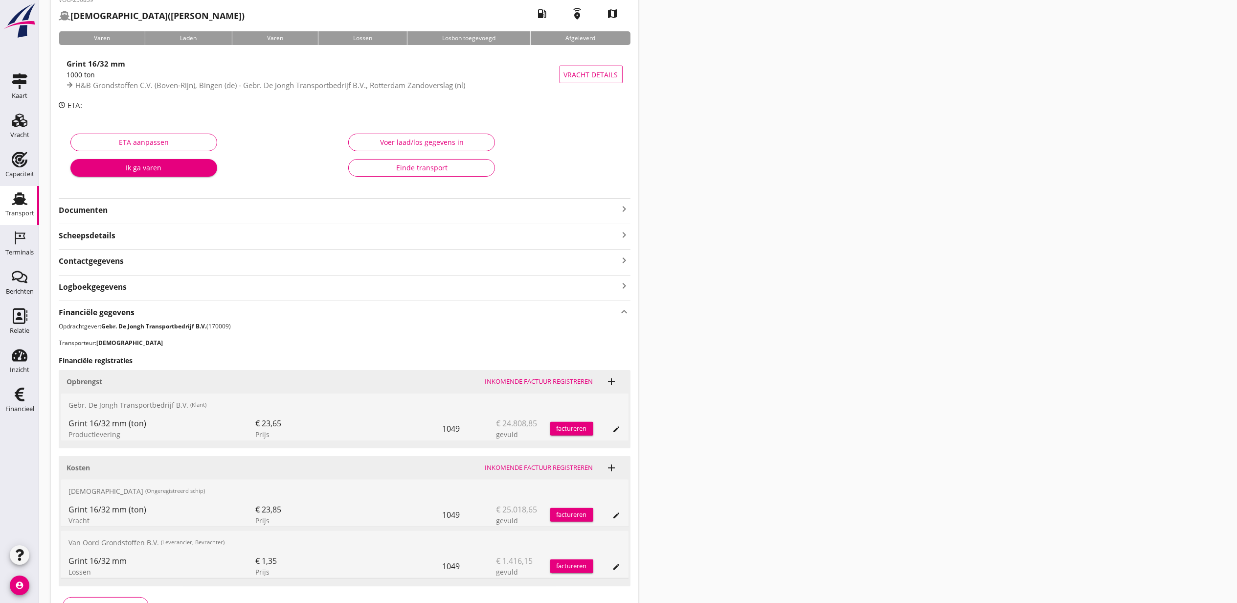
click at [944, 400] on div "Transport overzicht VOG-250839 Isaiah (R. Emans) local_gas_station emergency_sh…" at bounding box center [638, 294] width 1198 height 699
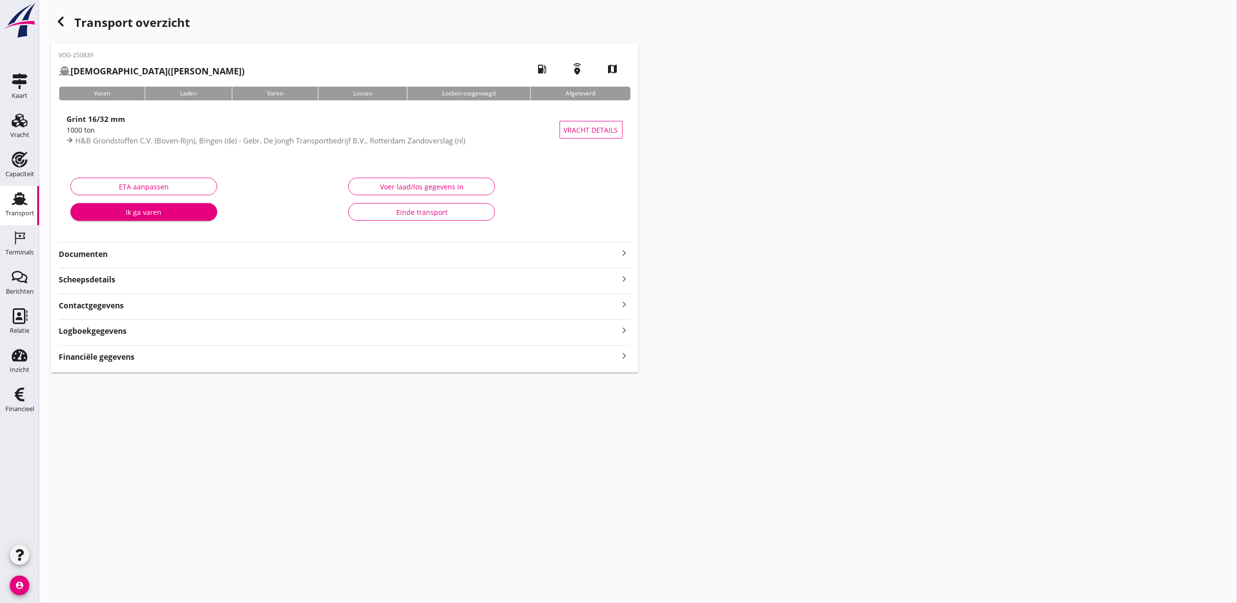
scroll to position [0, 0]
click at [198, 360] on div "Financiële gegevens keyboard_arrow_right" at bounding box center [345, 355] width 572 height 13
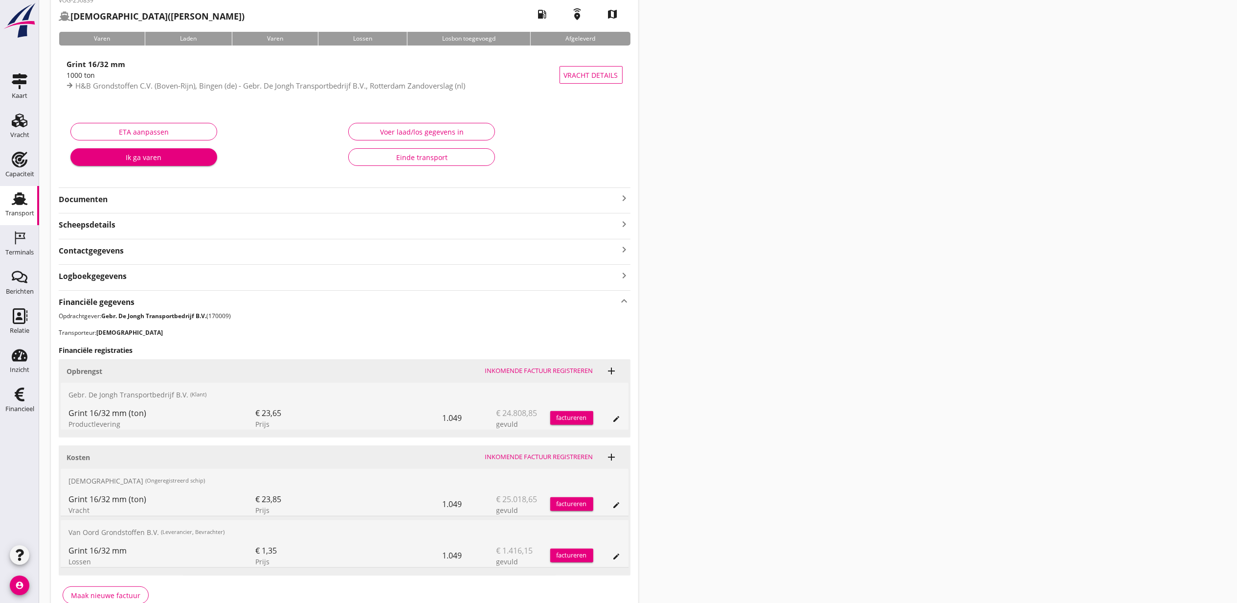
scroll to position [110, 0]
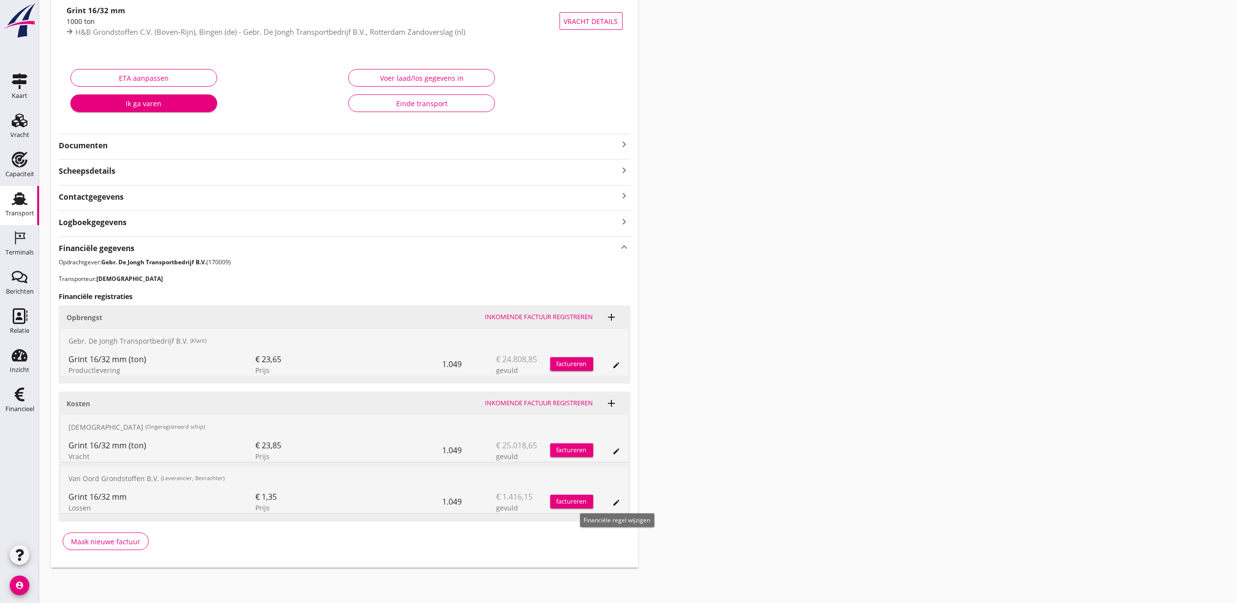
click at [619, 503] on icon "edit" at bounding box center [617, 503] width 8 height 8
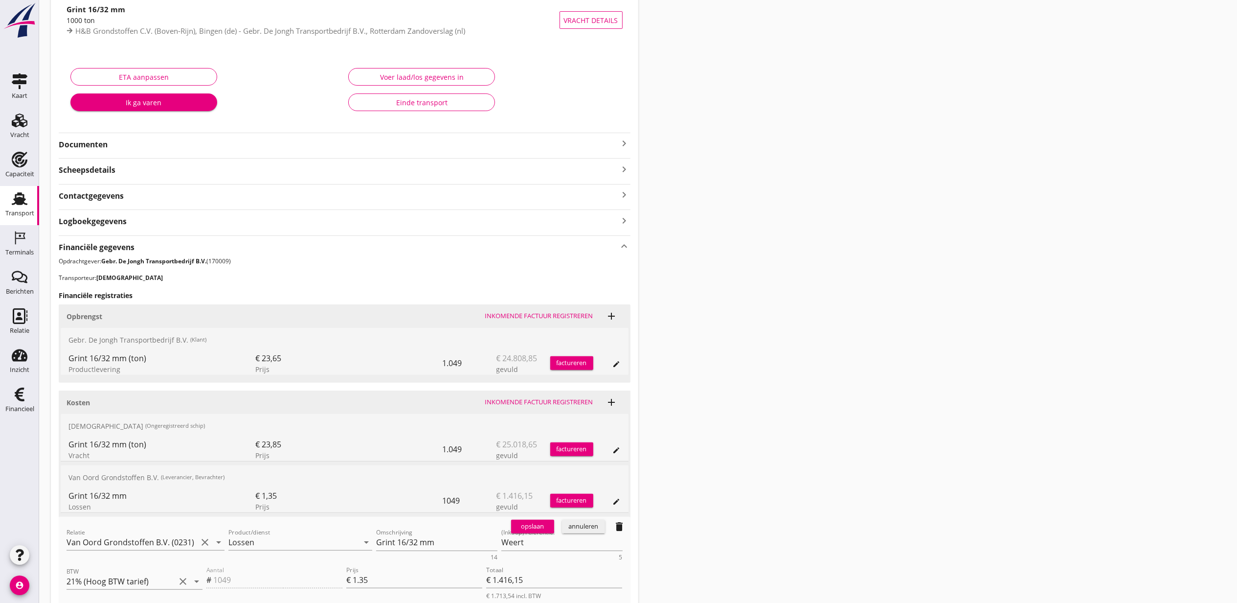
click at [588, 530] on div "annuleren" at bounding box center [583, 527] width 35 height 10
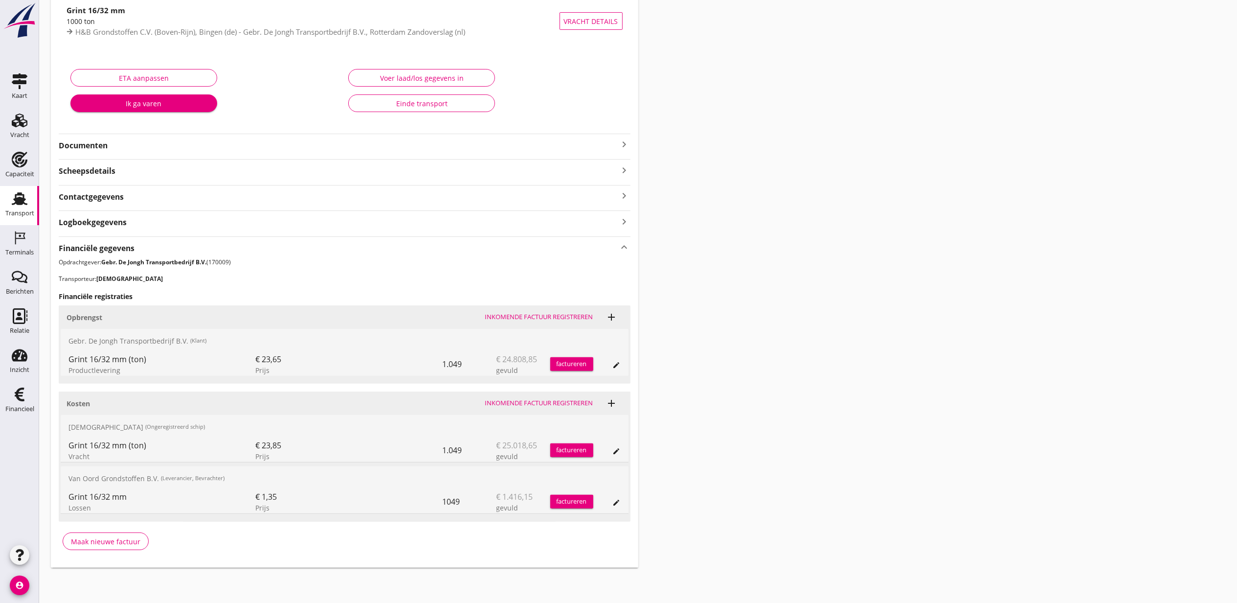
click at [707, 489] on div "Transport overzicht VOG-250839 Isaiah (R. Emans) local_gas_station emergency_sh…" at bounding box center [638, 235] width 1198 height 688
drag, startPoint x: 707, startPoint y: 489, endPoint x: 734, endPoint y: 504, distance: 30.2
click at [734, 504] on div "Transport overzicht VOG-250839 Isaiah (R. Emans) local_gas_station emergency_sh…" at bounding box center [638, 235] width 1198 height 688
click at [620, 500] on icon "edit" at bounding box center [617, 503] width 8 height 8
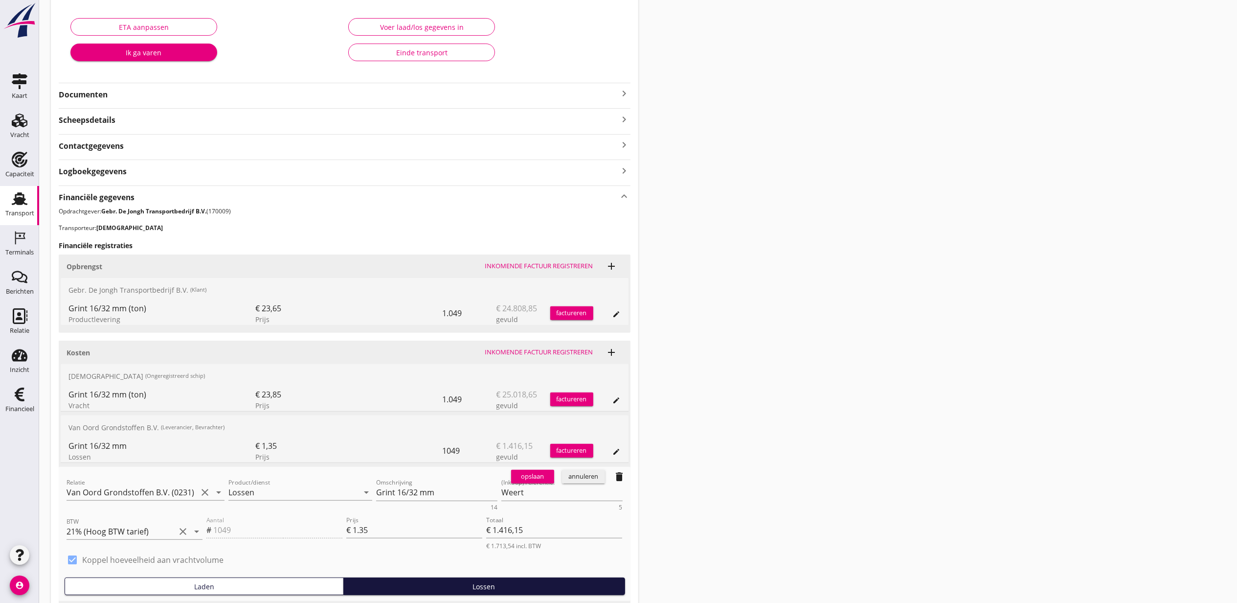
scroll to position [175, 0]
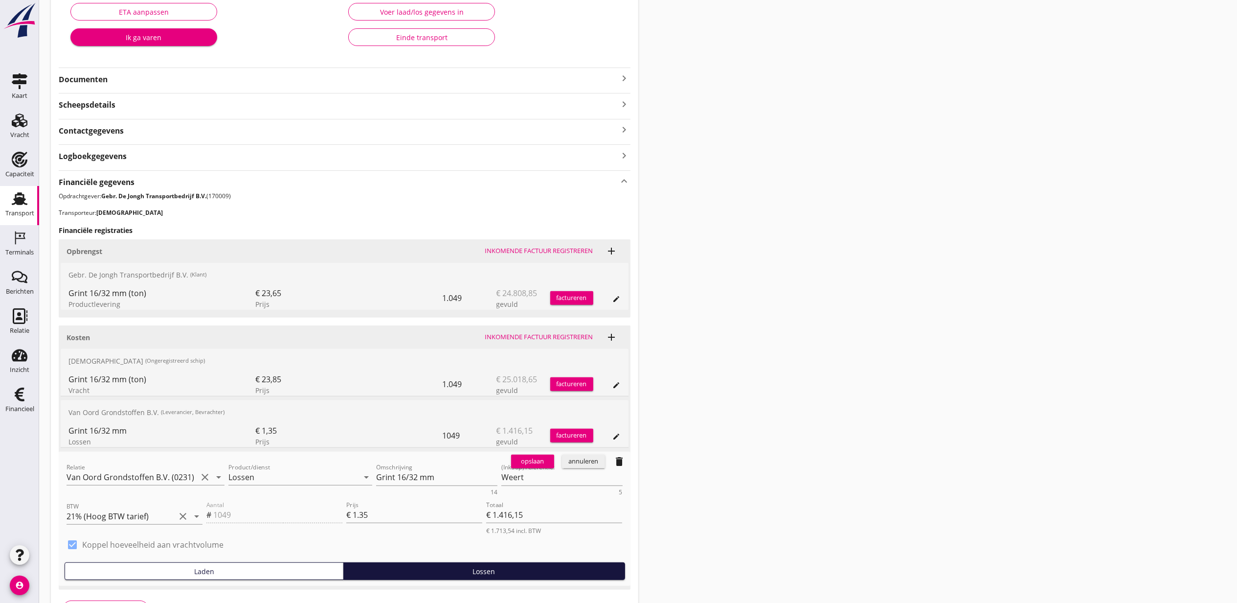
click at [179, 544] on label "Koppel hoeveelheid aan vrachtvolume" at bounding box center [152, 545] width 141 height 10
type input "0"
type input "€ 0,00"
checkbox input "false"
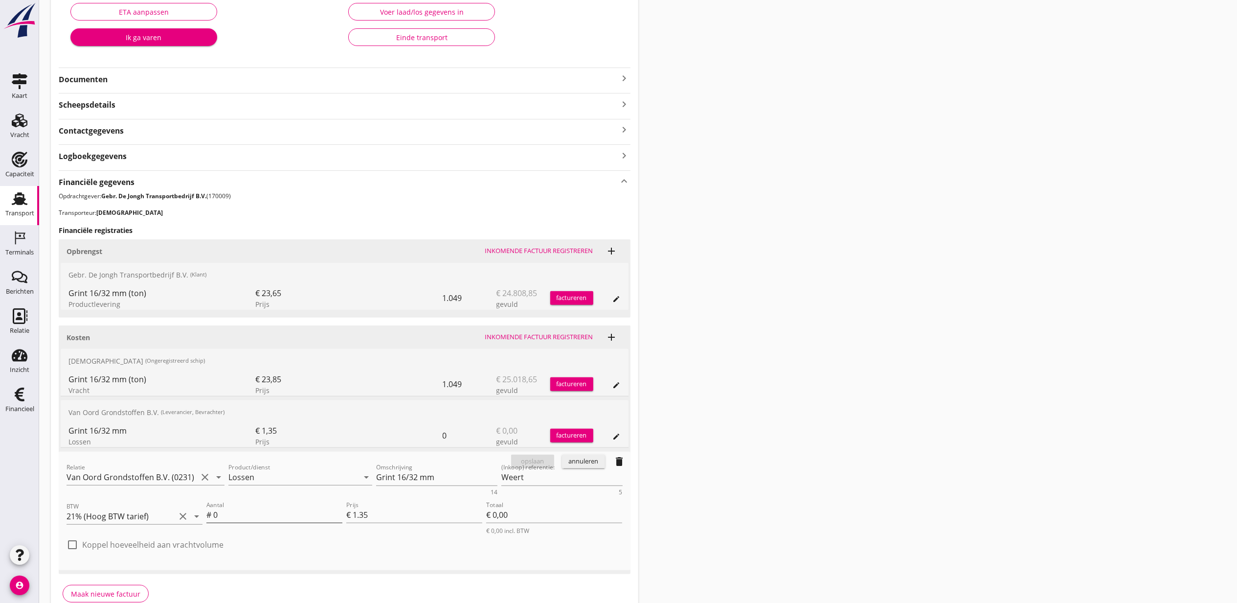
drag, startPoint x: 246, startPoint y: 513, endPoint x: 209, endPoint y: 513, distance: 36.2
click at [211, 513] on div "Aantal # 0" at bounding box center [274, 515] width 136 height 16
type input "6"
type input "€ 8,10"
type input "61"
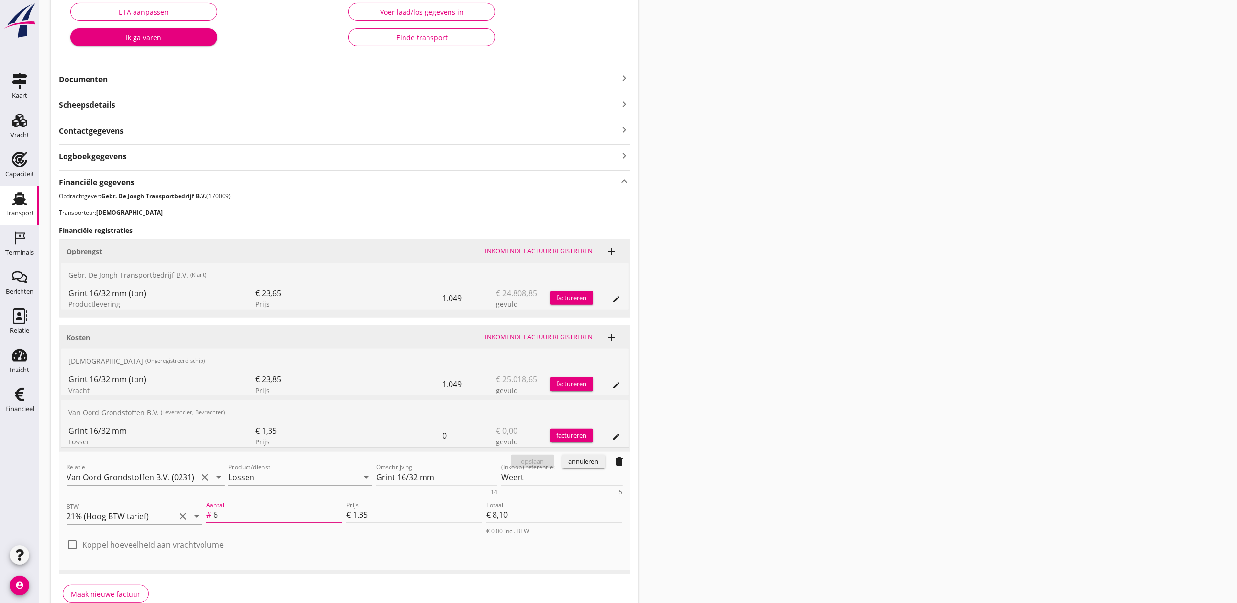
type input "€ 82,35"
type input "617"
type input "€ 832,95"
type input "617.06"
type input "€ 833,03"
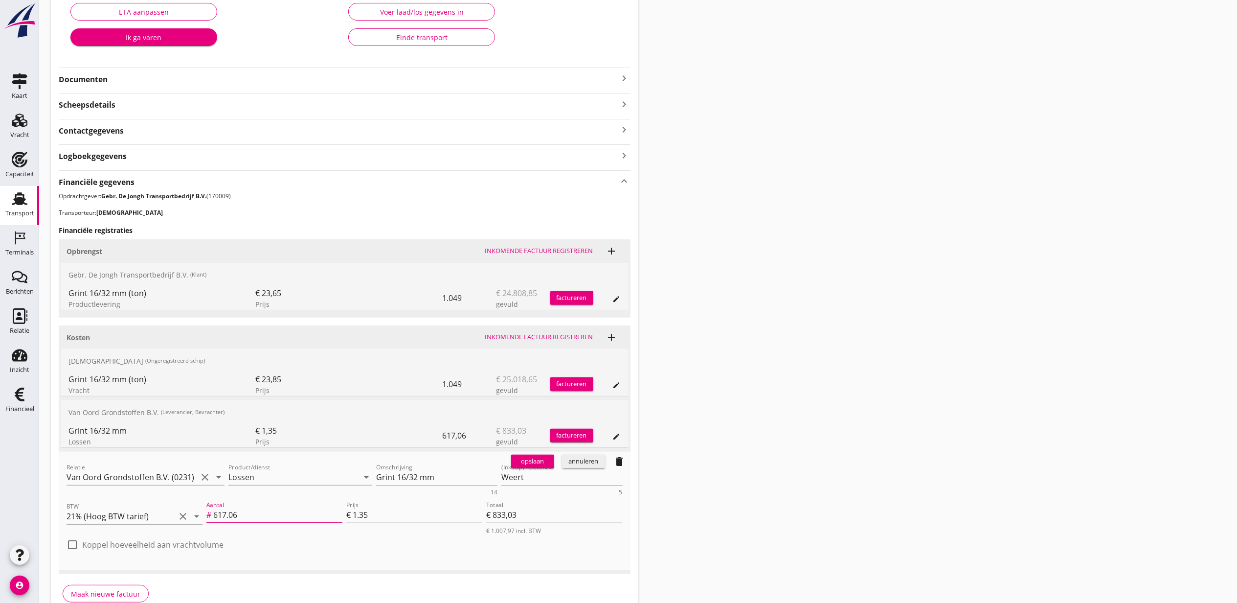
type input "617.06"
click at [535, 460] on div "opslaan" at bounding box center [532, 461] width 35 height 10
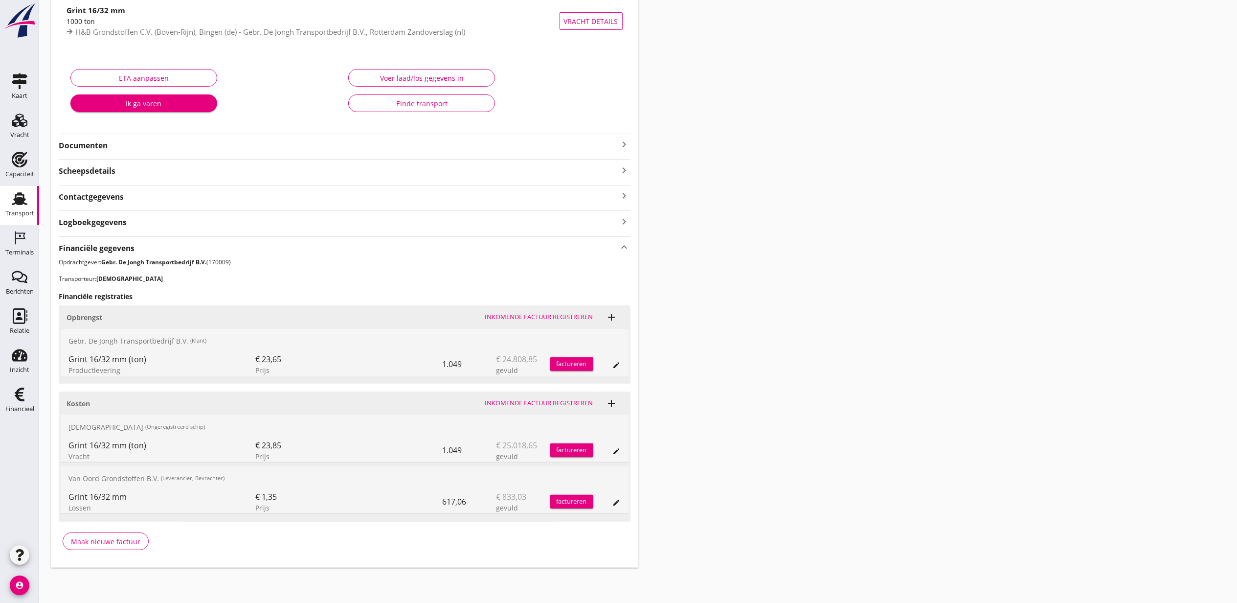
drag, startPoint x: 466, startPoint y: 503, endPoint x: 443, endPoint y: 503, distance: 23.5
click at [443, 503] on div "617,06" at bounding box center [470, 501] width 54 height 23
click at [619, 496] on button "edit" at bounding box center [617, 503] width 14 height 14
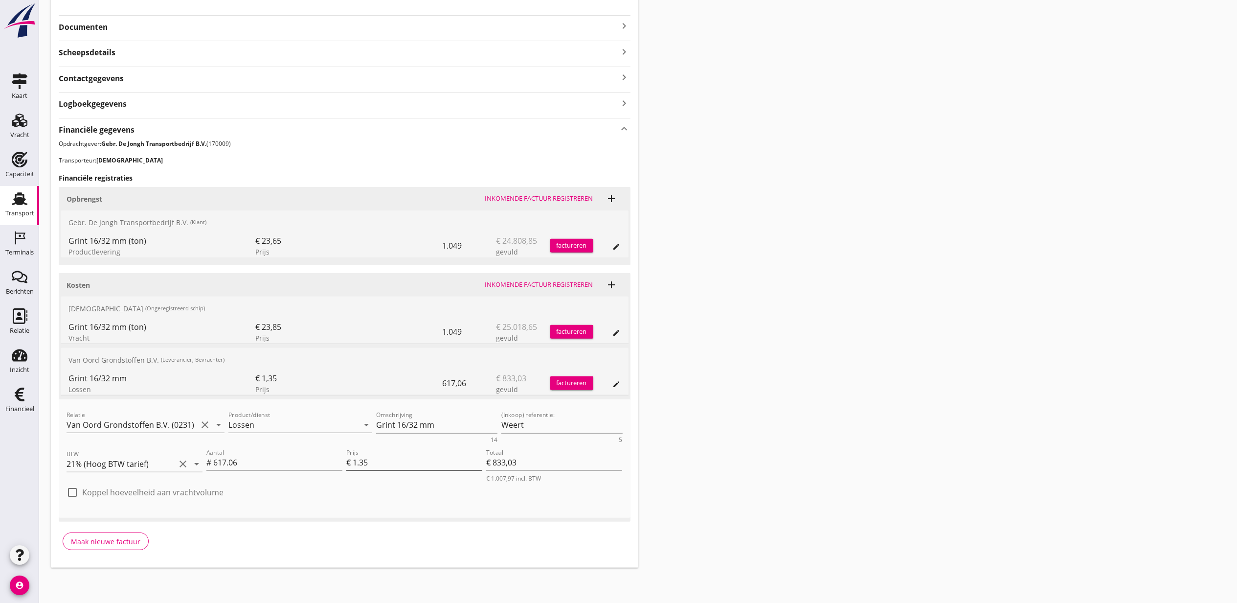
scroll to position [228, 0]
click at [591, 409] on div "annuleren" at bounding box center [583, 409] width 35 height 10
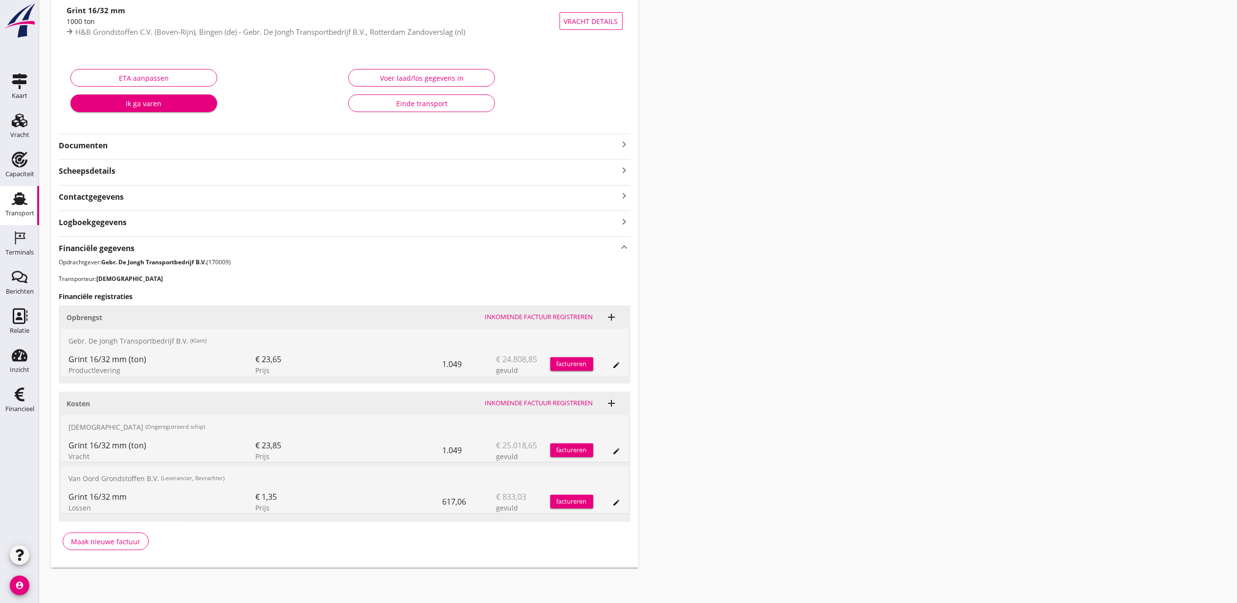
click at [718, 391] on div "Transport overzicht VOG-250839 Isaiah (R. Emans) local_gas_station emergency_sh…" at bounding box center [638, 235] width 1198 height 688
click at [617, 501] on icon "edit" at bounding box center [617, 503] width 8 height 8
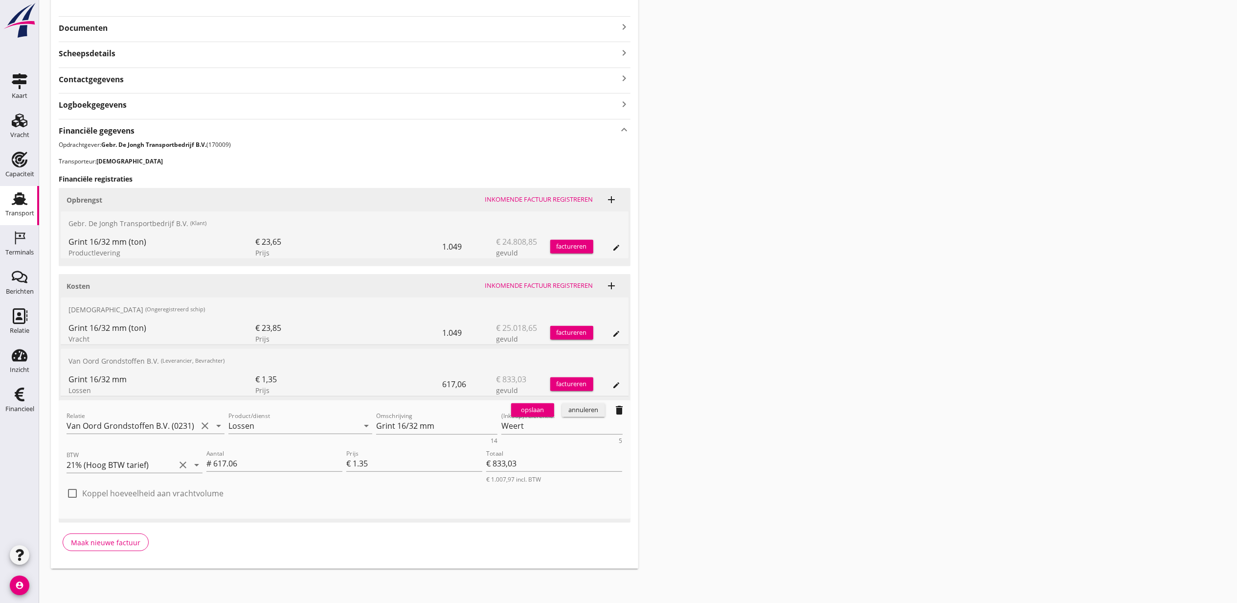
scroll to position [228, 0]
click at [175, 493] on label "Koppel hoeveelheid aan vrachtvolume" at bounding box center [152, 492] width 141 height 10
checkbox input "true"
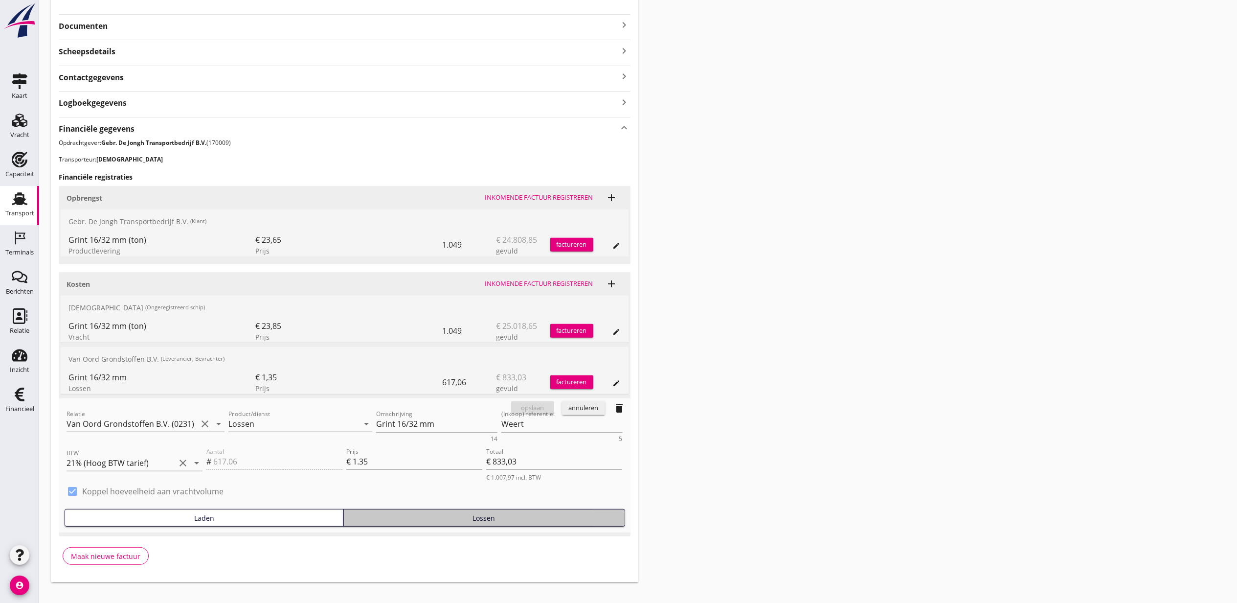
click at [396, 520] on div "Lossen" at bounding box center [484, 518] width 273 height 10
type input "1049"
type input "€ 1.416,15"
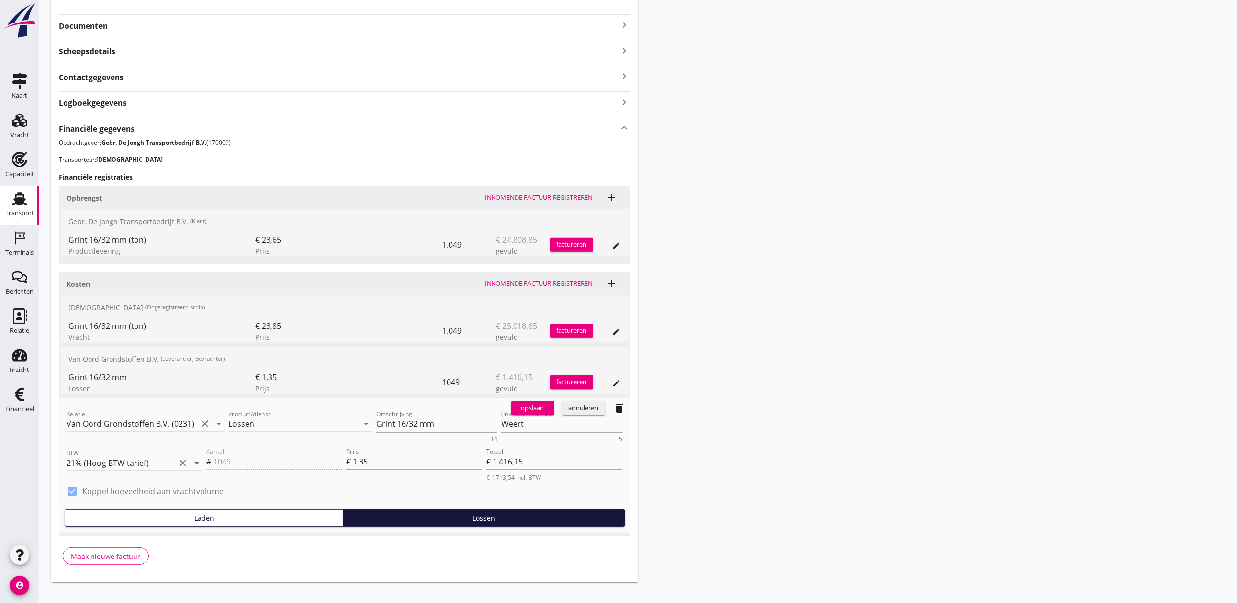
click at [529, 417] on div "opslaan annuleren delete" at bounding box center [568, 408] width 123 height 20
click at [529, 410] on div "opslaan" at bounding box center [532, 408] width 35 height 10
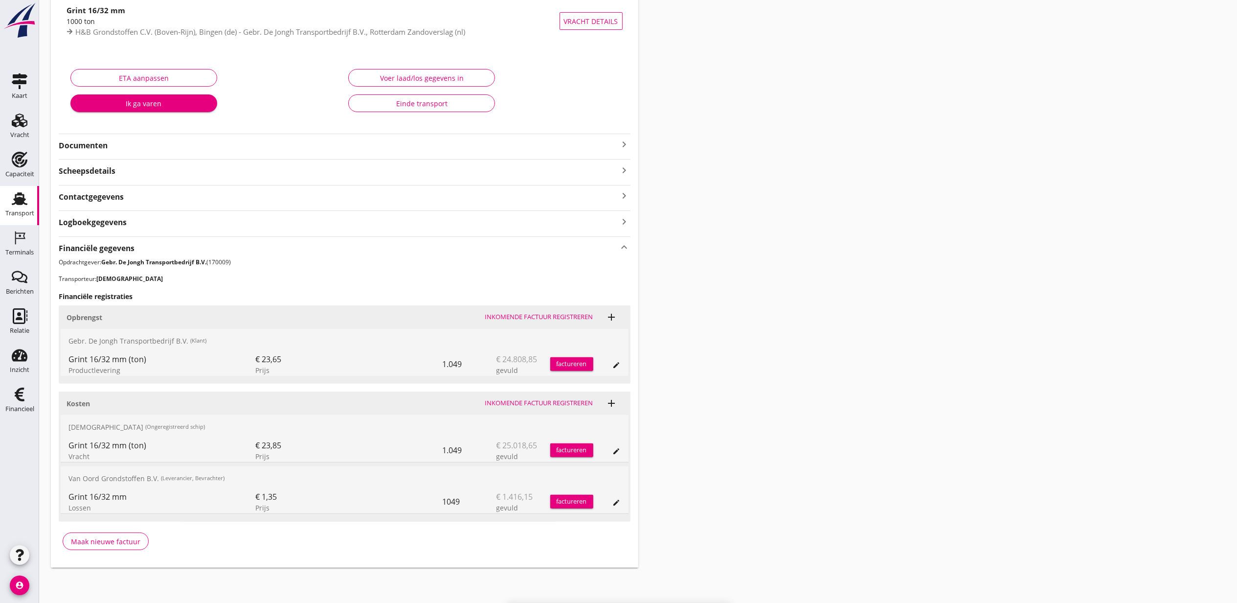
scroll to position [110, 0]
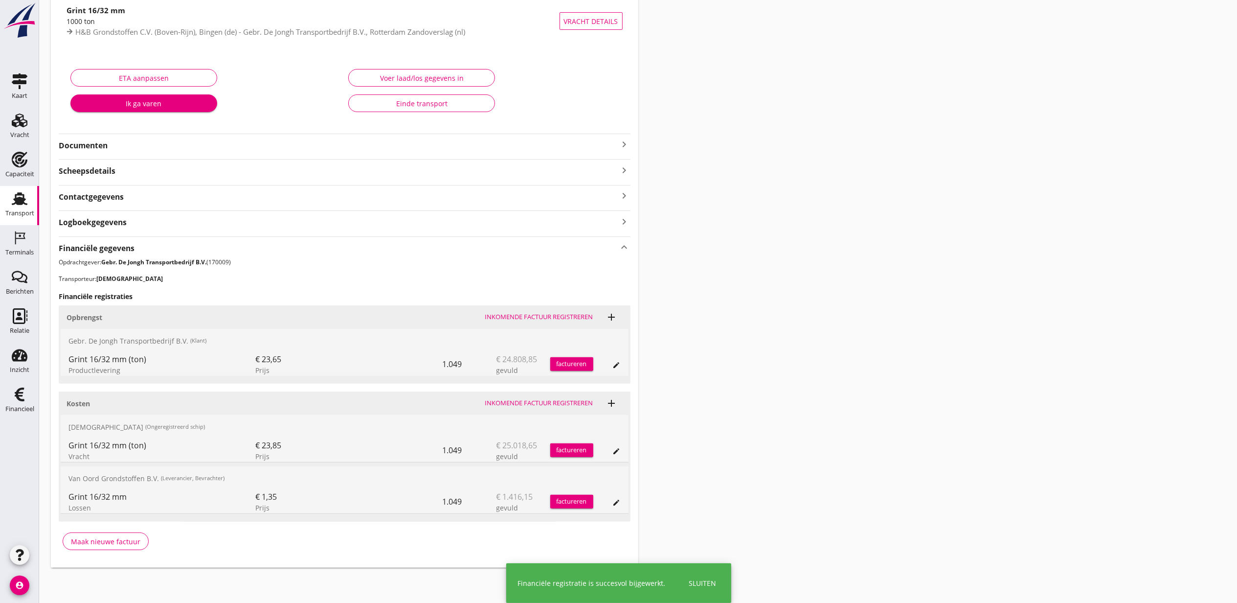
click at [802, 458] on div "Transport overzicht VOG-250839 Isaiah (R. Emans) local_gas_station emergency_sh…" at bounding box center [638, 235] width 1198 height 688
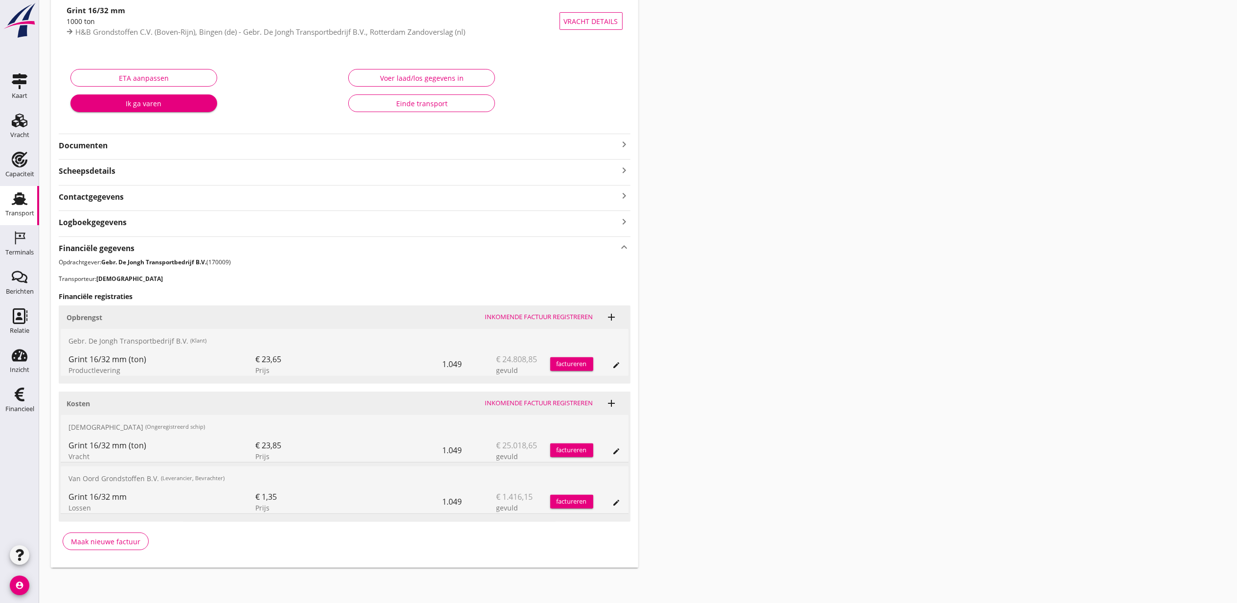
click at [736, 374] on div "Transport overzicht VOG-250839 Isaiah (R. Emans) local_gas_station emergency_sh…" at bounding box center [638, 235] width 1198 height 688
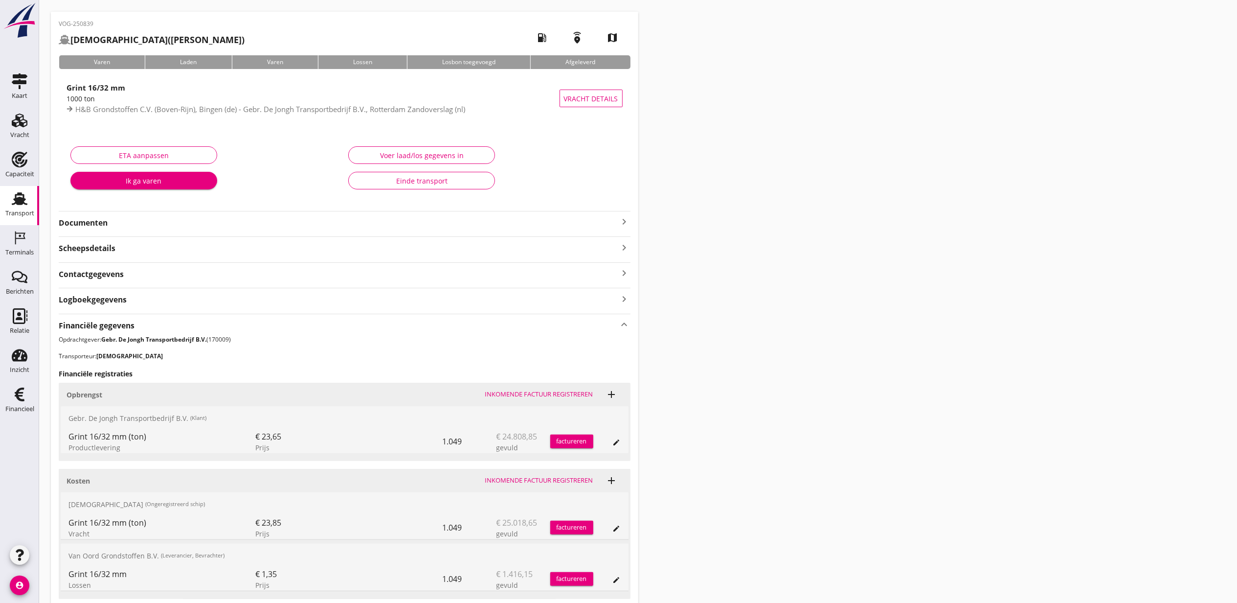
scroll to position [0, 0]
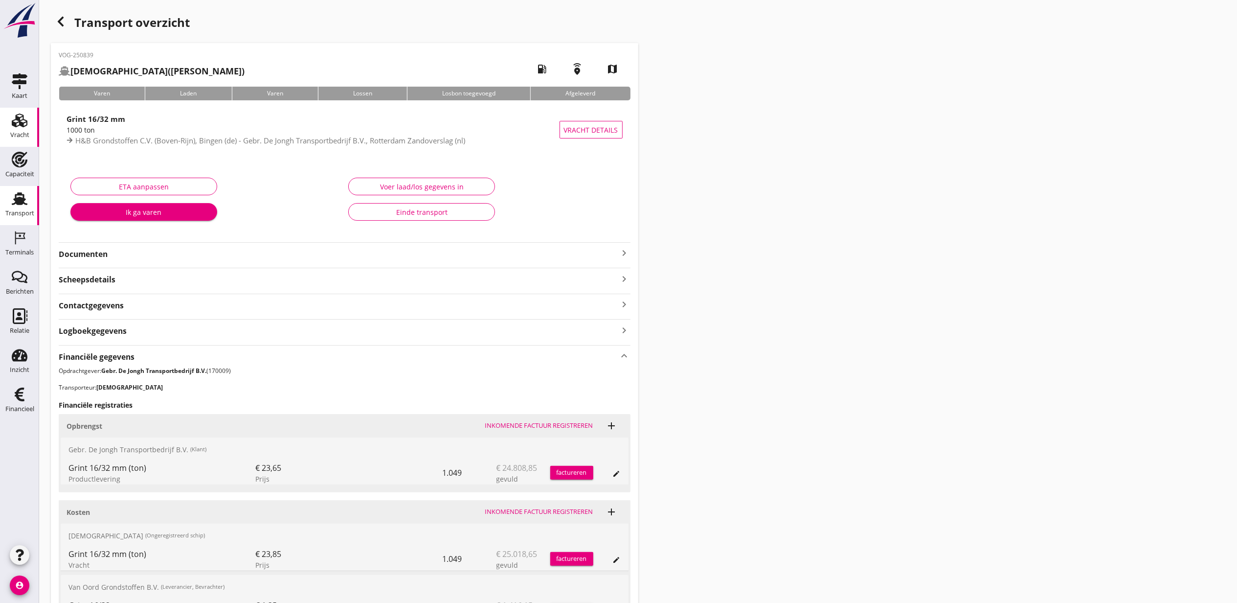
click at [19, 121] on use at bounding box center [20, 121] width 16 height 14
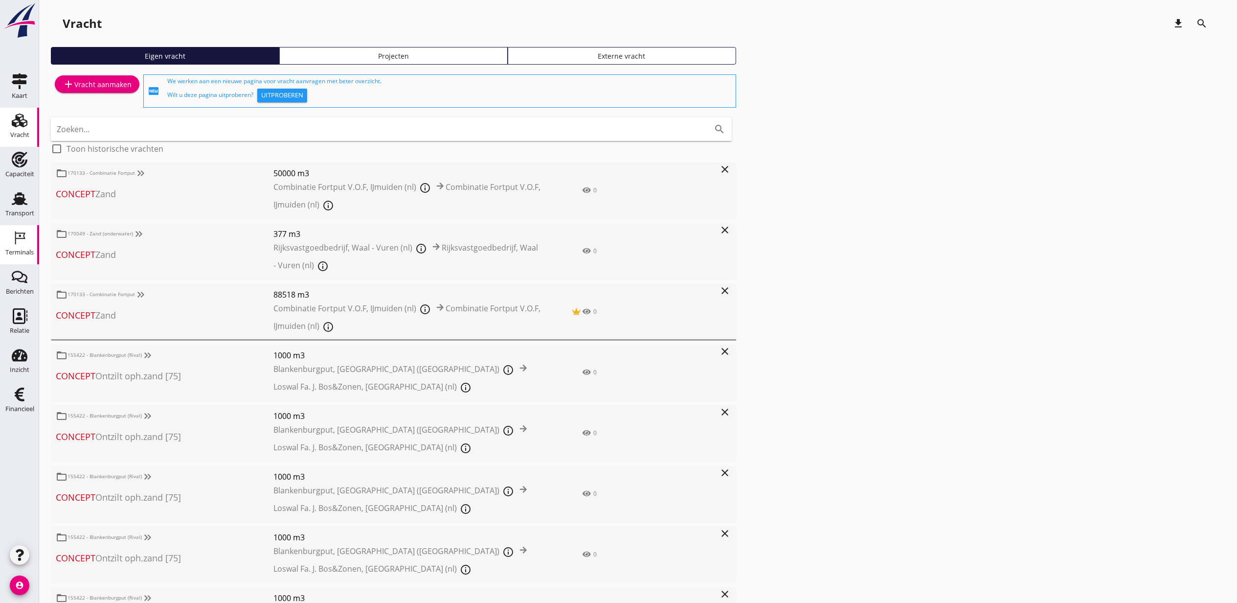
click at [22, 240] on icon "Terminals" at bounding box center [20, 238] width 16 height 16
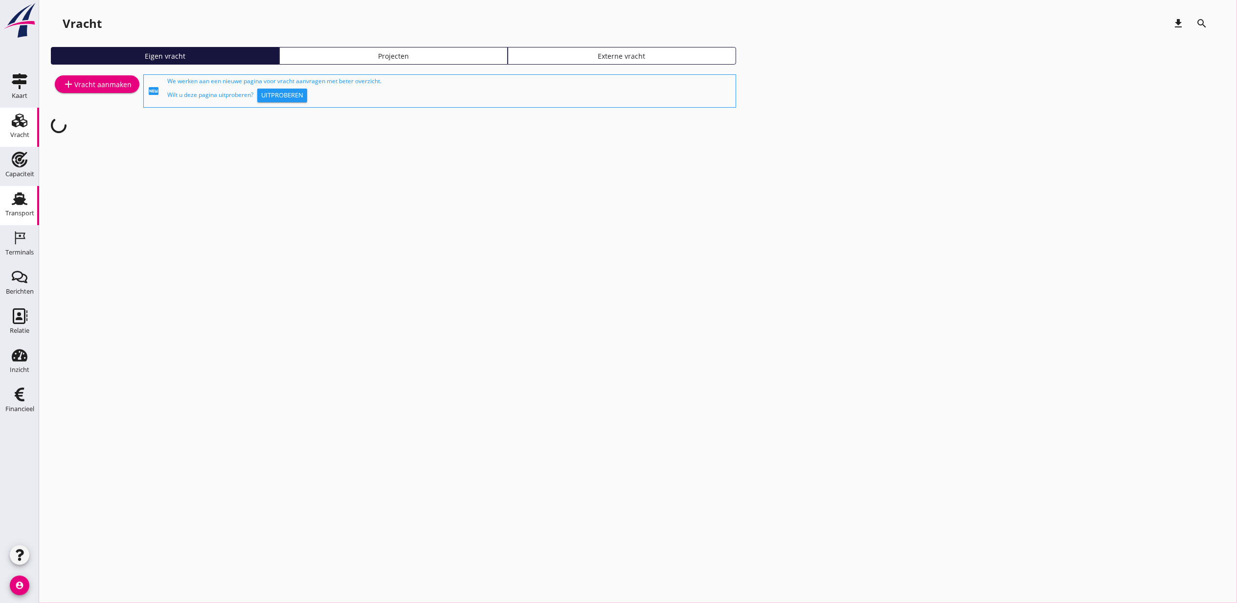
click at [31, 195] on link "Transport Transport" at bounding box center [19, 205] width 39 height 39
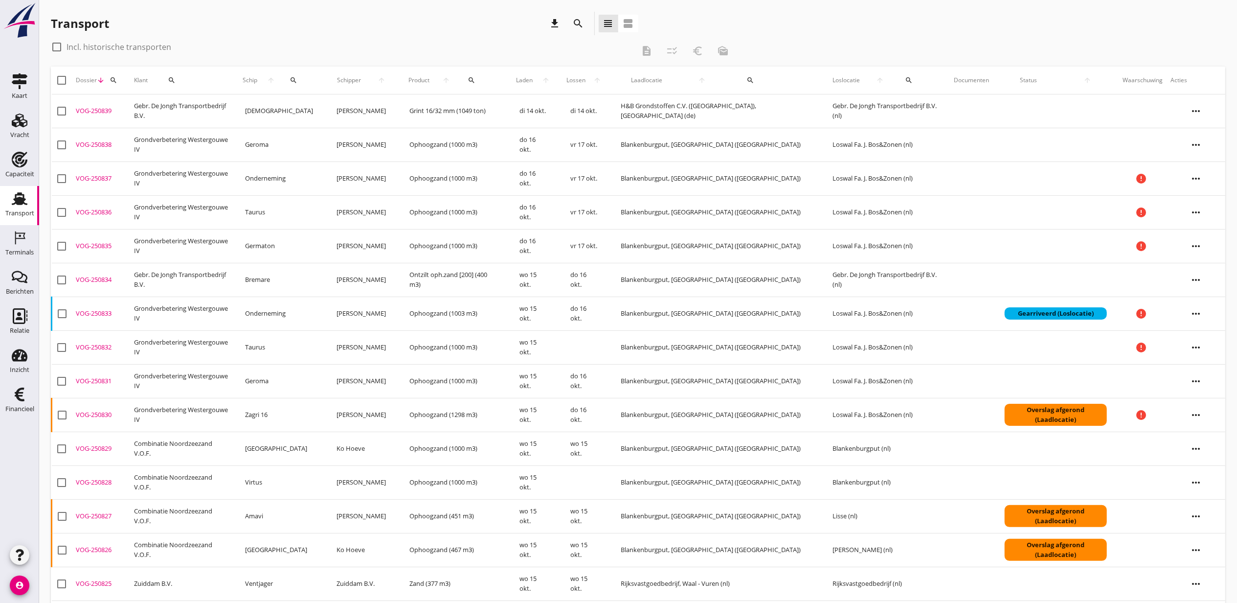
click at [92, 109] on div "VOG-250839" at bounding box center [101, 111] width 50 height 10
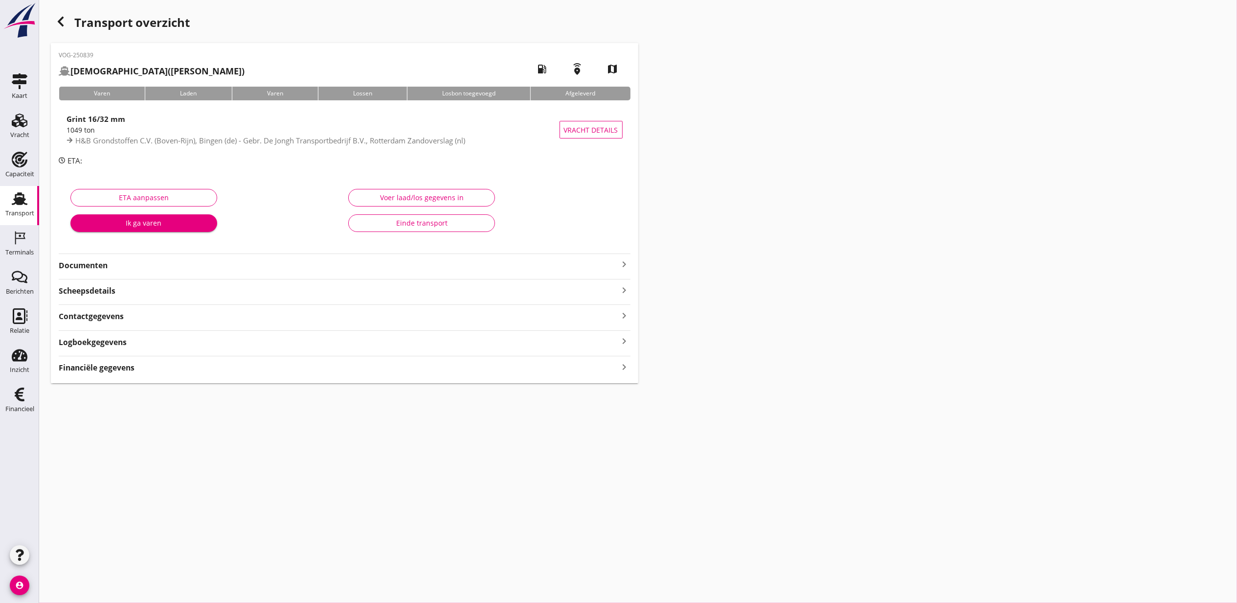
click at [118, 373] on strong "Financiële gegevens" at bounding box center [97, 367] width 76 height 11
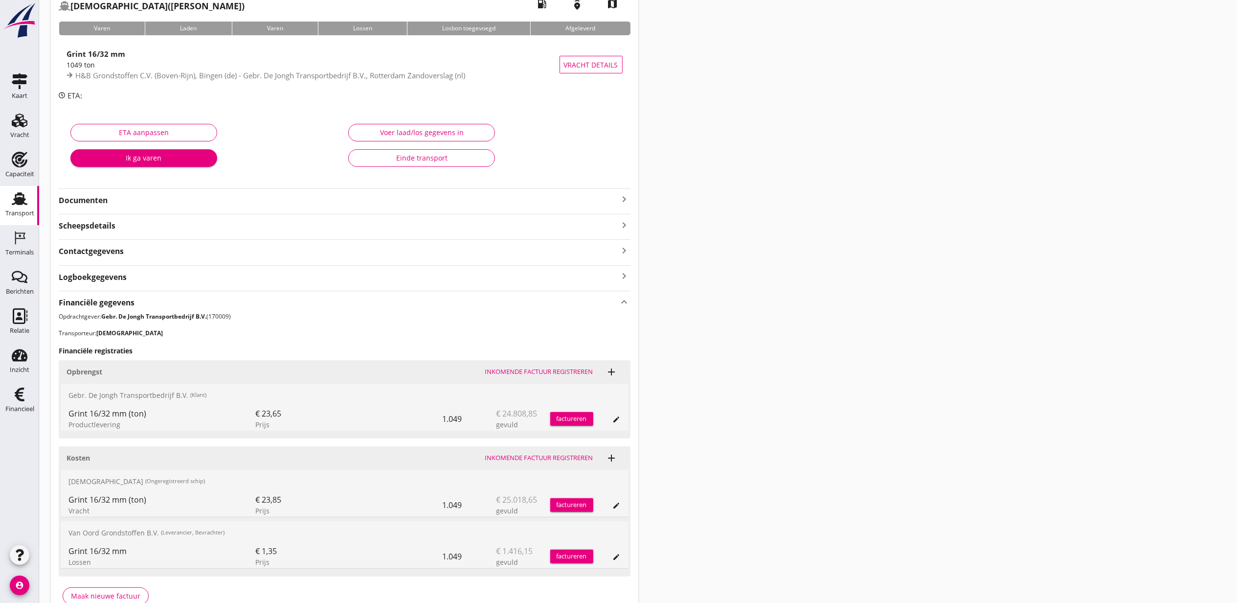
scroll to position [120, 0]
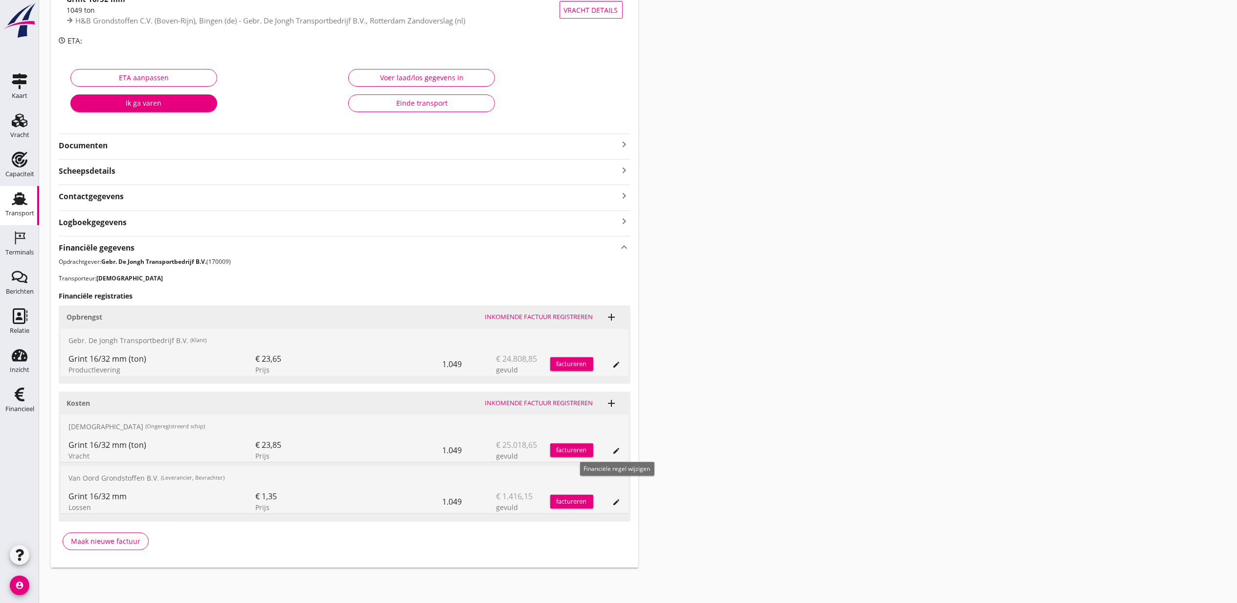
click at [617, 451] on icon "edit" at bounding box center [617, 451] width 8 height 8
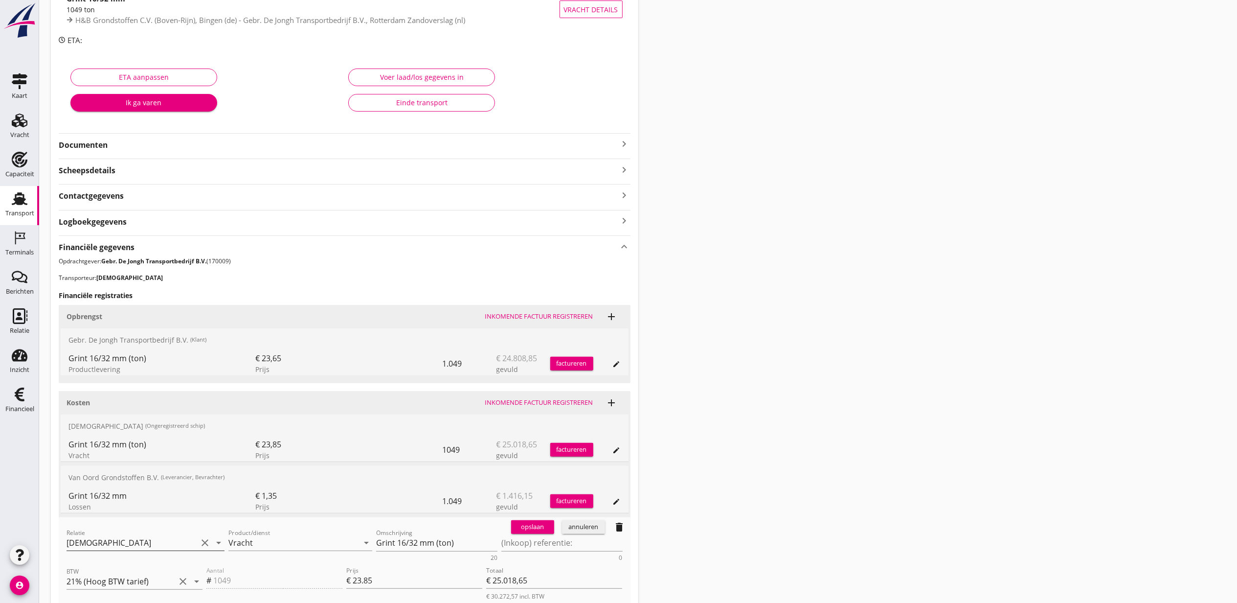
click at [159, 538] on input "[DEMOGRAPHIC_DATA]" at bounding box center [132, 543] width 131 height 16
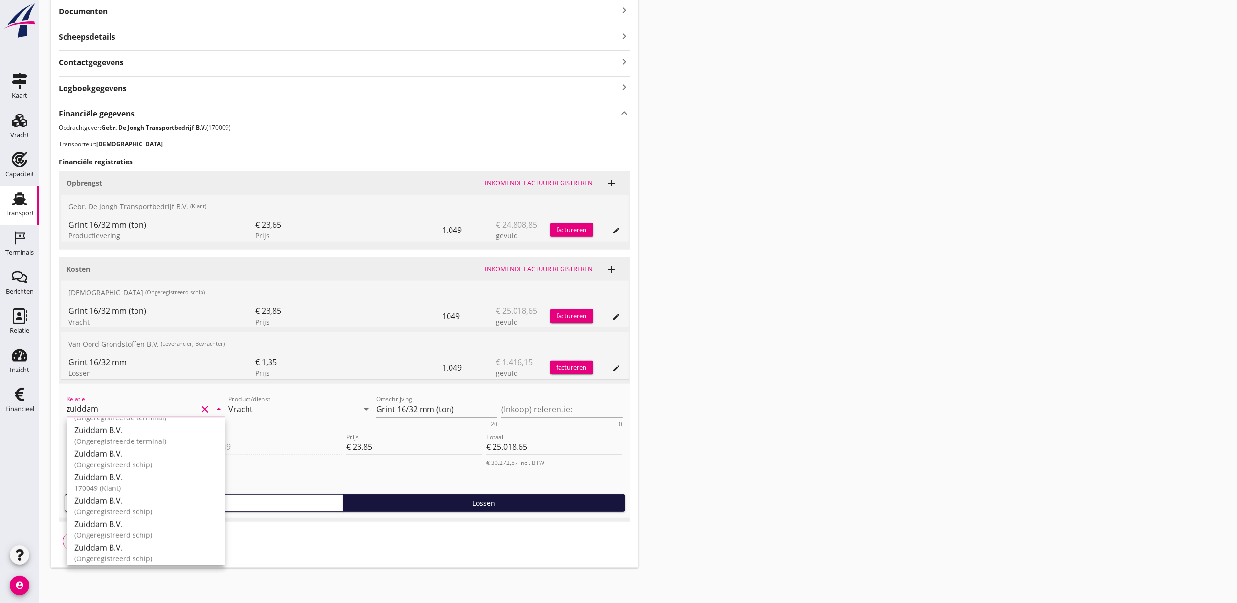
scroll to position [615, 0]
click at [174, 537] on div "Zuiddam B.V." at bounding box center [145, 542] width 142 height 12
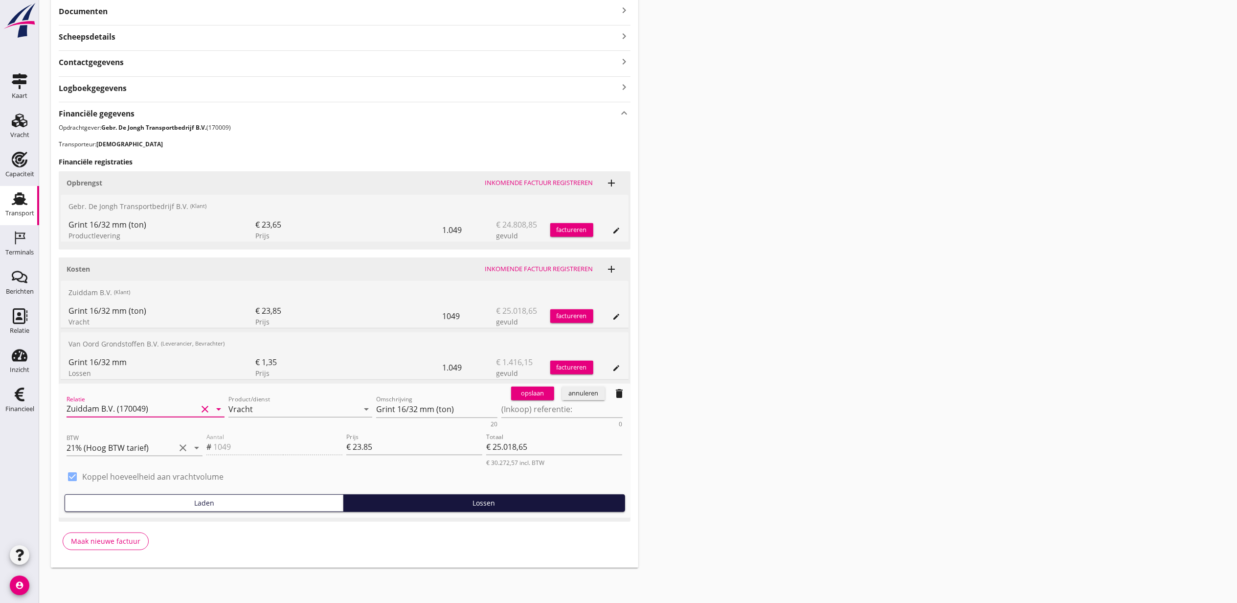
type input "Zuiddam B.V. (170049)"
click at [537, 388] on div "opslaan" at bounding box center [532, 393] width 35 height 10
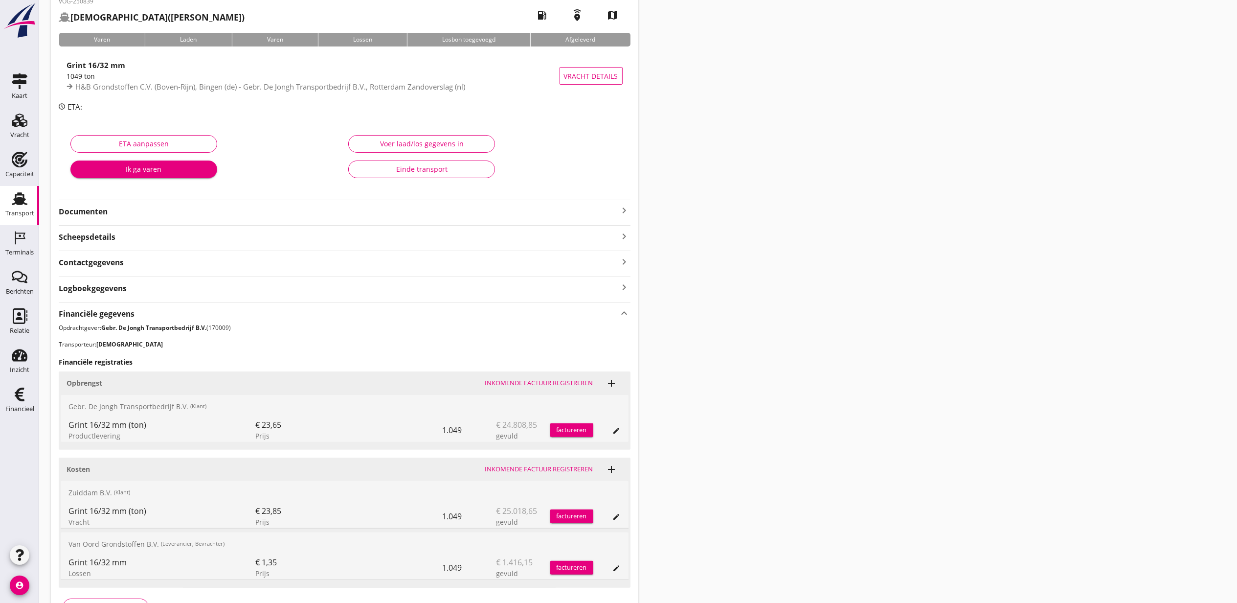
scroll to position [120, 0]
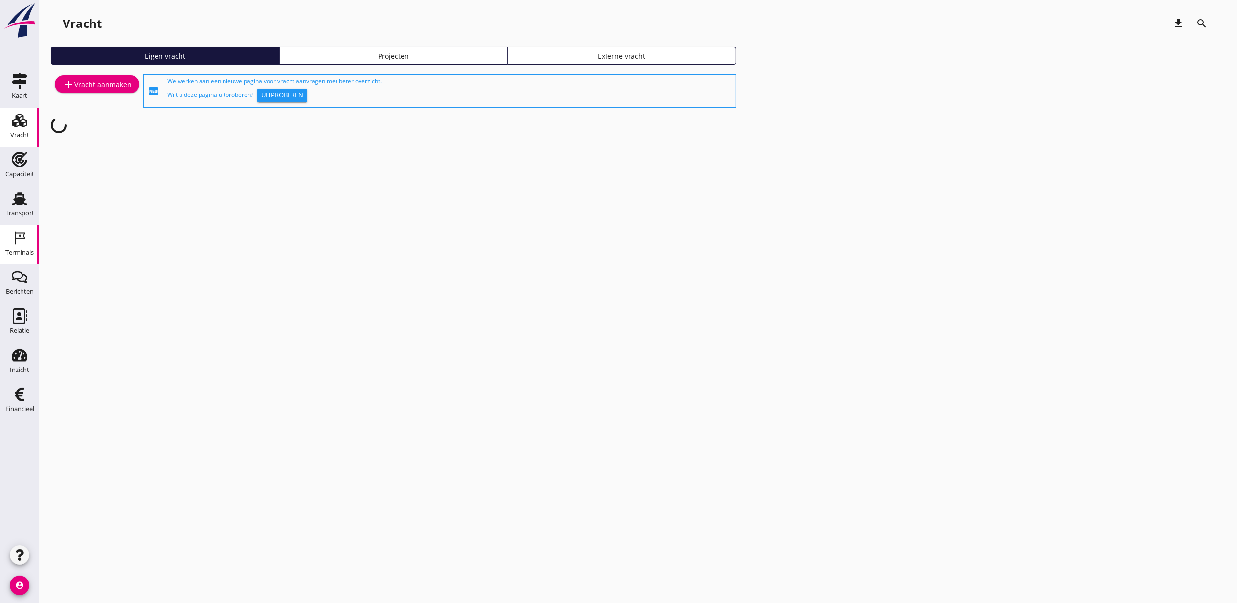
click at [21, 235] on icon "Terminals" at bounding box center [20, 238] width 16 height 16
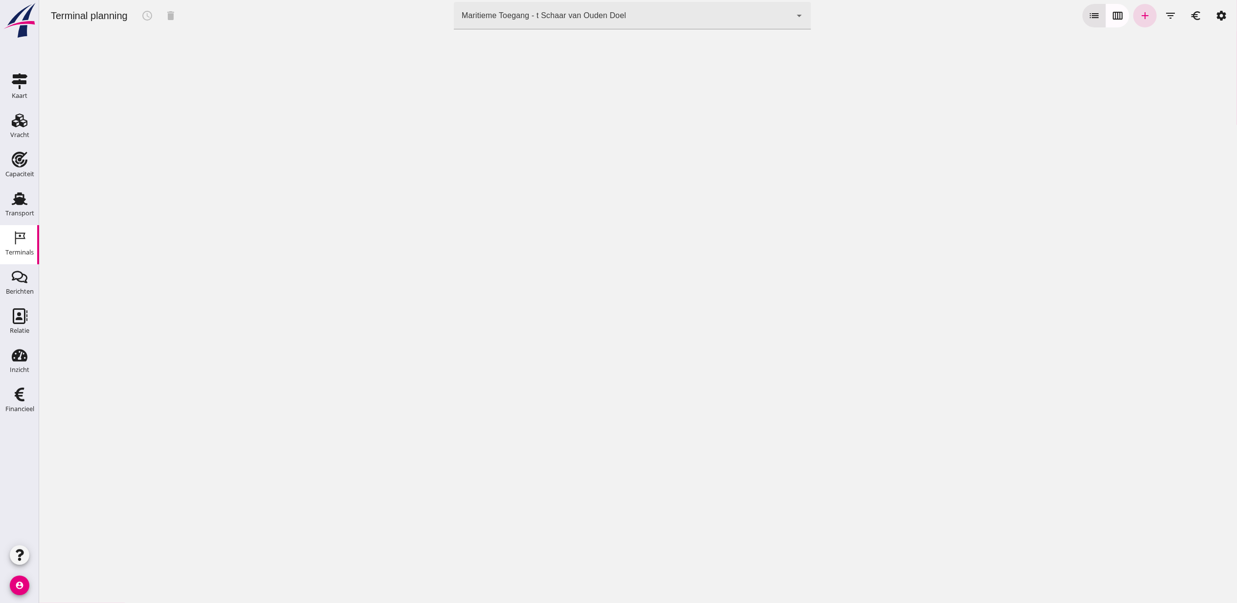
click at [511, 22] on div "Maritieme Toegang - t Schaar van Ouden Doel 453b08e2-5afb-49e8-a076-b9bc6000f457" at bounding box center [623, 15] width 338 height 27
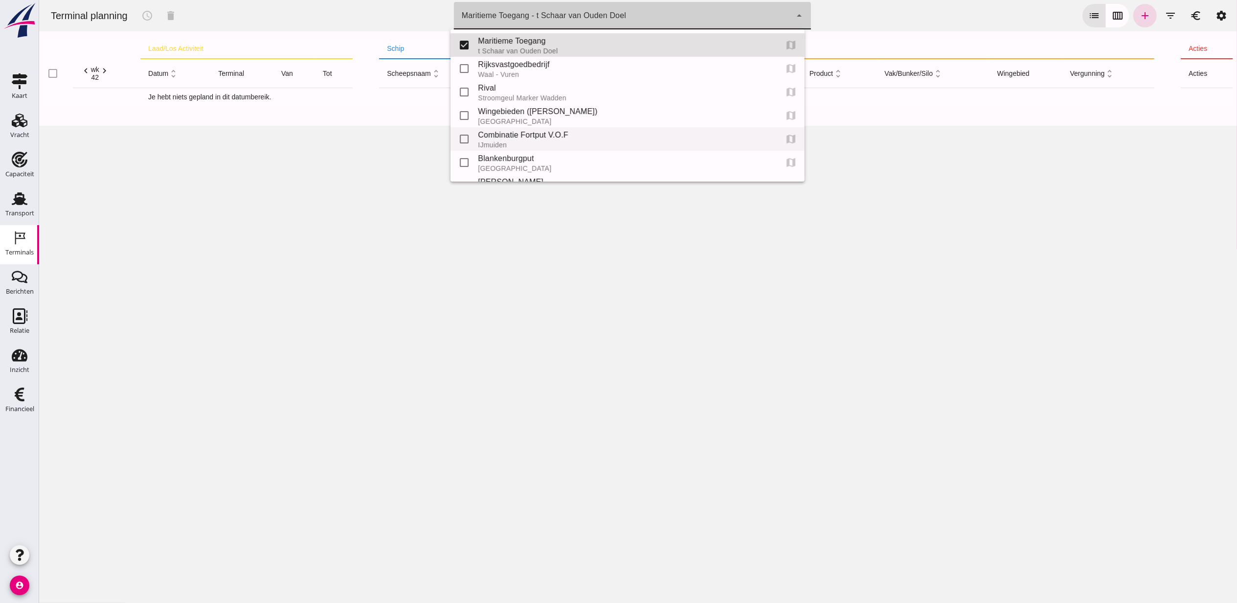
scroll to position [44, 0]
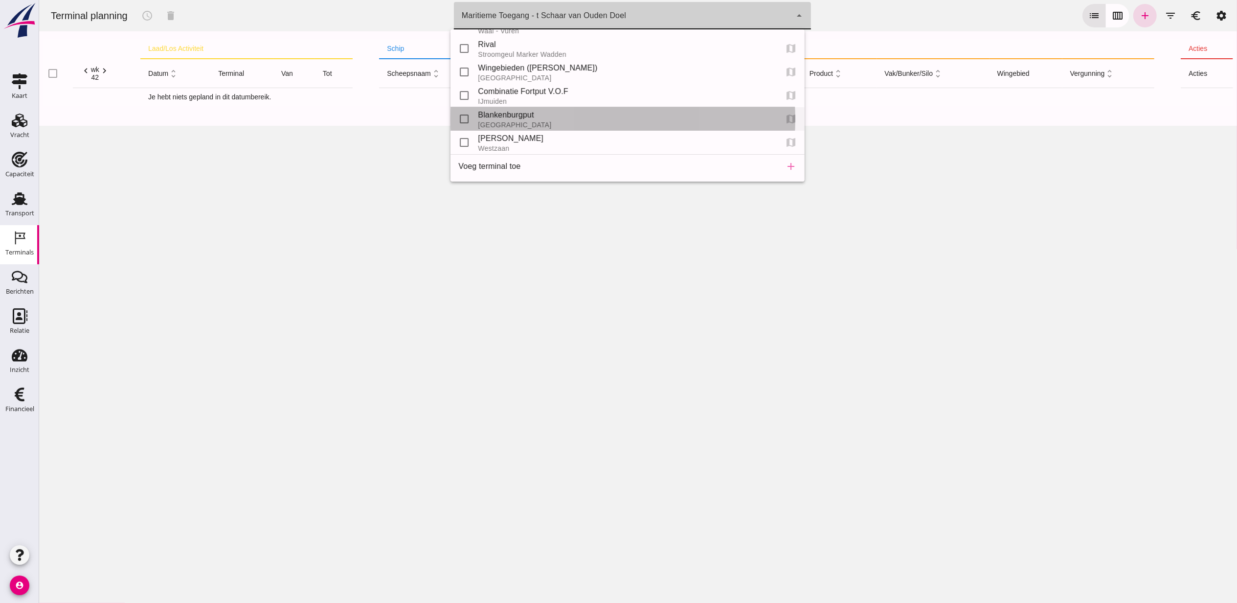
click at [538, 114] on div "Blankenburgput" at bounding box center [624, 115] width 292 height 12
type input "e6c78bfd-e3f1-4bb9-b01e-b37ce3668b52"
checkbox input "false"
checkbox input "true"
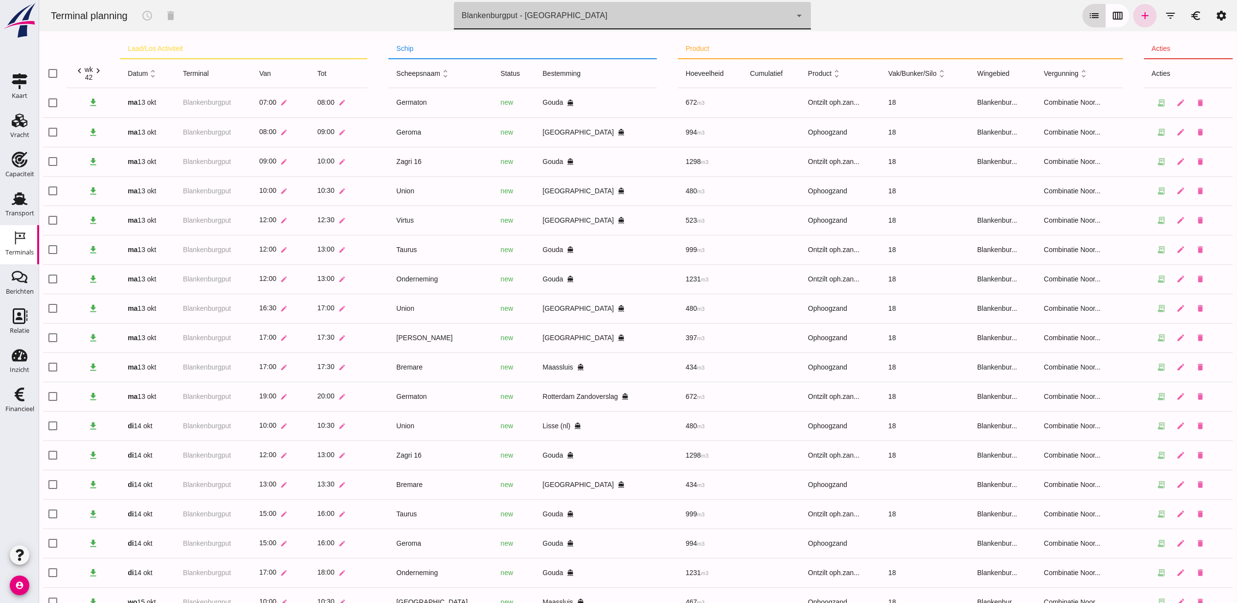
click at [1115, 17] on button "calendar_view_week" at bounding box center [1117, 15] width 23 height 23
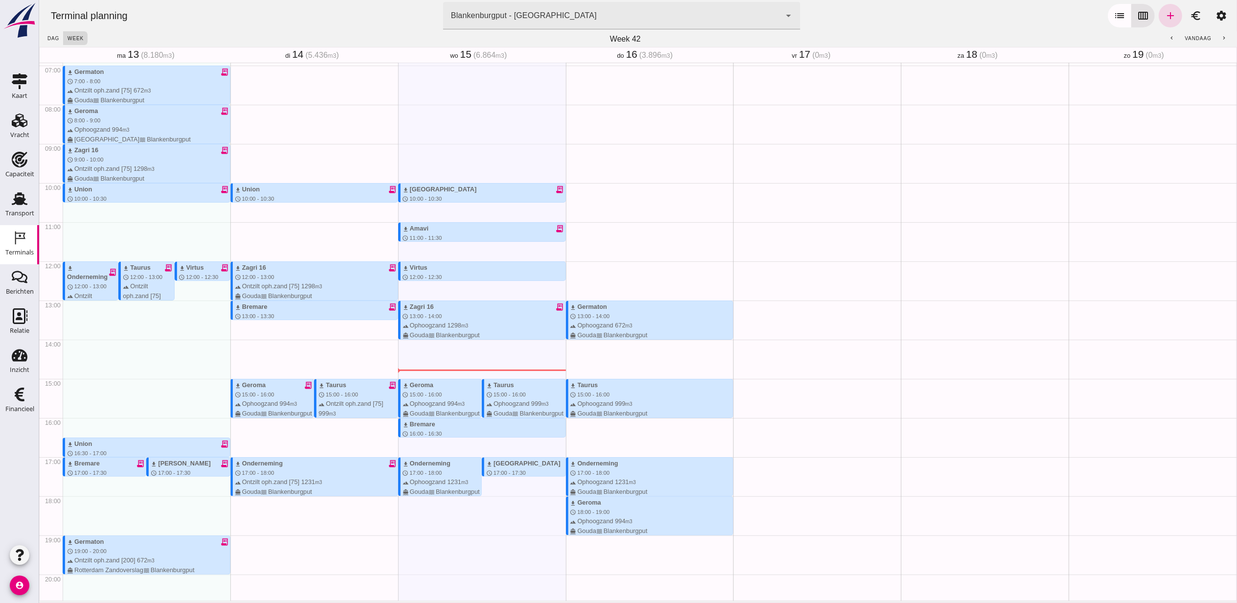
scroll to position [271, 0]
click at [555, 306] on icon "receipt_long" at bounding box center [559, 307] width 9 height 9
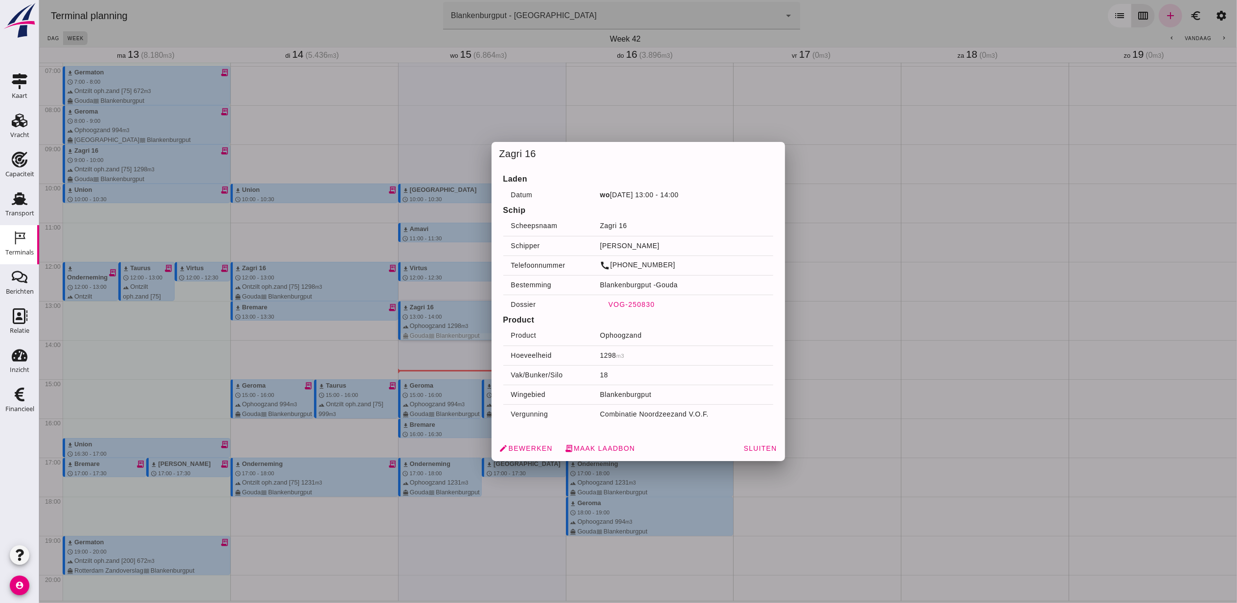
click at [636, 301] on span "VOG-250830" at bounding box center [631, 304] width 47 height 8
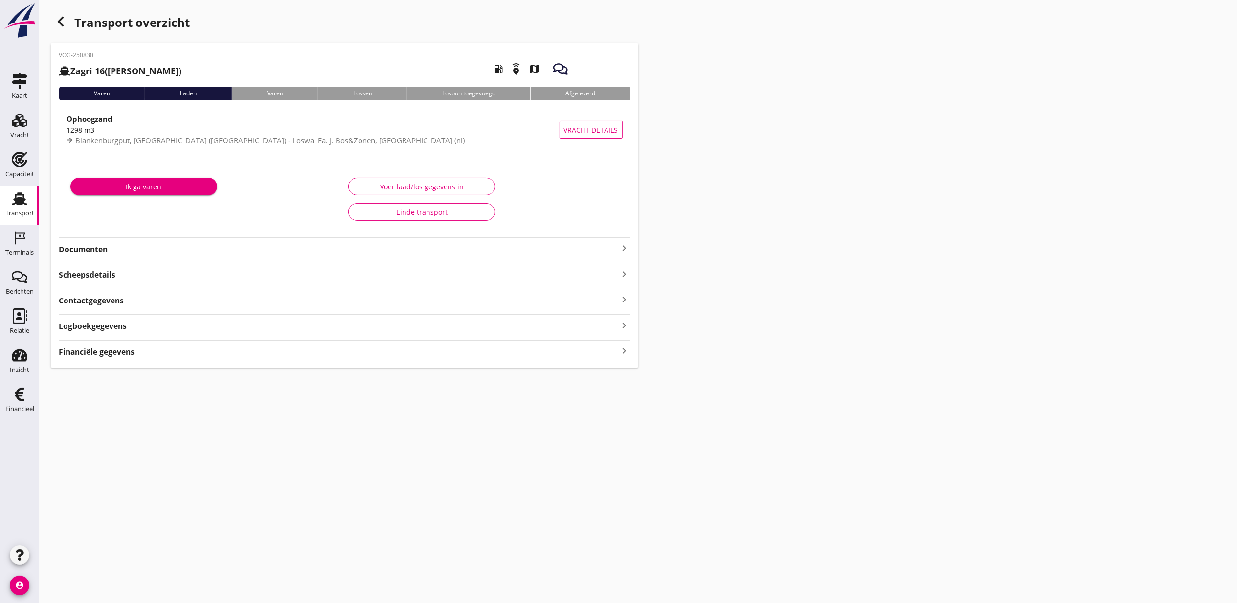
click at [104, 228] on div "Ik ga varen" at bounding box center [206, 199] width 278 height 57
click at [112, 271] on strong "Documenten" at bounding box center [339, 274] width 560 height 11
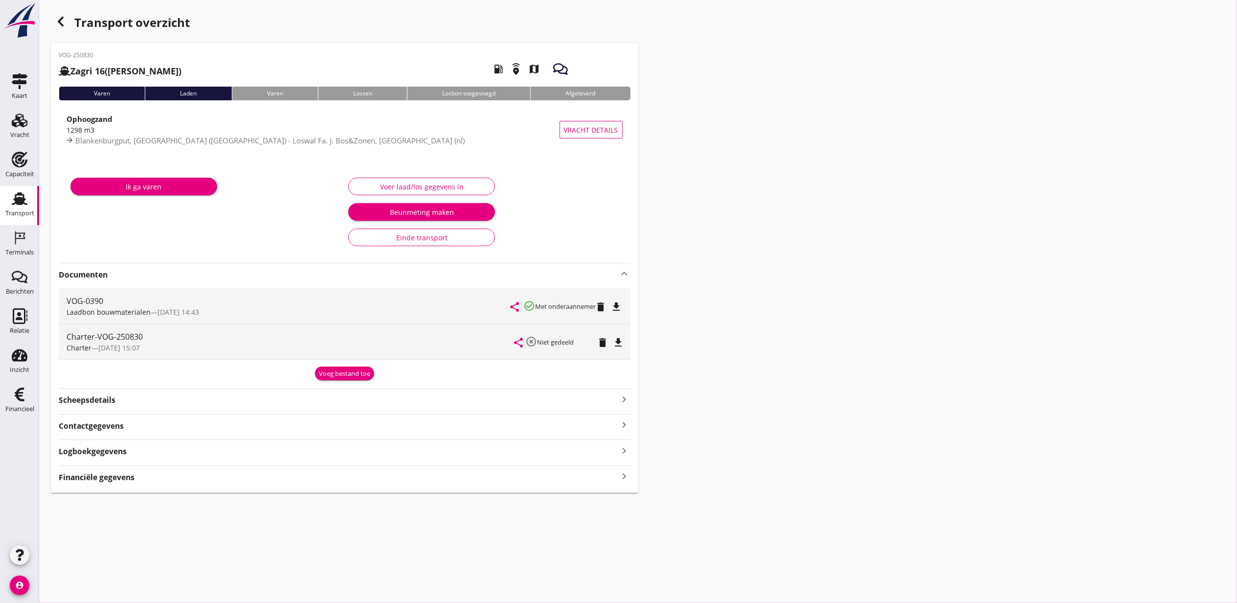
click at [617, 304] on icon "file_download" at bounding box center [617, 307] width 12 height 12
click at [59, 12] on div "button" at bounding box center [61, 22] width 20 height 20
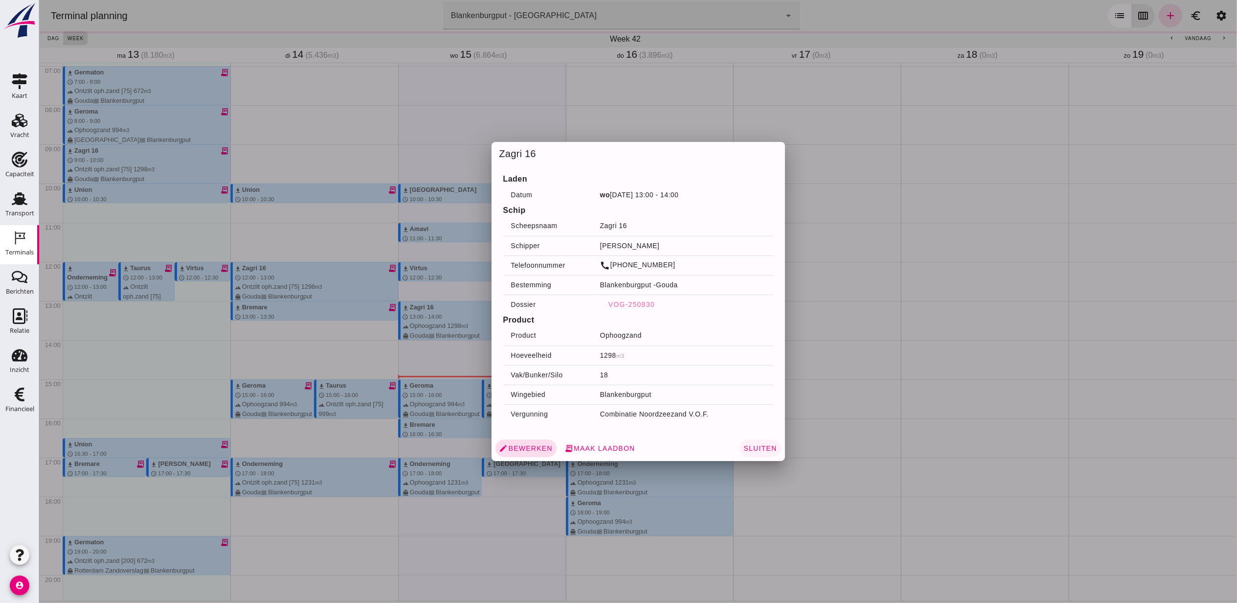
click at [739, 452] on button "Sluiten" at bounding box center [760, 448] width 42 height 18
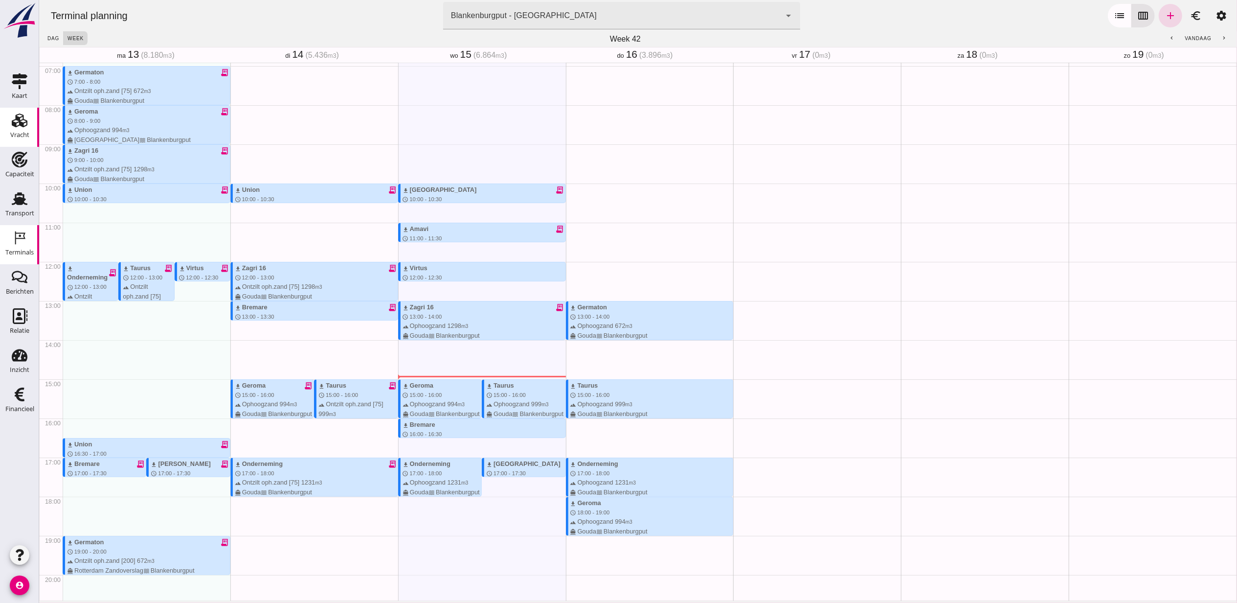
click at [23, 120] on use at bounding box center [20, 121] width 16 height 14
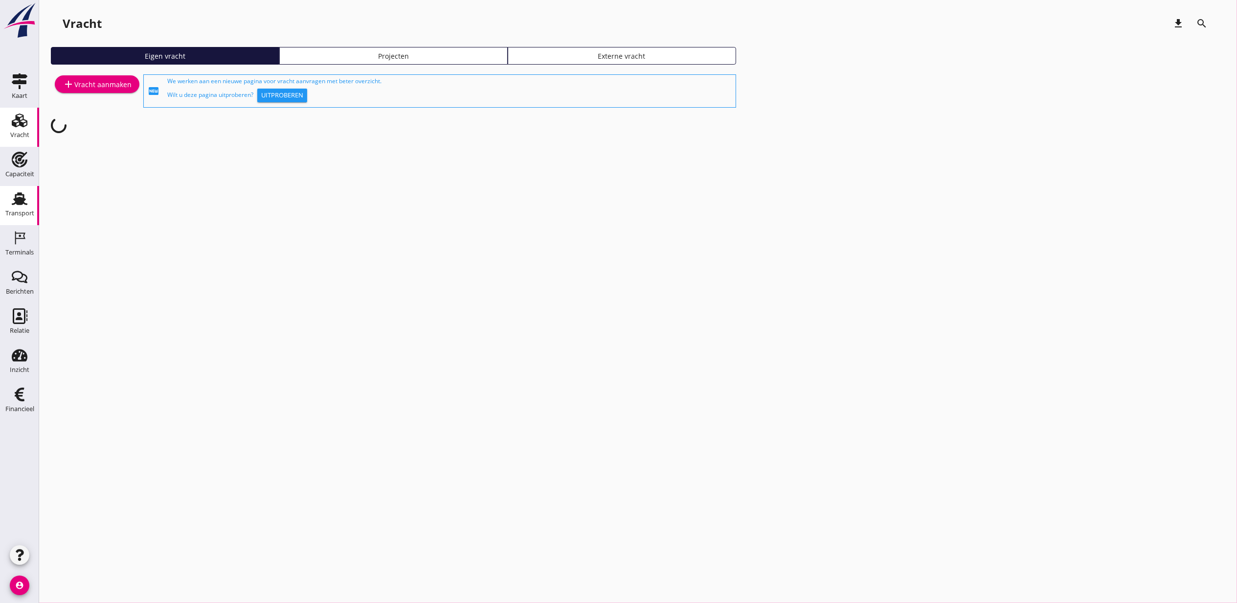
click at [14, 198] on icon "Transport" at bounding box center [20, 199] width 16 height 16
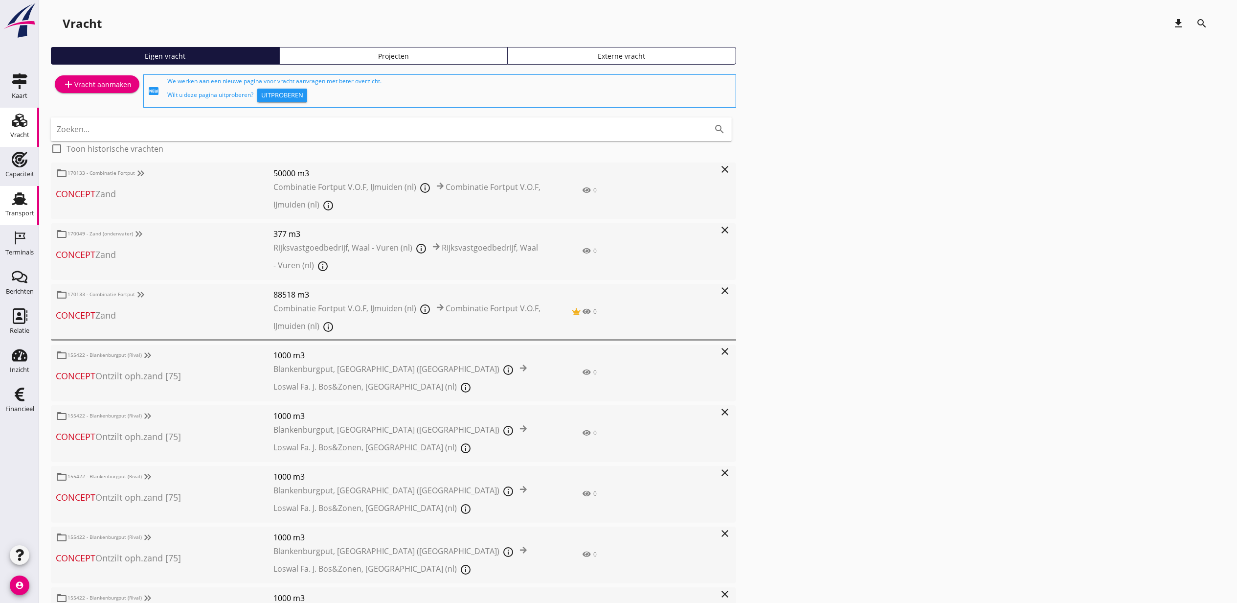
click at [24, 200] on use at bounding box center [20, 198] width 16 height 13
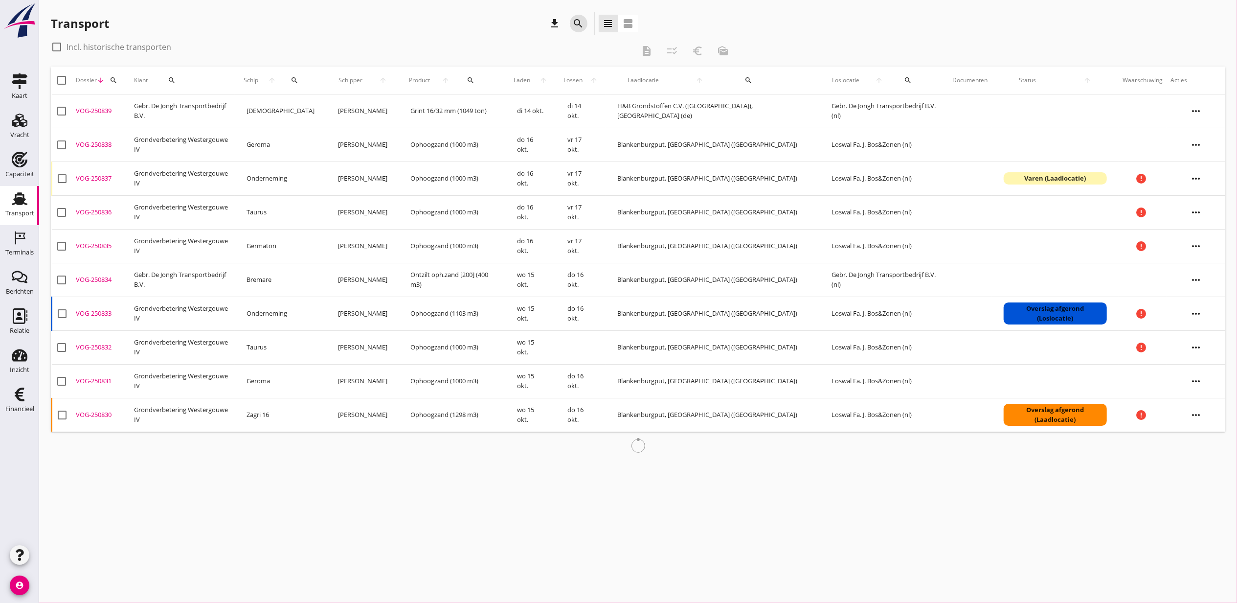
click at [577, 25] on icon "search" at bounding box center [579, 24] width 12 height 12
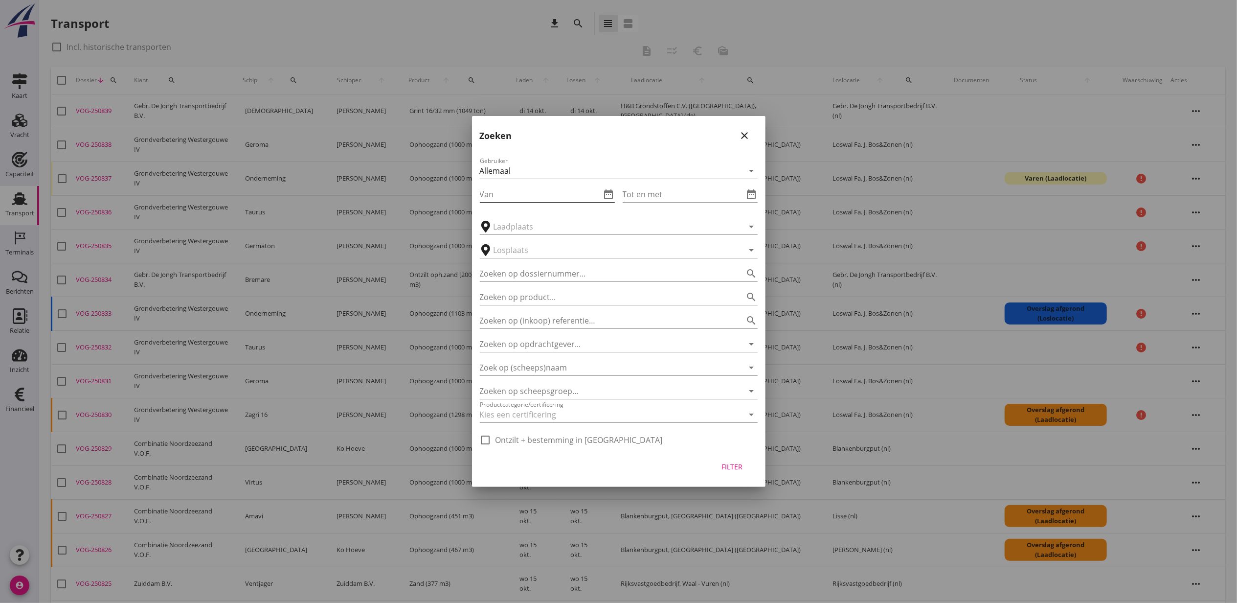
click at [602, 197] on div "date_range" at bounding box center [608, 194] width 14 height 12
click at [606, 195] on icon "date_range" at bounding box center [609, 194] width 12 height 12
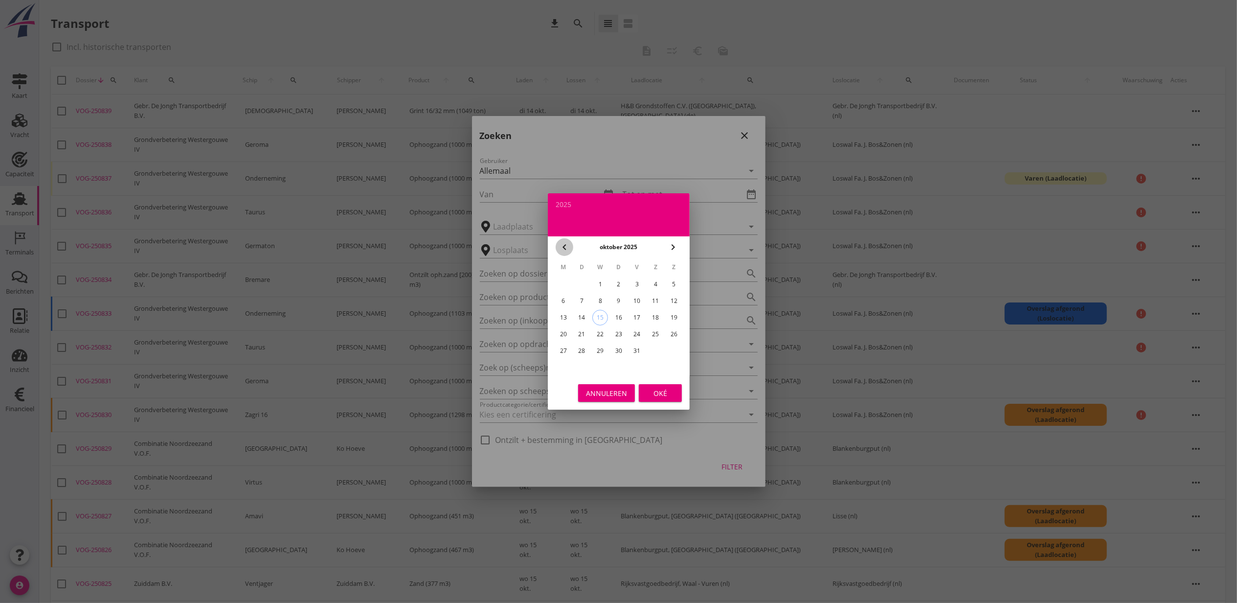
click at [566, 249] on icon "chevron_left" at bounding box center [565, 247] width 12 height 12
drag, startPoint x: 654, startPoint y: 349, endPoint x: 653, endPoint y: 354, distance: 5.0
click at [653, 349] on div "30" at bounding box center [656, 351] width 16 height 16
type input "2025-08-30"
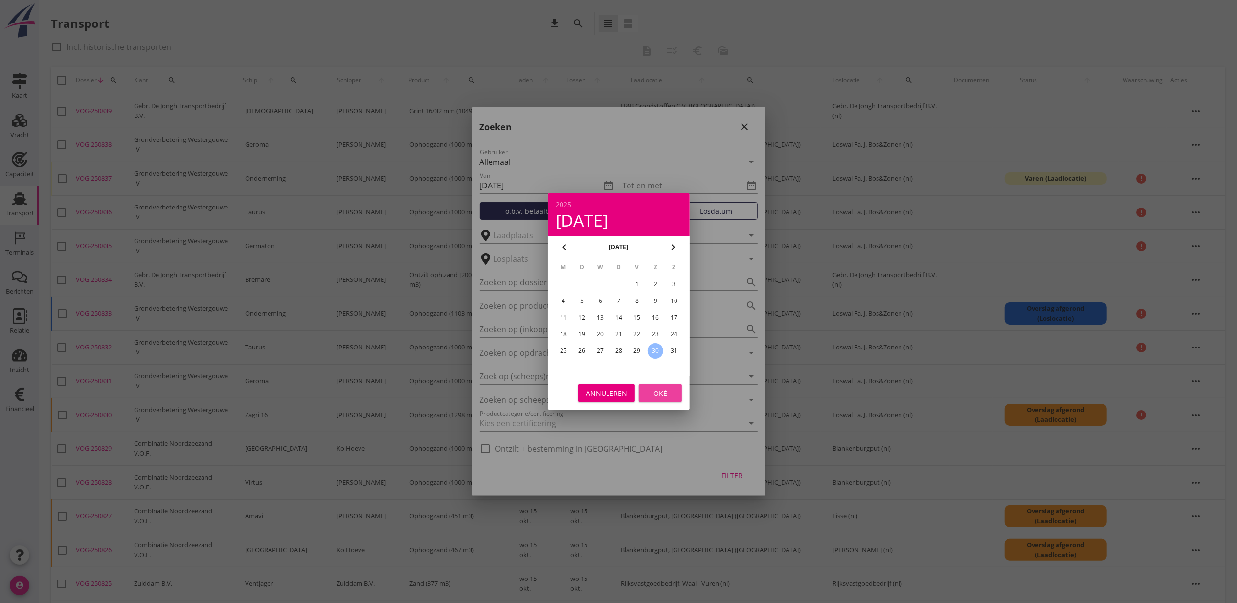
click at [660, 384] on button "Oké" at bounding box center [660, 393] width 43 height 18
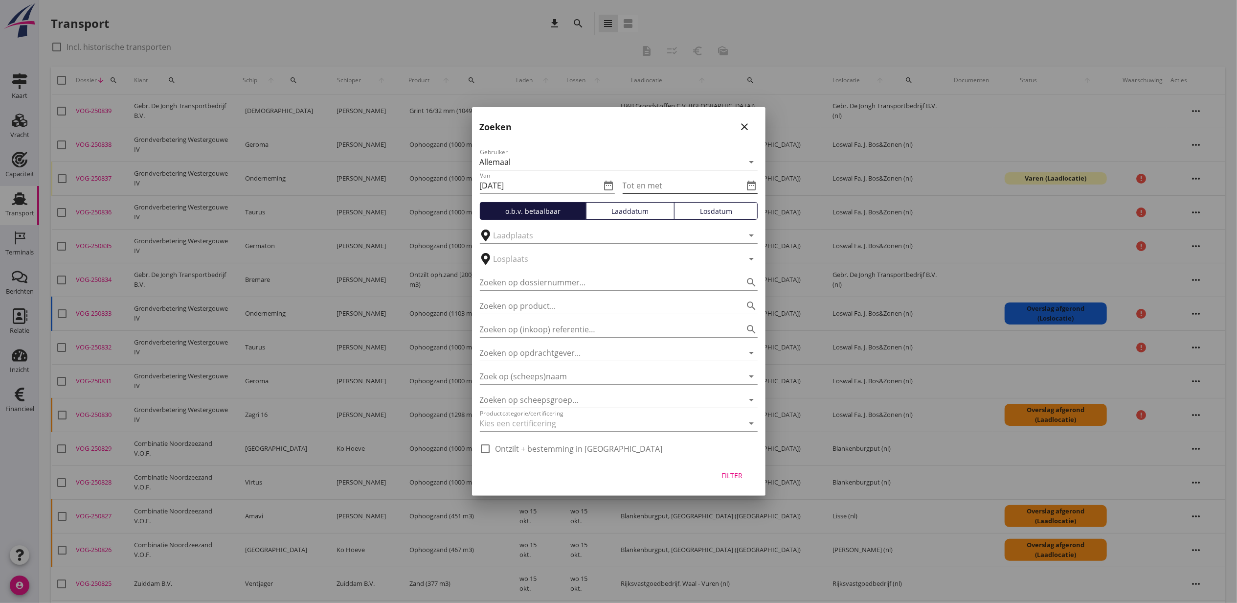
click at [746, 188] on icon "date_range" at bounding box center [752, 186] width 12 height 12
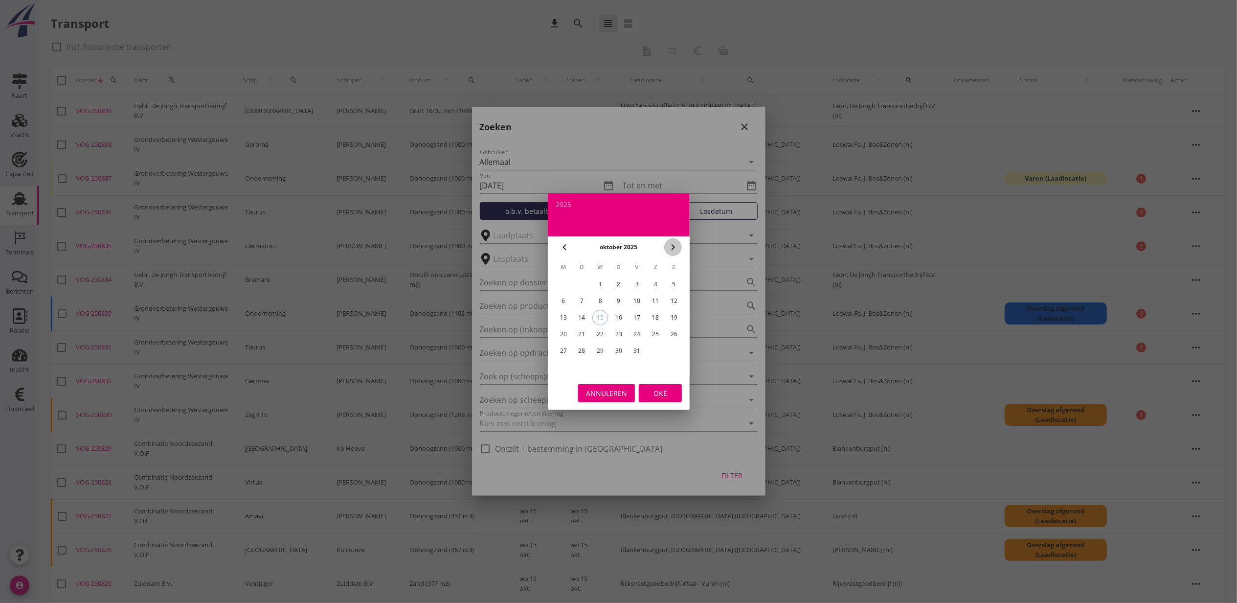
click at [673, 243] on icon "chevron_right" at bounding box center [673, 247] width 12 height 12
click at [568, 245] on icon "chevron_left" at bounding box center [565, 247] width 12 height 12
click at [566, 288] on div "1" at bounding box center [563, 284] width 16 height 16
click at [559, 284] on div "1" at bounding box center [563, 284] width 16 height 16
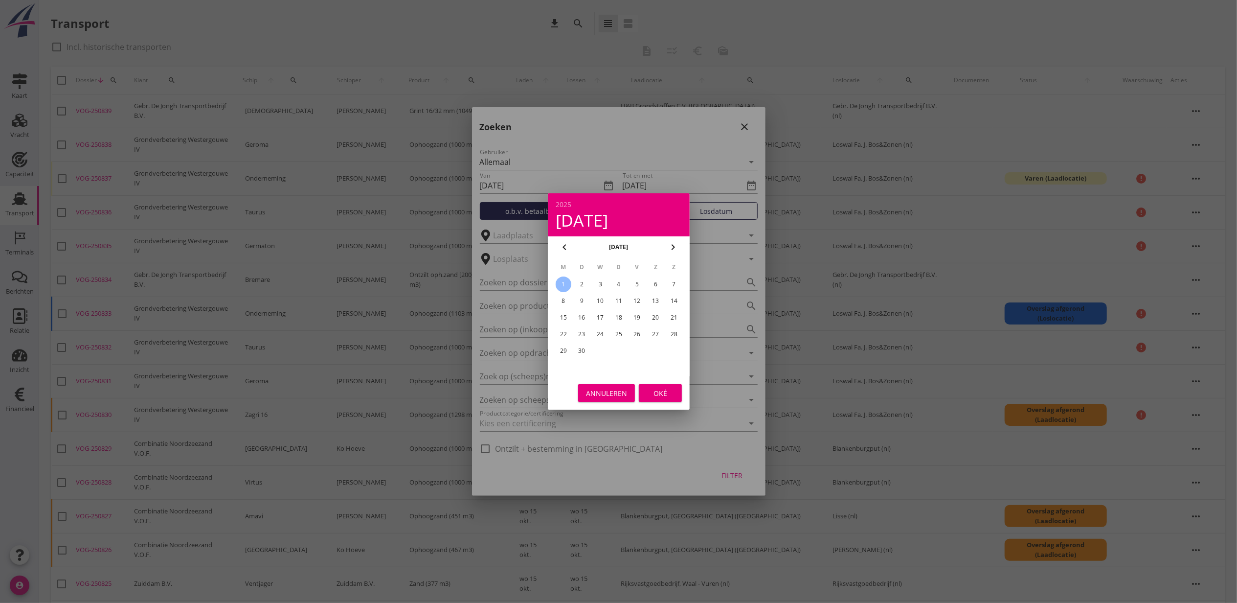
click at [676, 247] on icon "chevron_right" at bounding box center [673, 247] width 12 height 12
click at [678, 283] on div "5" at bounding box center [674, 284] width 16 height 16
type input "2025-10-05"
click at [664, 393] on div "Oké" at bounding box center [660, 393] width 27 height 10
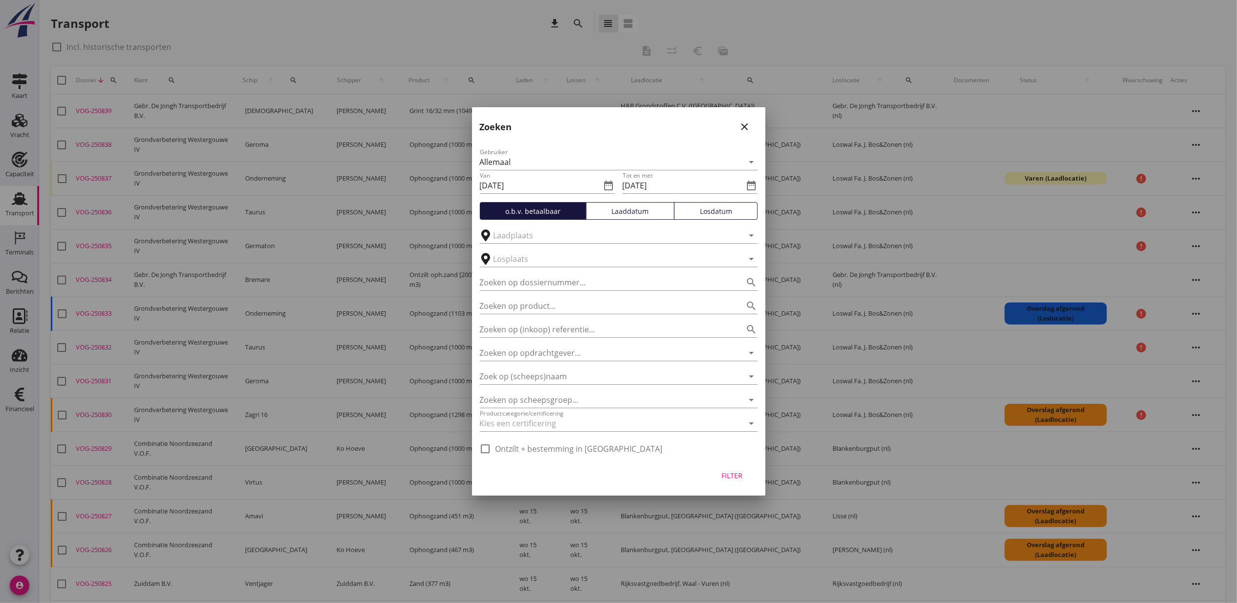
click at [638, 214] on div "Laaddatum" at bounding box center [631, 211] width 80 height 10
click at [737, 476] on div "Filter" at bounding box center [732, 475] width 27 height 10
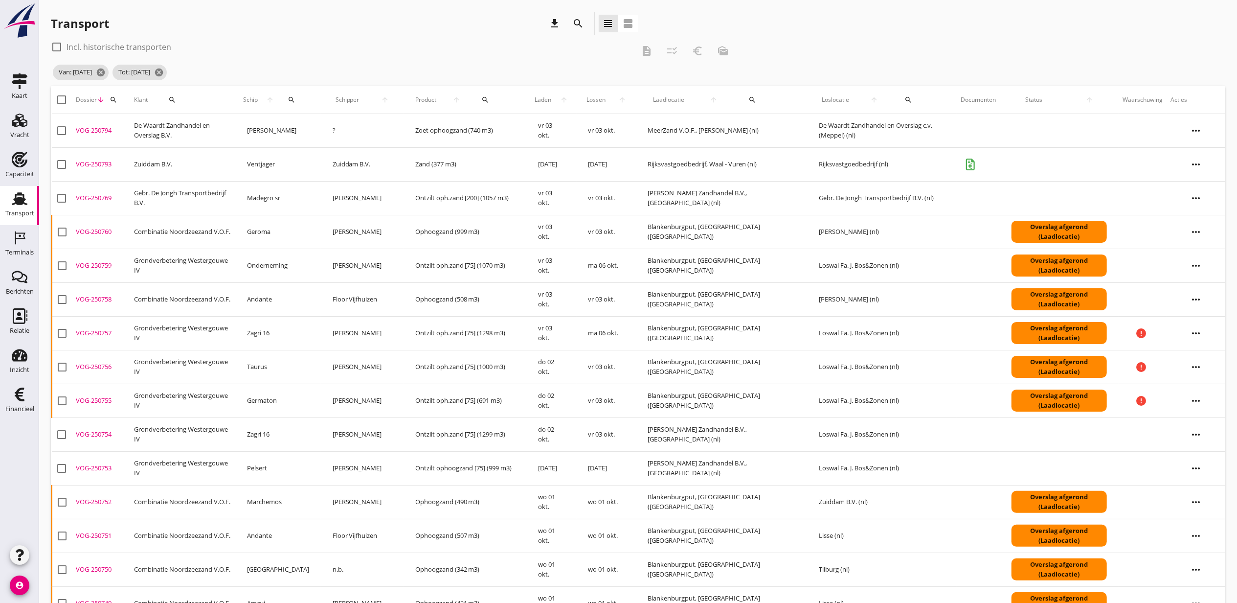
click at [63, 98] on div at bounding box center [61, 99] width 17 height 17
checkbox input "true"
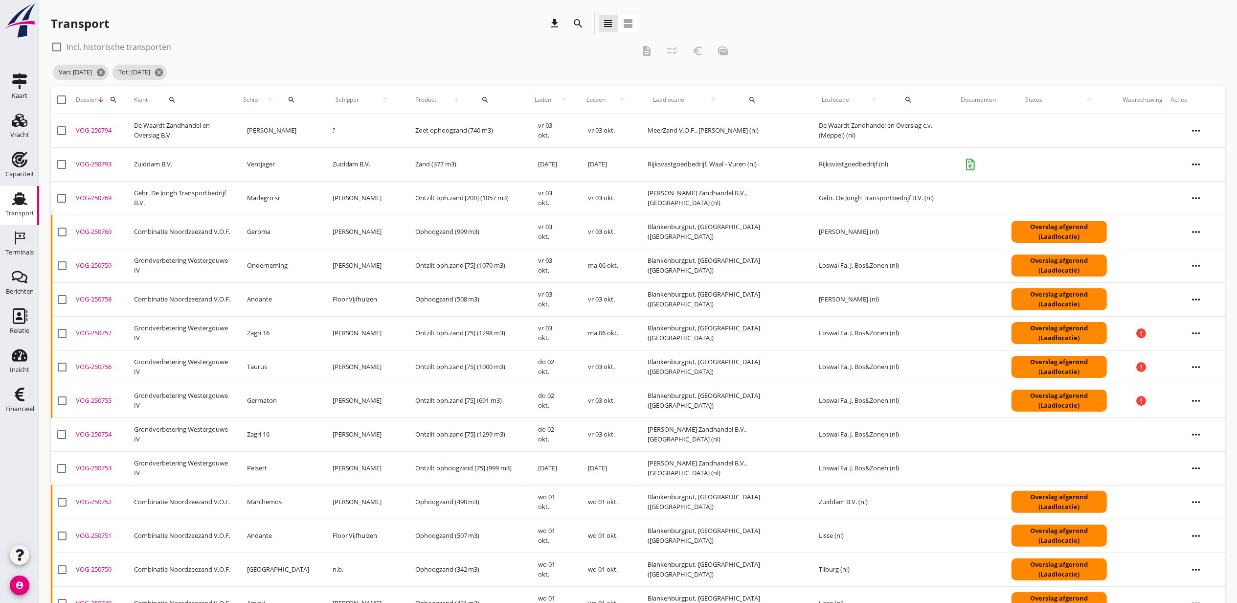
checkbox input "true"
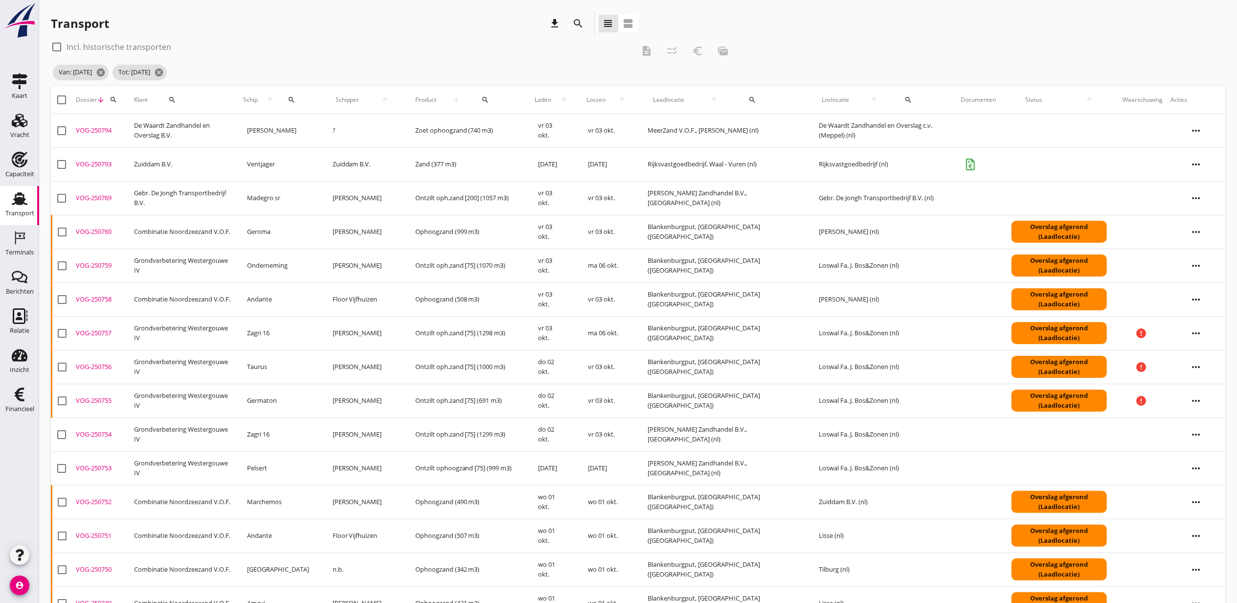
checkbox input "true"
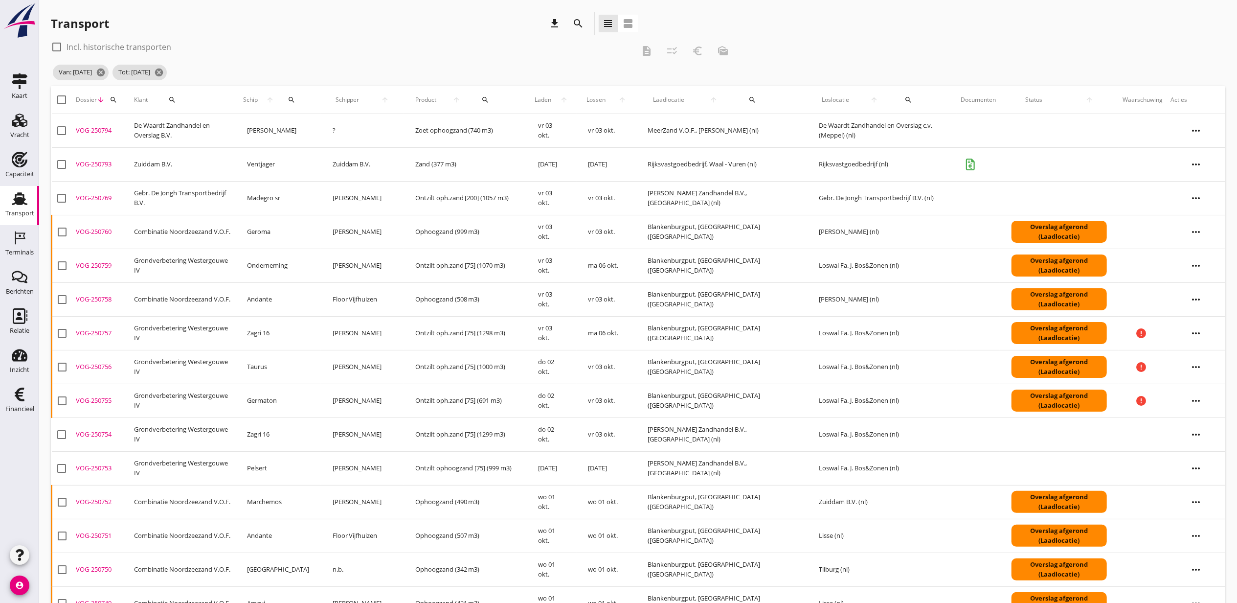
checkbox input "true"
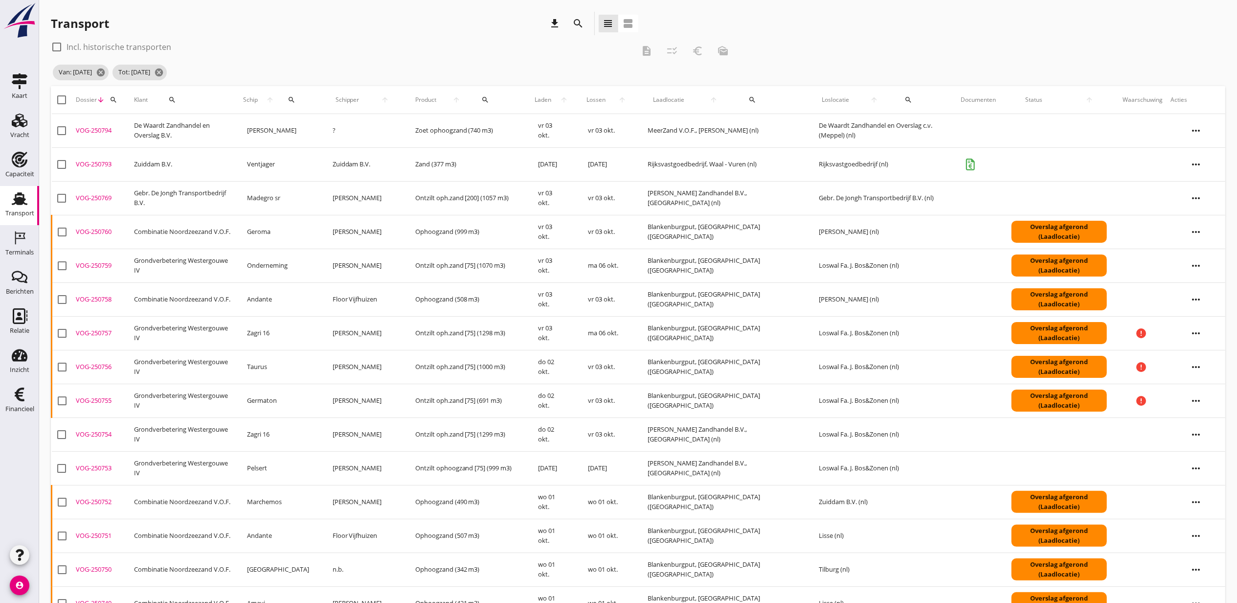
checkbox input "true"
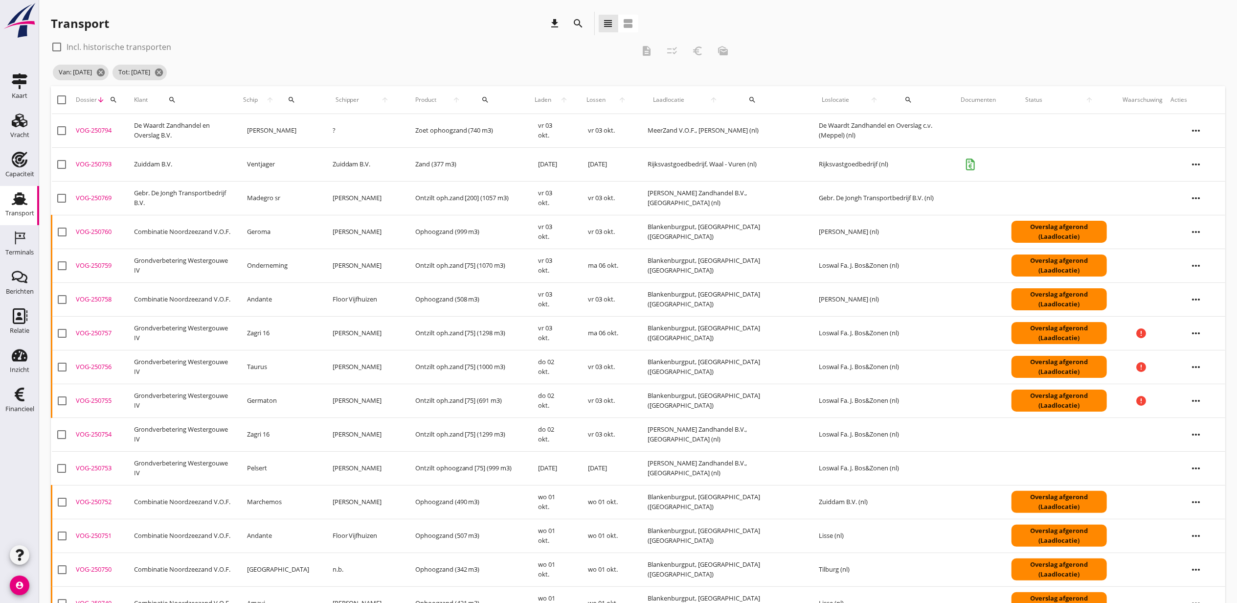
checkbox input "true"
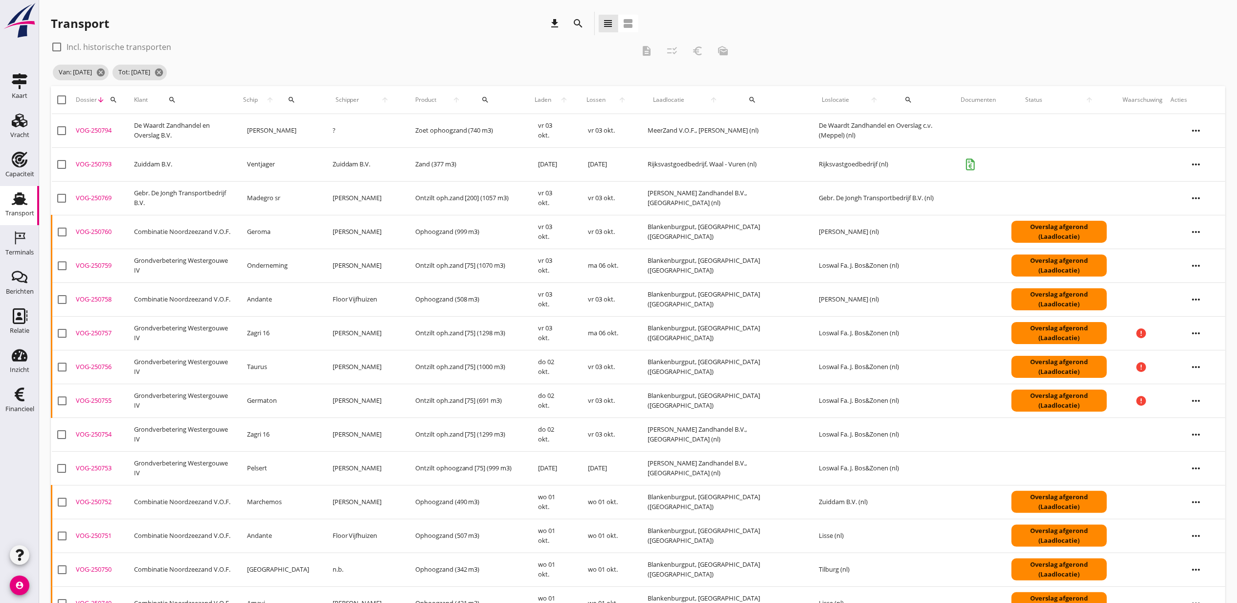
checkbox input "true"
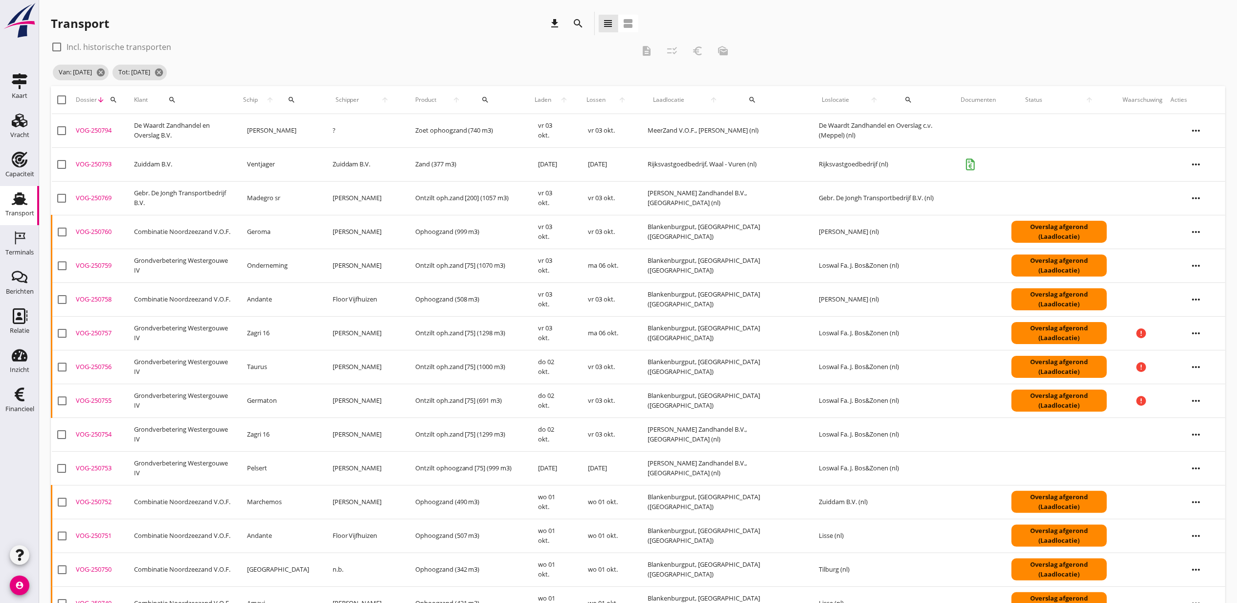
checkbox input "true"
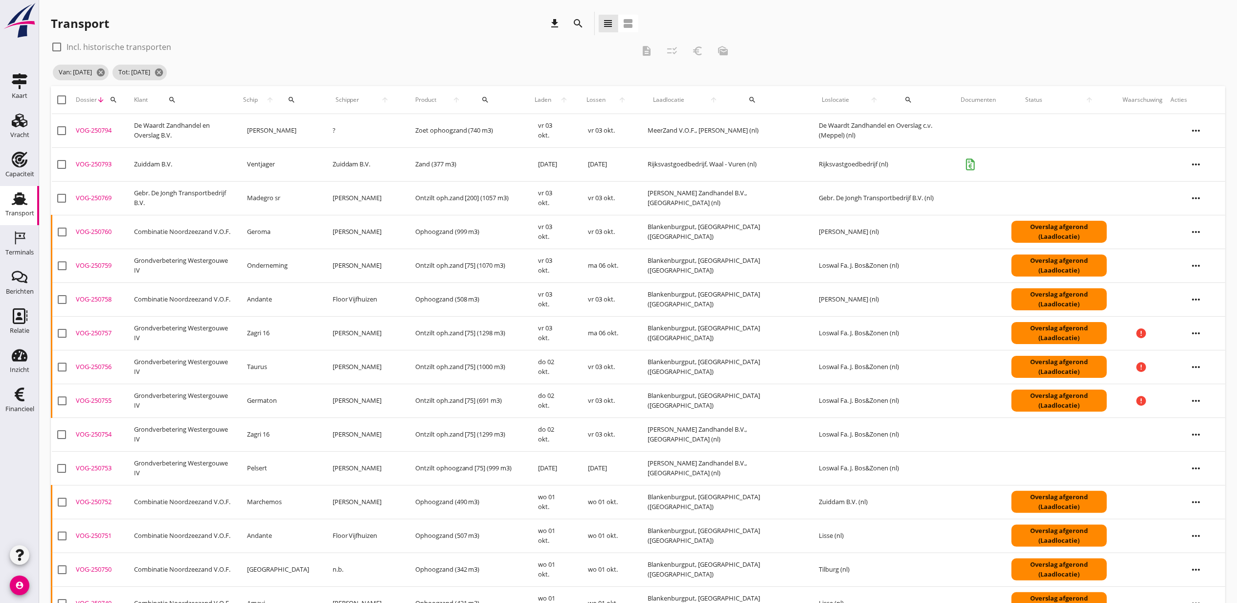
checkbox input "true"
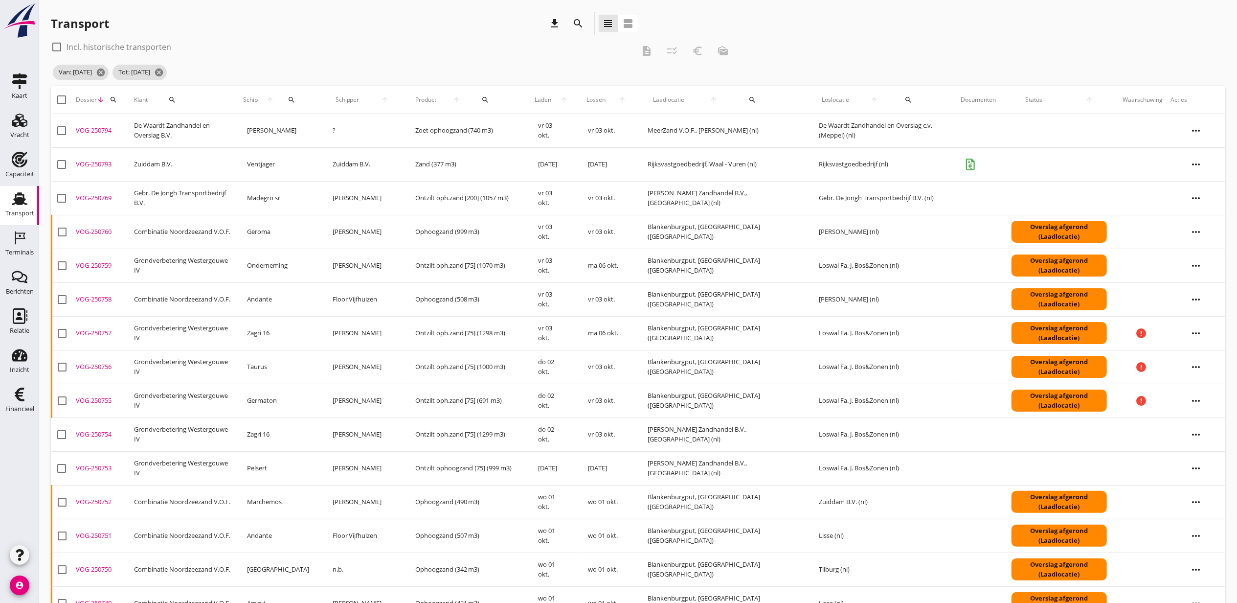
checkbox input "true"
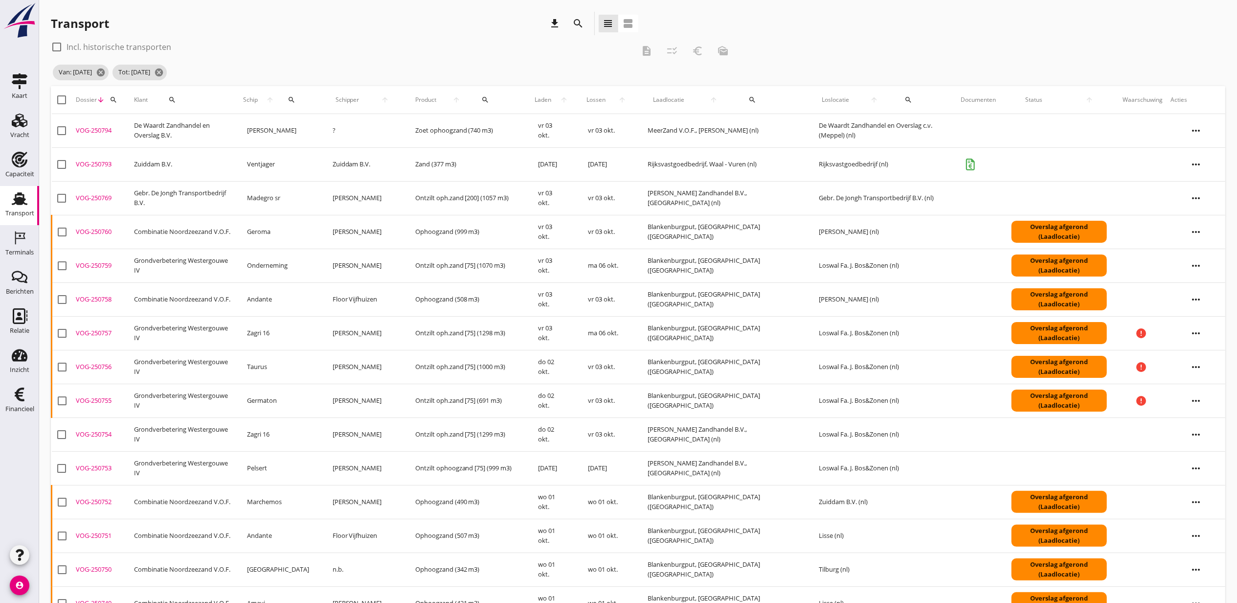
checkbox input "true"
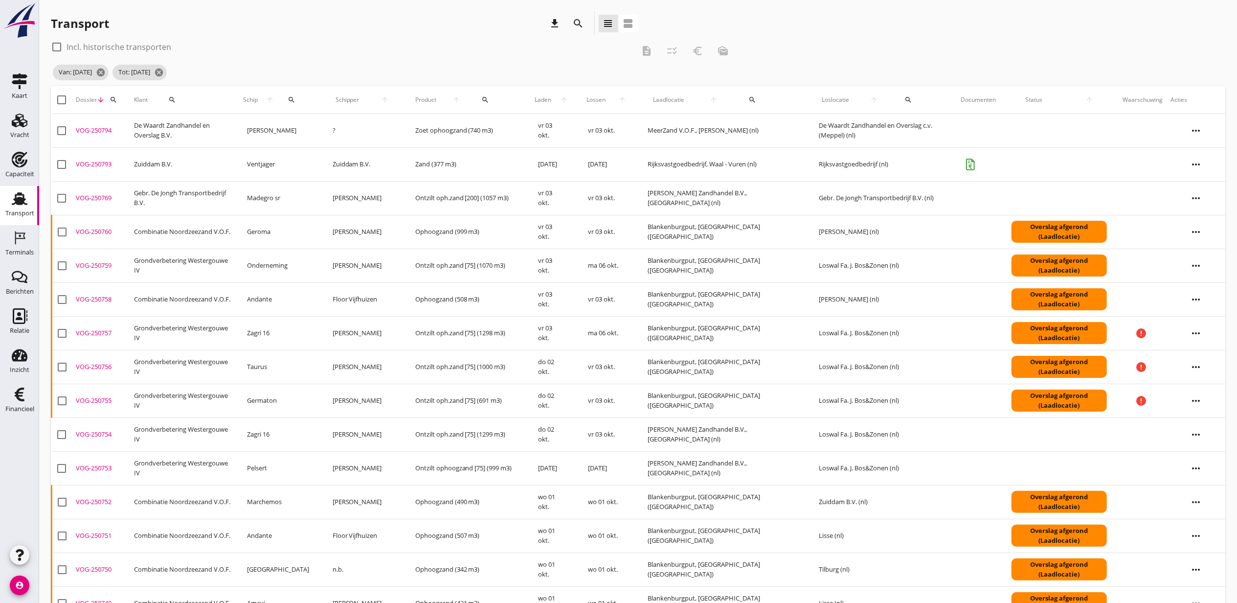
checkbox input "true"
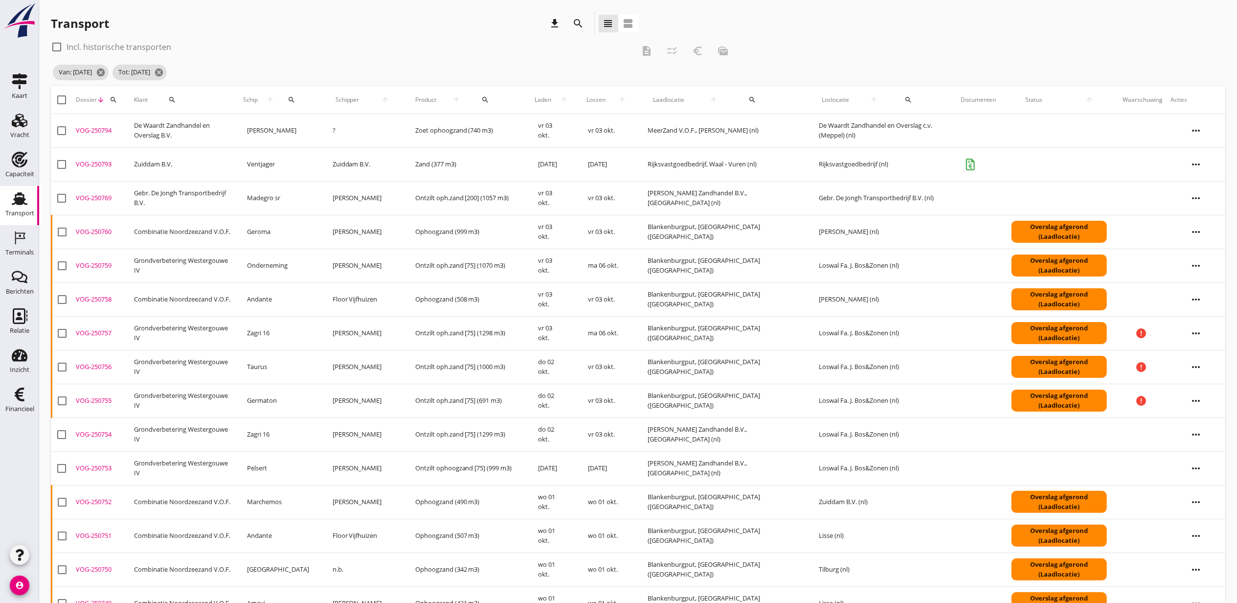
checkbox input "true"
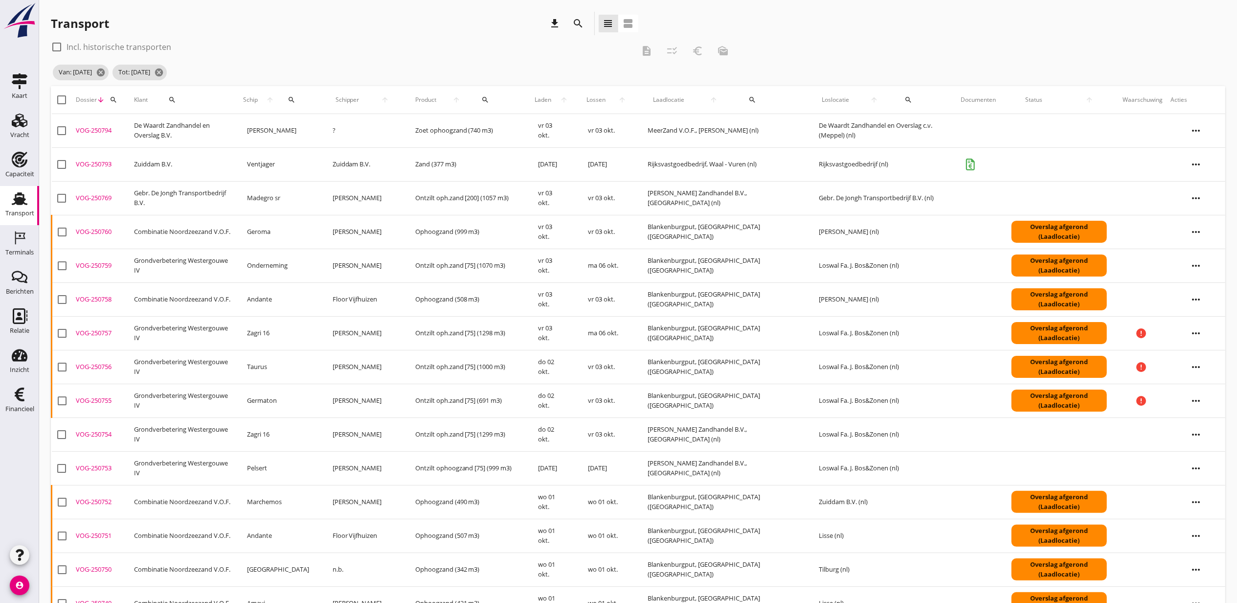
checkbox input "true"
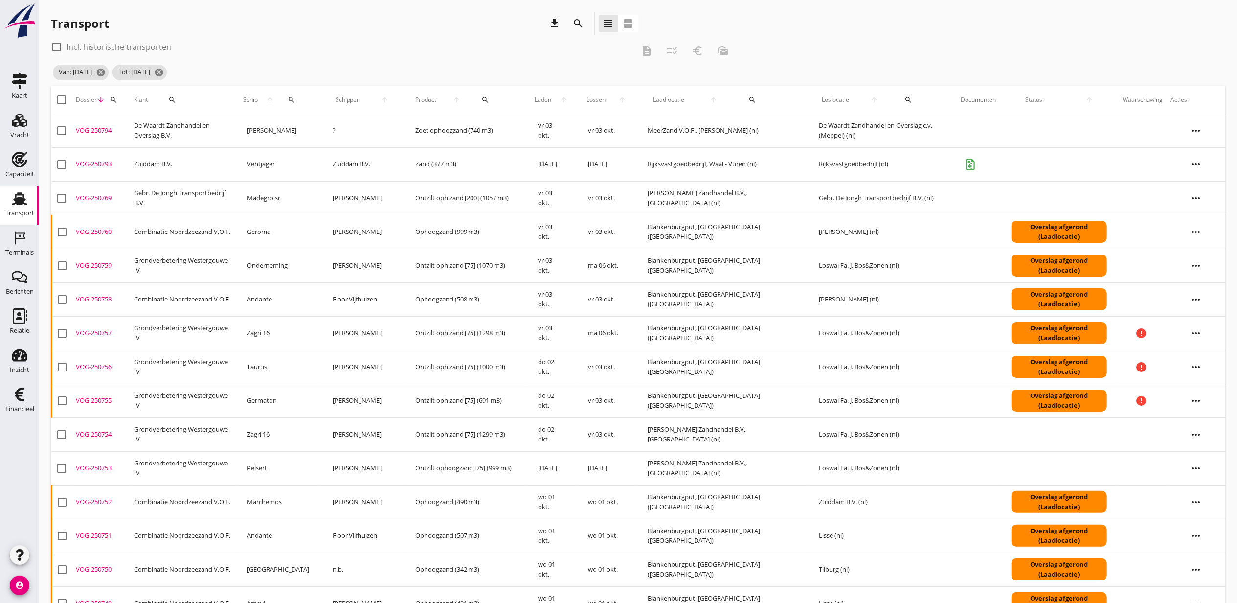
checkbox input "true"
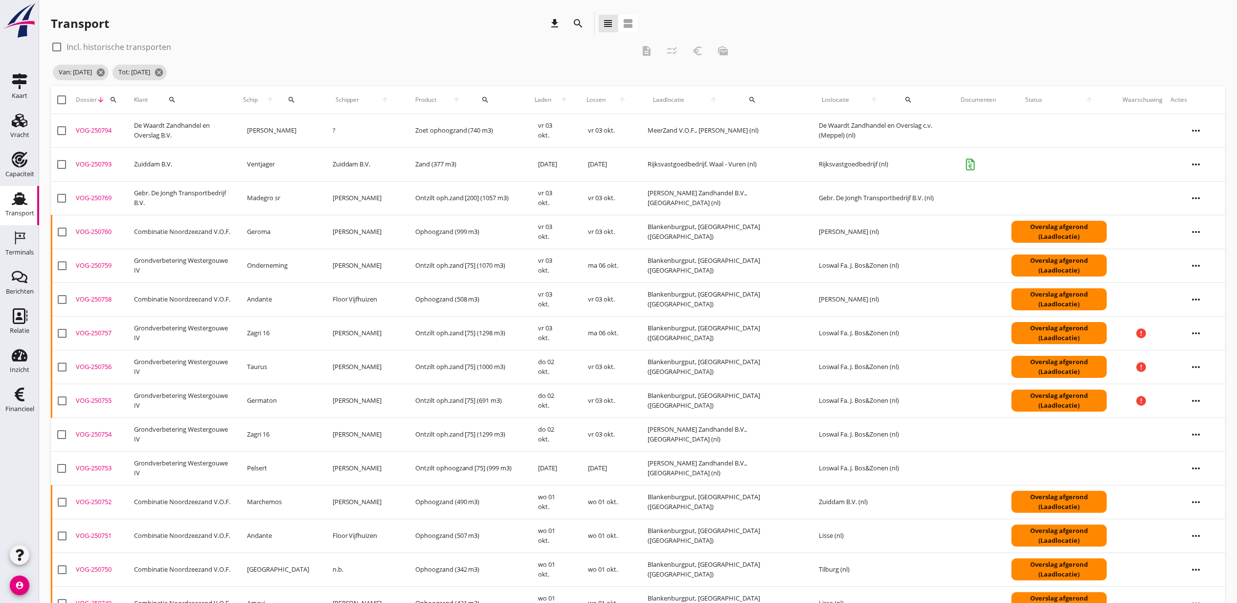
checkbox input "true"
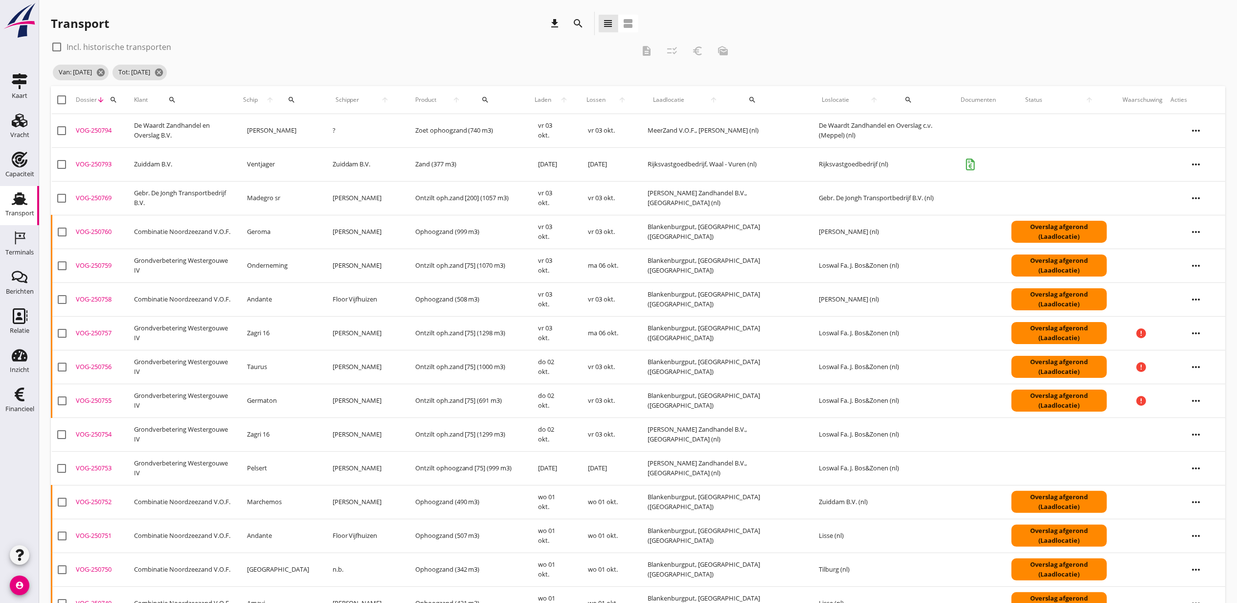
checkbox input "true"
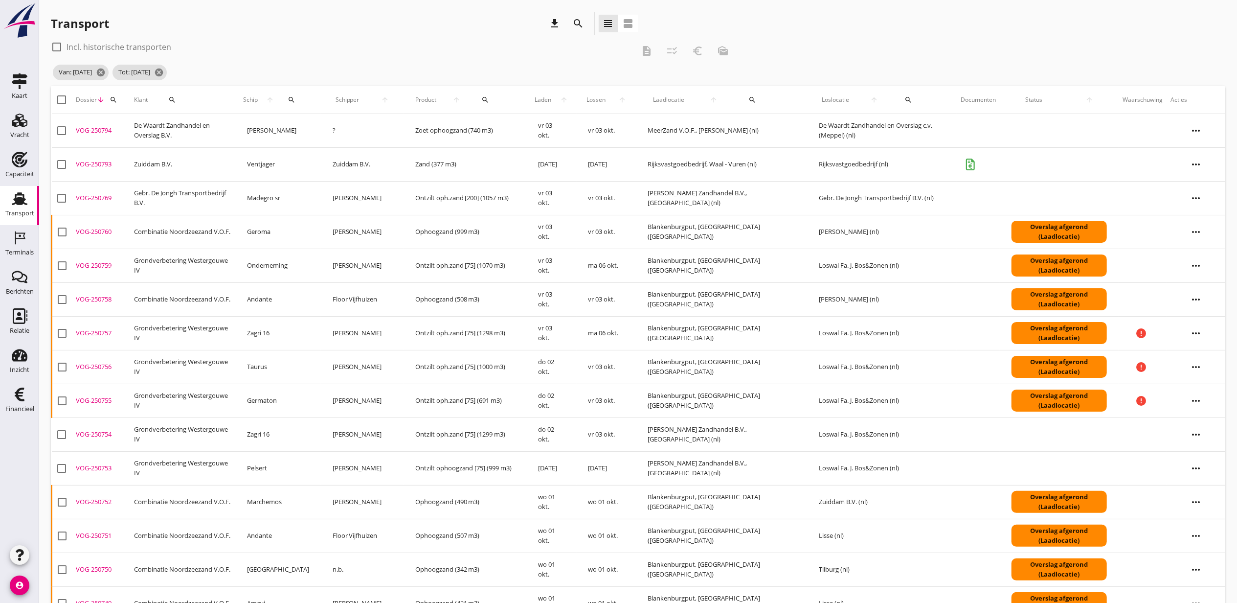
checkbox input "true"
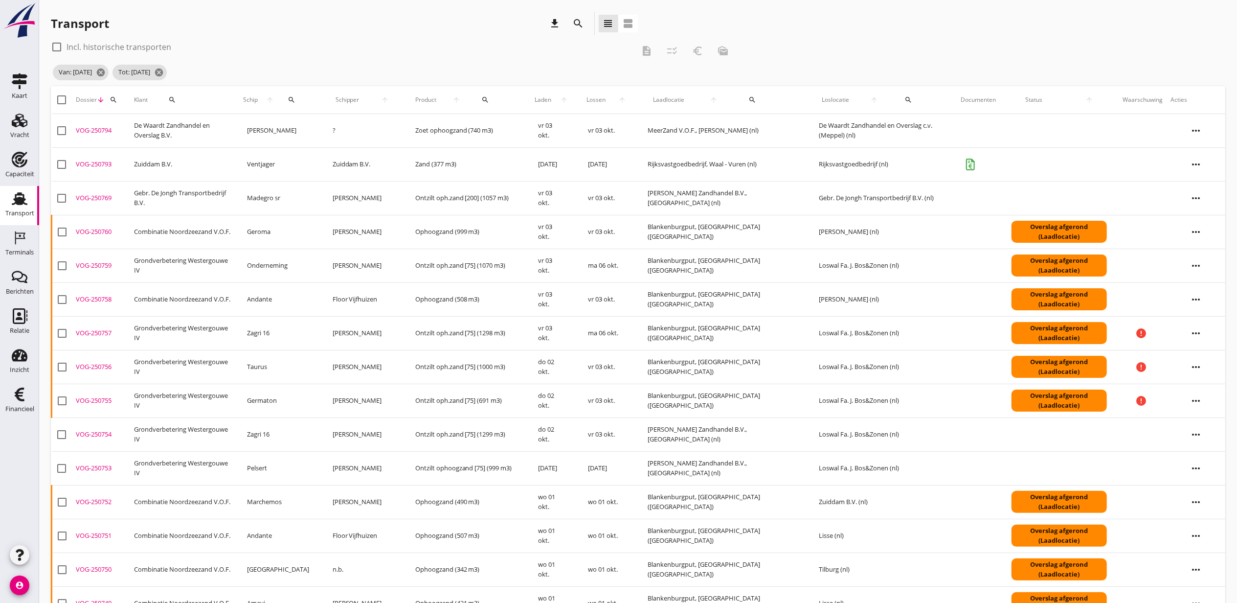
checkbox input "true"
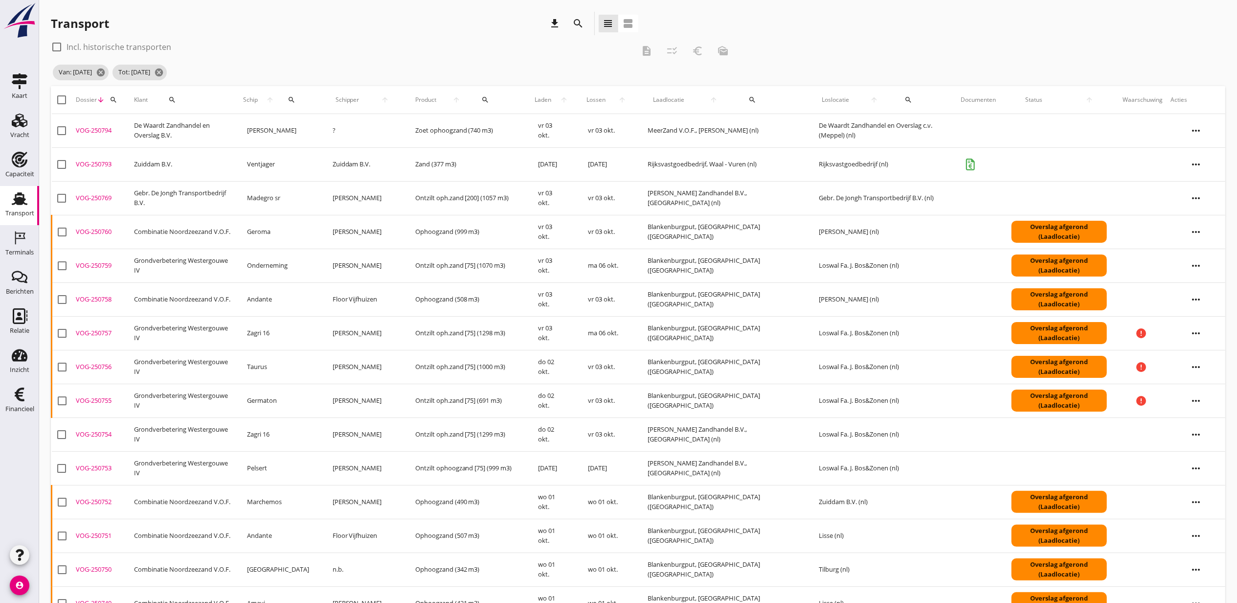
checkbox input "true"
click at [676, 55] on icon "checklist_rtl" at bounding box center [673, 51] width 12 height 12
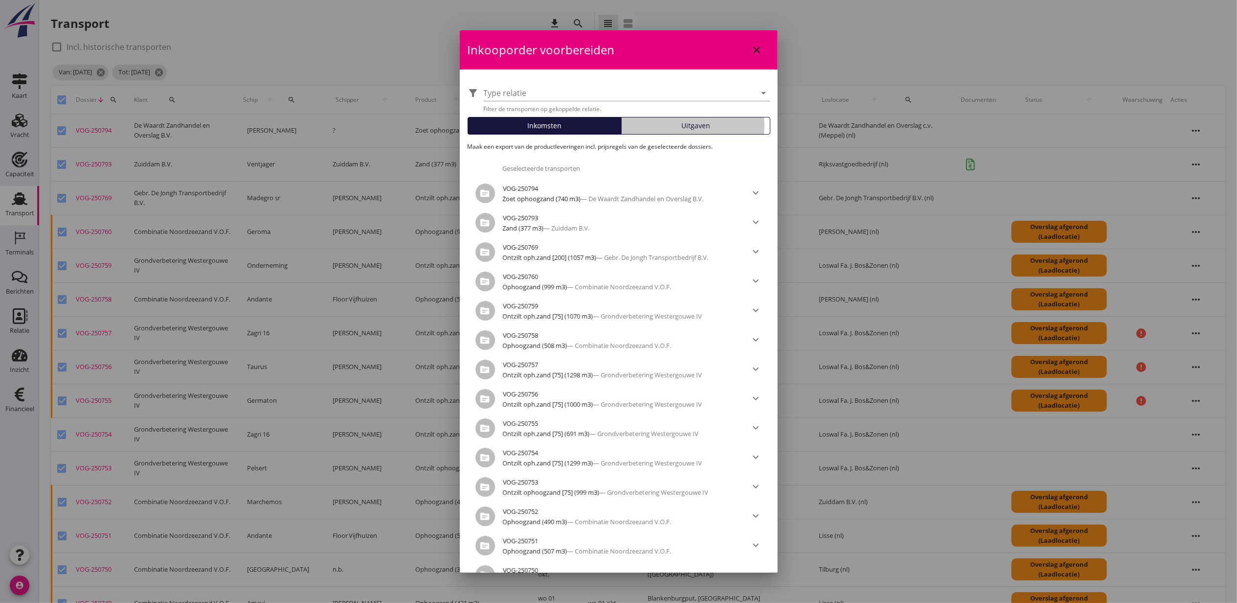
click at [699, 120] on span "Uitgaven" at bounding box center [696, 125] width 29 height 10
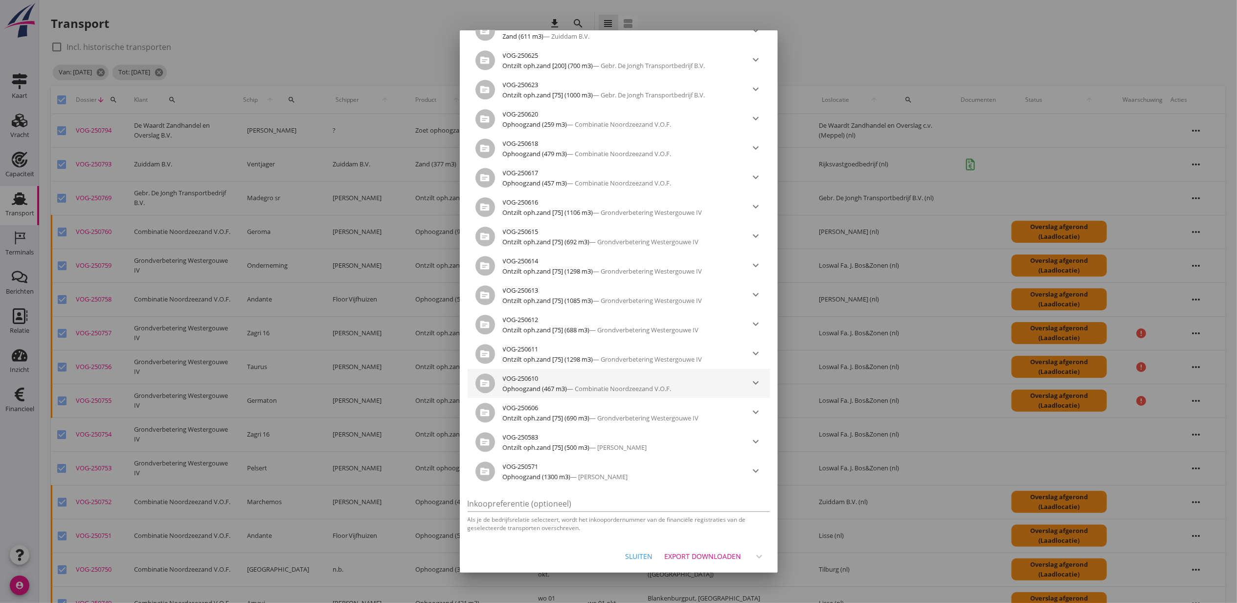
scroll to position [522, 0]
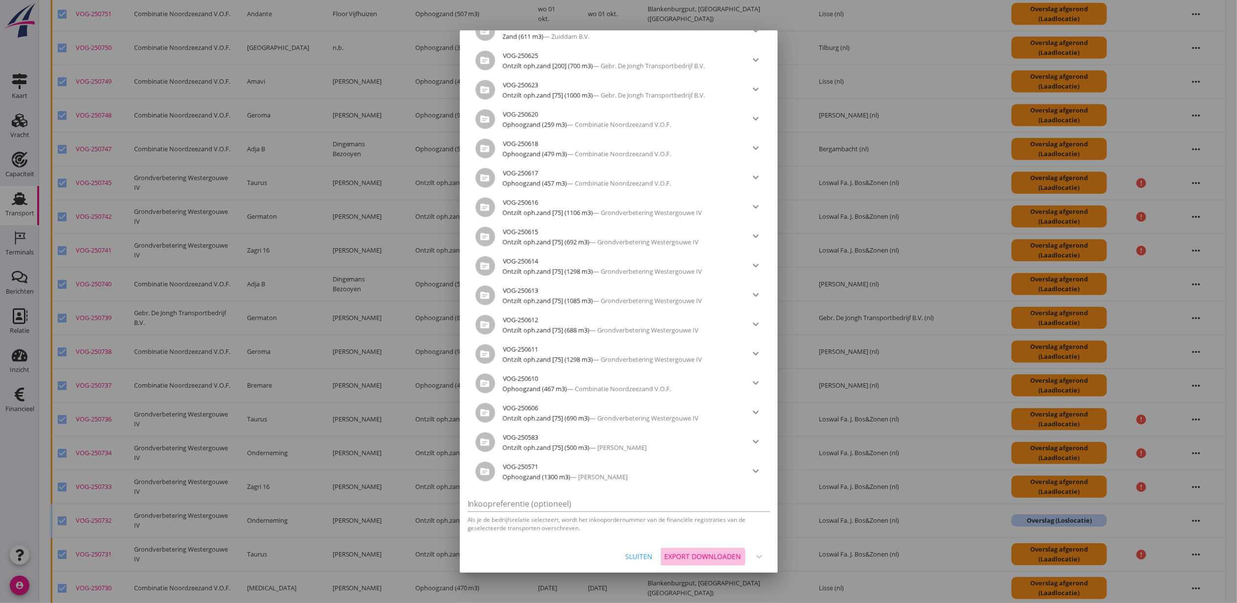
click at [701, 558] on div "Export downloaden" at bounding box center [703, 556] width 77 height 10
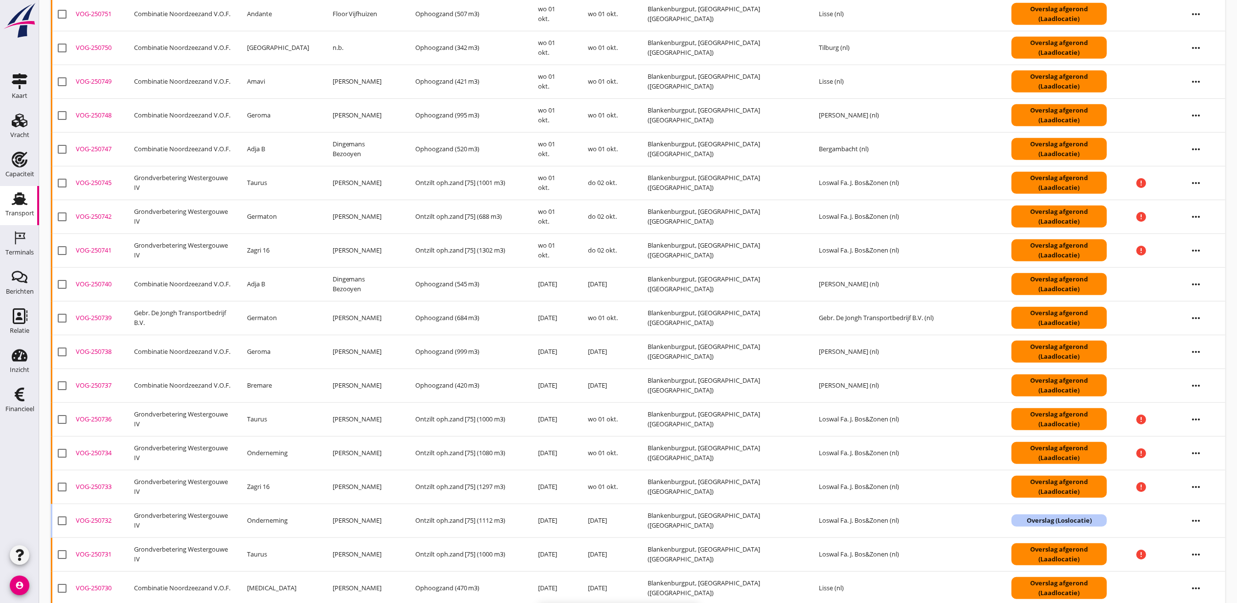
checkbox input "false"
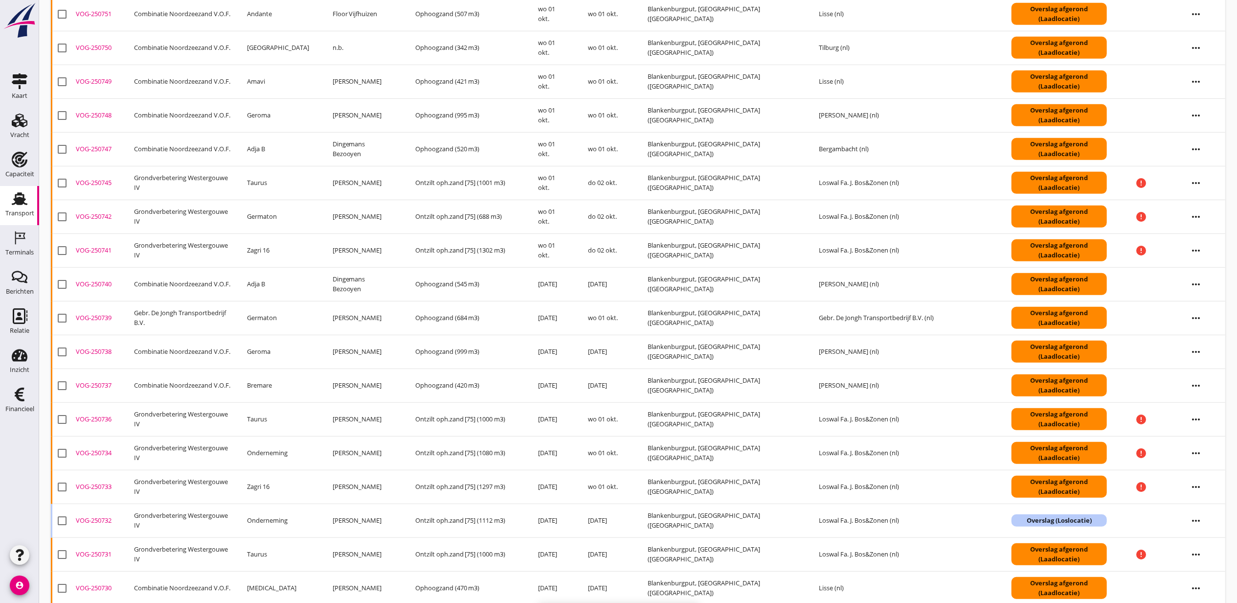
checkbox input "false"
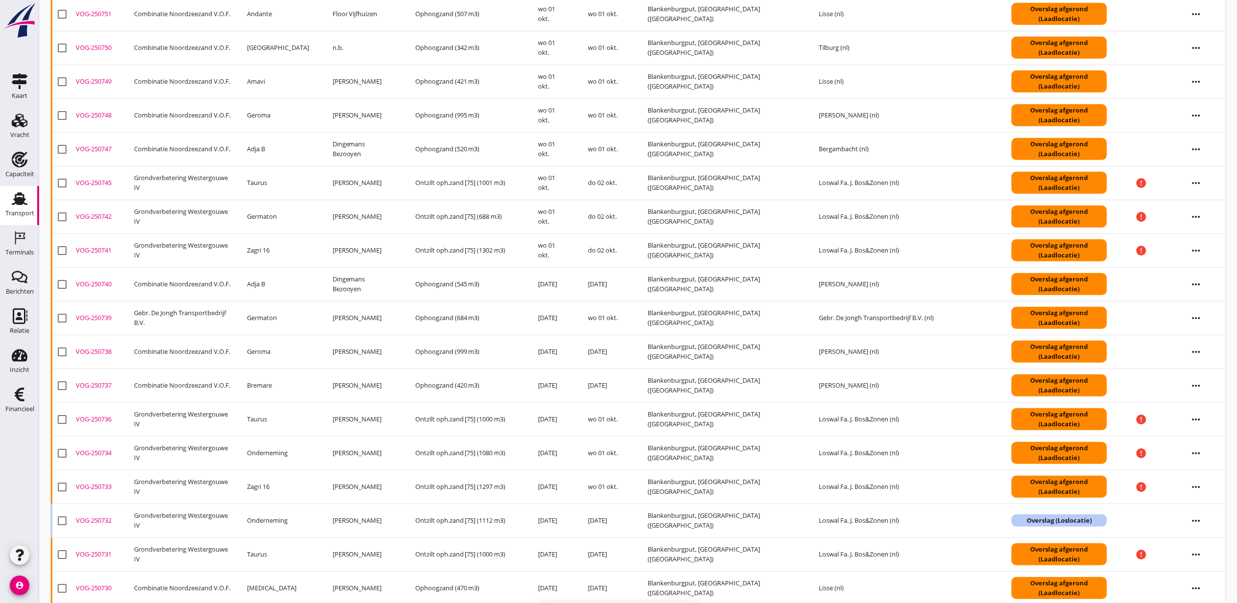
checkbox input "false"
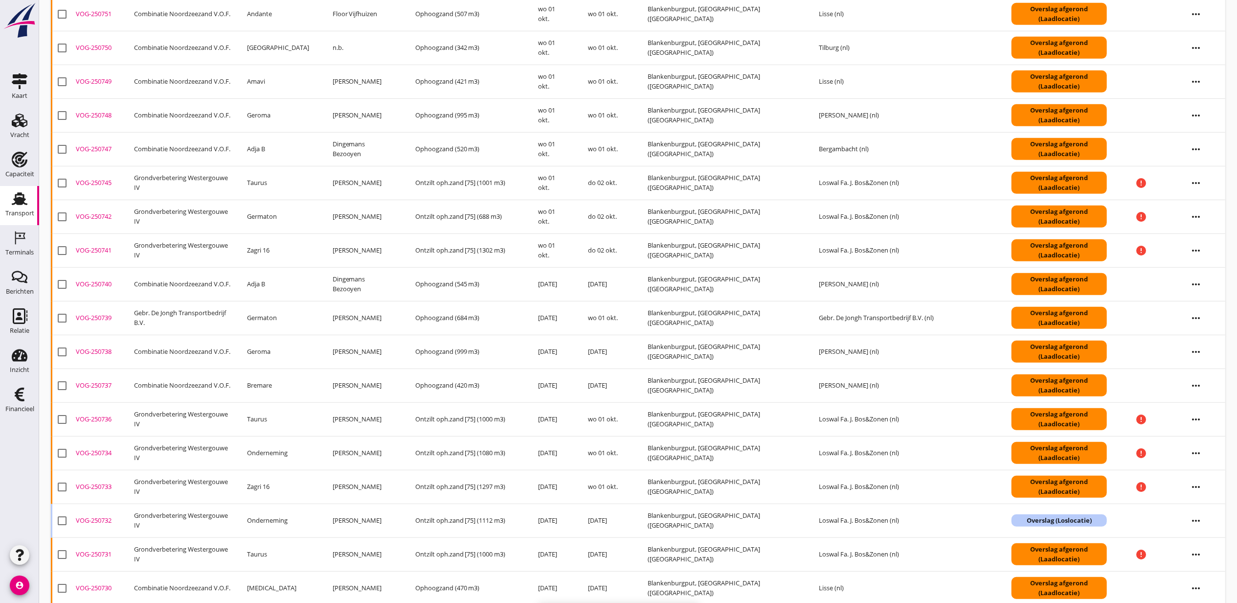
checkbox input "false"
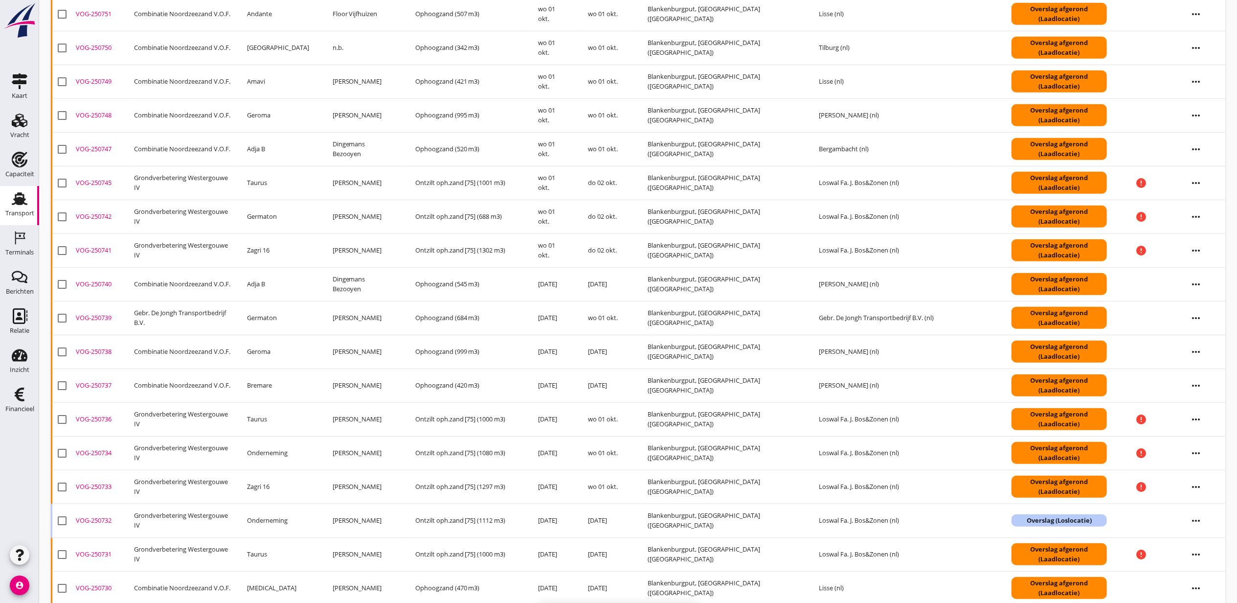
checkbox input "false"
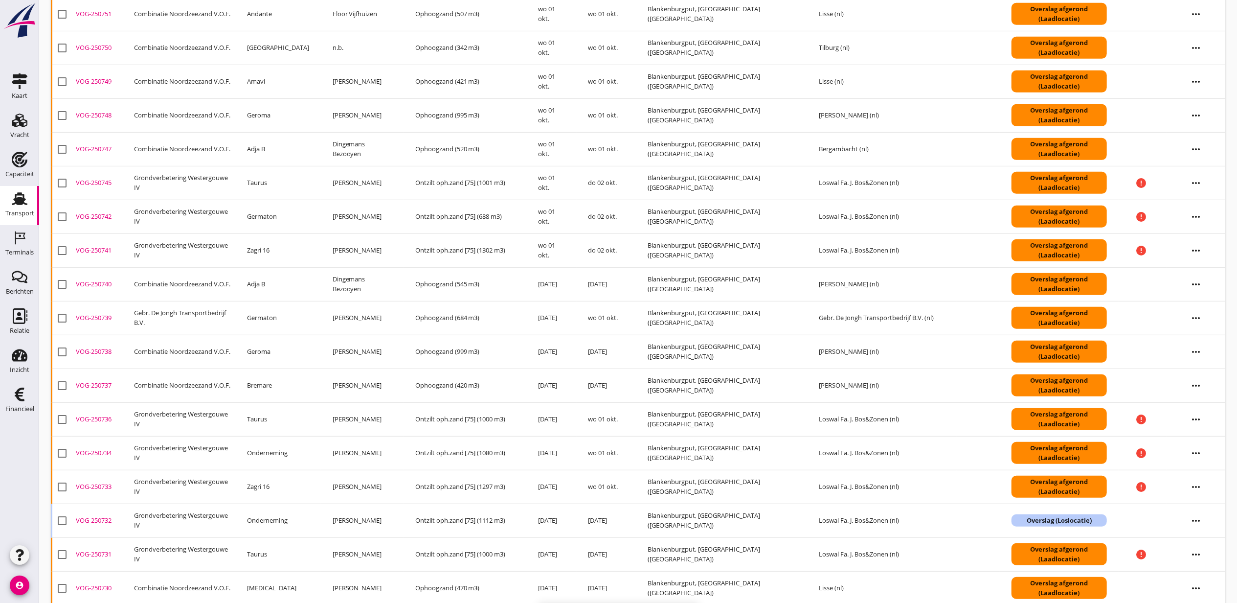
checkbox input "false"
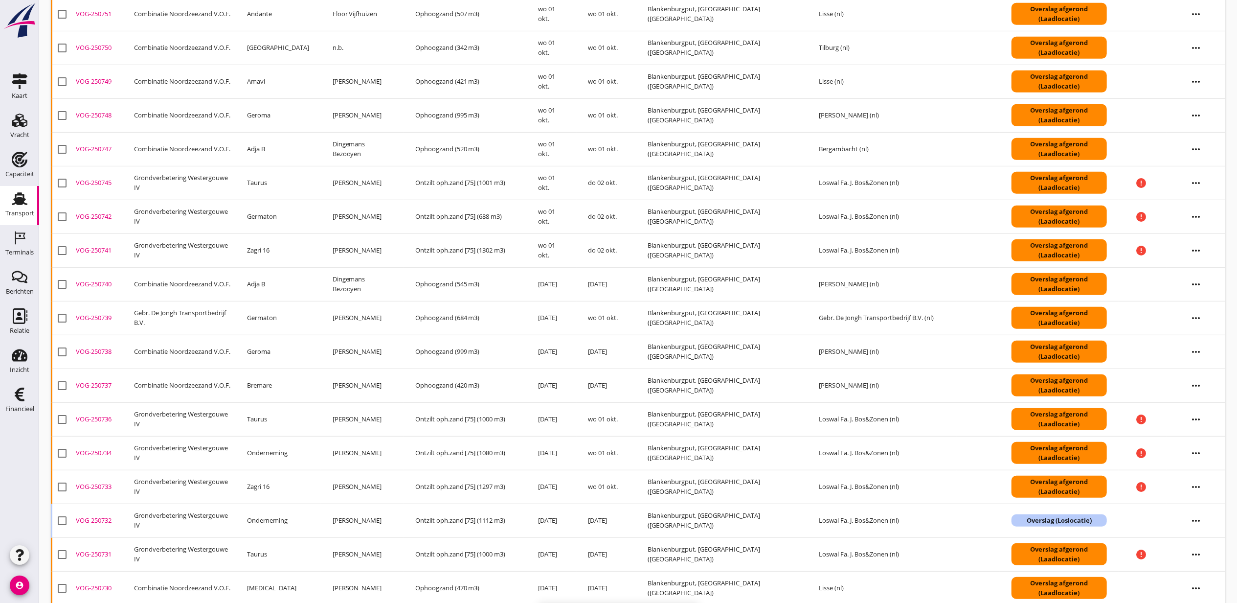
checkbox input "false"
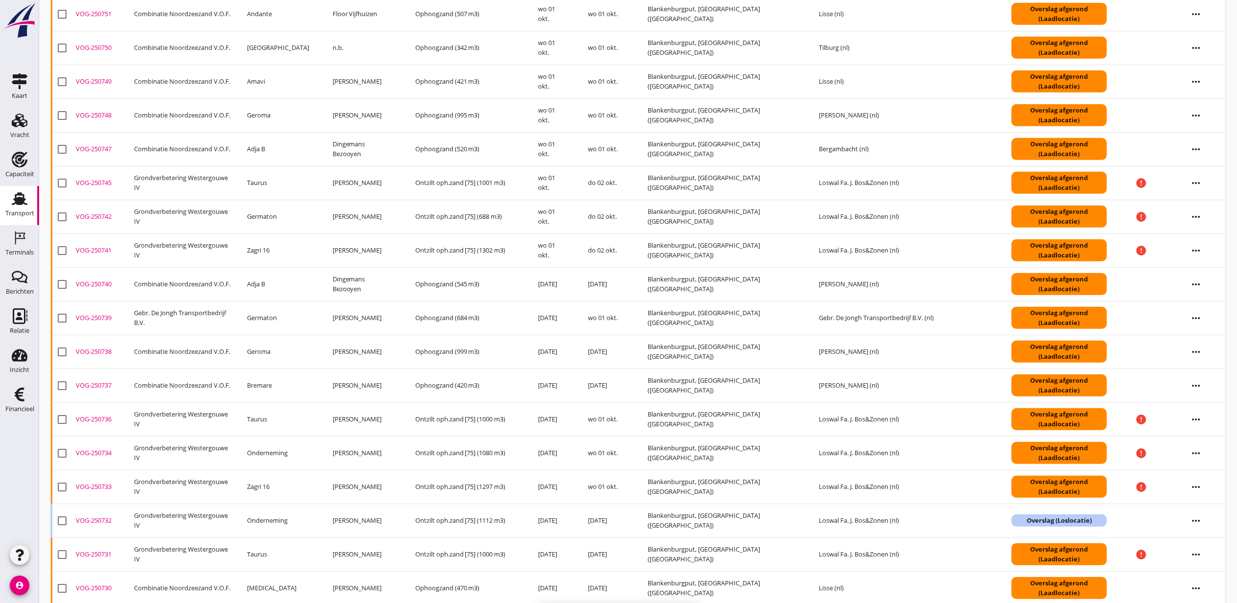
checkbox input "false"
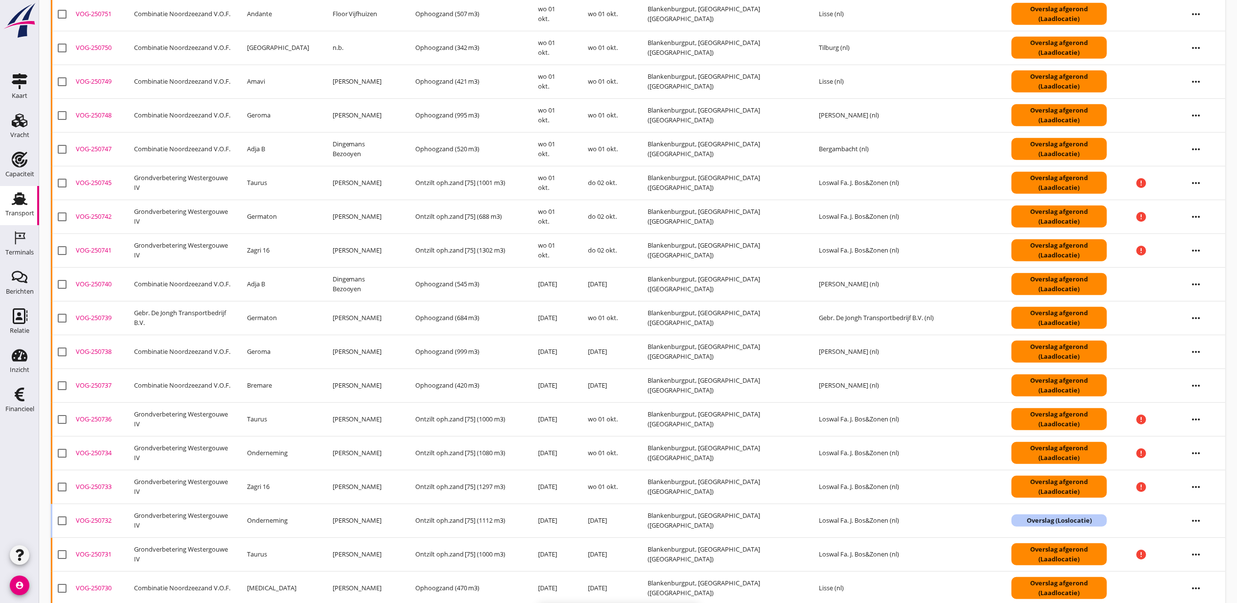
checkbox input "false"
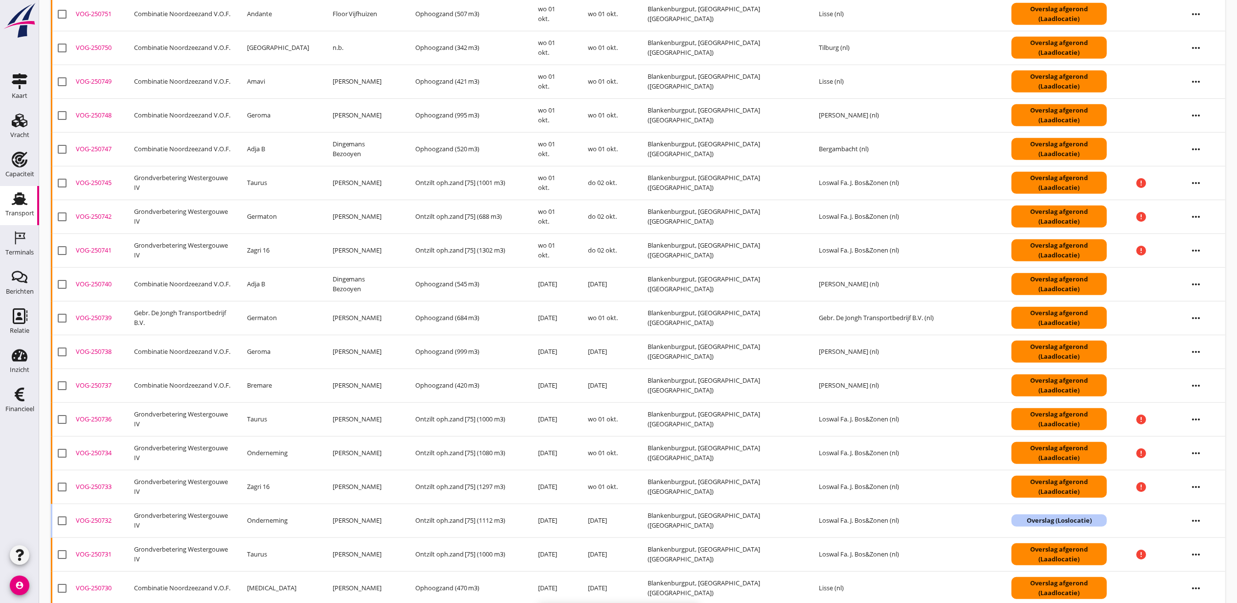
checkbox input "false"
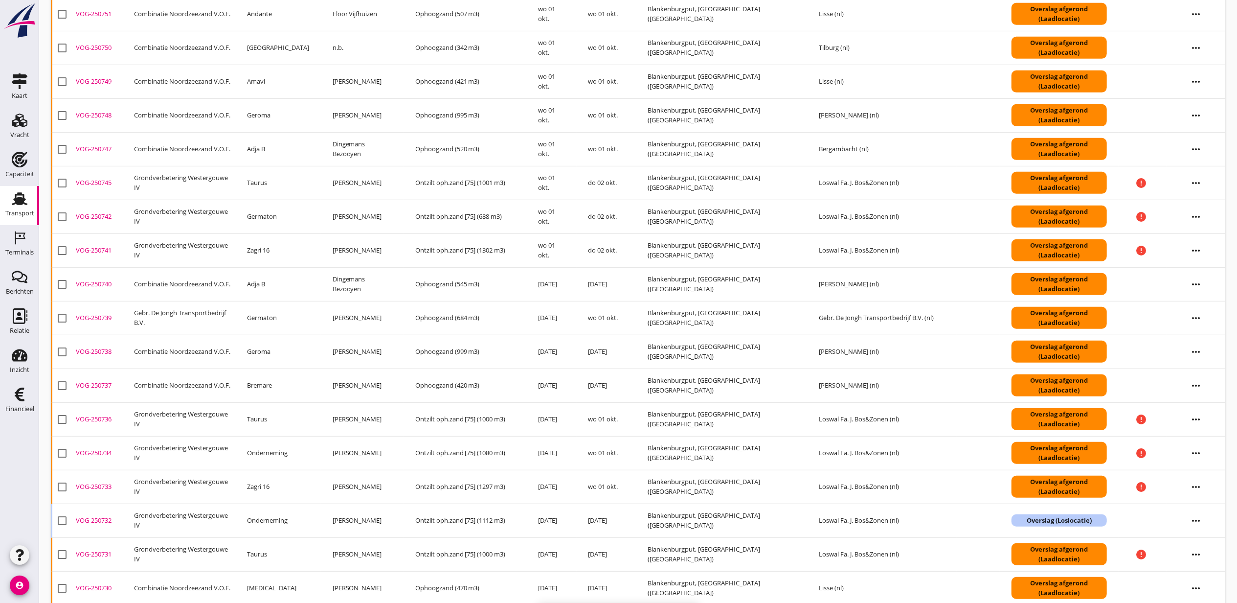
checkbox input "false"
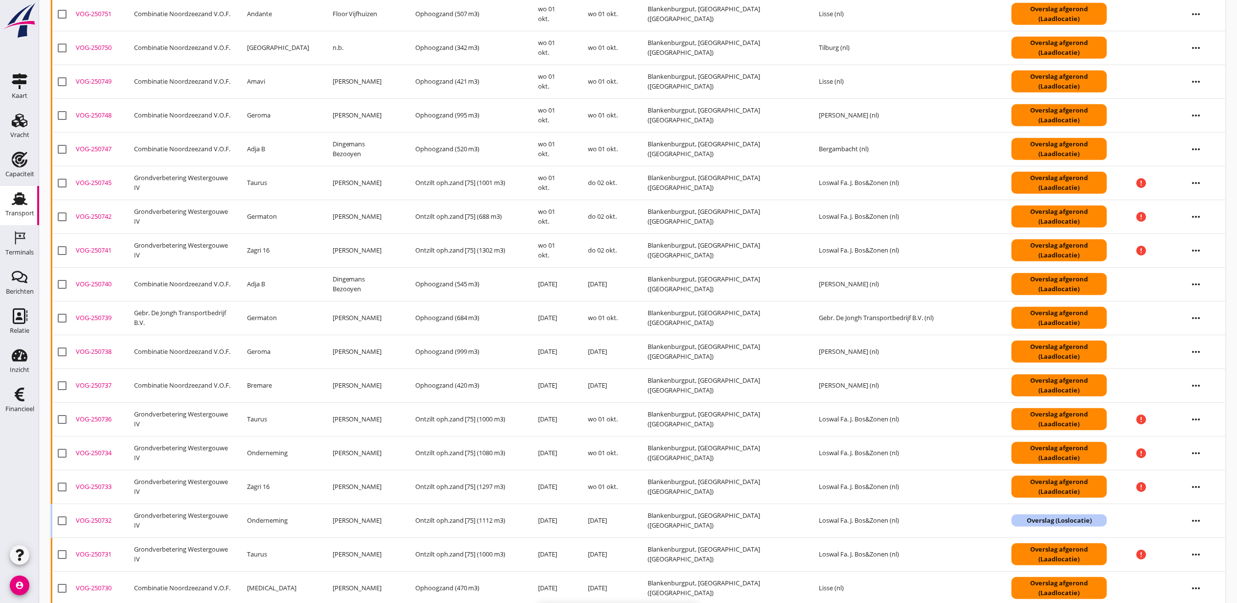
checkbox input "false"
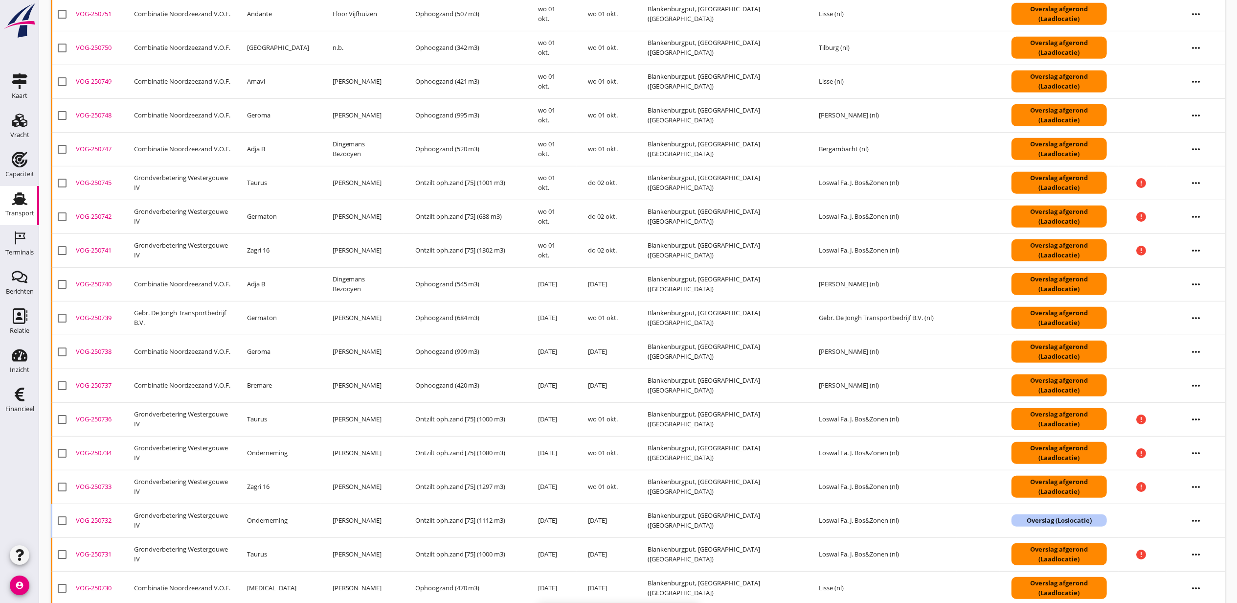
checkbox input "false"
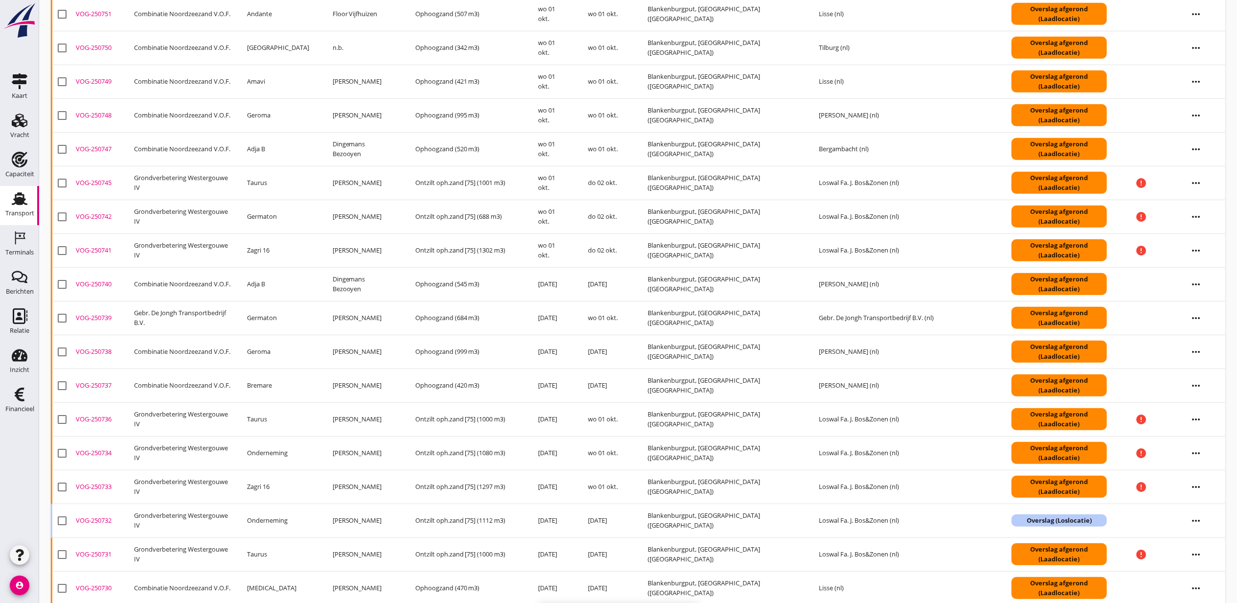
checkbox input "false"
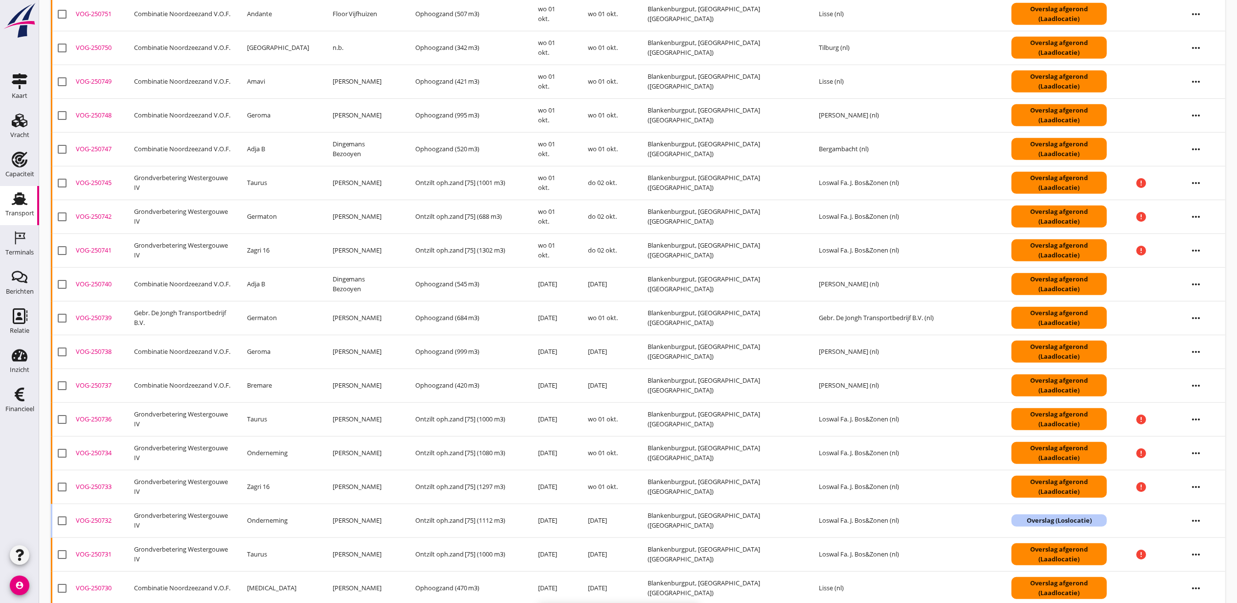
checkbox input "false"
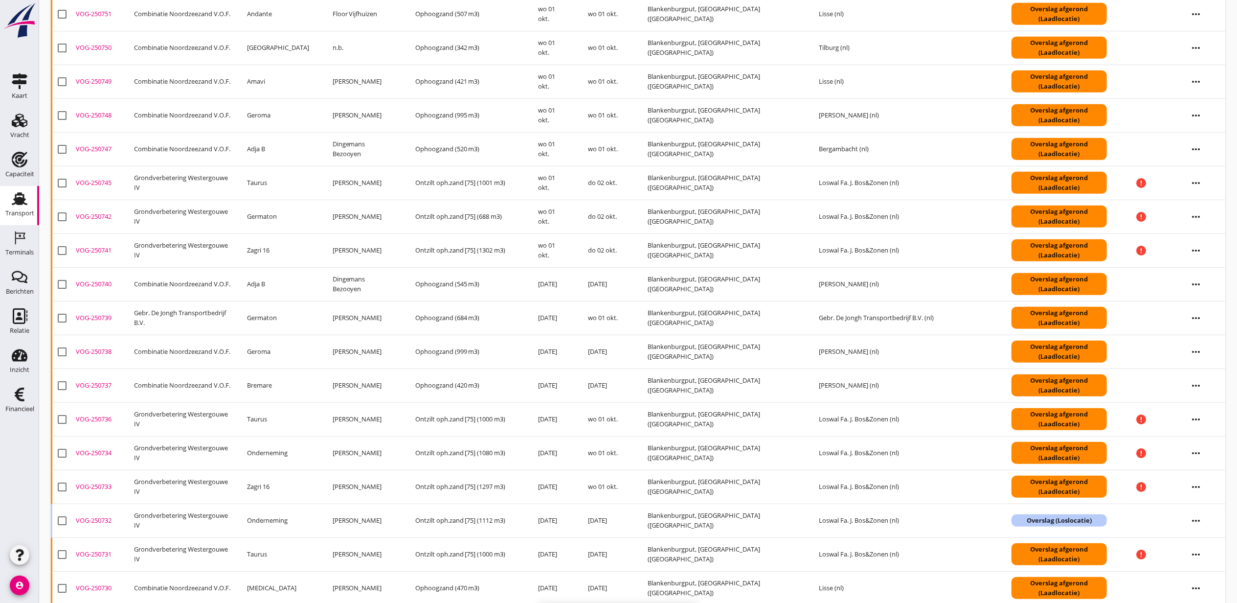
checkbox input "false"
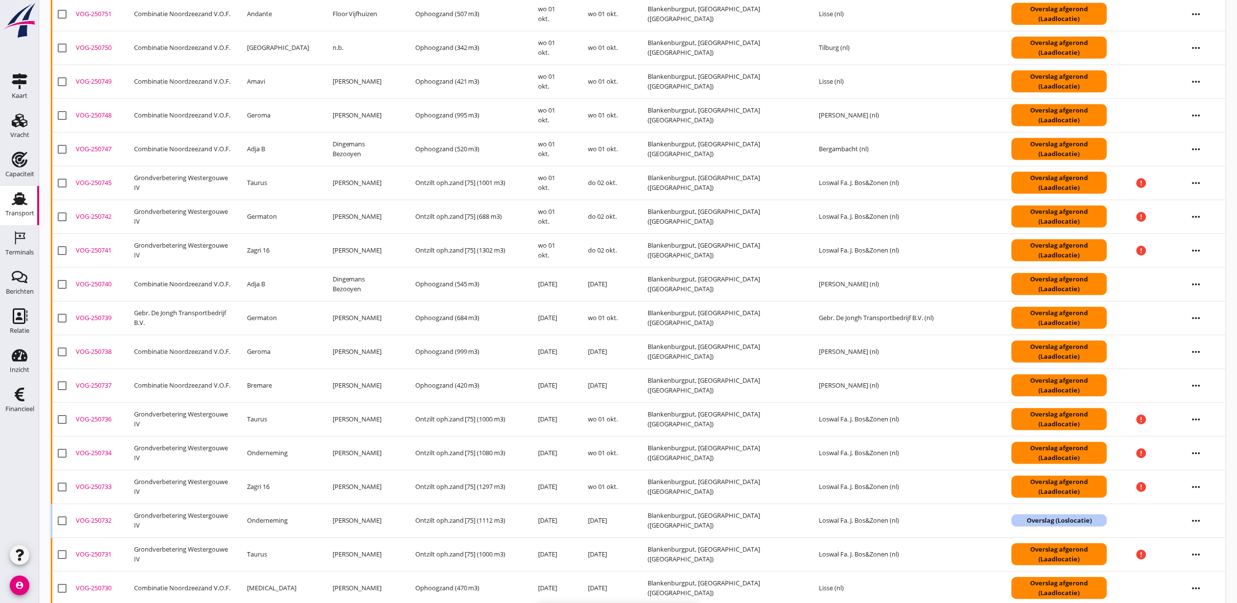
checkbox input "false"
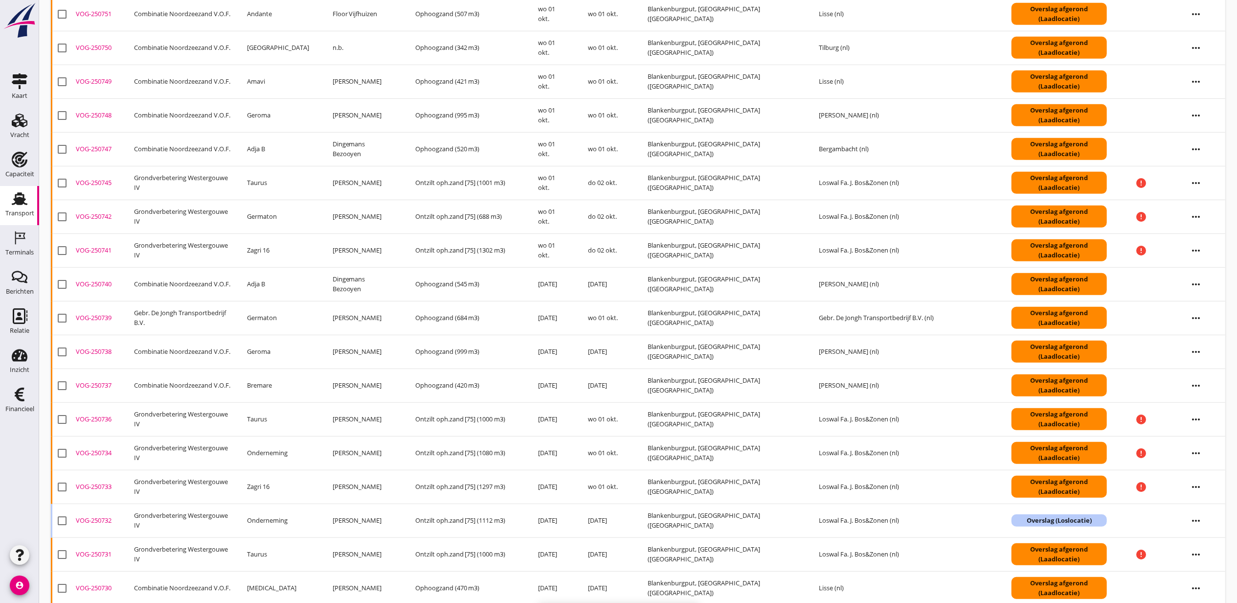
checkbox input "false"
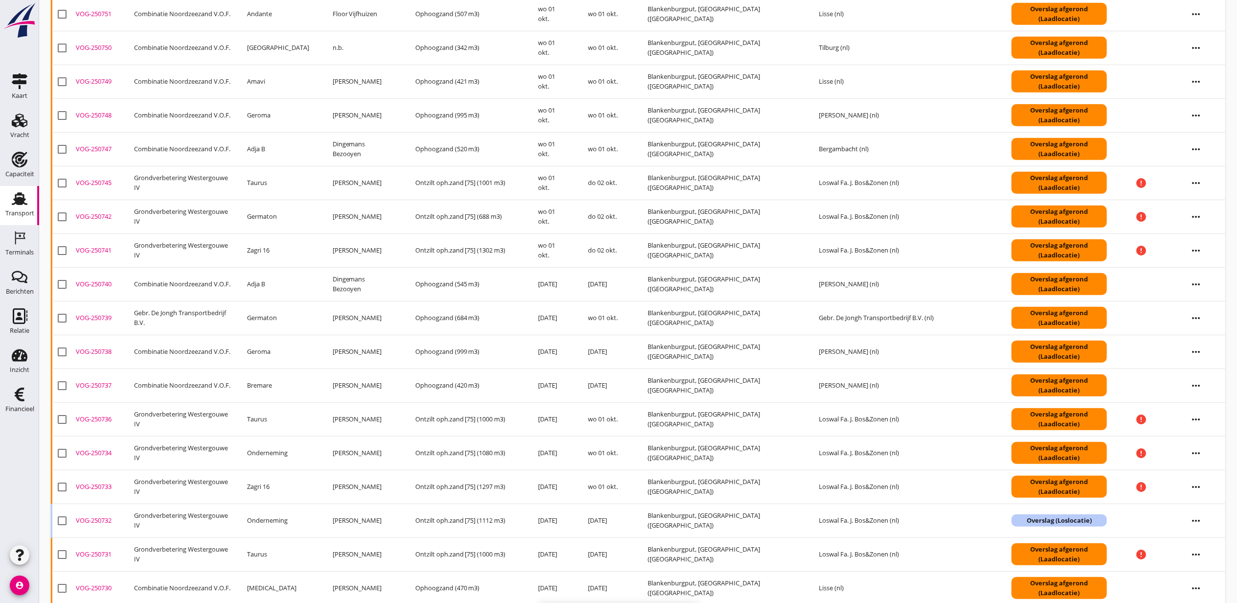
checkbox input "false"
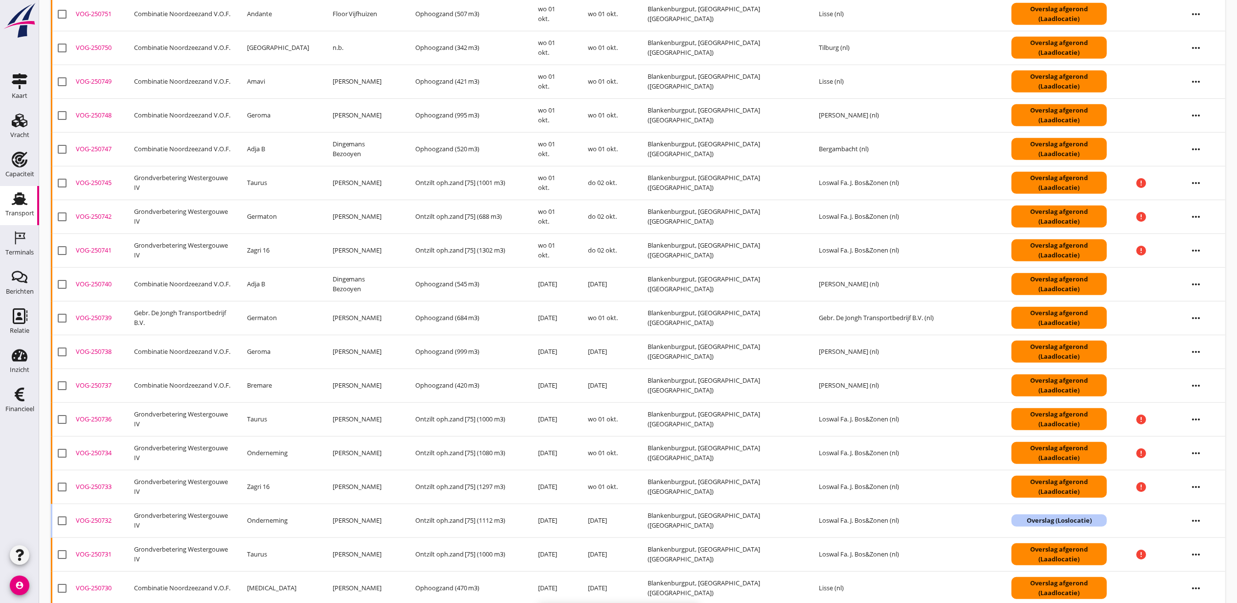
checkbox input "false"
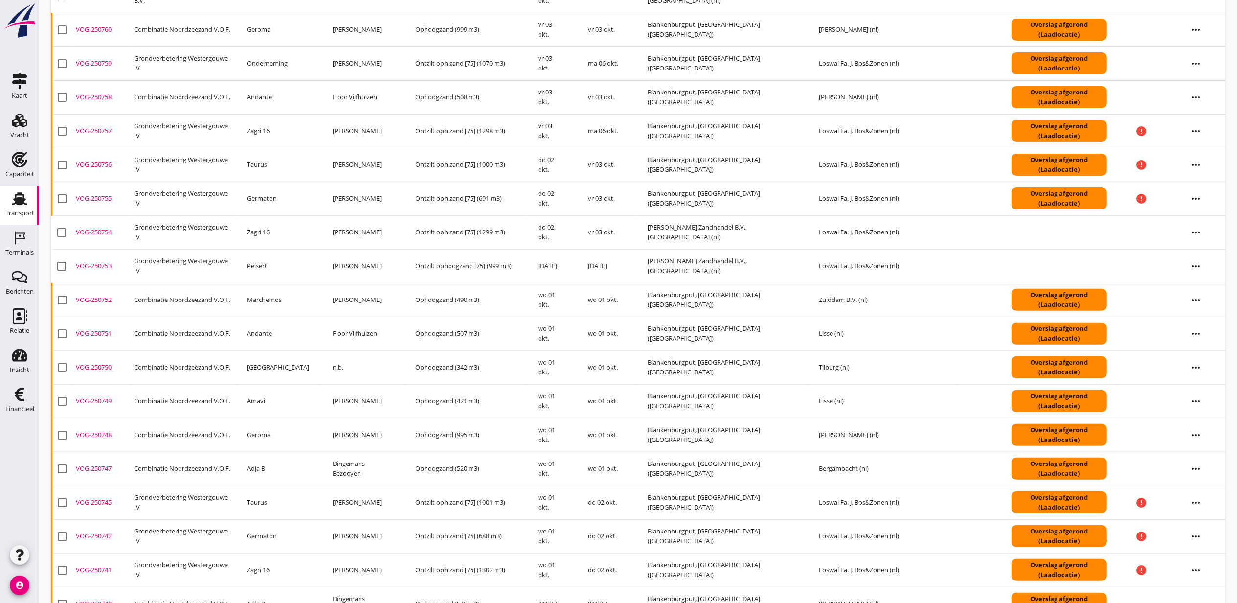
scroll to position [0, 0]
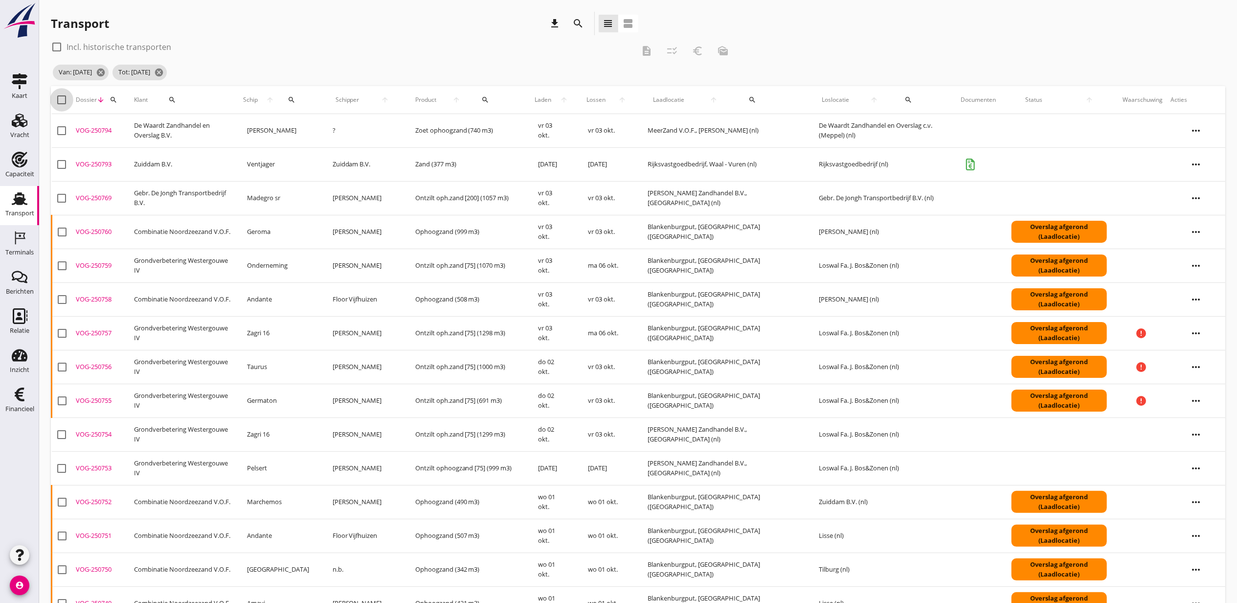
click at [62, 100] on div at bounding box center [61, 99] width 17 height 17
checkbox input "true"
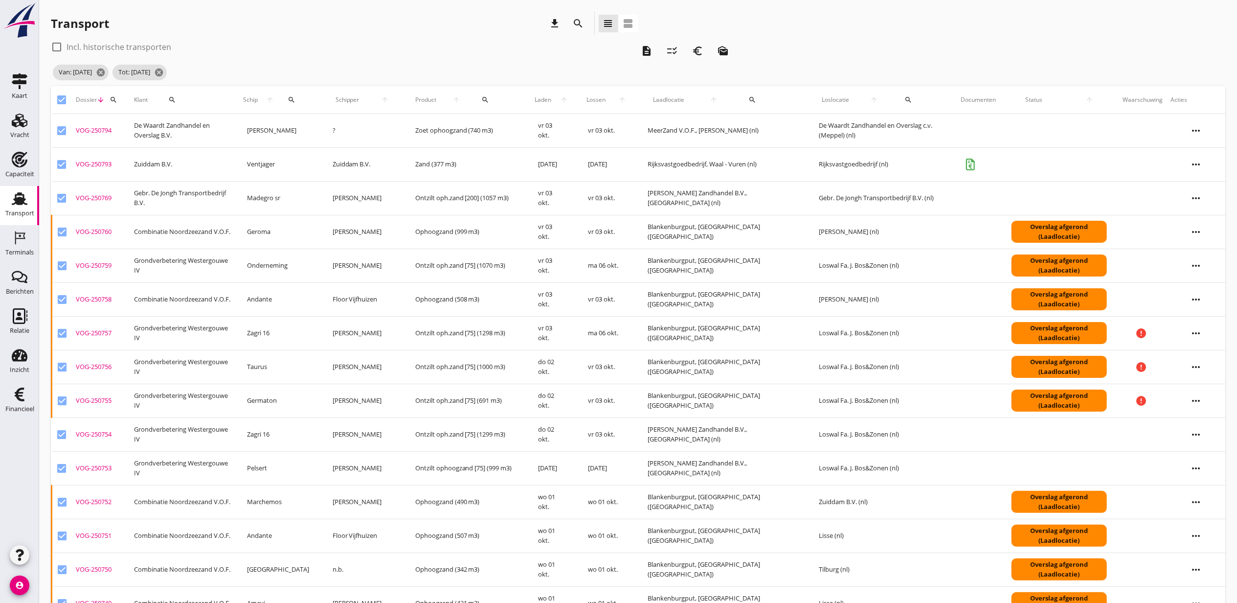
click at [169, 47] on div "check_box_outline_blank Incl. historische transporten" at bounding box center [343, 47] width 584 height 16
click at [160, 48] on label "Incl. historische transporten" at bounding box center [119, 47] width 105 height 10
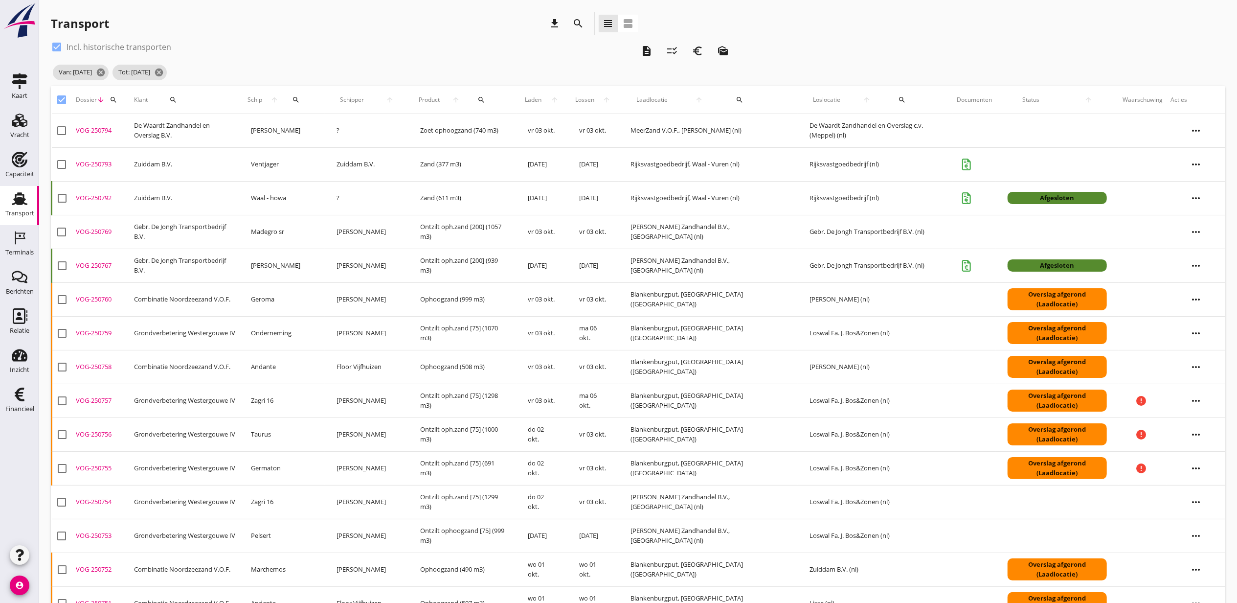
click at [56, 49] on div at bounding box center [56, 47] width 17 height 17
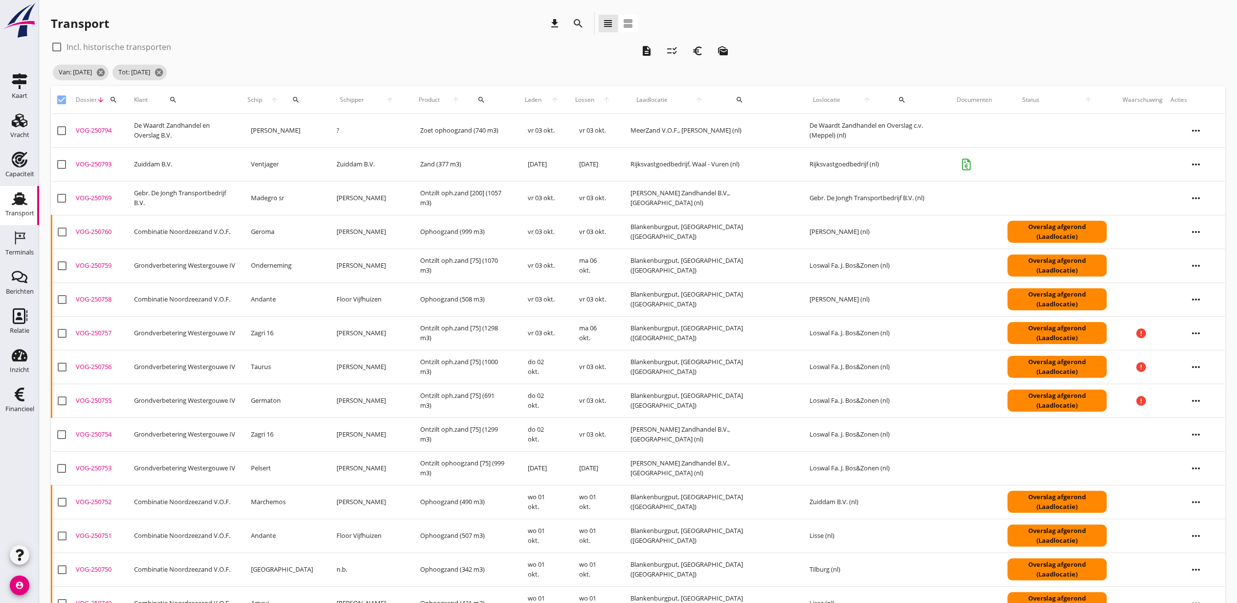
click at [58, 46] on div at bounding box center [56, 47] width 17 height 17
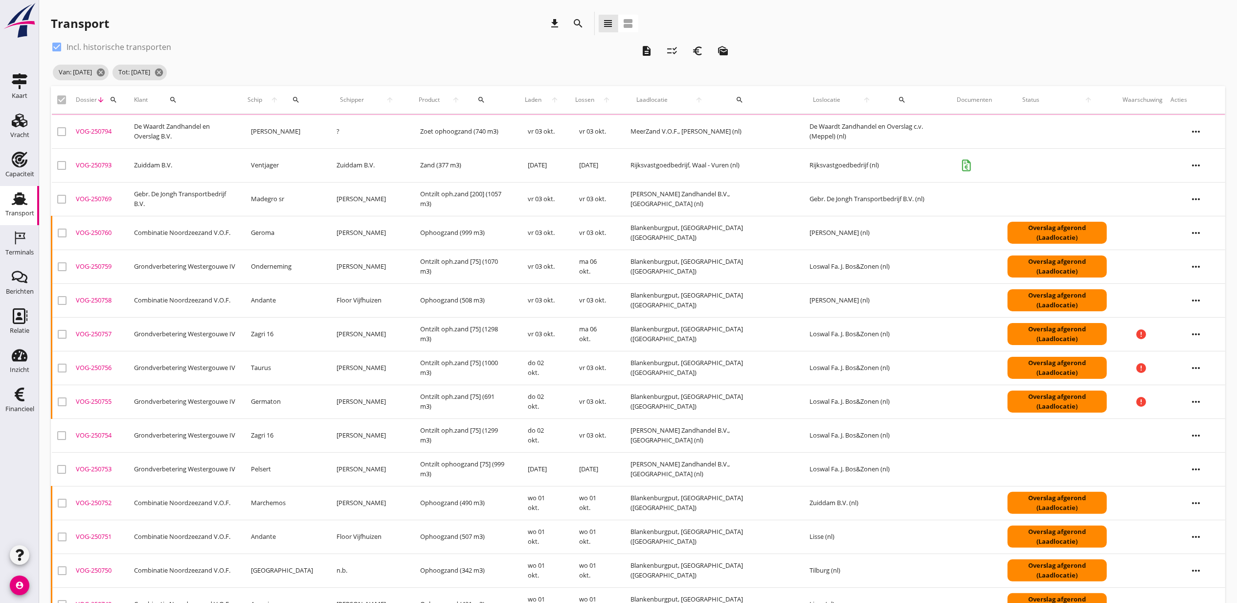
click at [62, 100] on th "check_box" at bounding box center [62, 99] width 21 height 27
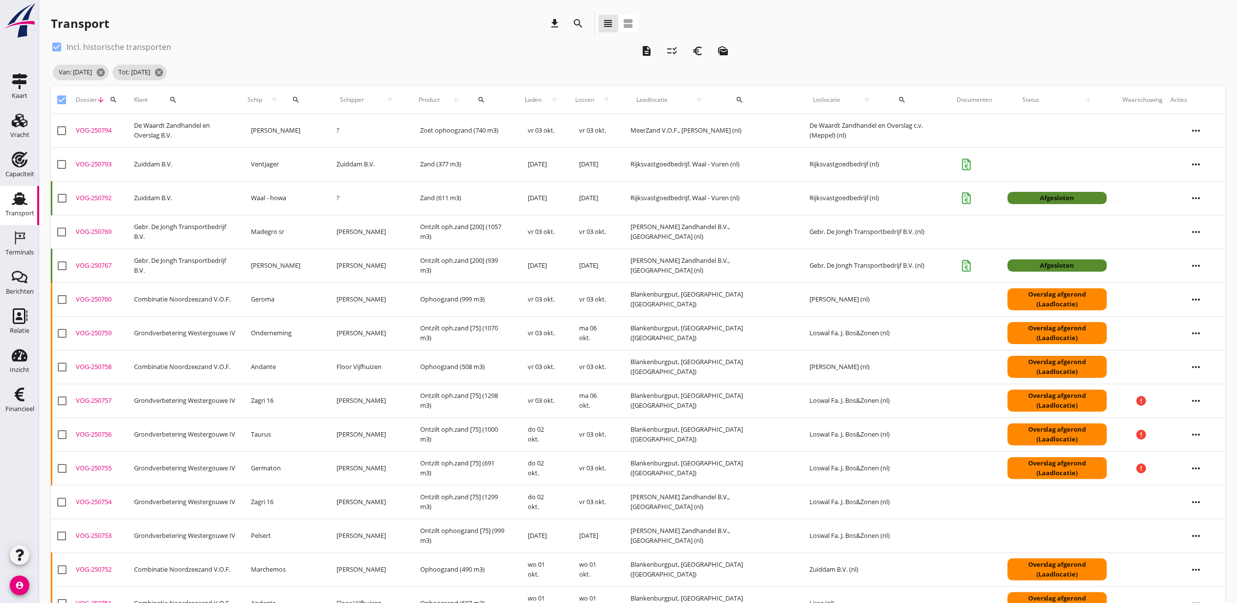
click at [59, 99] on div at bounding box center [61, 99] width 17 height 17
click at [61, 100] on div at bounding box center [61, 99] width 17 height 17
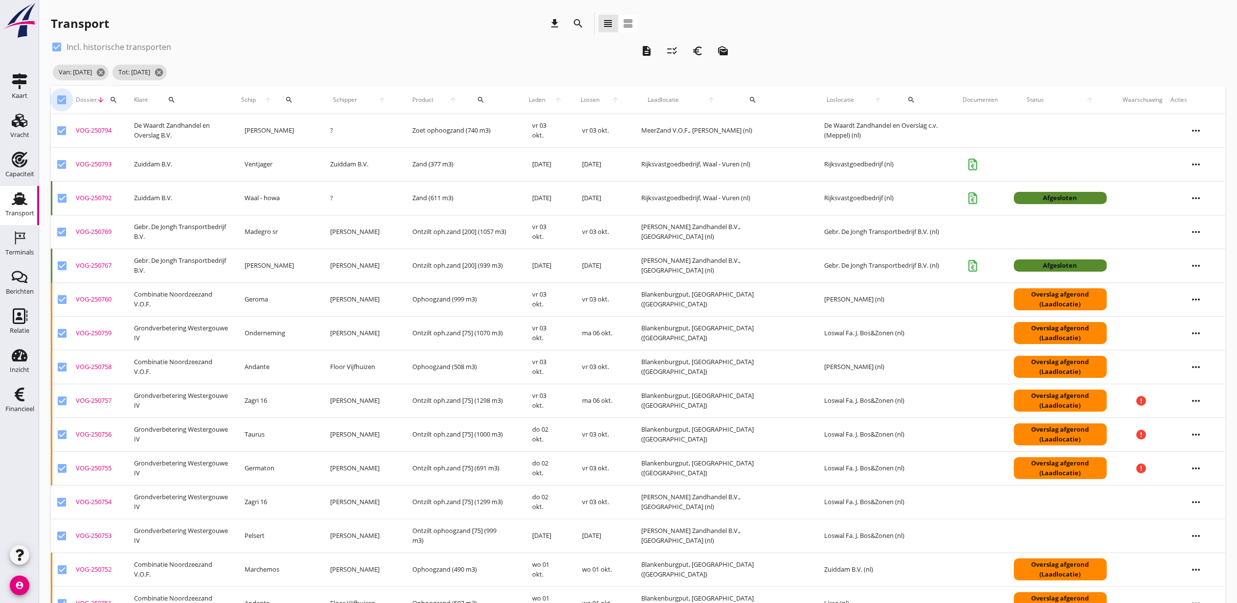
click at [63, 98] on div at bounding box center [61, 99] width 17 height 17
click at [63, 102] on div at bounding box center [61, 99] width 17 height 17
click at [545, 102] on span "Laden" at bounding box center [537, 99] width 25 height 9
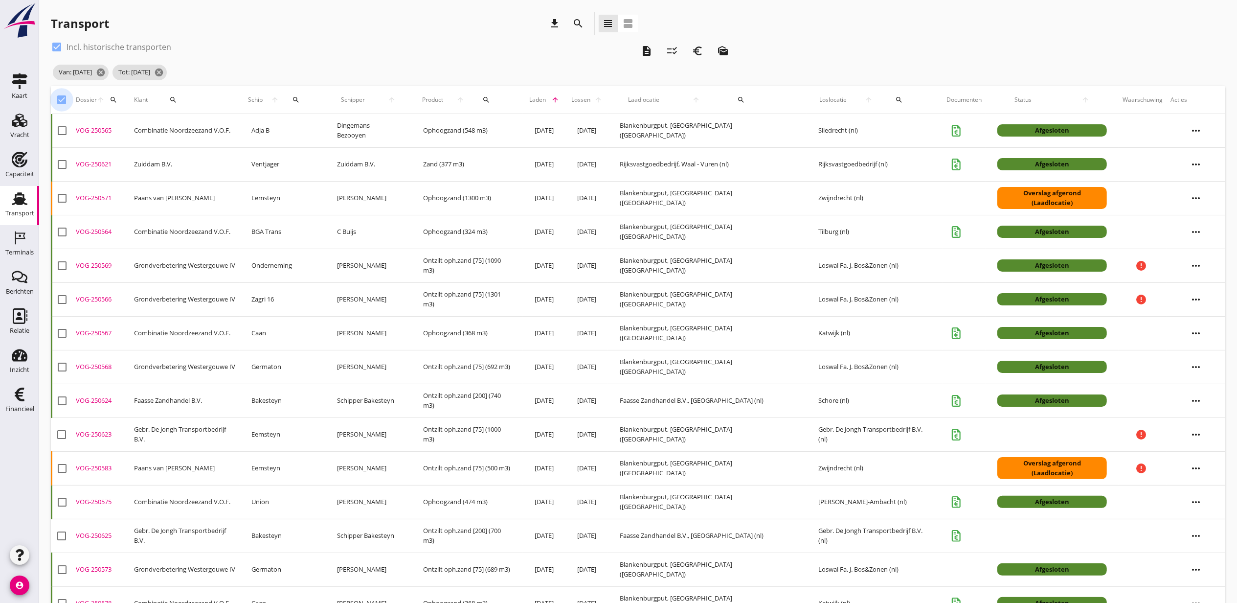
click at [57, 100] on div at bounding box center [61, 99] width 17 height 17
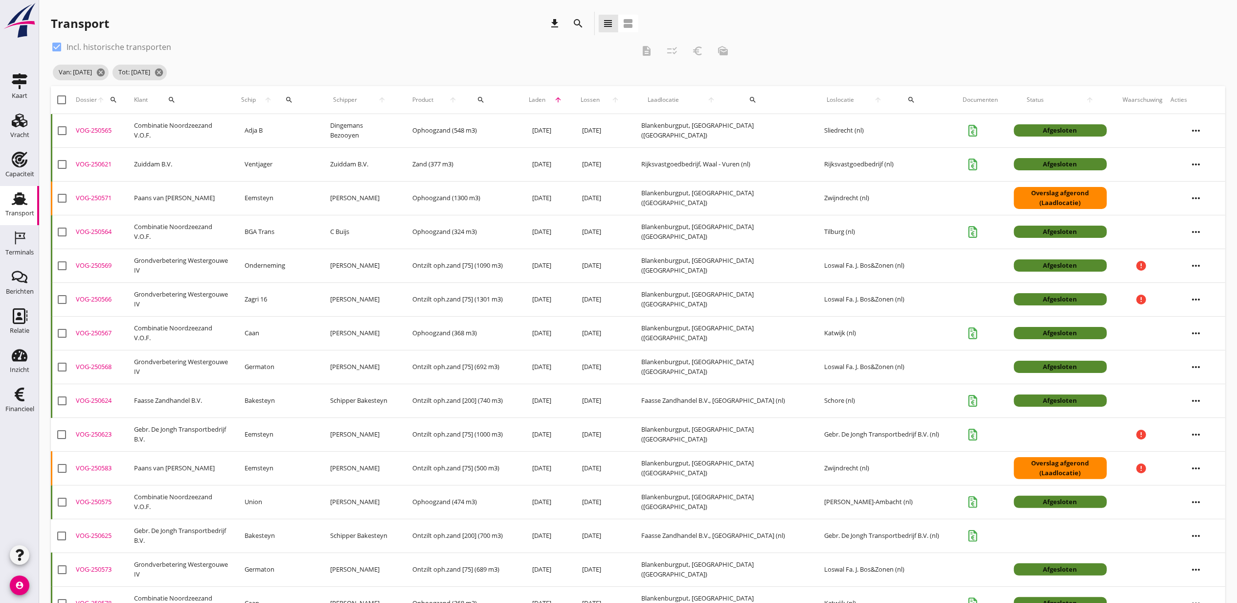
click at [57, 97] on div at bounding box center [61, 99] width 17 height 17
click at [675, 49] on icon "checklist_rtl" at bounding box center [673, 51] width 12 height 12
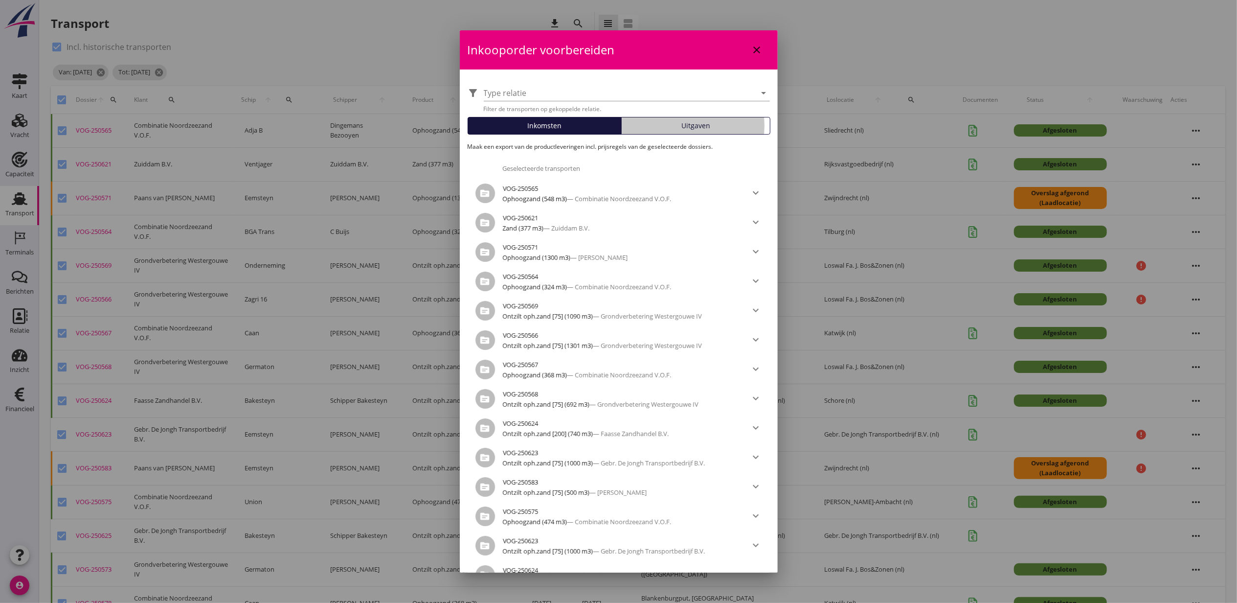
click at [687, 126] on span "Uitgaven" at bounding box center [696, 125] width 29 height 10
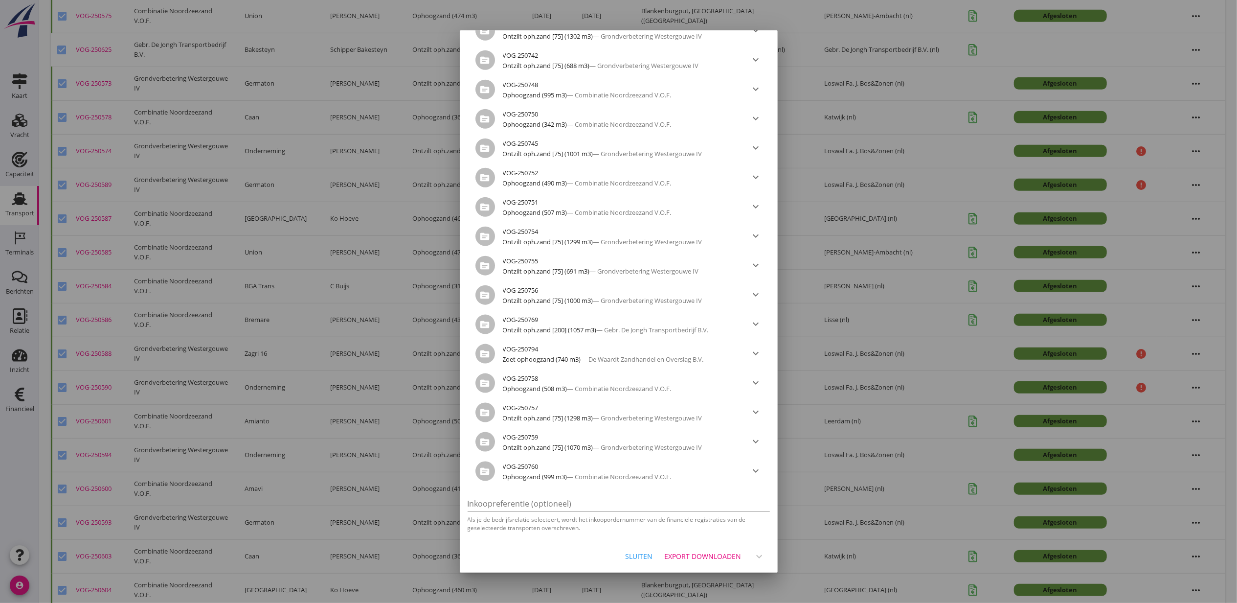
scroll to position [522, 0]
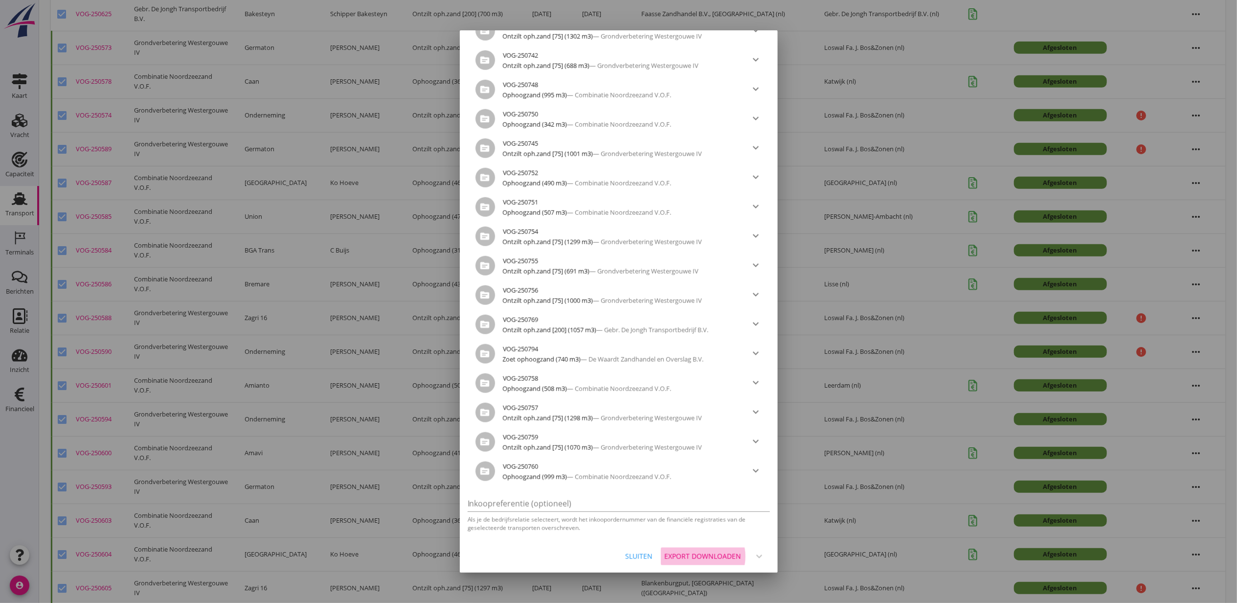
click at [707, 554] on div "Export downloaden" at bounding box center [703, 556] width 77 height 10
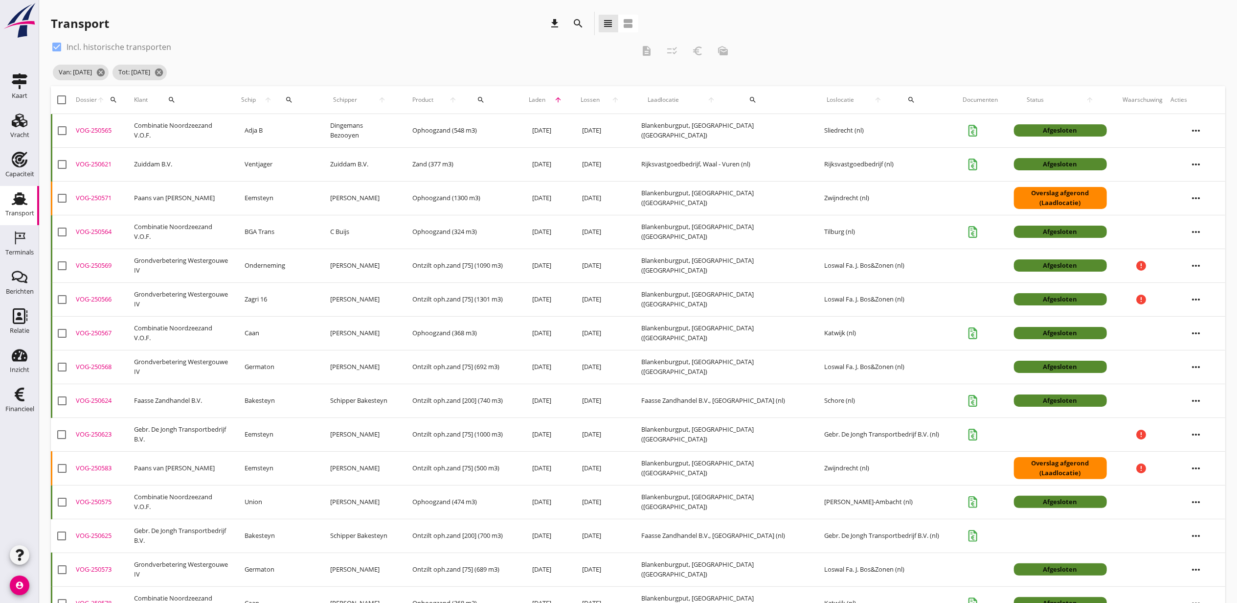
scroll to position [3865, 0]
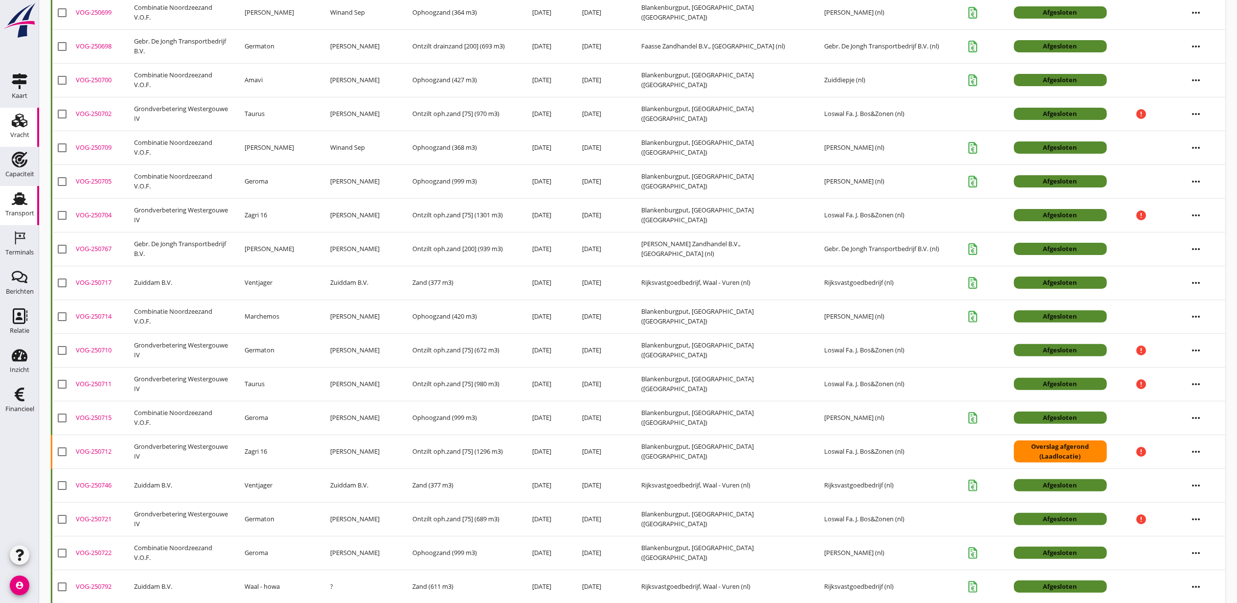
click at [27, 122] on div "Vracht" at bounding box center [19, 121] width 23 height 16
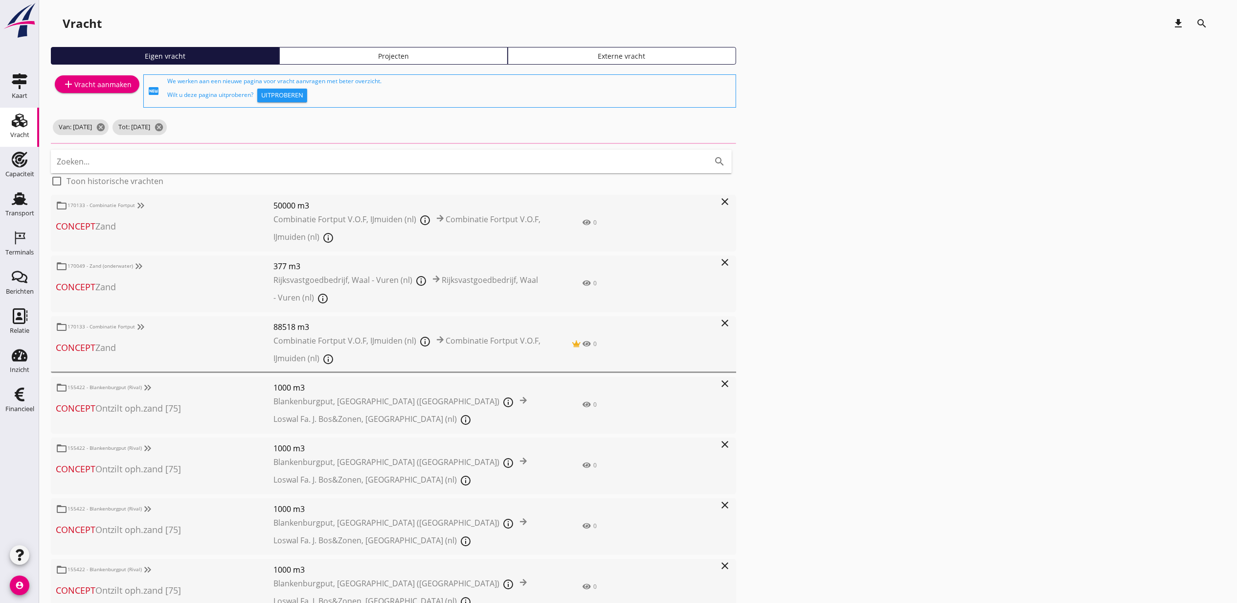
click at [396, 51] on div "Projecten" at bounding box center [394, 56] width 220 height 10
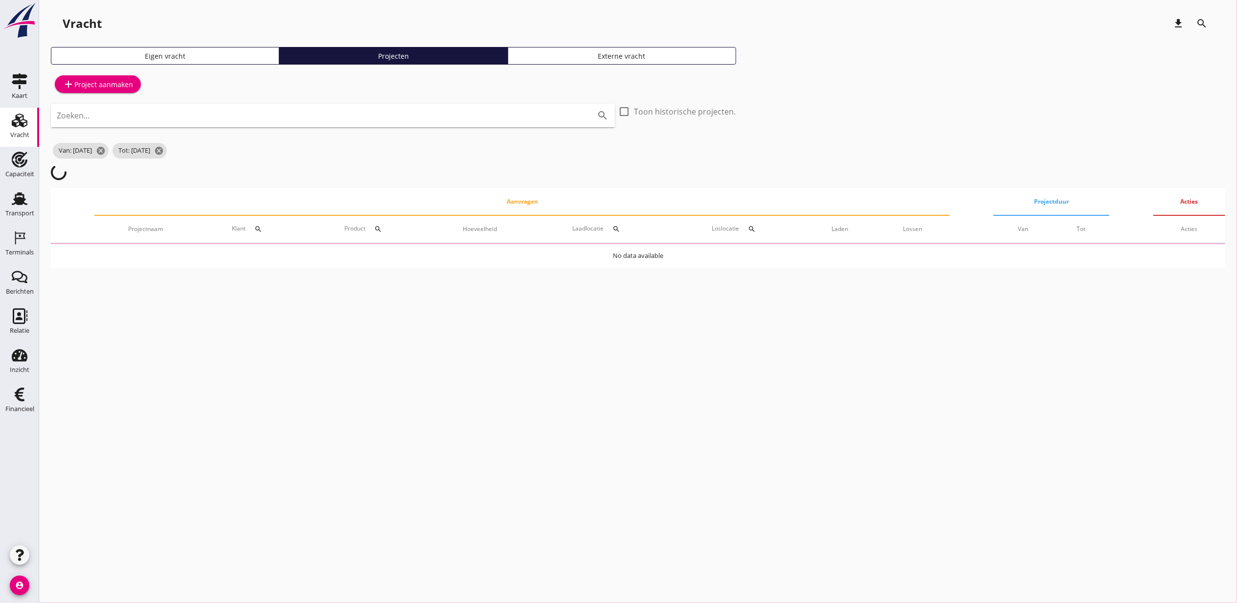
click at [429, 112] on input "Zoeken..." at bounding box center [319, 116] width 525 height 16
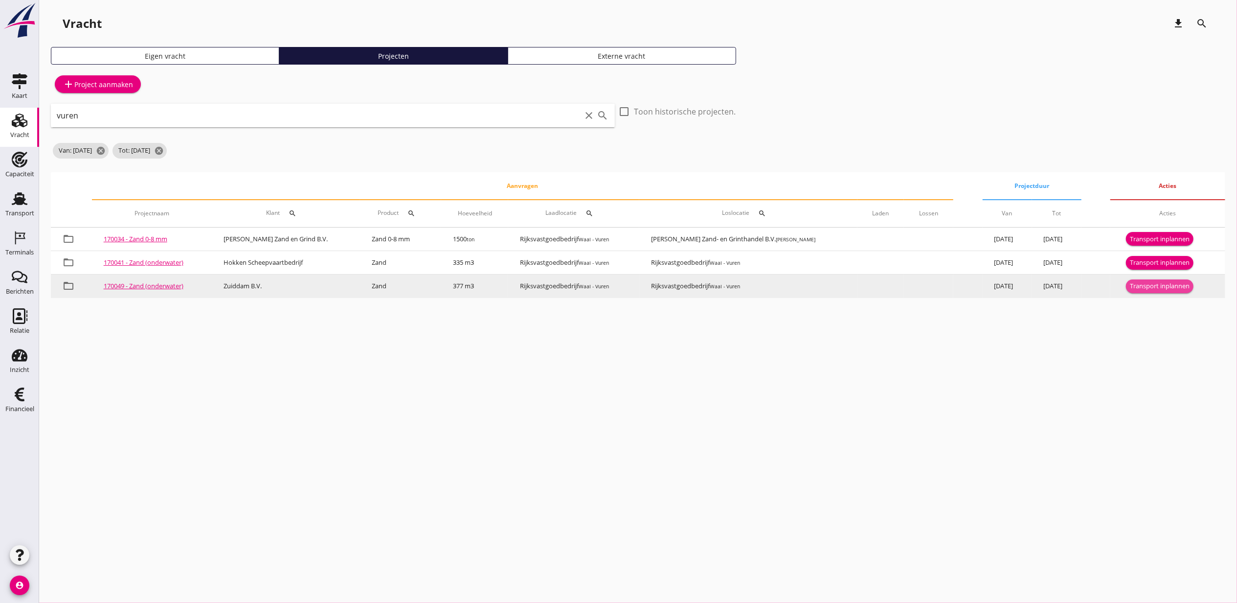
click at [1177, 284] on div "Transport inplannen" at bounding box center [1160, 286] width 60 height 10
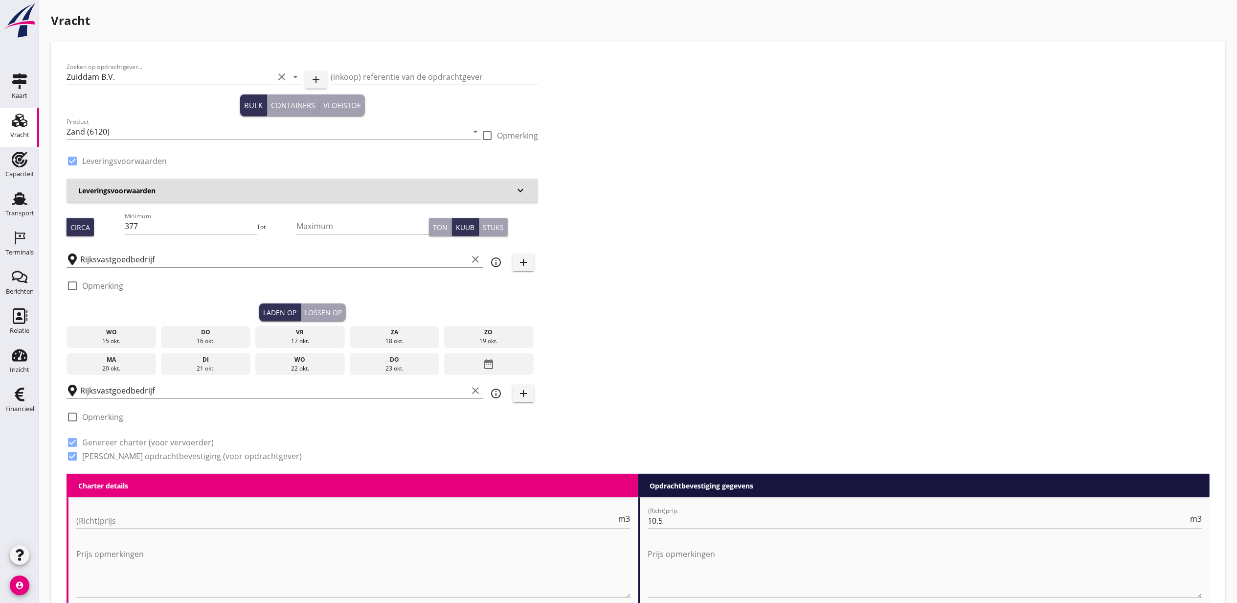
click at [496, 364] on div "date_range" at bounding box center [489, 364] width 90 height 23
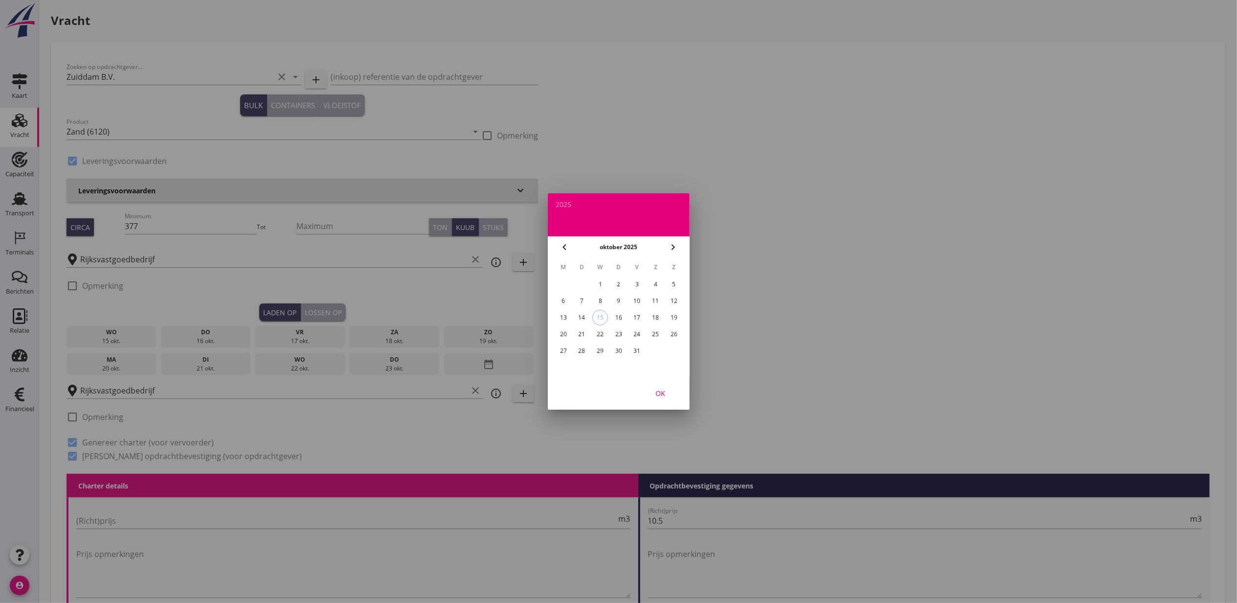
click at [564, 245] on icon "chevron_left" at bounding box center [565, 247] width 12 height 12
click at [579, 283] on div "2" at bounding box center [582, 284] width 16 height 16
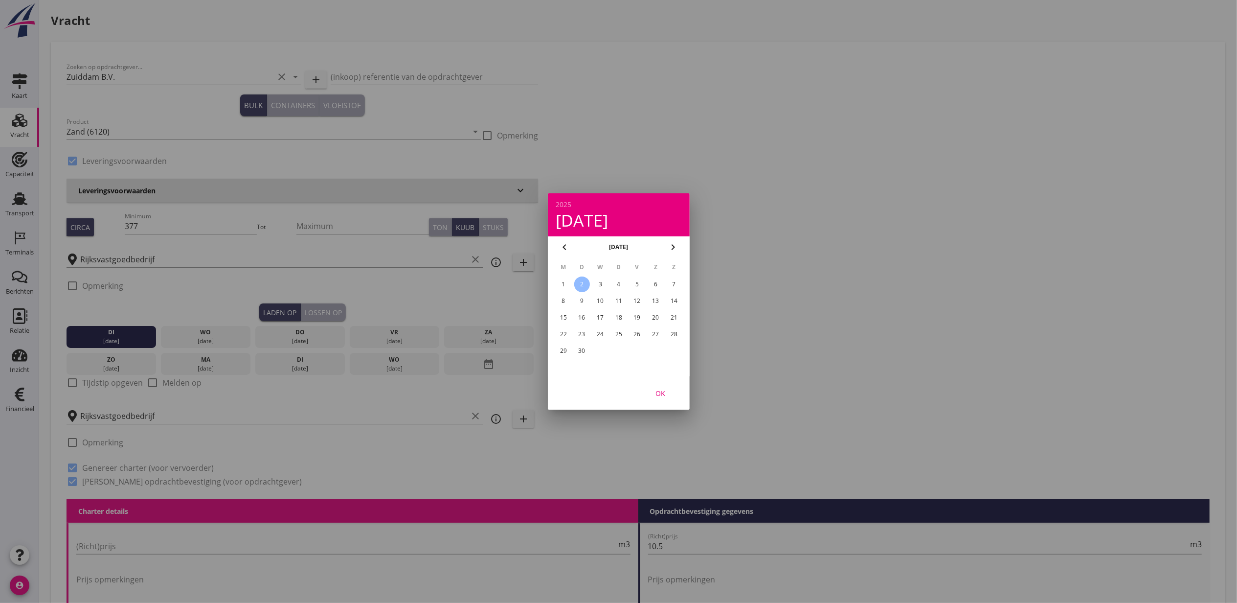
click at [661, 388] on div "OK" at bounding box center [660, 393] width 27 height 10
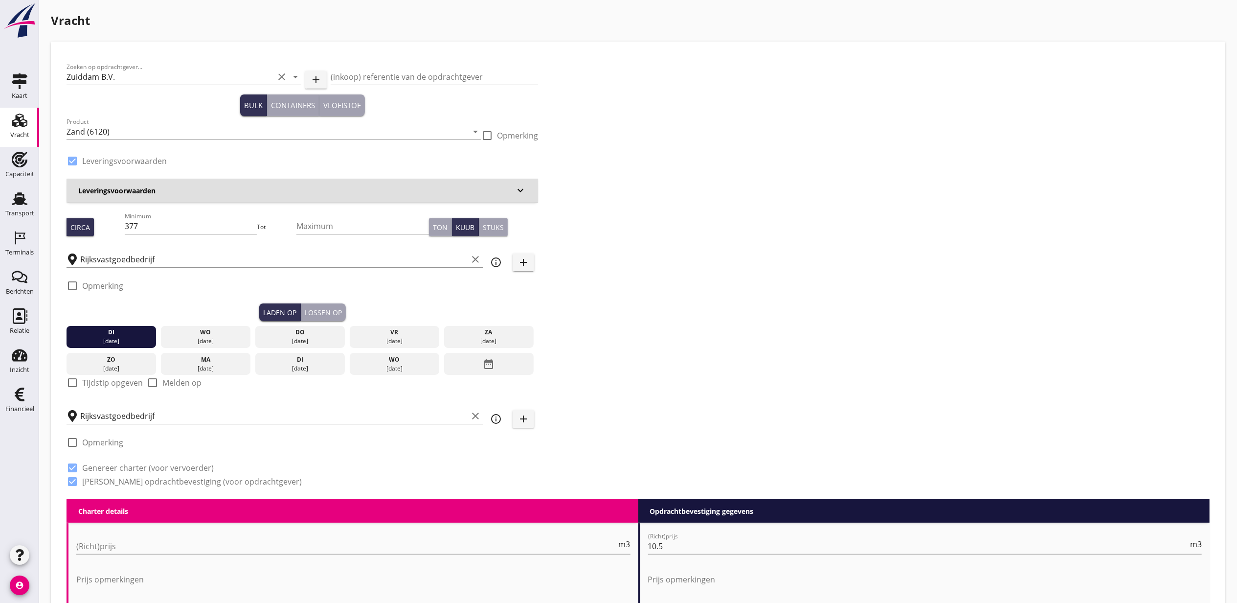
click at [341, 314] on div "Lossen op" at bounding box center [323, 312] width 37 height 10
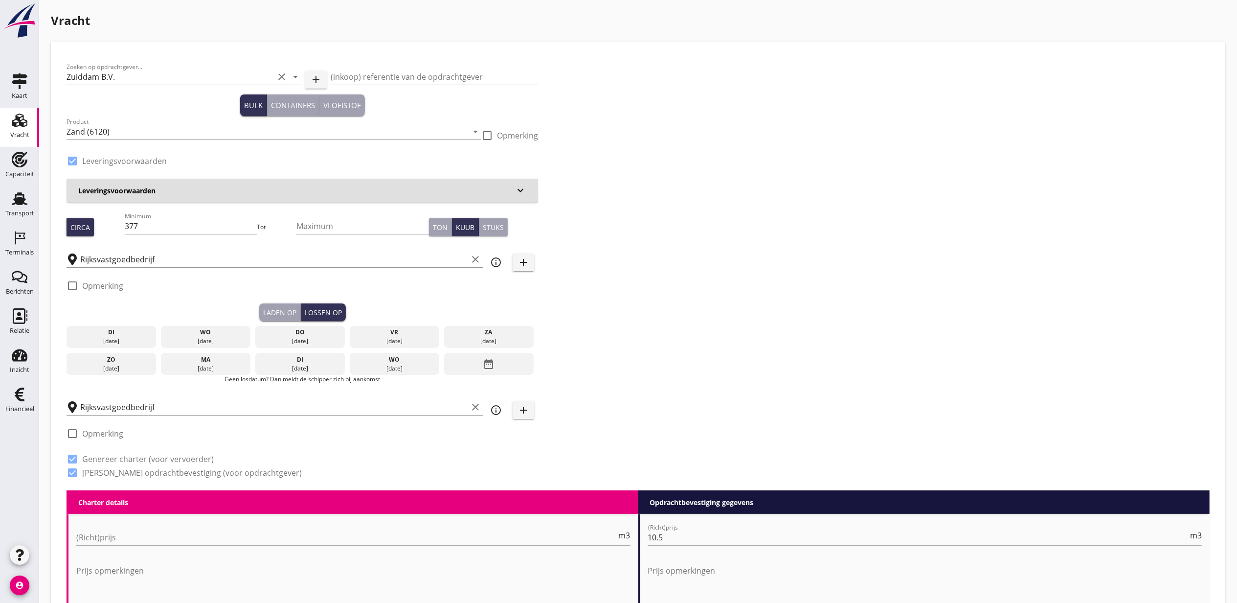
click at [127, 343] on div "02 sep." at bounding box center [111, 341] width 85 height 9
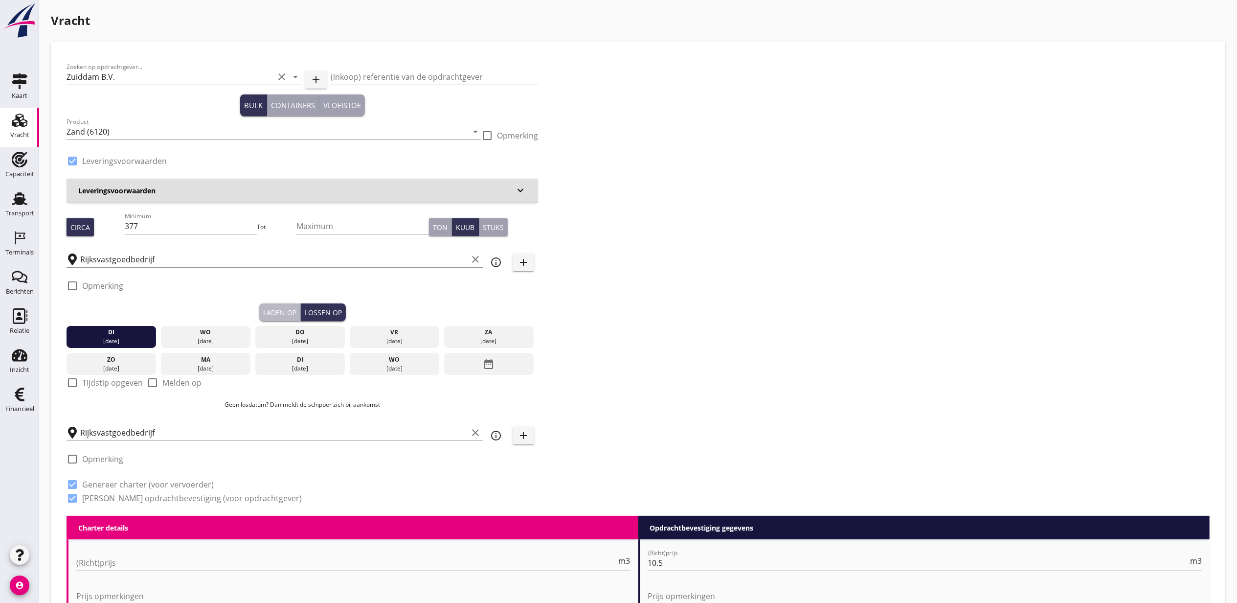
click at [269, 306] on button "Laden op" at bounding box center [280, 312] width 42 height 18
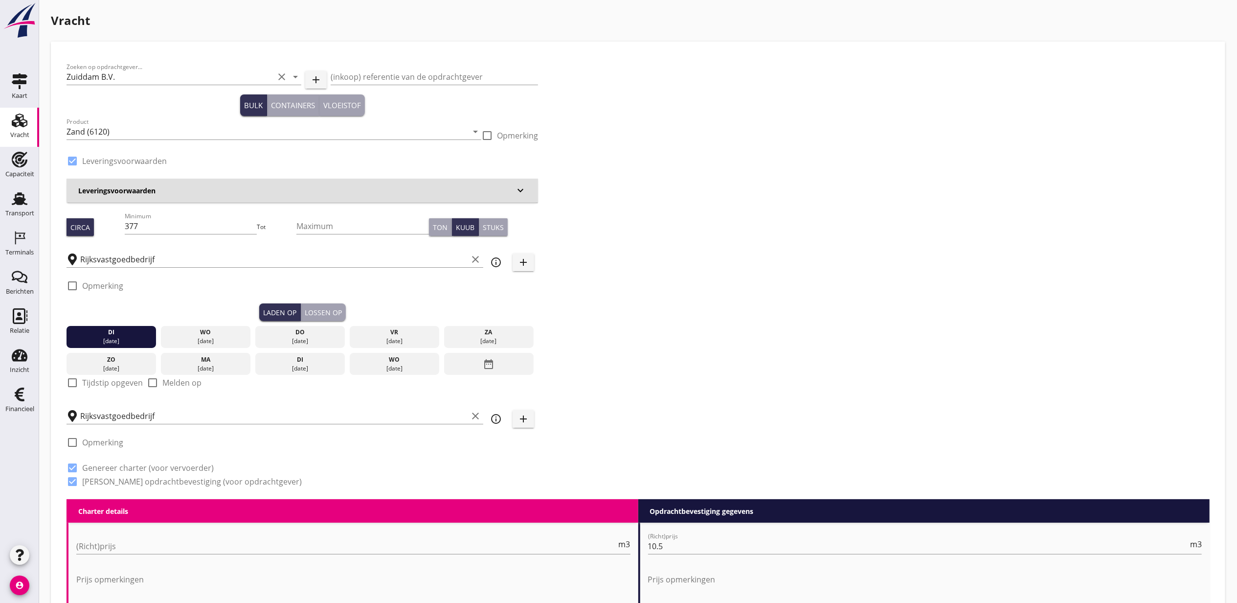
click at [94, 384] on label "Tijdstip opgeven" at bounding box center [112, 383] width 61 height 10
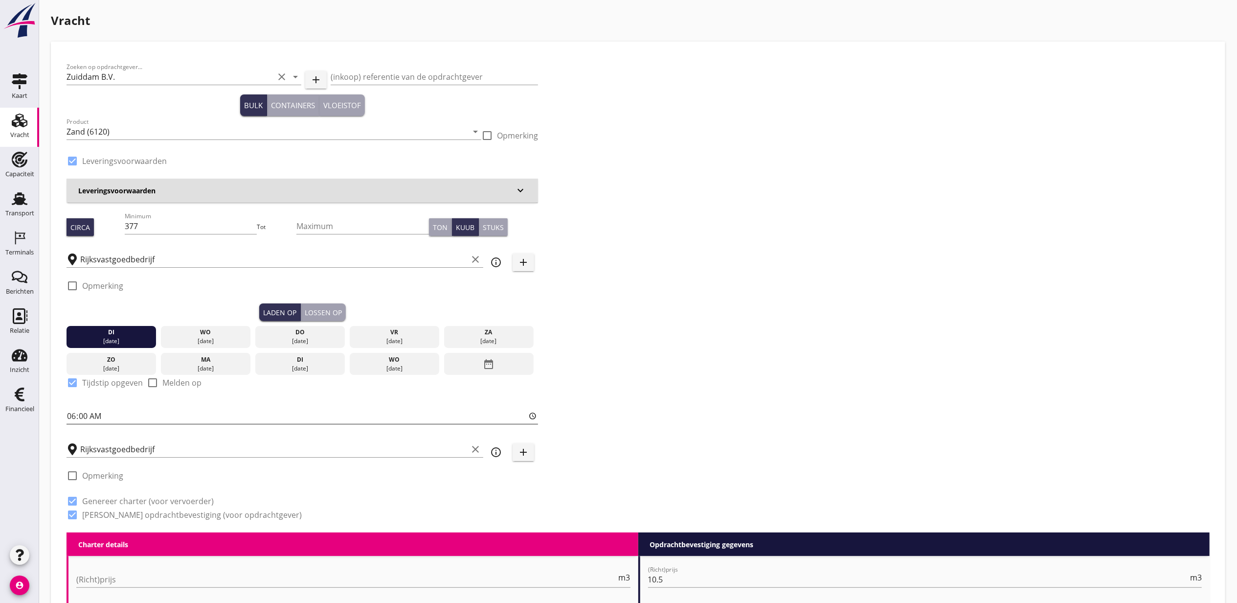
click at [74, 417] on input "06:00" at bounding box center [303, 416] width 472 height 16
click at [697, 335] on div "Zoeken op opdrachtgever... Zuiddam B.V. clear arrow_drop_down add (inkoop) refe…" at bounding box center [638, 294] width 1151 height 475
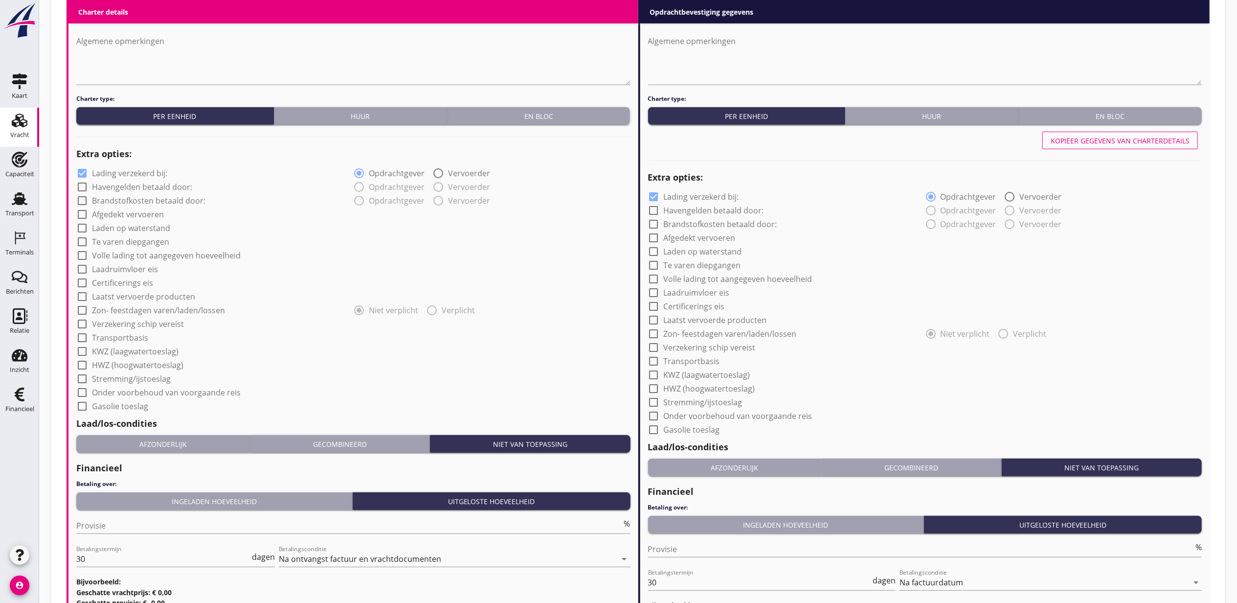
scroll to position [753, 0]
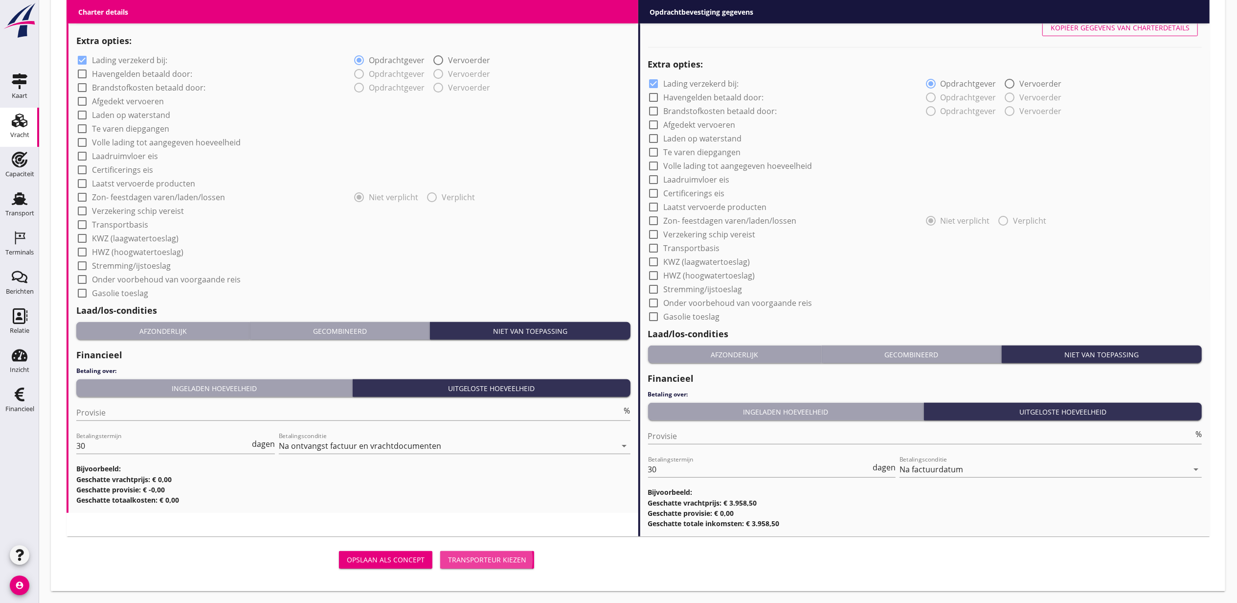
click at [488, 562] on div "Transporteur kiezen" at bounding box center [487, 559] width 78 height 10
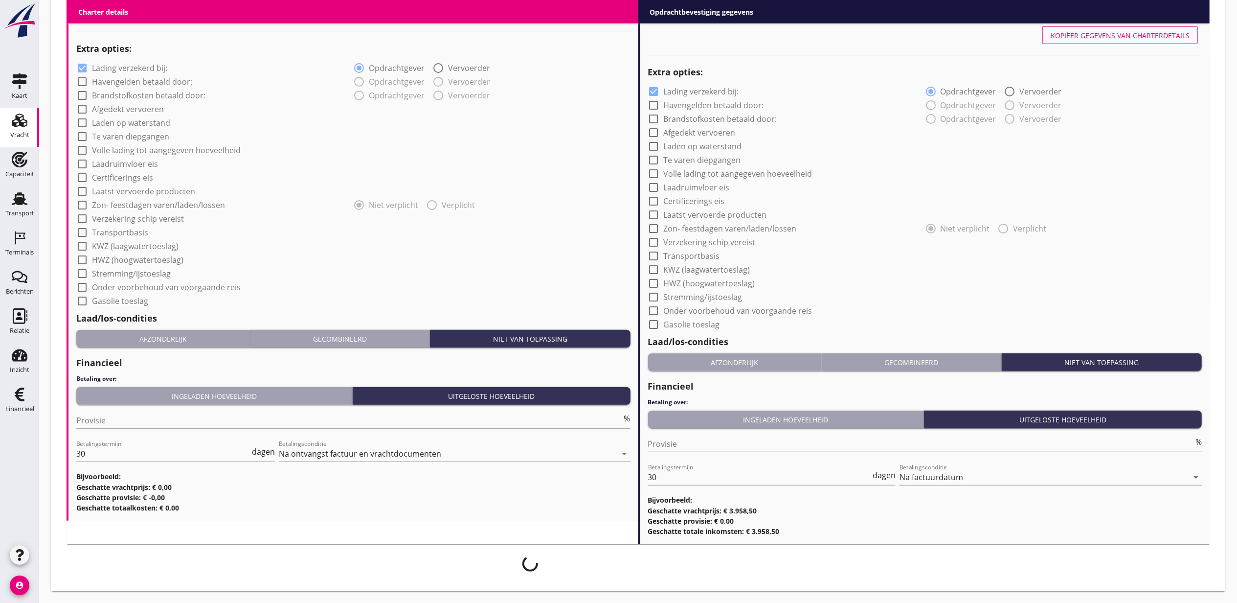
scroll to position [746, 0]
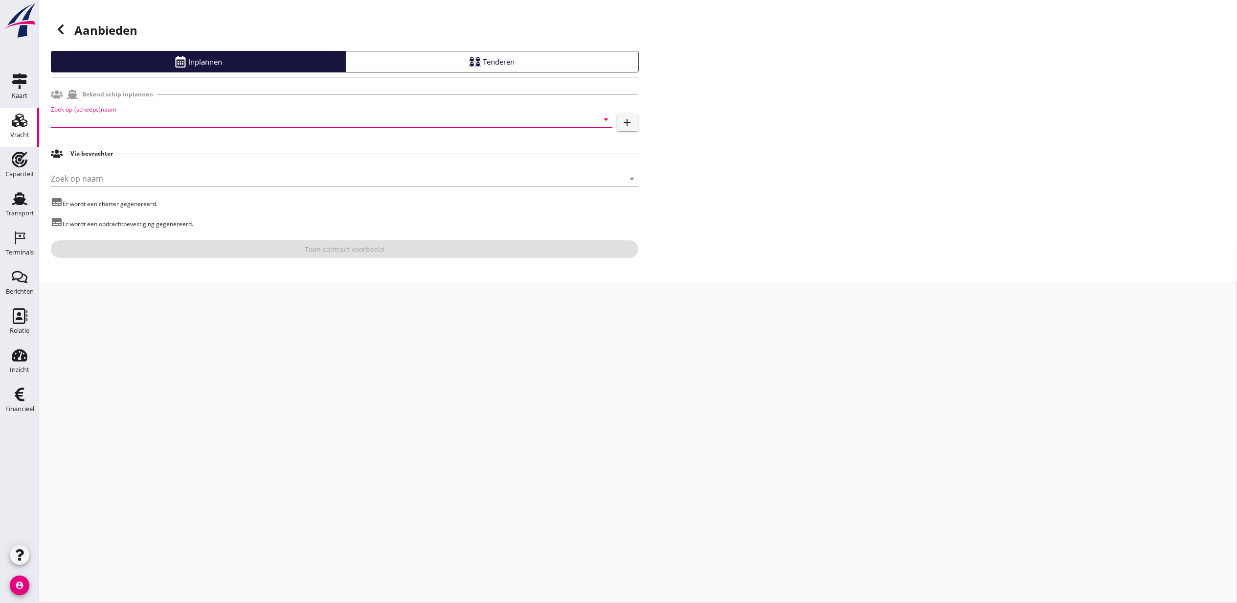
click at [229, 122] on input "Zoek op (scheeps)naam" at bounding box center [318, 120] width 534 height 16
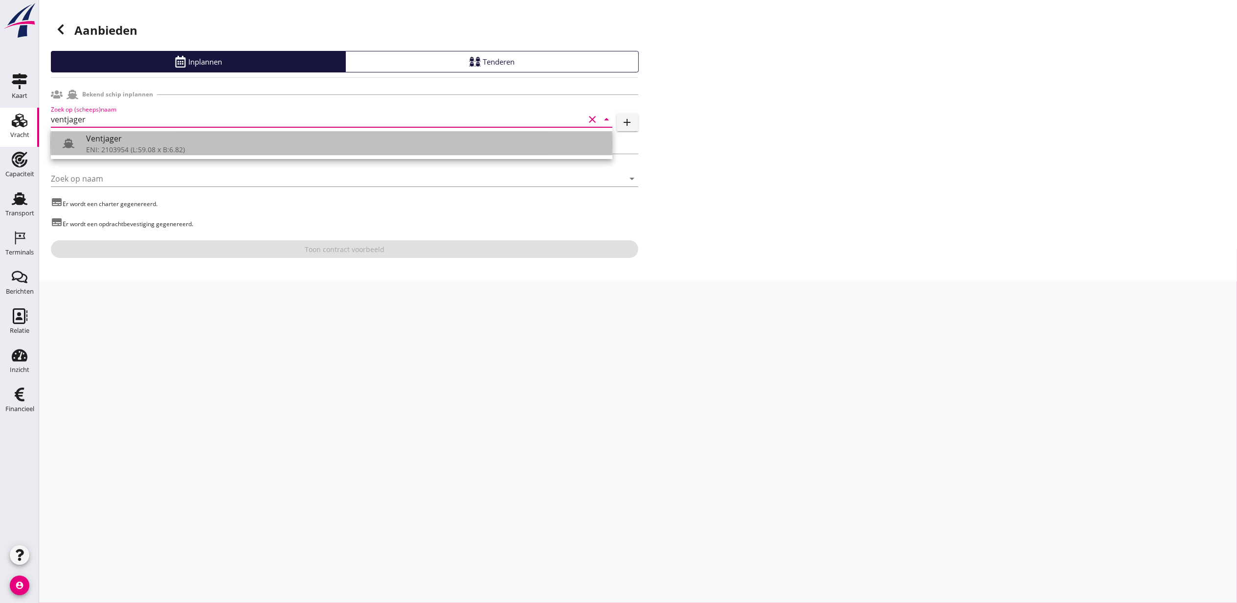
click at [186, 145] on div "ENI: 2103954 (L:59.08 x B:6.82)" at bounding box center [345, 149] width 519 height 10
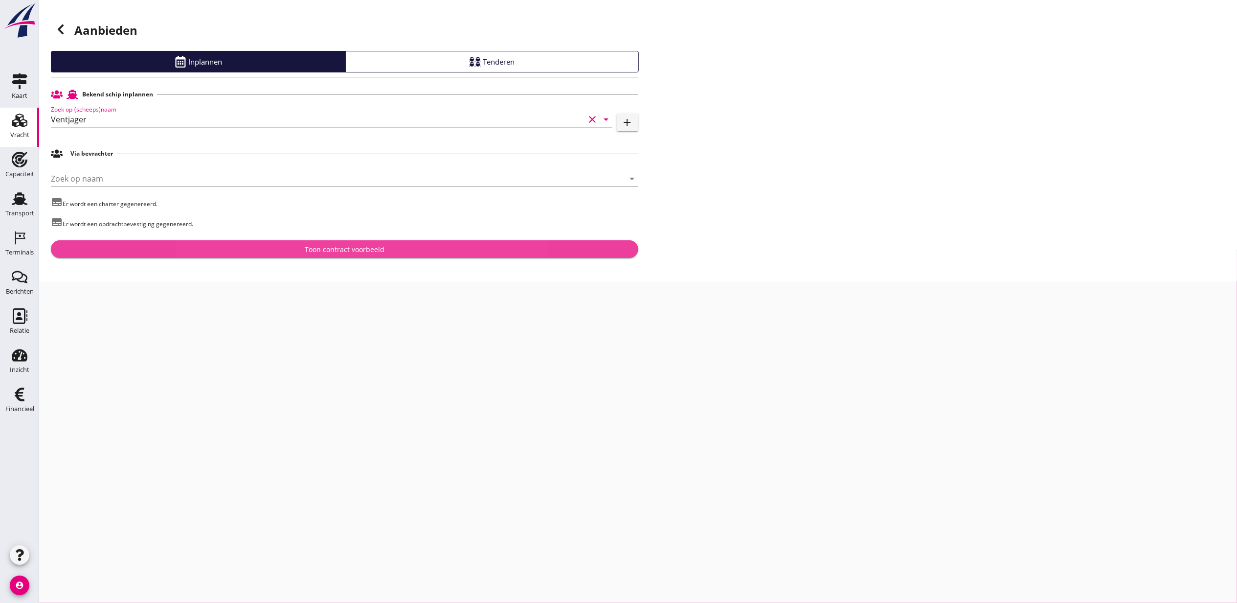
click at [325, 253] on div "Toon contract voorbeeld" at bounding box center [345, 249] width 80 height 10
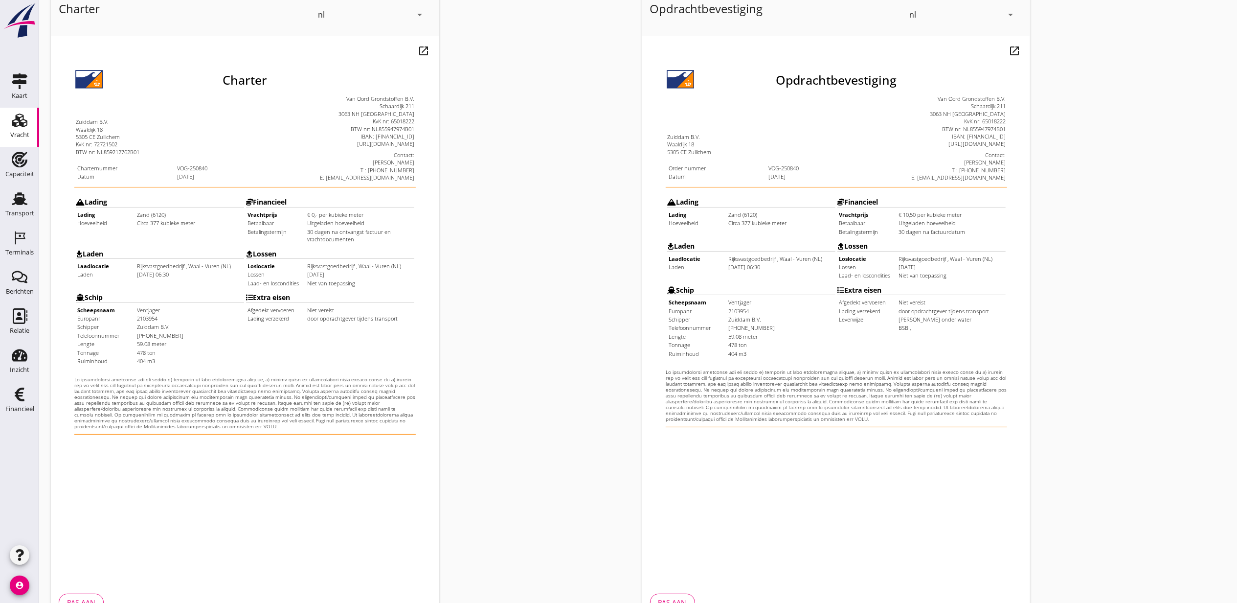
scroll to position [121, 0]
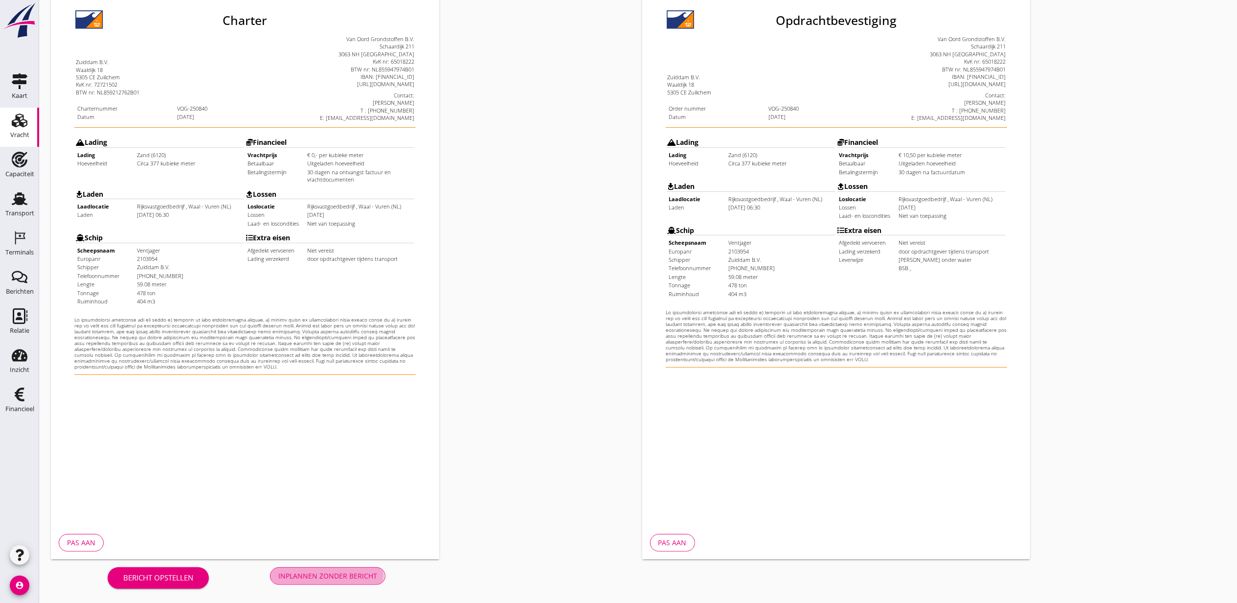
click at [323, 568] on button "Inplannen zonder bericht" at bounding box center [327, 576] width 115 height 18
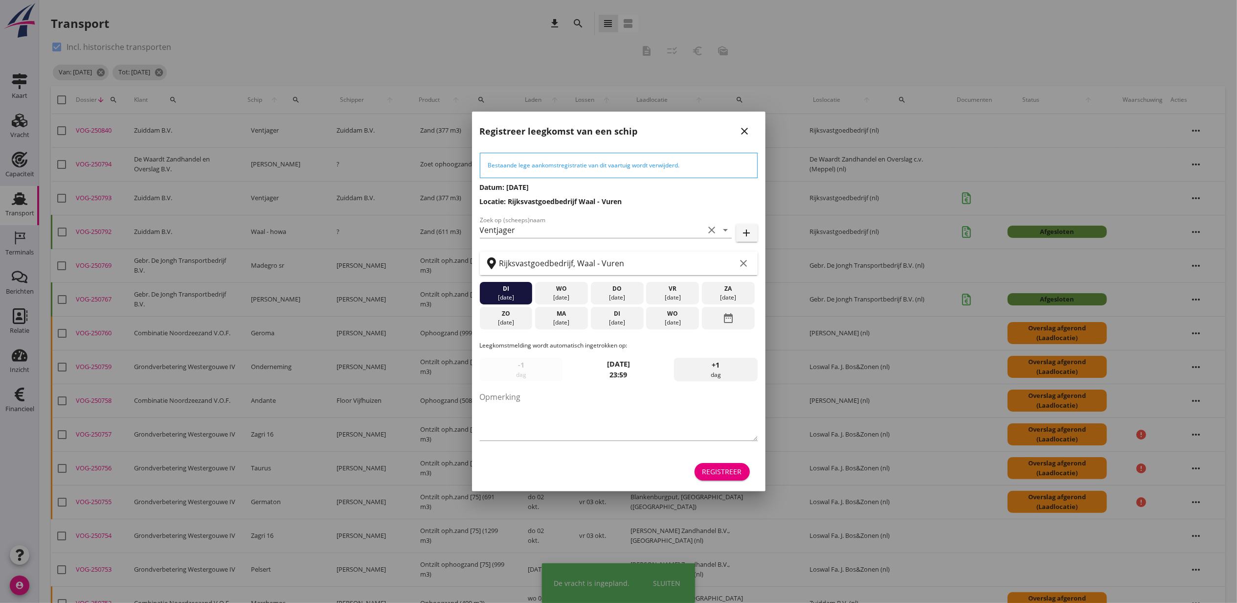
click at [724, 463] on button "Registreer" at bounding box center [722, 472] width 55 height 18
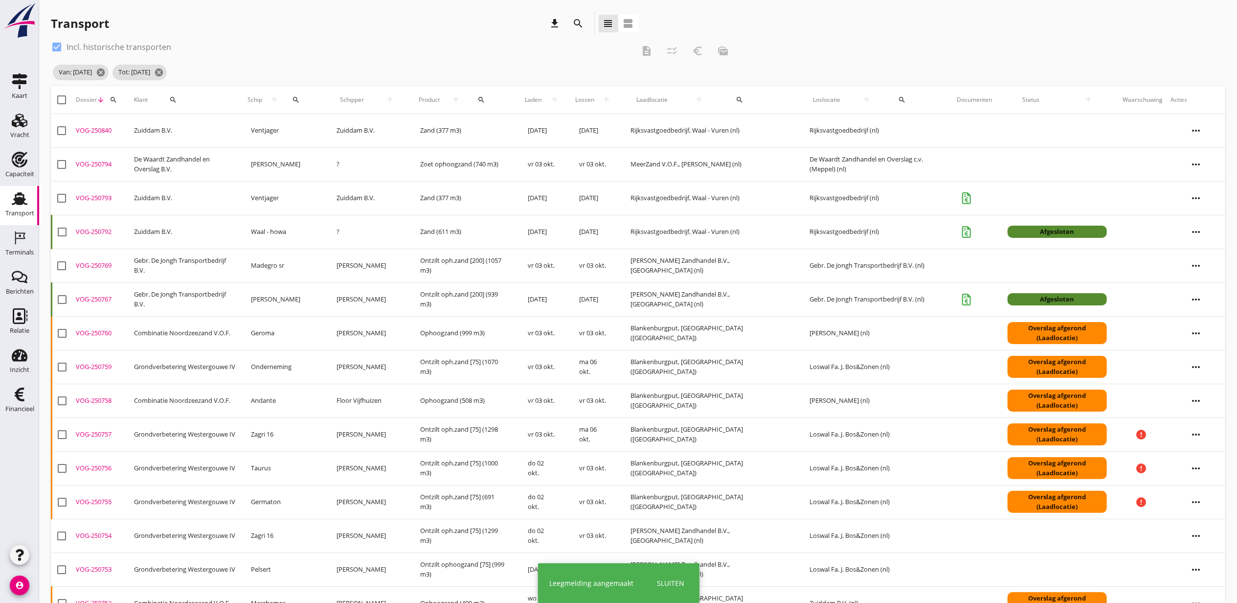
click at [101, 130] on div "VOG-250840" at bounding box center [101, 131] width 50 height 10
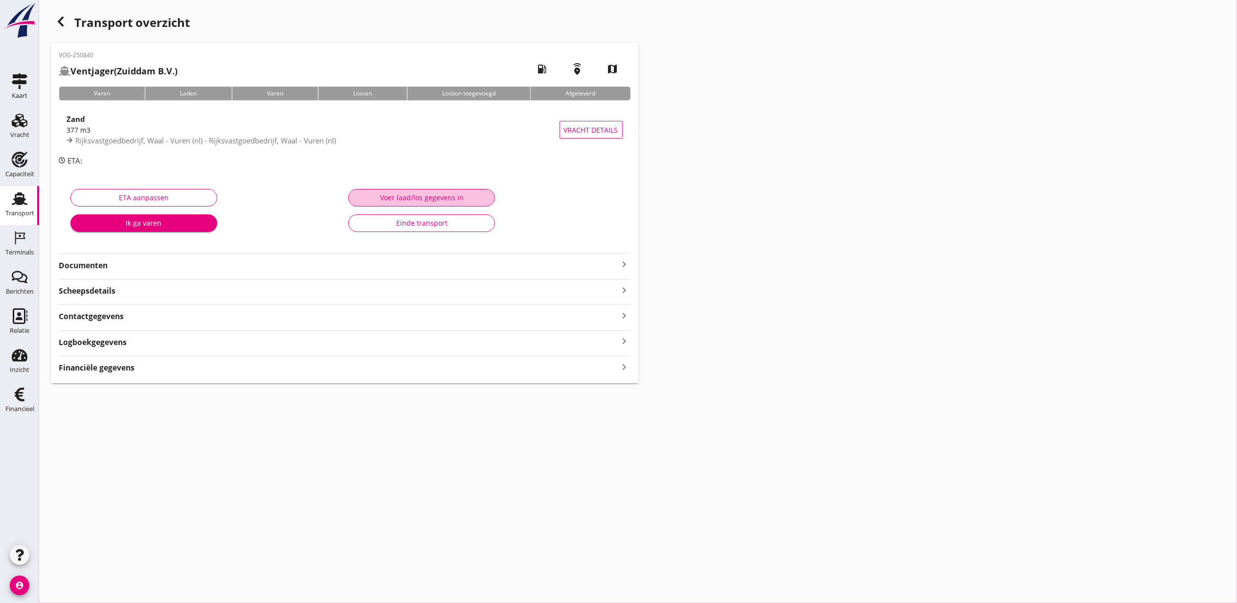
click at [382, 196] on div "Voer laad/los gegevens in" at bounding box center [422, 197] width 130 height 10
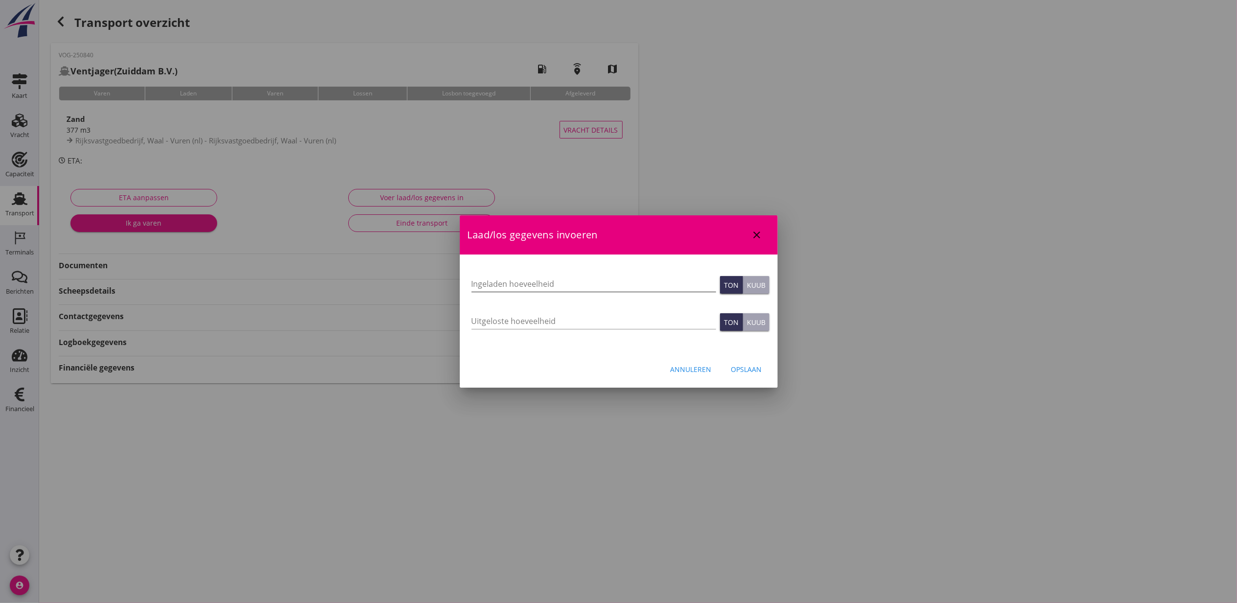
click at [510, 283] on input "Ingeladen hoeveelheid" at bounding box center [594, 284] width 245 height 16
click at [758, 368] on div "Opslaan" at bounding box center [746, 369] width 31 height 10
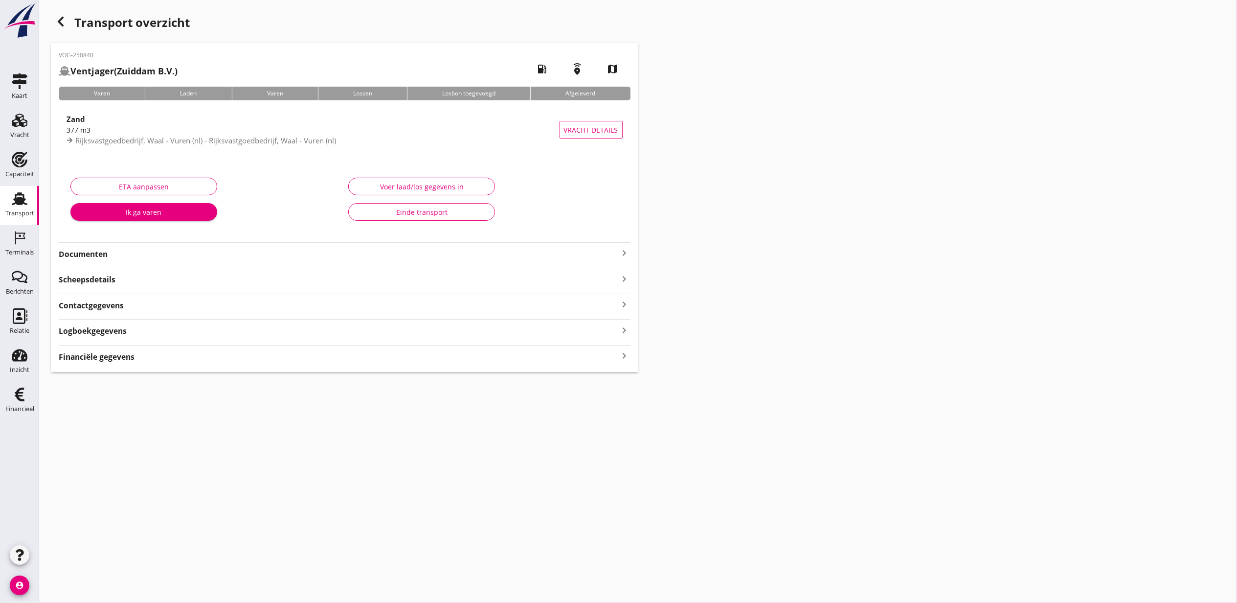
click at [23, 204] on use at bounding box center [20, 198] width 16 height 13
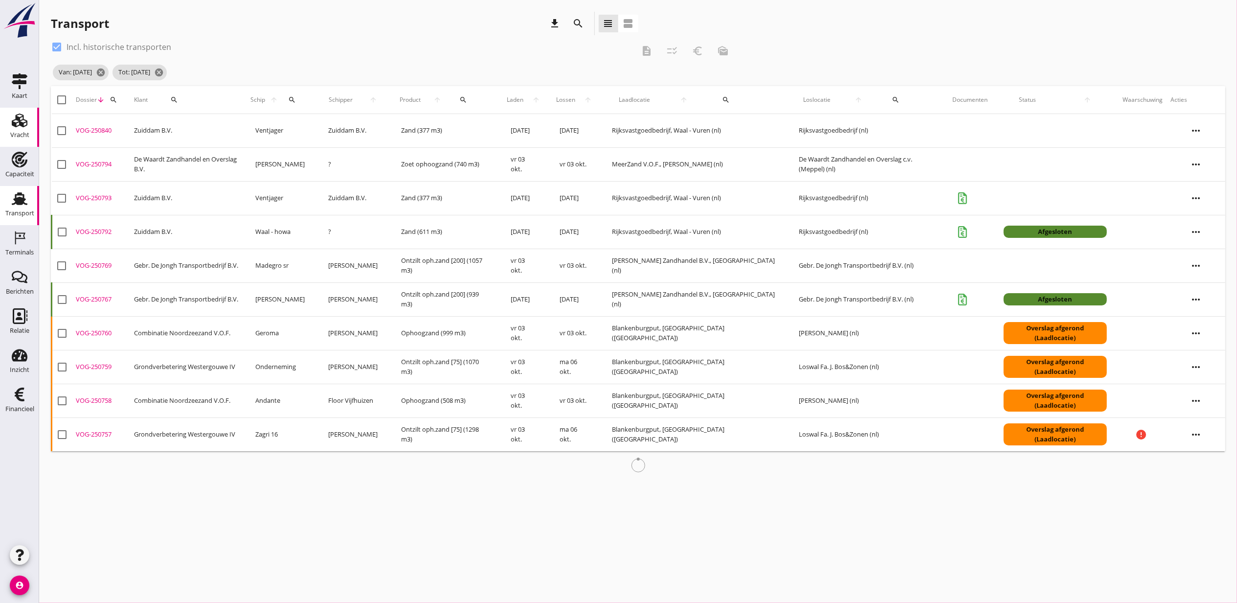
click at [18, 130] on div "Vracht" at bounding box center [19, 135] width 19 height 14
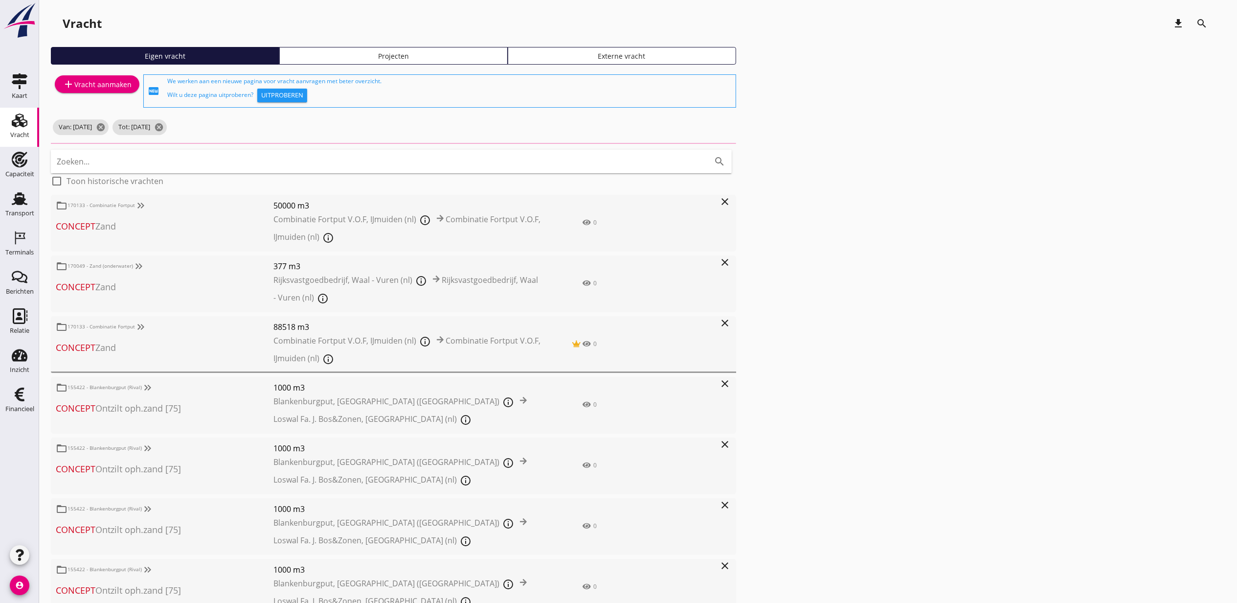
click at [410, 66] on div "Eigen vracht Projecten Externe vracht" at bounding box center [638, 59] width 1175 height 25
click at [409, 58] on div "Projecten" at bounding box center [394, 56] width 220 height 10
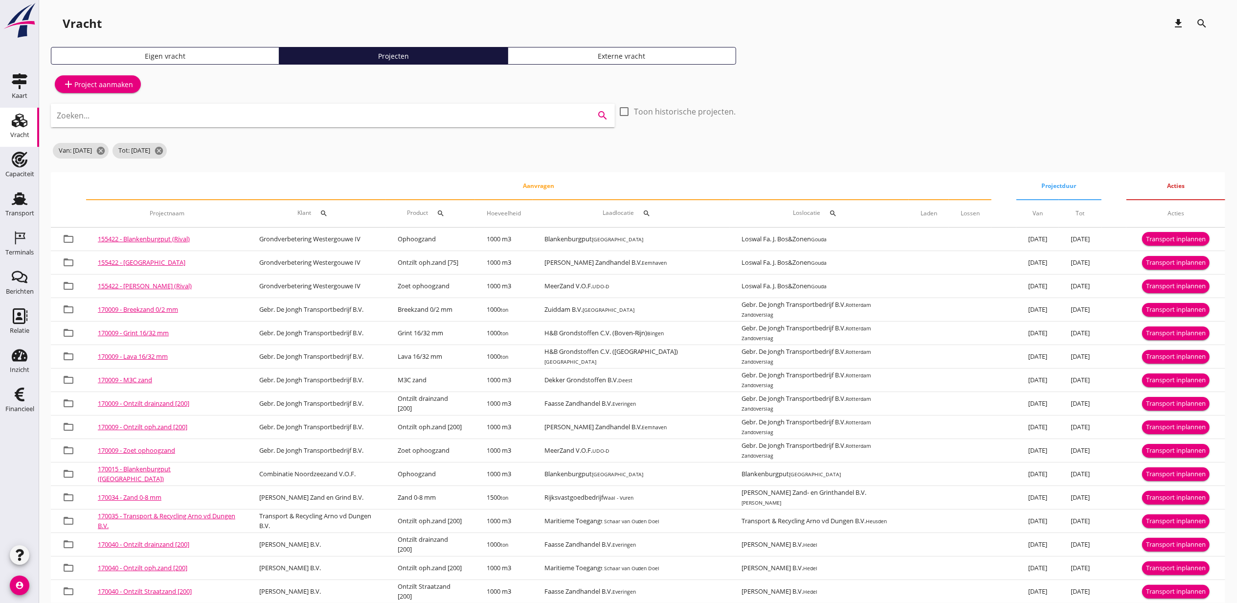
click at [200, 120] on input "Zoeken..." at bounding box center [319, 116] width 525 height 16
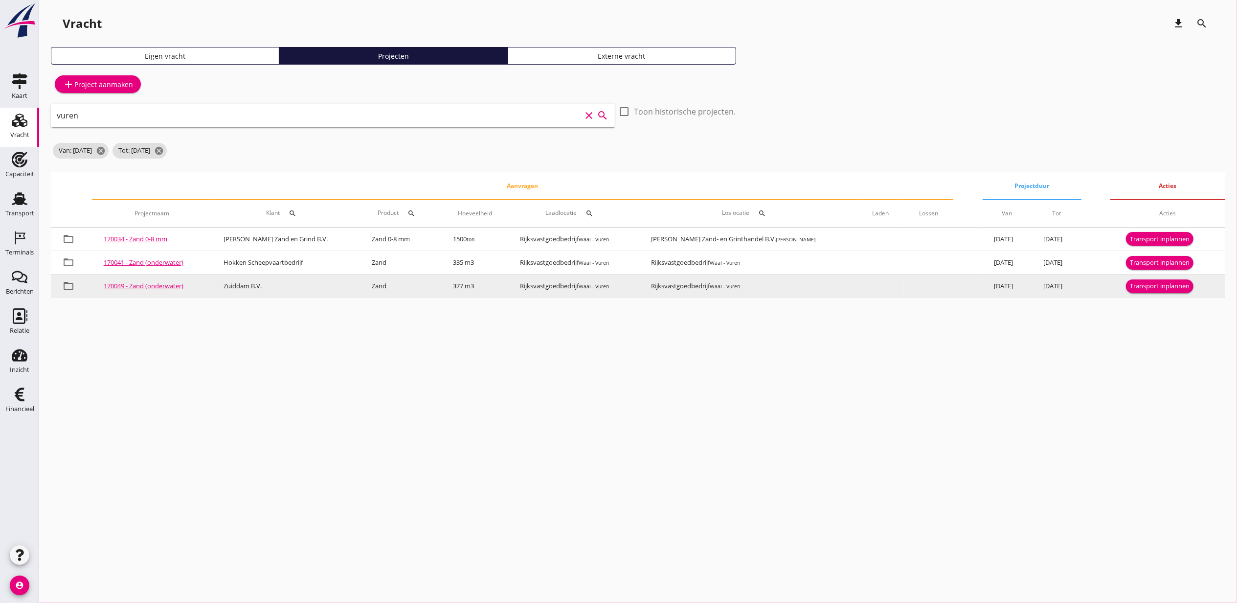
click at [1165, 286] on div "Transport inplannen" at bounding box center [1160, 286] width 60 height 10
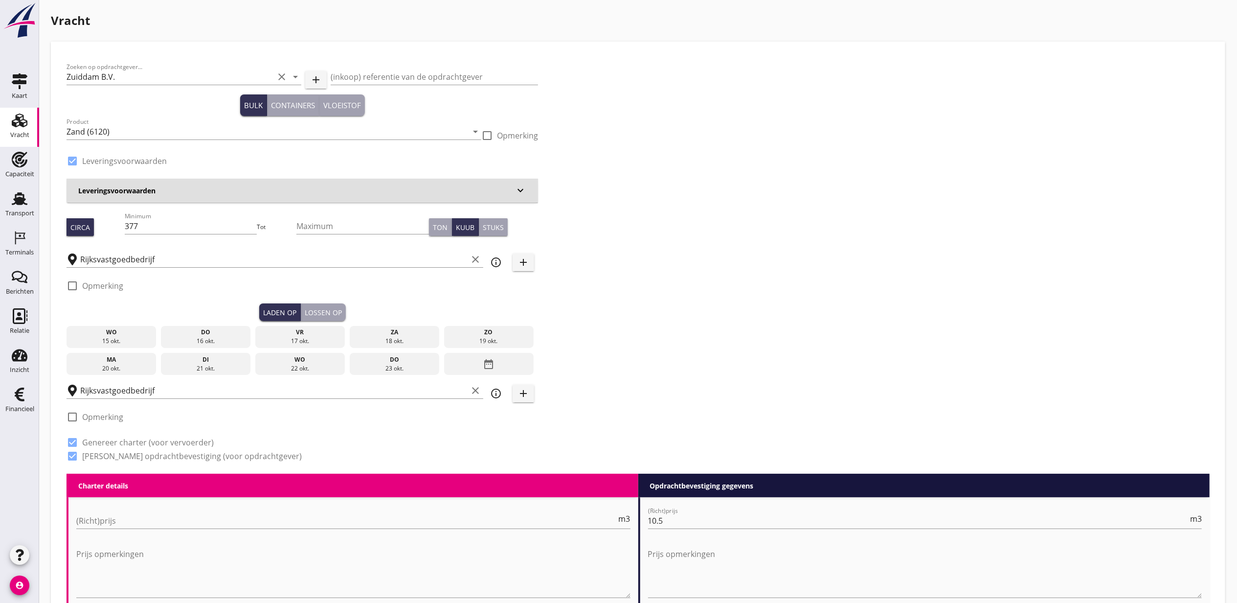
click at [469, 361] on div "date_range" at bounding box center [489, 364] width 90 height 23
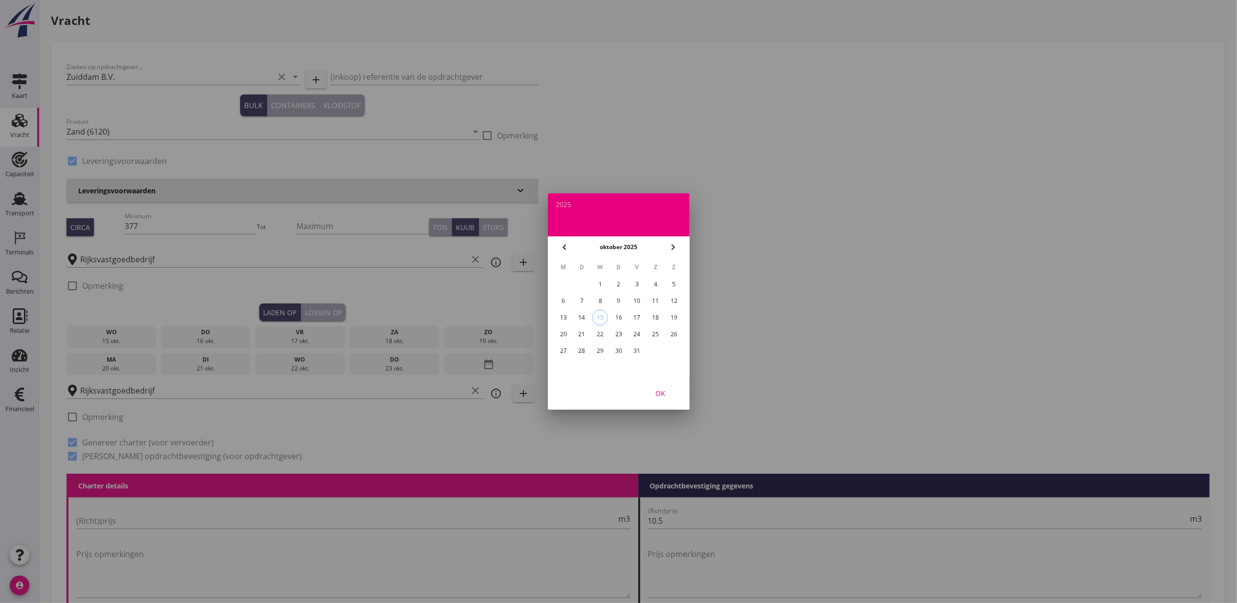
click at [563, 247] on icon "chevron_left" at bounding box center [565, 247] width 12 height 12
click at [599, 282] on div "3" at bounding box center [600, 284] width 16 height 16
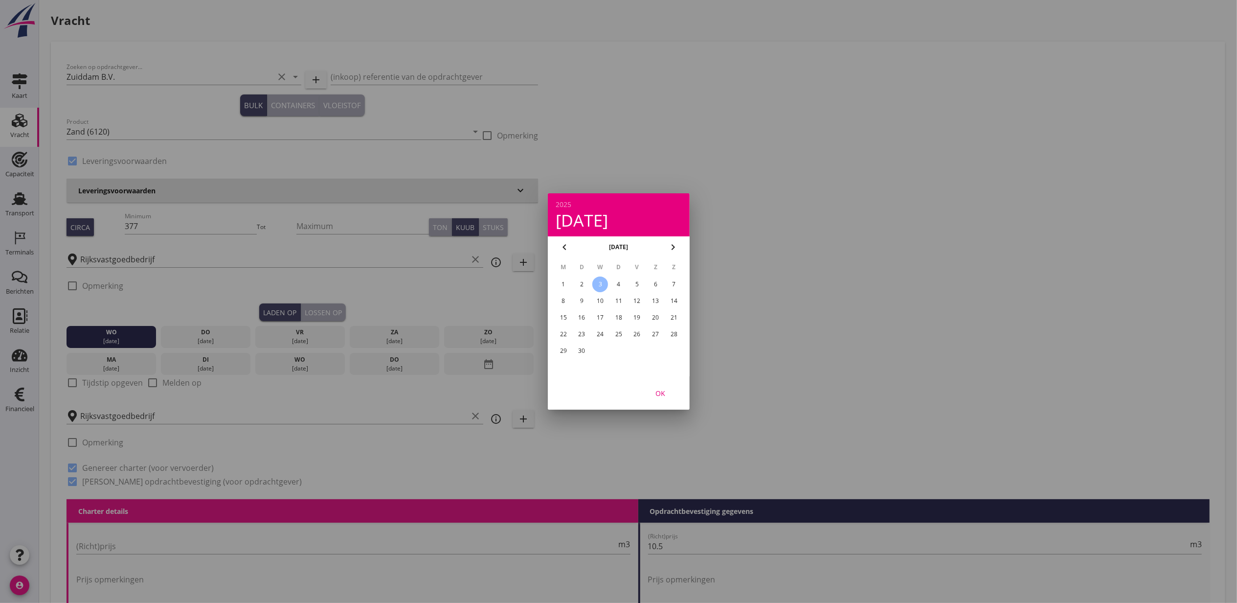
click at [674, 394] on div "OK" at bounding box center [660, 393] width 27 height 10
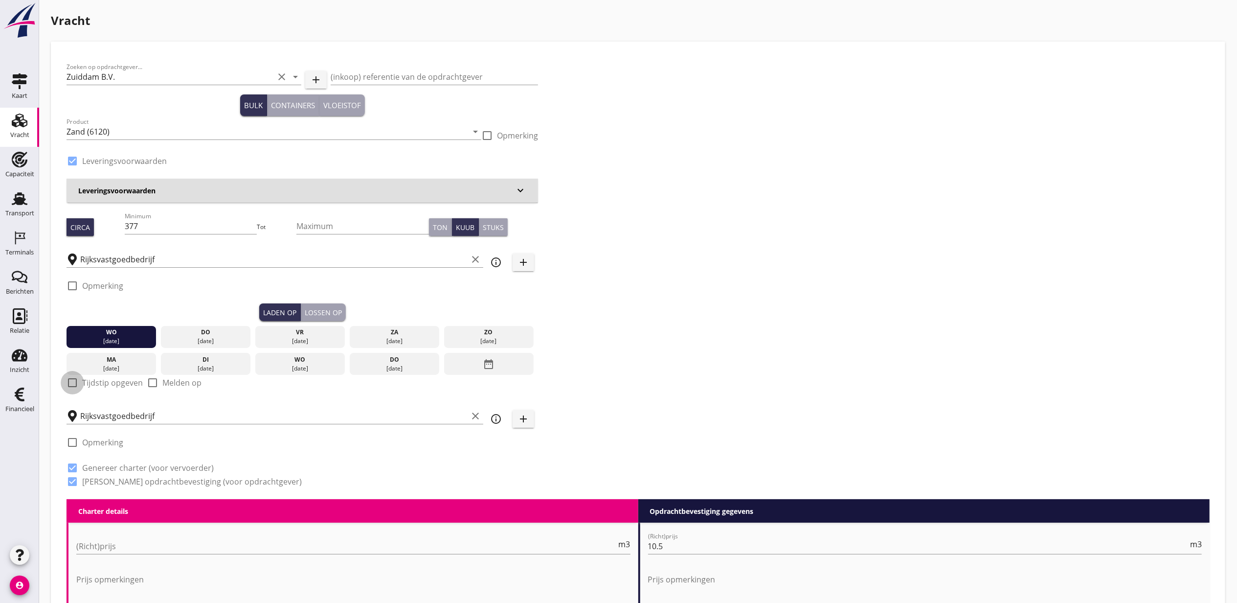
click at [79, 379] on div at bounding box center [72, 382] width 17 height 17
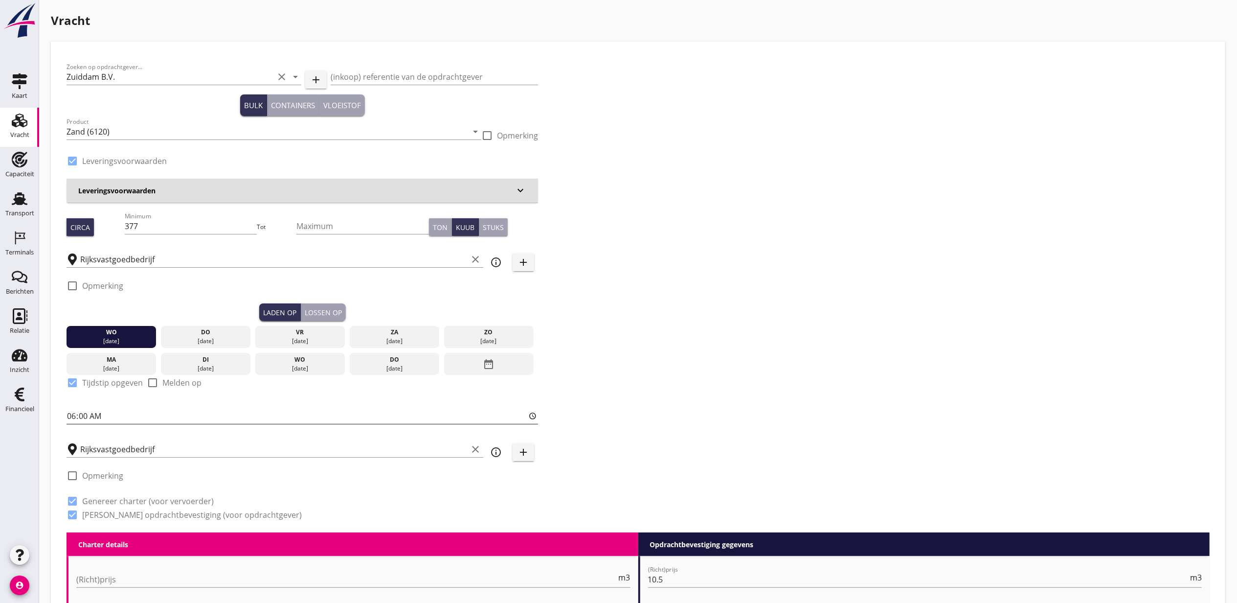
click at [85, 416] on input "06:00" at bounding box center [303, 416] width 472 height 16
click at [315, 312] on div "Lossen op" at bounding box center [323, 312] width 37 height 10
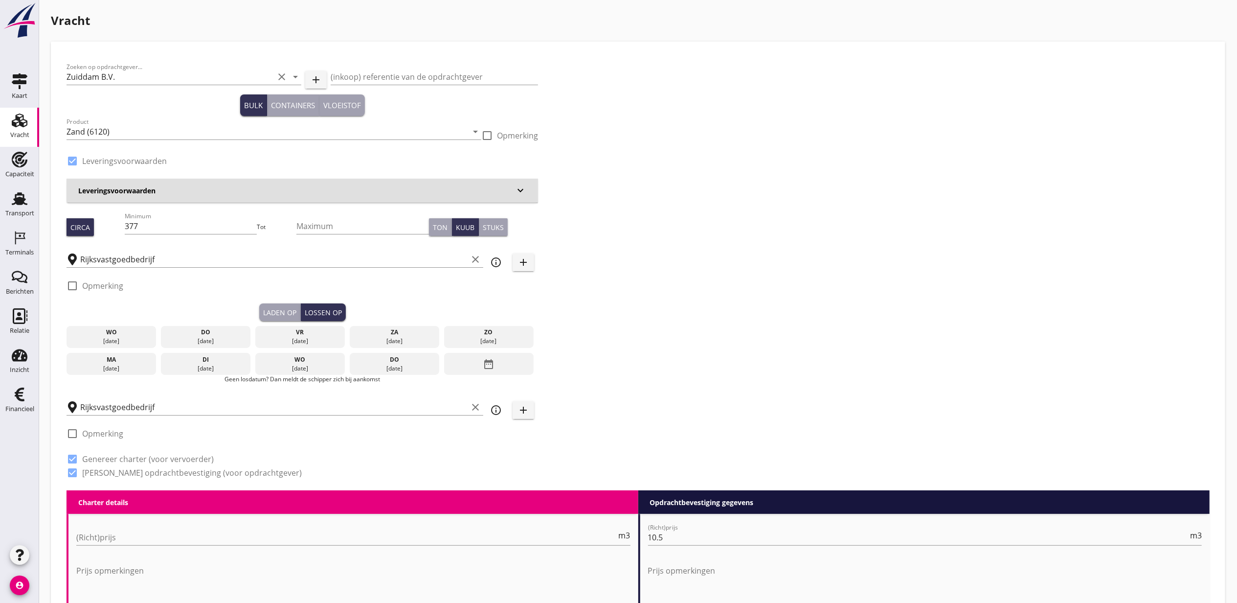
click at [134, 341] on div "03 sep." at bounding box center [111, 341] width 85 height 9
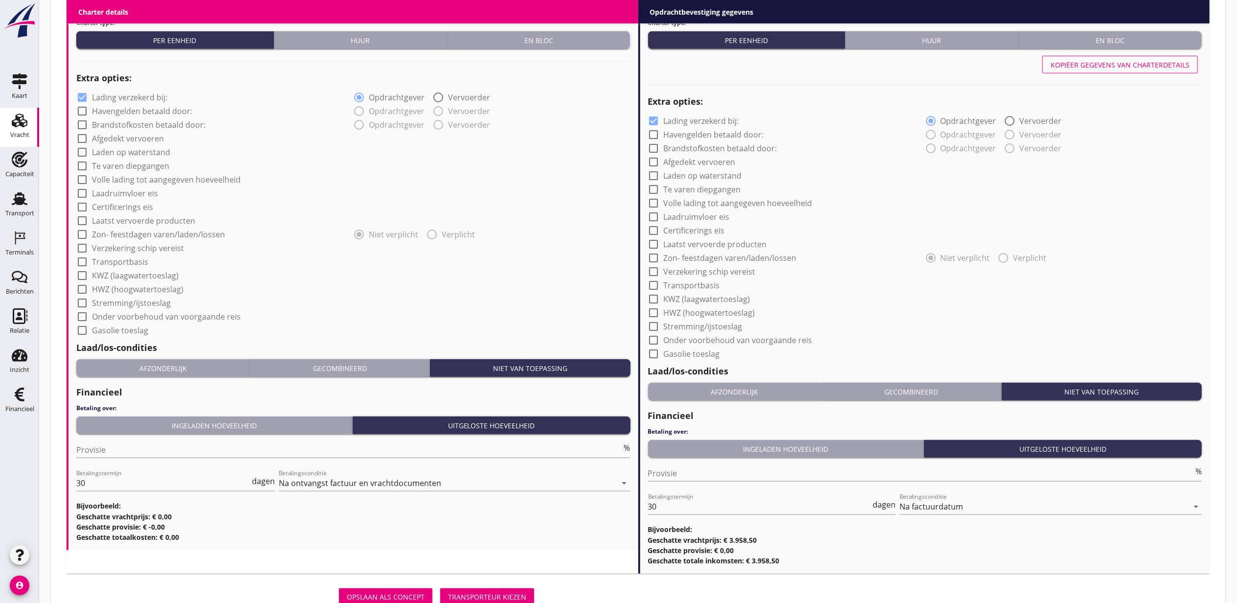
scroll to position [737, 0]
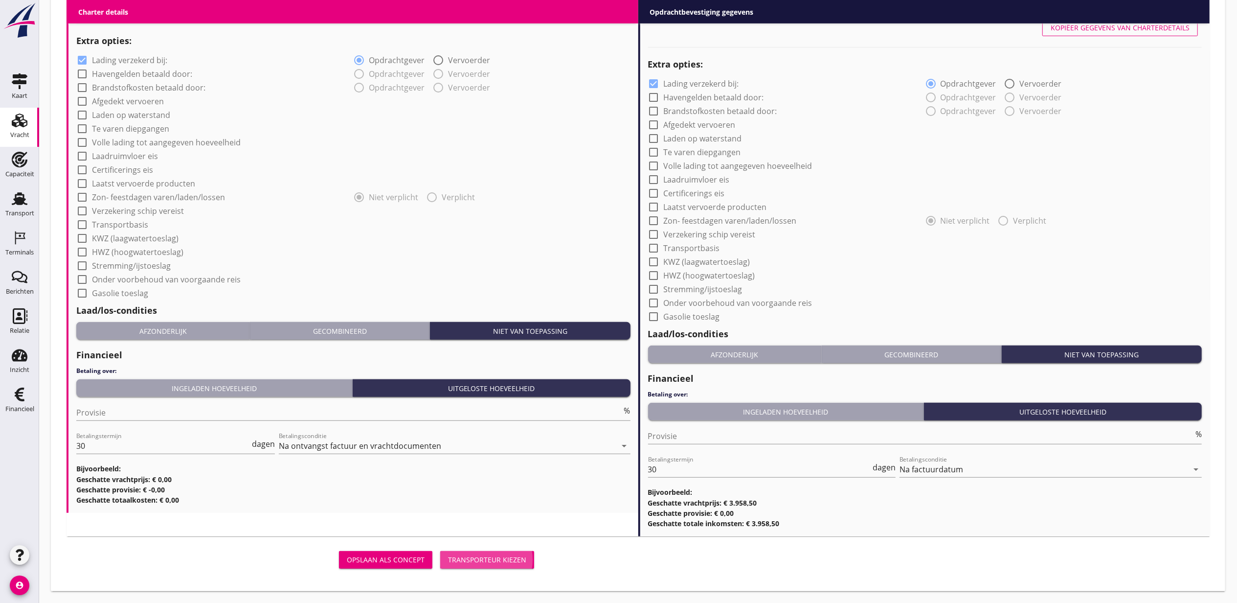
click at [508, 561] on div "Transporteur kiezen" at bounding box center [487, 559] width 78 height 10
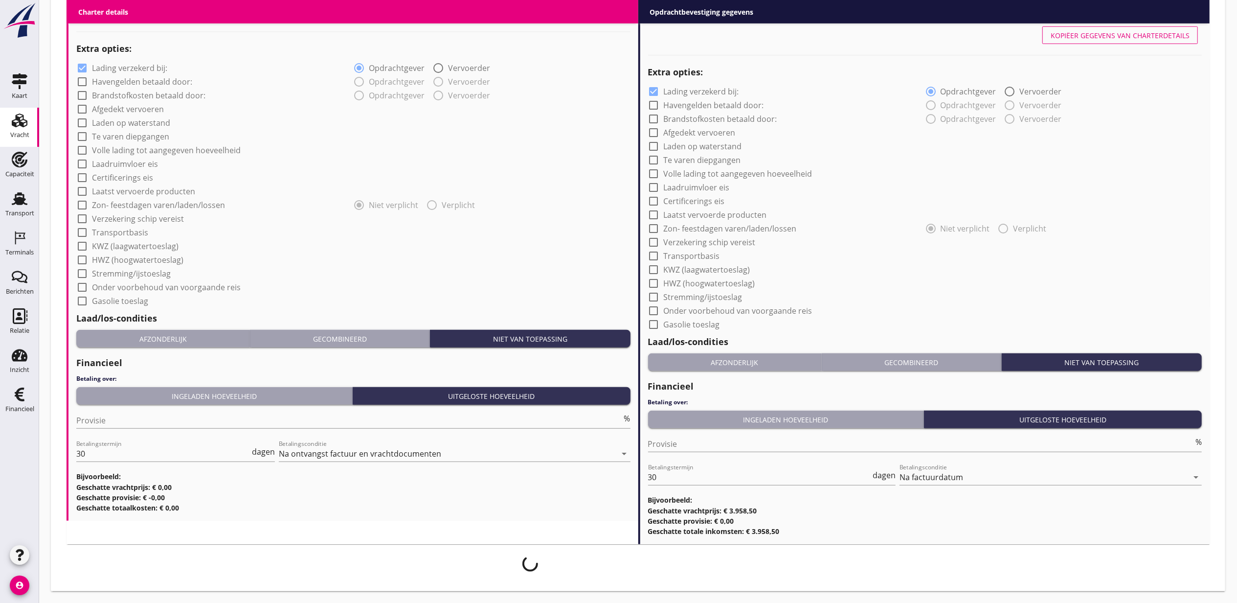
scroll to position [729, 0]
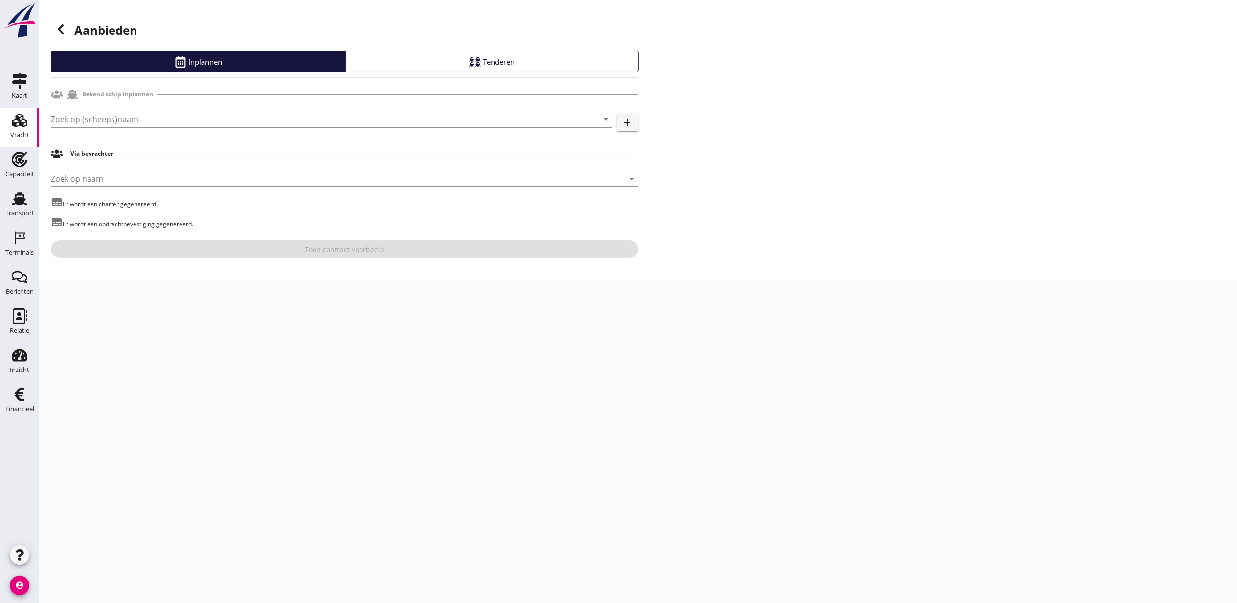
click at [133, 128] on div "Zoek op (scheeps)naam arrow_drop_down" at bounding box center [332, 124] width 562 height 25
click at [133, 121] on input "Zoek op (scheeps)naam" at bounding box center [318, 120] width 534 height 16
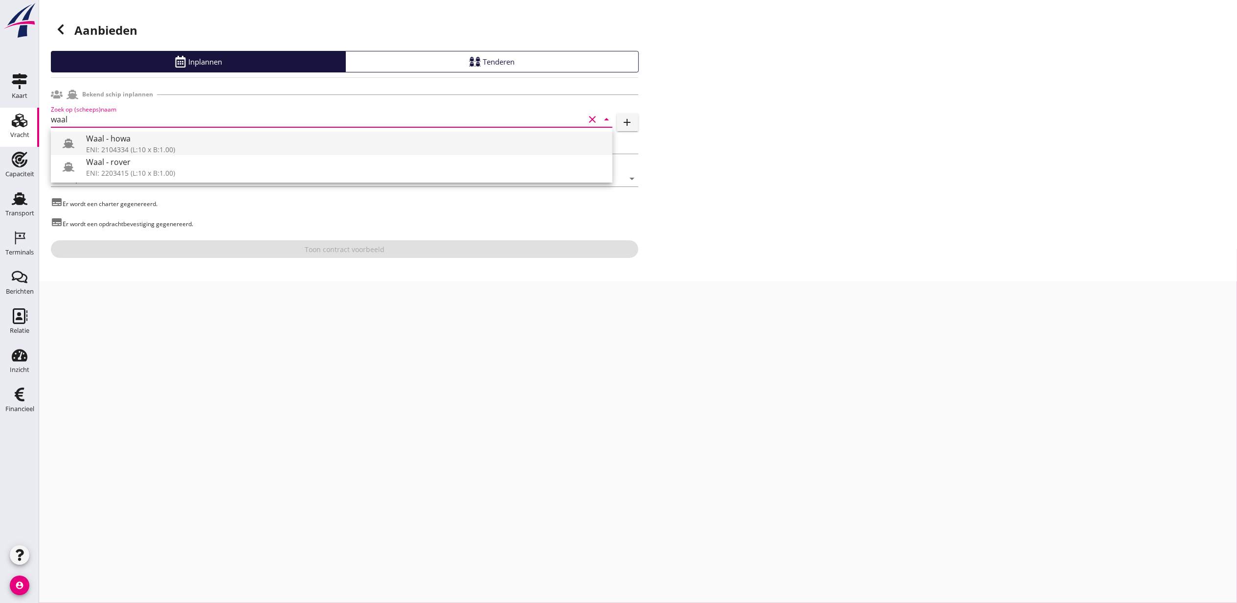
click at [151, 142] on div "Waal - howa" at bounding box center [345, 139] width 519 height 12
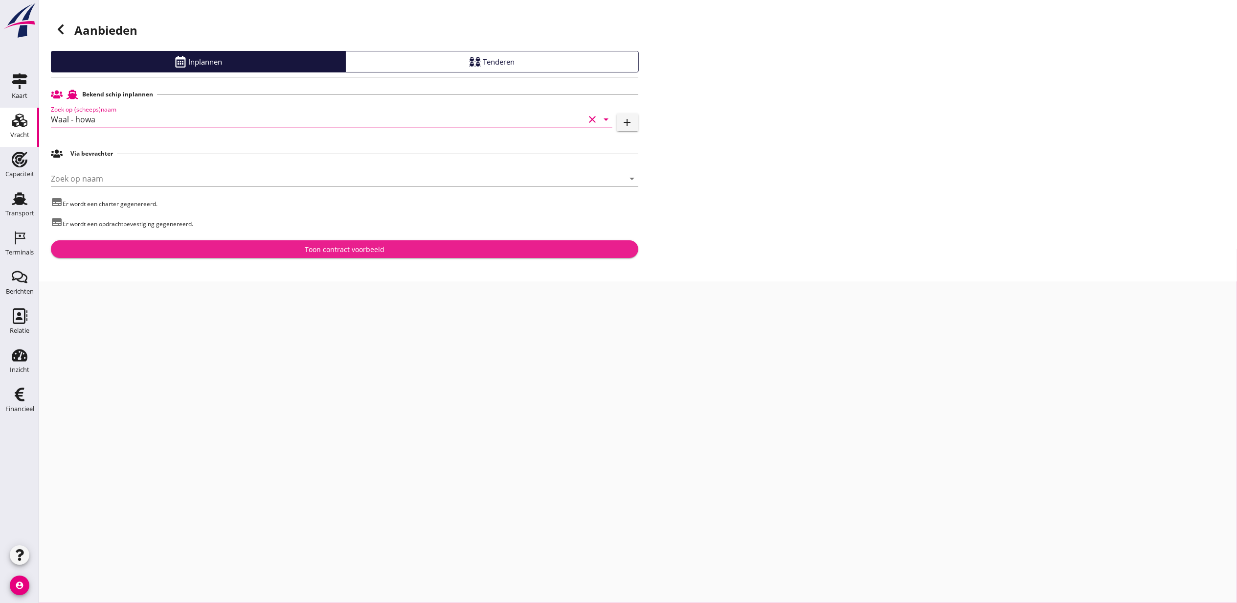
click at [327, 246] on div "Toon contract voorbeeld" at bounding box center [345, 249] width 80 height 10
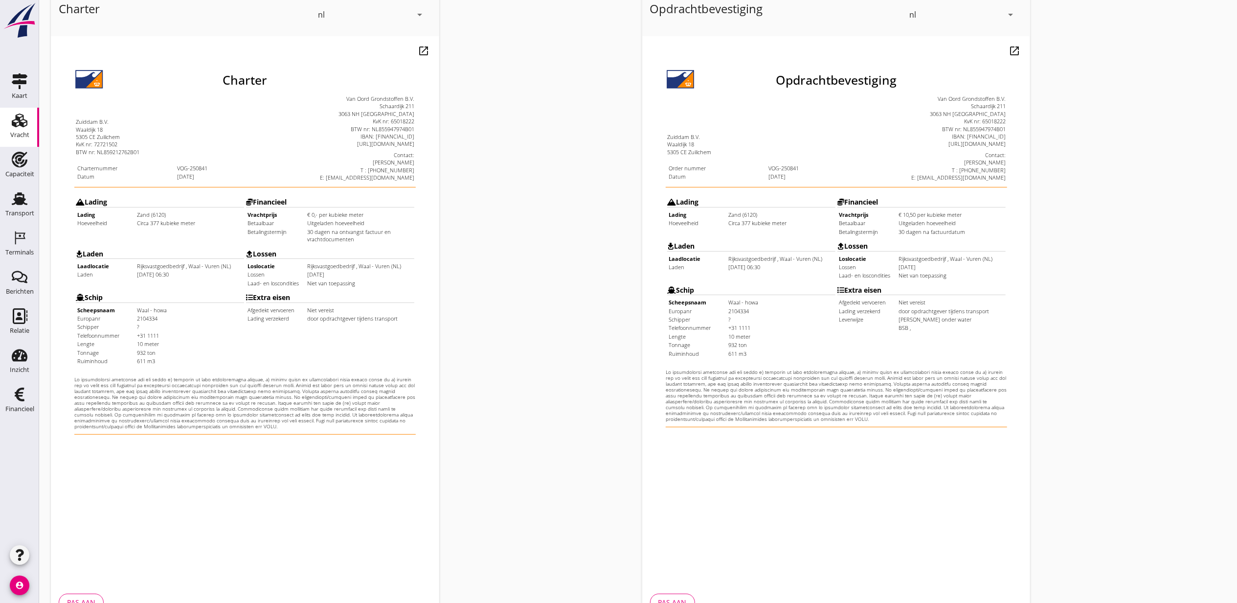
scroll to position [121, 0]
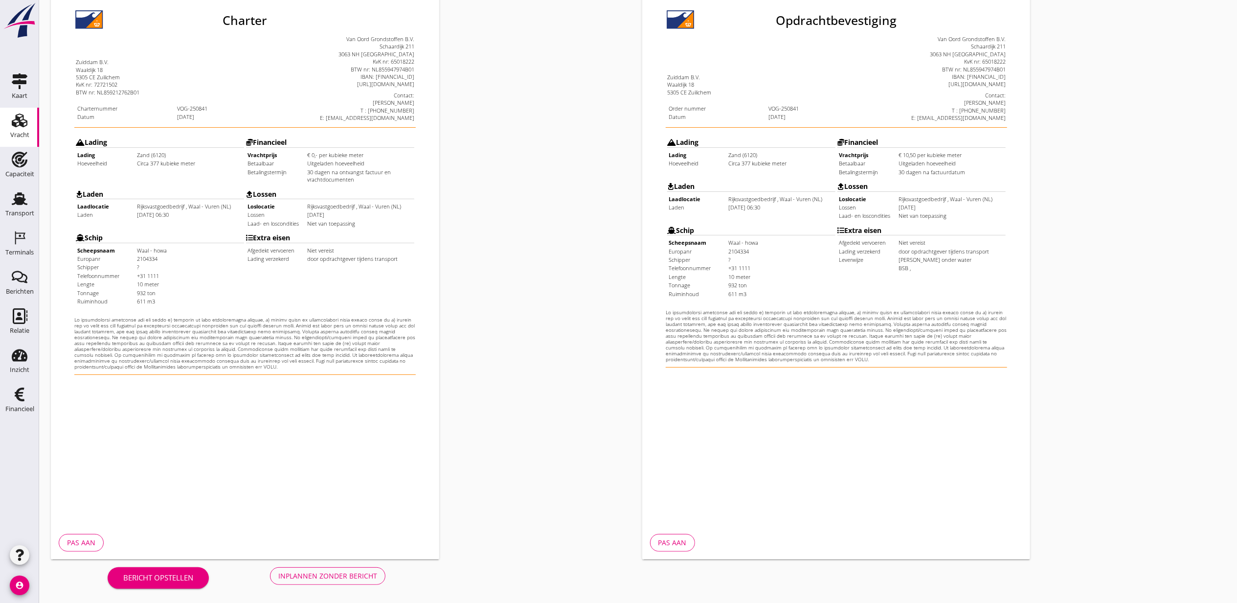
click at [325, 574] on div "Inplannen zonder bericht" at bounding box center [327, 575] width 99 height 10
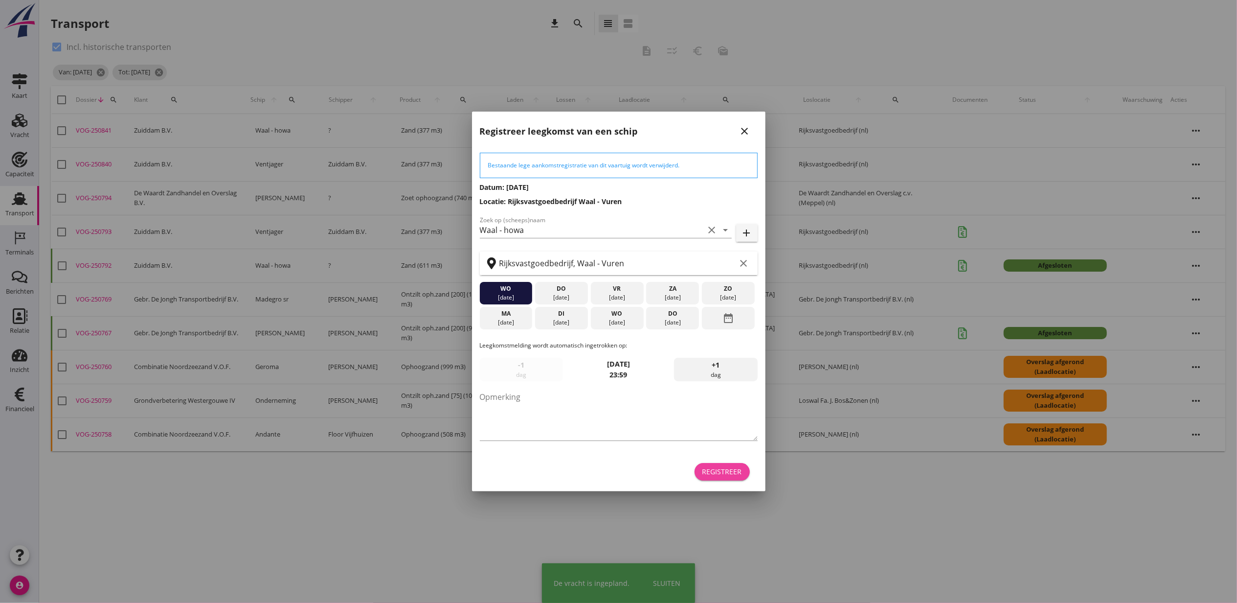
click at [740, 474] on div "Registreer" at bounding box center [723, 471] width 40 height 10
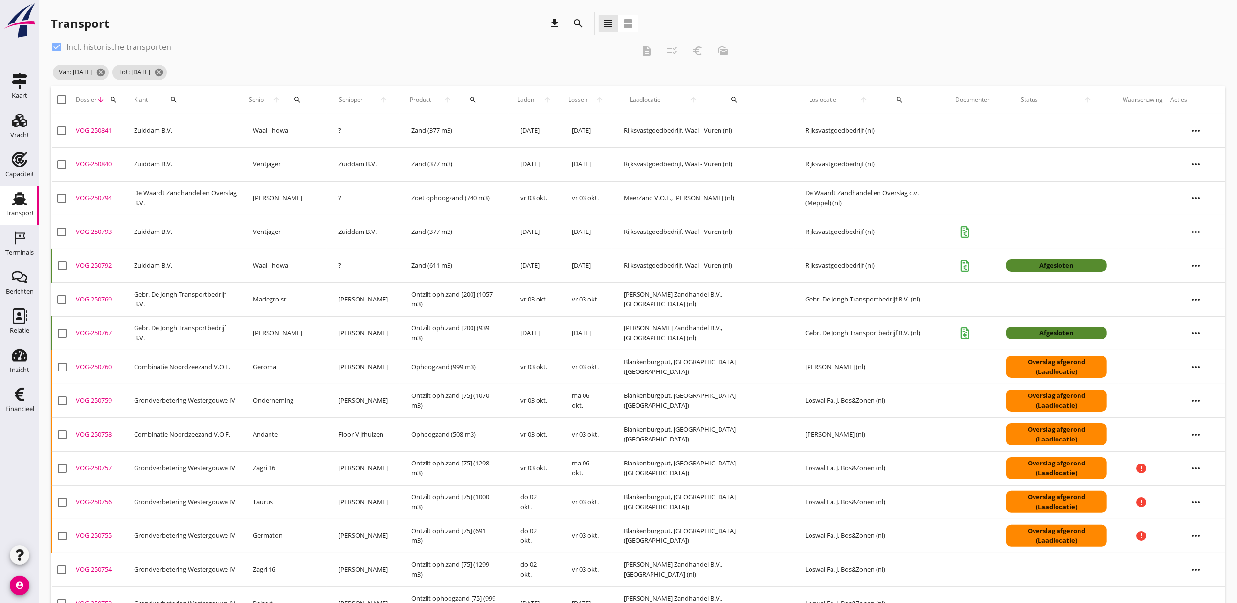
click at [103, 130] on div "VOG-250841" at bounding box center [101, 131] width 50 height 10
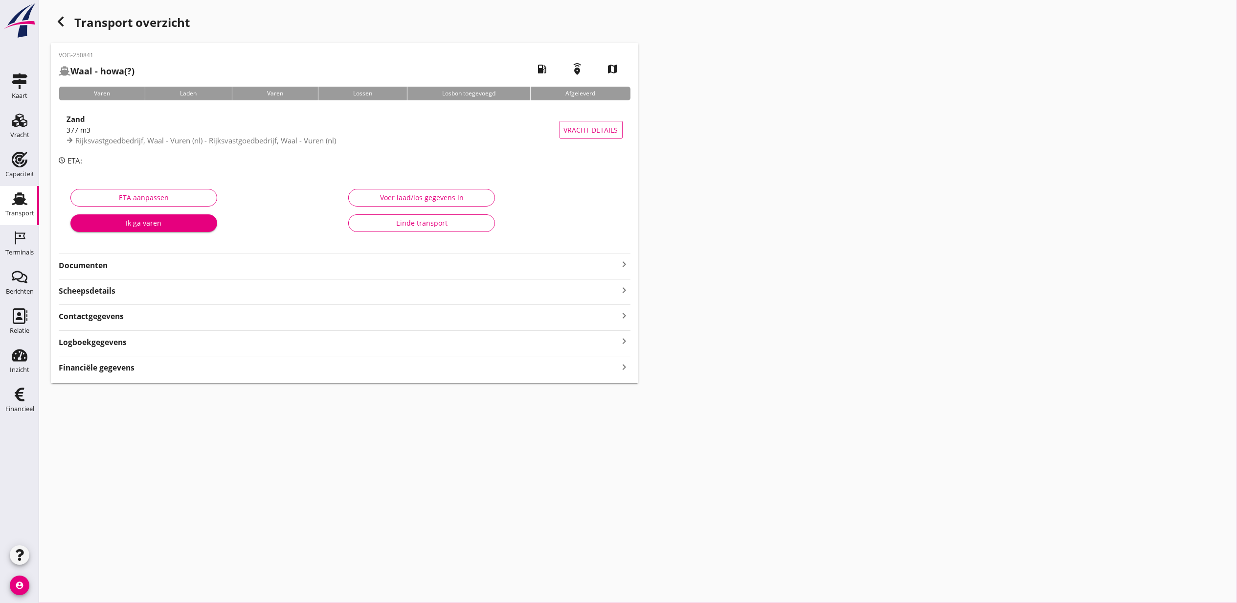
click at [402, 203] on button "Voer laad/los gegevens in" at bounding box center [421, 198] width 147 height 18
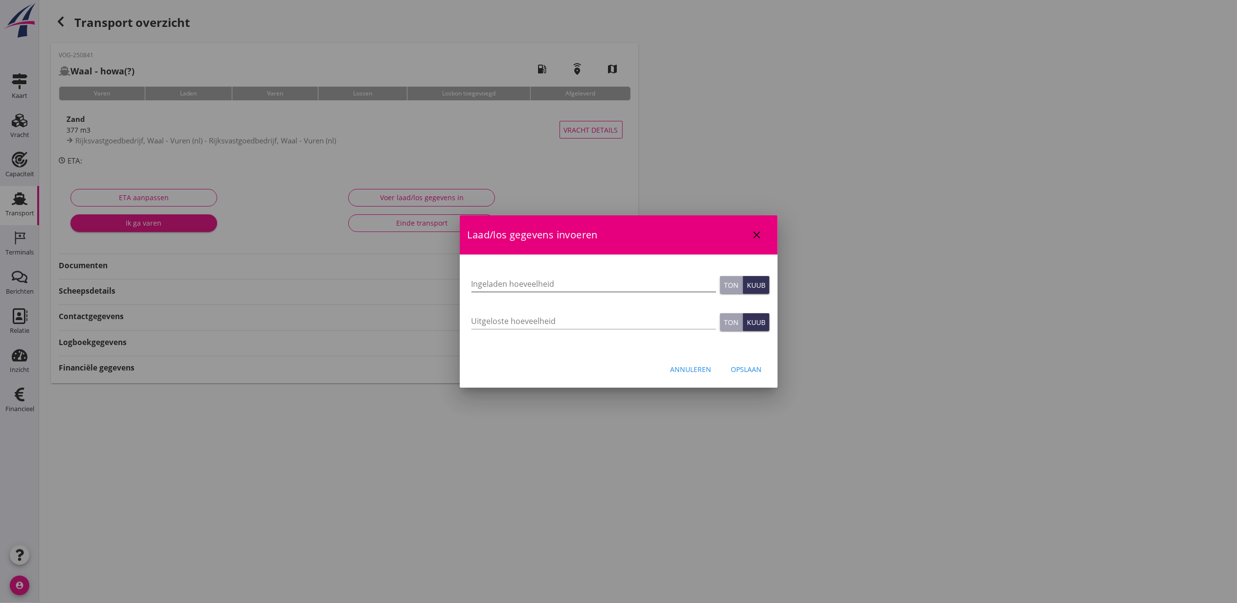
click at [518, 278] on input "Ingeladen hoeveelheid" at bounding box center [594, 284] width 245 height 16
click at [740, 374] on button "Opslaan" at bounding box center [747, 369] width 46 height 18
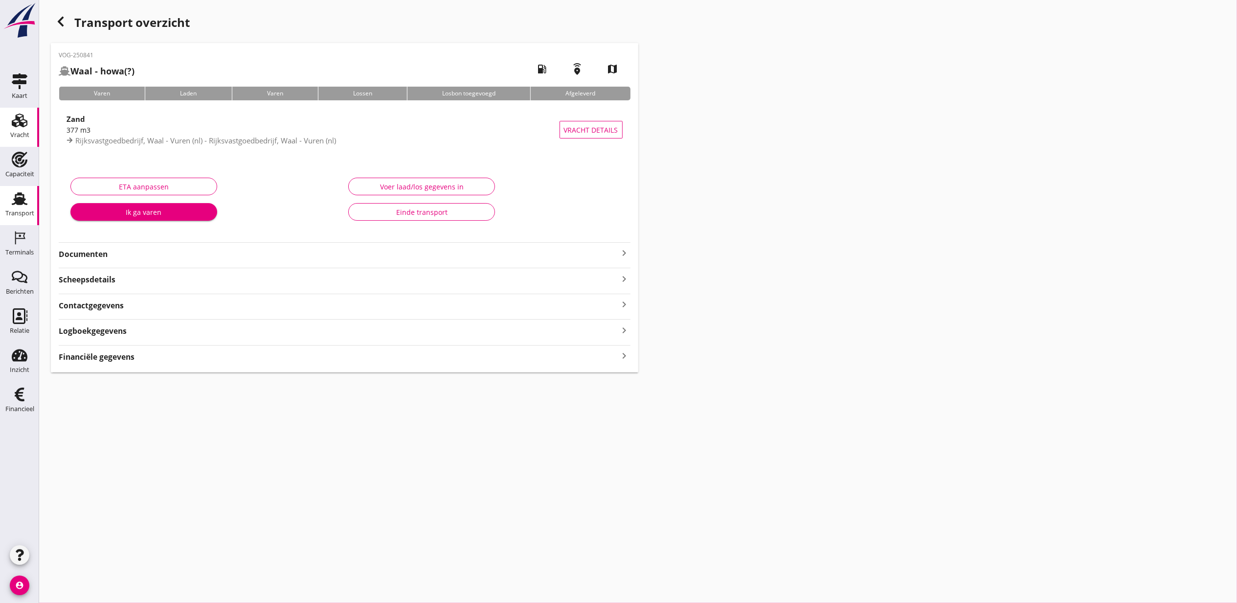
click at [20, 116] on icon "Vracht" at bounding box center [20, 121] width 16 height 16
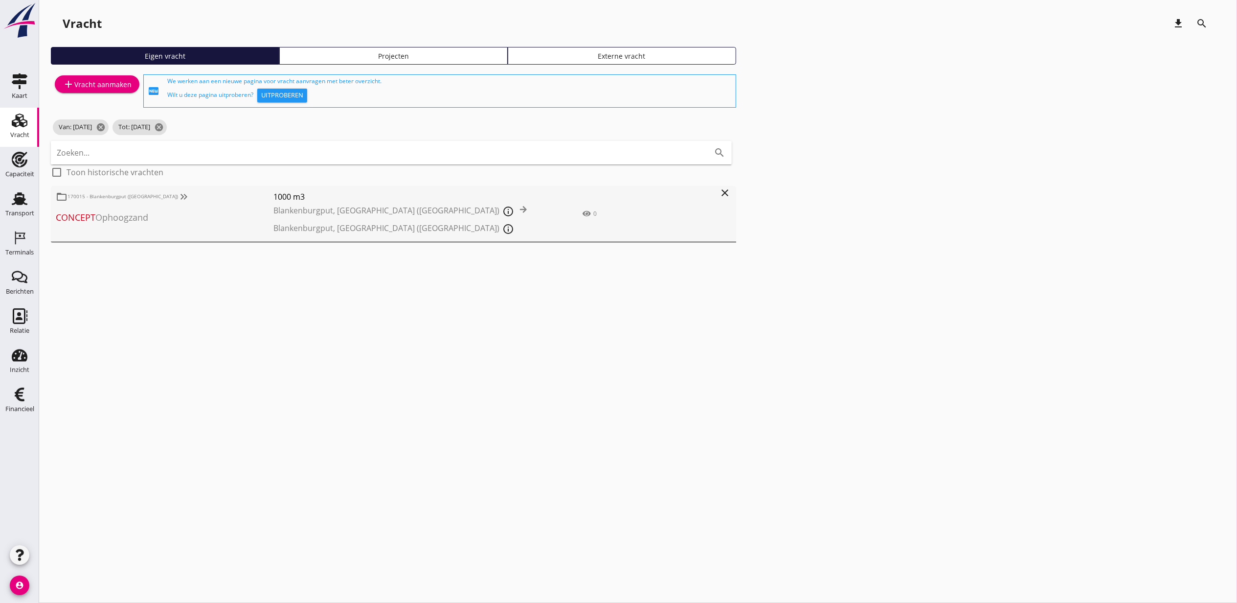
click at [389, 60] on div "Projecten" at bounding box center [394, 56] width 220 height 10
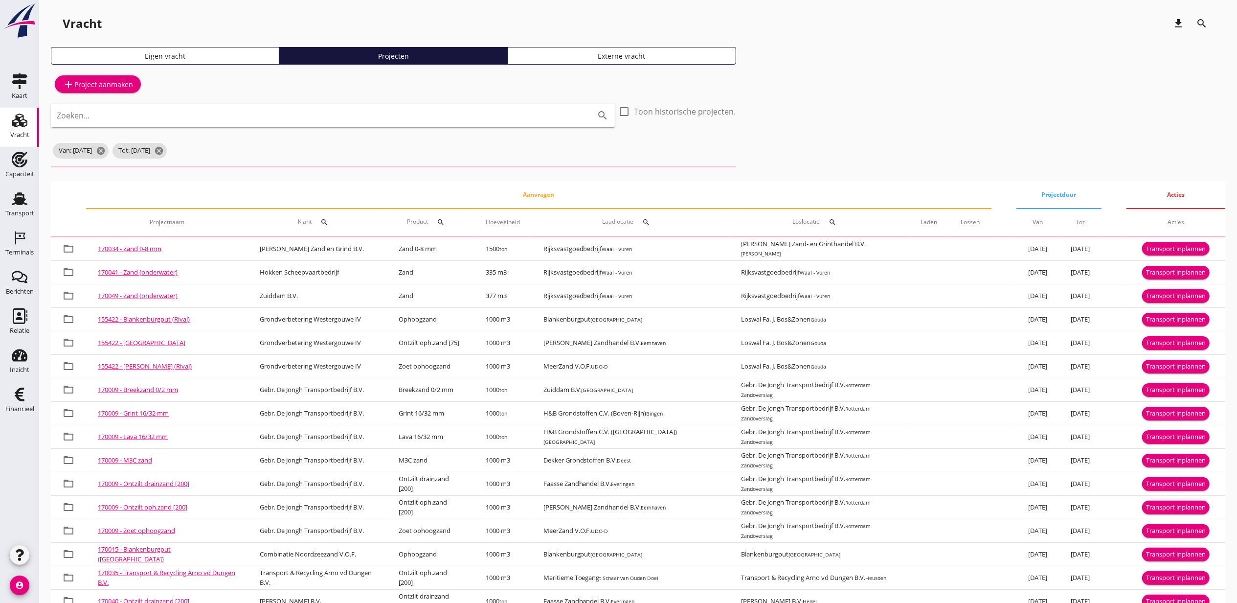
click at [239, 59] on div "Eigen vracht" at bounding box center [165, 56] width 220 height 10
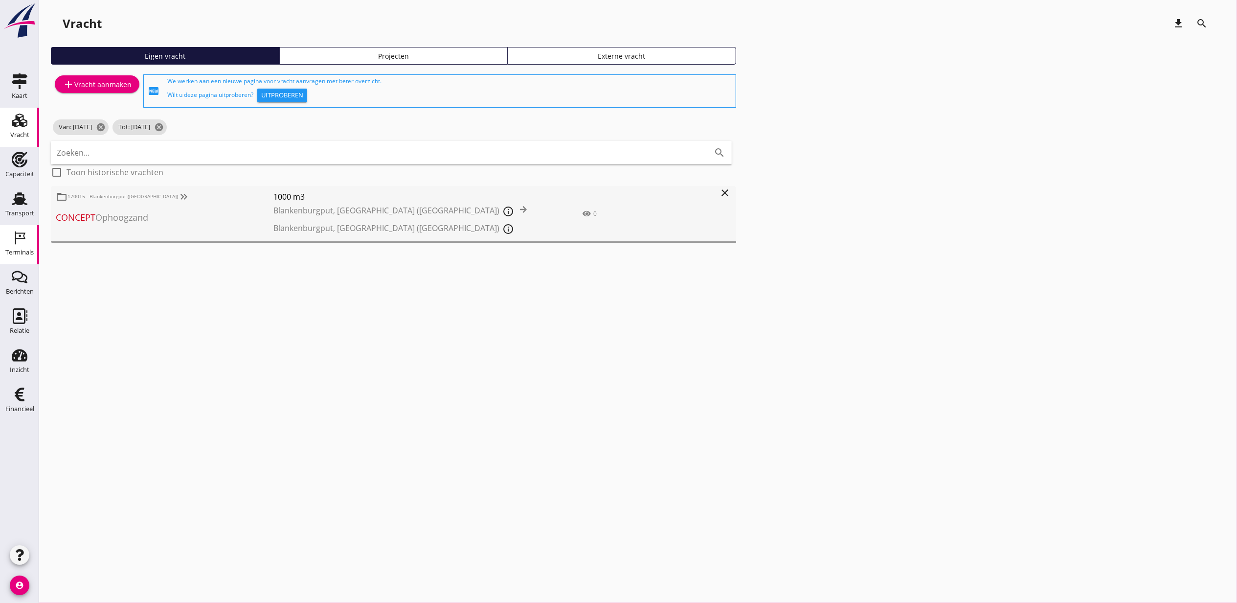
click at [0, 240] on link "Terminals Terminals" at bounding box center [19, 244] width 39 height 39
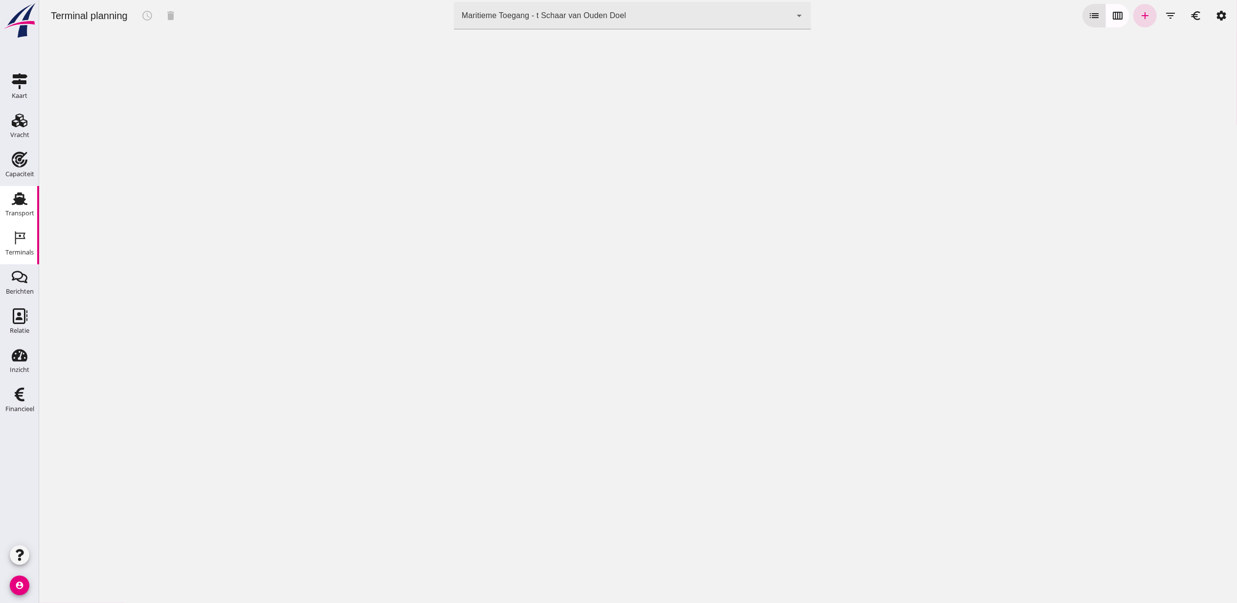
click at [21, 200] on use at bounding box center [20, 198] width 16 height 13
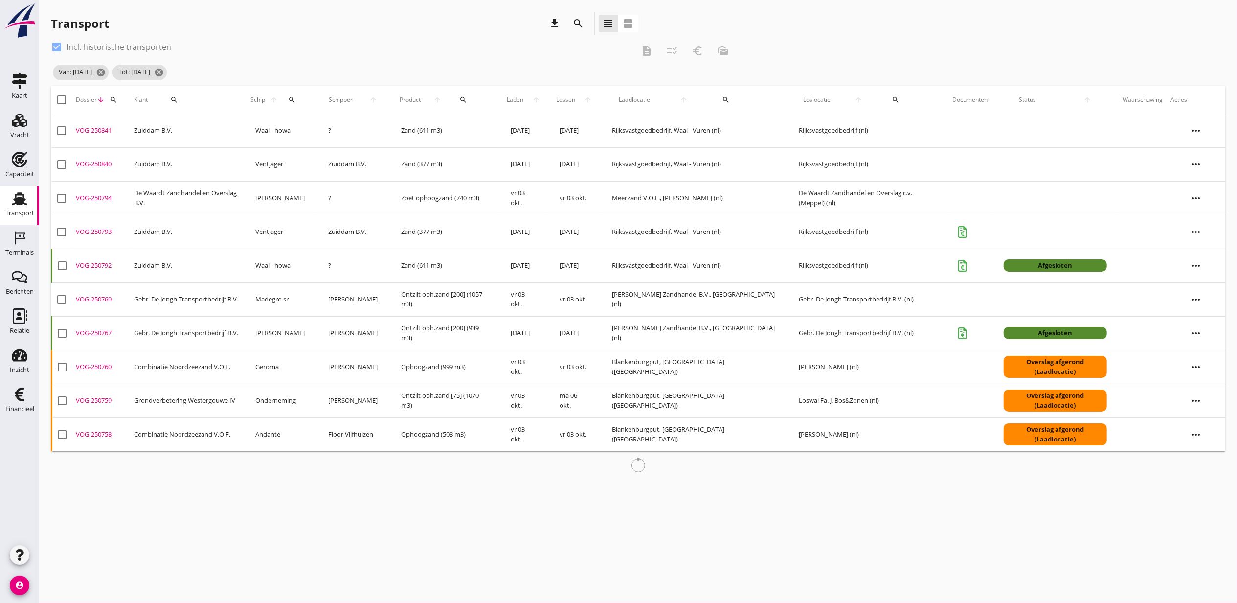
click at [577, 24] on icon "search" at bounding box center [579, 24] width 12 height 12
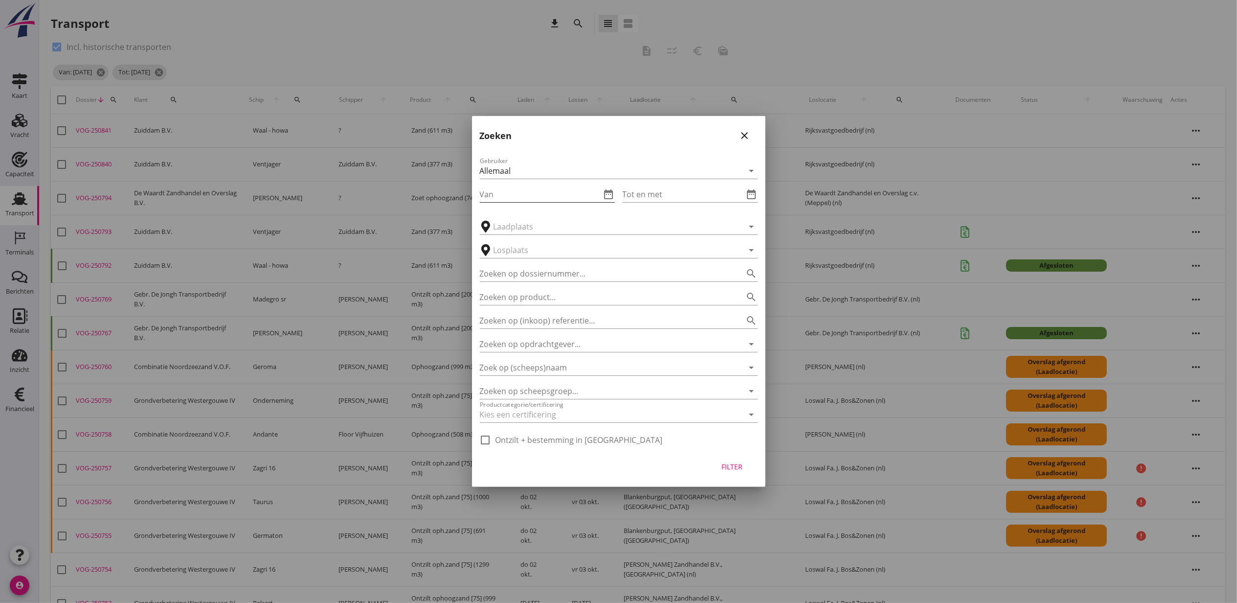
click at [606, 196] on icon "date_range" at bounding box center [609, 194] width 12 height 12
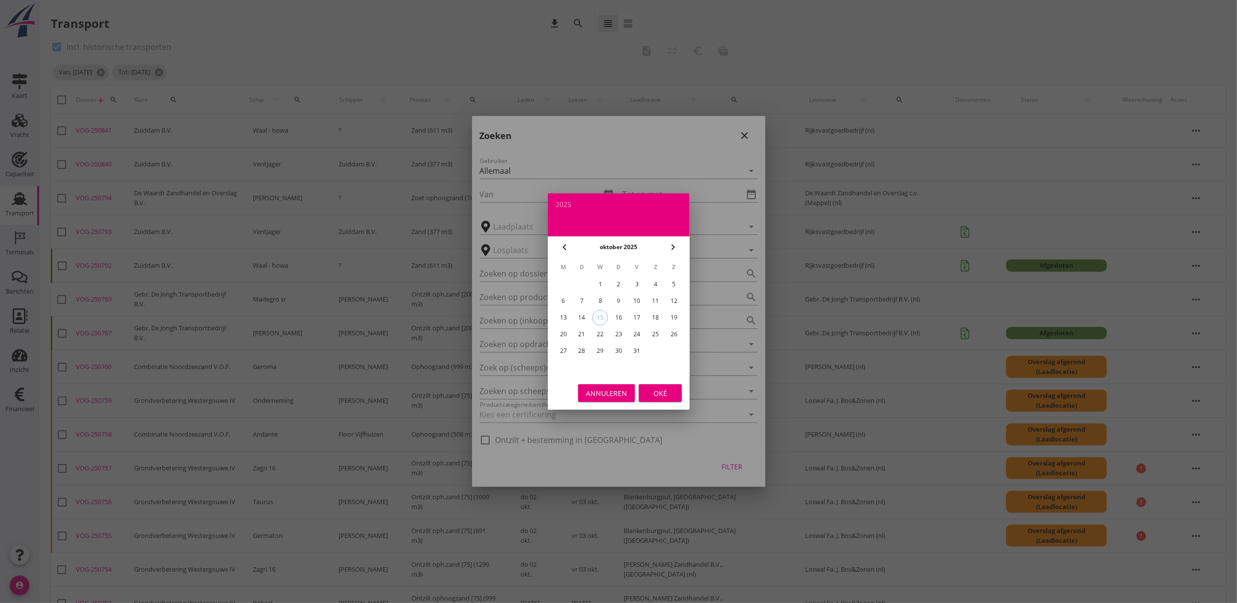
click at [566, 246] on icon "chevron_left" at bounding box center [565, 247] width 12 height 12
click at [560, 249] on icon "chevron_left" at bounding box center [565, 247] width 12 height 12
click at [660, 346] on div "30" at bounding box center [656, 351] width 16 height 16
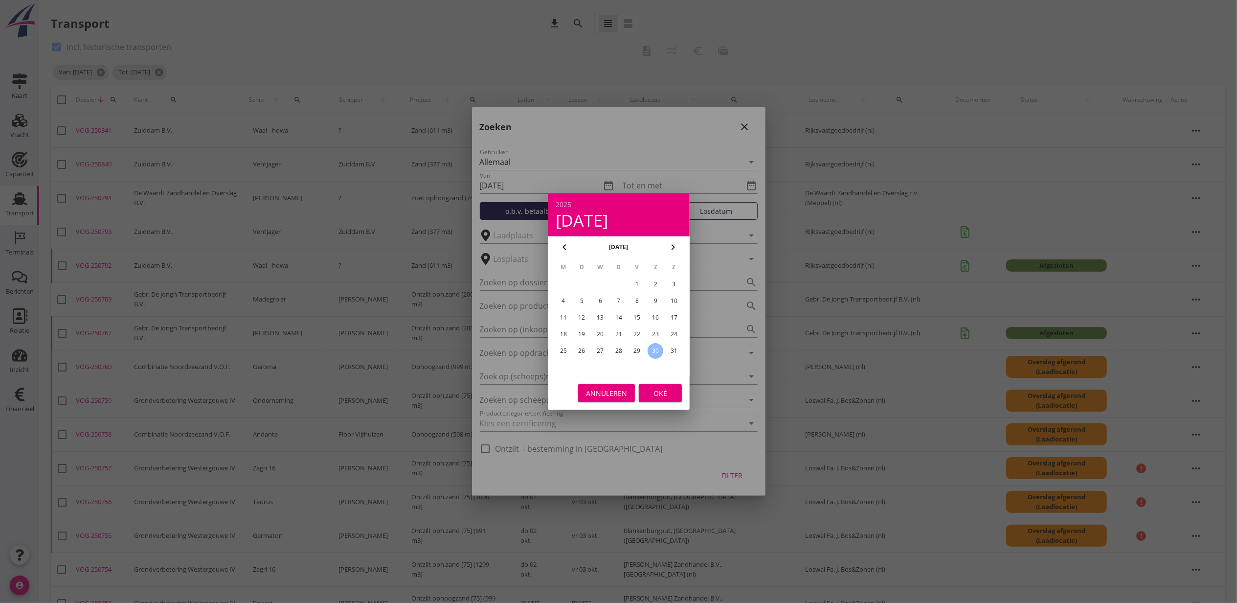
click at [663, 391] on div "Oké" at bounding box center [660, 393] width 27 height 10
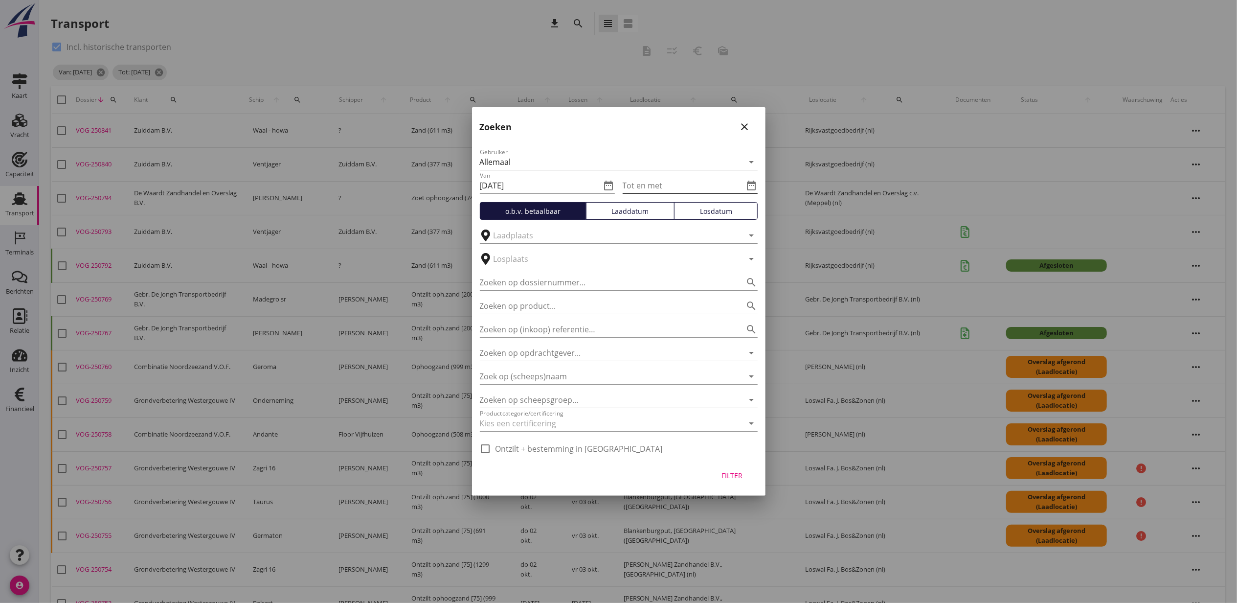
click at [754, 185] on icon "date_range" at bounding box center [752, 186] width 12 height 12
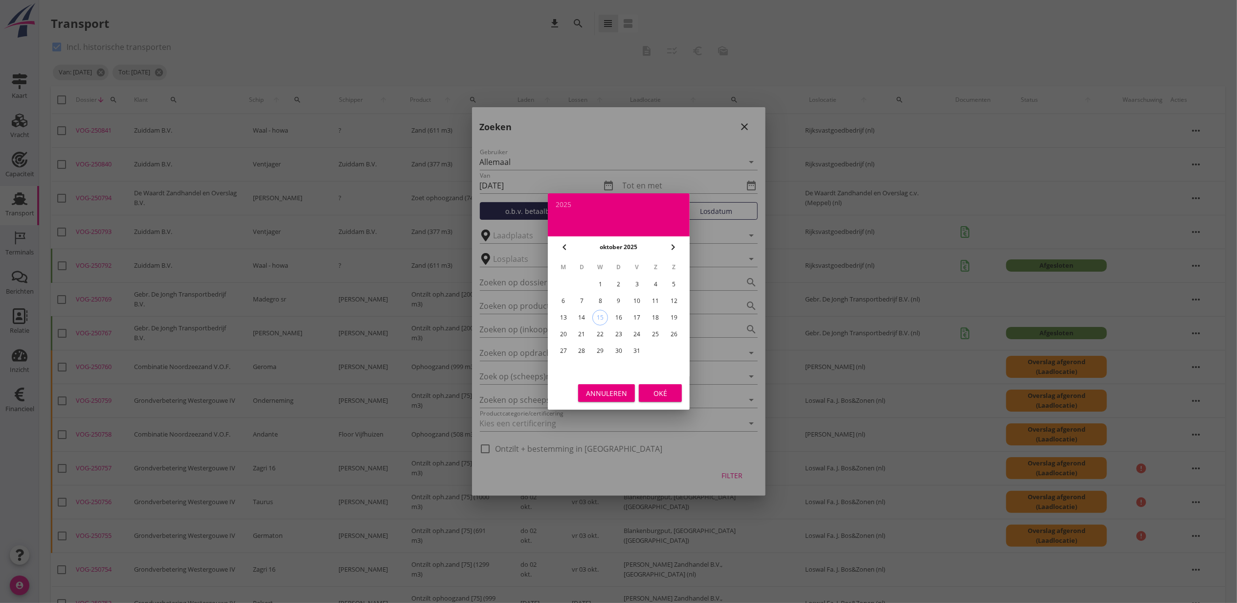
click at [676, 249] on icon "chevron_right" at bounding box center [673, 247] width 12 height 12
click at [675, 281] on div "2" at bounding box center [674, 284] width 16 height 16
click at [665, 394] on div "Oké" at bounding box center [660, 393] width 27 height 10
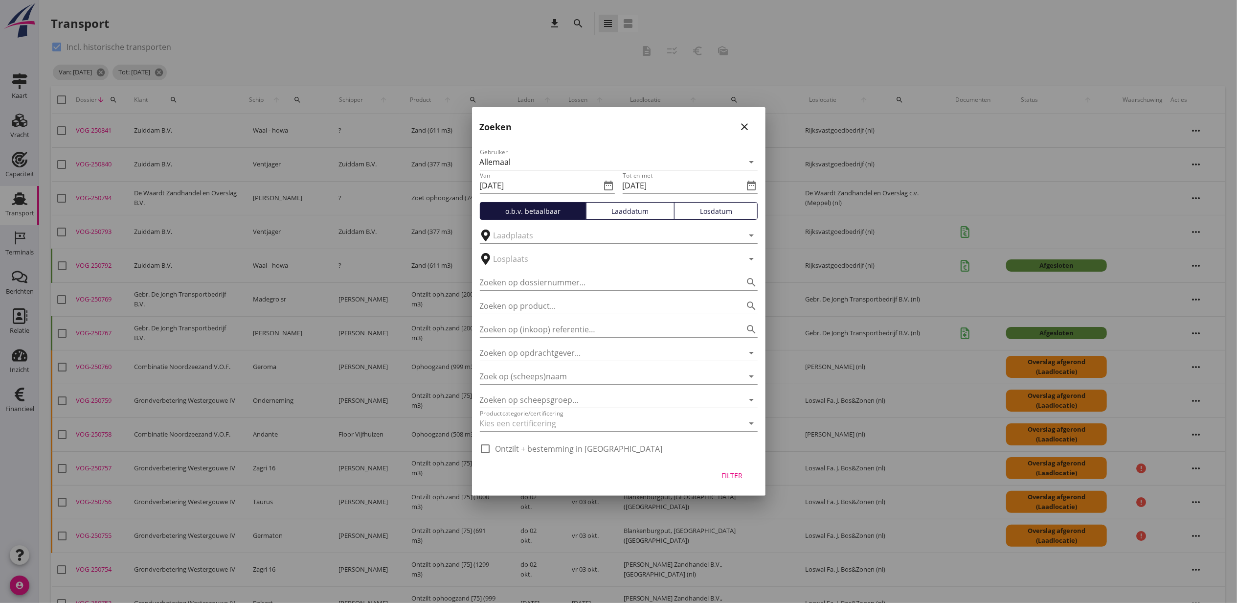
click at [630, 210] on div "Laaddatum" at bounding box center [631, 211] width 80 height 10
click at [756, 185] on icon "date_range" at bounding box center [752, 186] width 12 height 12
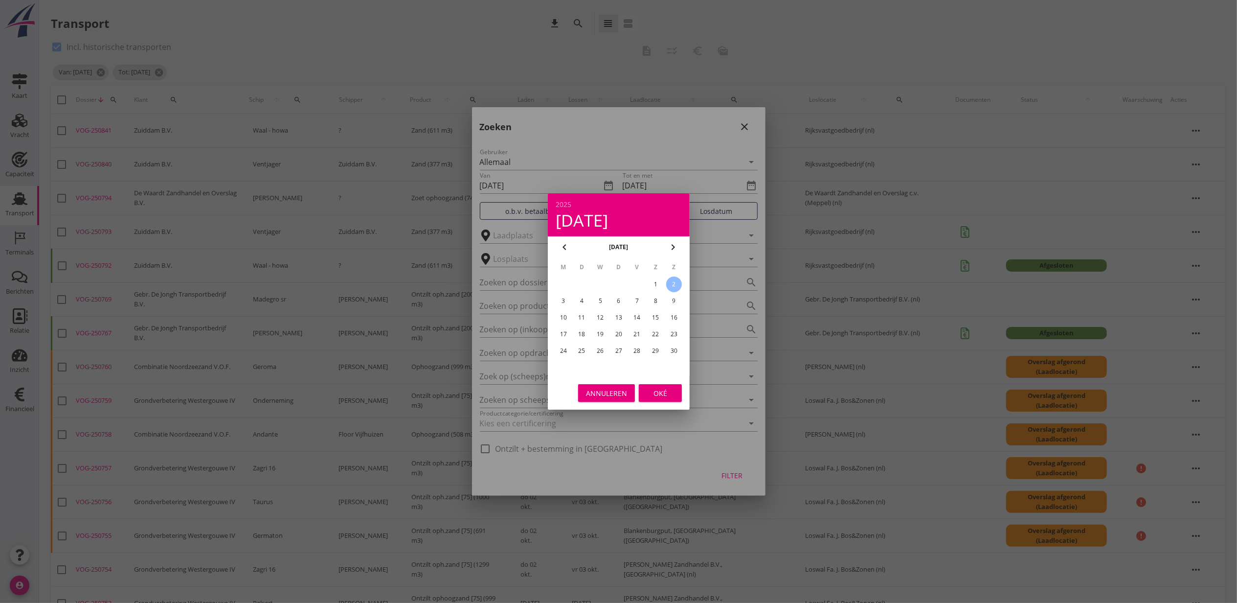
click at [566, 240] on button "chevron_left" at bounding box center [565, 247] width 18 height 18
click at [674, 284] on div "5" at bounding box center [674, 284] width 16 height 16
click at [666, 391] on div "Oké" at bounding box center [660, 393] width 27 height 10
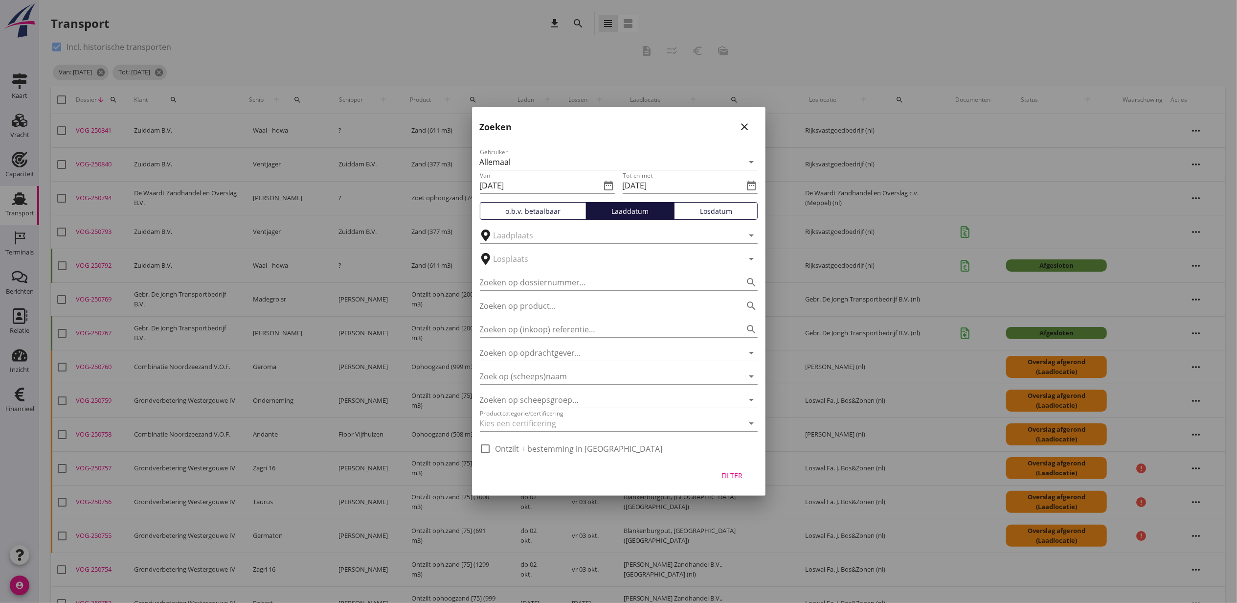
click at [728, 473] on div "Filter" at bounding box center [732, 475] width 27 height 10
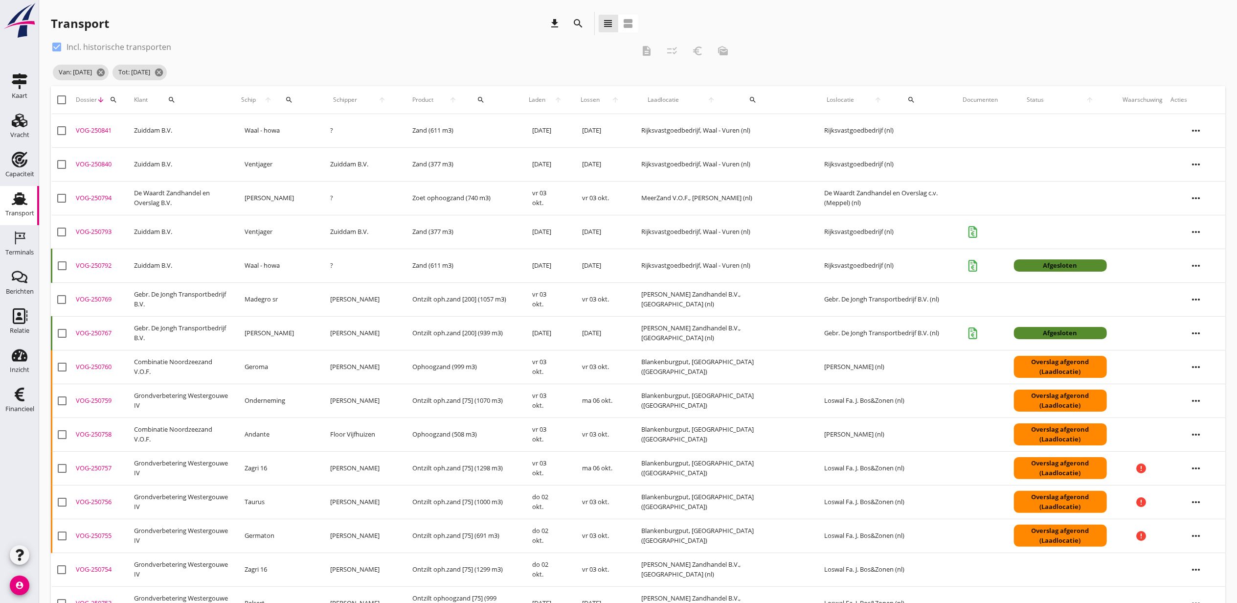
click at [65, 101] on div at bounding box center [61, 99] width 17 height 17
click at [672, 49] on icon "checklist_rtl" at bounding box center [673, 51] width 12 height 12
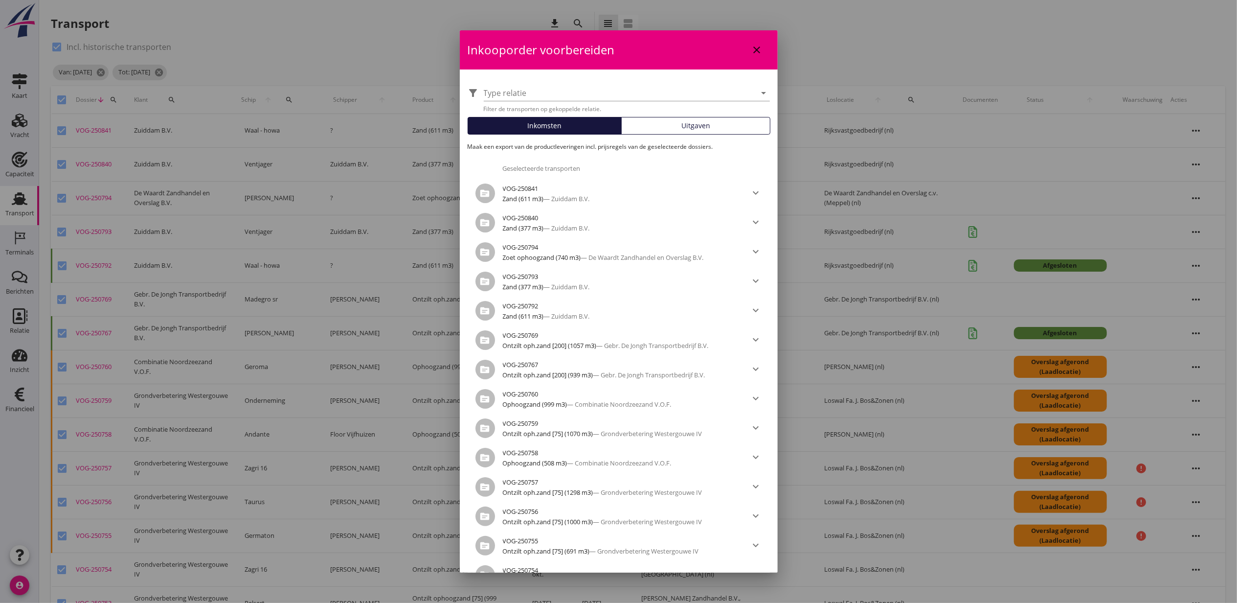
click at [660, 120] on div "Uitgaven" at bounding box center [696, 125] width 140 height 10
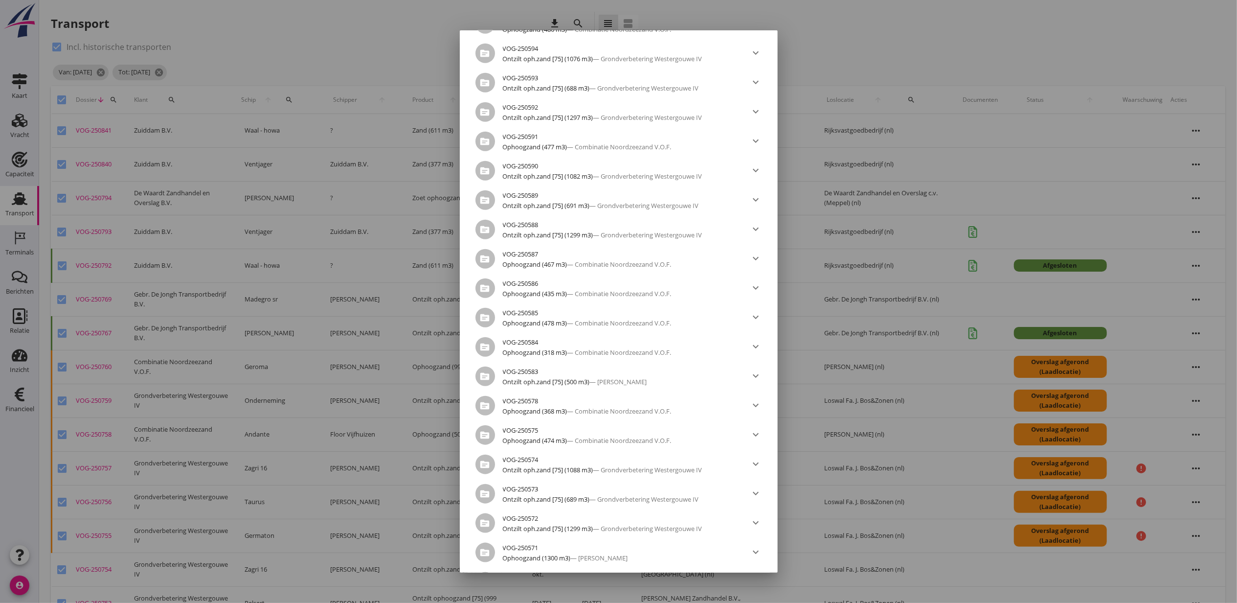
scroll to position [4889, 0]
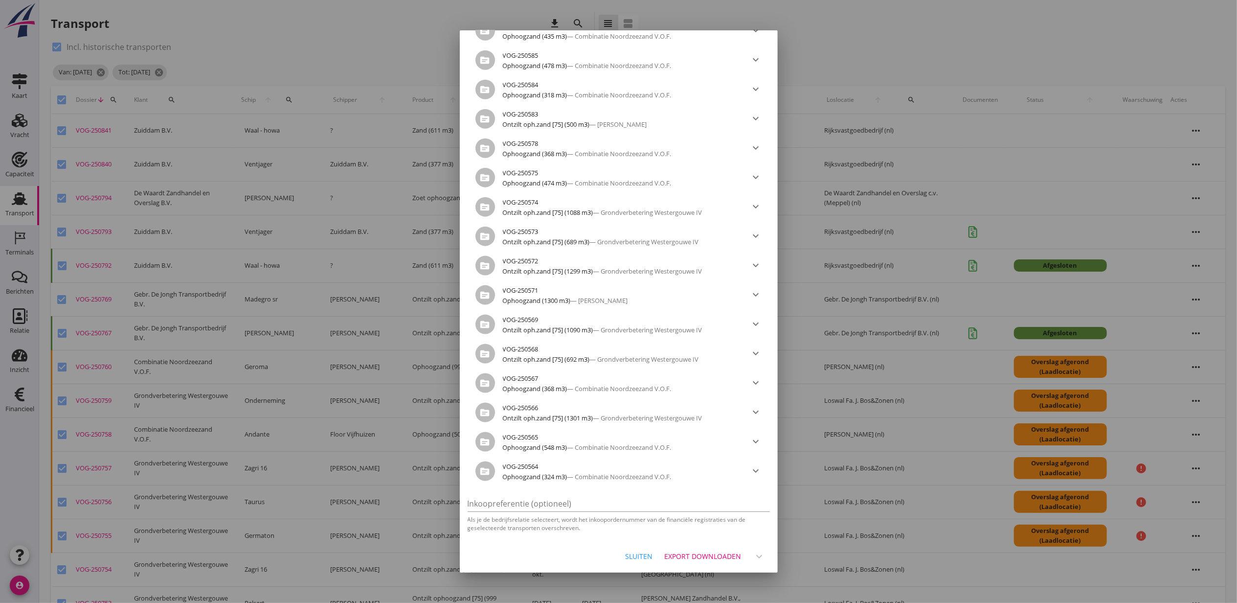
click at [709, 556] on div "Export downloaden" at bounding box center [703, 556] width 77 height 10
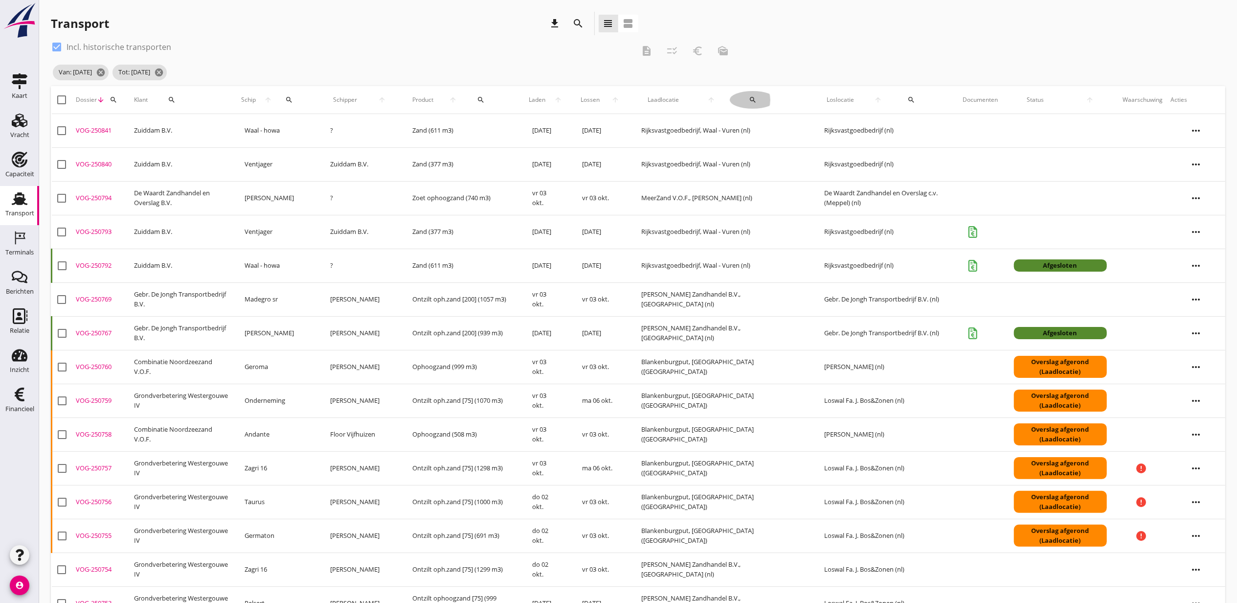
click at [751, 101] on icon "search" at bounding box center [753, 100] width 8 height 8
click at [779, 118] on div "arrow_drop_down" at bounding box center [804, 125] width 143 height 22
click at [785, 122] on input "text" at bounding box center [798, 128] width 102 height 16
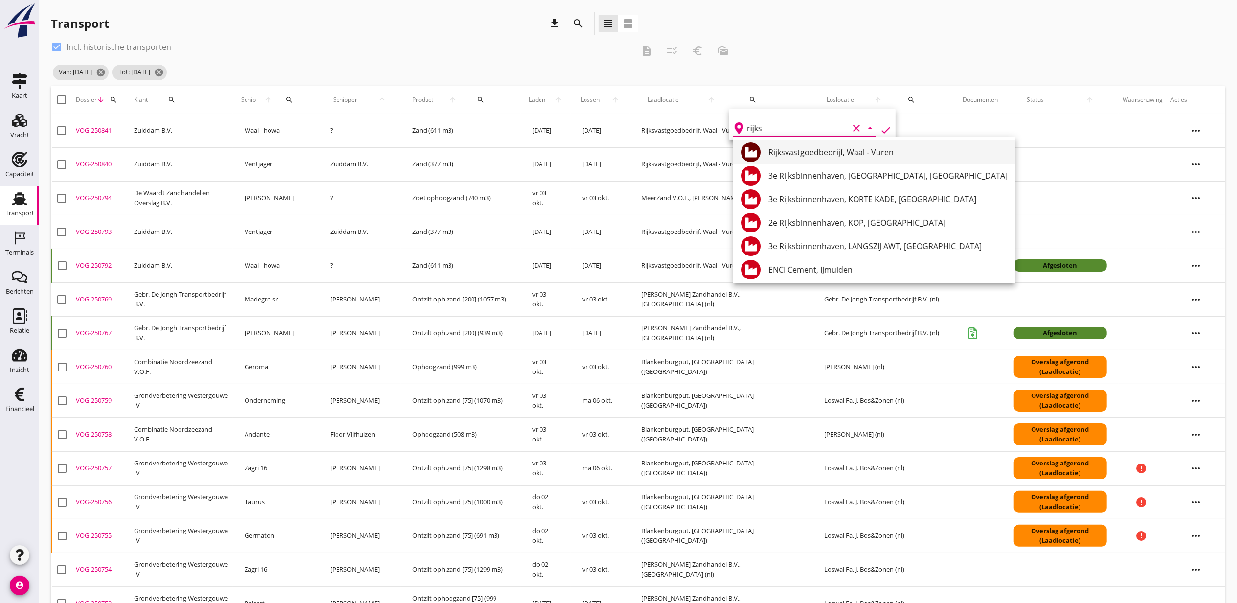
click at [811, 147] on div "Rijksvastgoedbedrijf, Waal - Vuren" at bounding box center [888, 152] width 239 height 12
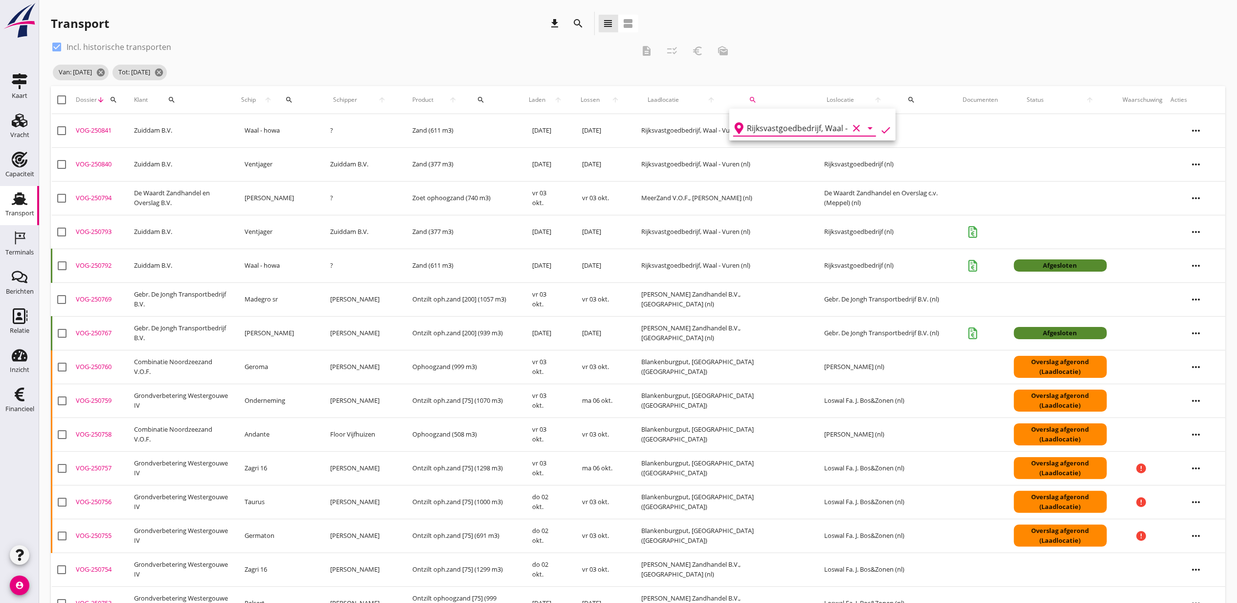
click at [880, 129] on icon "check" at bounding box center [886, 130] width 12 height 12
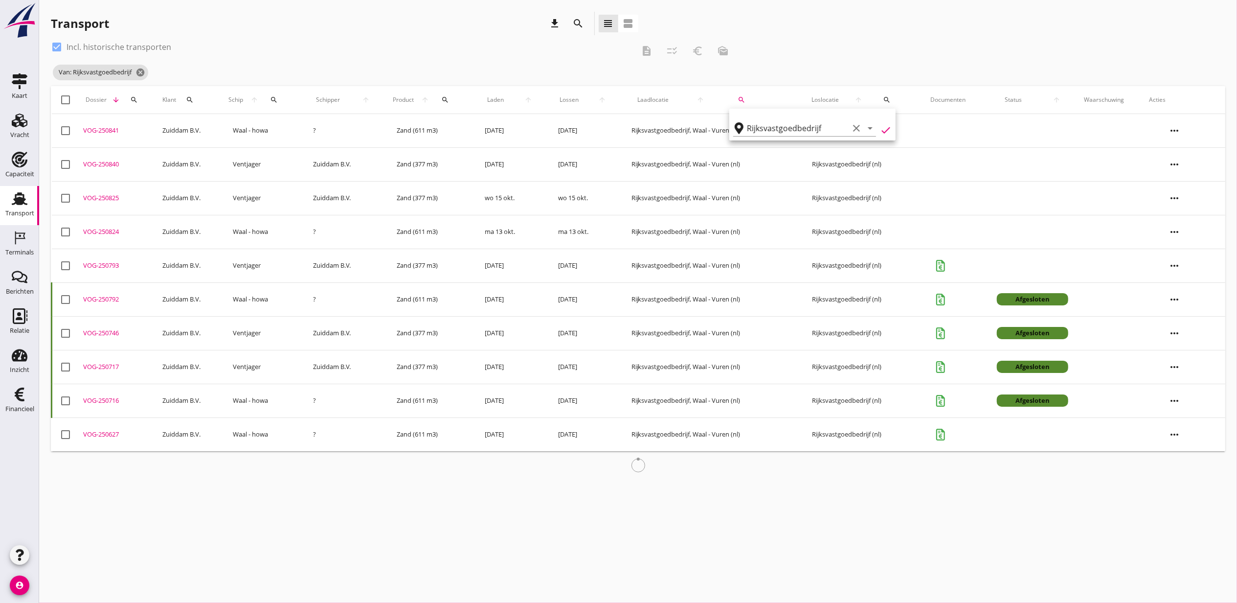
click at [500, 100] on span "Laden" at bounding box center [495, 99] width 37 height 9
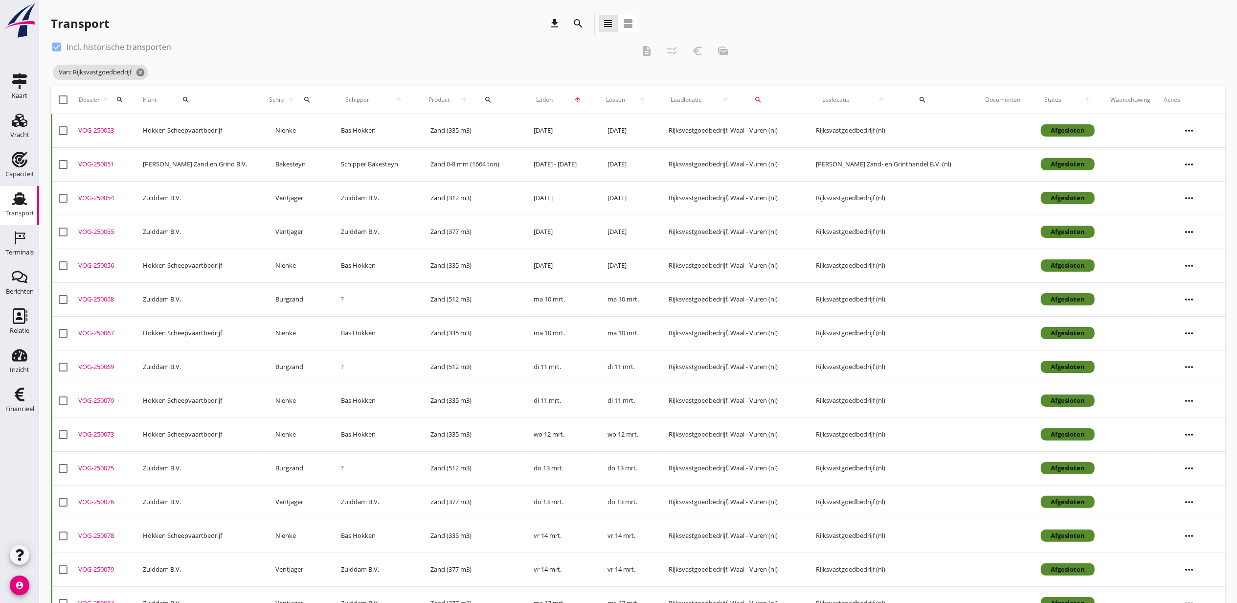
click at [670, 52] on div "check_box Incl. historische transporten description checklist_rtl euro_symbol m…" at bounding box center [393, 50] width 685 height 23
click at [575, 24] on icon "search" at bounding box center [579, 24] width 12 height 12
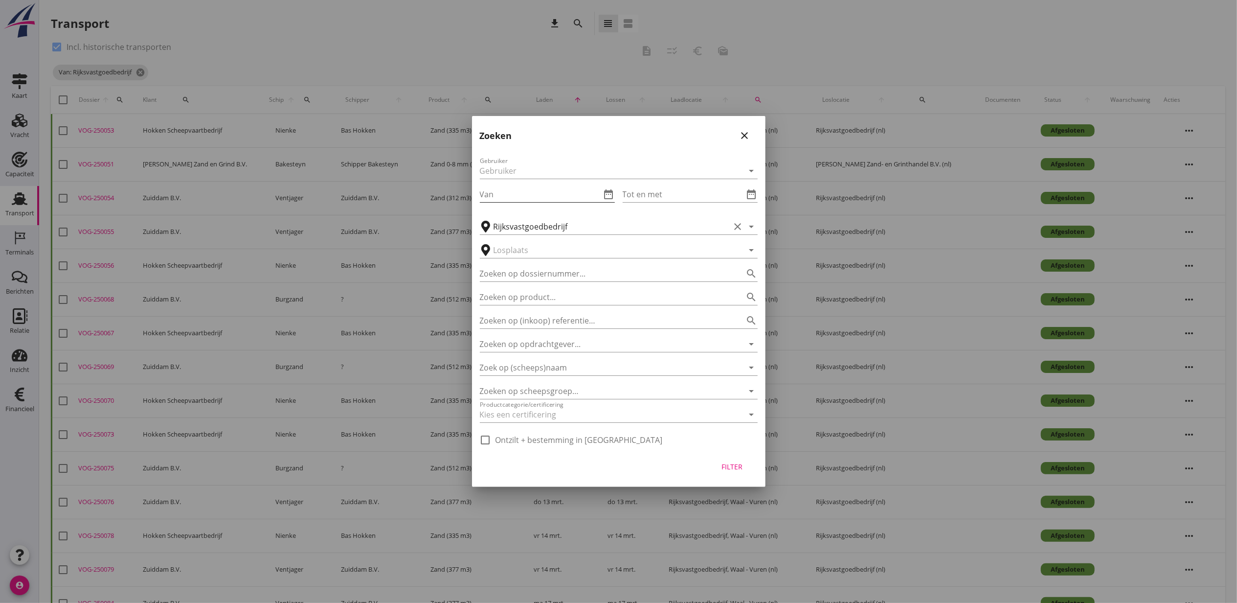
click at [608, 187] on div "Van date_range" at bounding box center [547, 194] width 135 height 16
click at [611, 191] on icon "date_range" at bounding box center [609, 194] width 12 height 12
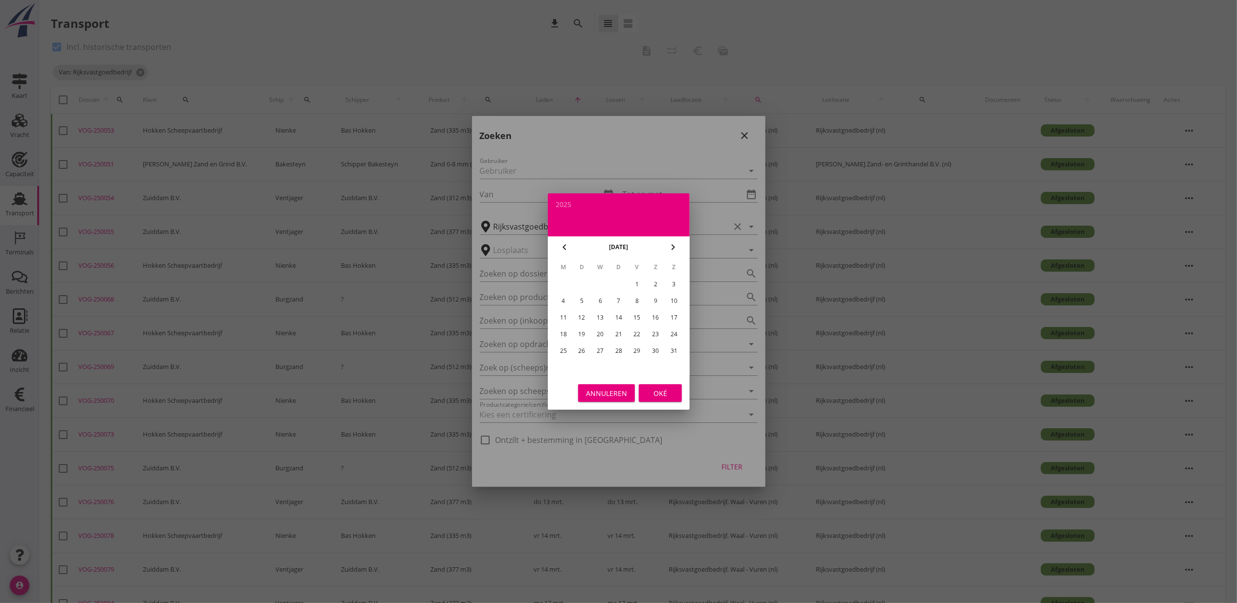
click at [673, 345] on div "31" at bounding box center [674, 351] width 16 height 16
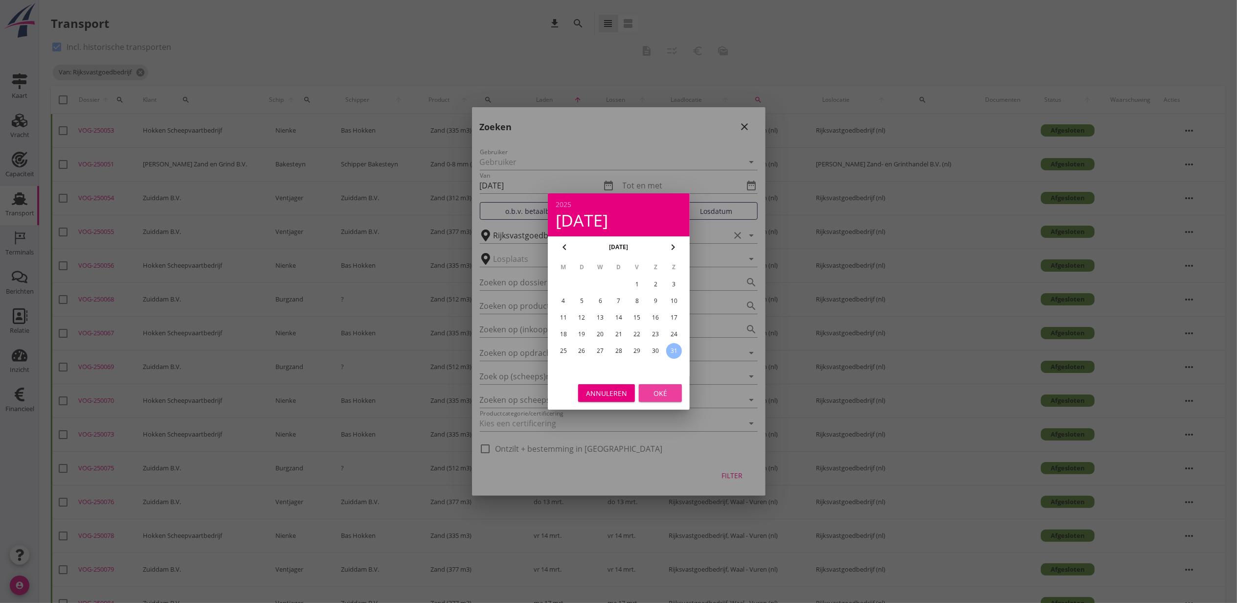
click at [662, 390] on div "Oké" at bounding box center [660, 393] width 27 height 10
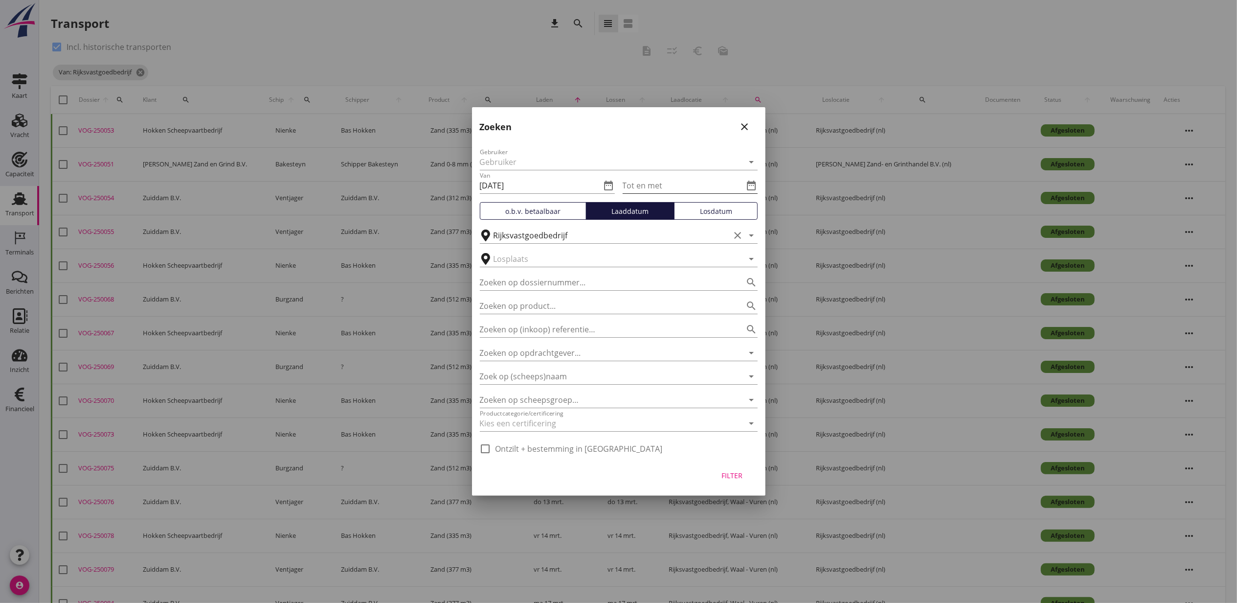
click at [757, 184] on icon "date_range" at bounding box center [752, 186] width 12 height 12
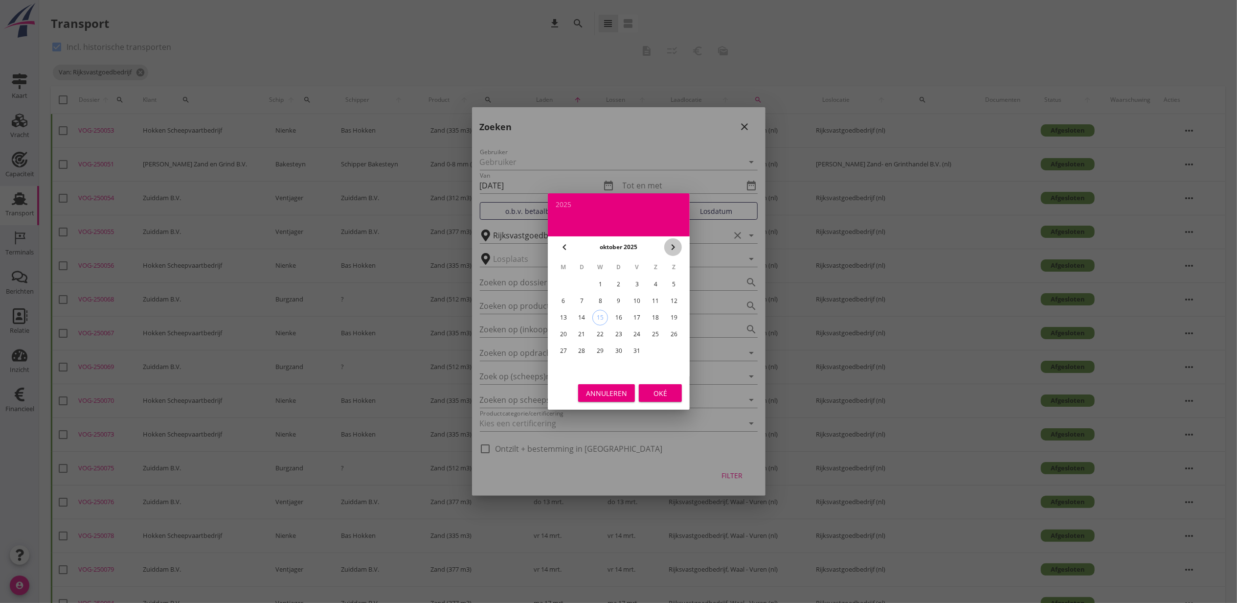
click at [674, 251] on icon "chevron_right" at bounding box center [673, 247] width 12 height 12
click at [674, 285] on div "2" at bounding box center [674, 284] width 16 height 16
click at [664, 391] on div "Oké" at bounding box center [660, 393] width 27 height 10
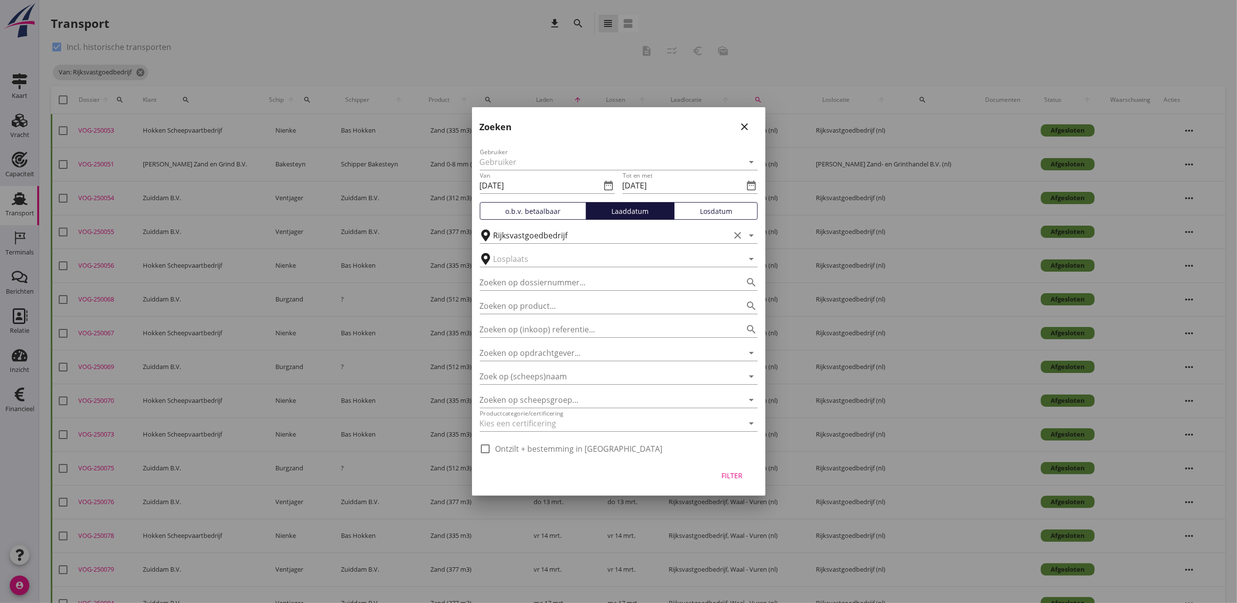
click at [622, 209] on div "Laaddatum" at bounding box center [631, 211] width 80 height 10
click at [646, 212] on div "Laaddatum" at bounding box center [631, 211] width 80 height 10
click at [738, 474] on div "Filter" at bounding box center [732, 475] width 27 height 10
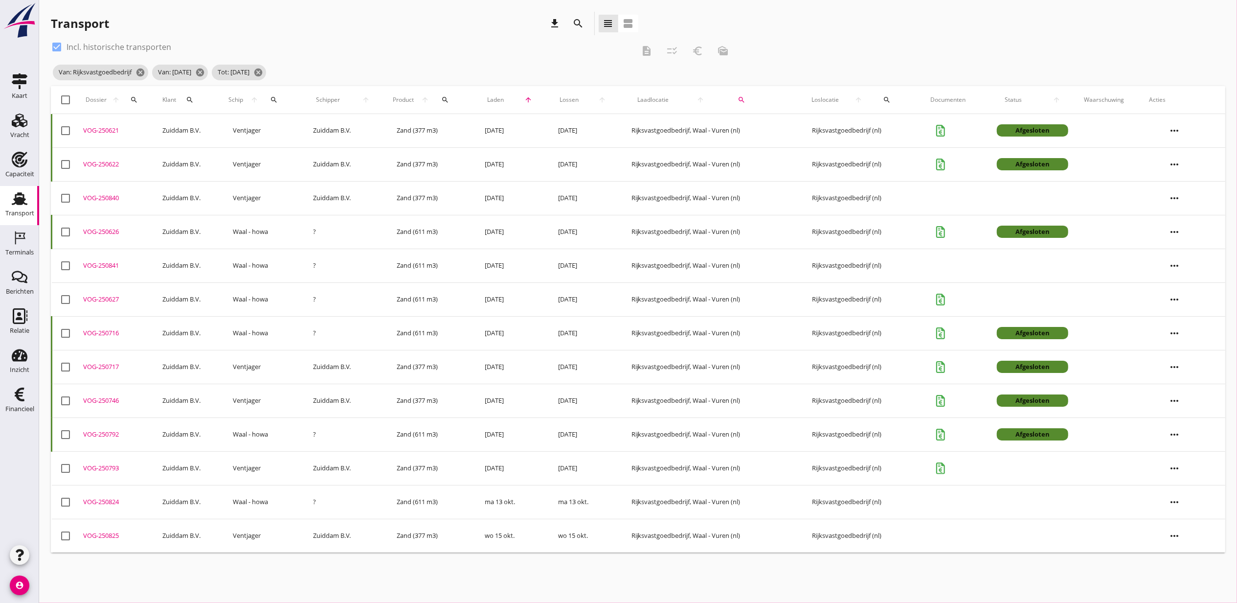
click at [67, 202] on div at bounding box center [65, 198] width 17 height 17
click at [68, 266] on div at bounding box center [65, 265] width 17 height 17
click at [1173, 197] on icon "more_horiz" at bounding box center [1174, 197] width 27 height 27
click at [1211, 341] on div "Vracht verwijderen" at bounding box center [1190, 345] width 70 height 12
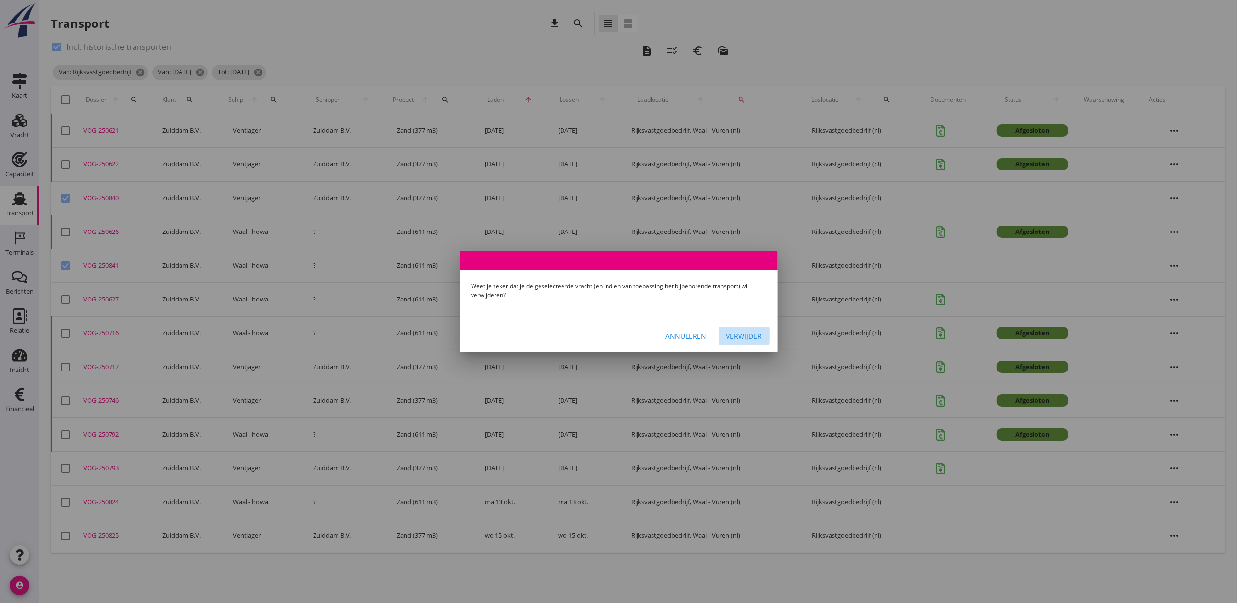
click at [753, 332] on div "Verwijder" at bounding box center [745, 336] width 36 height 10
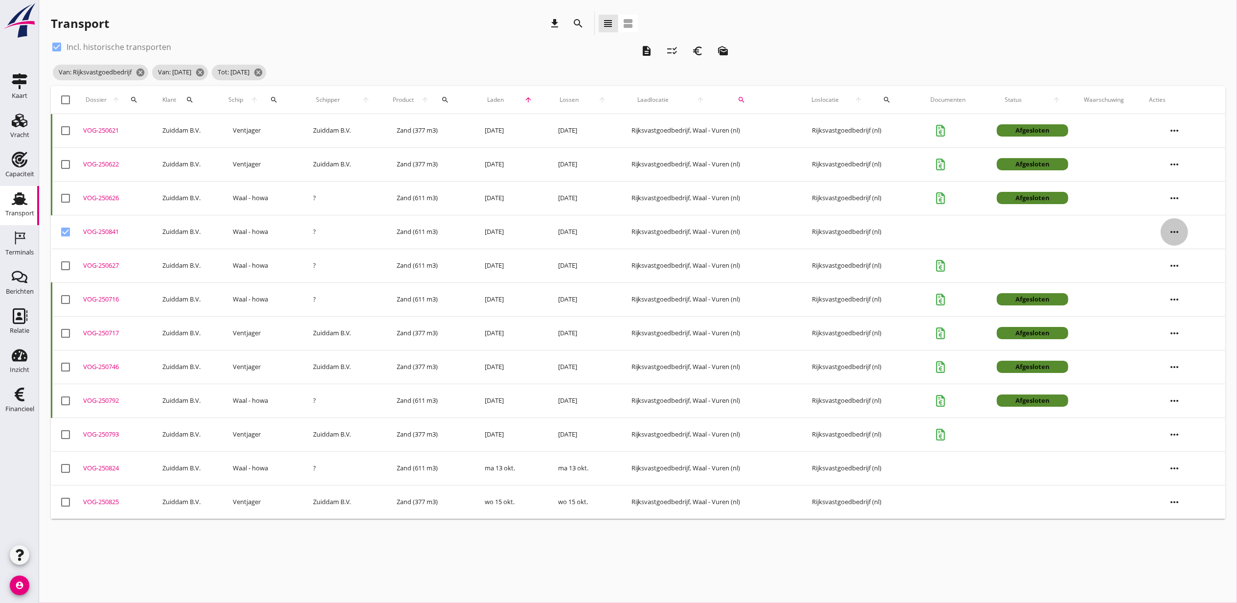
click at [1175, 229] on icon "more_horiz" at bounding box center [1174, 231] width 27 height 27
click at [1172, 378] on div "Vracht verwijderen" at bounding box center [1190, 379] width 70 height 12
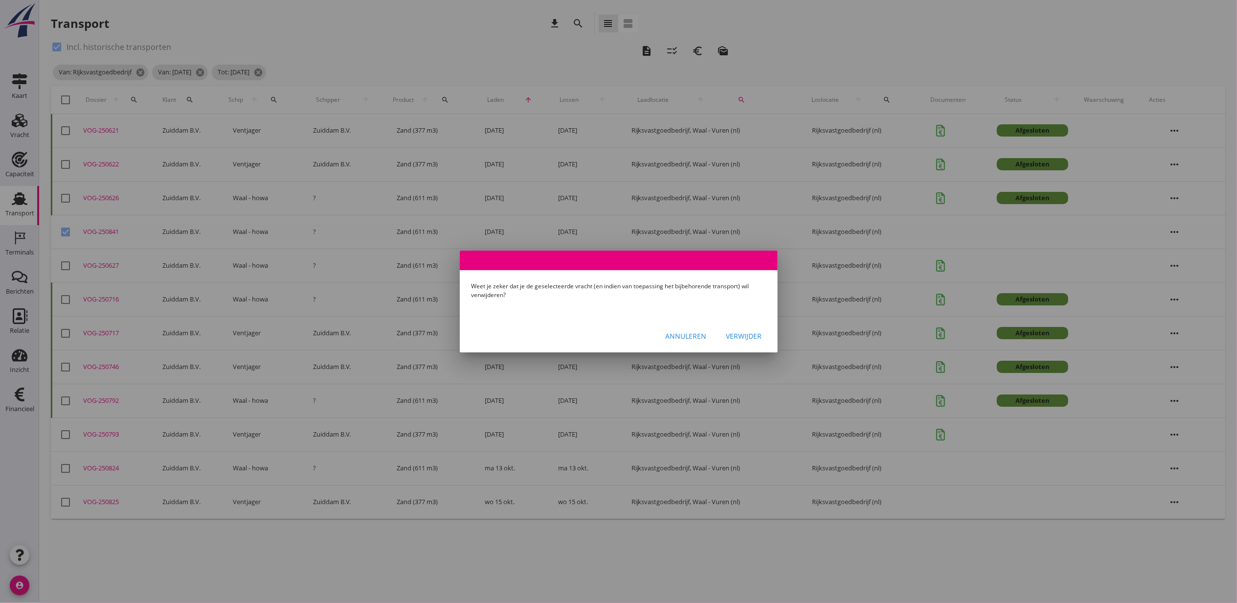
click at [751, 335] on div "Verwijder" at bounding box center [745, 336] width 36 height 10
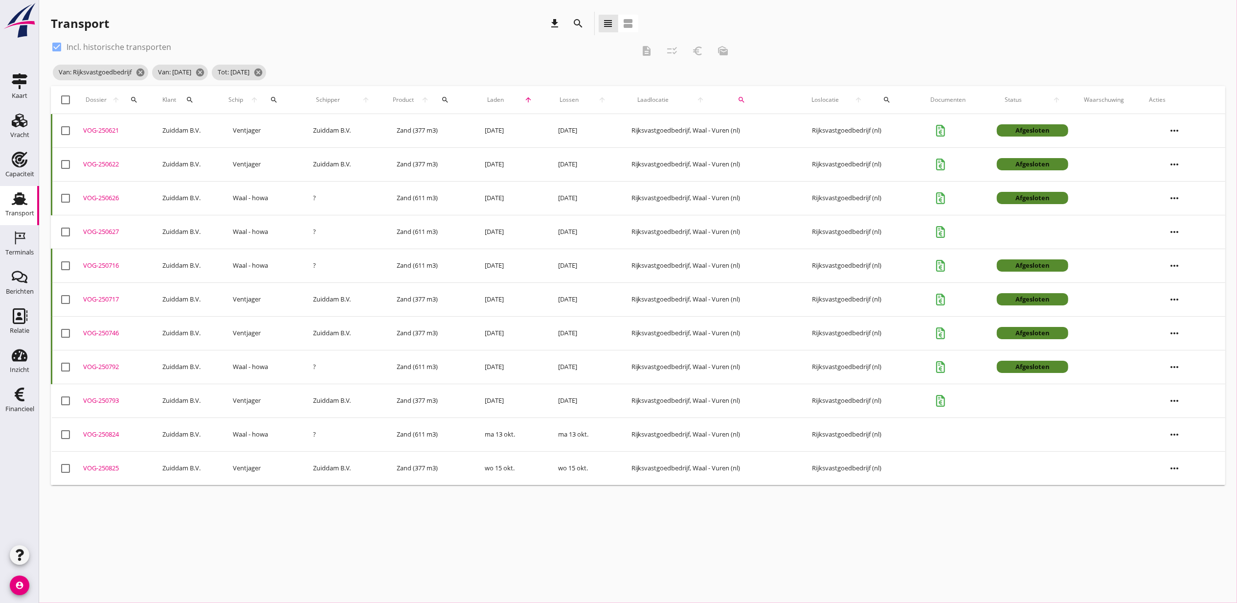
click at [110, 401] on div "VOG-250793" at bounding box center [118, 401] width 71 height 10
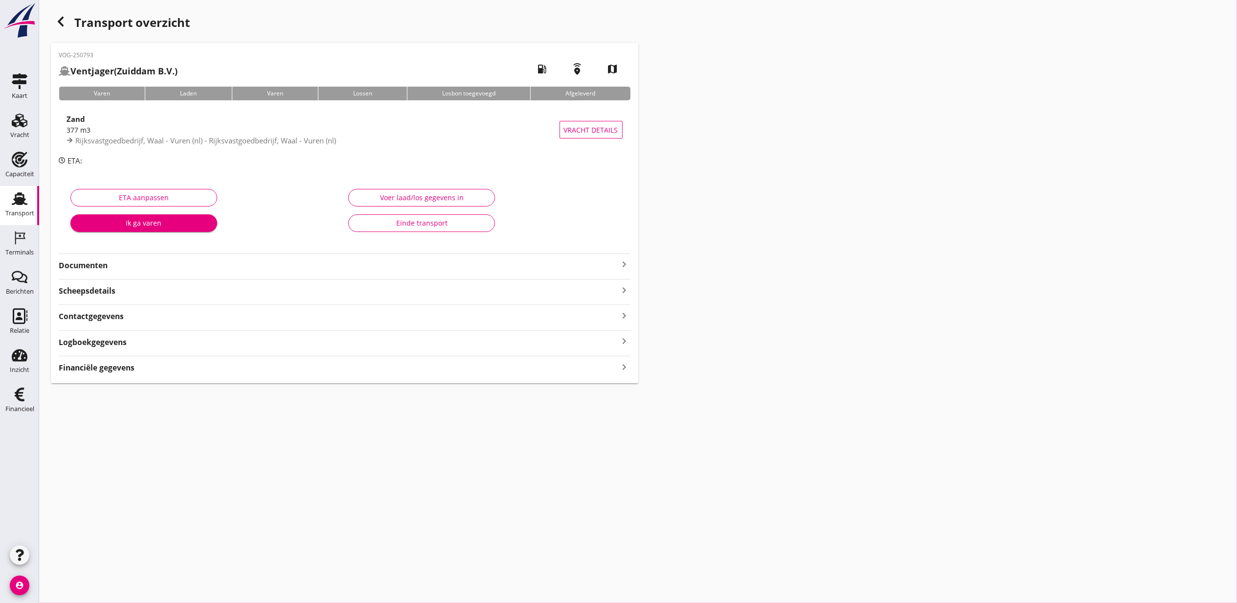
click at [456, 196] on div "Voer laad/los gegevens in" at bounding box center [422, 197] width 130 height 10
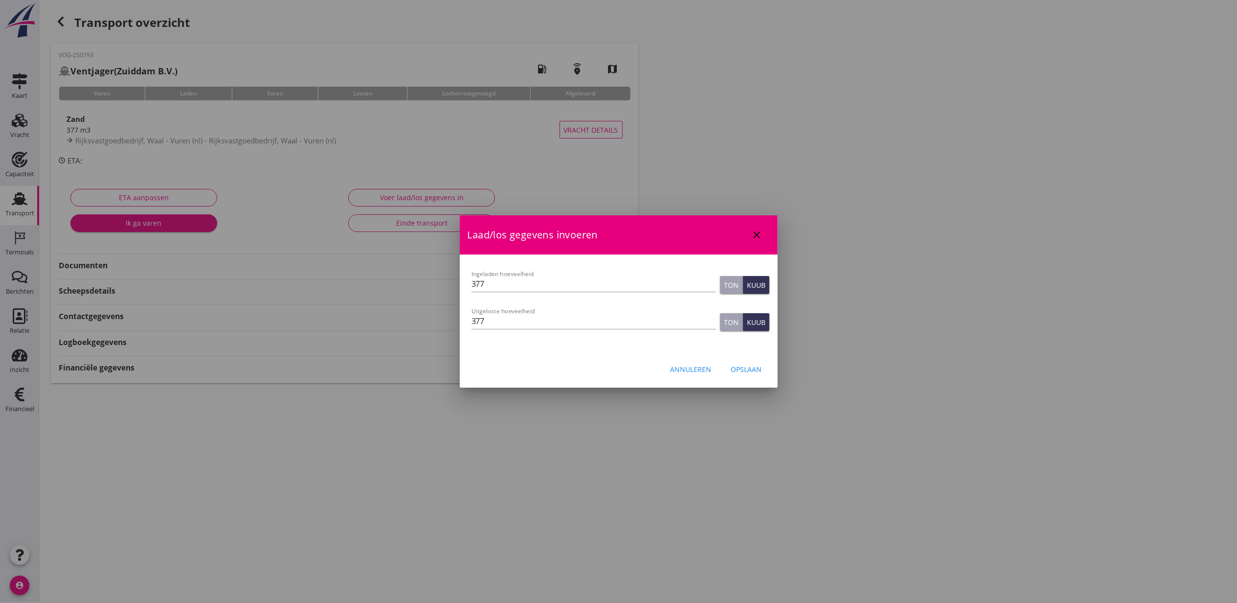
click at [746, 374] on div "Opslaan" at bounding box center [746, 369] width 31 height 10
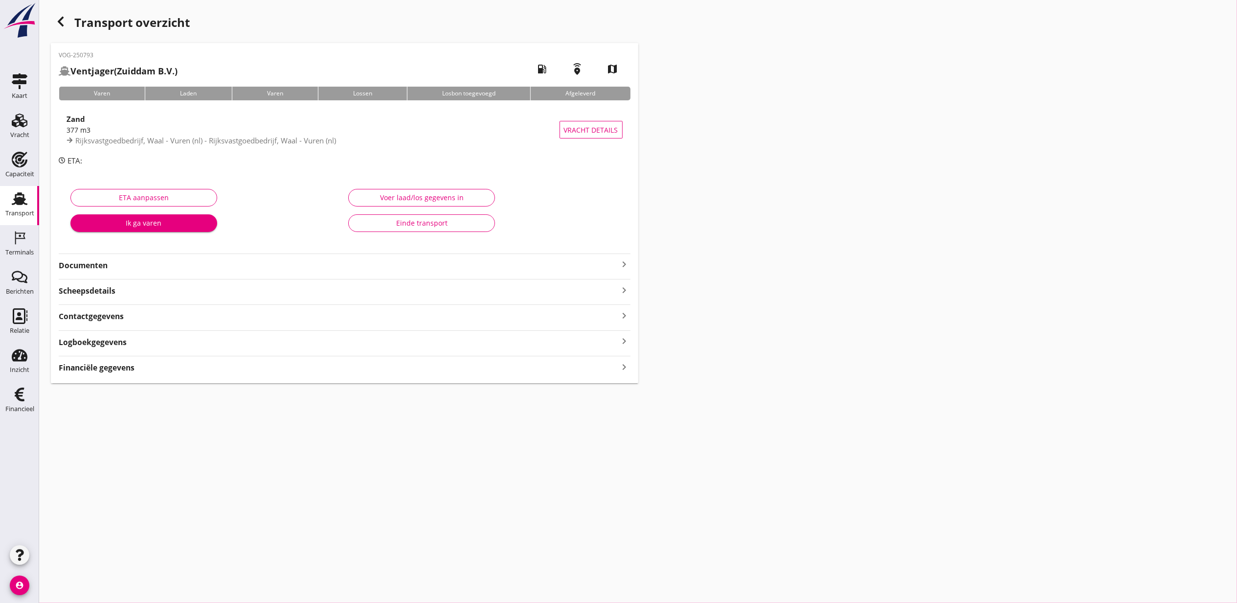
click at [525, 367] on div "Financiële gegevens keyboard_arrow_right" at bounding box center [345, 366] width 572 height 13
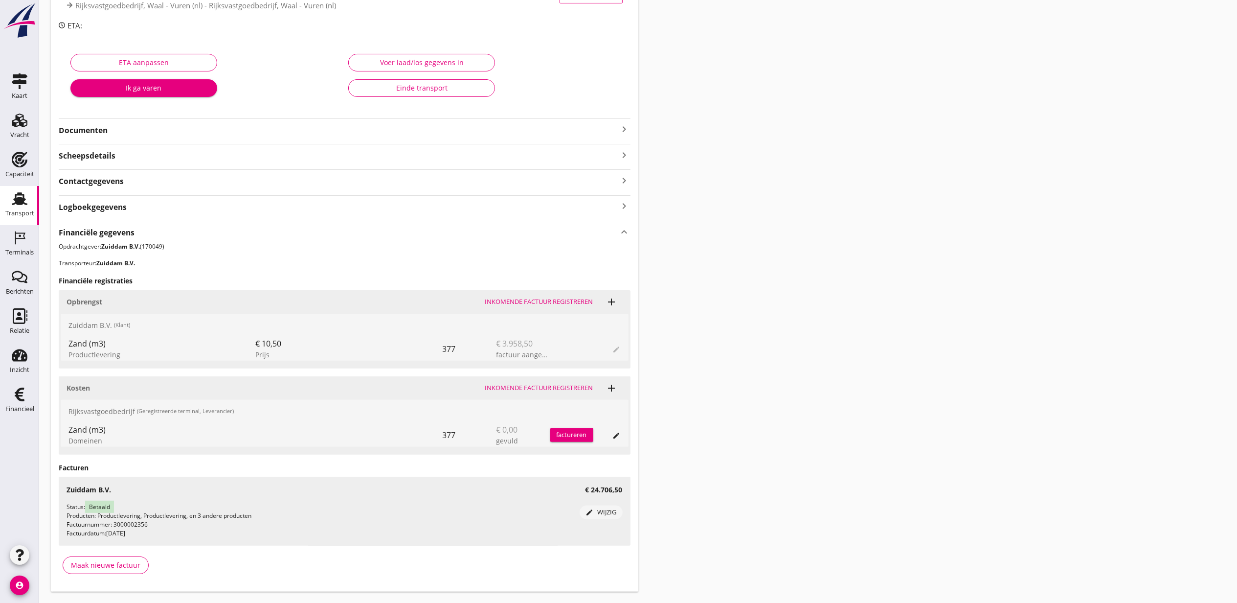
scroll to position [141, 0]
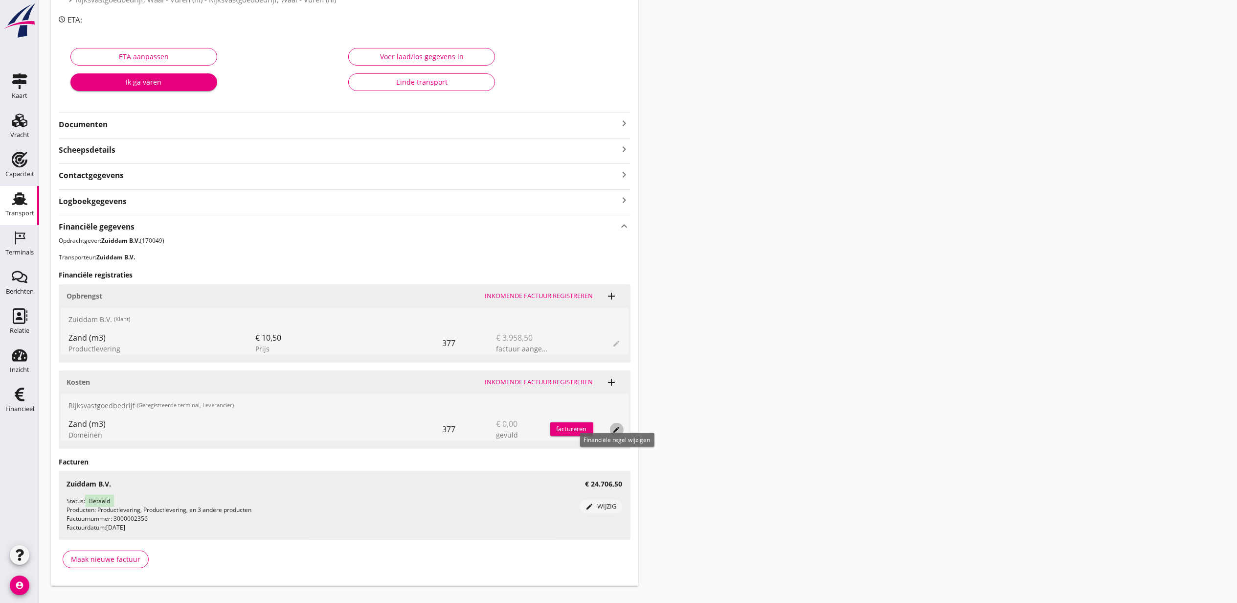
click at [621, 431] on div "edit" at bounding box center [617, 430] width 14 height 8
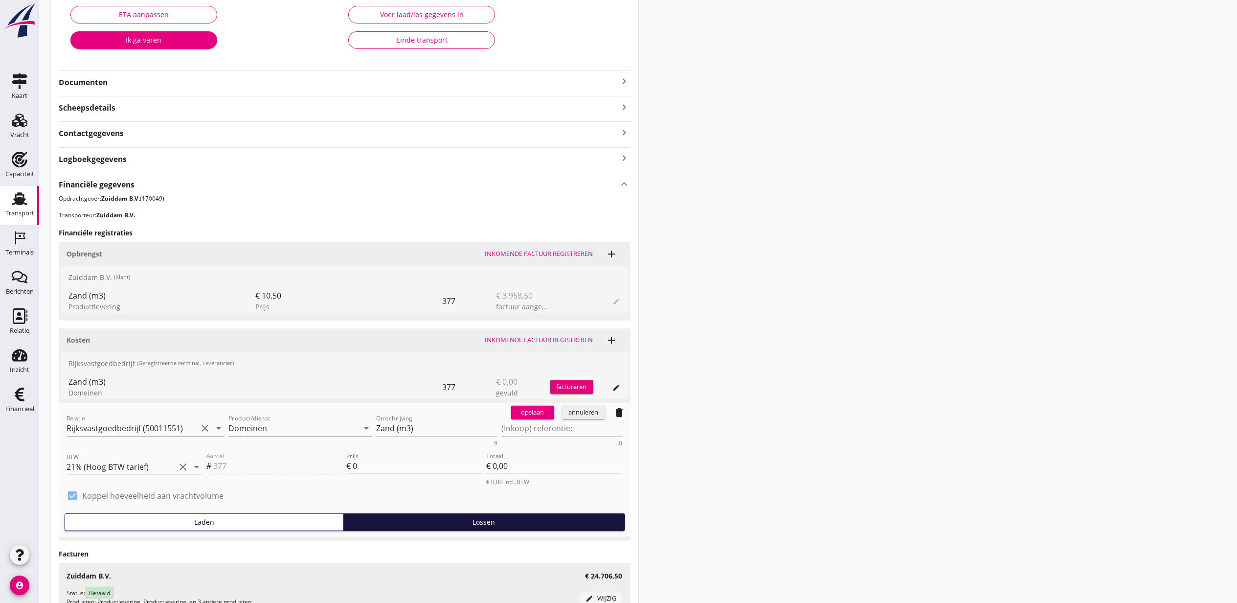
scroll to position [206, 0]
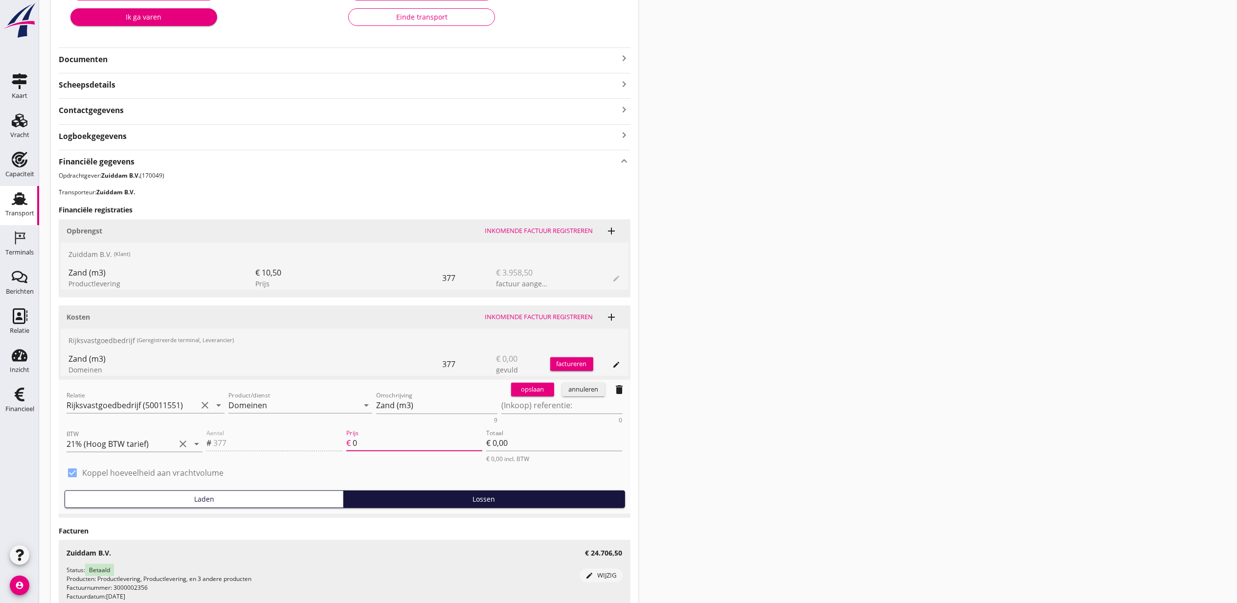
drag, startPoint x: 366, startPoint y: 442, endPoint x: 330, endPoint y: 439, distance: 36.8
click at [330, 439] on div "Aantal # 377 Prijs € 0 Totaal € 0,00 € 0,00 incl. BTW" at bounding box center [415, 445] width 420 height 40
click at [408, 442] on input "2.28" at bounding box center [418, 443] width 130 height 16
click at [539, 378] on div "Kosten Inkomende factuur registreren add Rijksvastgoedbedrijf (Geregistreerde t…" at bounding box center [345, 411] width 572 height 212
click at [539, 386] on div "opslaan" at bounding box center [532, 390] width 35 height 10
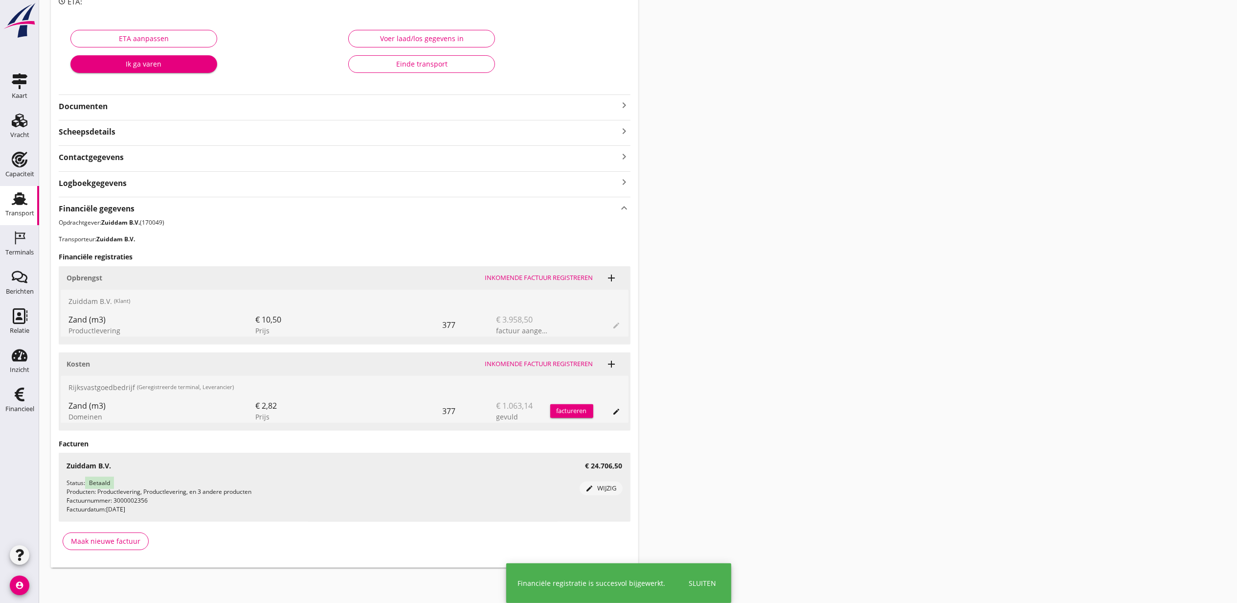
scroll to position [159, 0]
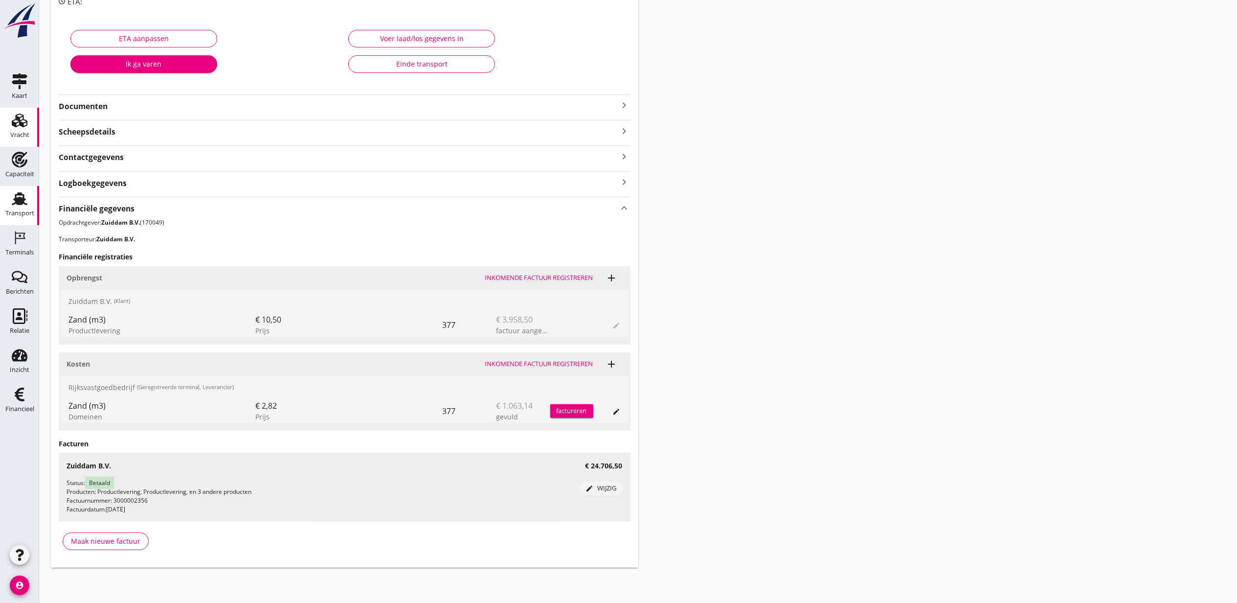
click at [19, 126] on icon "Vracht" at bounding box center [20, 121] width 16 height 16
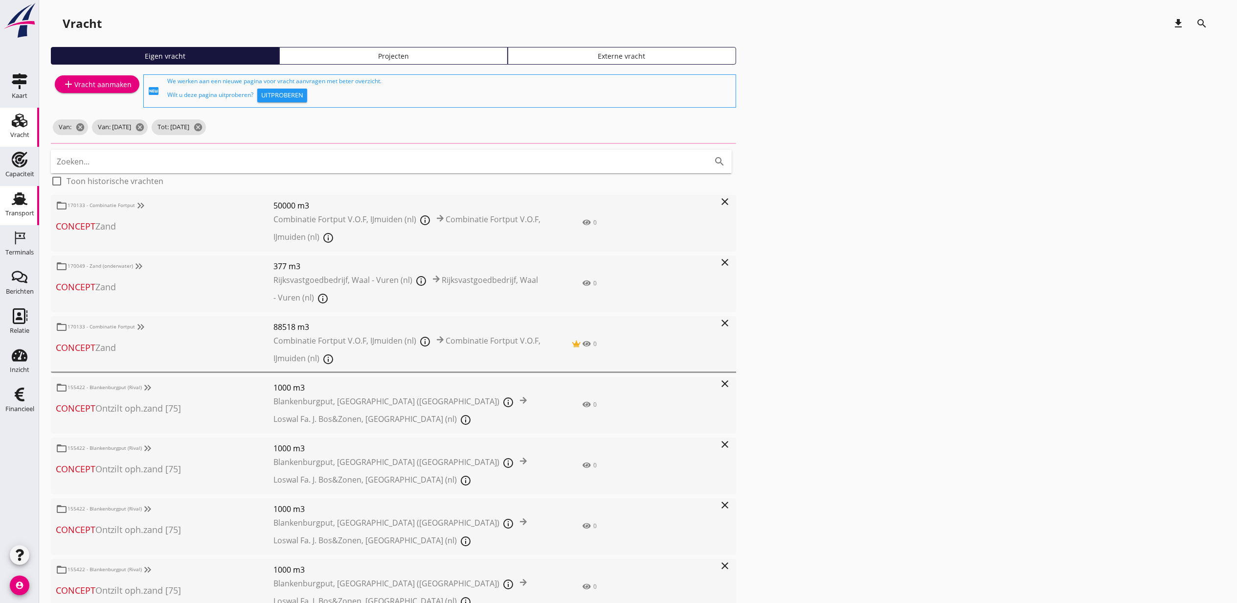
click at [20, 203] on use at bounding box center [20, 198] width 16 height 13
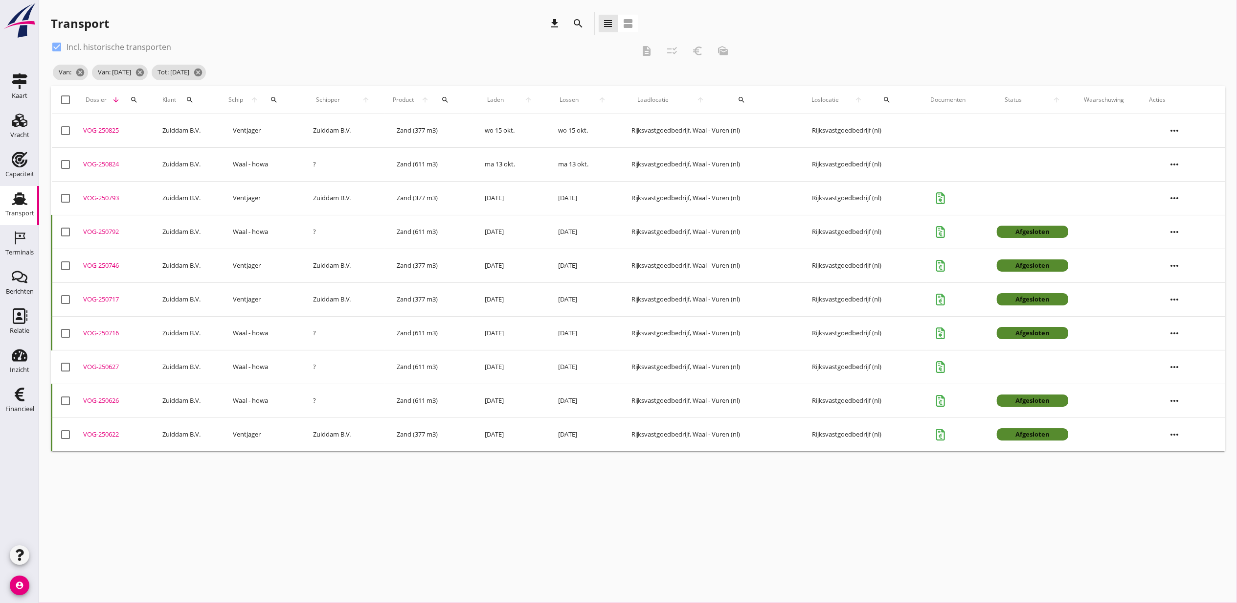
click at [140, 102] on div "search" at bounding box center [134, 100] width 23 height 8
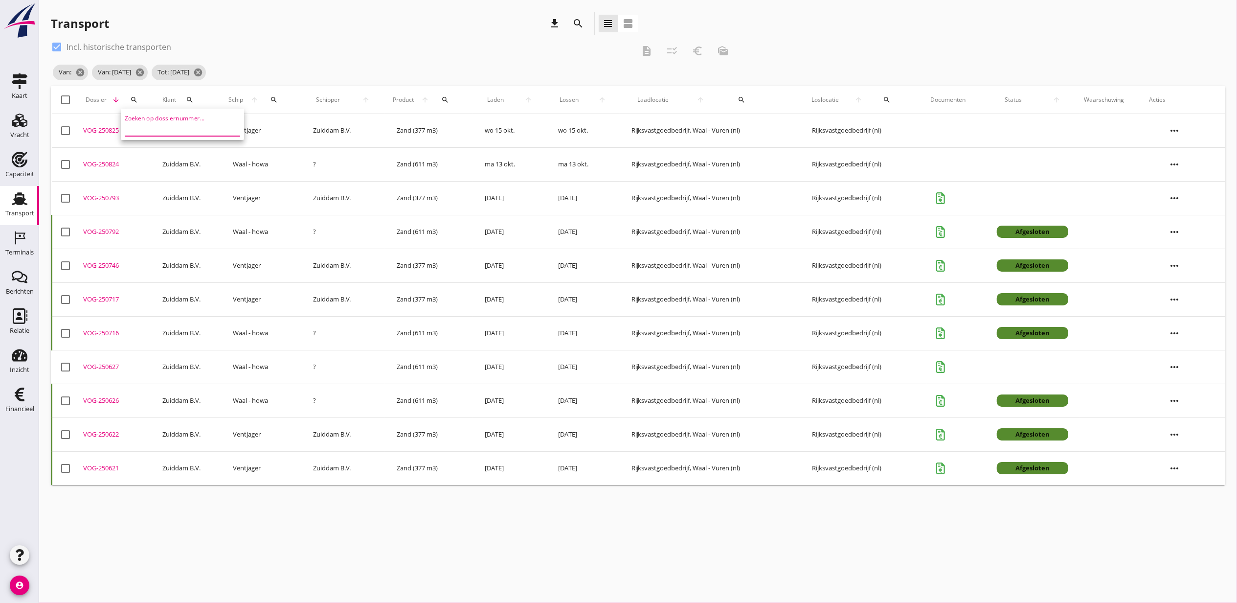
click at [157, 126] on input "Zoeken op dossiernummer..." at bounding box center [176, 128] width 102 height 16
paste input "VOG-250688"
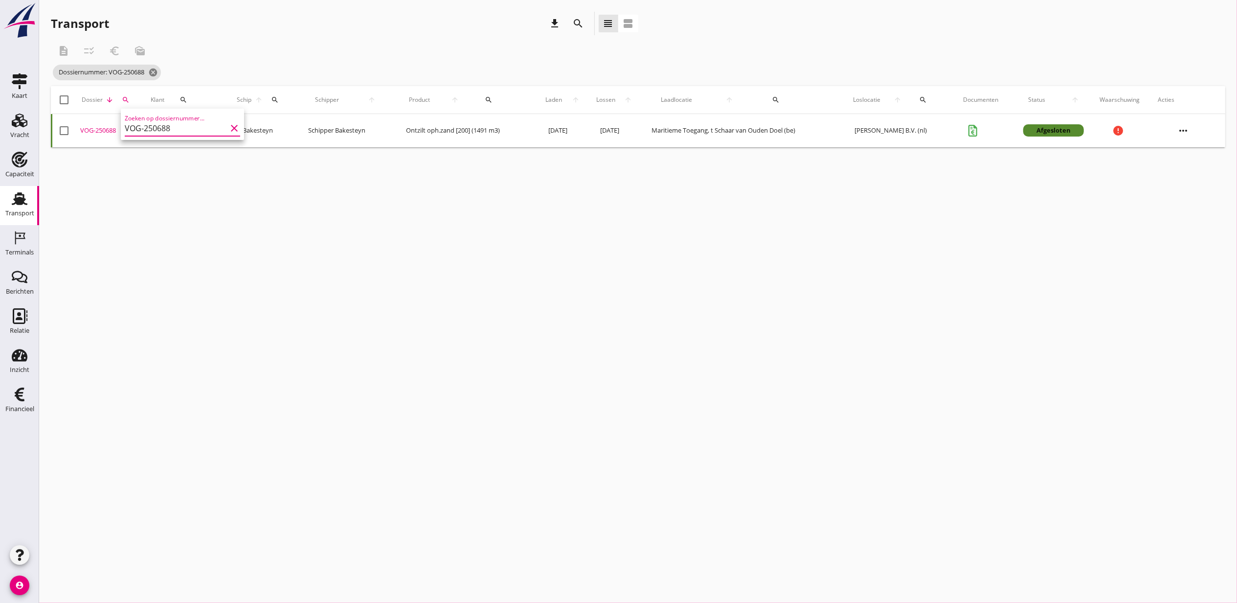
click at [106, 130] on div "VOG-250688" at bounding box center [111, 131] width 63 height 10
click at [272, 100] on div "search" at bounding box center [274, 100] width 21 height 8
click at [320, 128] on input "Zoek op (scheeps)naam" at bounding box center [311, 128] width 102 height 16
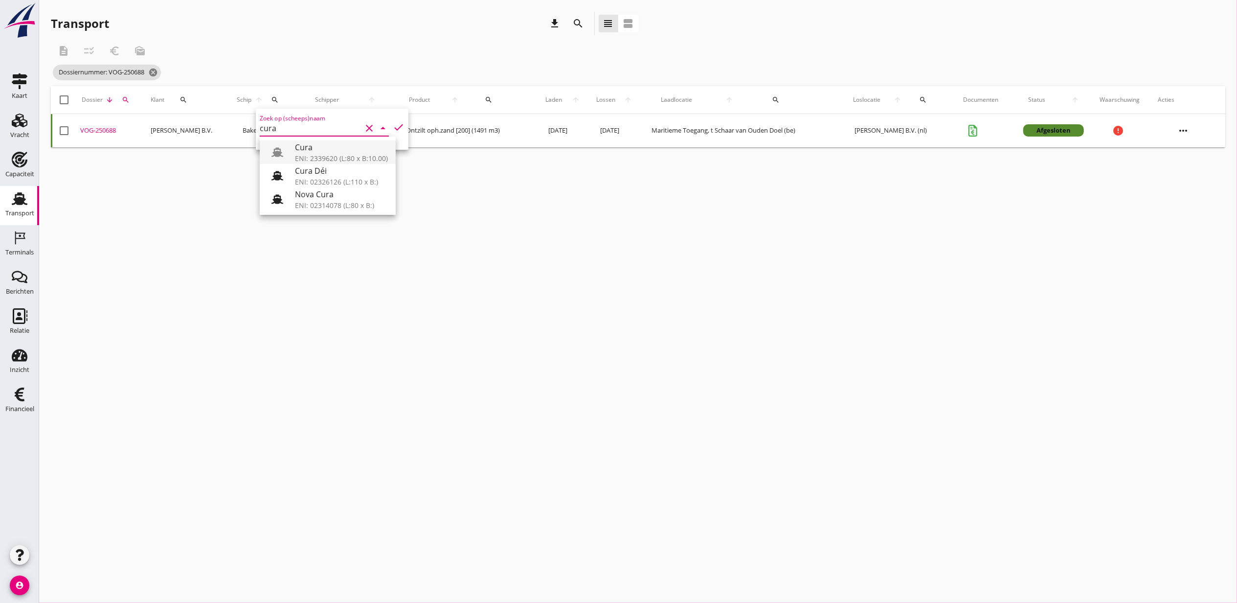
click at [352, 157] on div "ENI: 2339620 (L:80 x B:10.00)" at bounding box center [341, 158] width 93 height 10
click at [393, 130] on icon "check" at bounding box center [399, 127] width 12 height 12
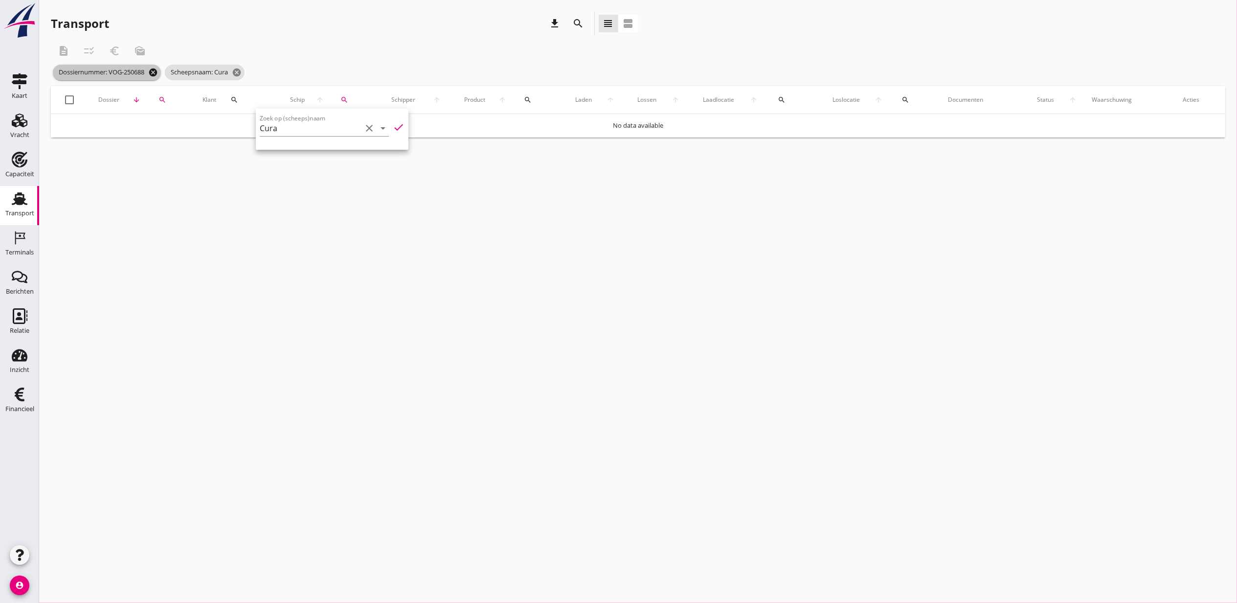
click at [157, 72] on icon "cancel" at bounding box center [153, 73] width 10 height 10
click at [106, 128] on div "VOG-250729" at bounding box center [111, 131] width 64 height 10
click at [715, 257] on div "cancel You are impersonating another user. Transport download search view_headl…" at bounding box center [638, 301] width 1198 height 603
click at [106, 130] on div "VOG-250729" at bounding box center [111, 131] width 64 height 10
click at [63, 100] on div at bounding box center [63, 99] width 17 height 17
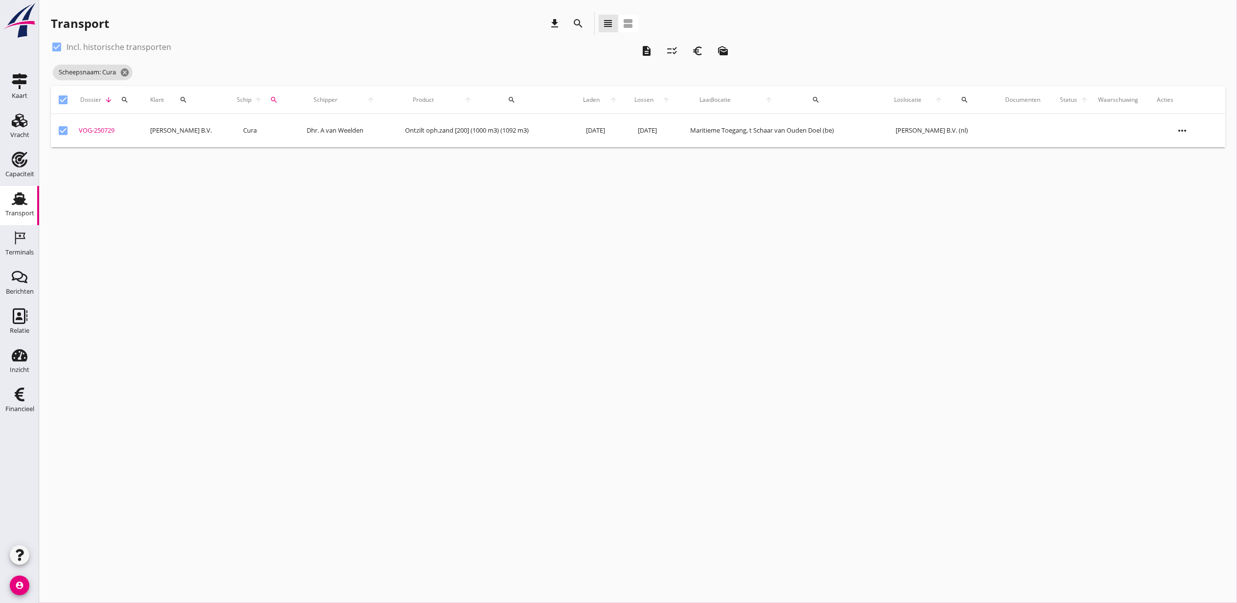
click at [1195, 127] on icon "more_horiz" at bounding box center [1182, 130] width 27 height 27
click at [844, 261] on div "cancel You are impersonating another user. Transport download search view_headl…" at bounding box center [638, 301] width 1198 height 603
click at [676, 52] on icon "checklist_rtl" at bounding box center [673, 51] width 12 height 12
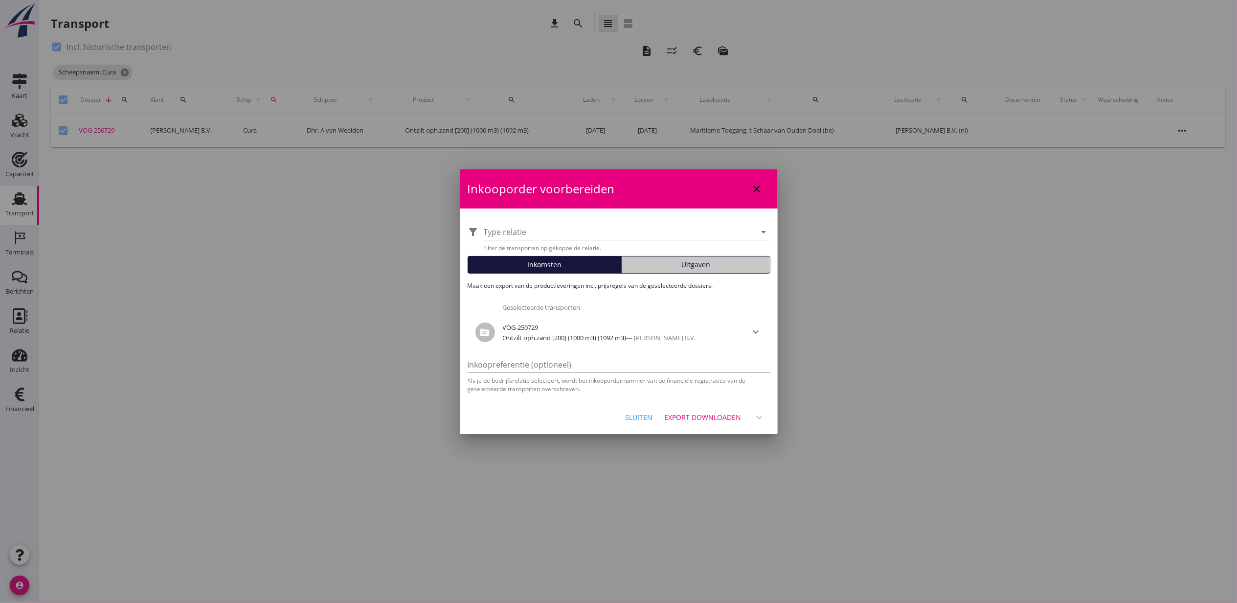
click at [714, 258] on button "Uitgaven" at bounding box center [695, 265] width 149 height 18
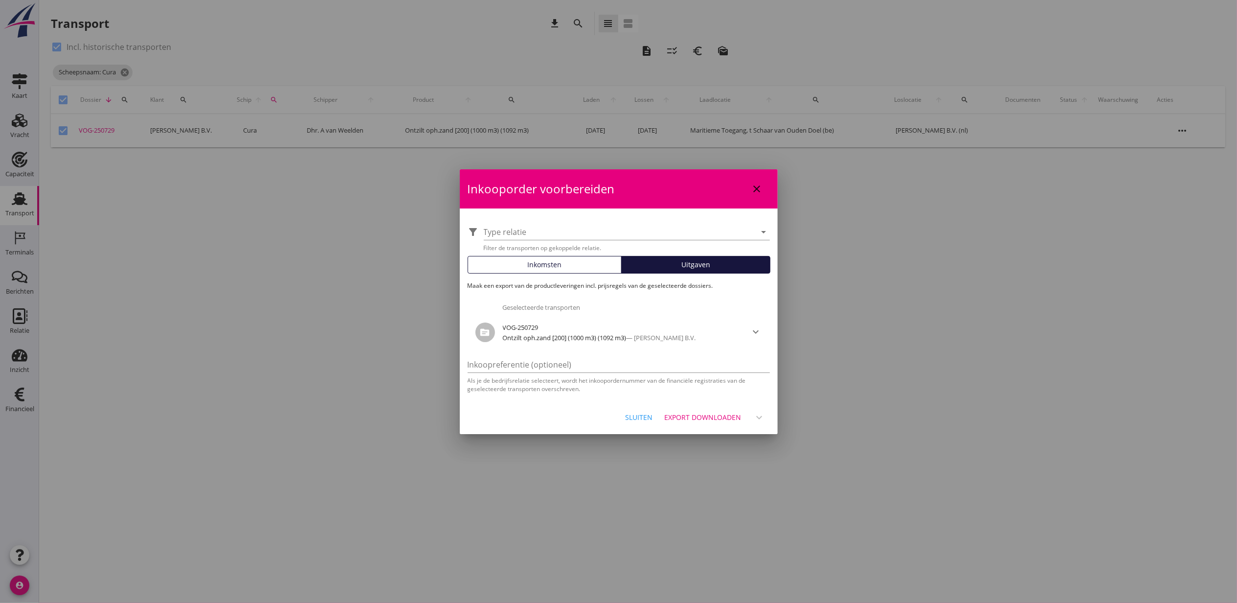
click at [721, 417] on div "Export downloaden" at bounding box center [703, 417] width 77 height 10
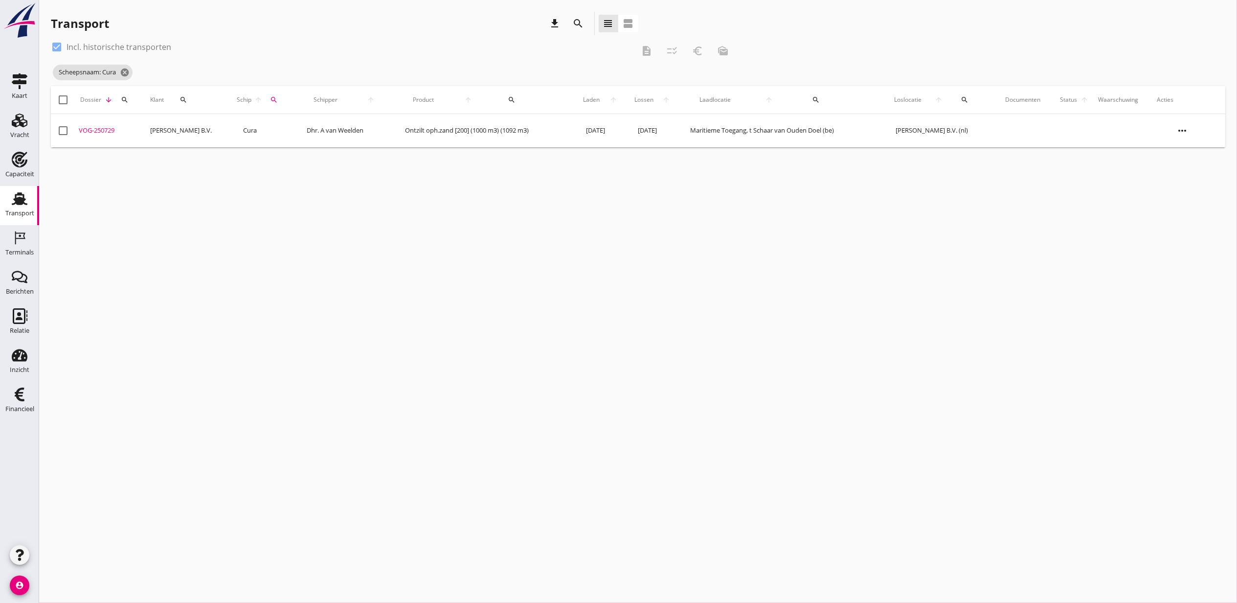
click at [840, 277] on div "cancel You are impersonating another user. Transport download search view_headl…" at bounding box center [638, 301] width 1198 height 603
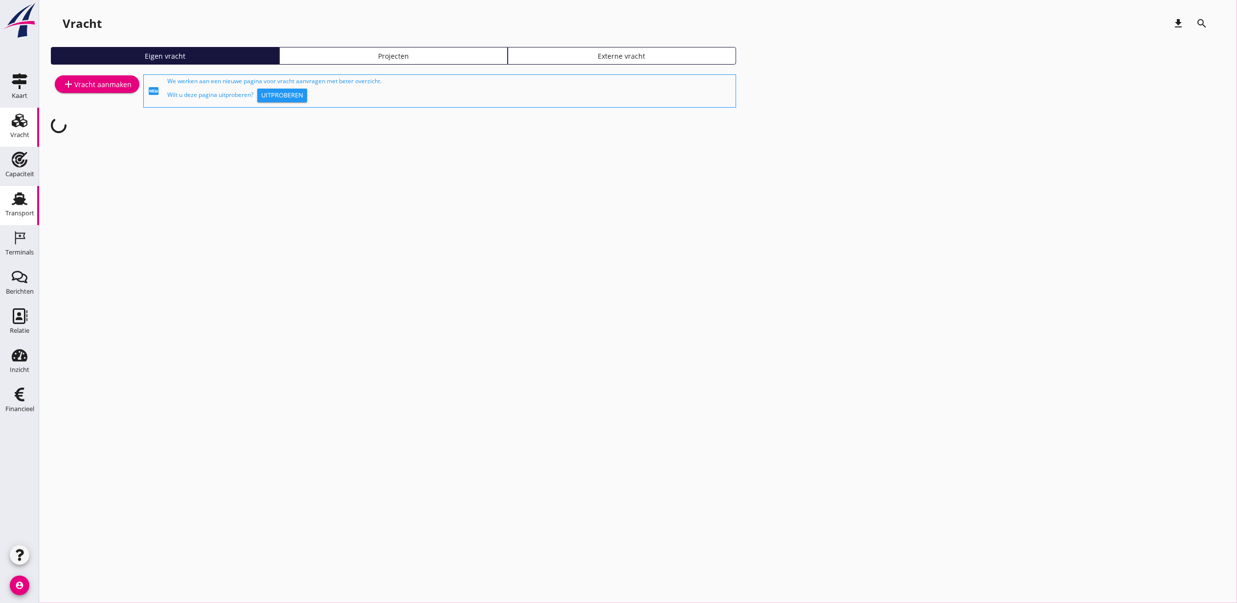
click at [6, 210] on div "Transport" at bounding box center [19, 213] width 29 height 6
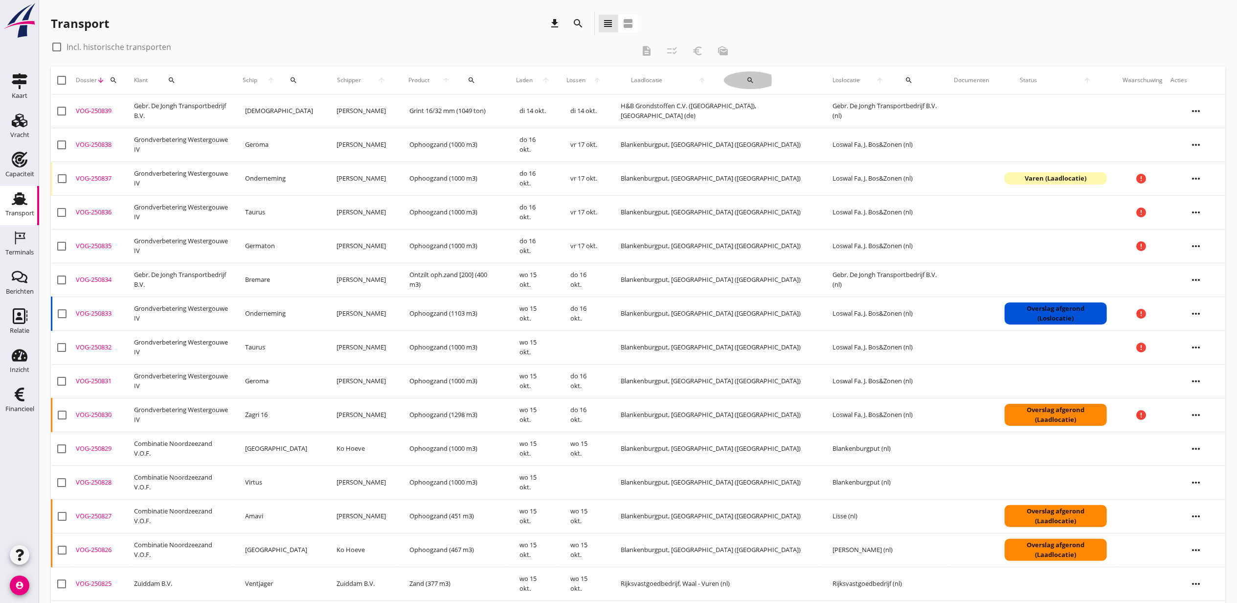
click at [725, 75] on button "search" at bounding box center [750, 80] width 53 height 18
click at [739, 109] on input "text" at bounding box center [783, 109] width 102 height 16
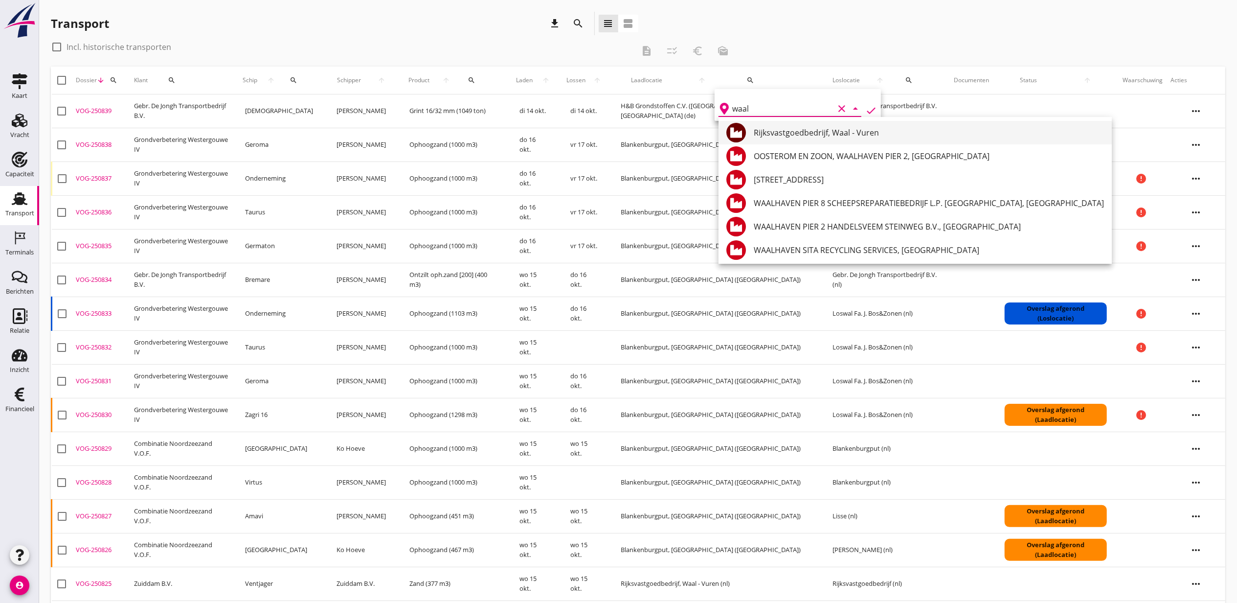
click at [841, 136] on div "Rijksvastgoedbedrijf, Waal - Vuren" at bounding box center [929, 133] width 350 height 12
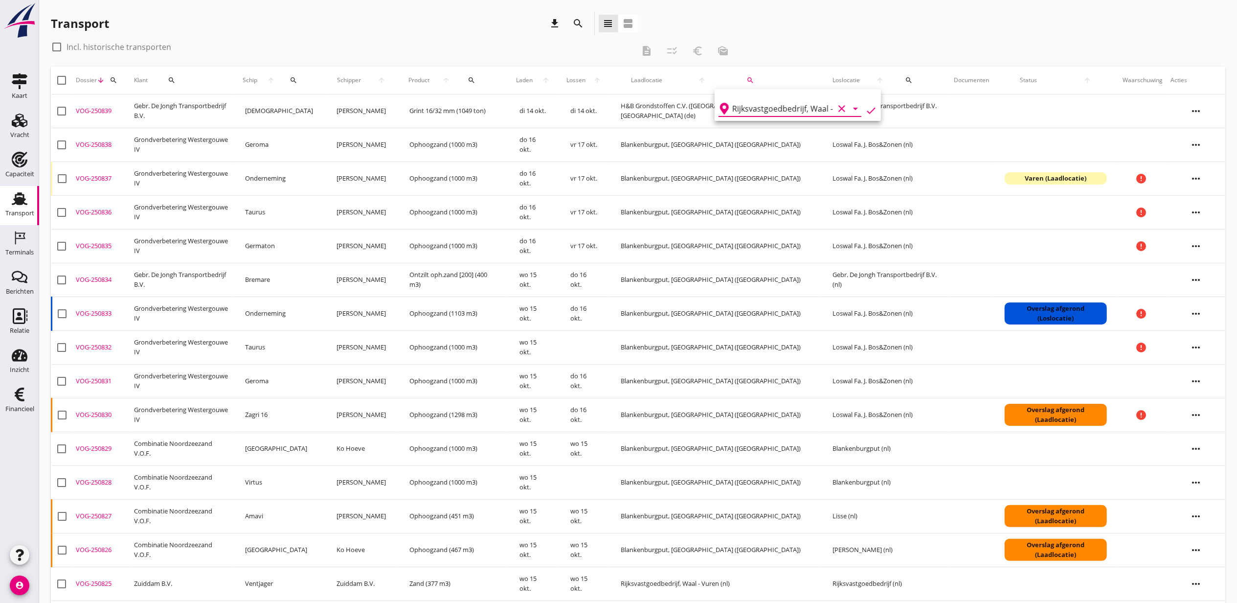
click at [865, 110] on icon "check" at bounding box center [871, 111] width 12 height 12
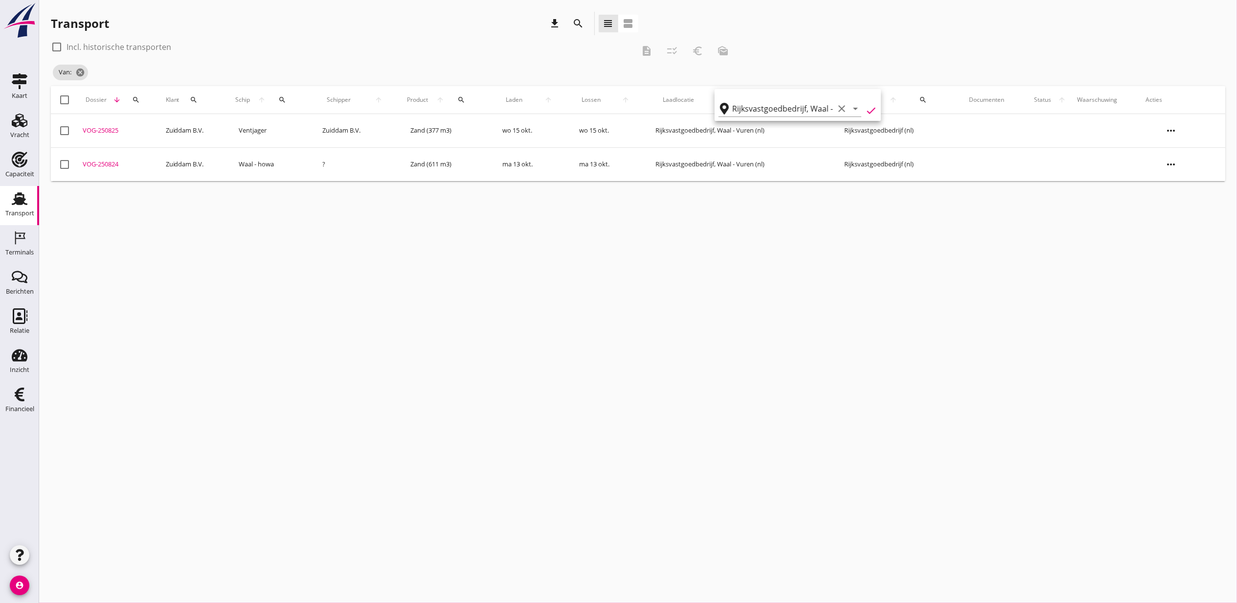
type input "Rijksvastgoedbedrijf"
click at [107, 51] on label "Incl. historische transporten" at bounding box center [119, 47] width 105 height 10
checkbox input "true"
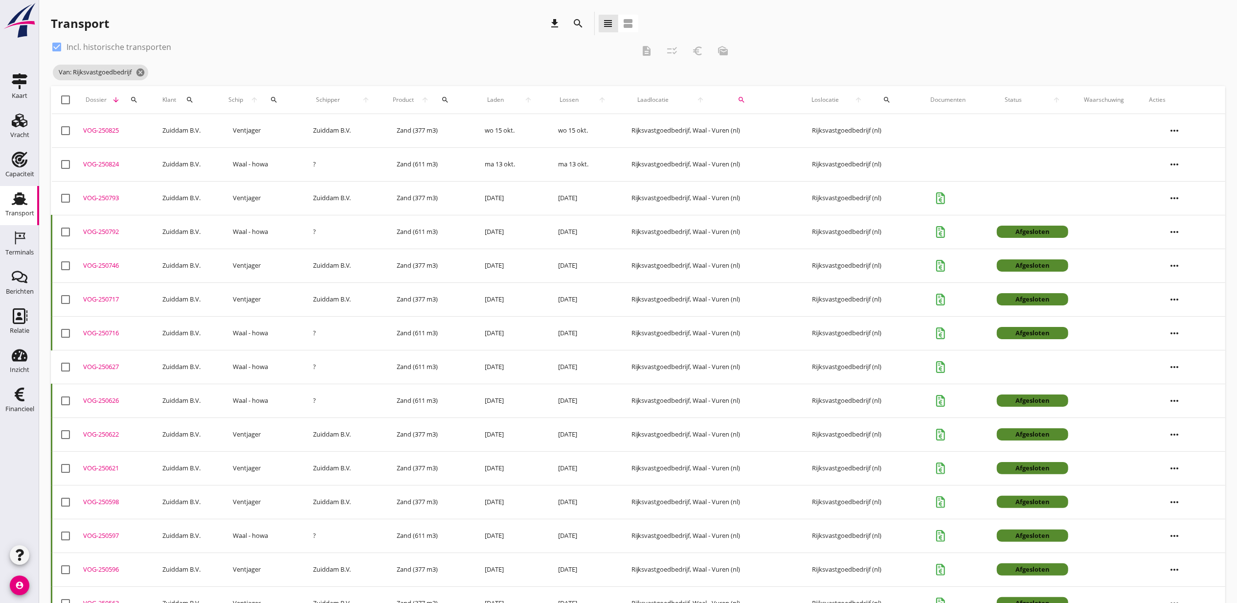
click at [104, 368] on div "VOG-250627" at bounding box center [118, 367] width 71 height 10
click at [108, 403] on div "VOG-250626" at bounding box center [118, 401] width 71 height 10
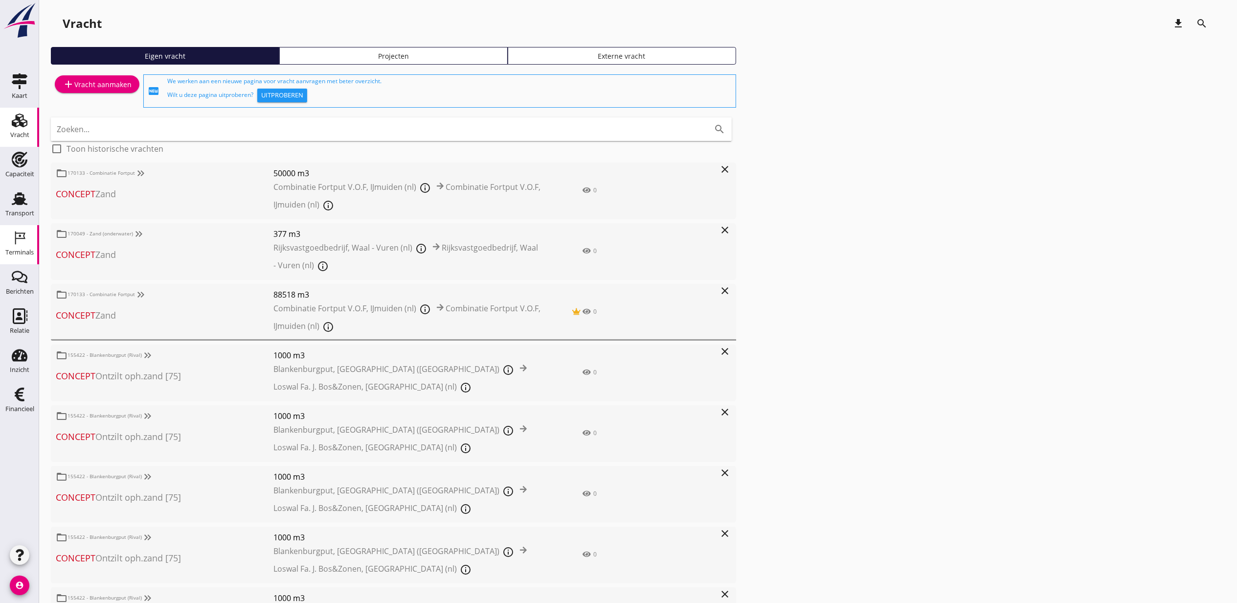
click at [17, 231] on icon "Terminals" at bounding box center [20, 238] width 16 height 16
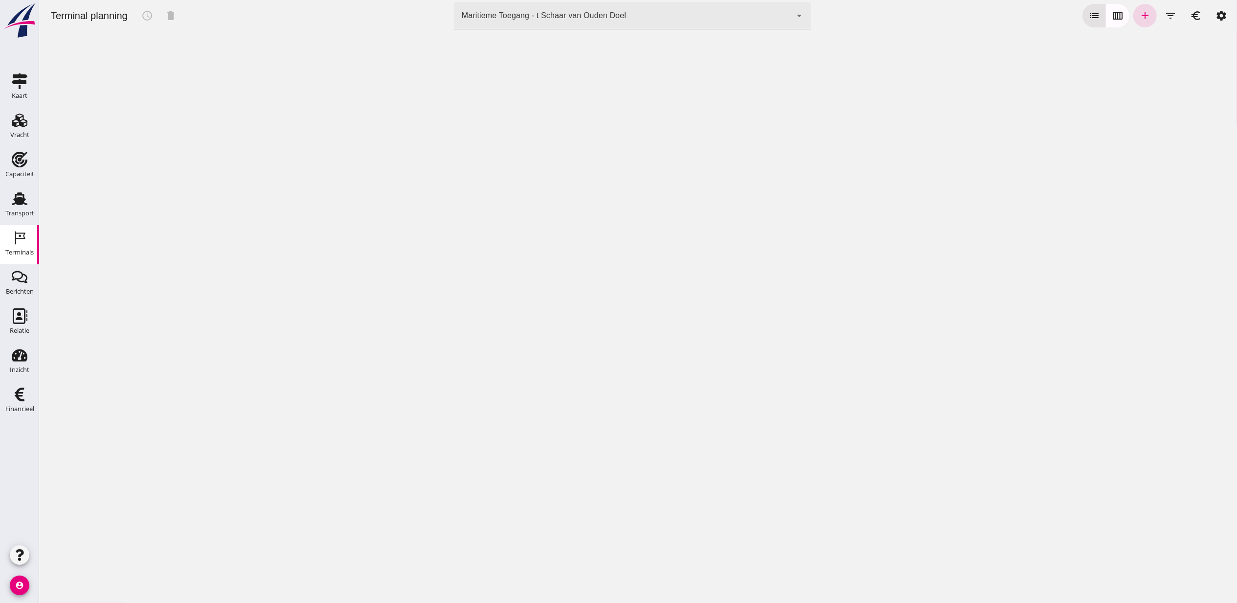
click at [644, 28] on div "Maritieme Toegang - t Schaar van Ouden Doel 453b08e2-5afb-49e8-a076-b9bc6000f457" at bounding box center [623, 15] width 338 height 27
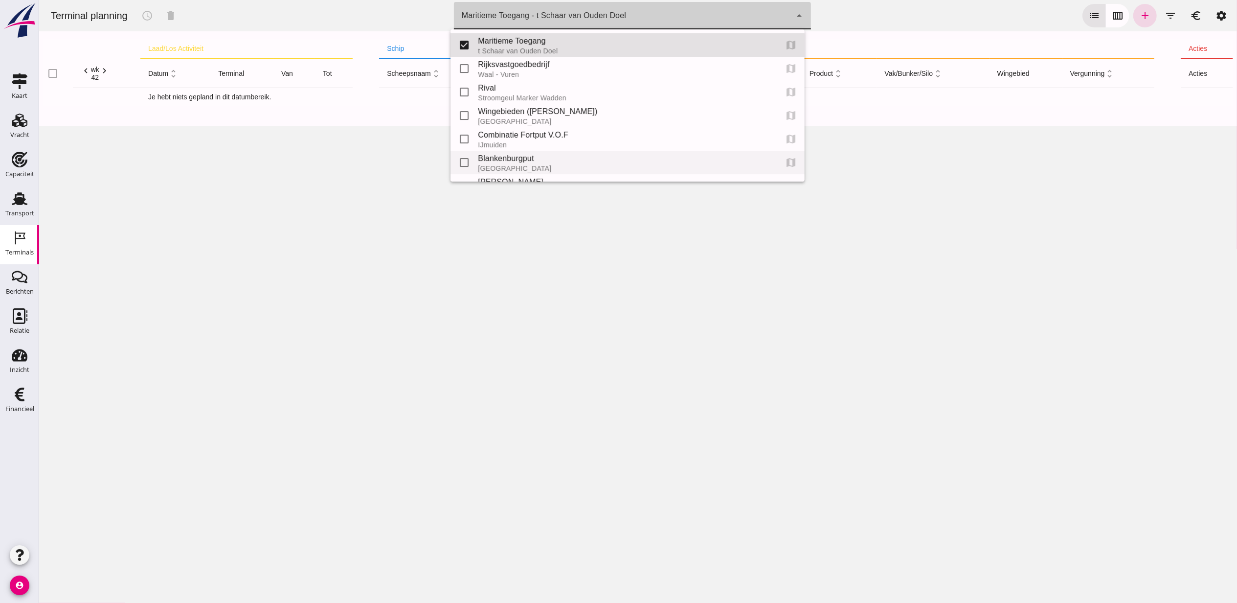
click at [530, 161] on div "Blankenburgput" at bounding box center [624, 159] width 292 height 12
type input "e6c78bfd-e3f1-4bb9-b01e-b37ce3668b52"
checkbox input "false"
checkbox input "true"
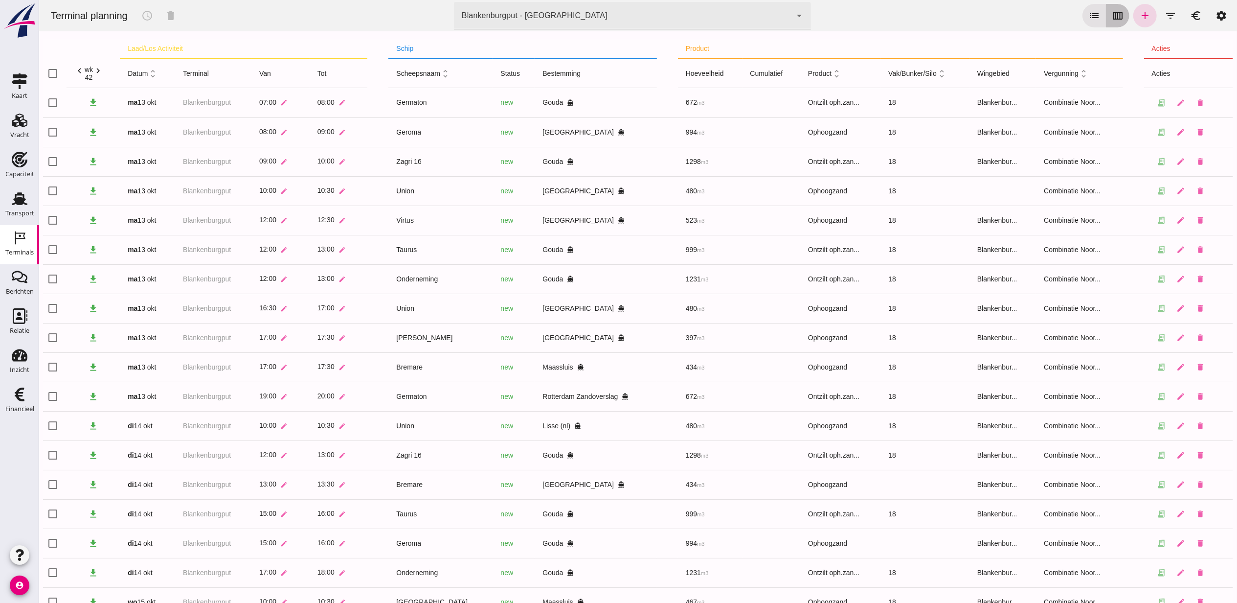
click at [1112, 19] on icon "calendar_view_week" at bounding box center [1118, 16] width 12 height 12
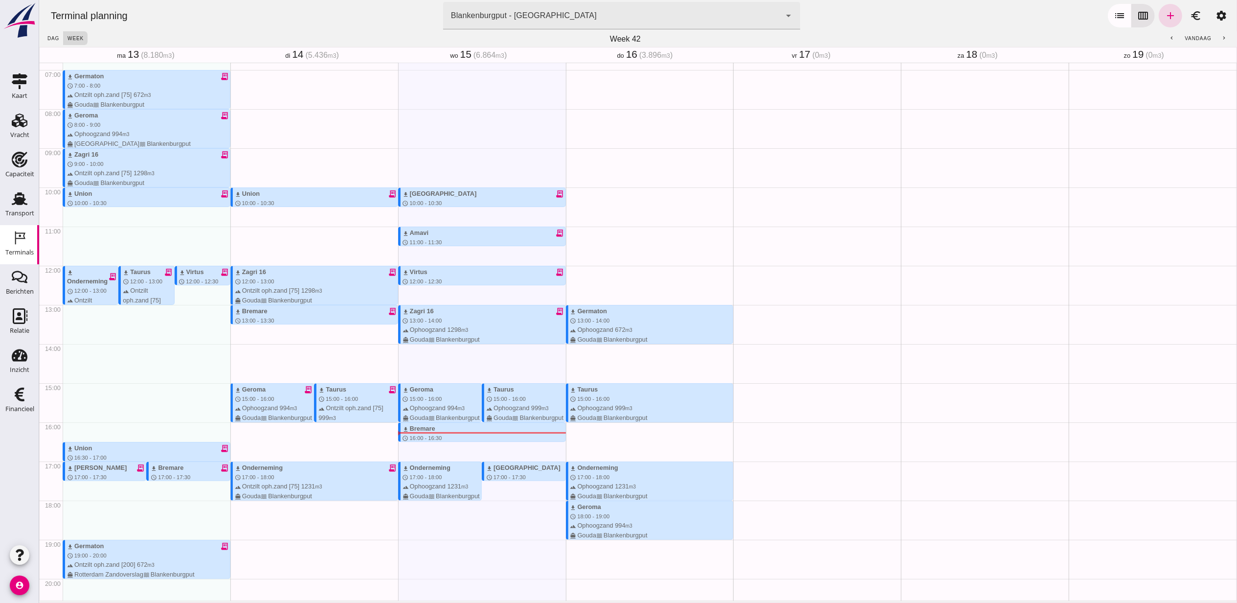
scroll to position [268, 0]
